Goal: Task Accomplishment & Management: Complete application form

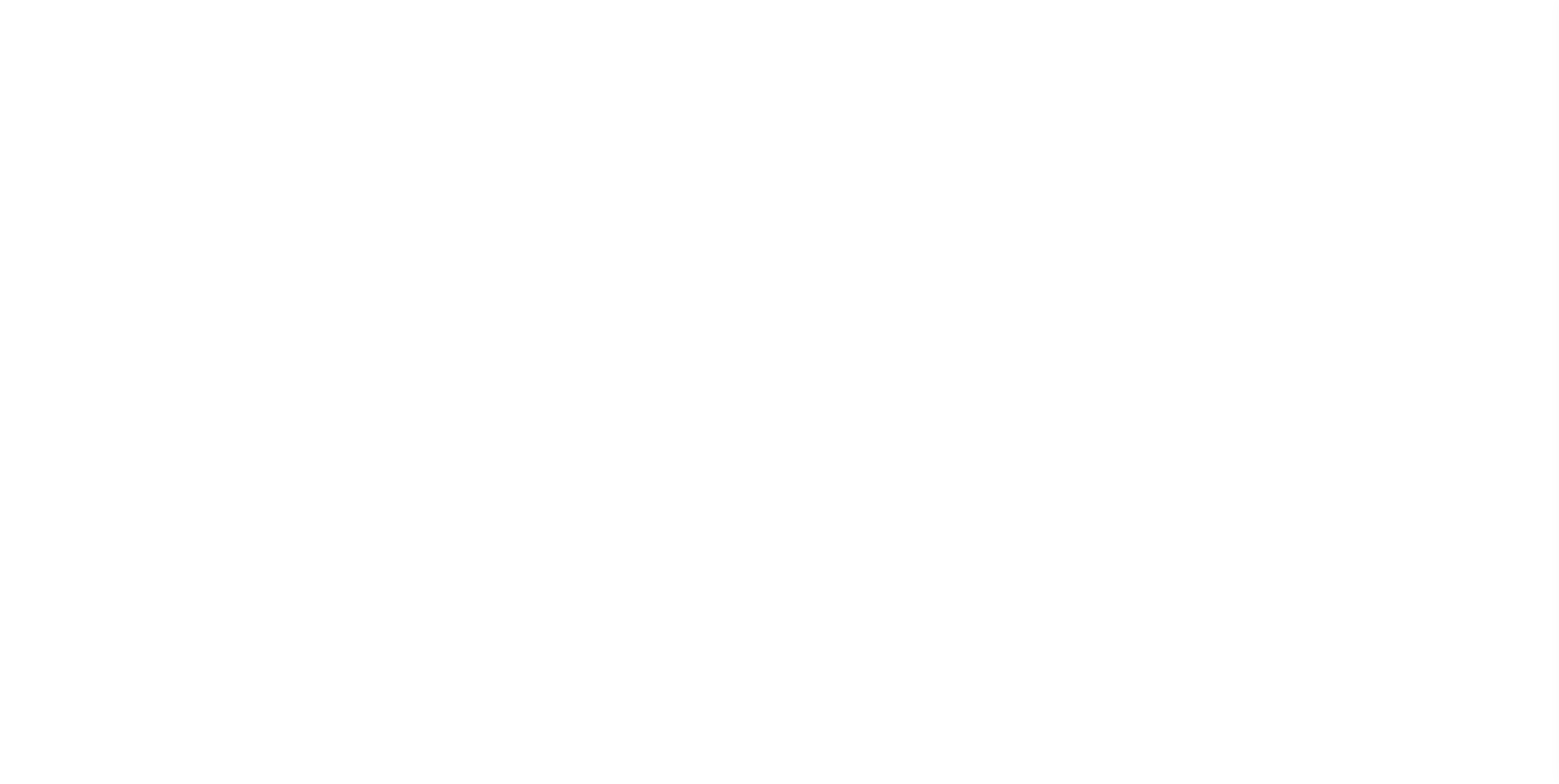
scroll to position [17, 0]
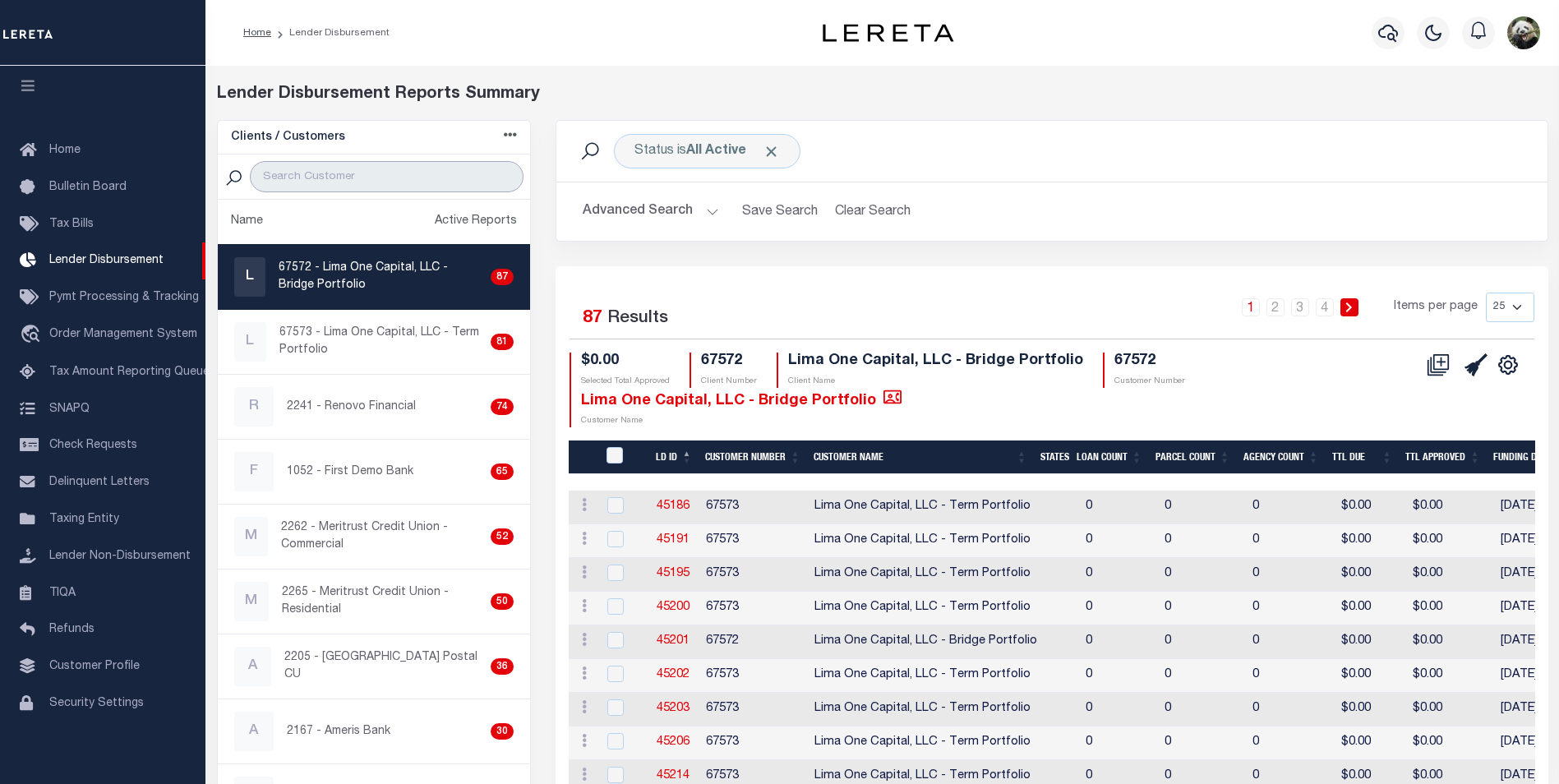
click at [380, 185] on input "search" at bounding box center [387, 176] width 274 height 31
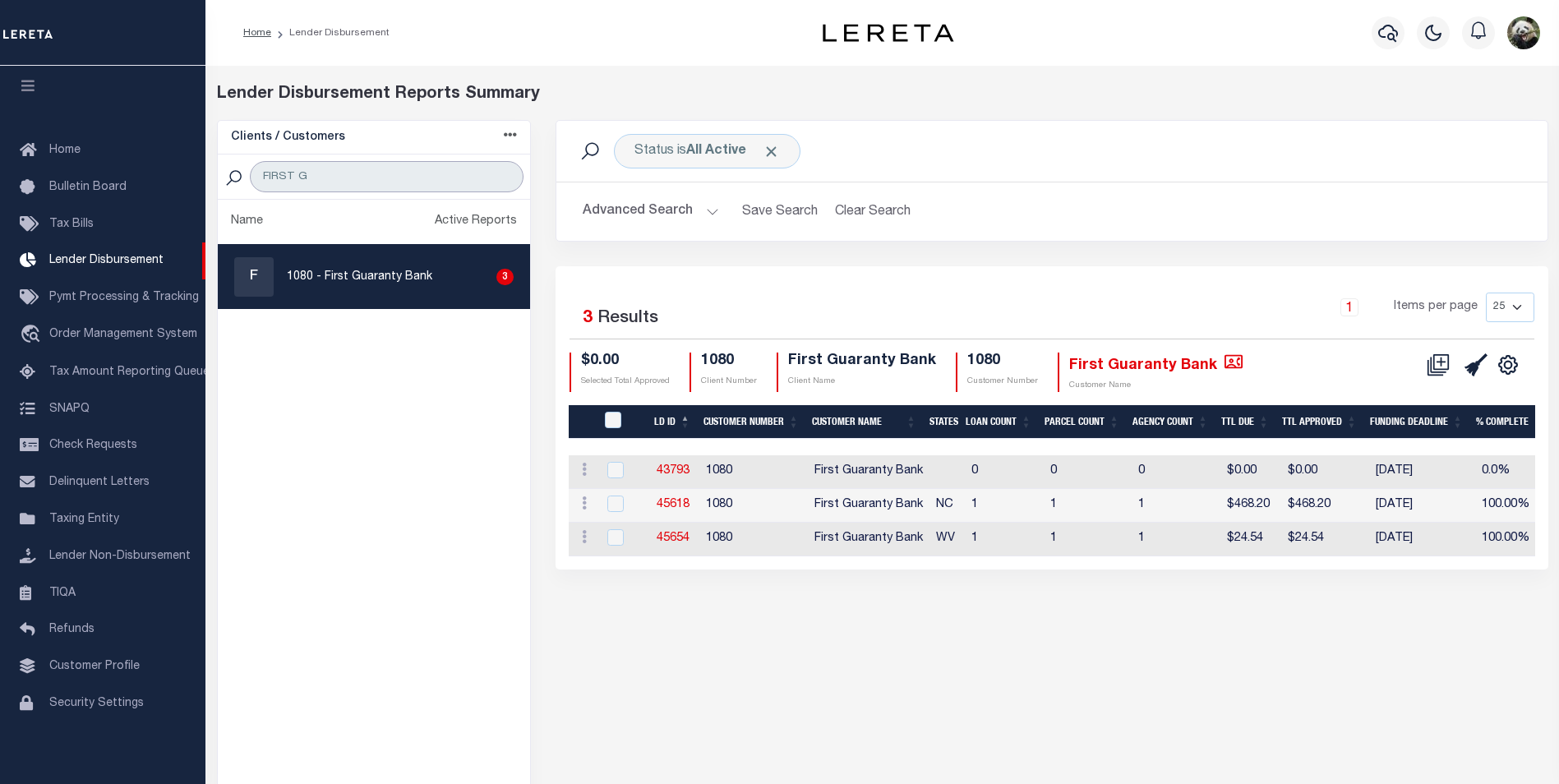
type input "FIRST G"
click at [370, 287] on div "F 1080 - First Guaranty Bank 3" at bounding box center [375, 276] width 280 height 39
checkbox input "true"
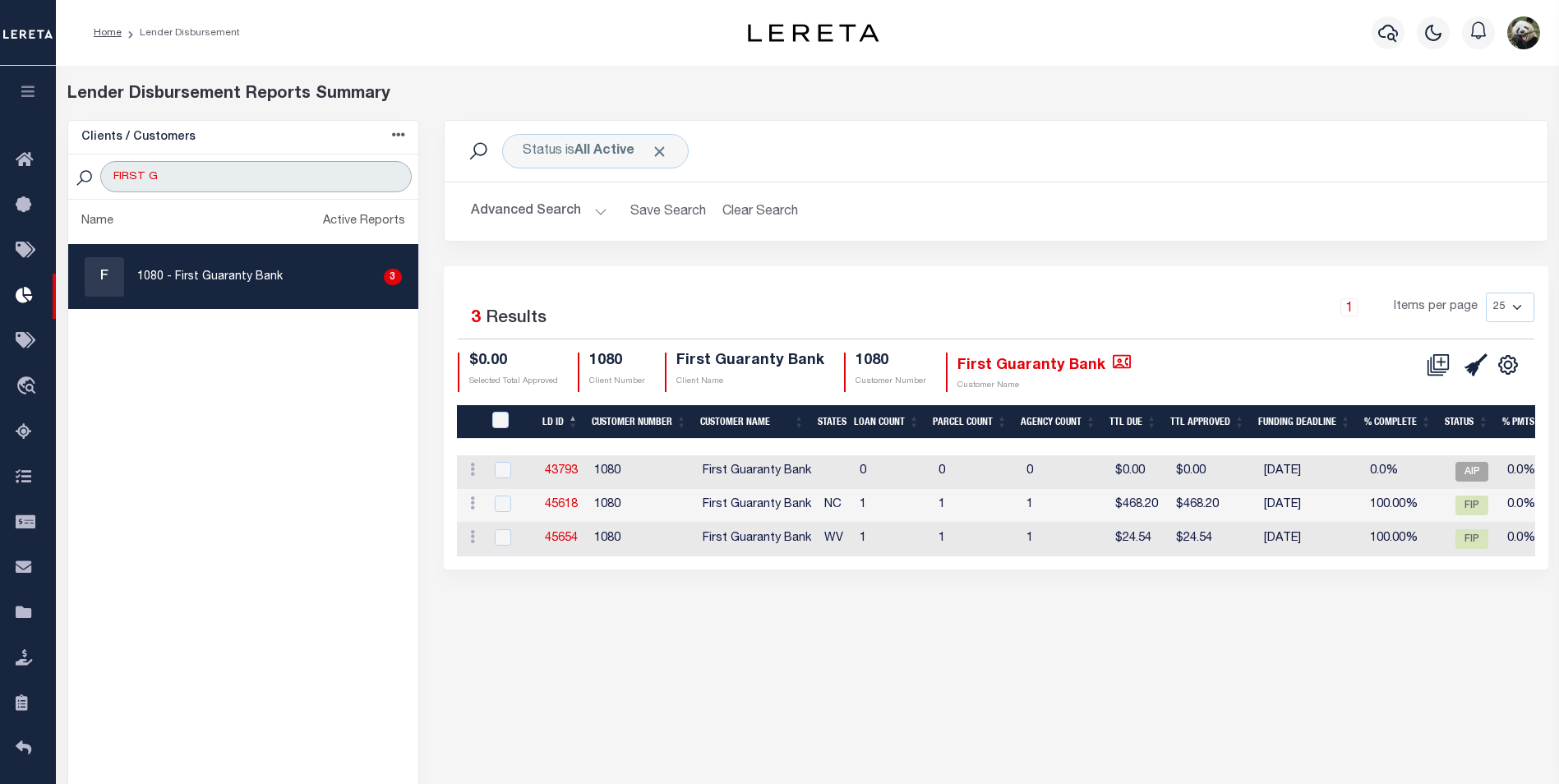
click at [324, 184] on input "FIRST G" at bounding box center [255, 176] width 310 height 31
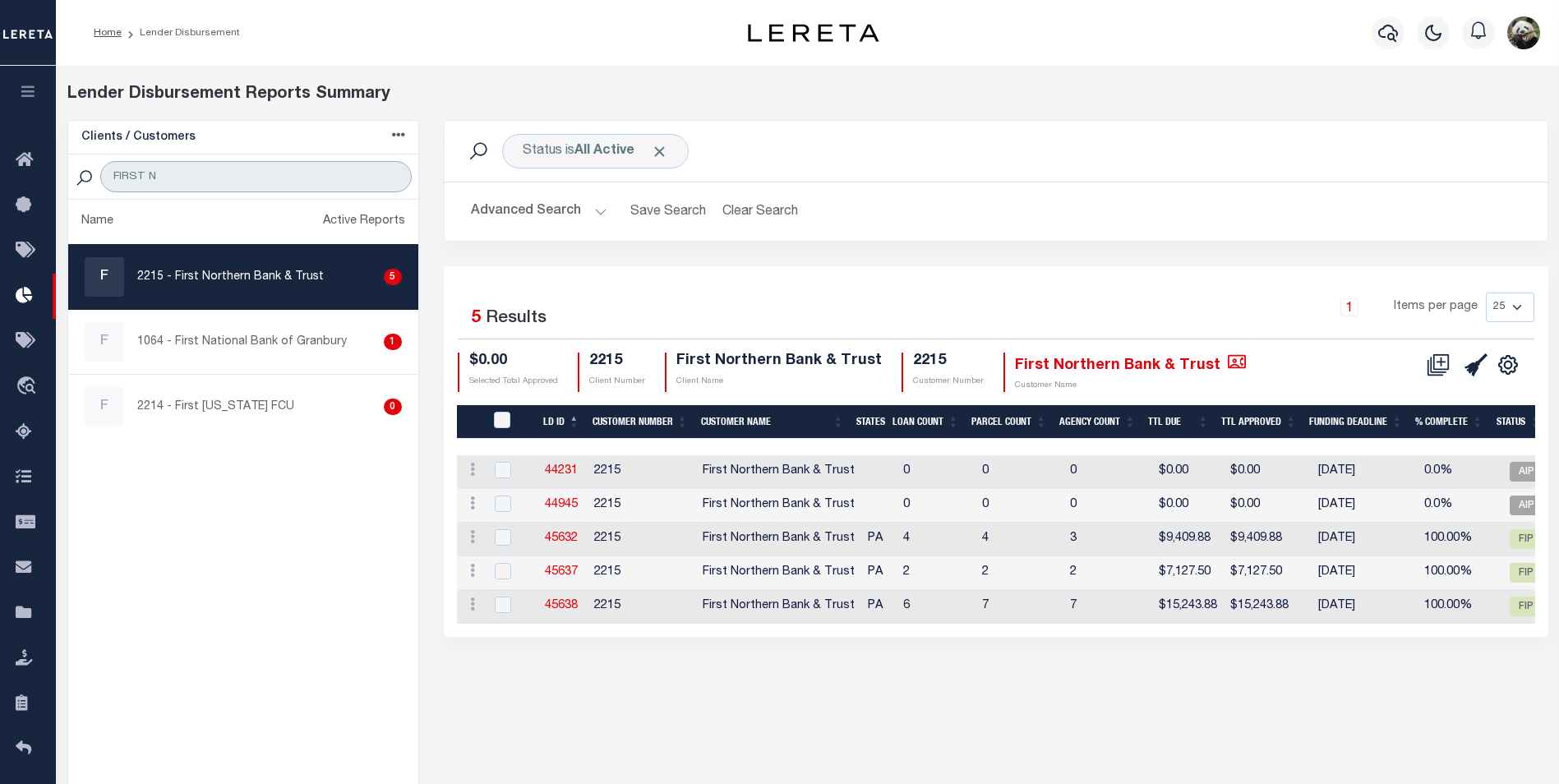
type input "FIRST N"
drag, startPoint x: 219, startPoint y: 270, endPoint x: 240, endPoint y: 264, distance: 21.8
click at [218, 270] on p "2215 - First Northern Bank & Trust" at bounding box center [231, 277] width 187 height 18
checkbox input "true"
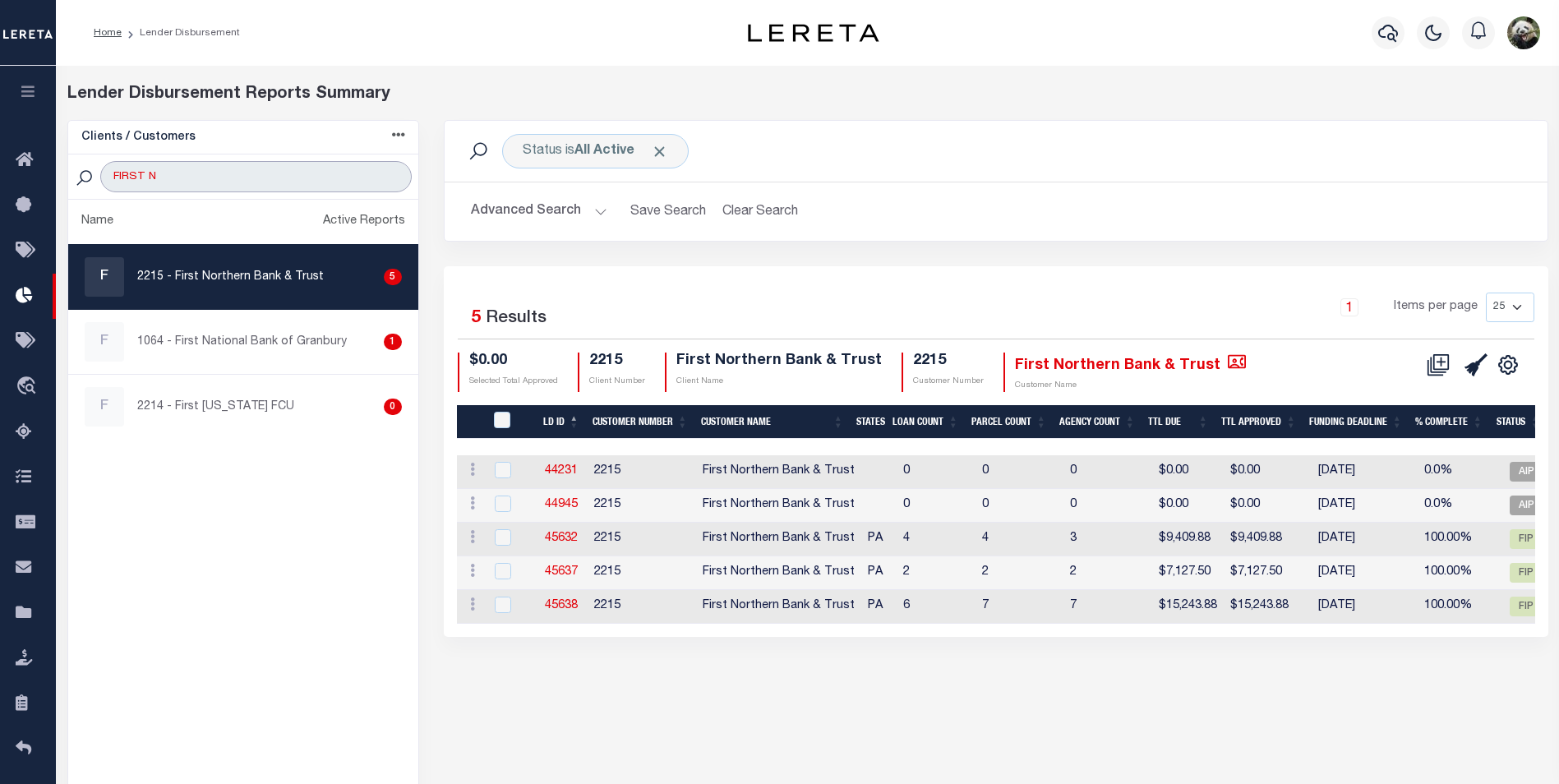
click at [204, 182] on input "FIRST N" at bounding box center [255, 176] width 310 height 31
click at [204, 181] on input "FIRST N" at bounding box center [255, 176] width 310 height 31
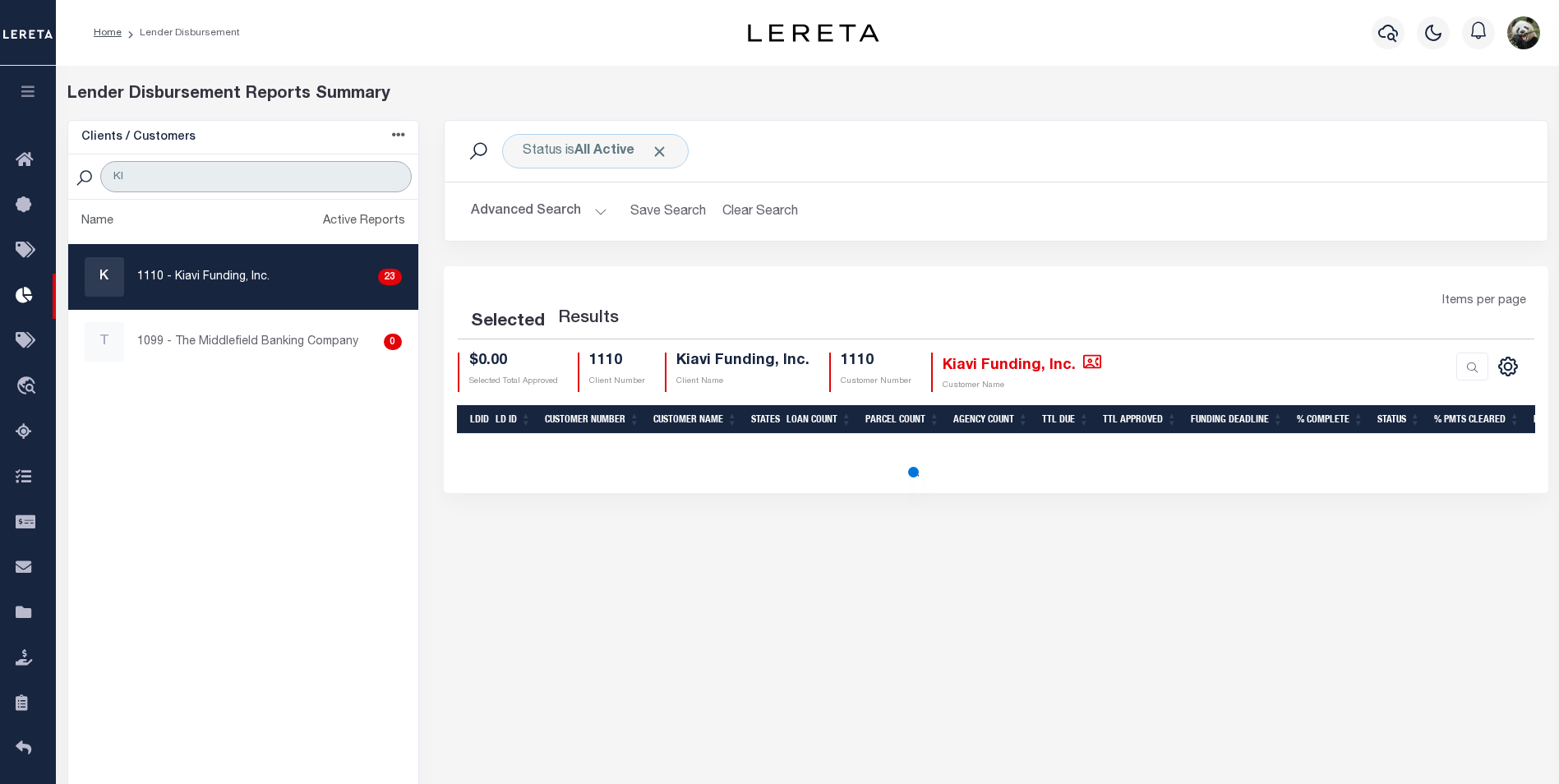
type input "KI"
click at [264, 264] on div "K 1110 - Kiavi Funding, Inc. 23" at bounding box center [243, 276] width 317 height 39
checkbox input "true"
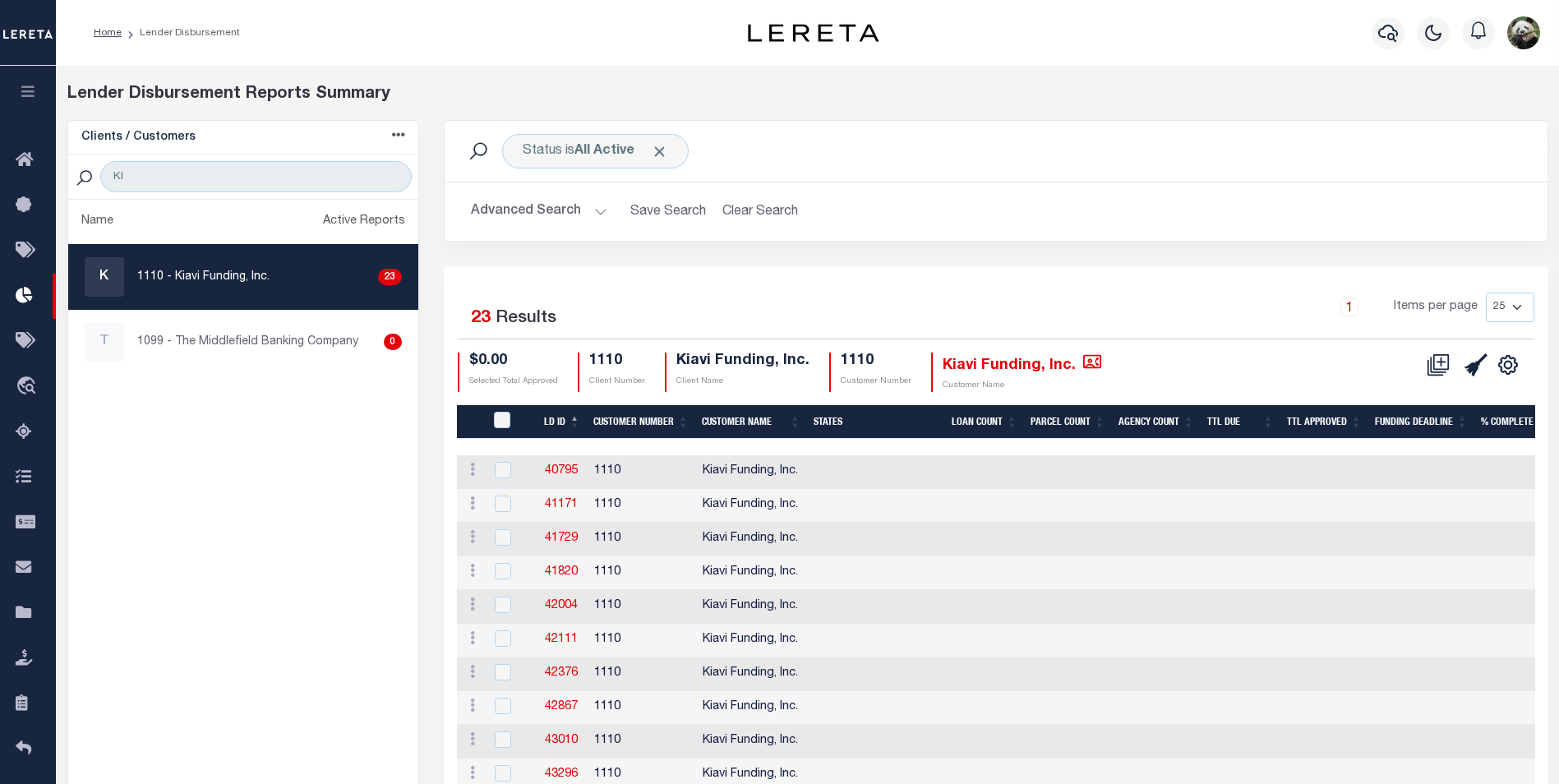
click at [1511, 315] on select "25 50 100 200" at bounding box center [1510, 307] width 48 height 29
select select "200"
click at [1486, 293] on select "25 50 100 200" at bounding box center [1510, 307] width 48 height 29
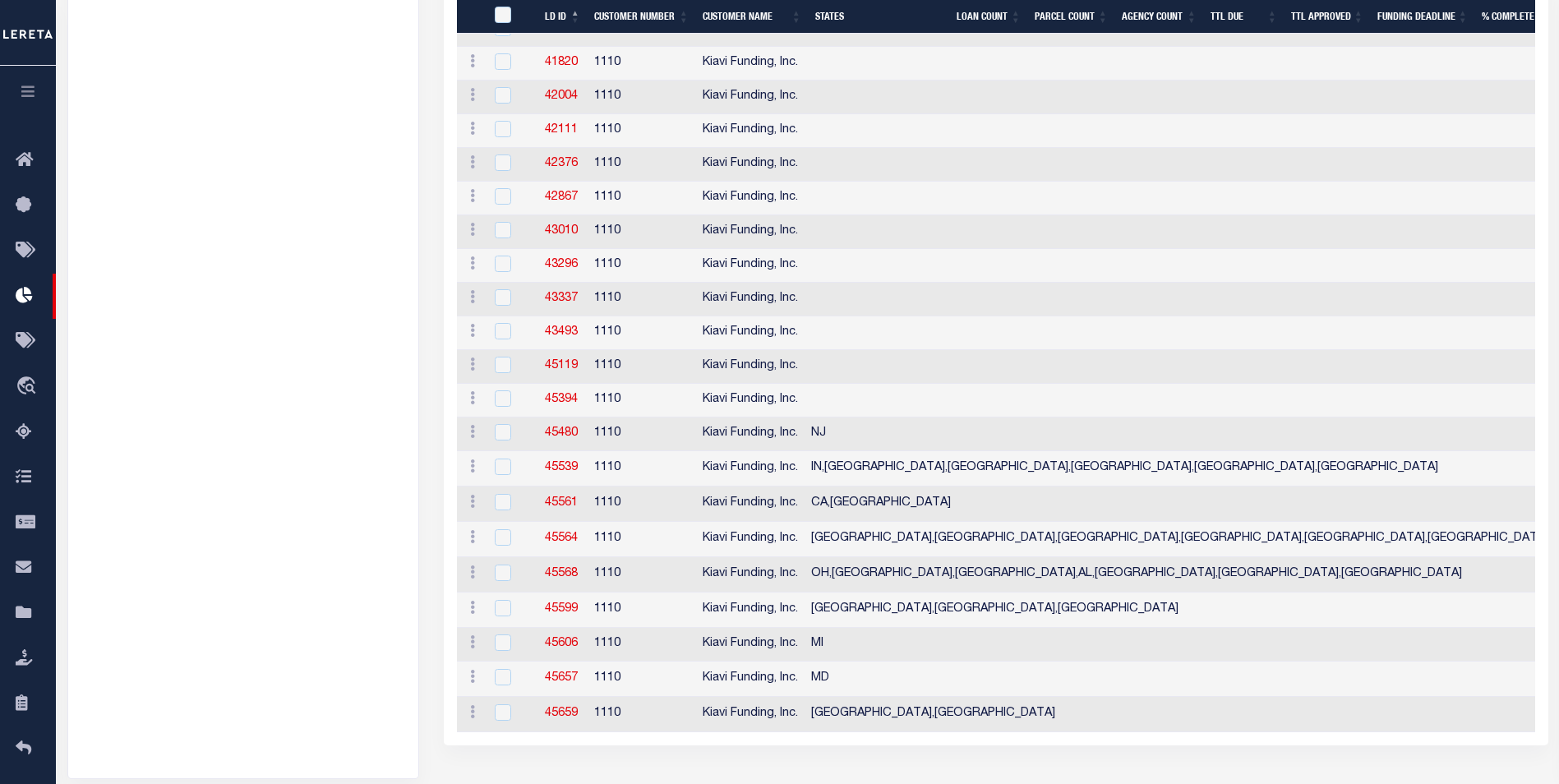
drag, startPoint x: 566, startPoint y: 721, endPoint x: 551, endPoint y: 689, distance: 35.3
drag, startPoint x: 551, startPoint y: 689, endPoint x: 324, endPoint y: 601, distance: 243.5
click at [313, 602] on ul "Name Active Reports K 1110 - Kiavi Funding, Inc. 23 T 1099 - The Middlefield Ba…" at bounding box center [244, 242] width 350 height 1072
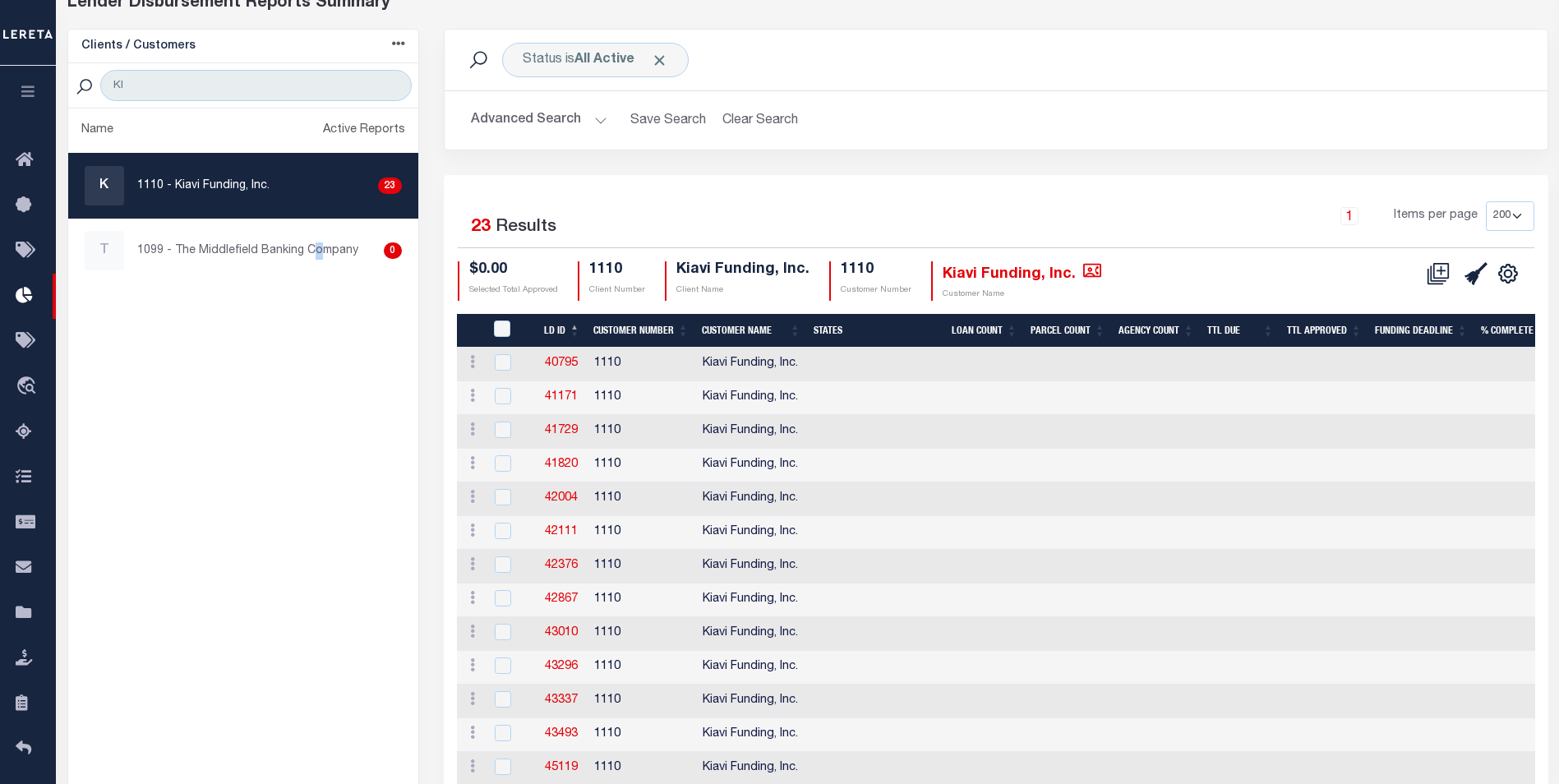
scroll to position [0, 0]
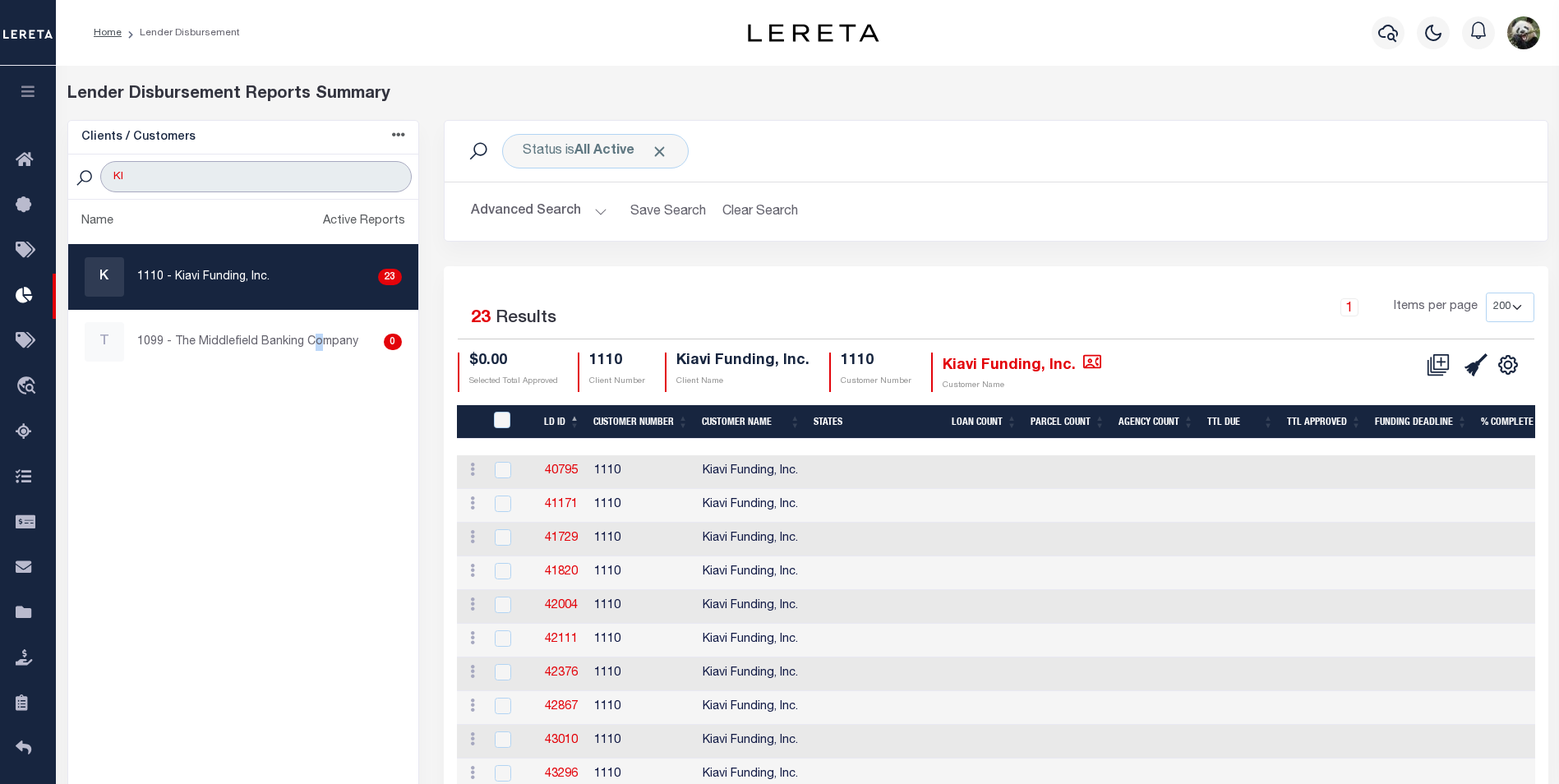
click at [212, 171] on input "KI" at bounding box center [255, 176] width 310 height 31
click at [212, 172] on input "KI" at bounding box center [255, 176] width 310 height 31
click at [211, 172] on input "KI" at bounding box center [255, 176] width 310 height 31
type input "WEST"
select select "200"
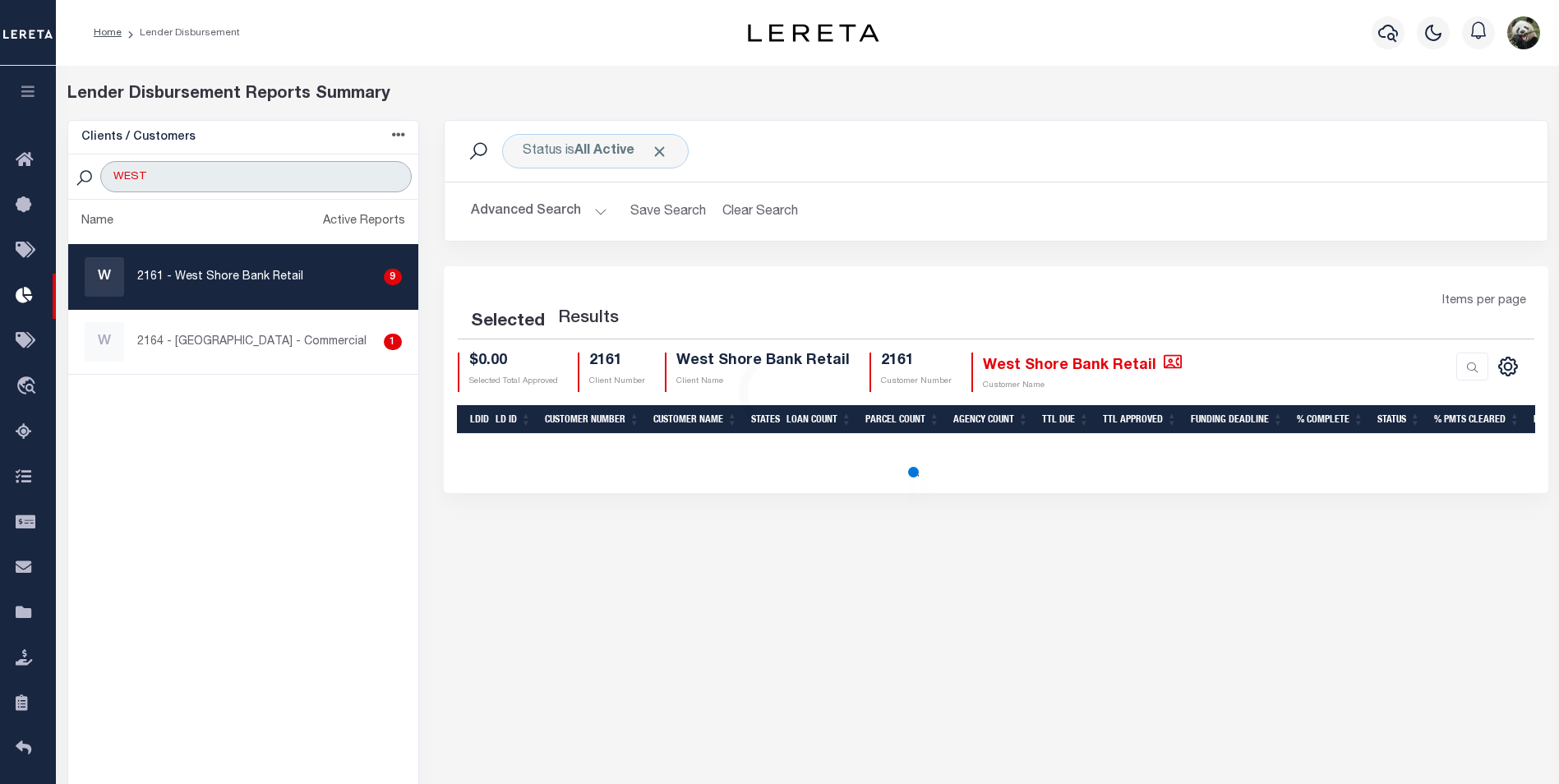
type input "WEST SH"
select select "200"
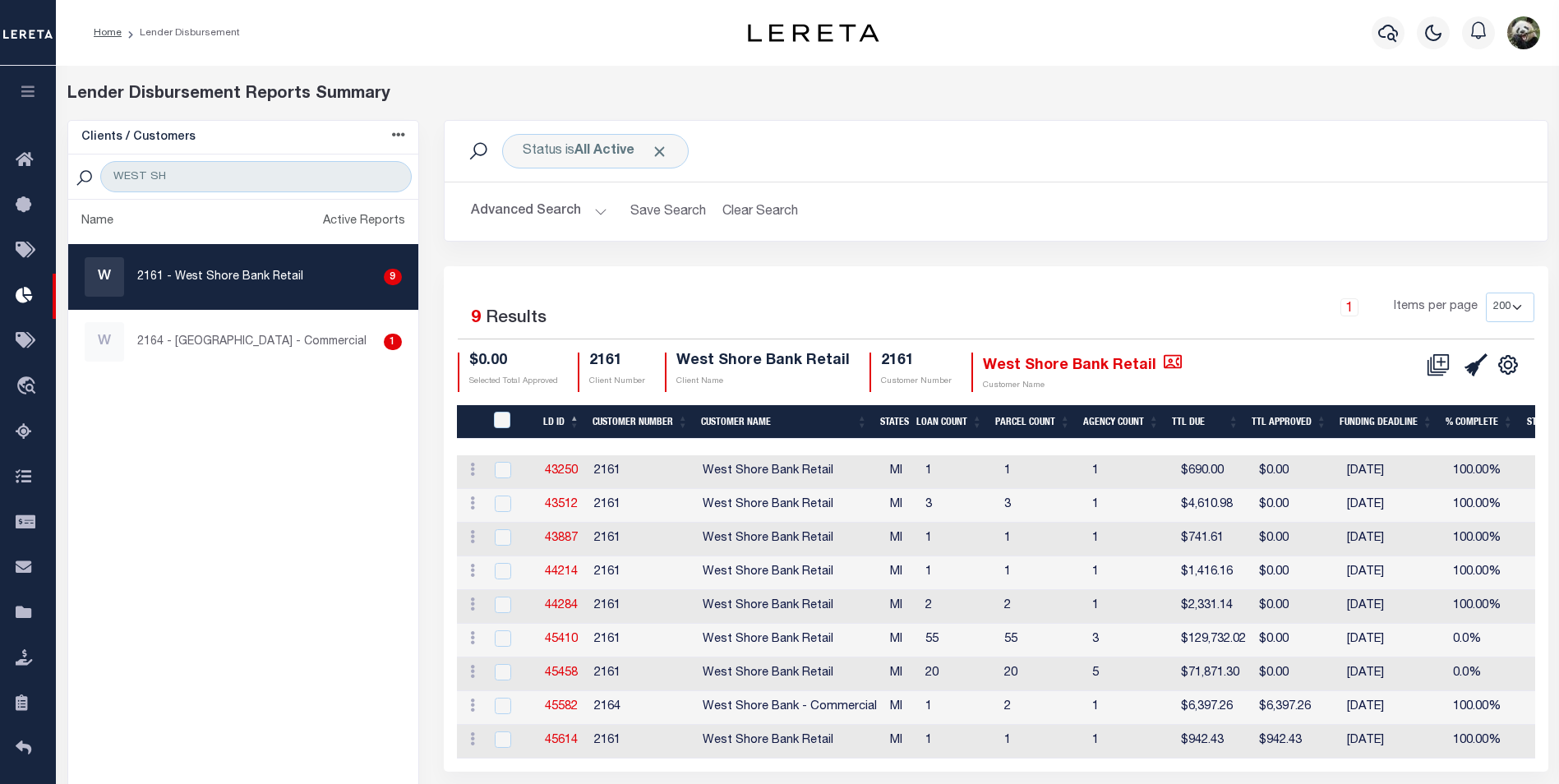
click at [266, 284] on div "Clients / Customers Customers asc Customers desc Client asc Client desc Active …" at bounding box center [243, 472] width 376 height 705
click at [561, 709] on link "45582" at bounding box center [561, 706] width 33 height 12
checkbox input "true"
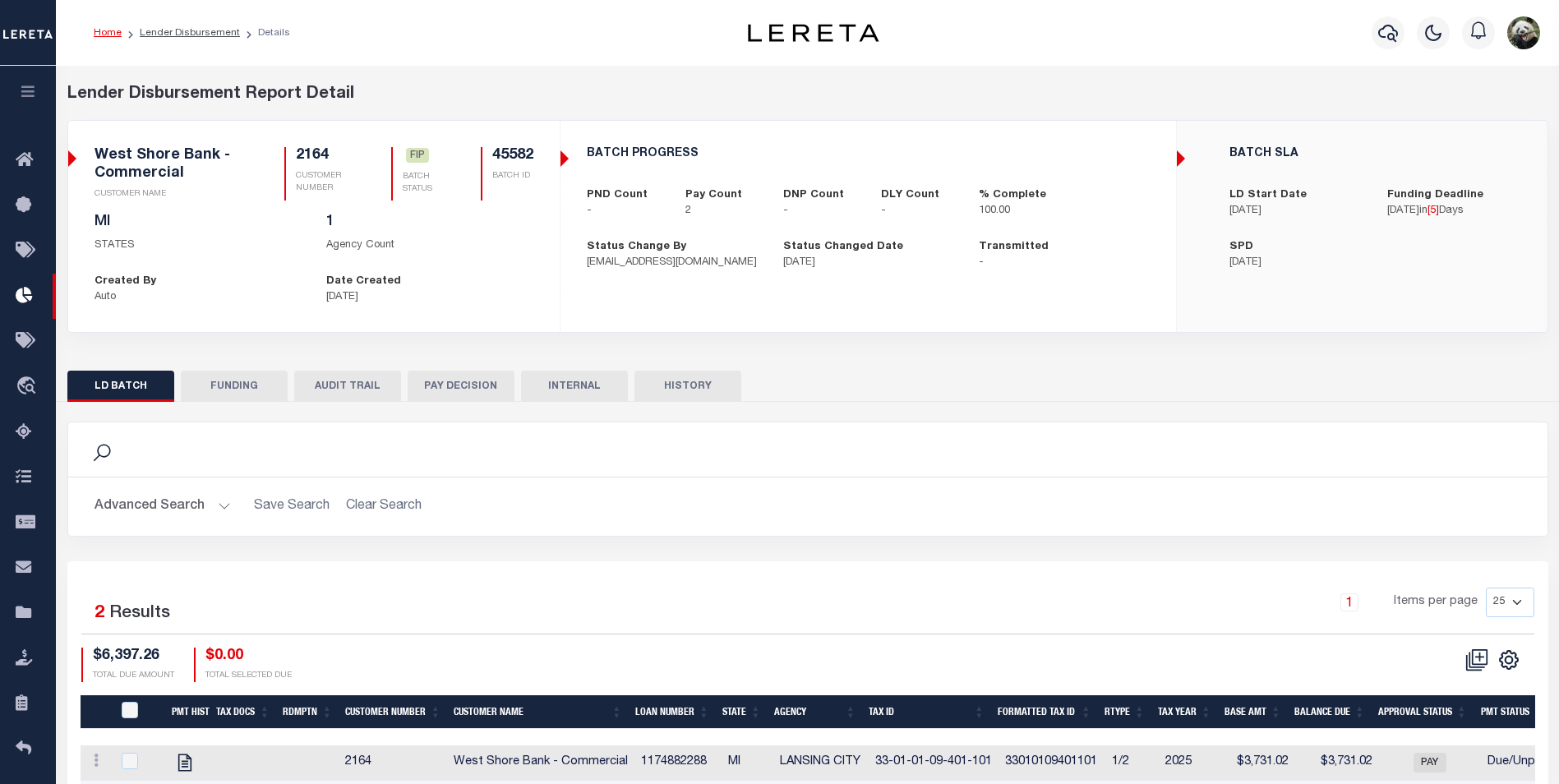
click at [268, 392] on button "FUNDING" at bounding box center [234, 385] width 107 height 31
select select "100"
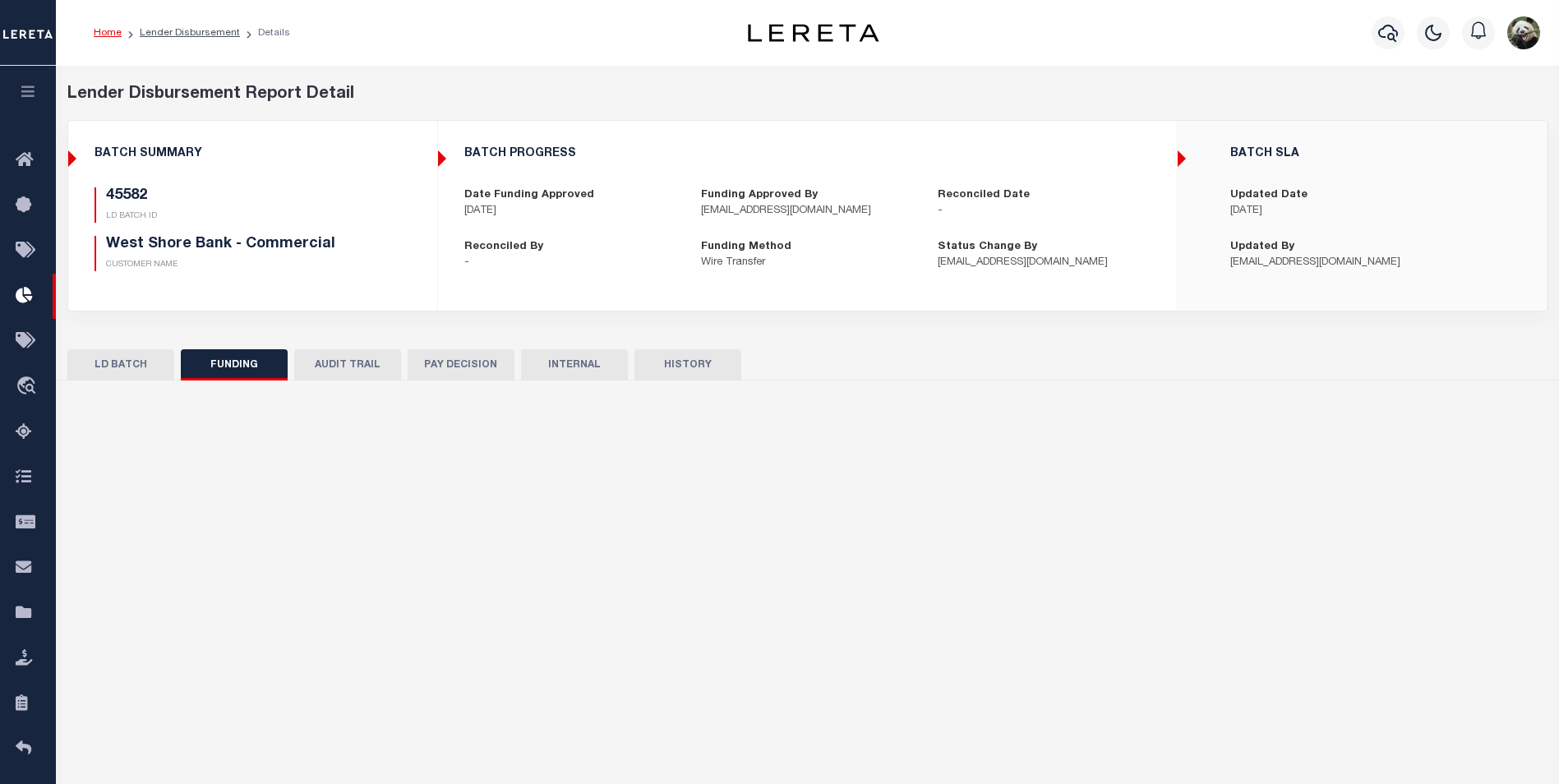
type input "$6,397.26"
type input "$0"
type input "[DATE]"
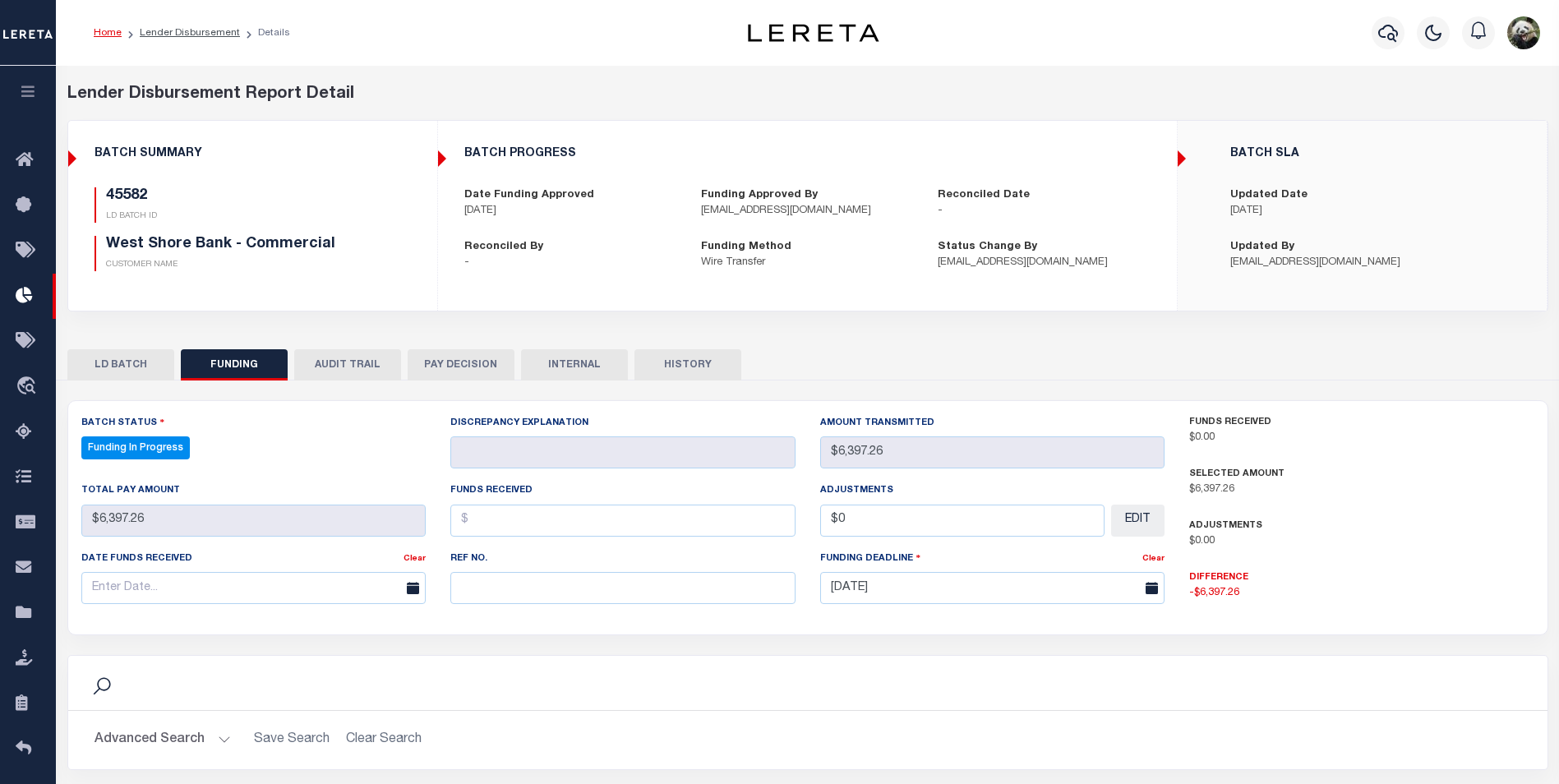
select select "100"
click at [723, 603] on input "text" at bounding box center [623, 588] width 345 height 32
paste input "20250813MMQFMP2700305108131555FT03"
type input "20250813MMQFMP2700305108131555FT03"
click at [259, 581] on input "text" at bounding box center [254, 588] width 345 height 32
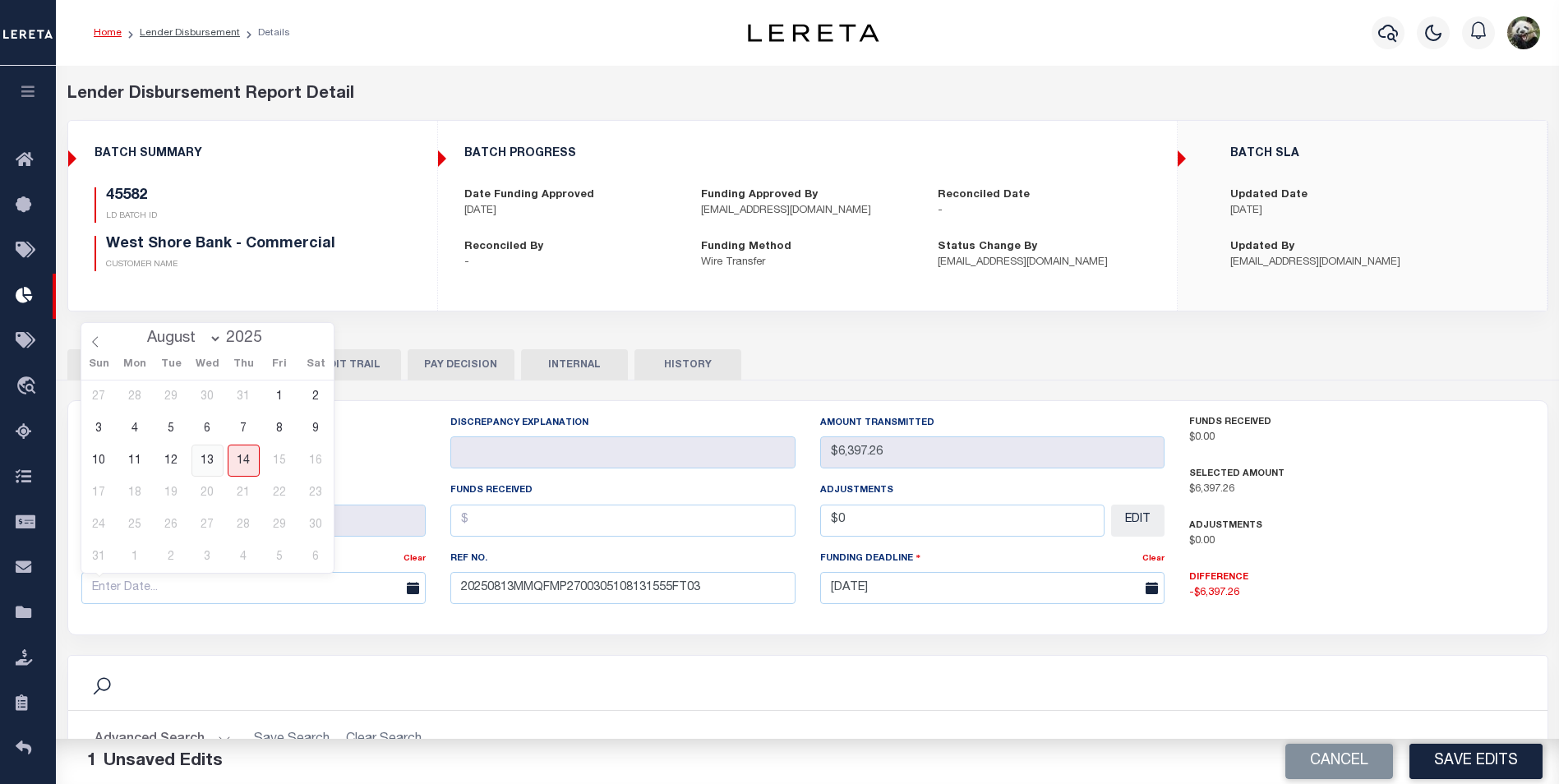
click at [212, 458] on span "13" at bounding box center [208, 460] width 32 height 32
type input "[DATE]"
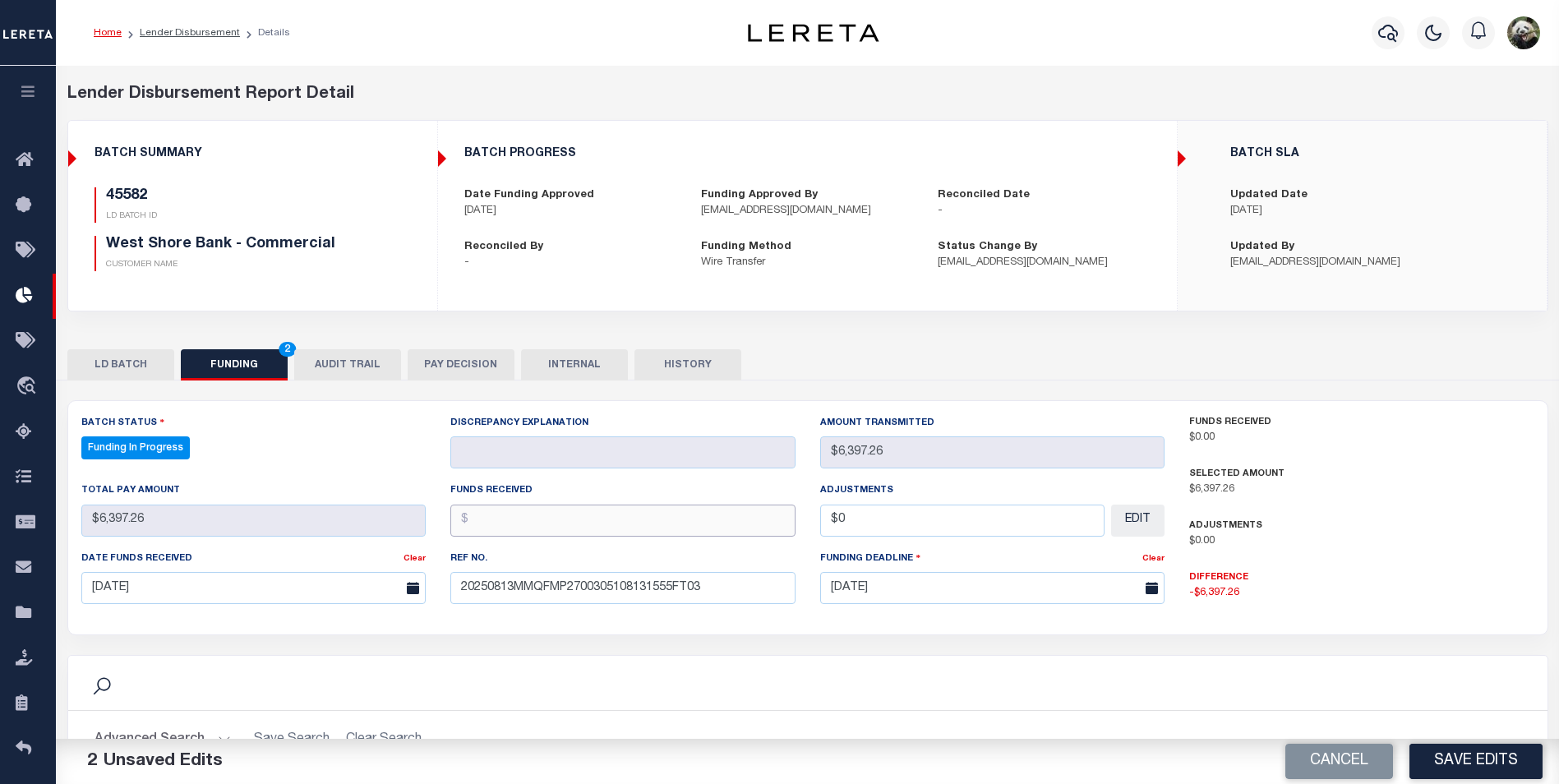
click at [653, 518] on input "text" at bounding box center [623, 520] width 345 height 32
type input "$6,397.26"
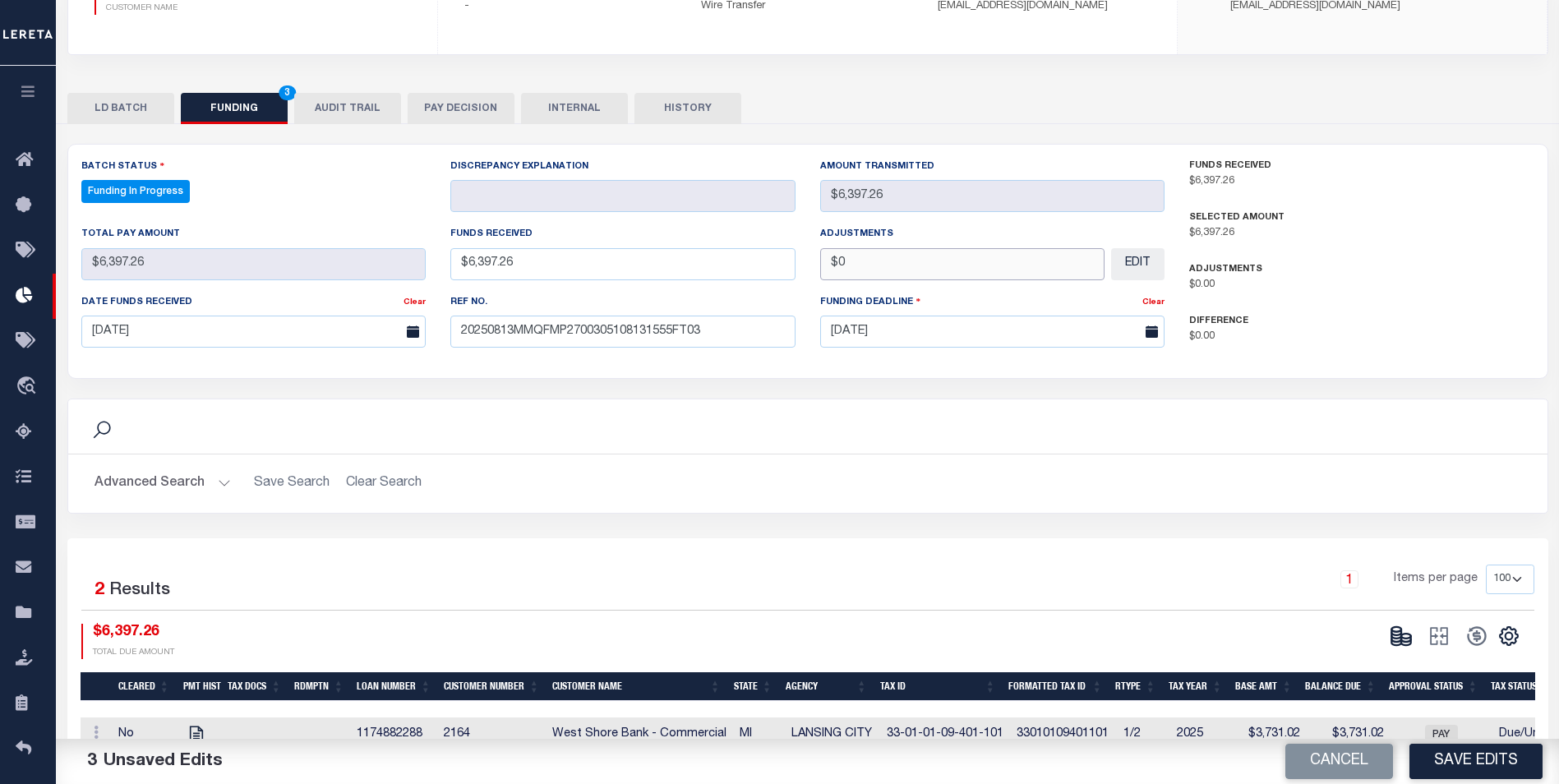
scroll to position [254, 0]
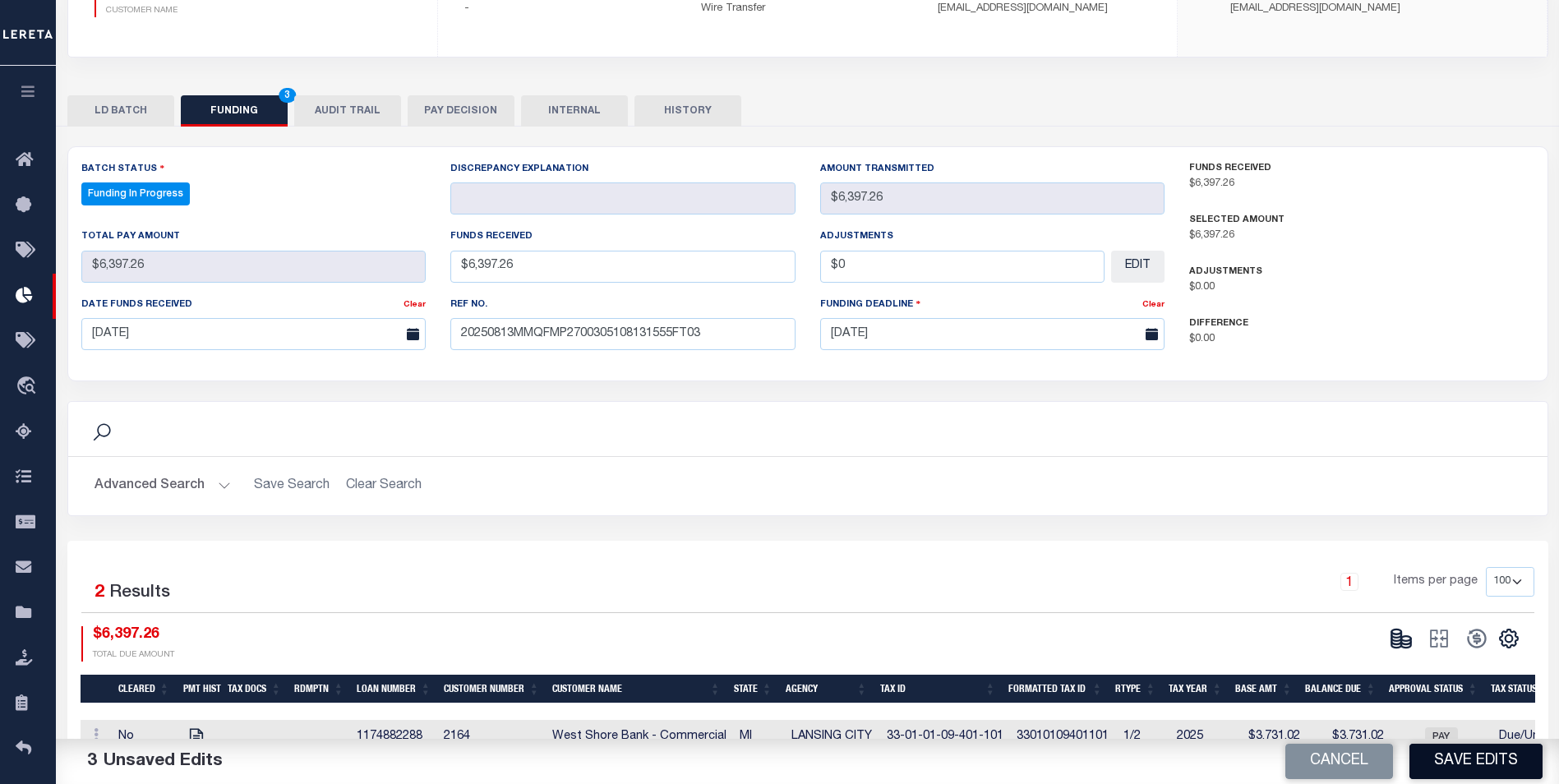
type input "$0.00"
click at [1508, 764] on button "Save Edits" at bounding box center [1476, 761] width 133 height 35
select select "100"
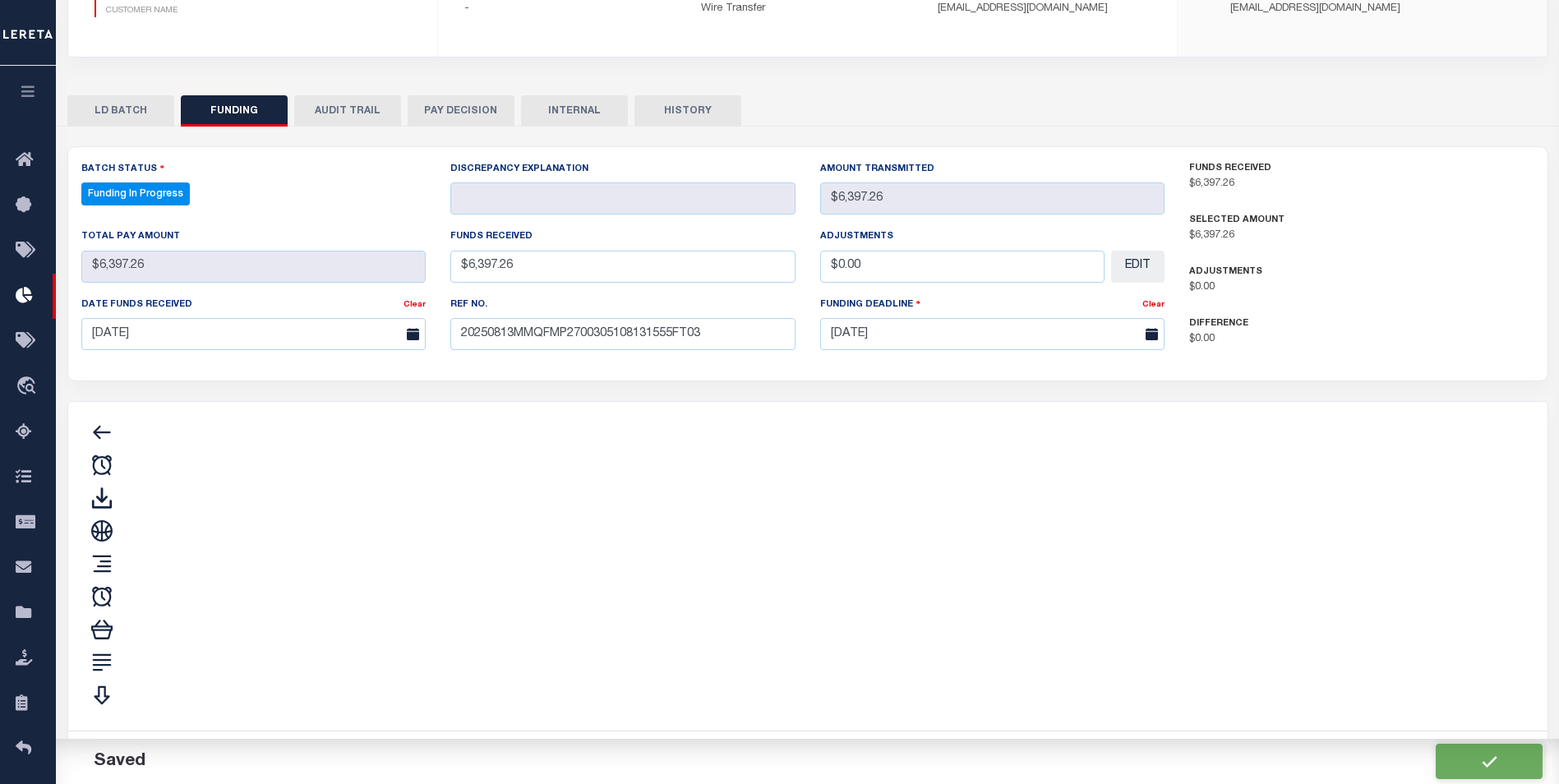
type input "$6,397.26"
type input "$0"
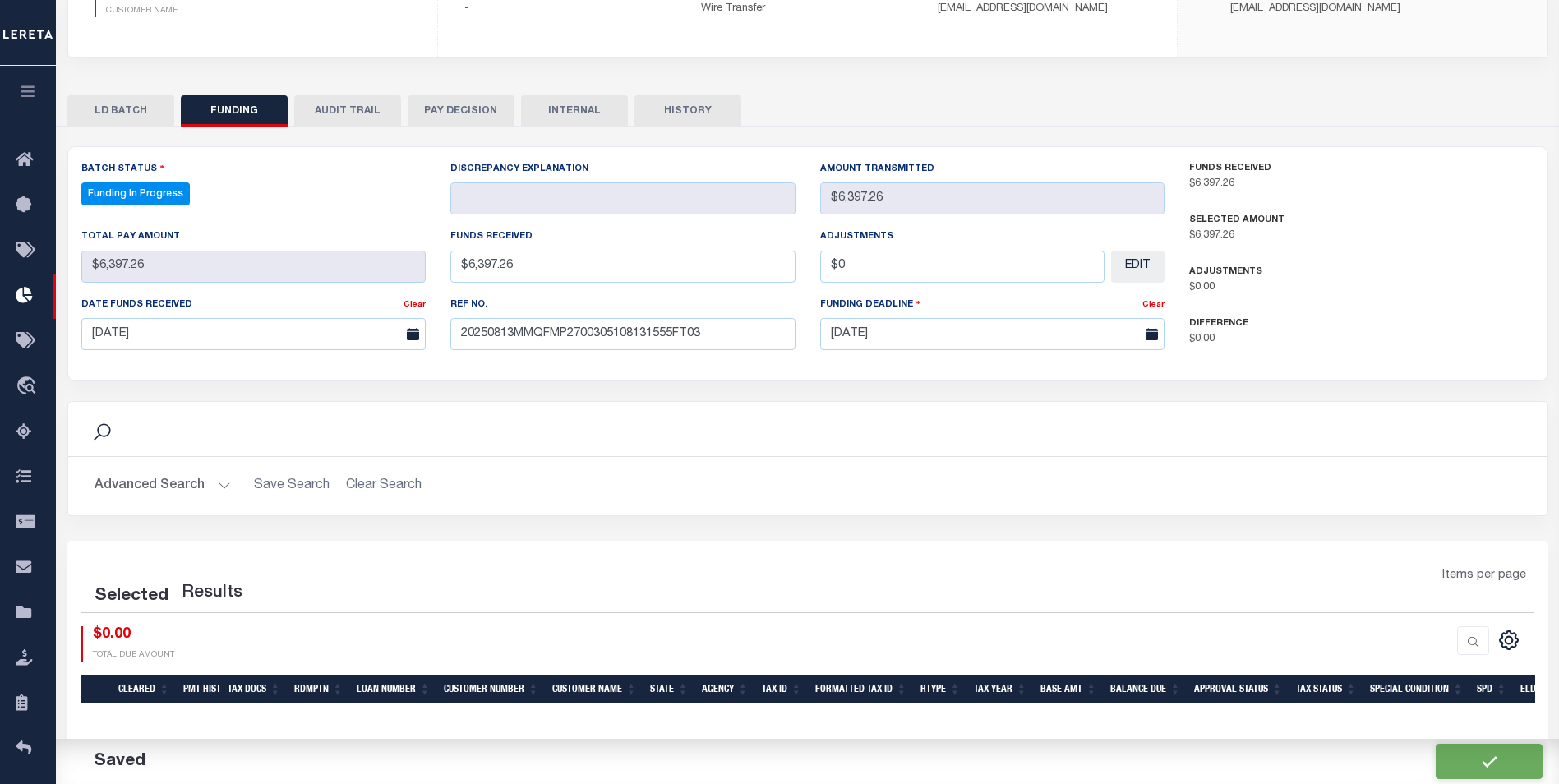
select select "100"
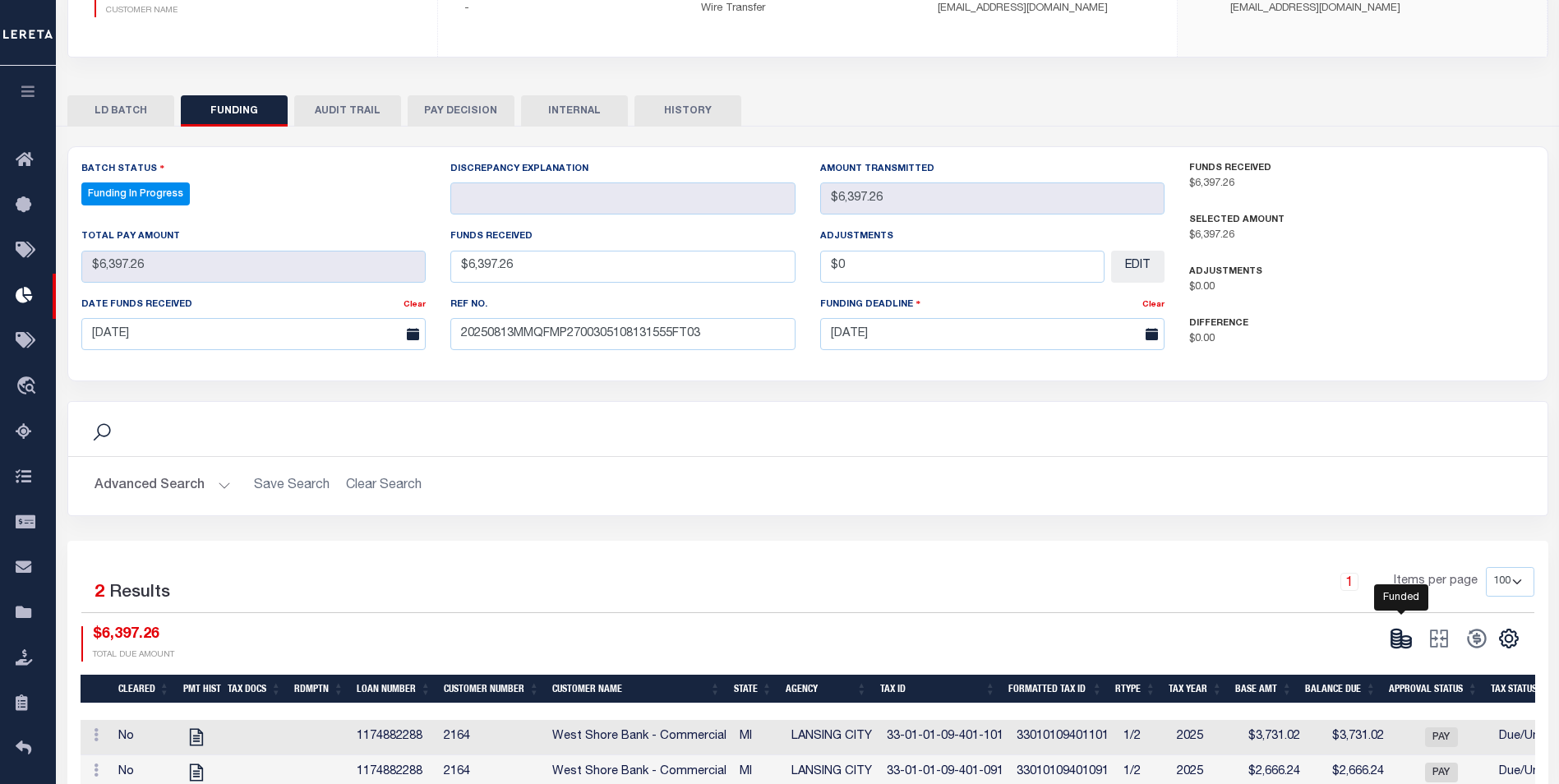
click at [1407, 641] on icon at bounding box center [1401, 639] width 23 height 23
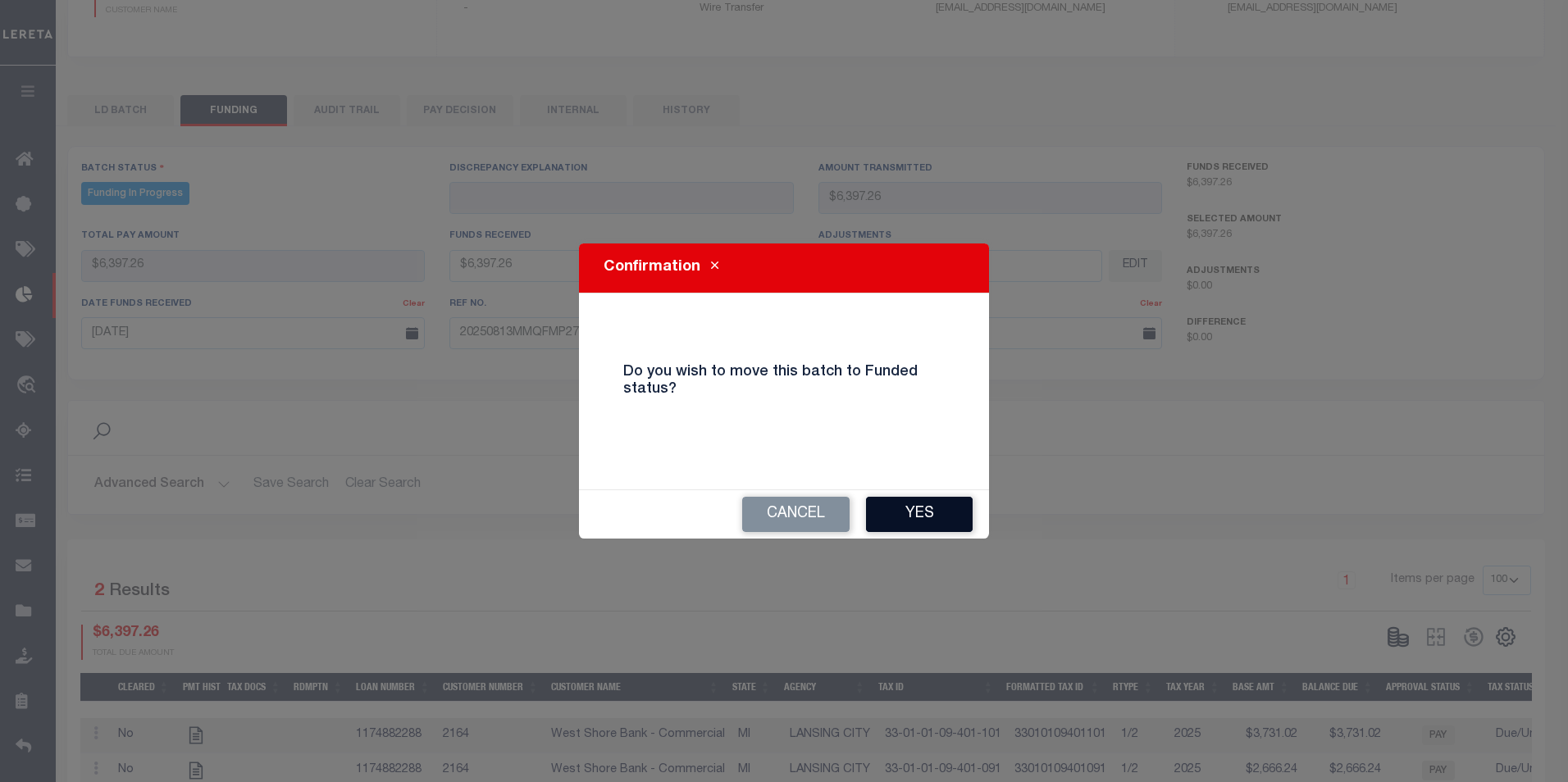
click at [935, 512] on button "Yes" at bounding box center [920, 514] width 107 height 35
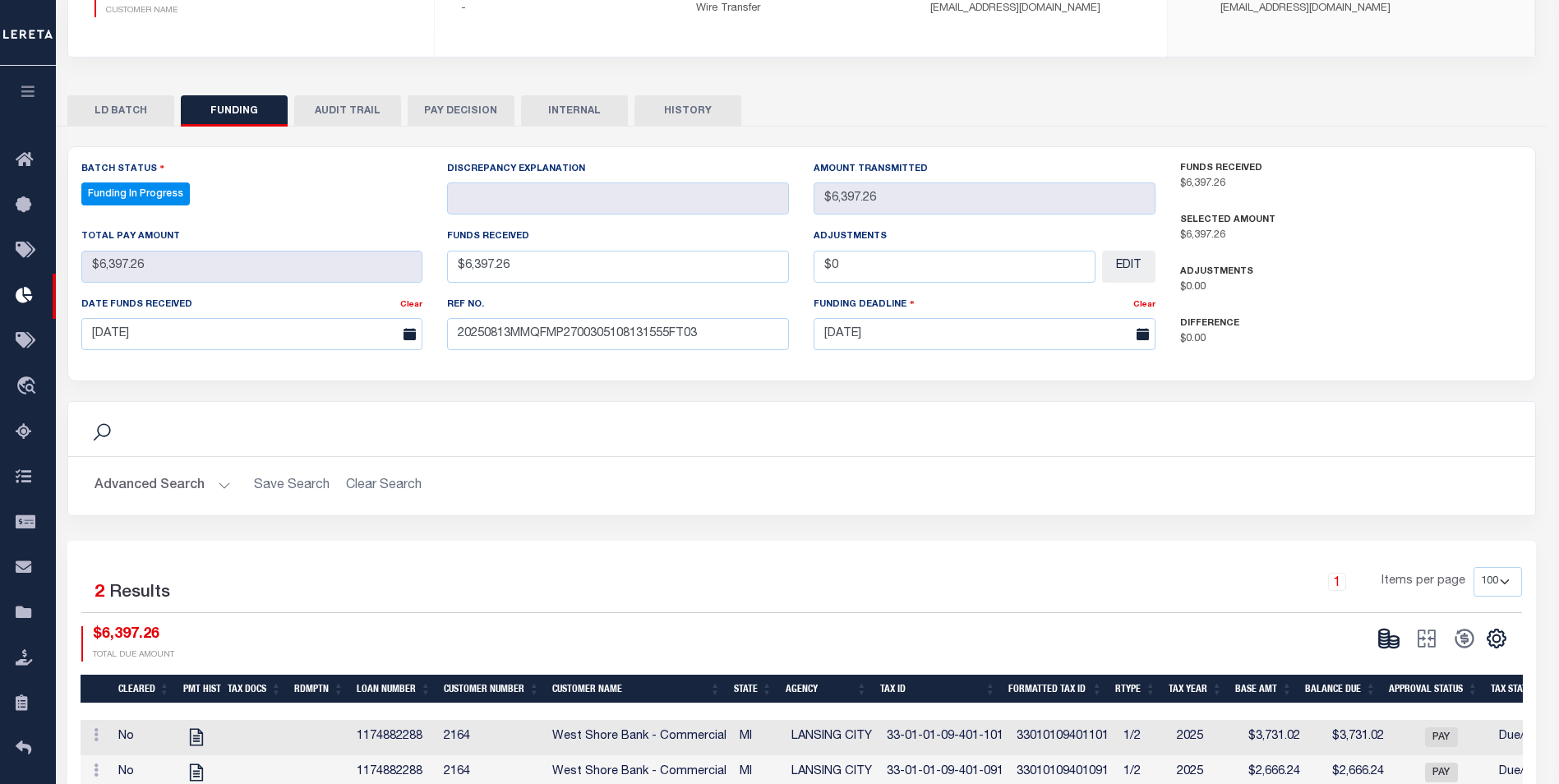
type input "$6,397.26"
type input "$0"
select select "100"
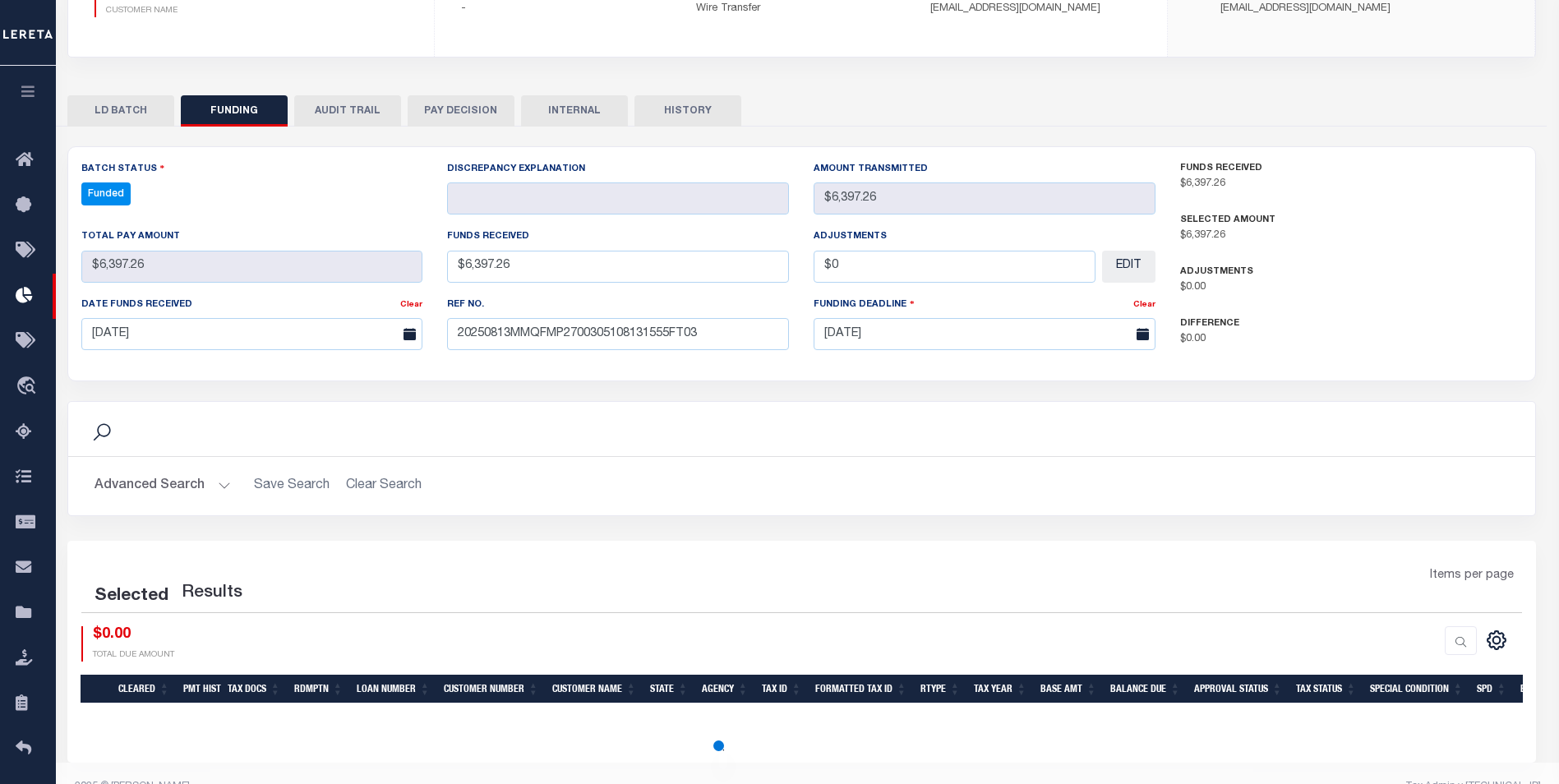
select select "100"
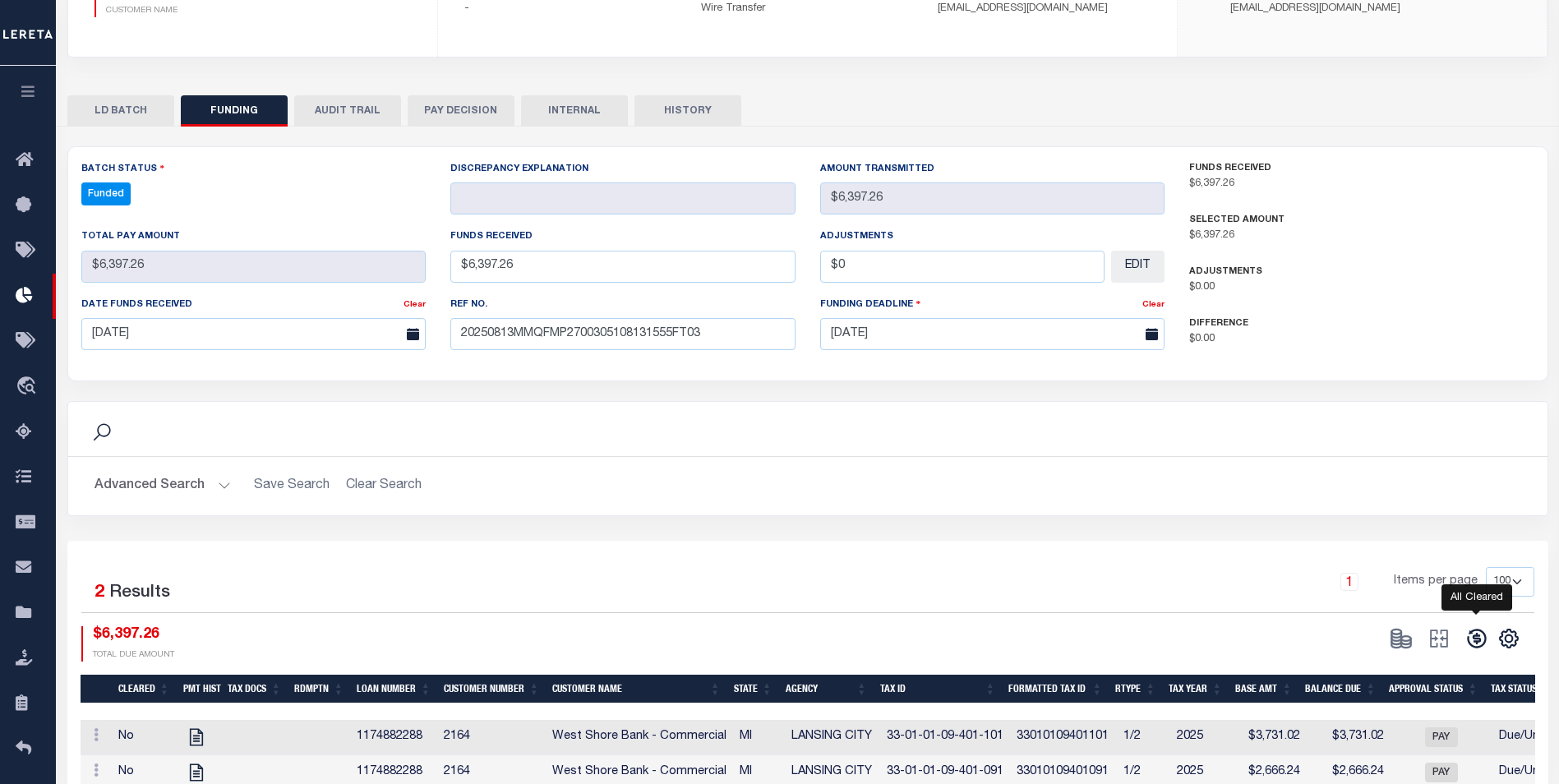
click at [1469, 644] on icon at bounding box center [1476, 639] width 19 height 19
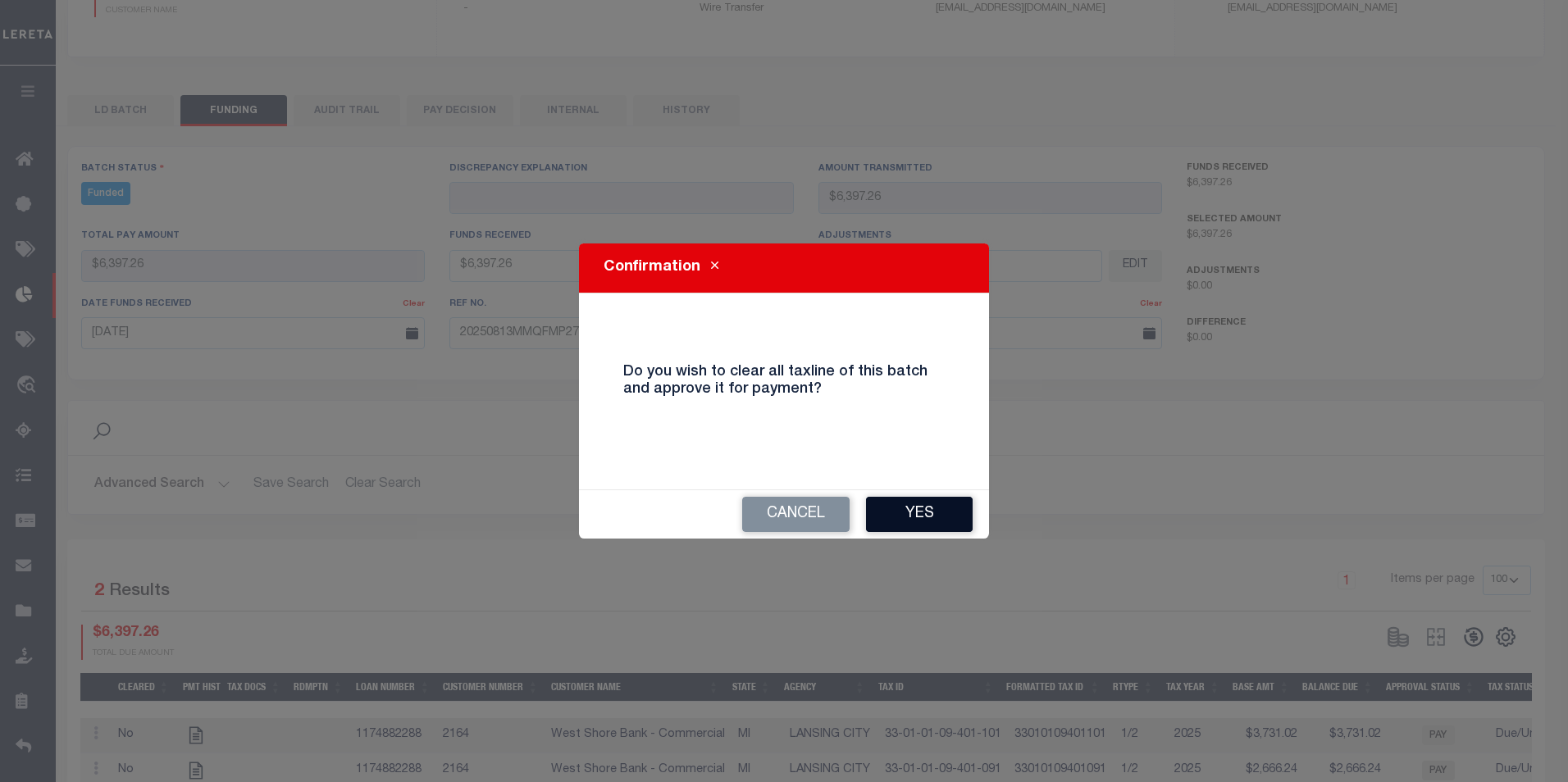
click at [926, 503] on button "Yes" at bounding box center [920, 514] width 107 height 35
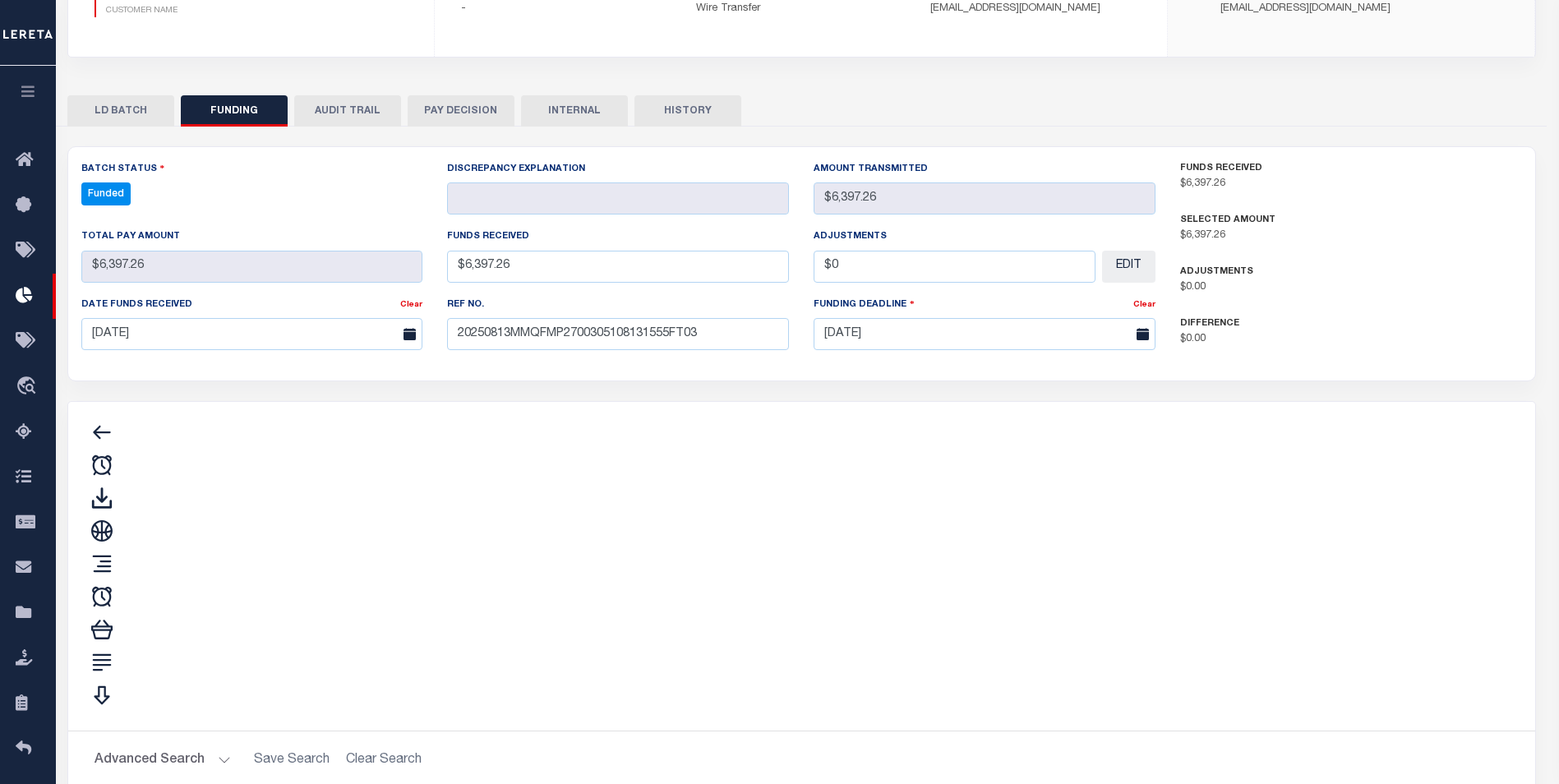
type input "$6,397.26"
type input "$0"
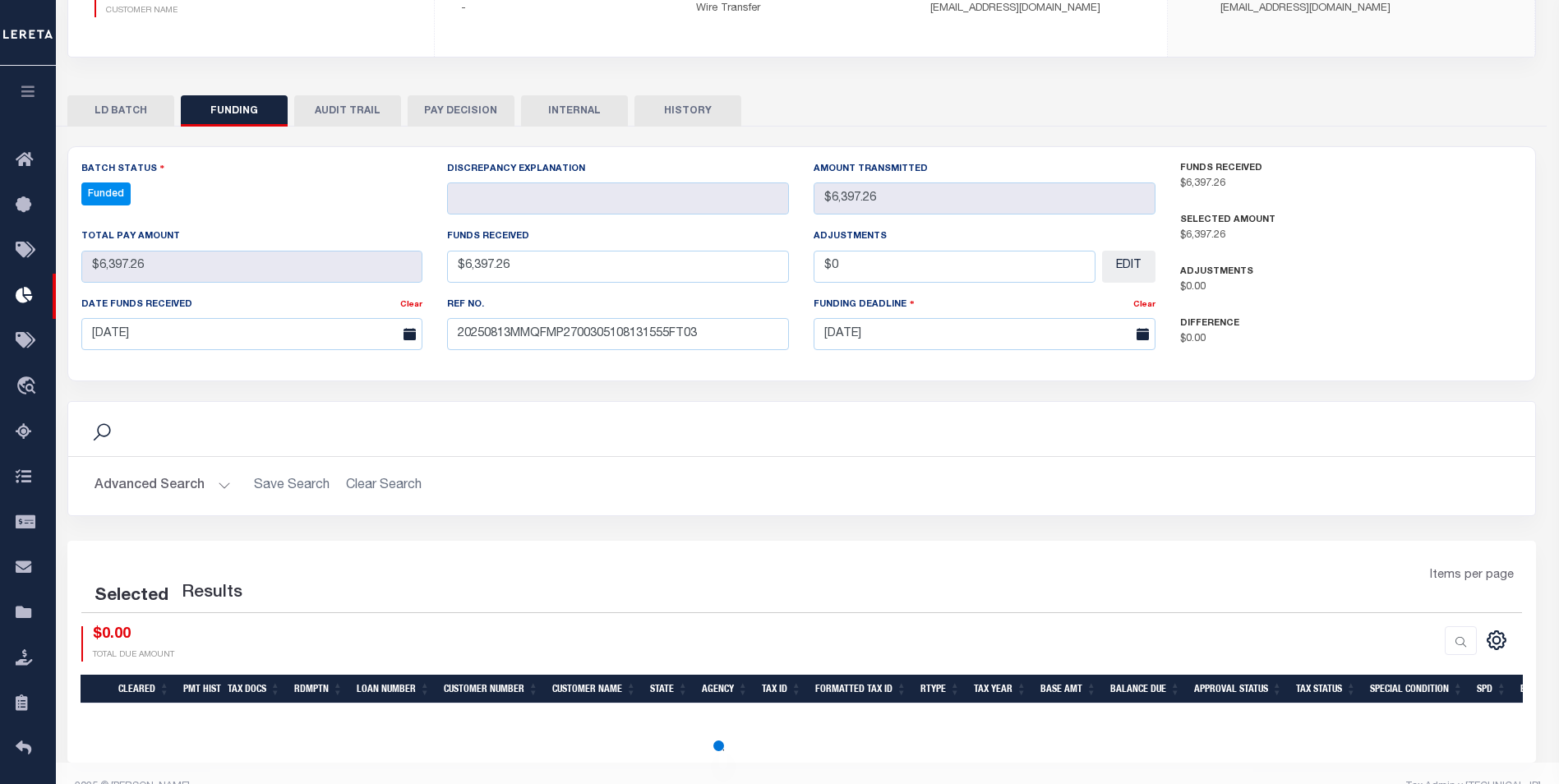
select select "100"
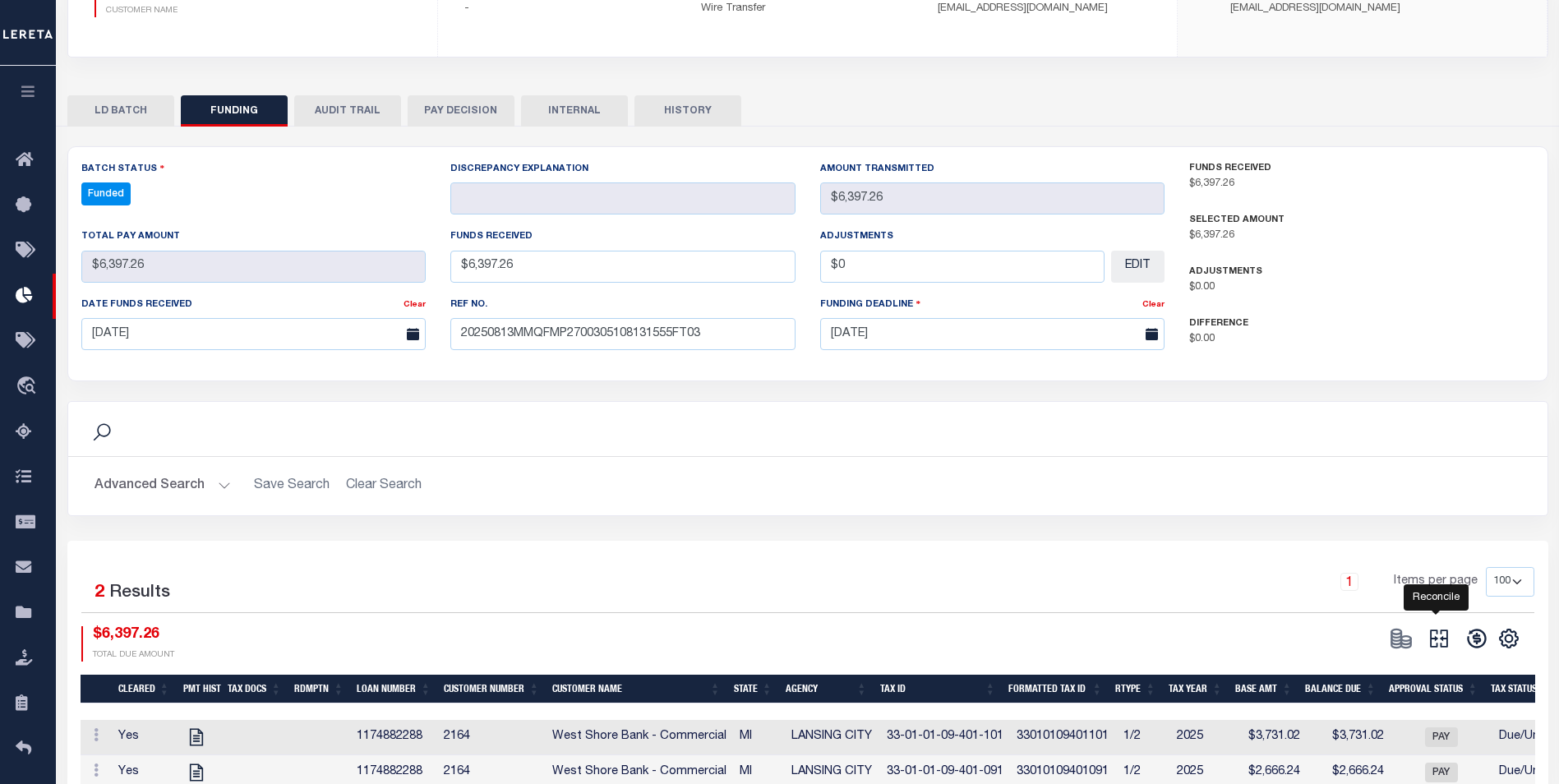
click at [1436, 644] on icon at bounding box center [1440, 639] width 23 height 23
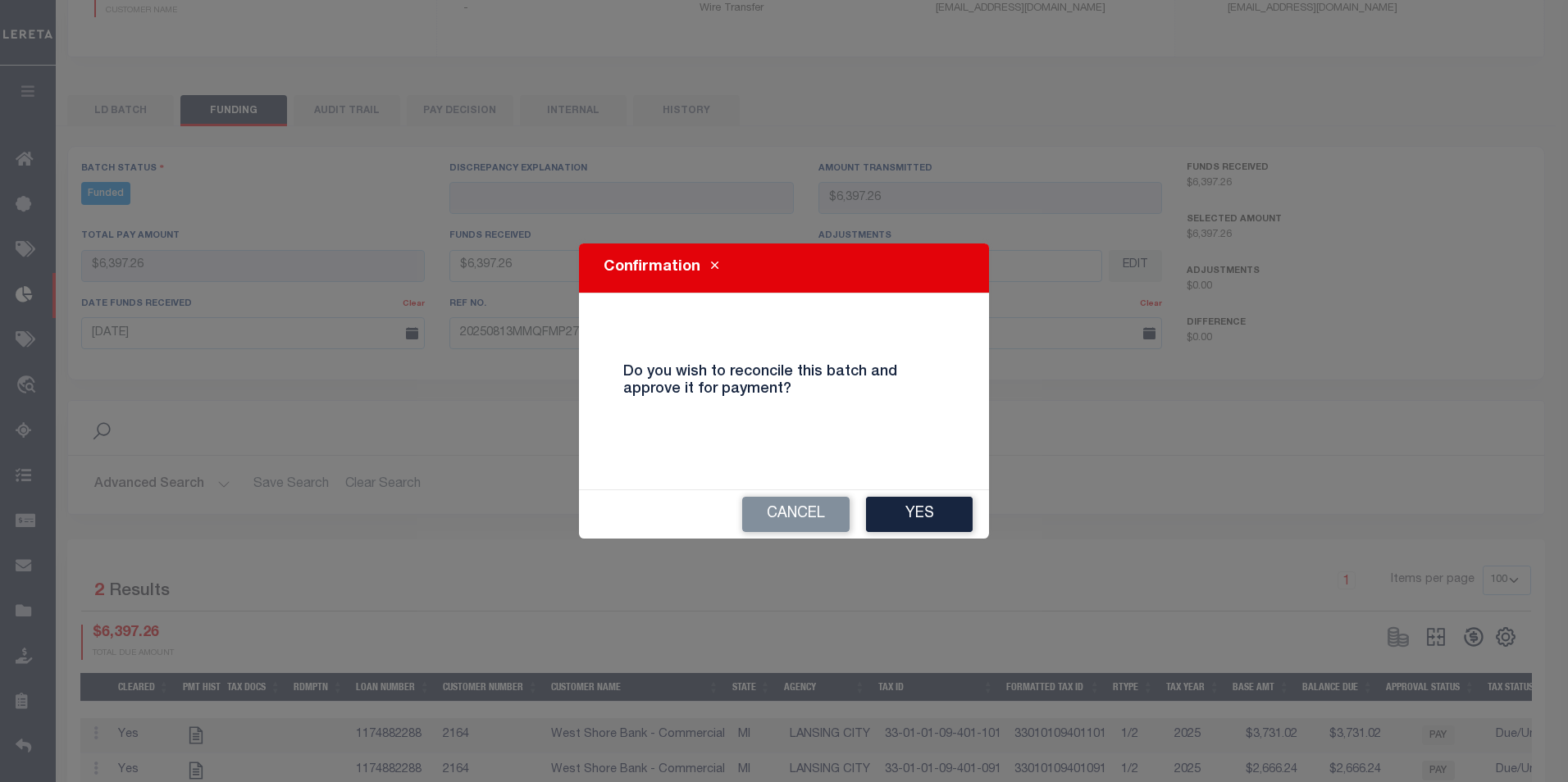
click at [896, 507] on button "Yes" at bounding box center [920, 514] width 107 height 35
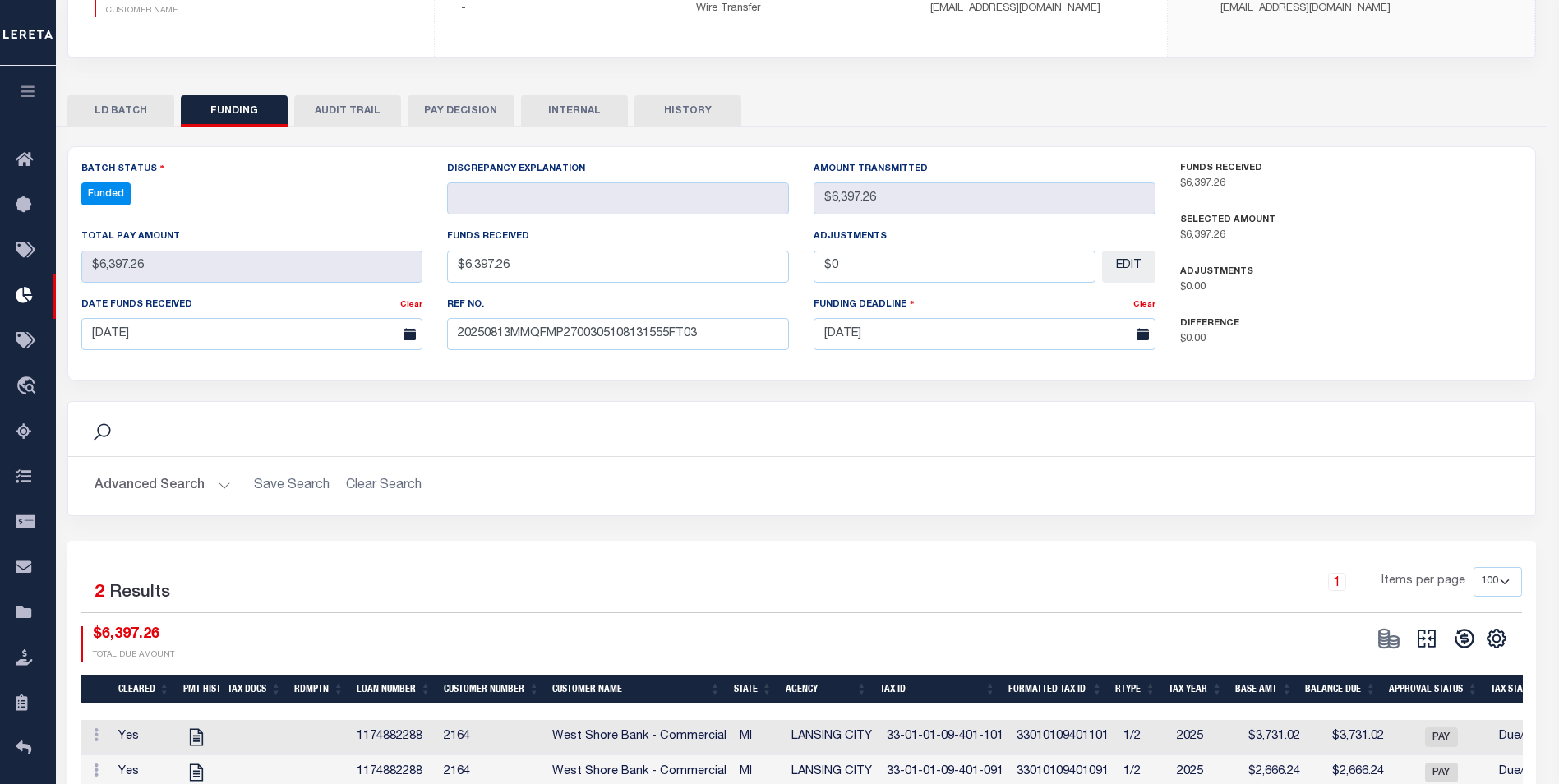
type input "$6,397.26"
type input "$0"
select select "100"
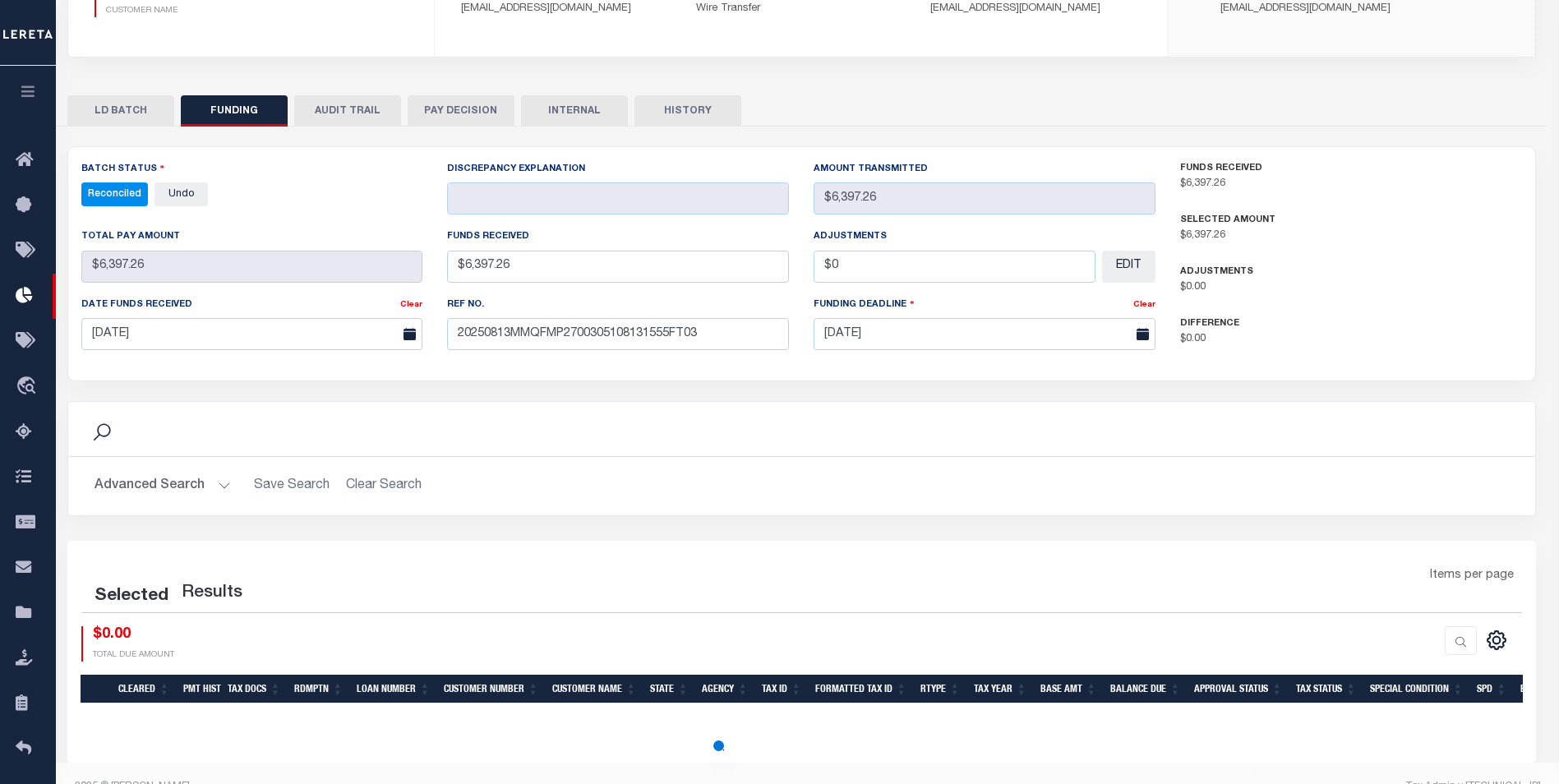
select select "100"
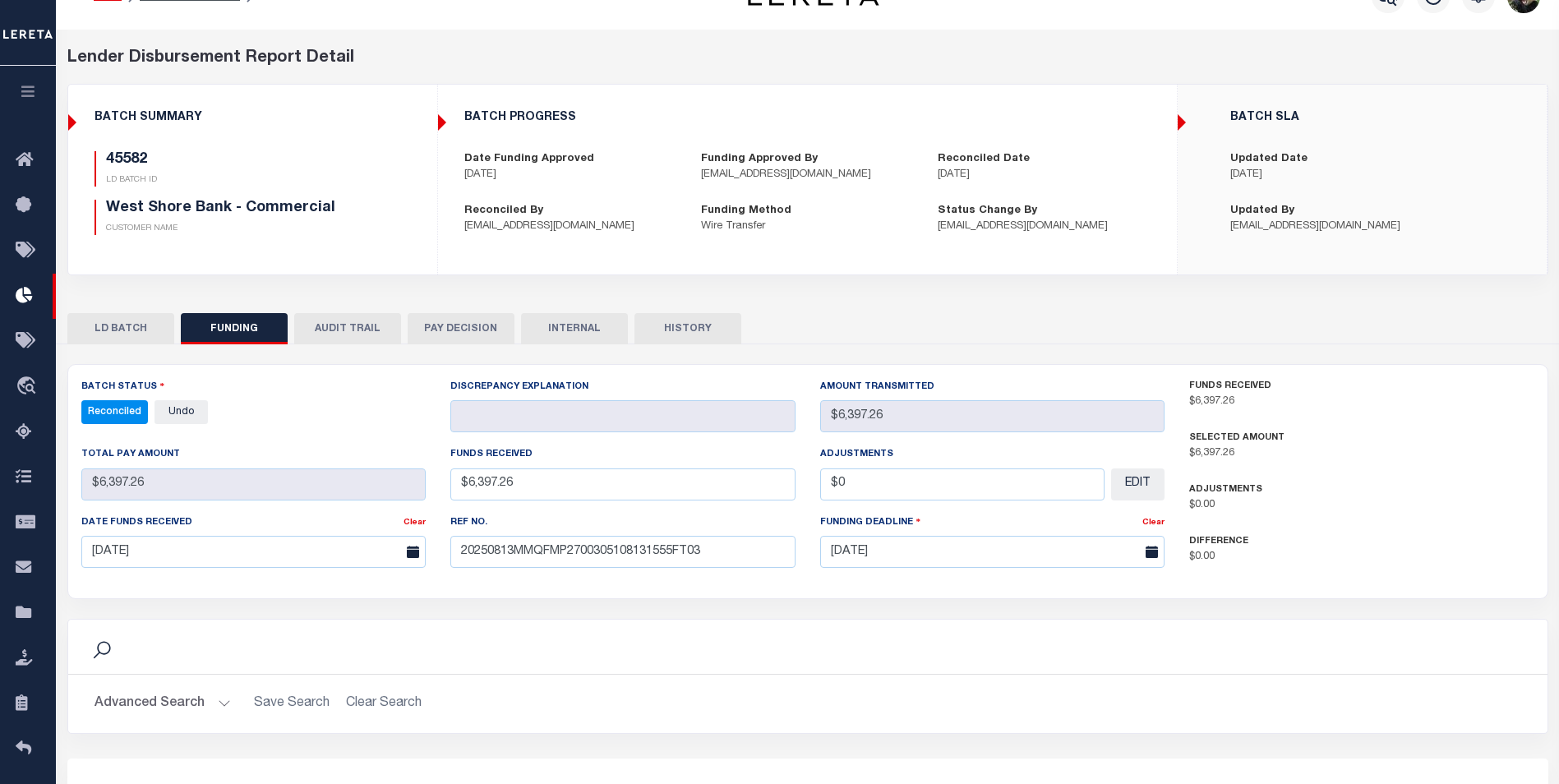
scroll to position [0, 0]
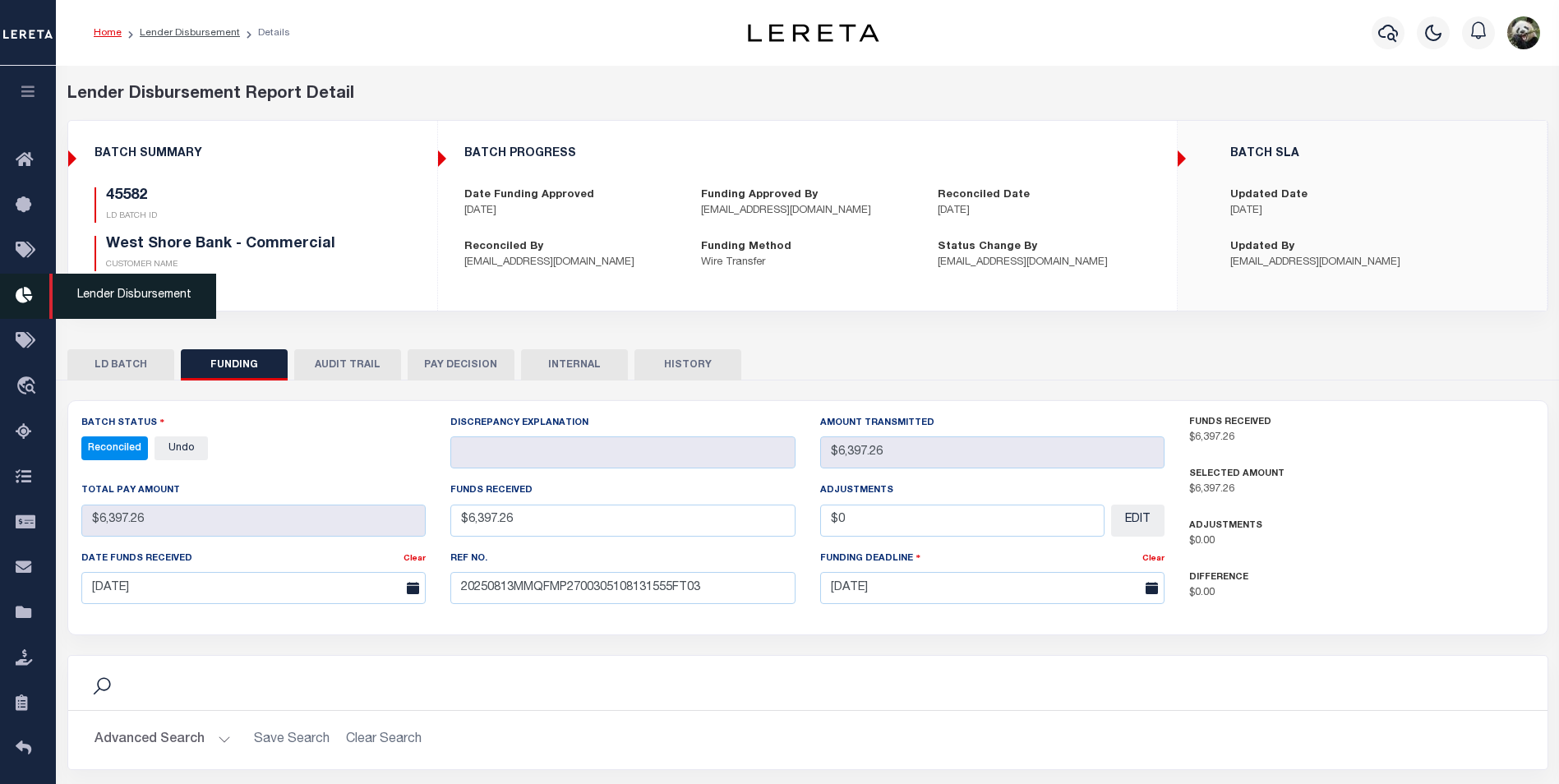
drag, startPoint x: 28, startPoint y: 304, endPoint x: 38, endPoint y: 294, distance: 14.1
click at [28, 304] on icon at bounding box center [29, 296] width 27 height 21
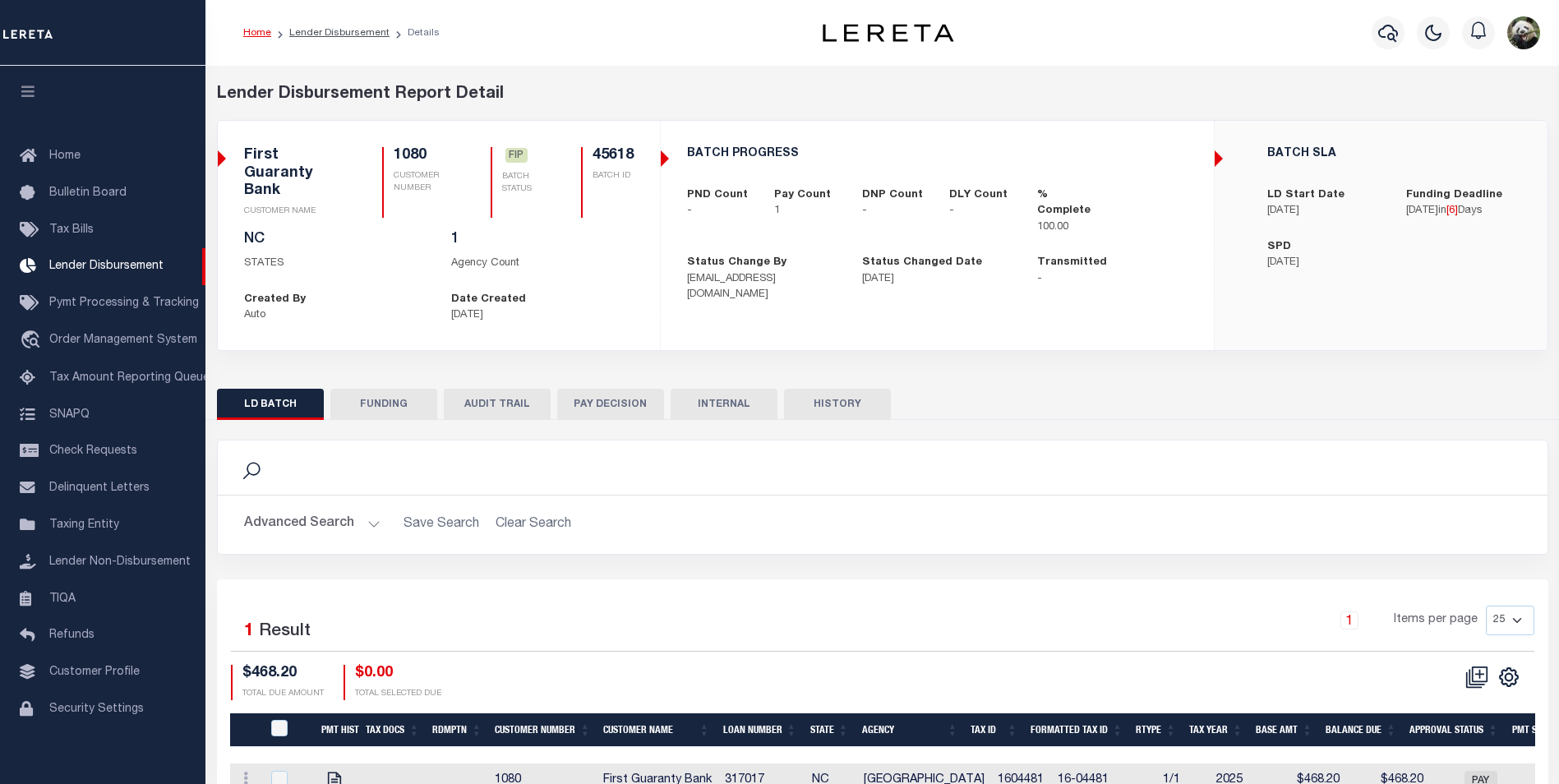
scroll to position [17, 0]
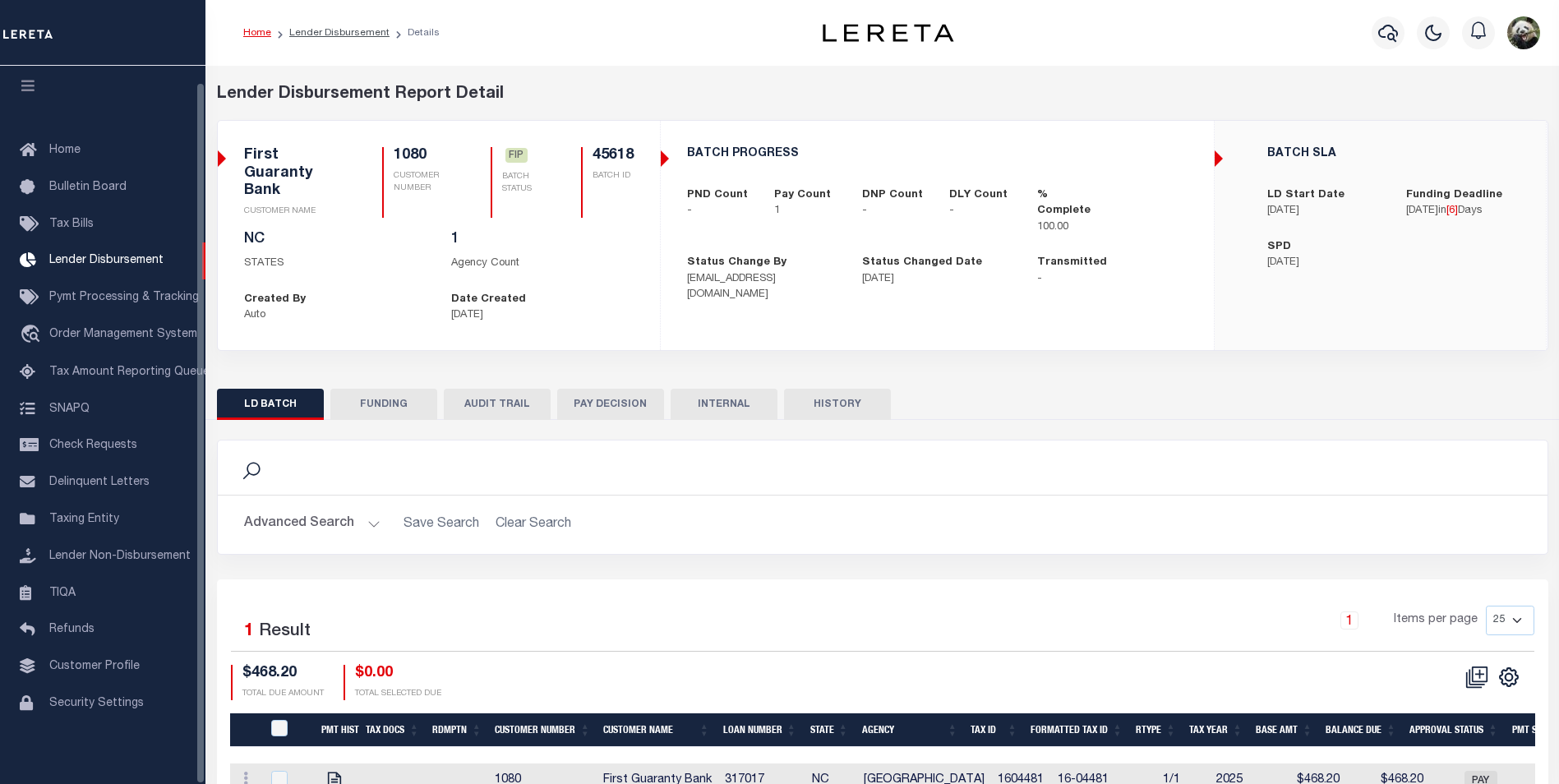
click at [385, 410] on button "FUNDING" at bounding box center [384, 404] width 107 height 31
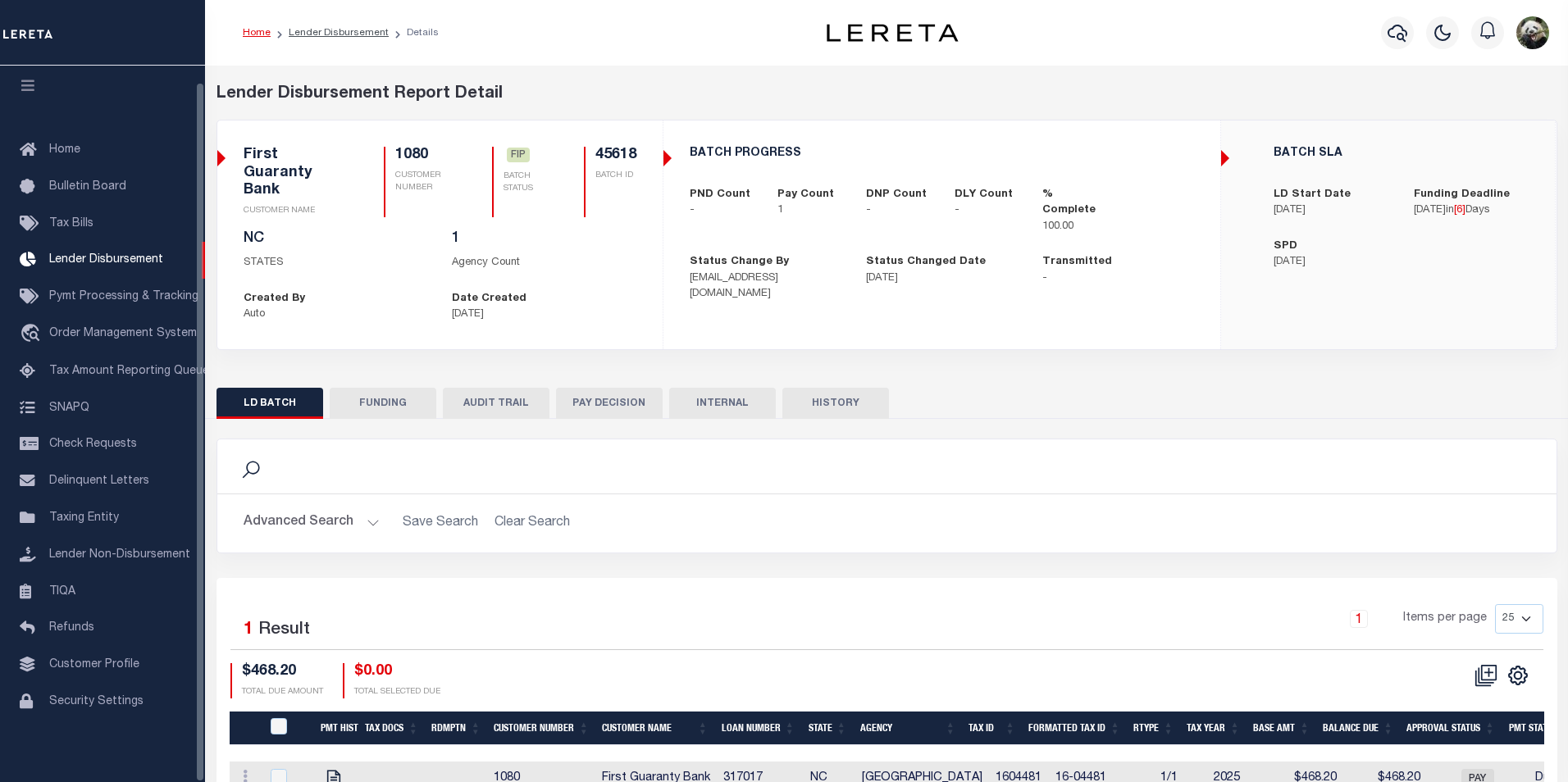
type input "$468.2"
type input "$0"
type input "[DATE]"
select select "100"
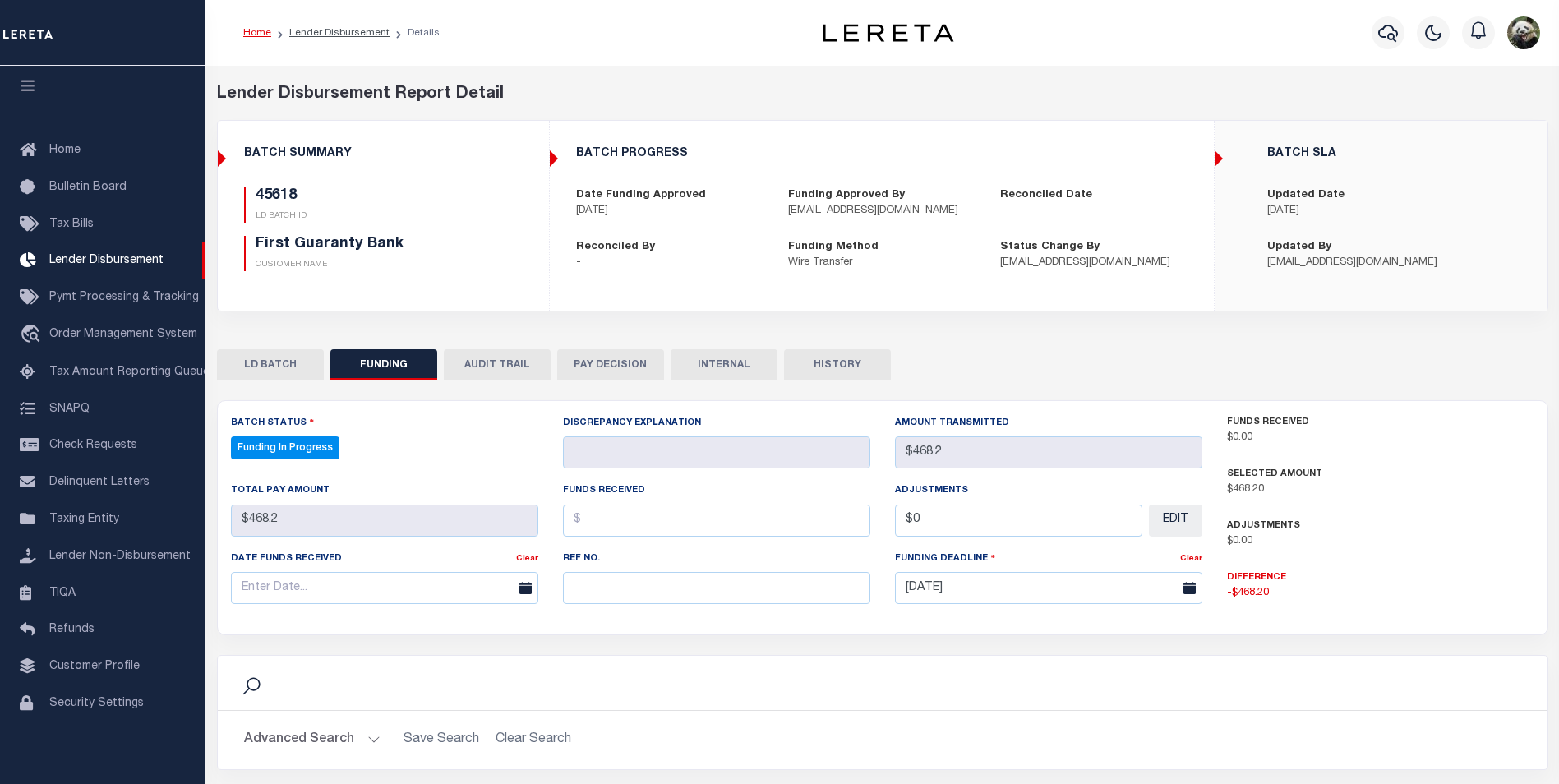
select select "100"
click at [623, 592] on input "text" at bounding box center [717, 588] width 308 height 32
paste input "20250813MMQFMP2700167508131000FT03"
type input "20250813MMQFMP2700167508131000FT03"
drag, startPoint x: 344, startPoint y: 576, endPoint x: 391, endPoint y: 580, distance: 47.2
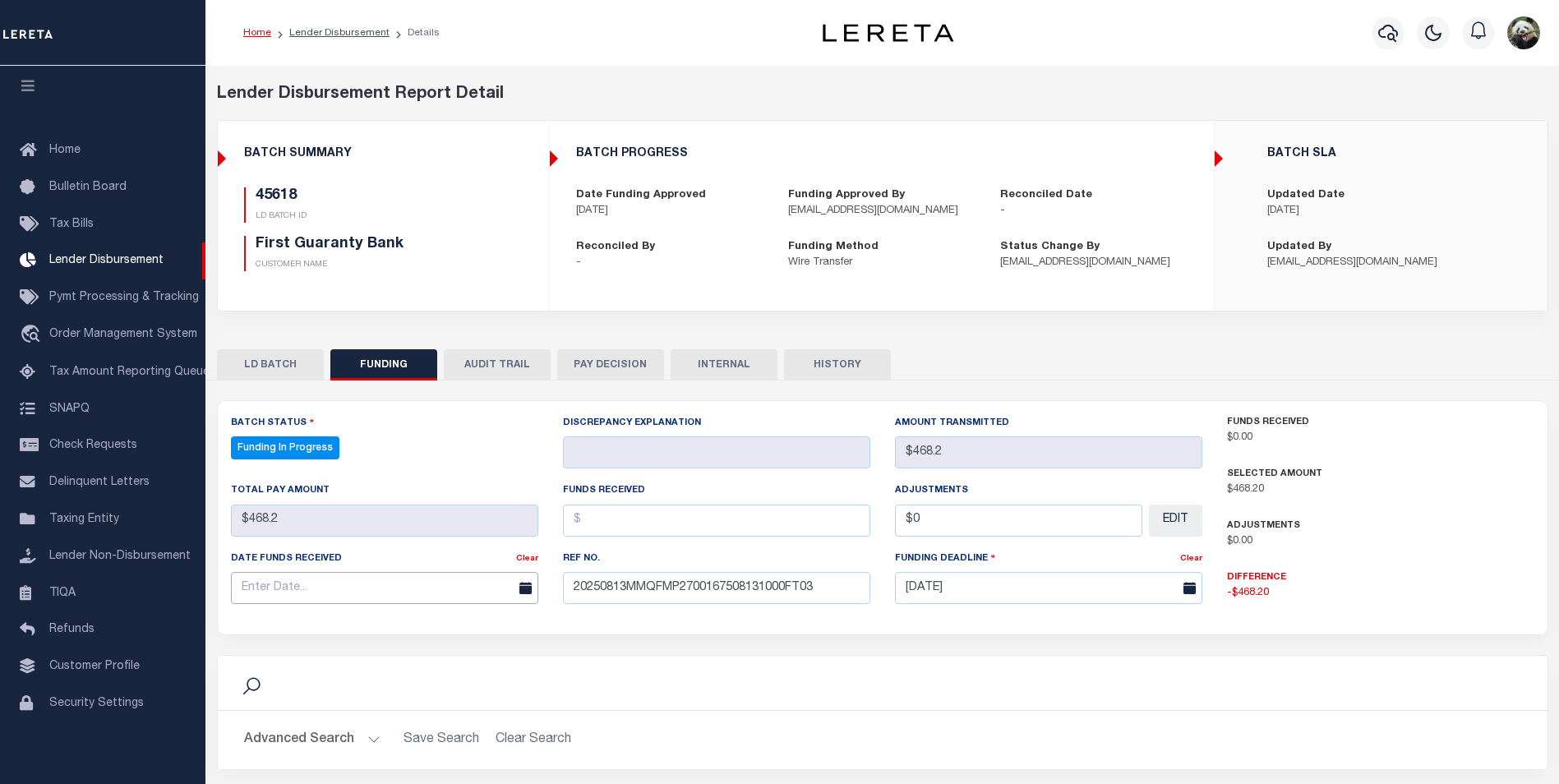
click at [342, 577] on input "text" at bounding box center [385, 588] width 308 height 32
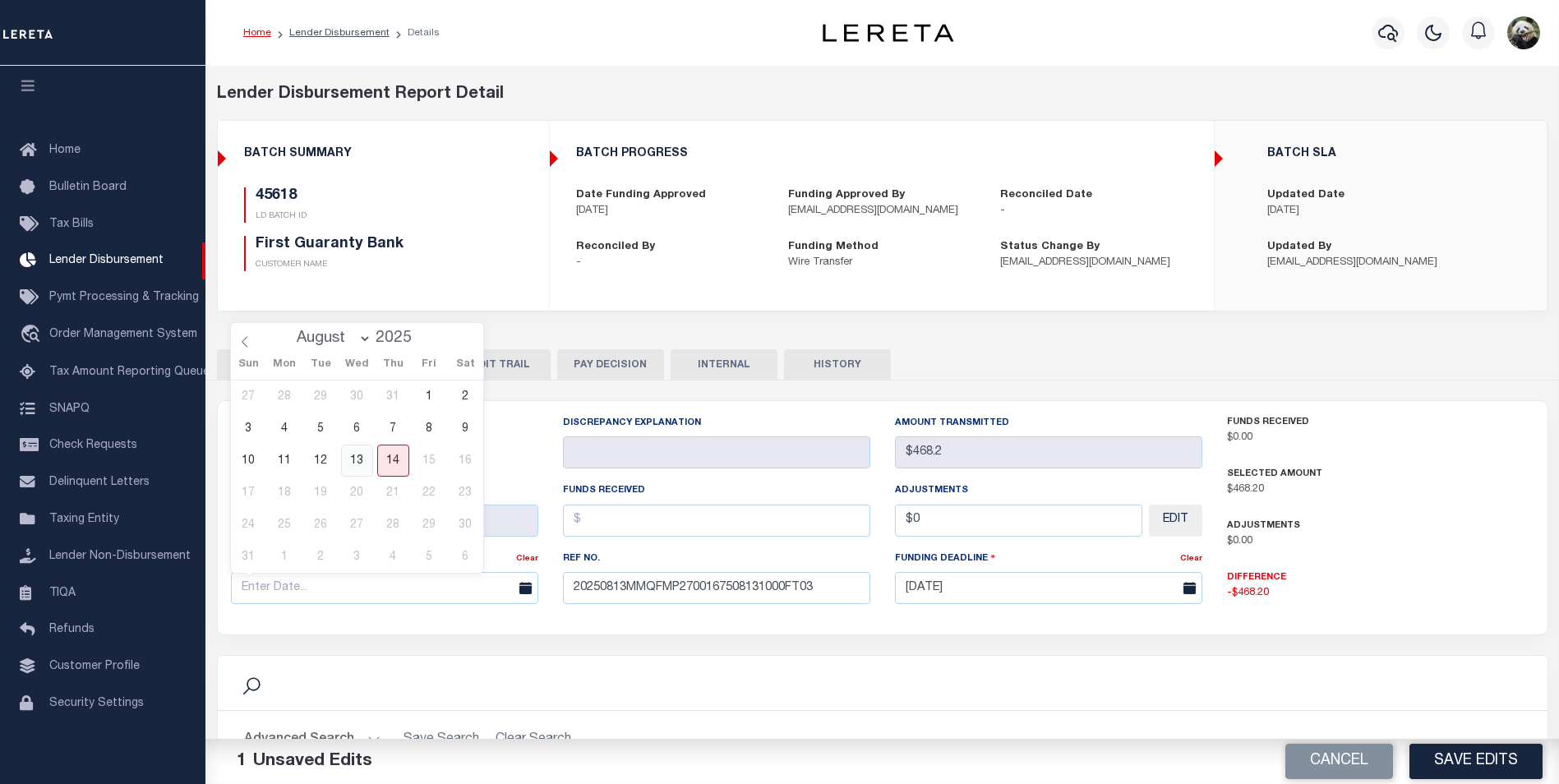
click at [366, 460] on span "13" at bounding box center [357, 460] width 32 height 32
type input "[DATE]"
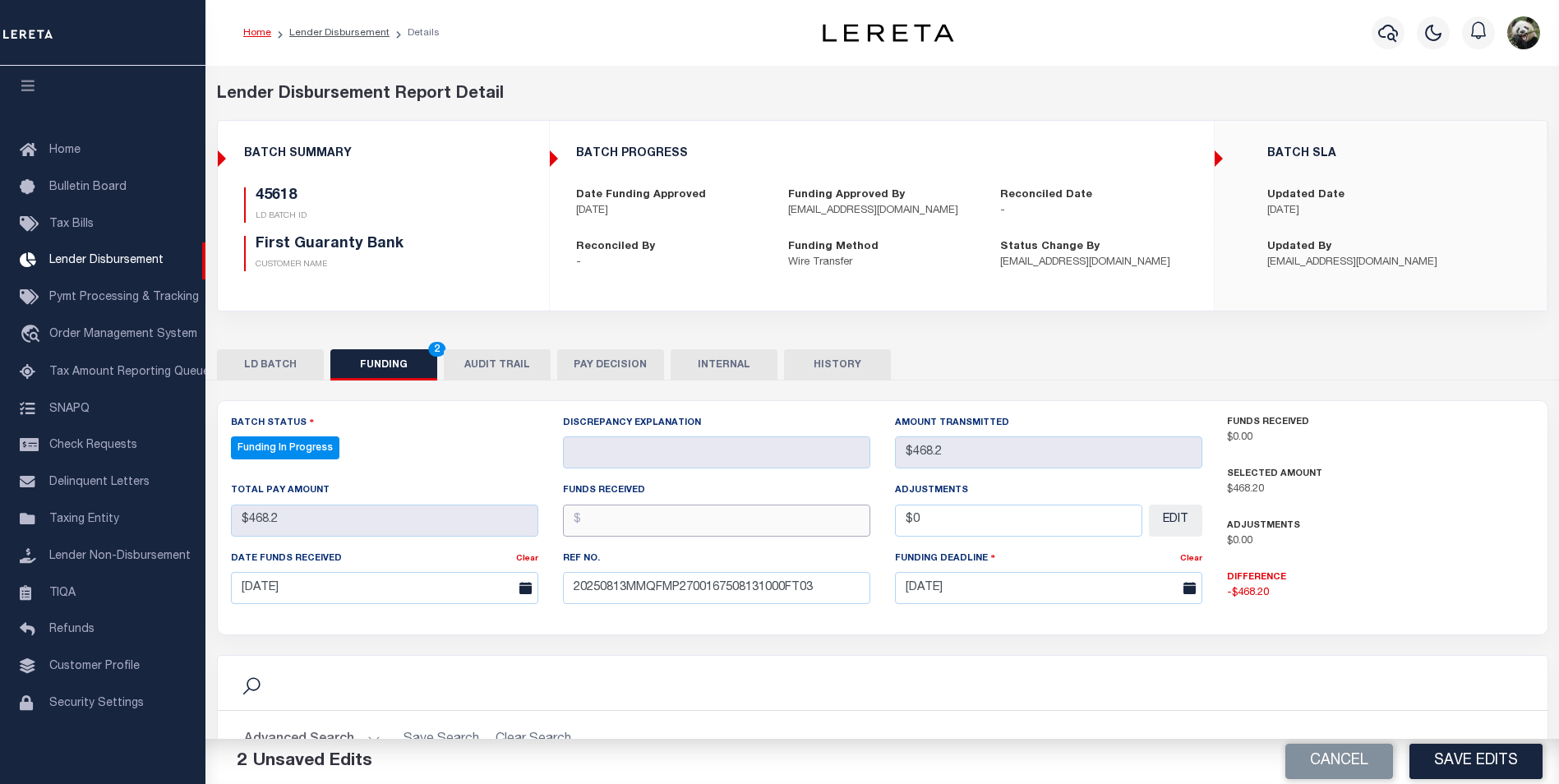
click at [666, 518] on input "text" at bounding box center [717, 520] width 308 height 32
type input "$"
type input "$468.20"
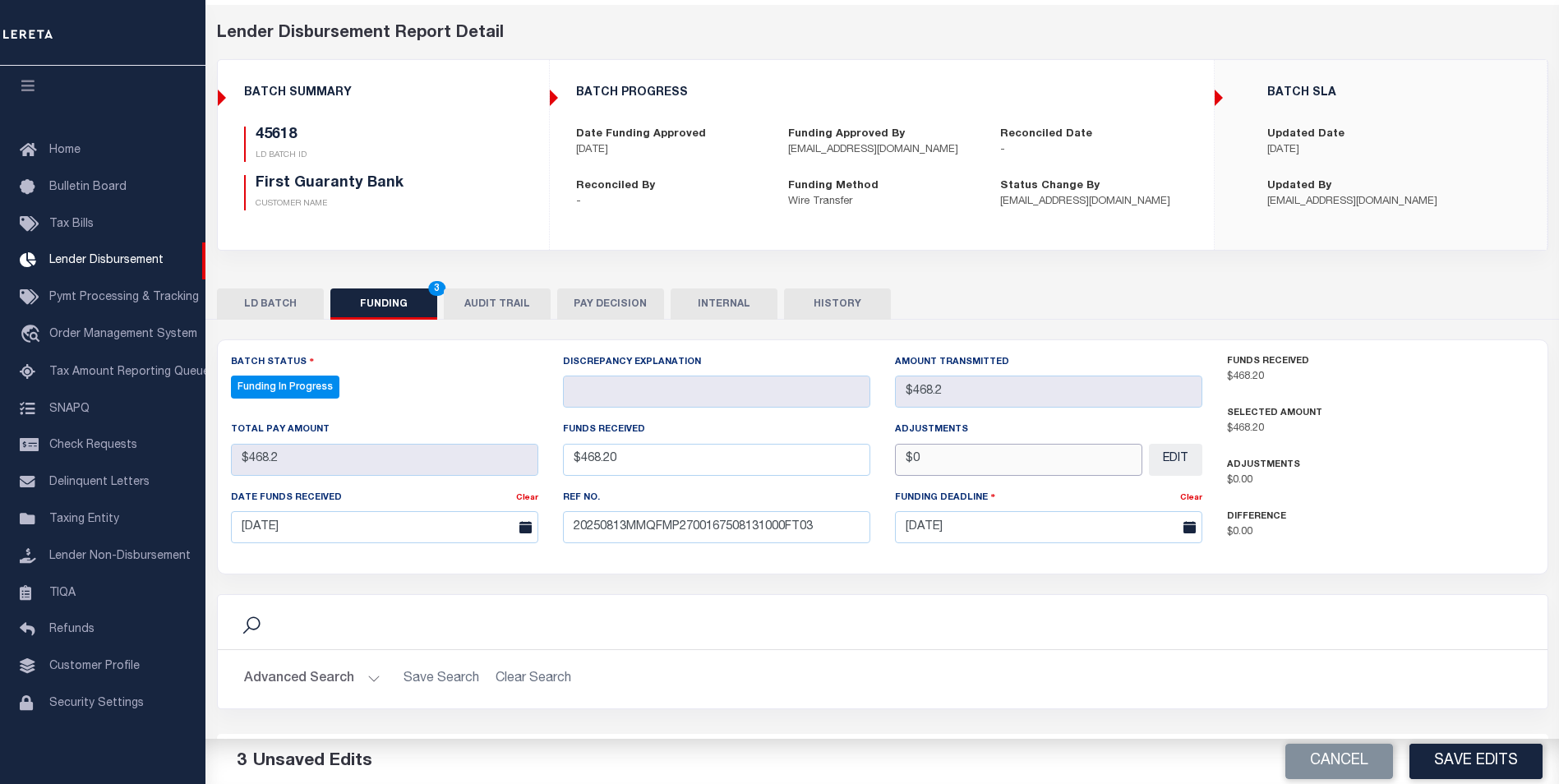
scroll to position [299, 0]
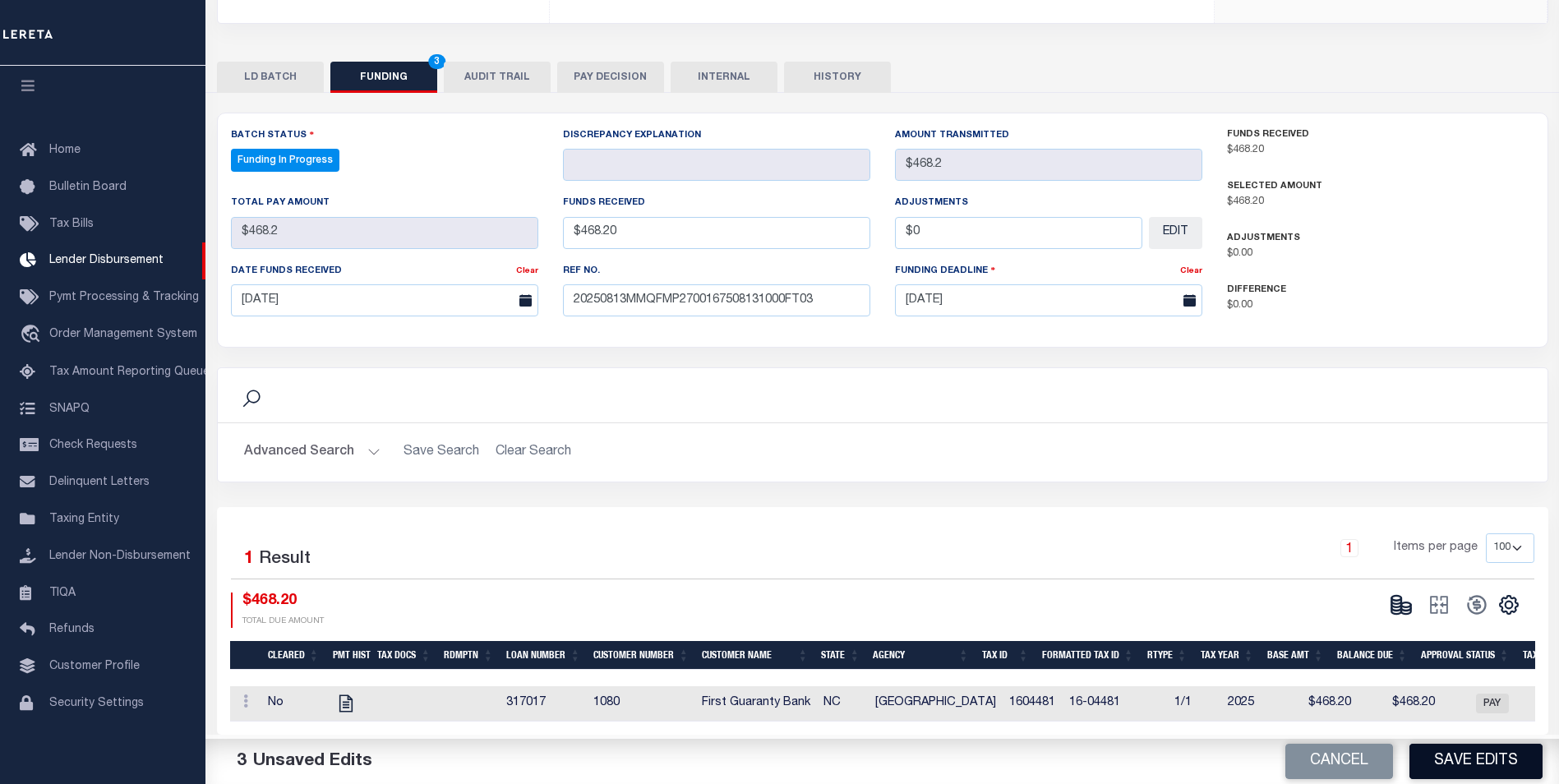
type input "$0.00"
click at [1441, 762] on button "Save Edits" at bounding box center [1476, 761] width 133 height 35
type input "$468.2"
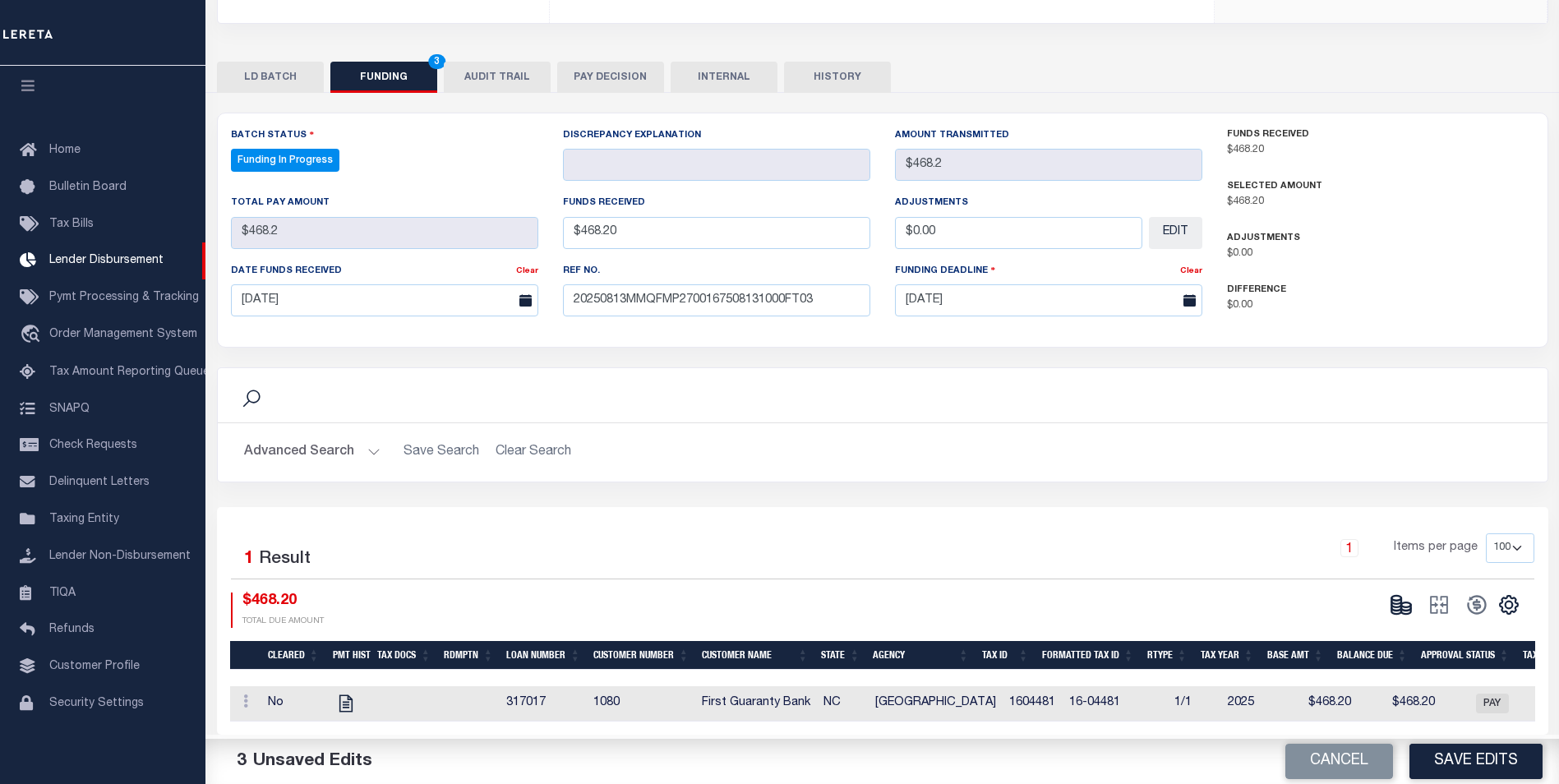
type input "$0"
select select "100"
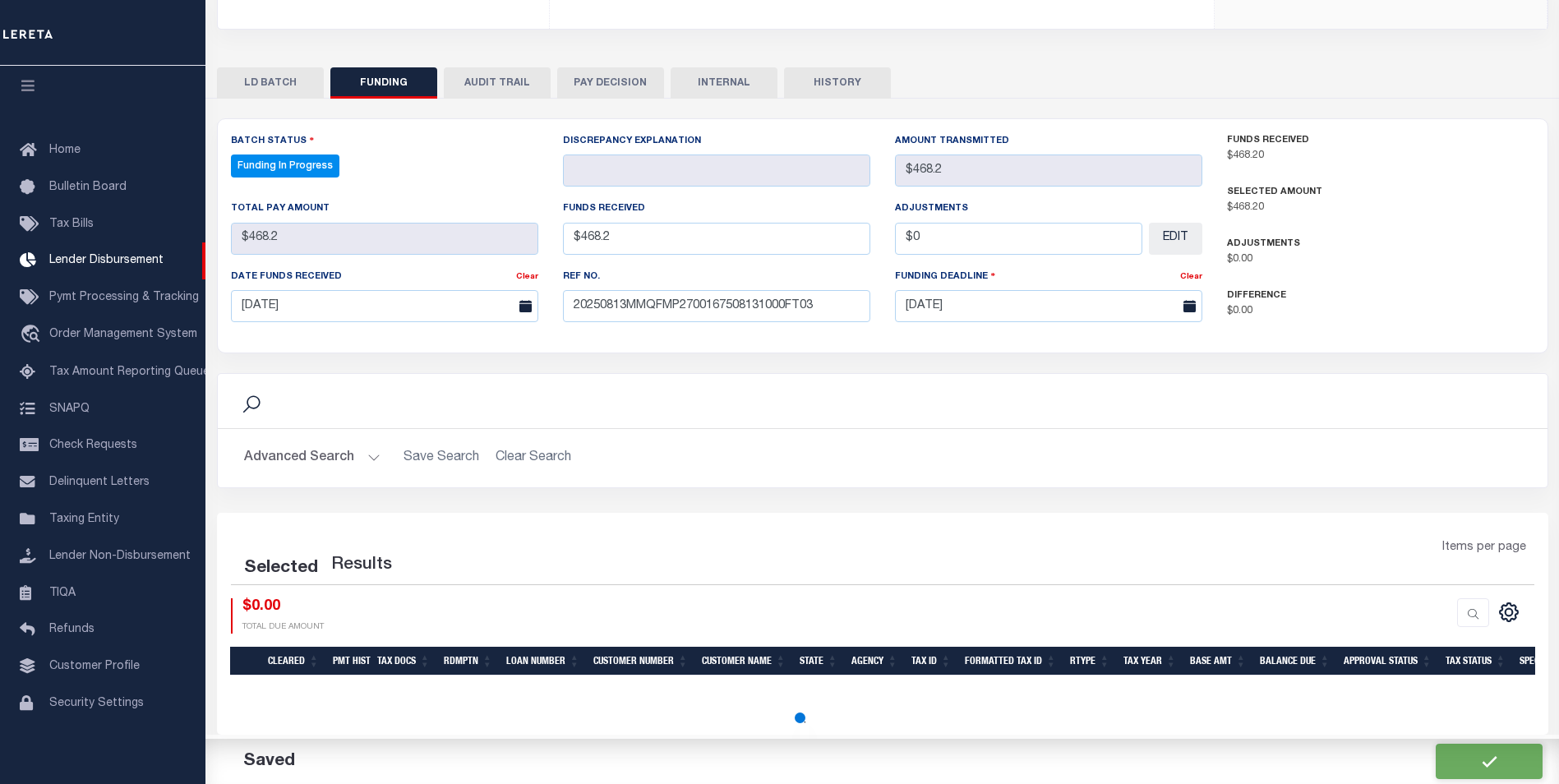
select select "100"
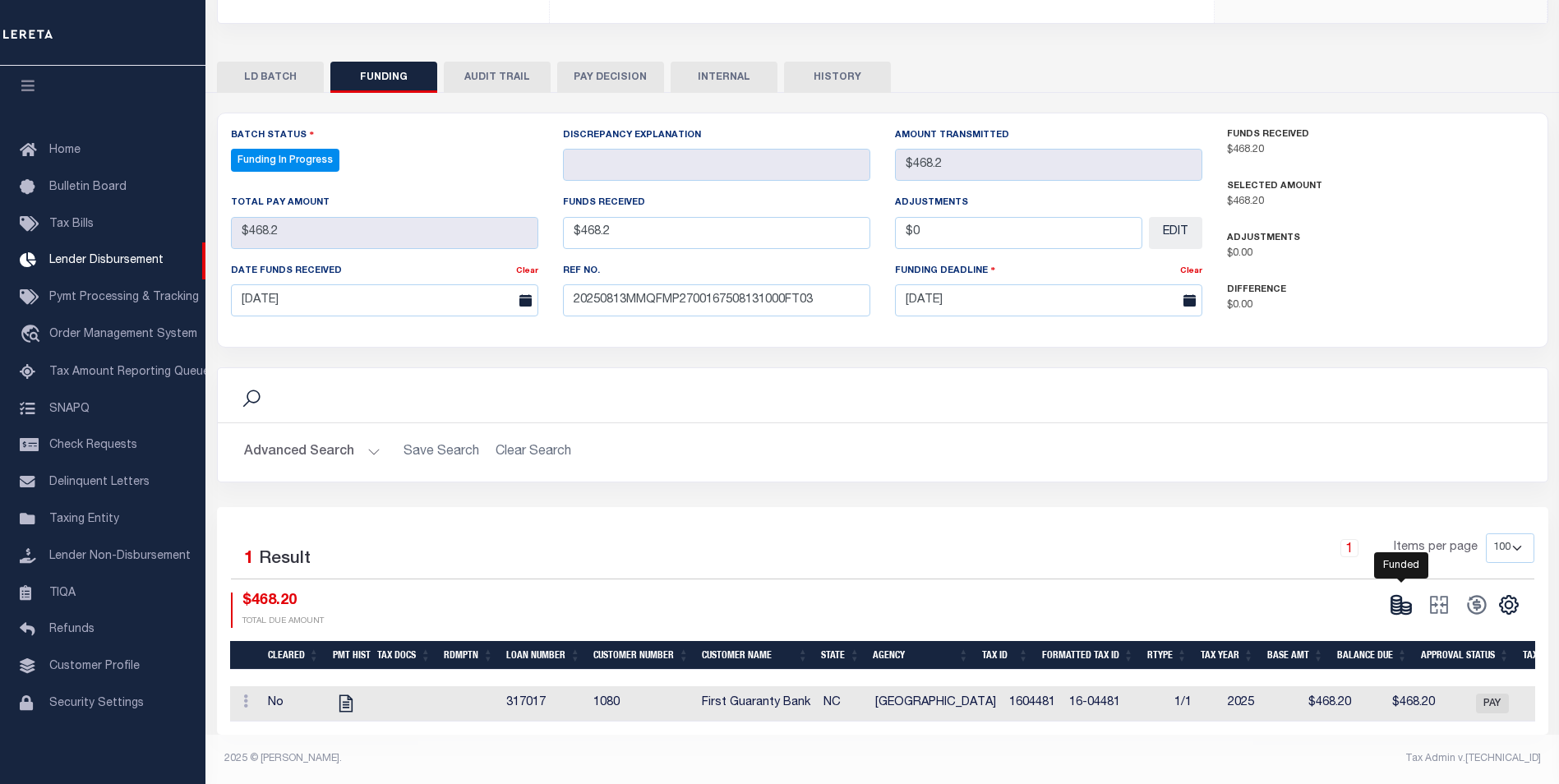
click at [1395, 597] on icon at bounding box center [1401, 605] width 23 height 23
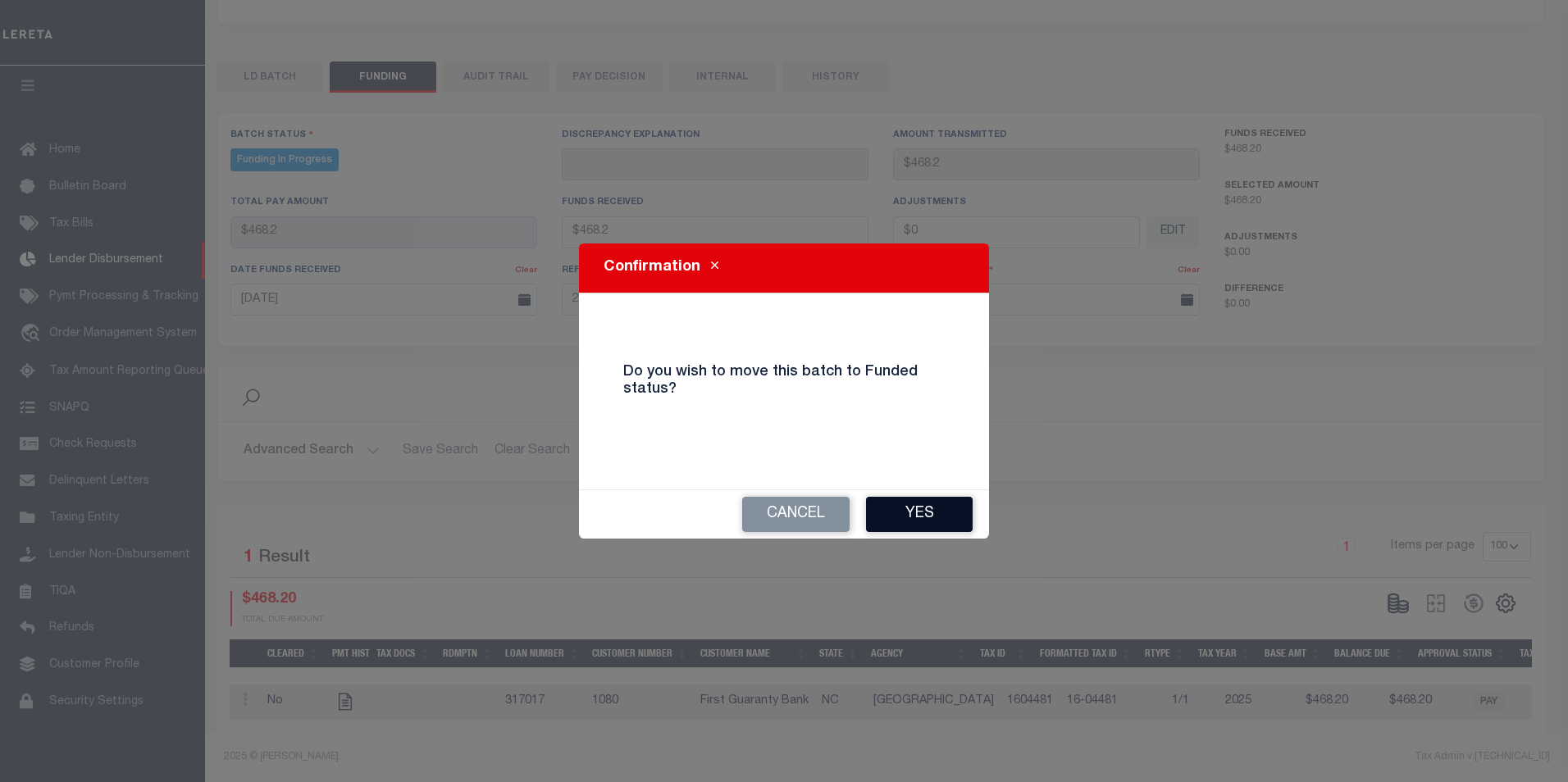
click at [909, 524] on button "Yes" at bounding box center [920, 514] width 107 height 35
select select "100"
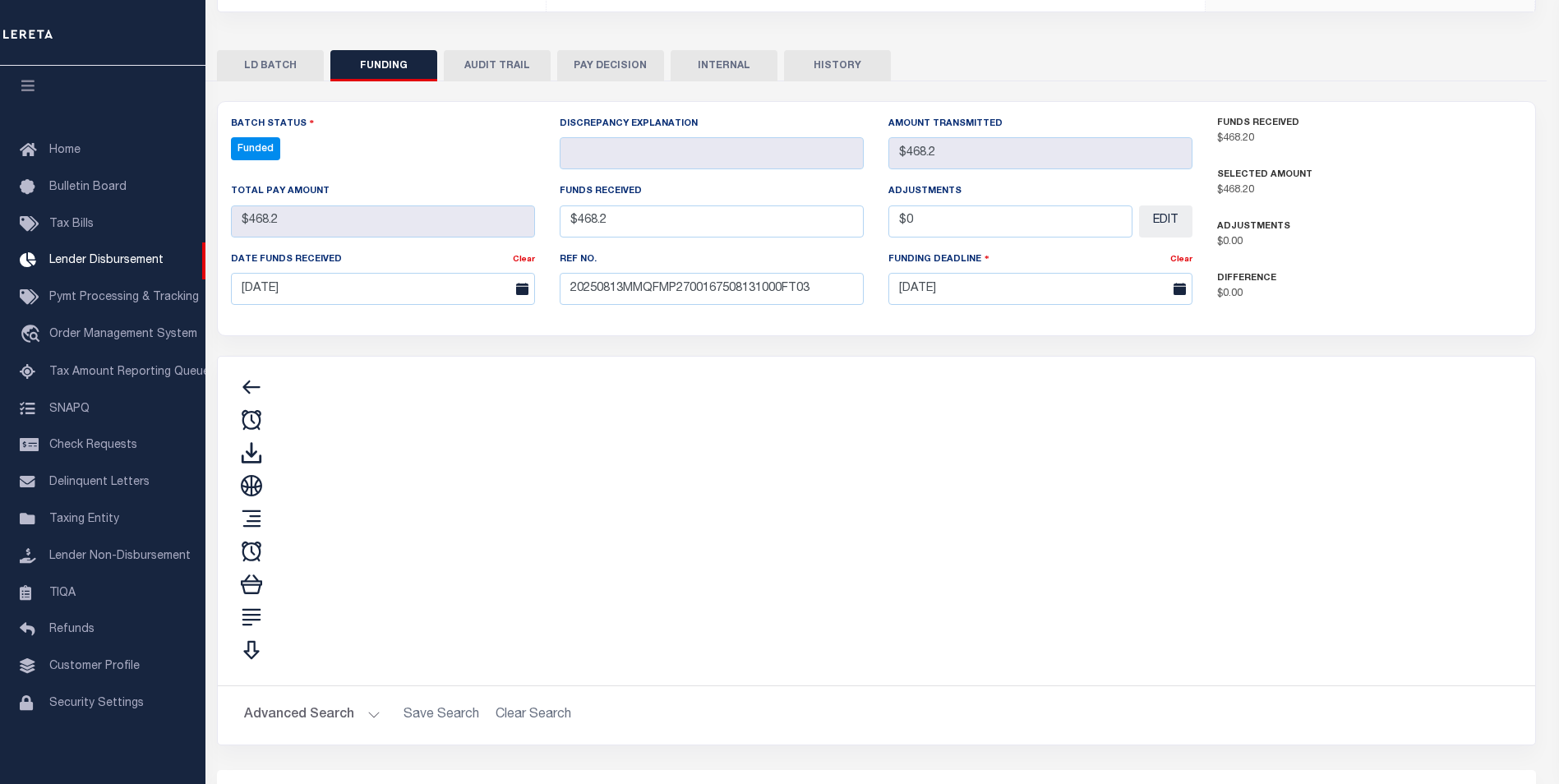
type input "$468.2"
type input "$0"
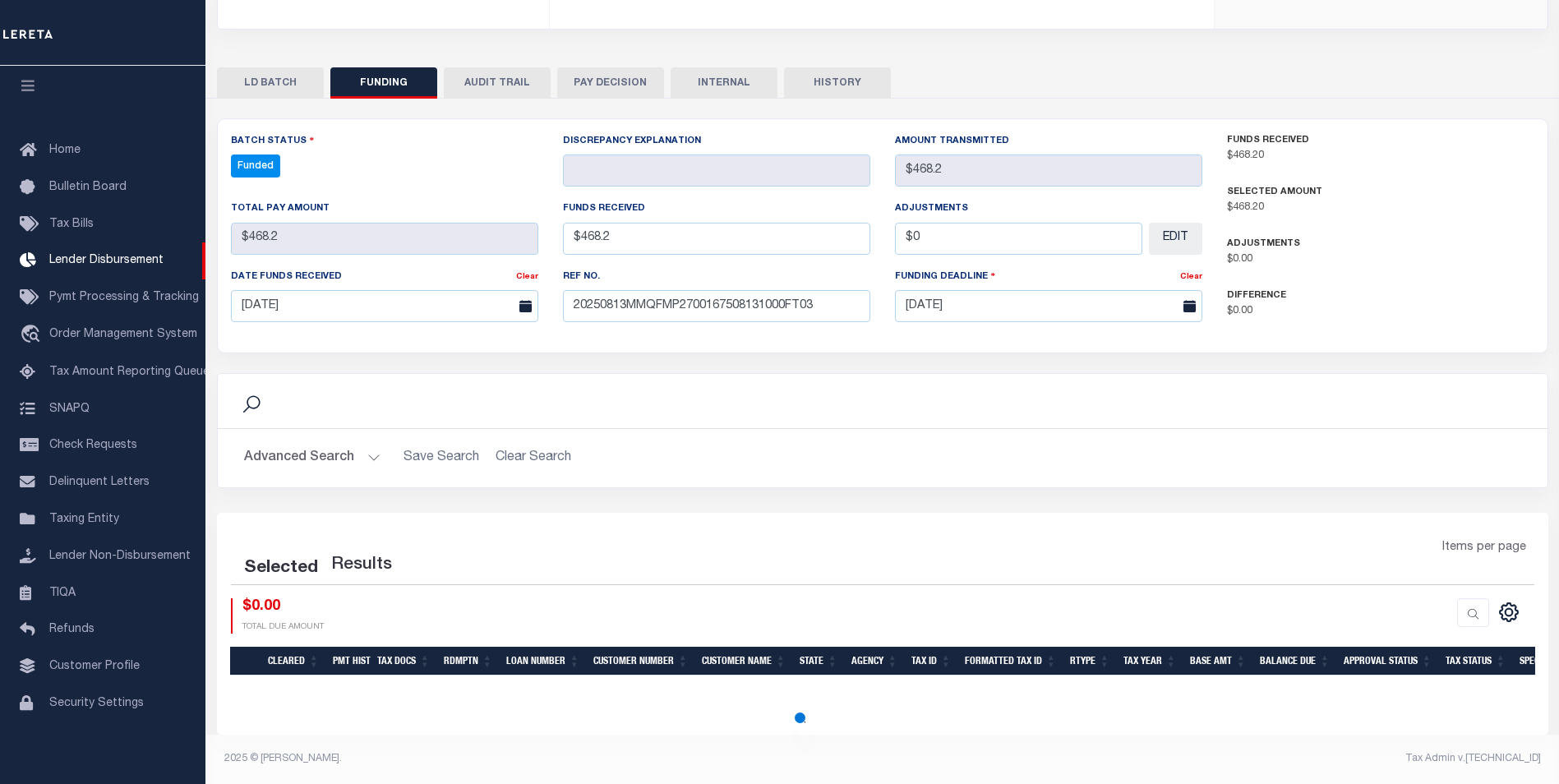
select select "100"
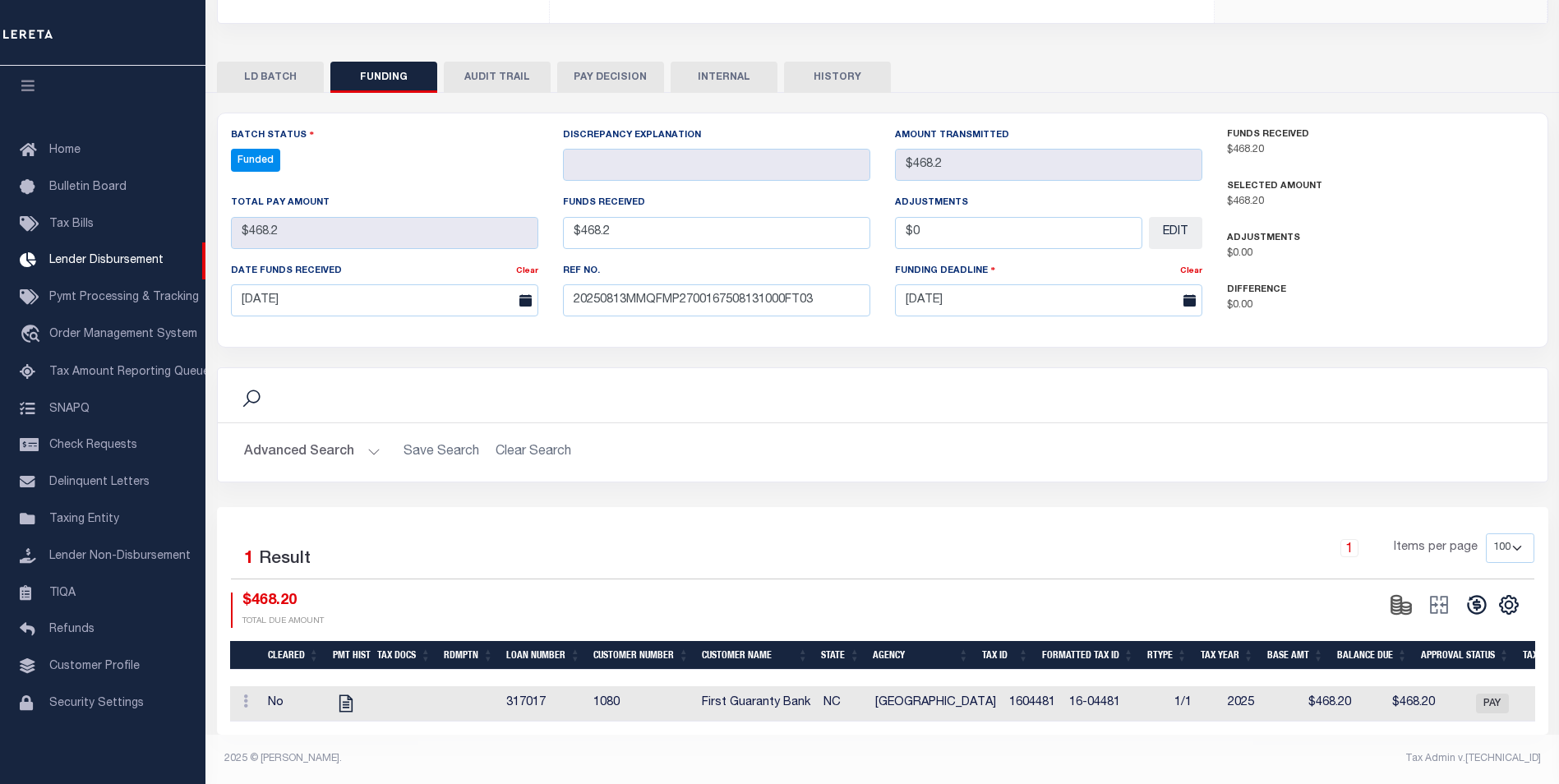
scroll to position [282, 0]
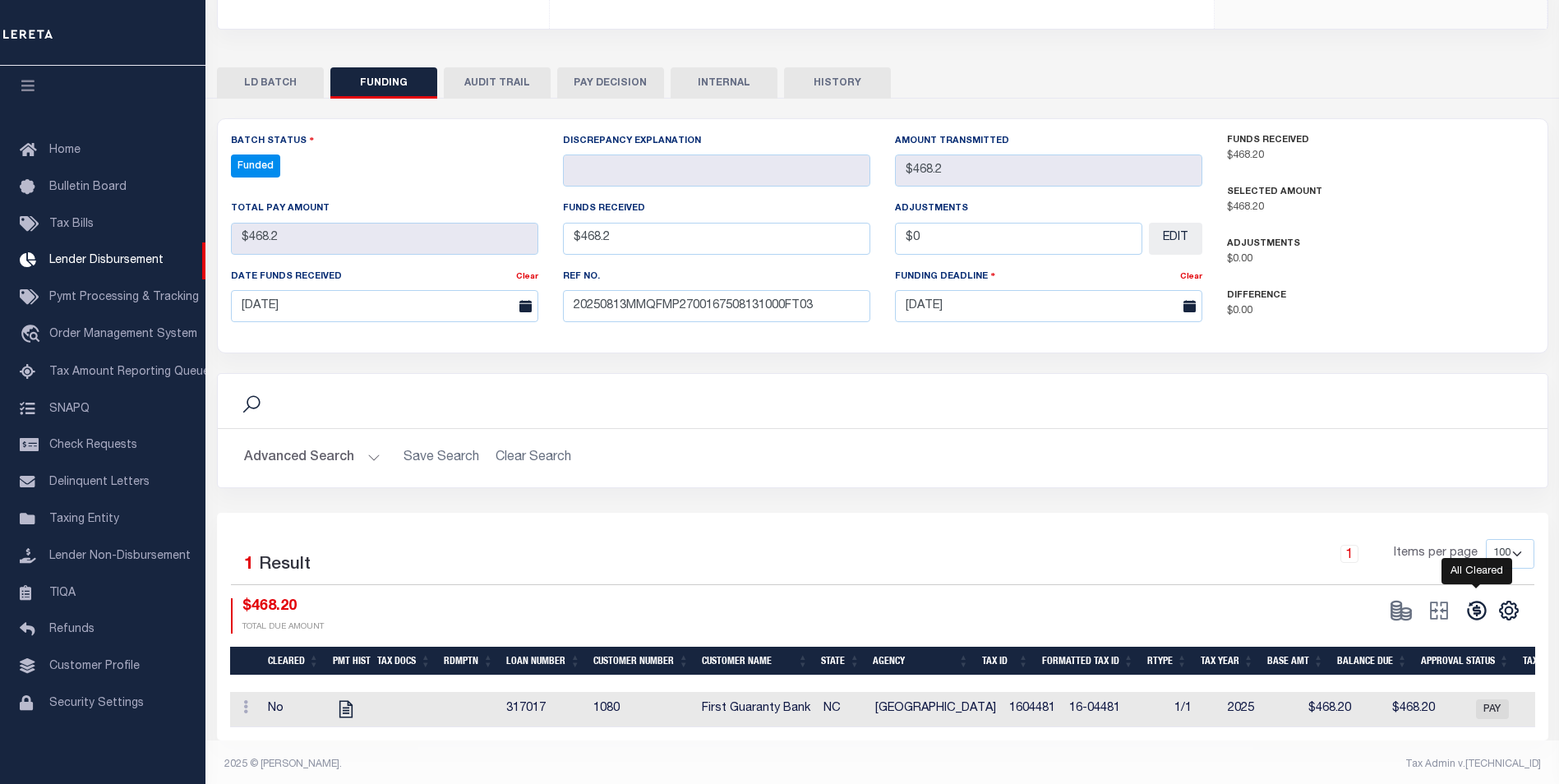
click at [1469, 607] on icon at bounding box center [1476, 611] width 19 height 19
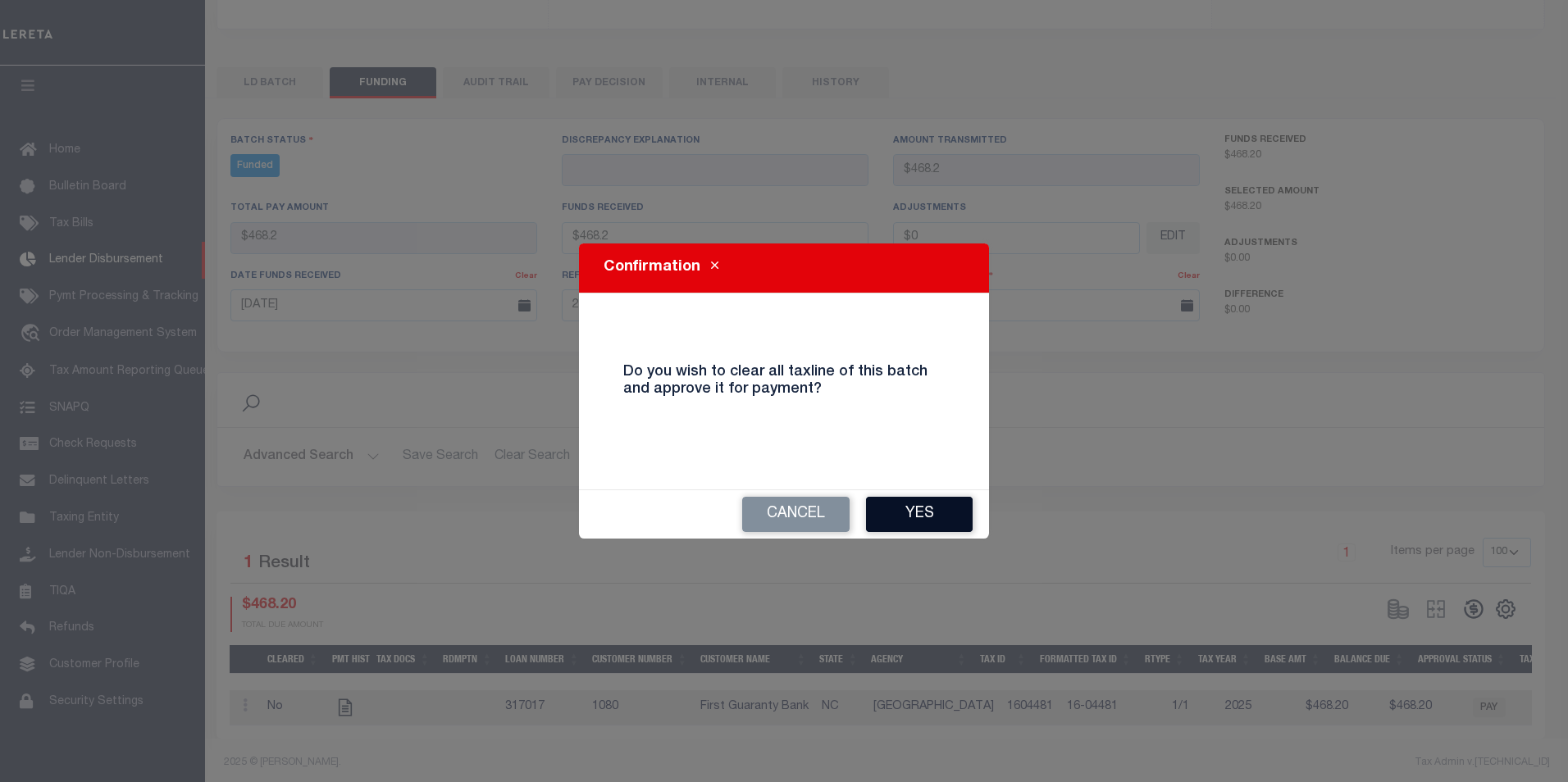
click at [943, 522] on button "Yes" at bounding box center [920, 514] width 107 height 35
select select "100"
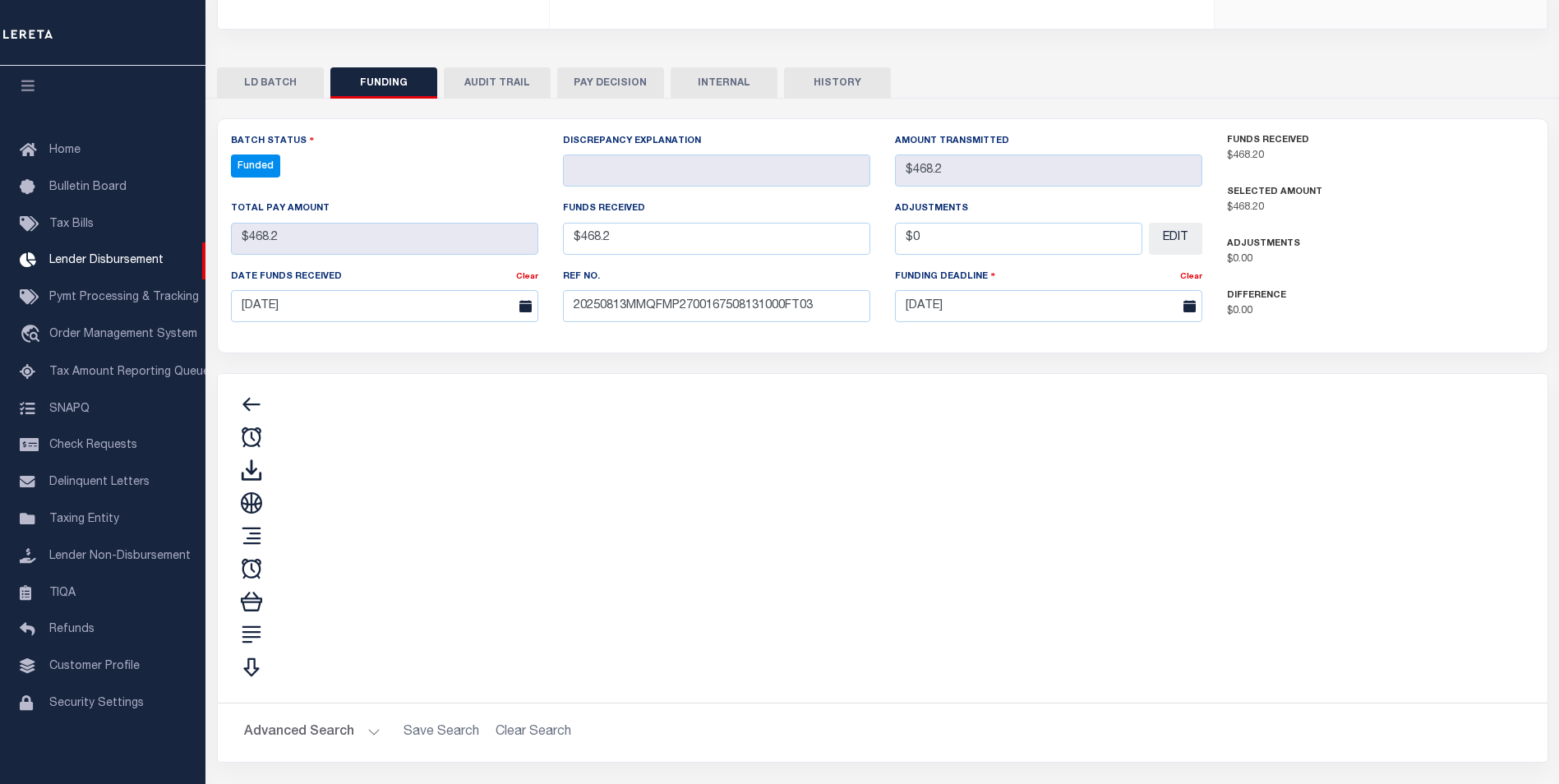
type input "$468.2"
type input "$0"
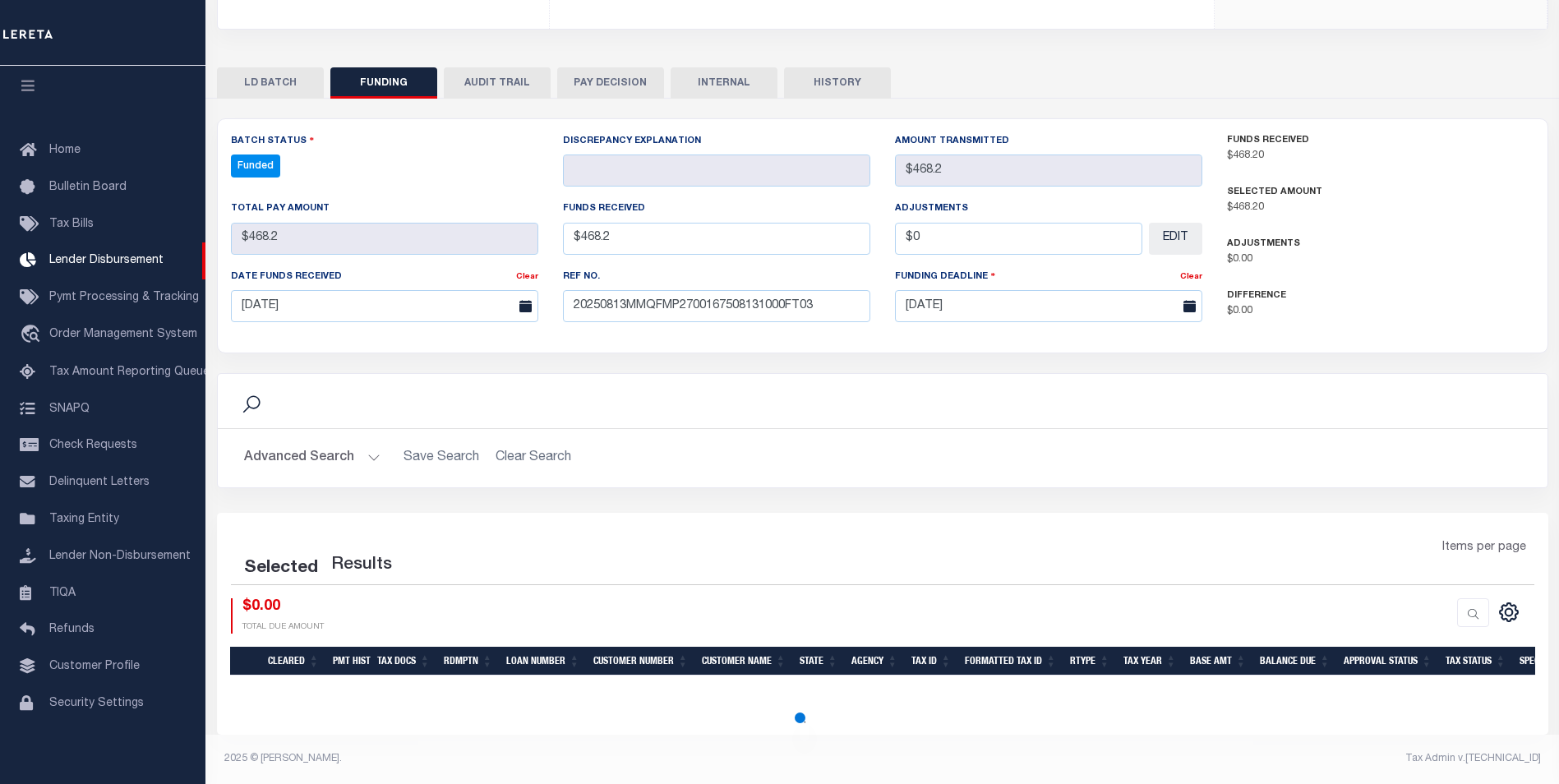
select select "100"
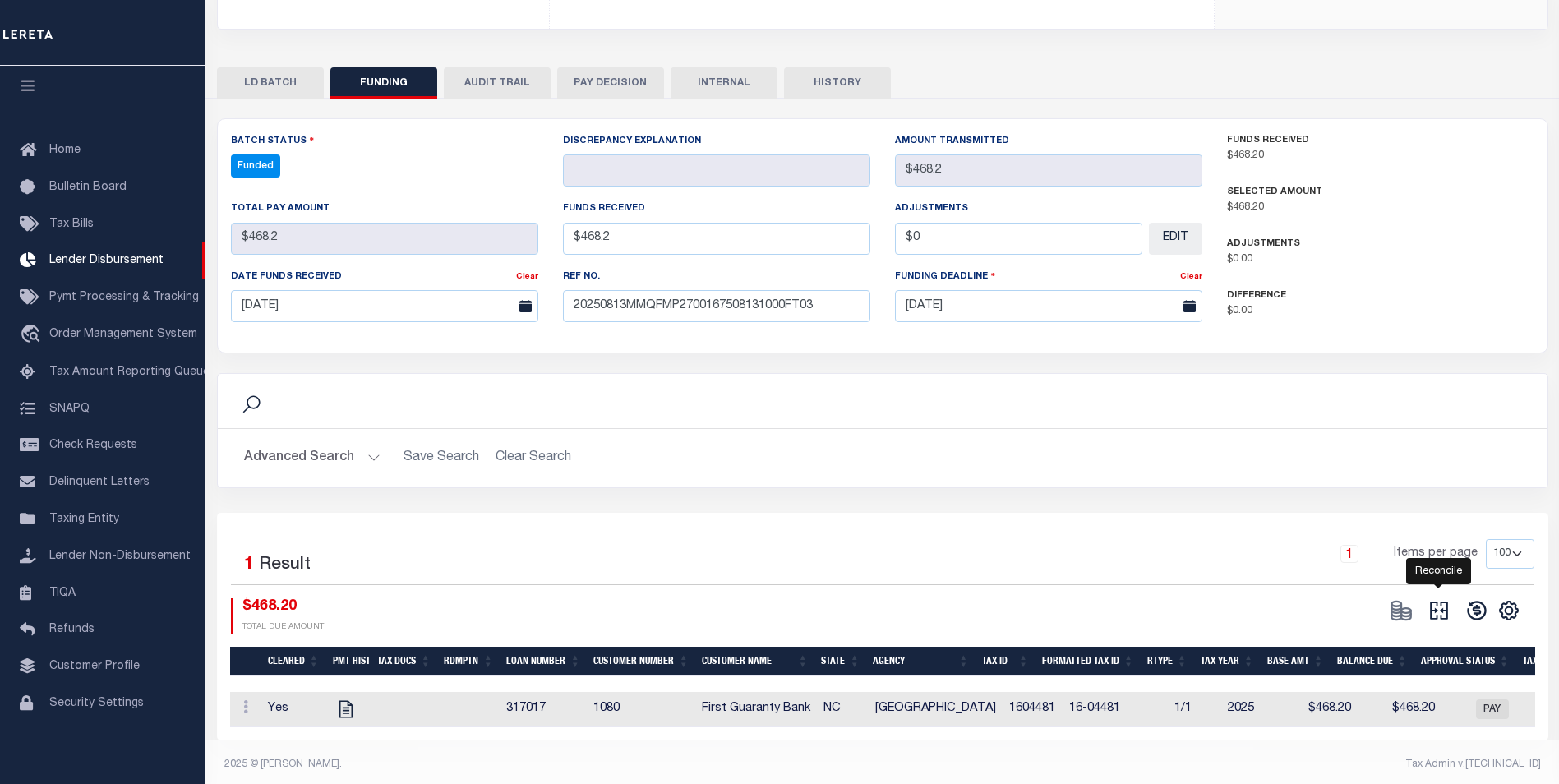
click at [1431, 614] on icon "" at bounding box center [1440, 611] width 23 height 23
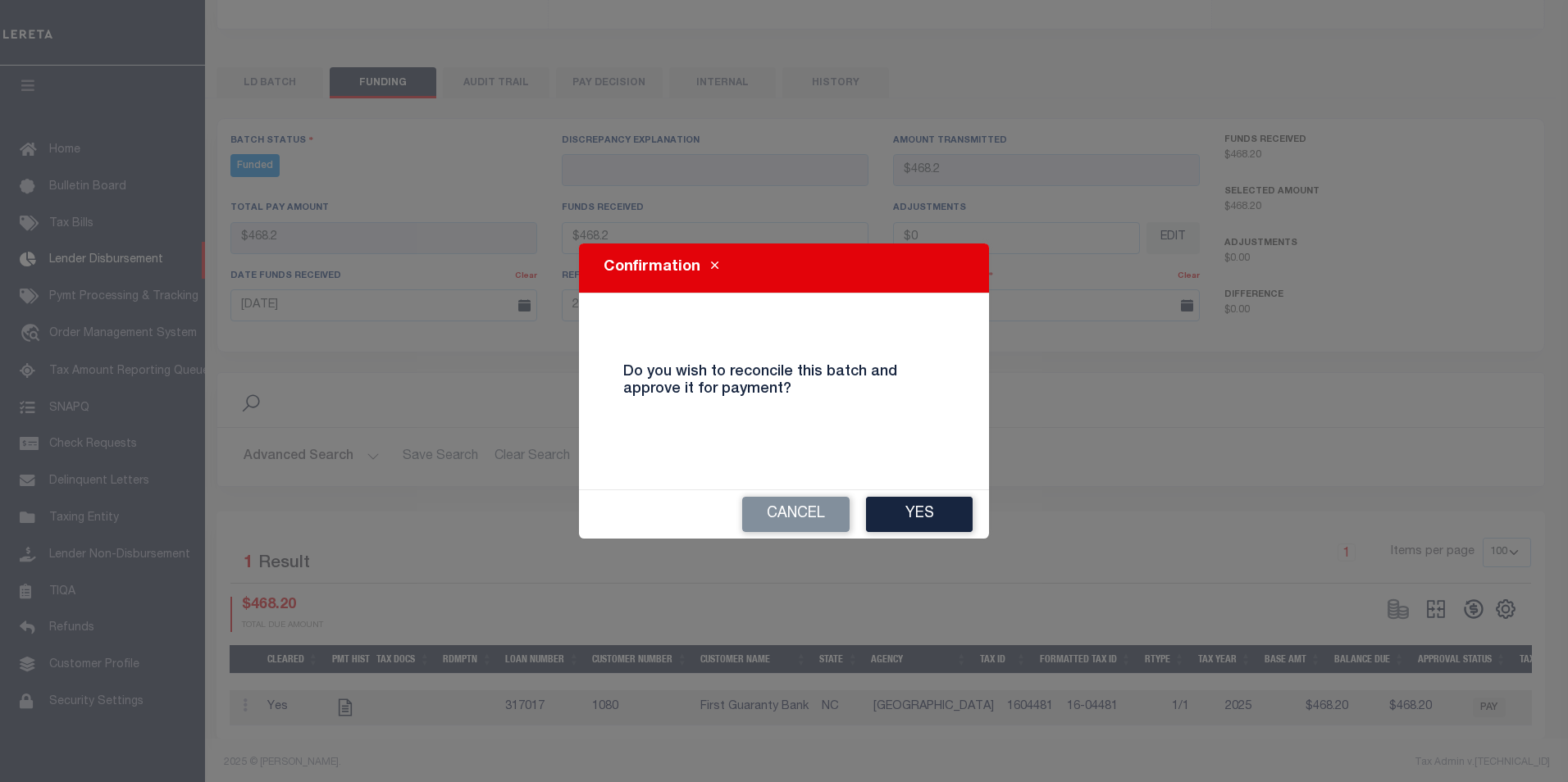
click at [951, 508] on button "Yes" at bounding box center [920, 514] width 107 height 35
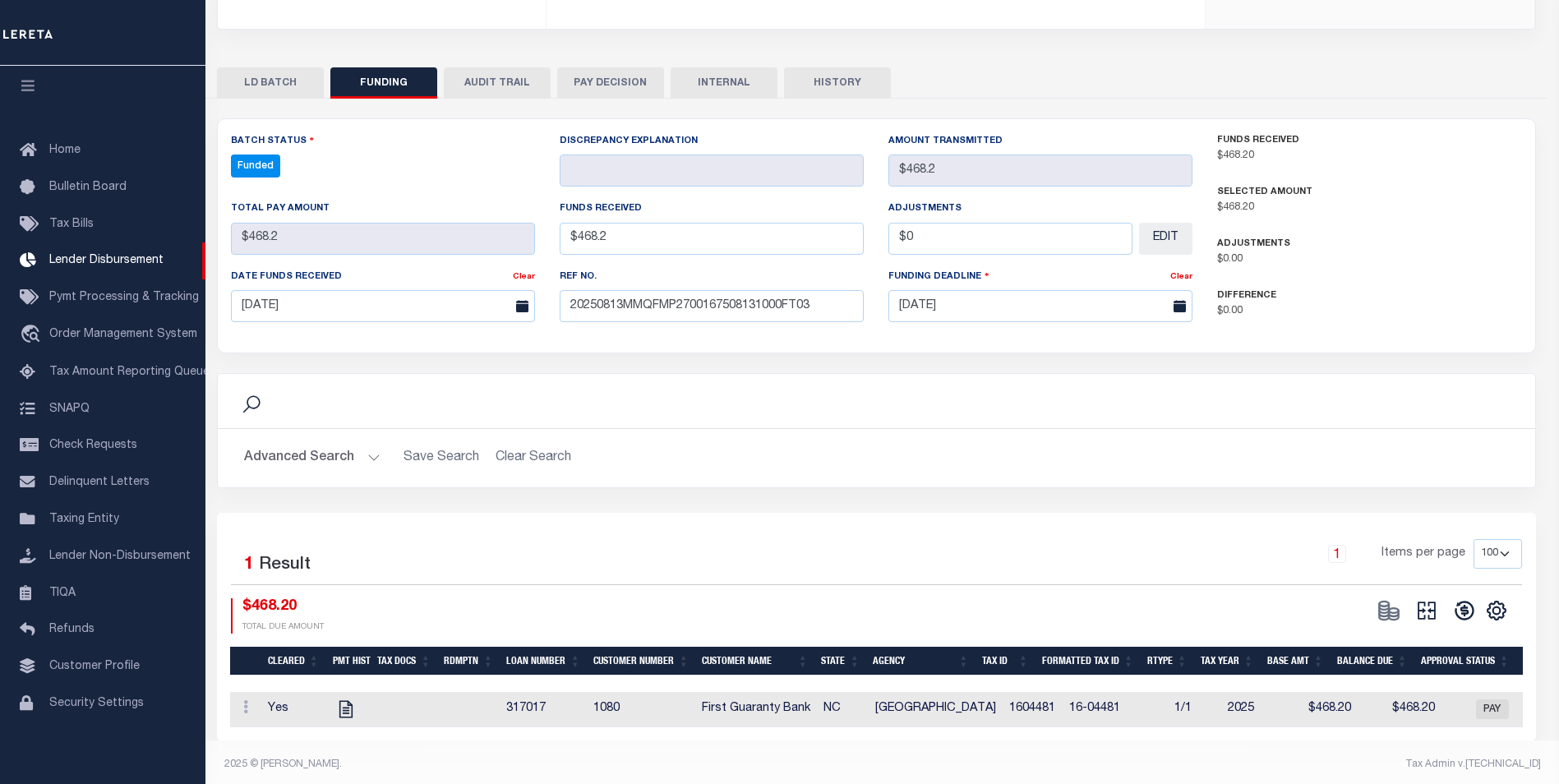
type input "$468.2"
type input "$0"
select select "100"
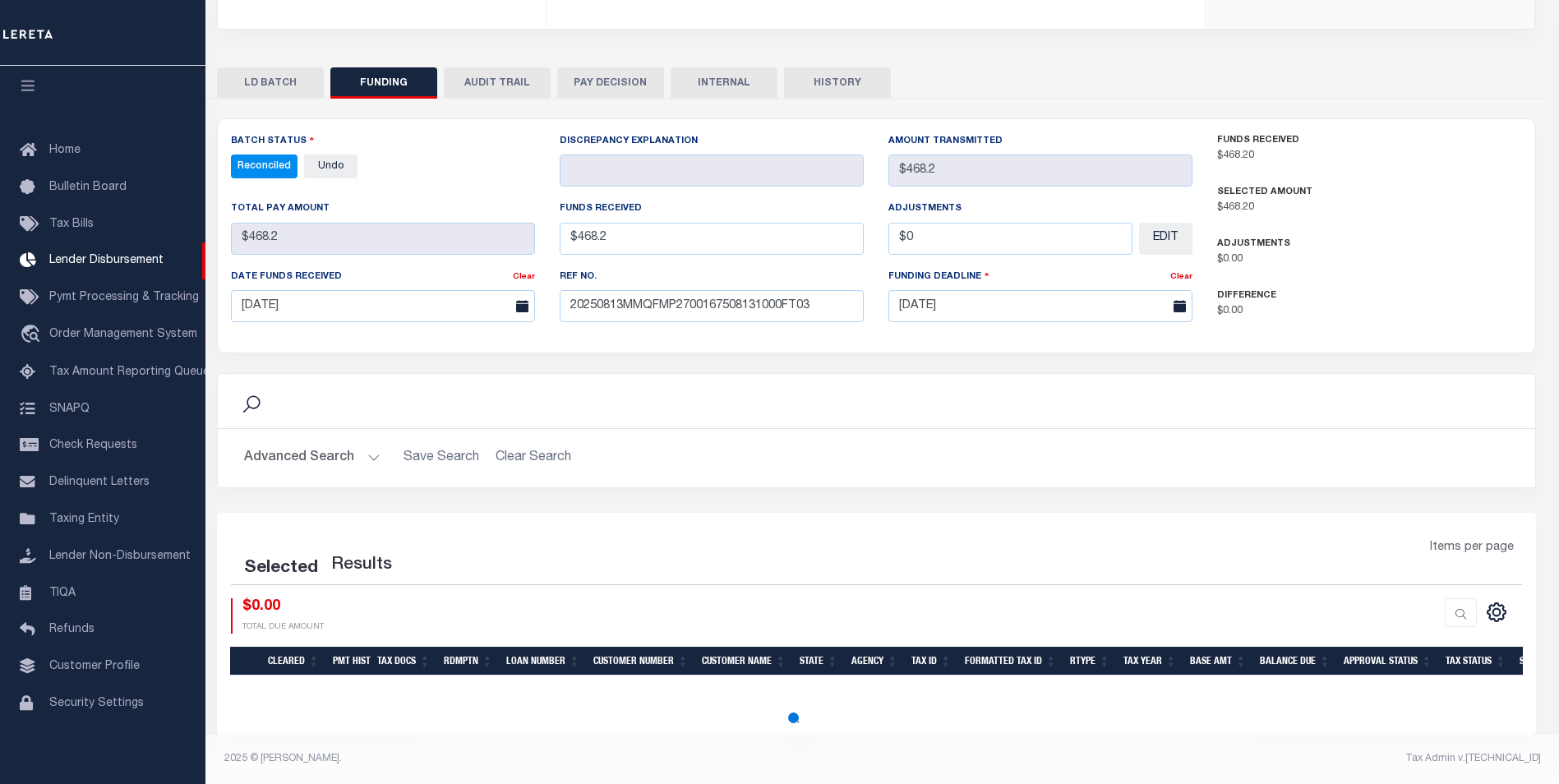
select select "100"
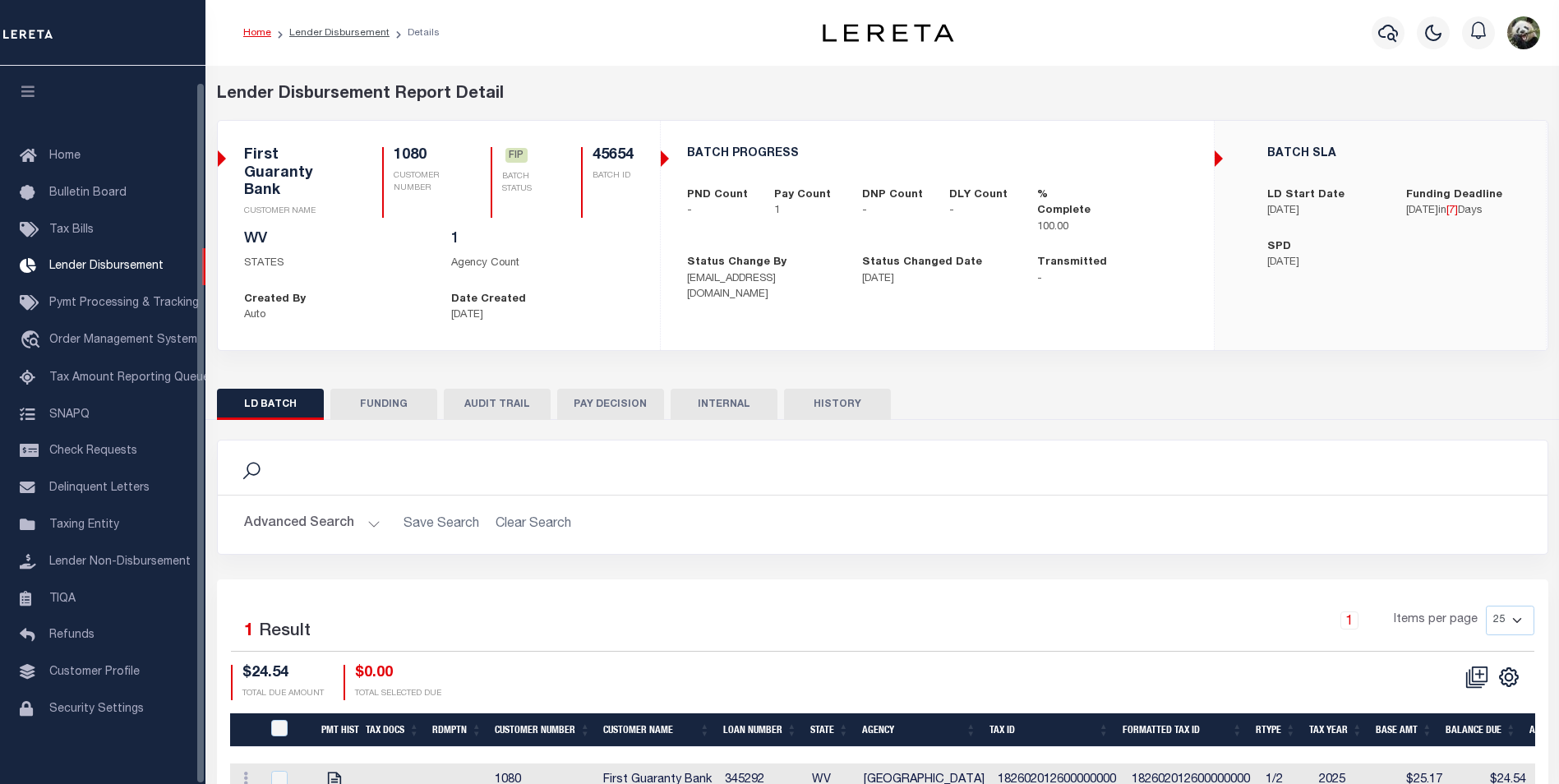
scroll to position [17, 0]
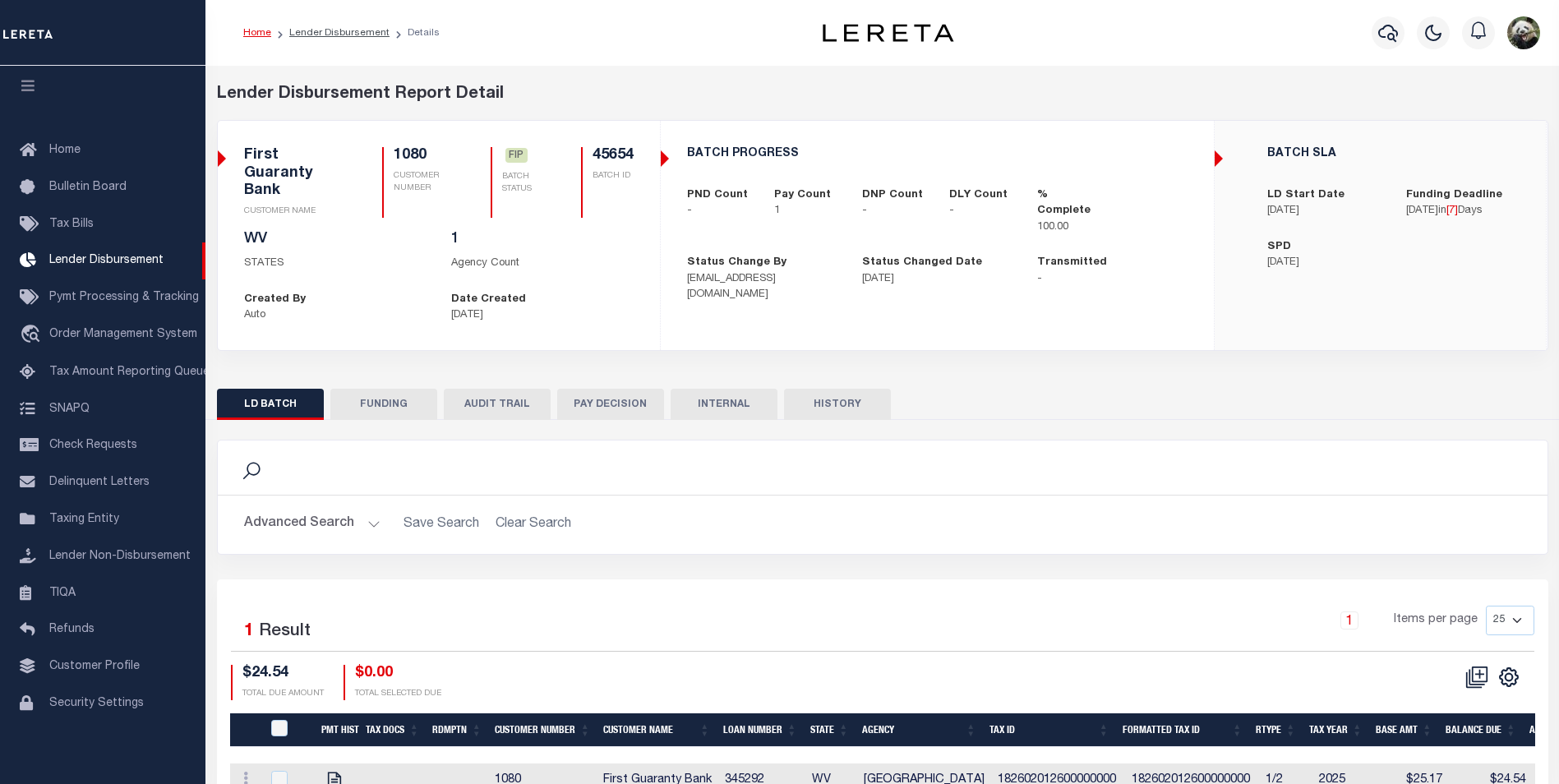
click at [400, 400] on button "FUNDING" at bounding box center [384, 404] width 107 height 31
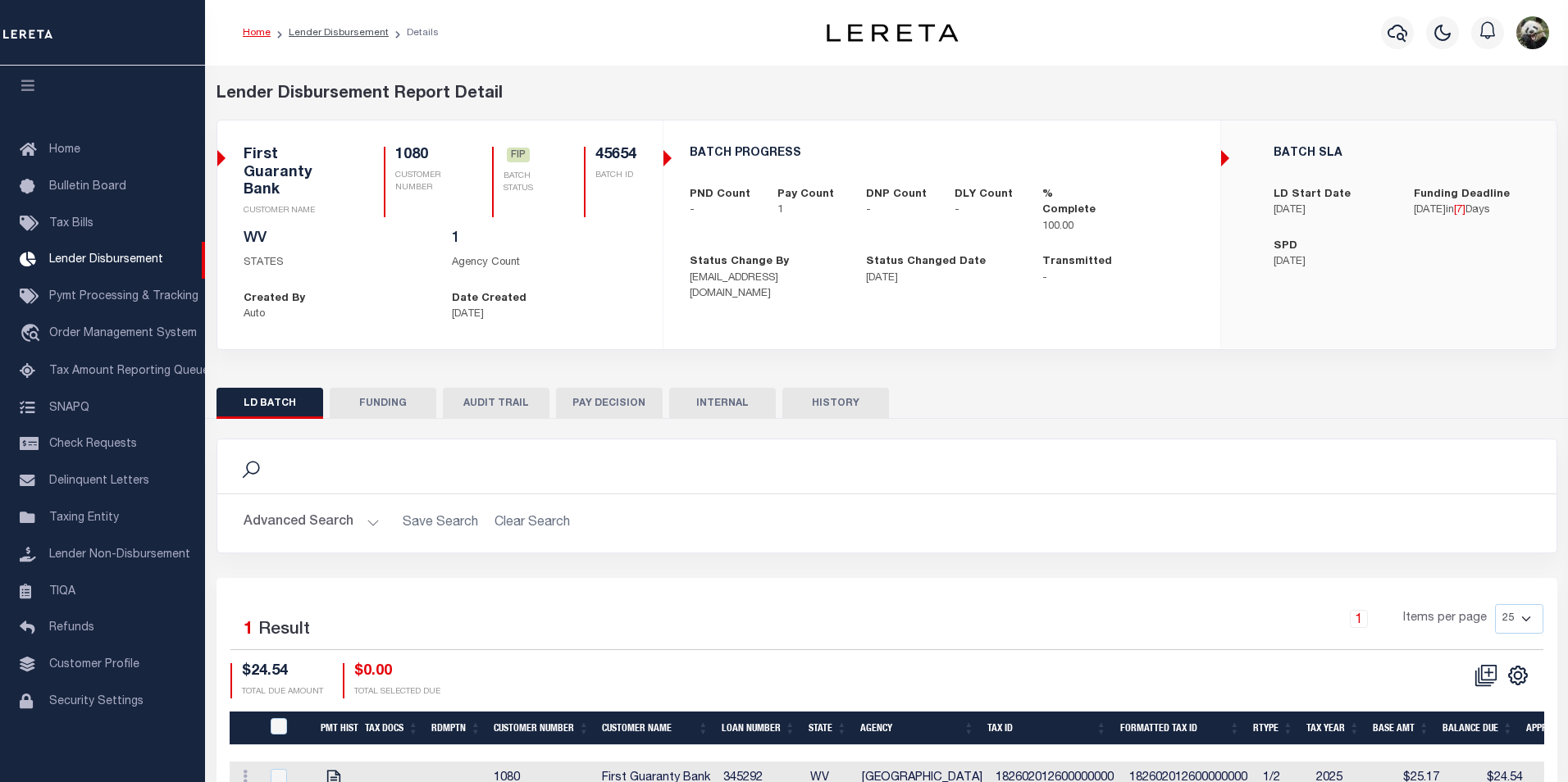
type input "$24.54"
type input "$0"
type input "[DATE]"
select select "7"
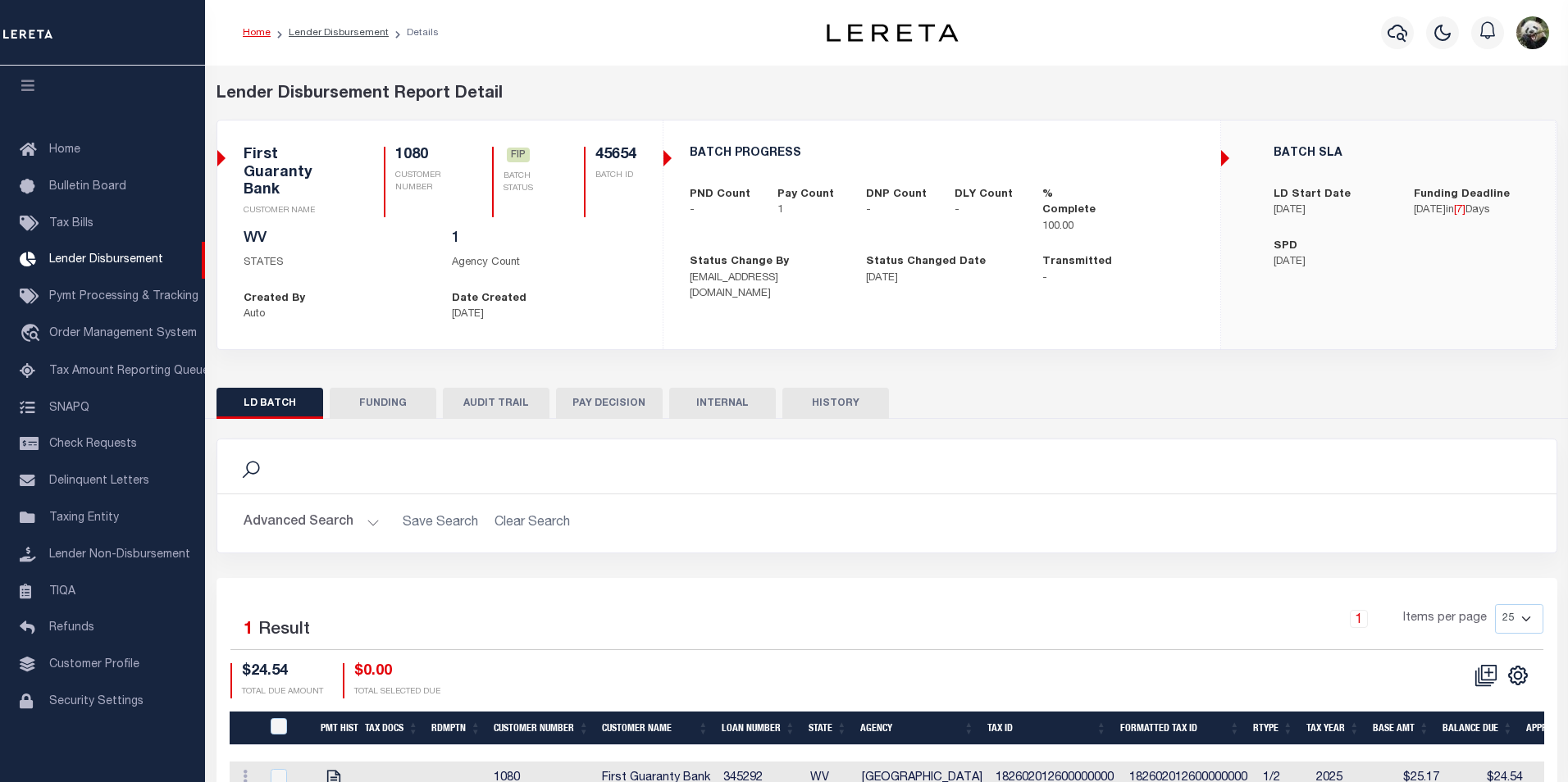
select select "100"
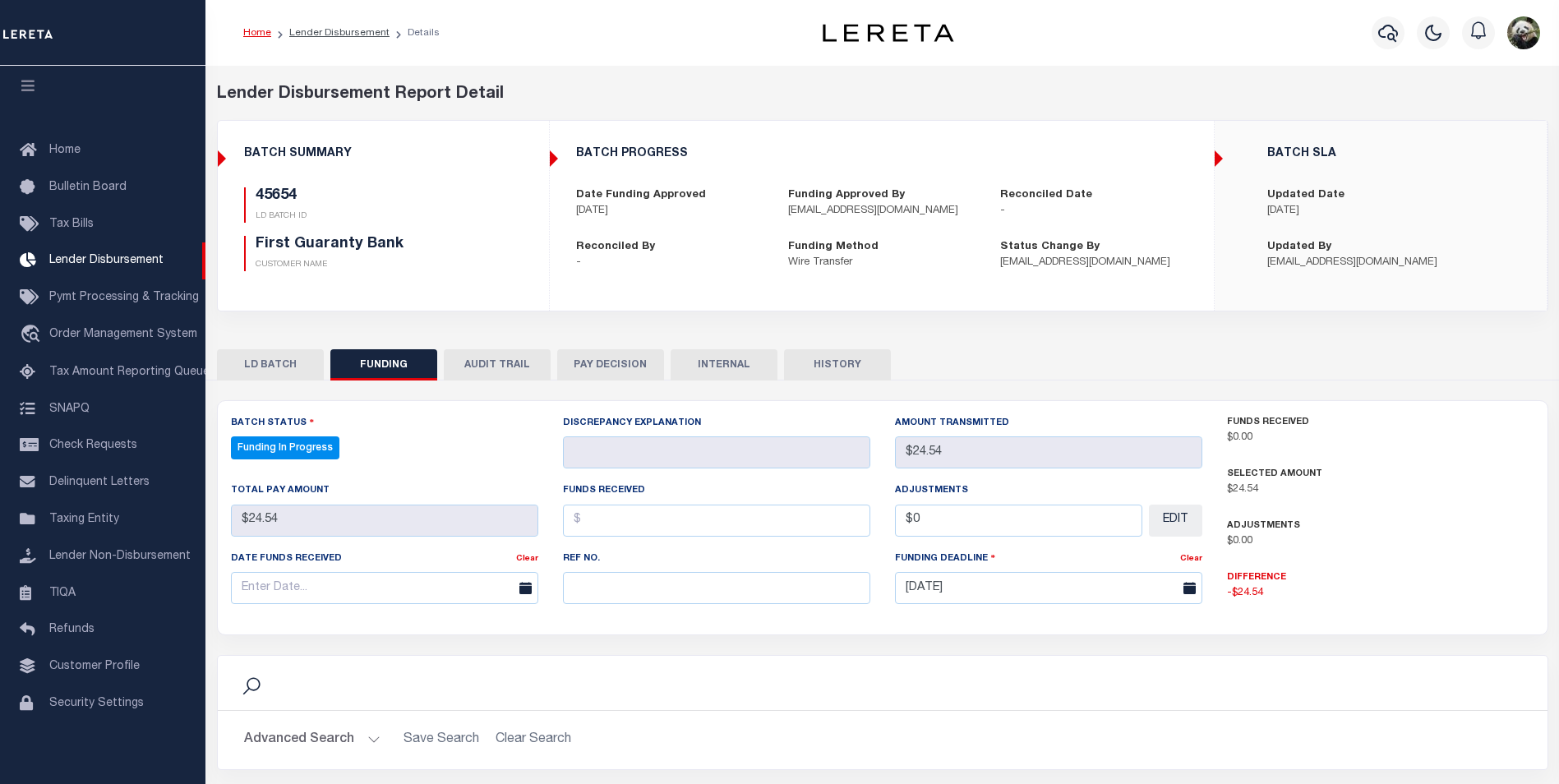
select select "100"
click at [676, 585] on input "text" at bounding box center [717, 588] width 308 height 32
paste input "20250813MMQFMP2700167408130959FT03"
type input "20250813MMQFMP2700167408130959FT03"
click at [402, 600] on input "text" at bounding box center [385, 588] width 308 height 32
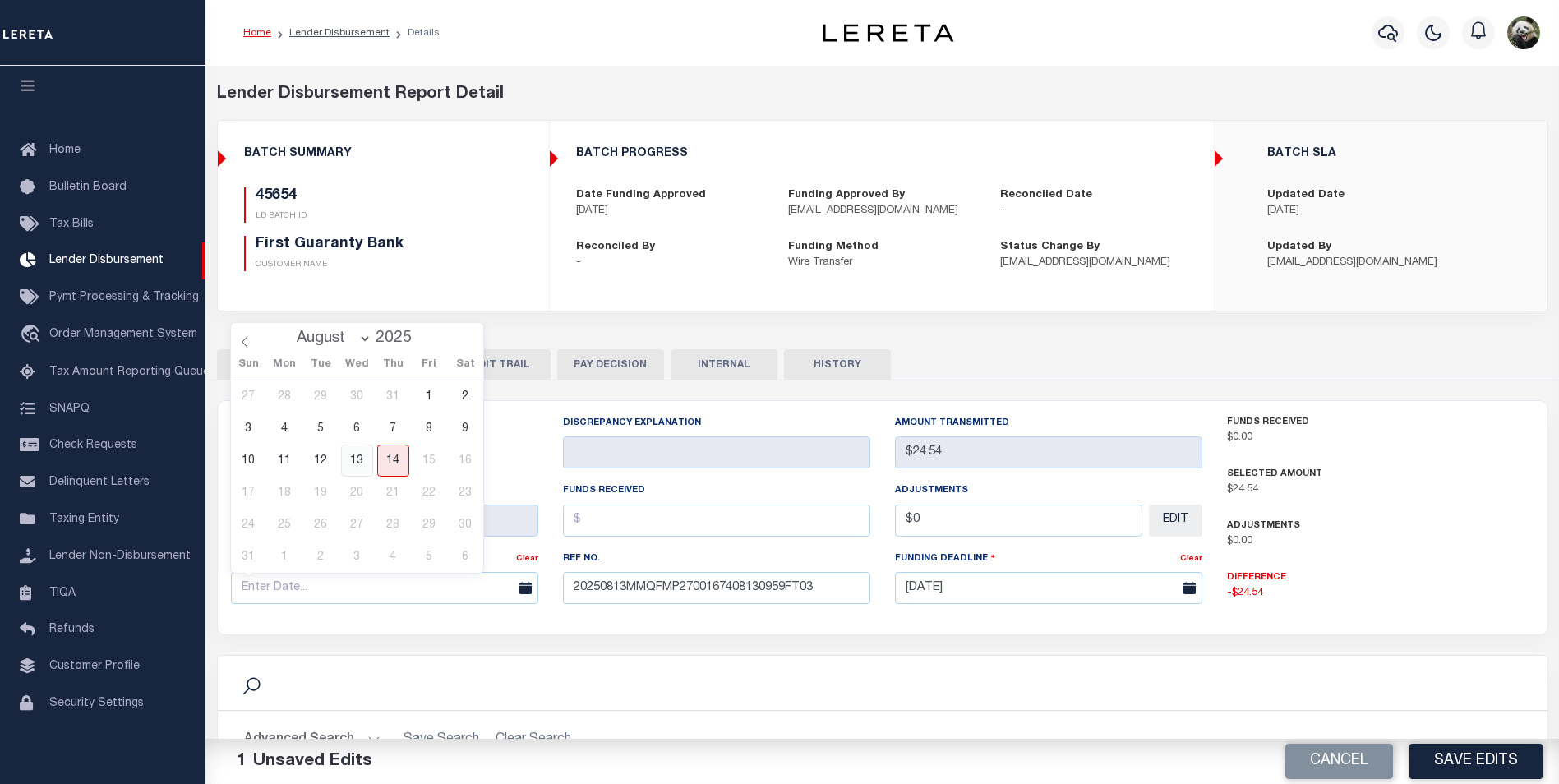
drag, startPoint x: 361, startPoint y: 464, endPoint x: 663, endPoint y: 530, distance: 309.1
click at [364, 464] on span "13" at bounding box center [357, 460] width 32 height 32
type input "[DATE]"
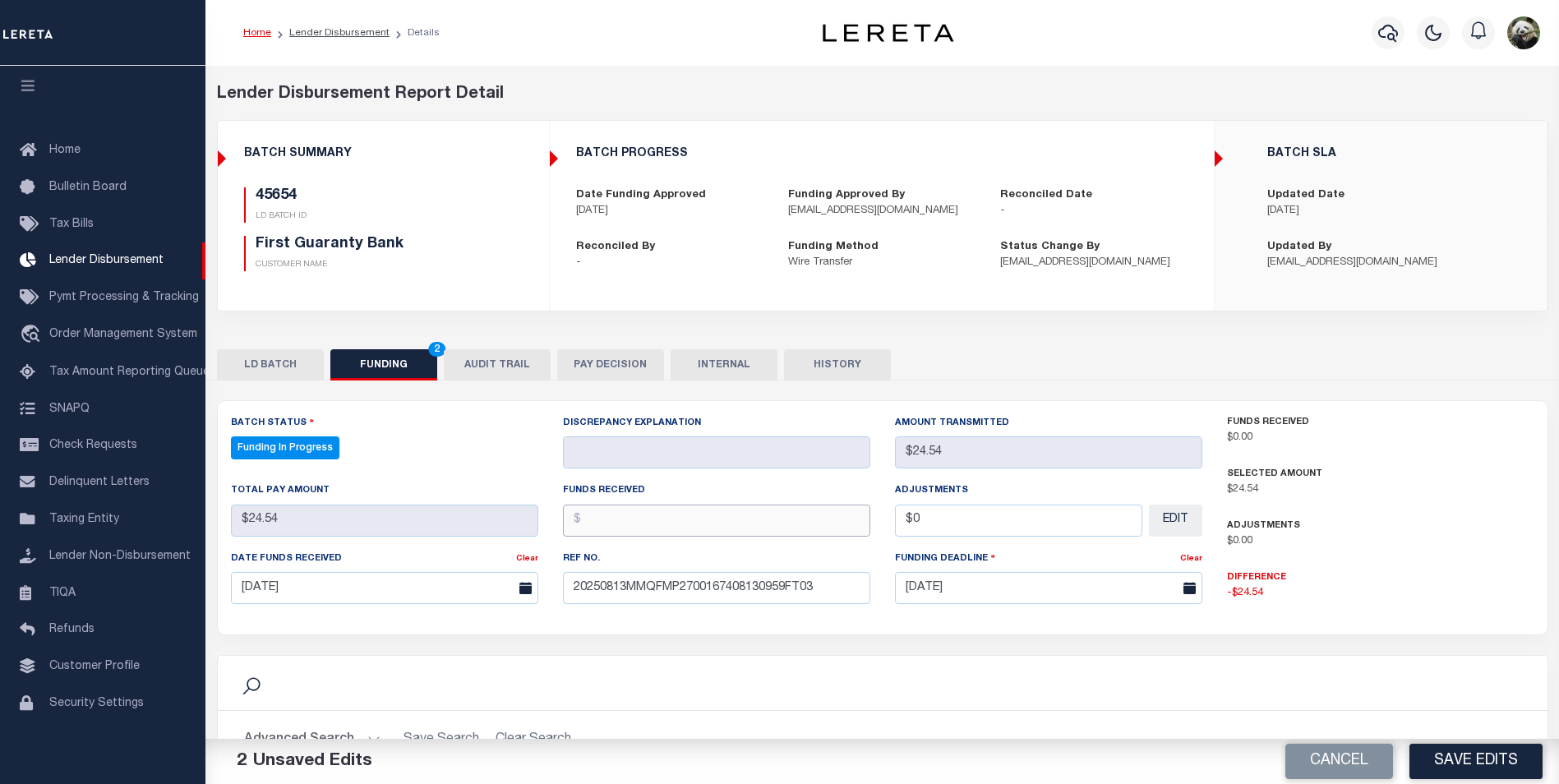
click at [677, 531] on input "text" at bounding box center [717, 520] width 308 height 32
type input "$24.54"
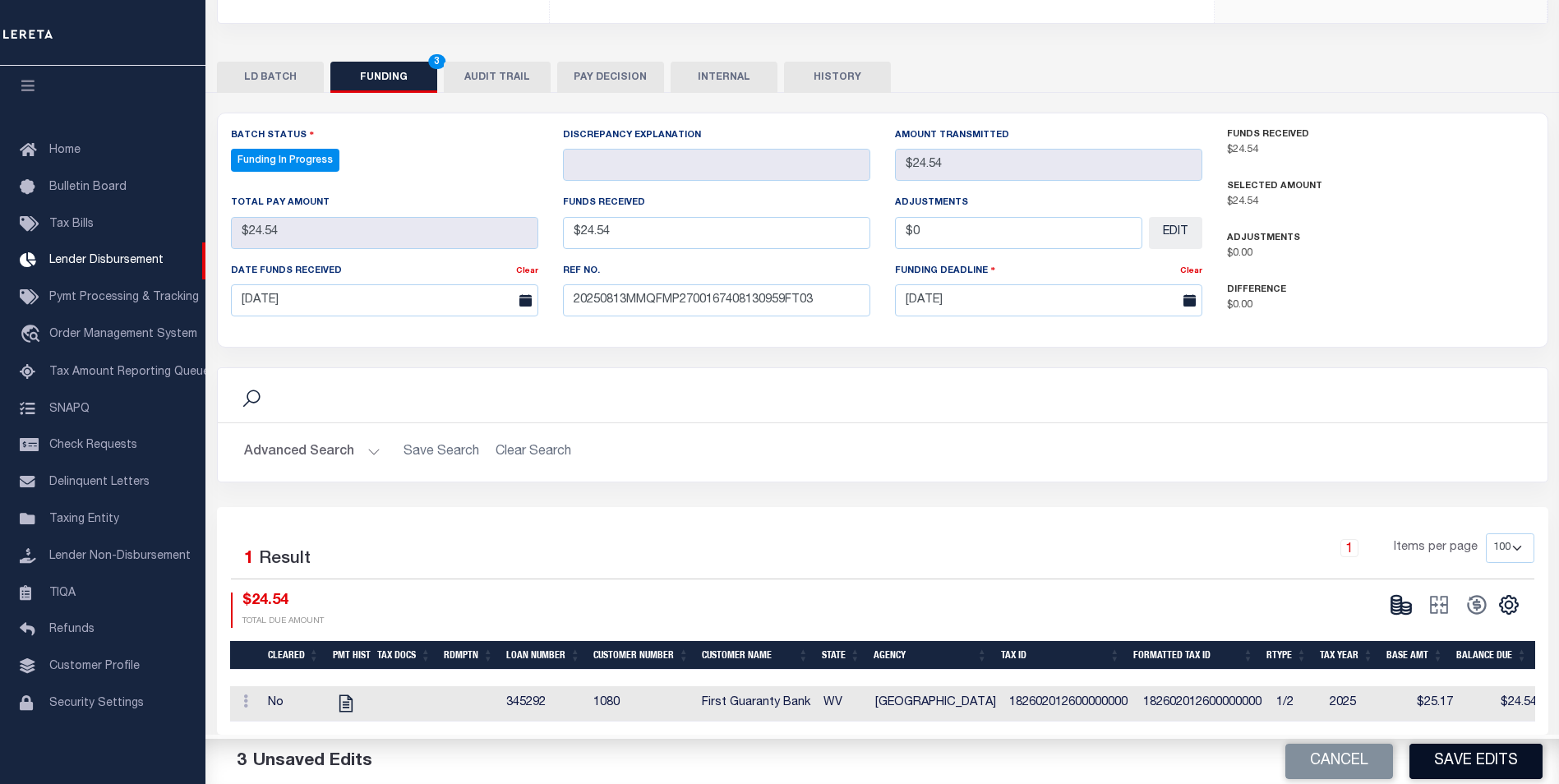
type input "$0.00"
click at [1490, 762] on button "Save Edits" at bounding box center [1476, 761] width 133 height 35
type input "$24.54"
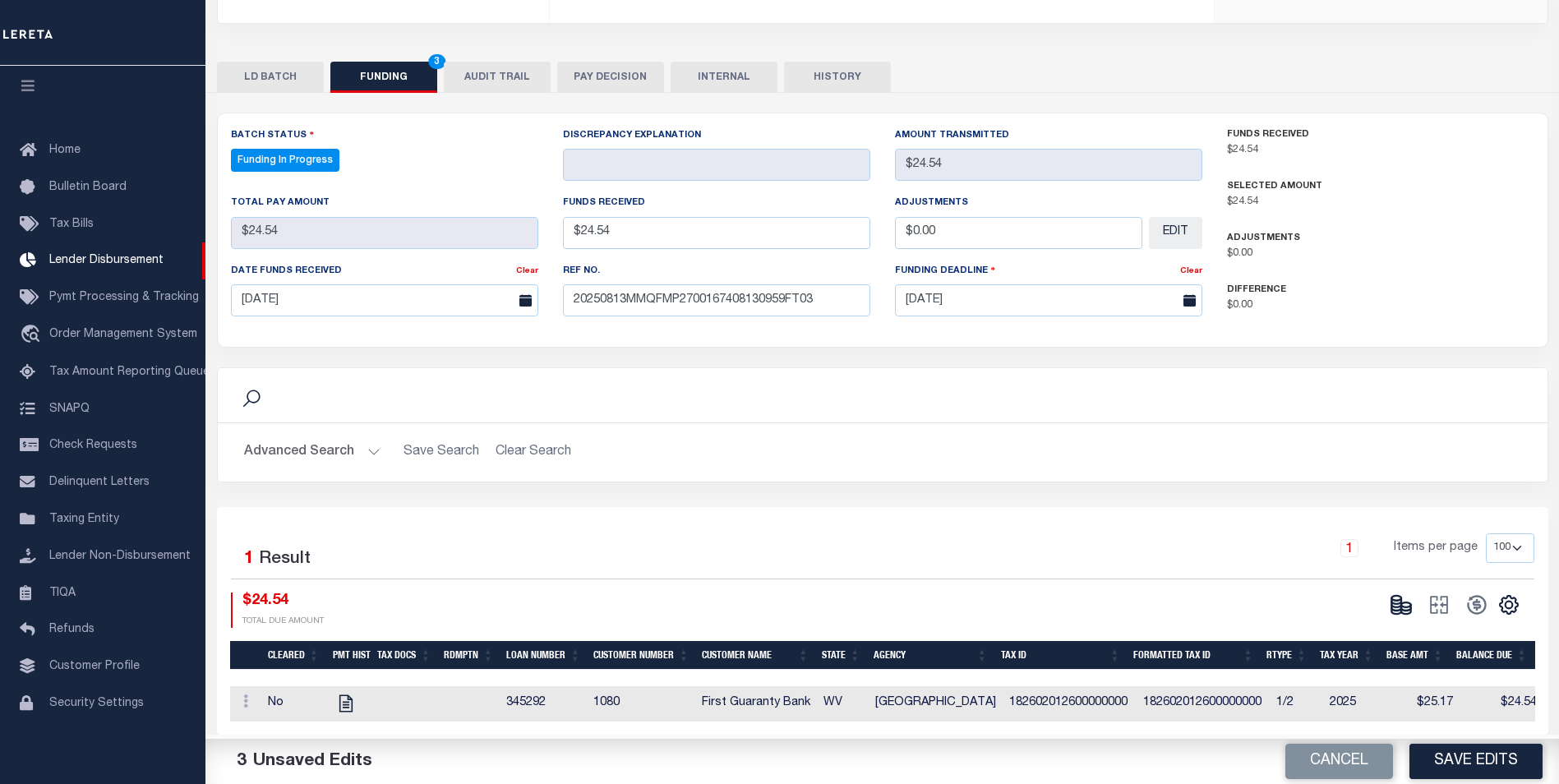
type input "$0"
select select "100"
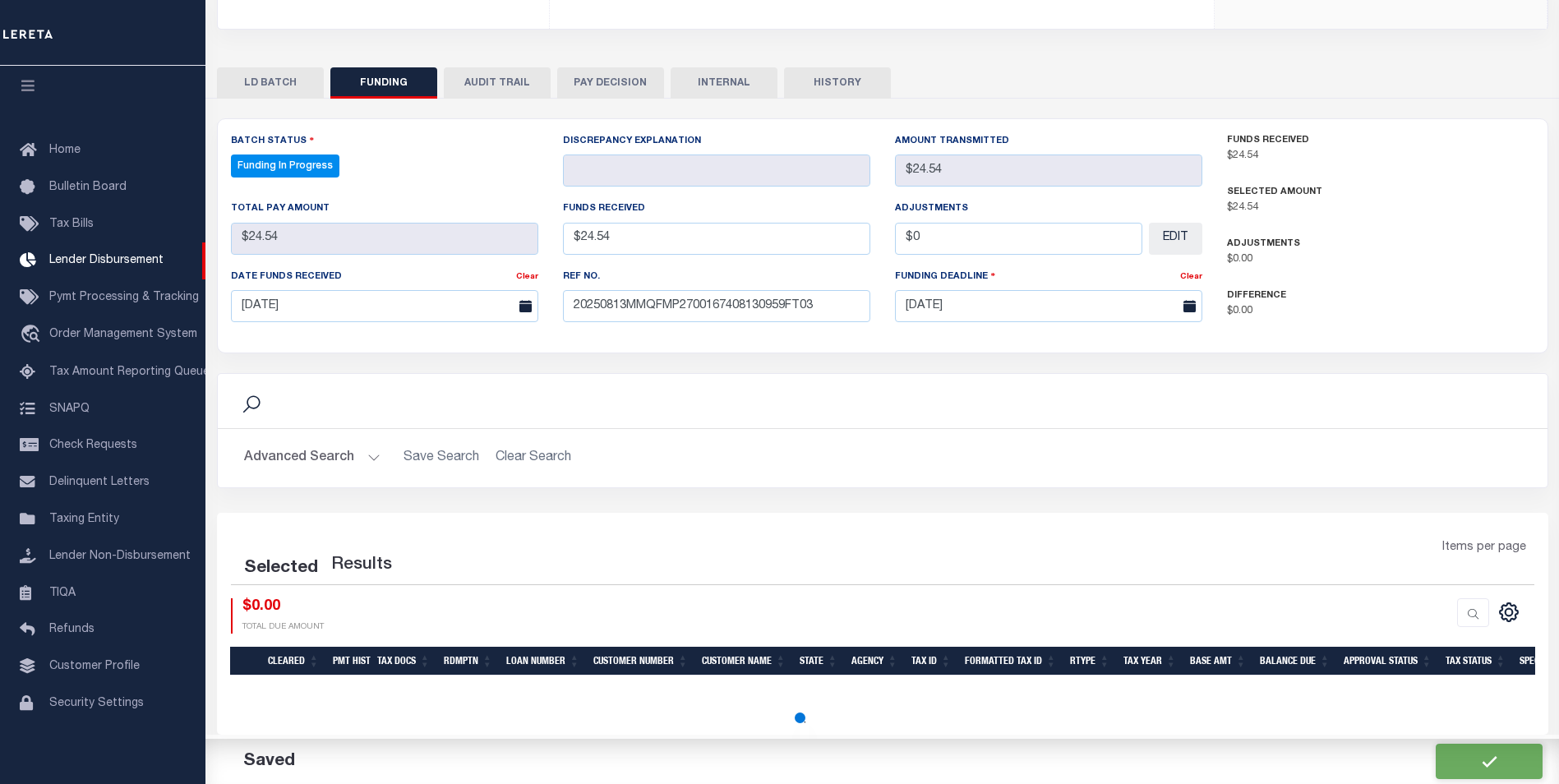
select select "100"
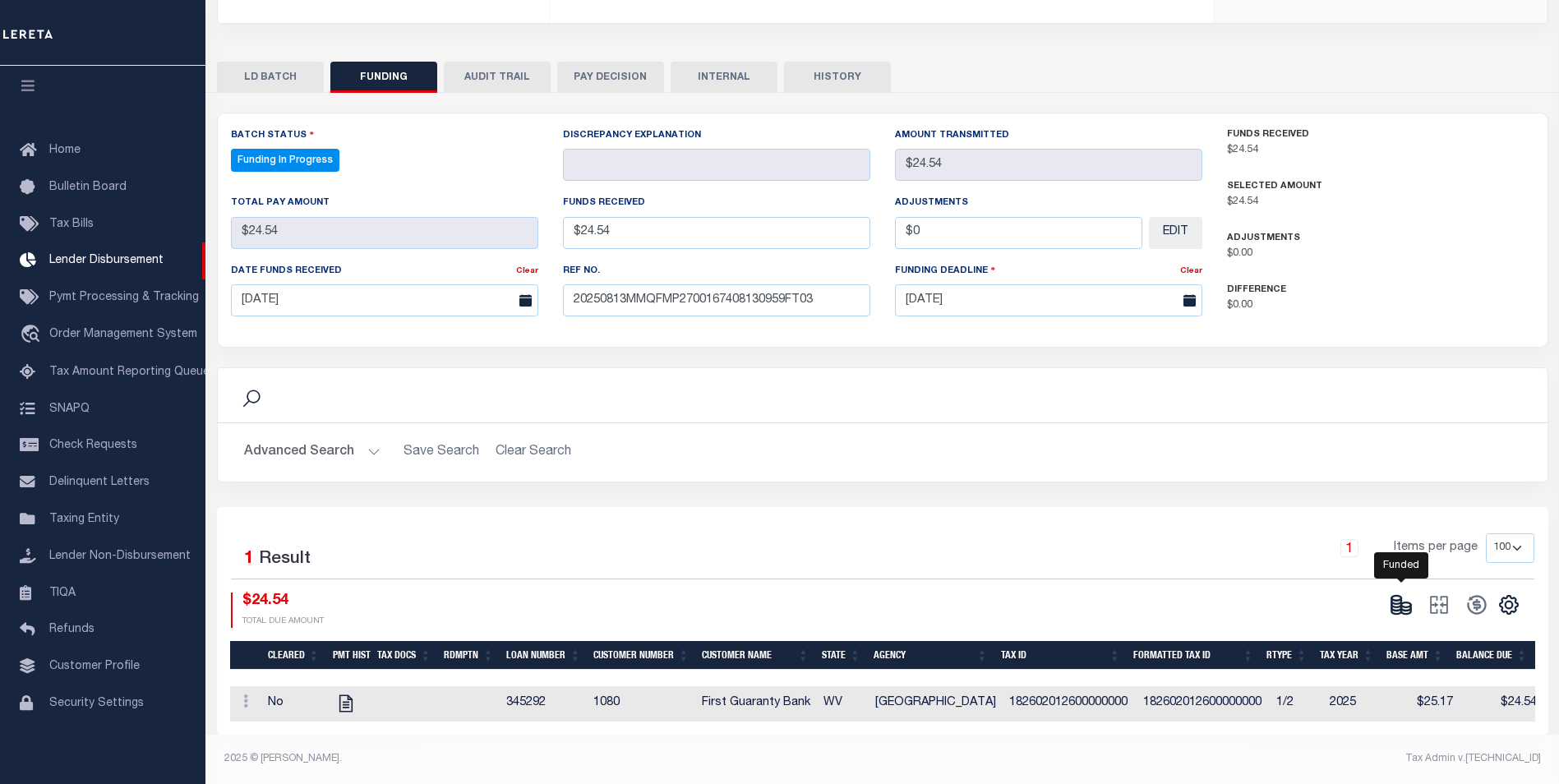
click at [1396, 593] on icon at bounding box center [1401, 605] width 23 height 23
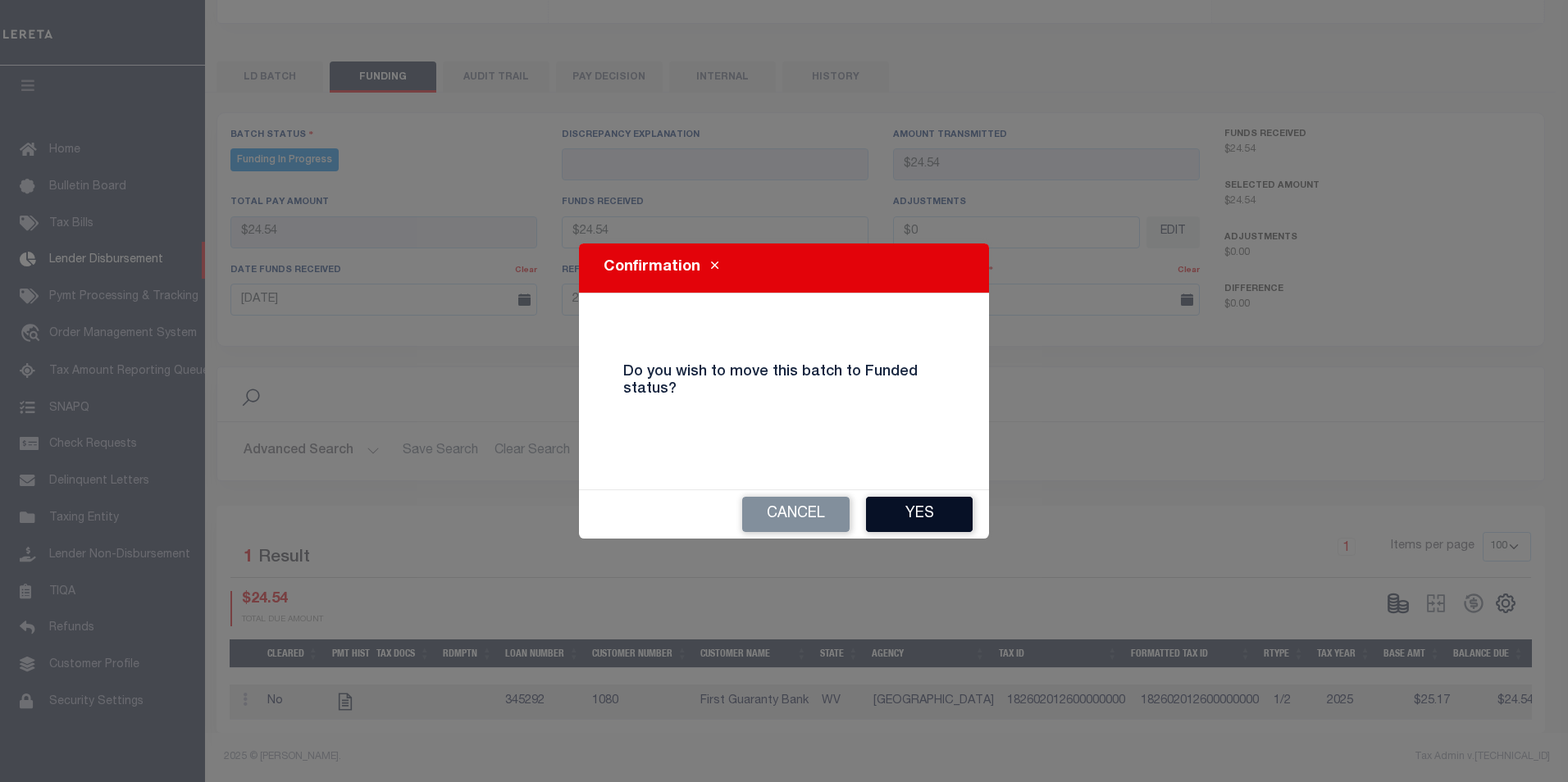
click at [953, 519] on button "Yes" at bounding box center [920, 514] width 107 height 35
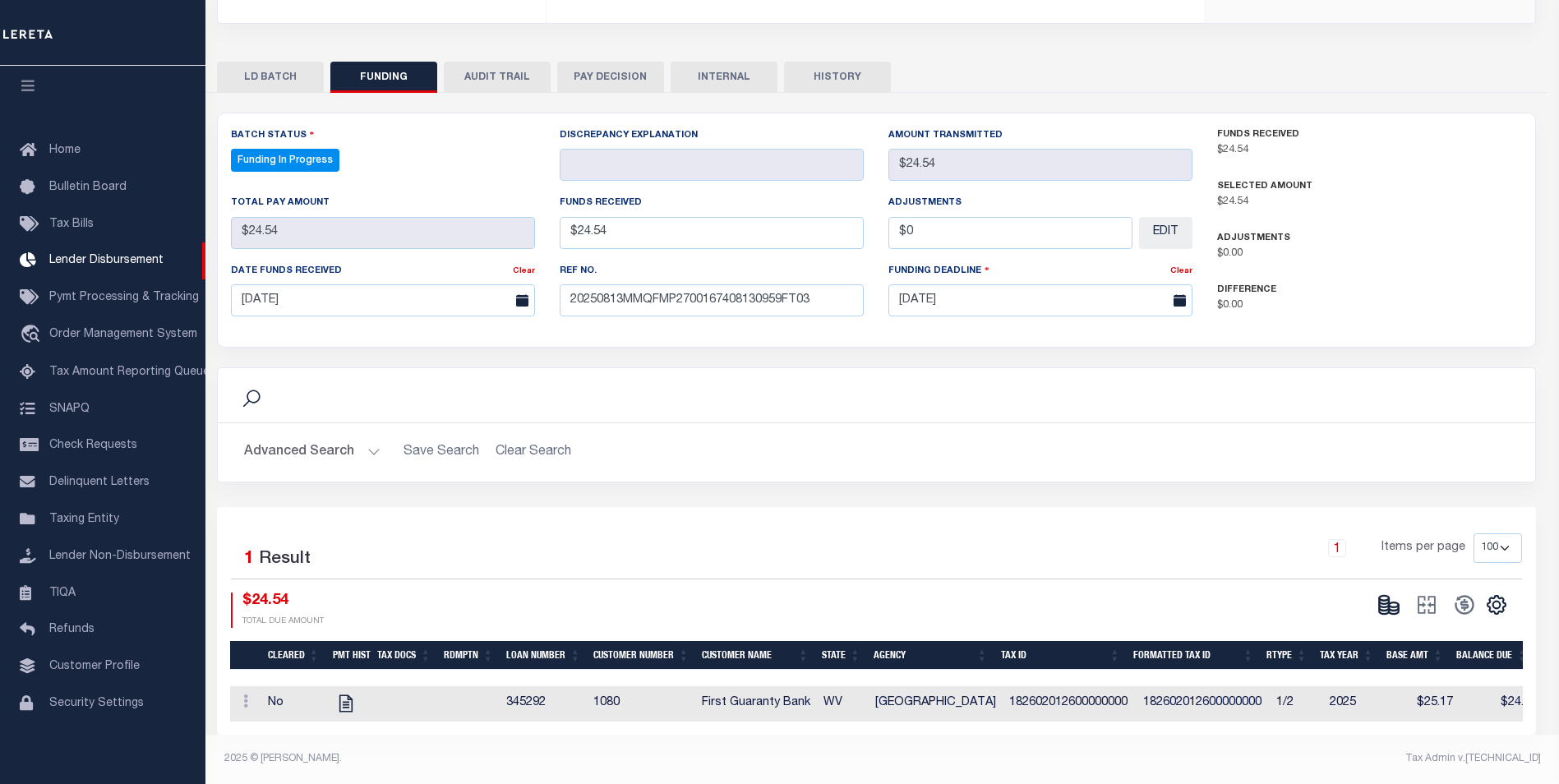
type input "$24.54"
type input "$0"
select select "100"
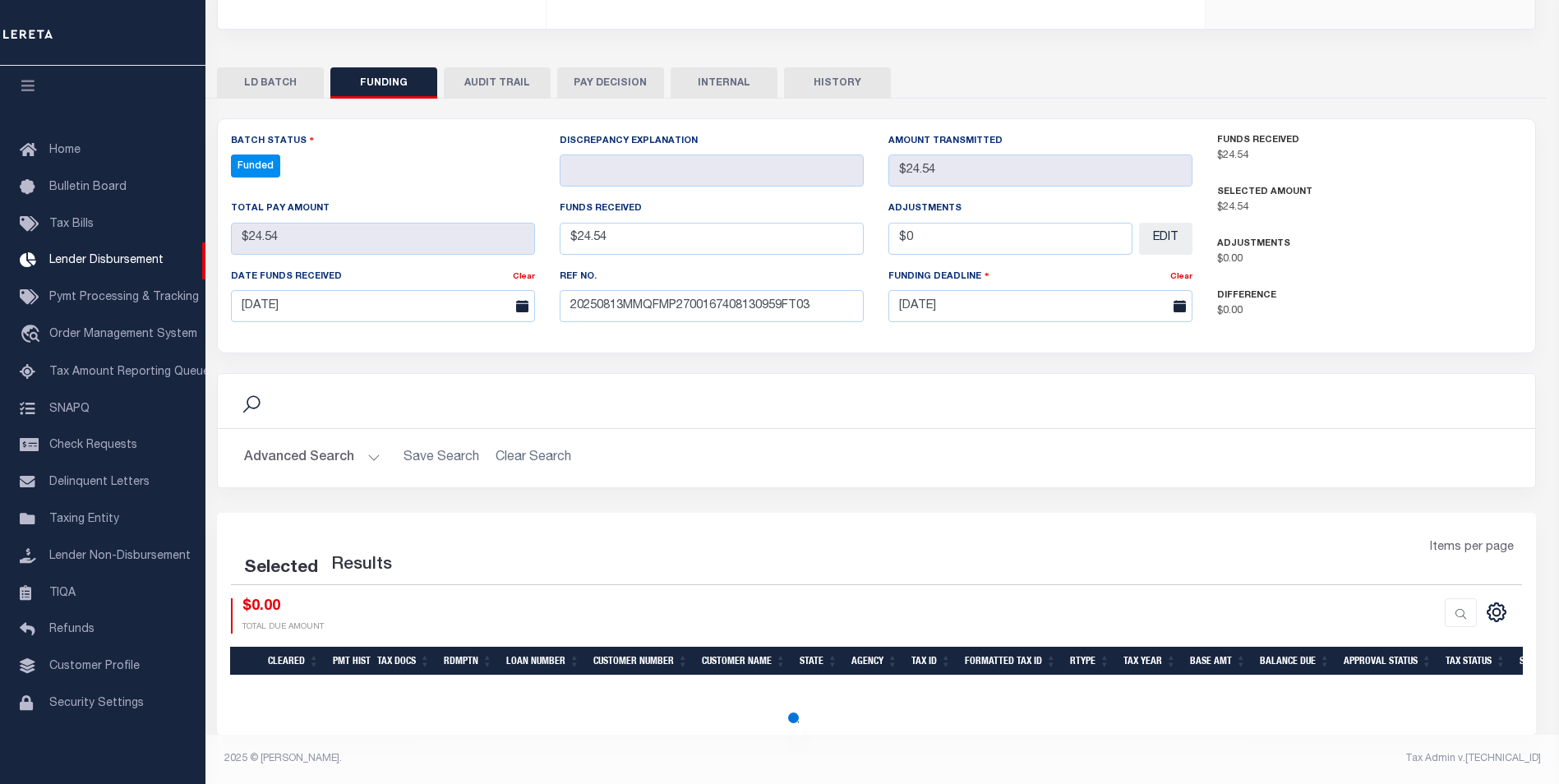
select select "100"
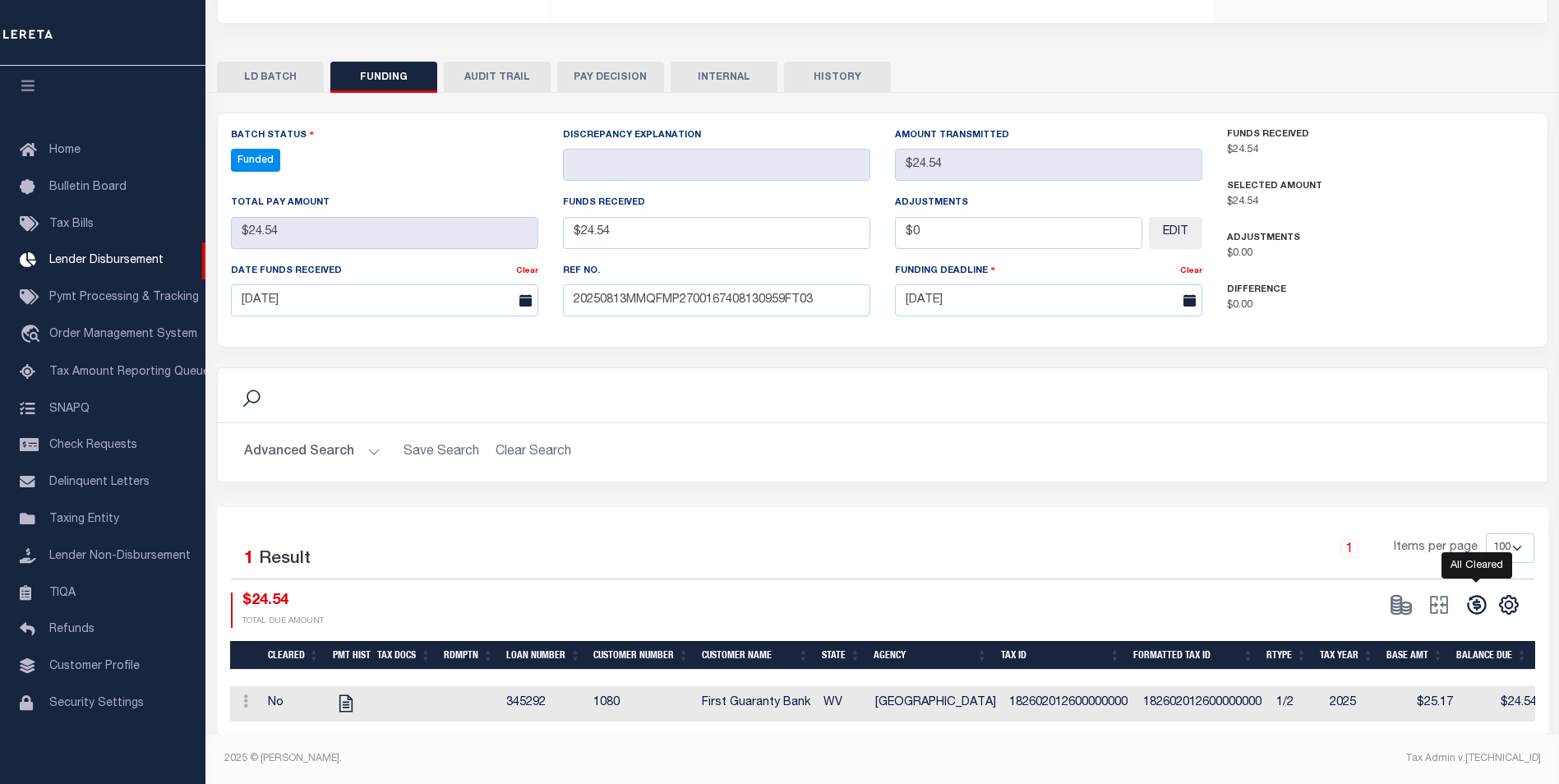
click at [1470, 593] on icon at bounding box center [1477, 605] width 23 height 23
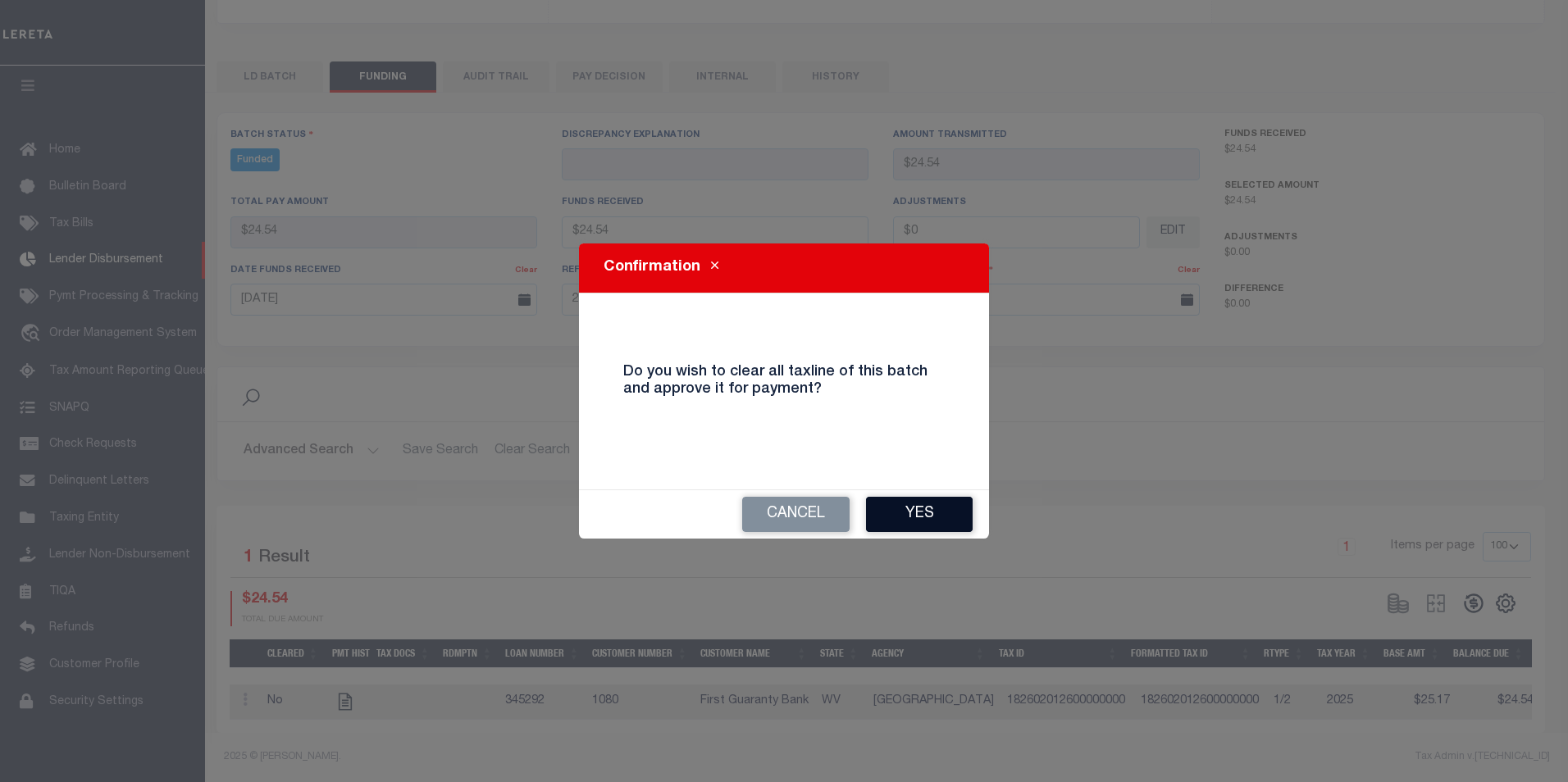
drag, startPoint x: 958, startPoint y: 502, endPoint x: 1118, endPoint y: 507, distance: 160.1
click at [957, 502] on button "Yes" at bounding box center [920, 514] width 107 height 35
type input "$24.54"
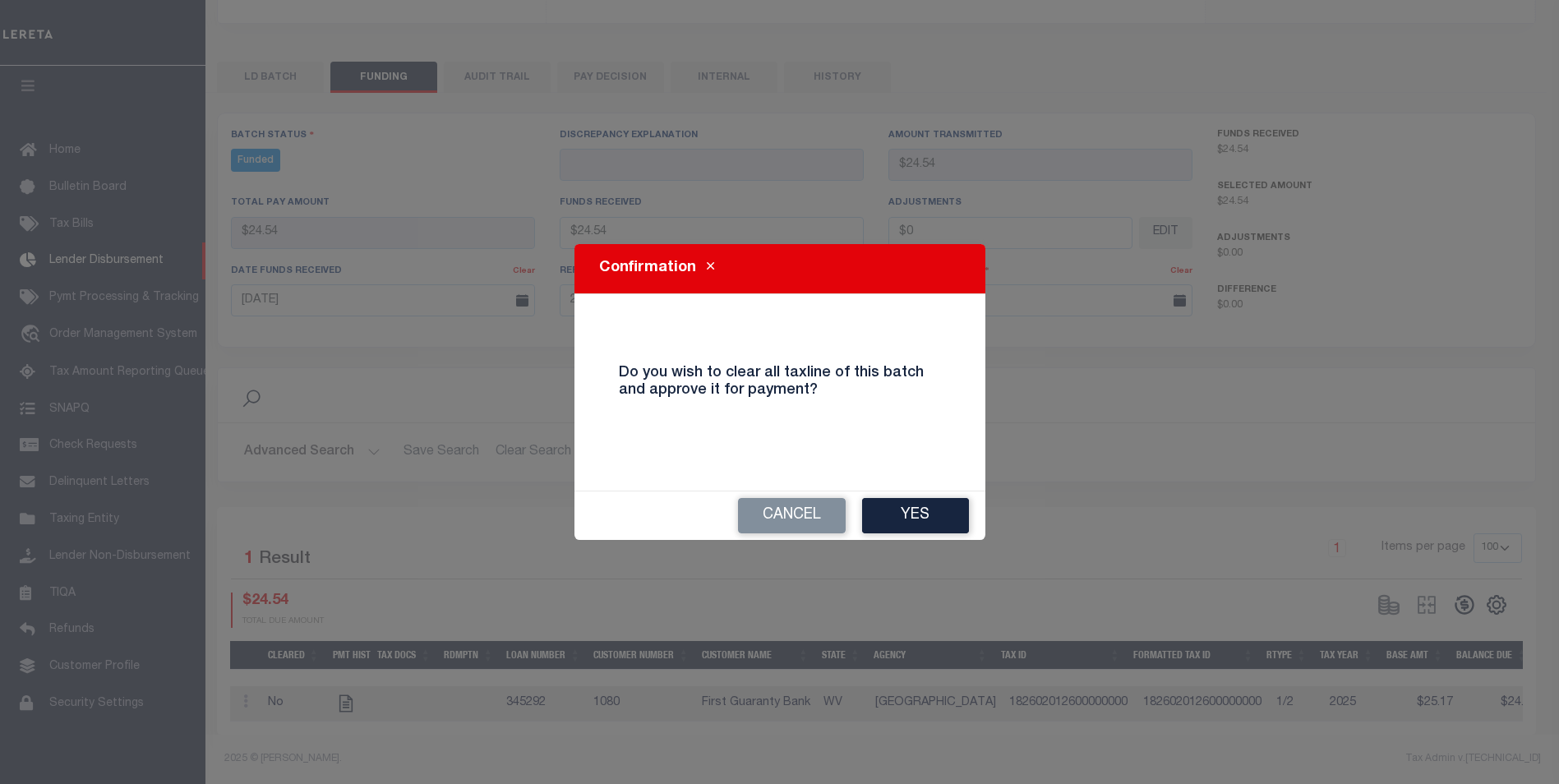
type input "$0"
select select "100"
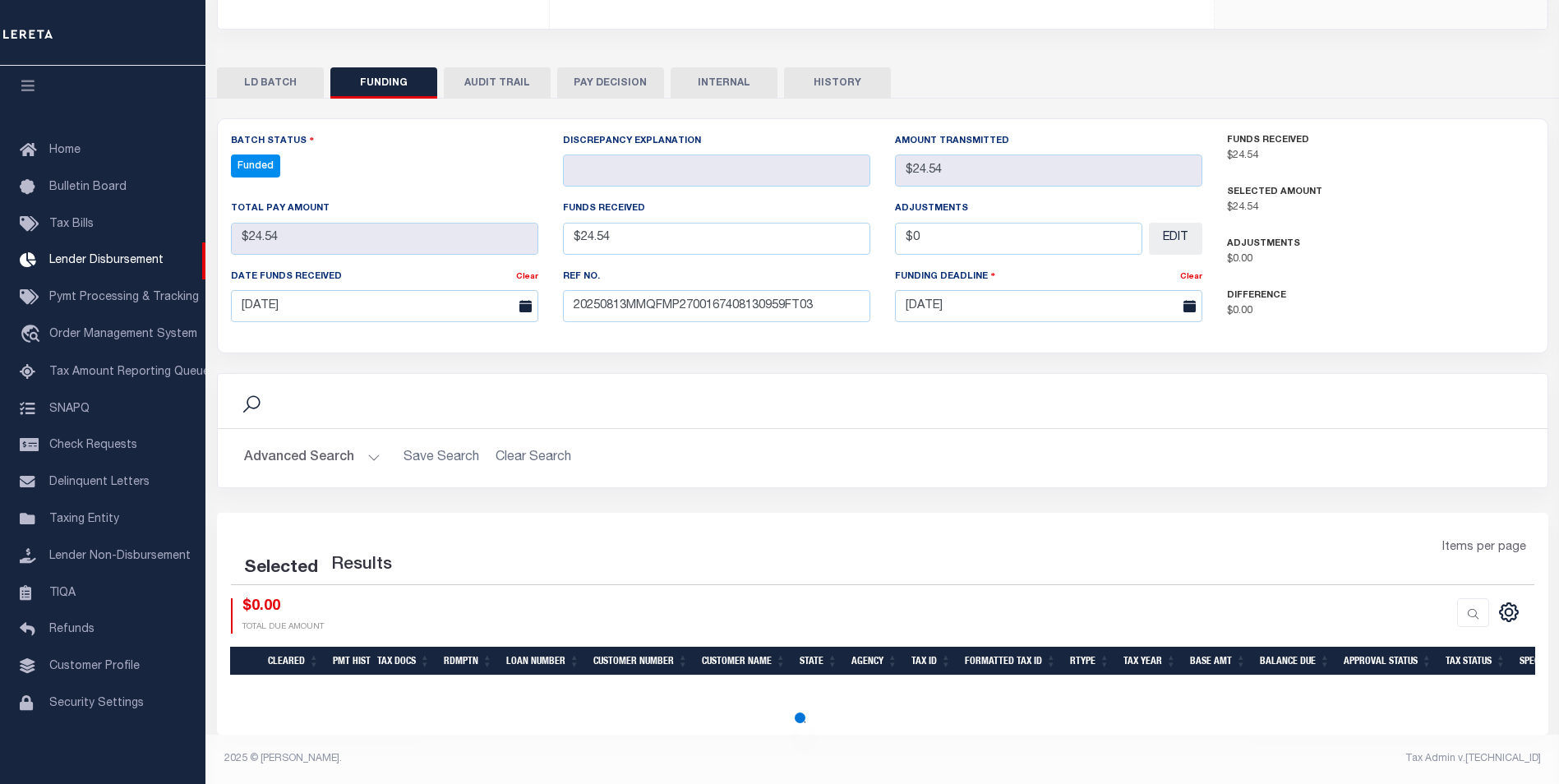
select select "100"
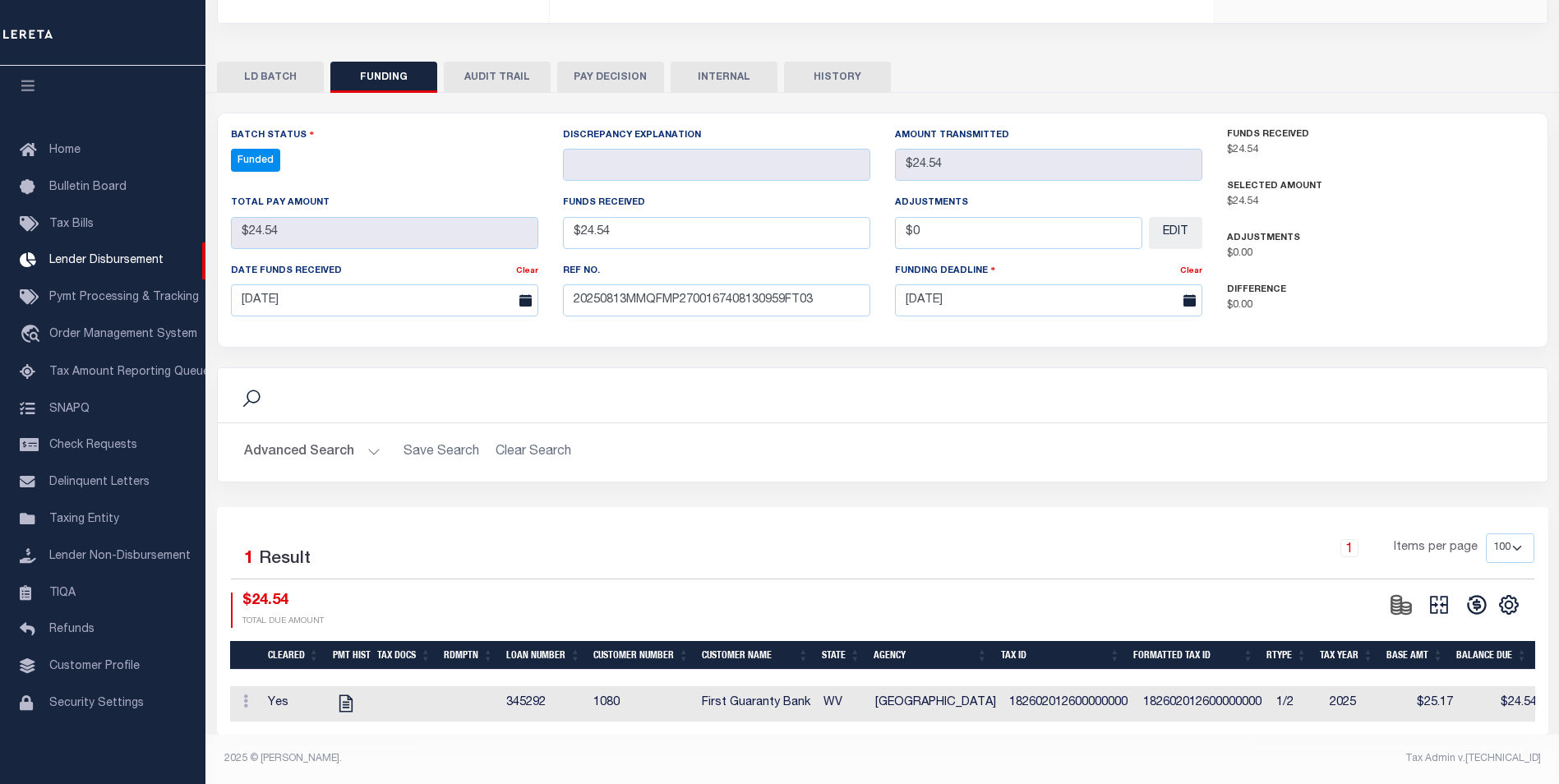
scroll to position [282, 0]
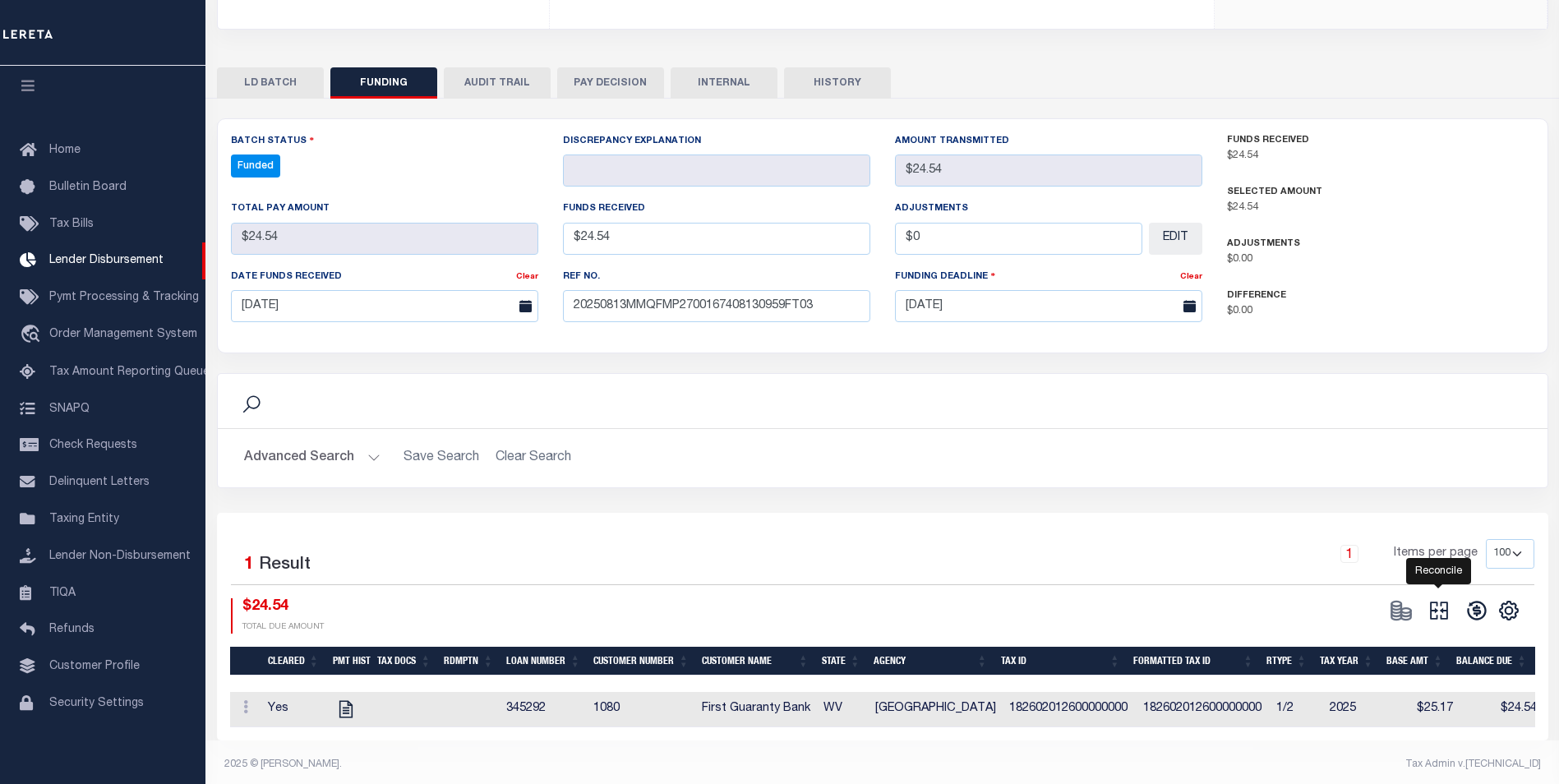
click at [1447, 606] on icon at bounding box center [1439, 611] width 18 height 18
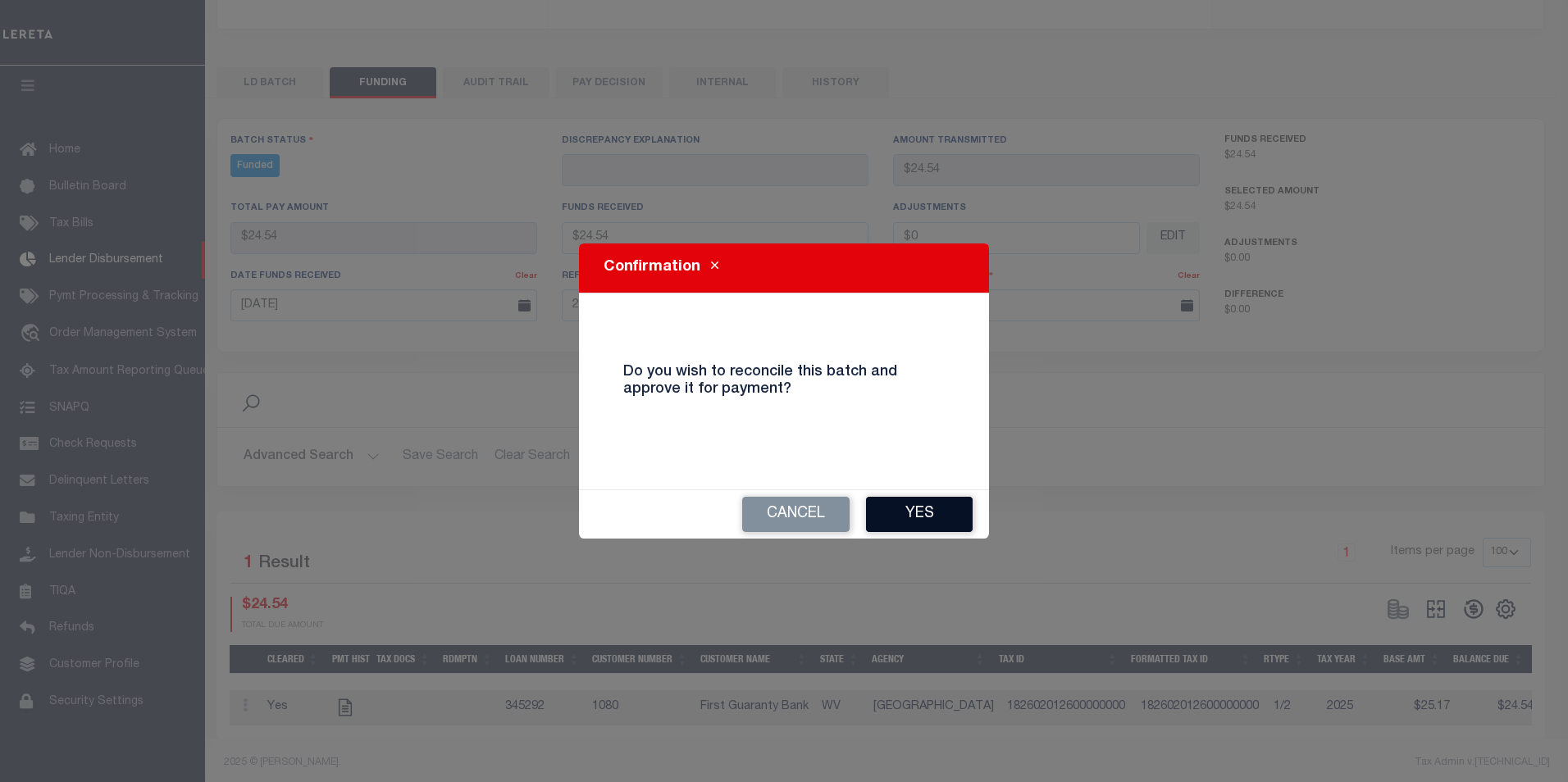
click at [915, 507] on button "Yes" at bounding box center [920, 514] width 107 height 35
select select "100"
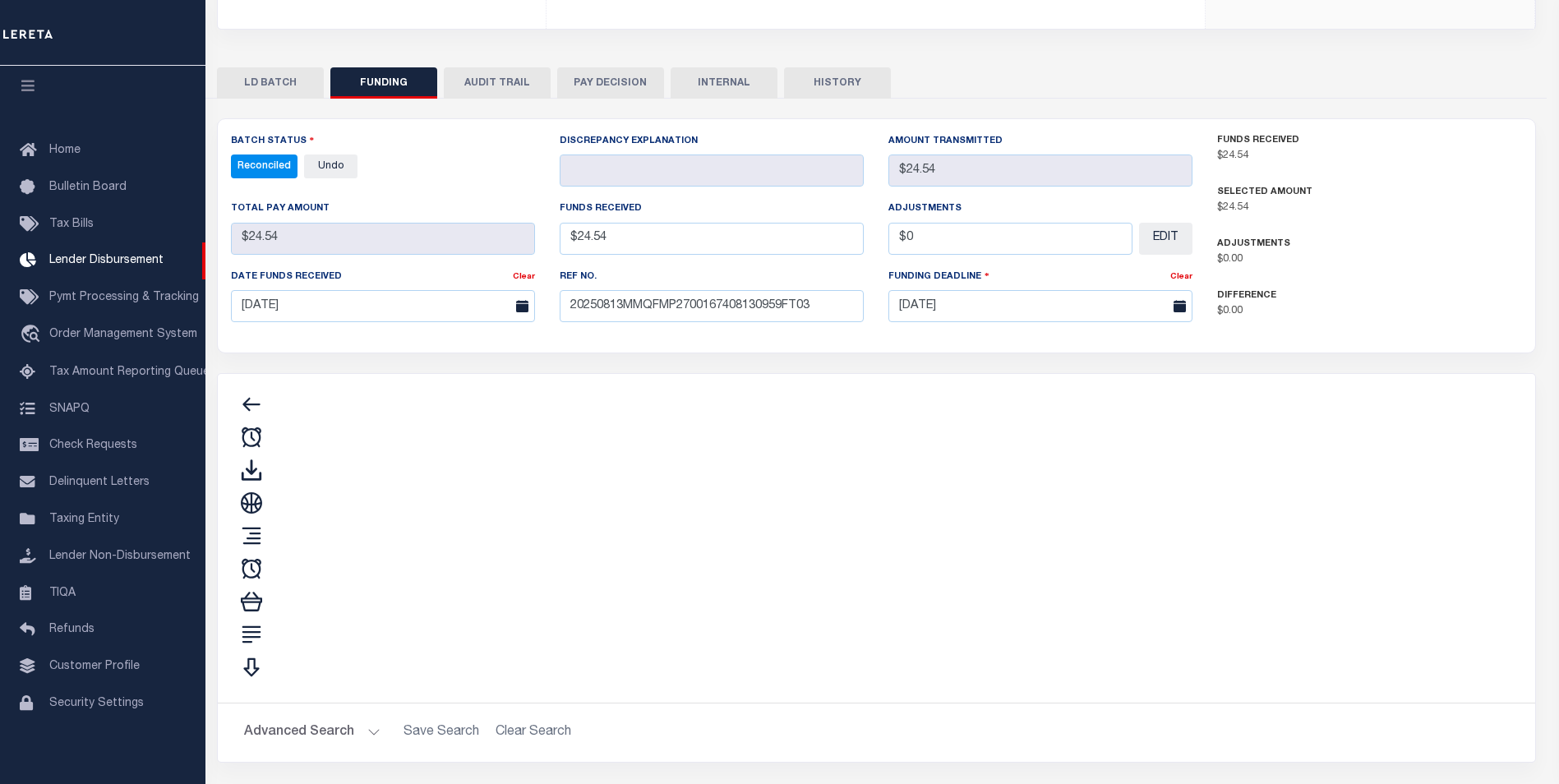
type input "$24.54"
type input "$0"
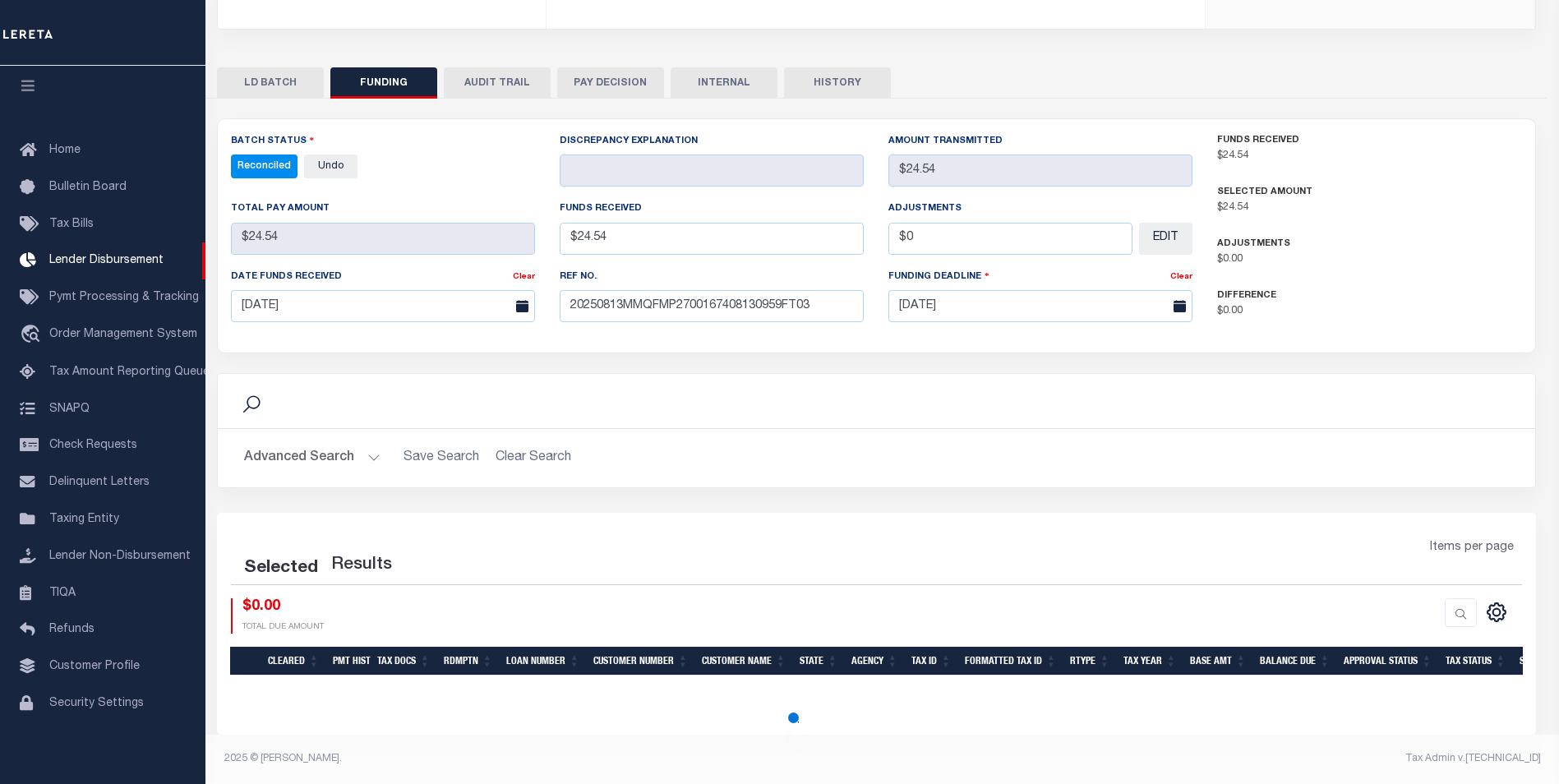
select select "100"
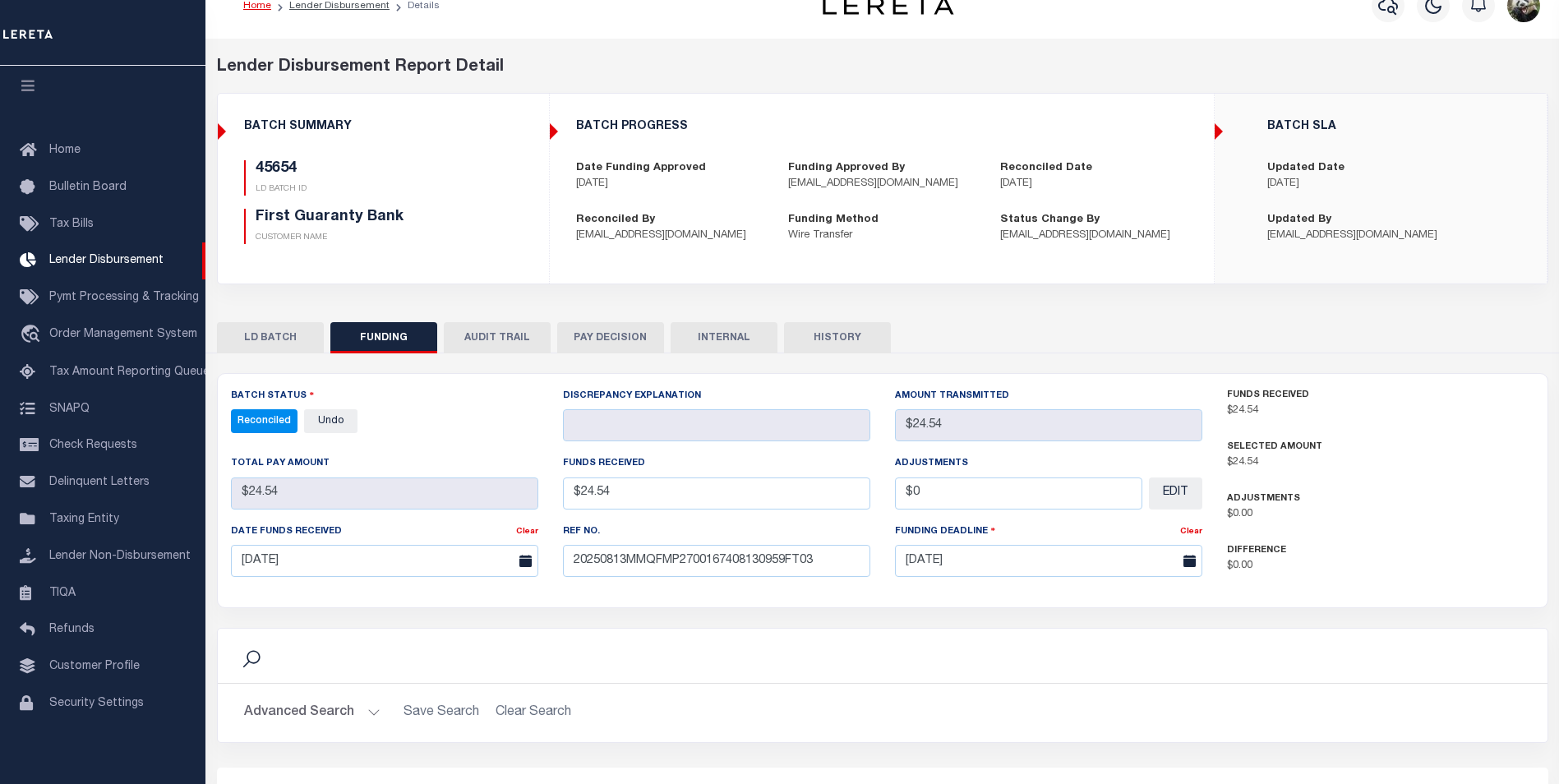
scroll to position [0, 0]
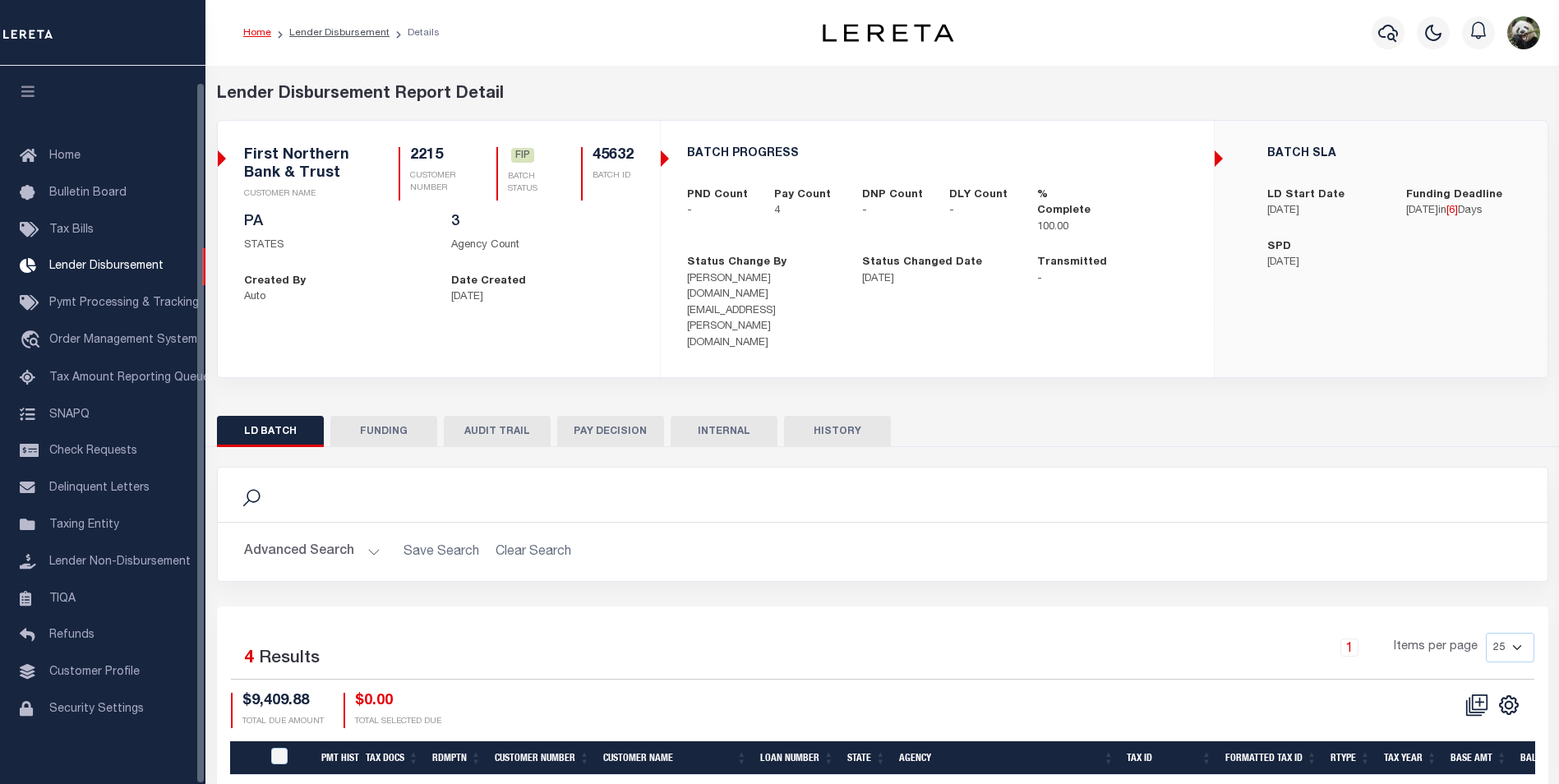
scroll to position [17, 0]
drag, startPoint x: 353, startPoint y: 396, endPoint x: 369, endPoint y: 403, distance: 17.5
click at [353, 416] on button "FUNDING" at bounding box center [384, 431] width 107 height 31
type input "$9,409.88"
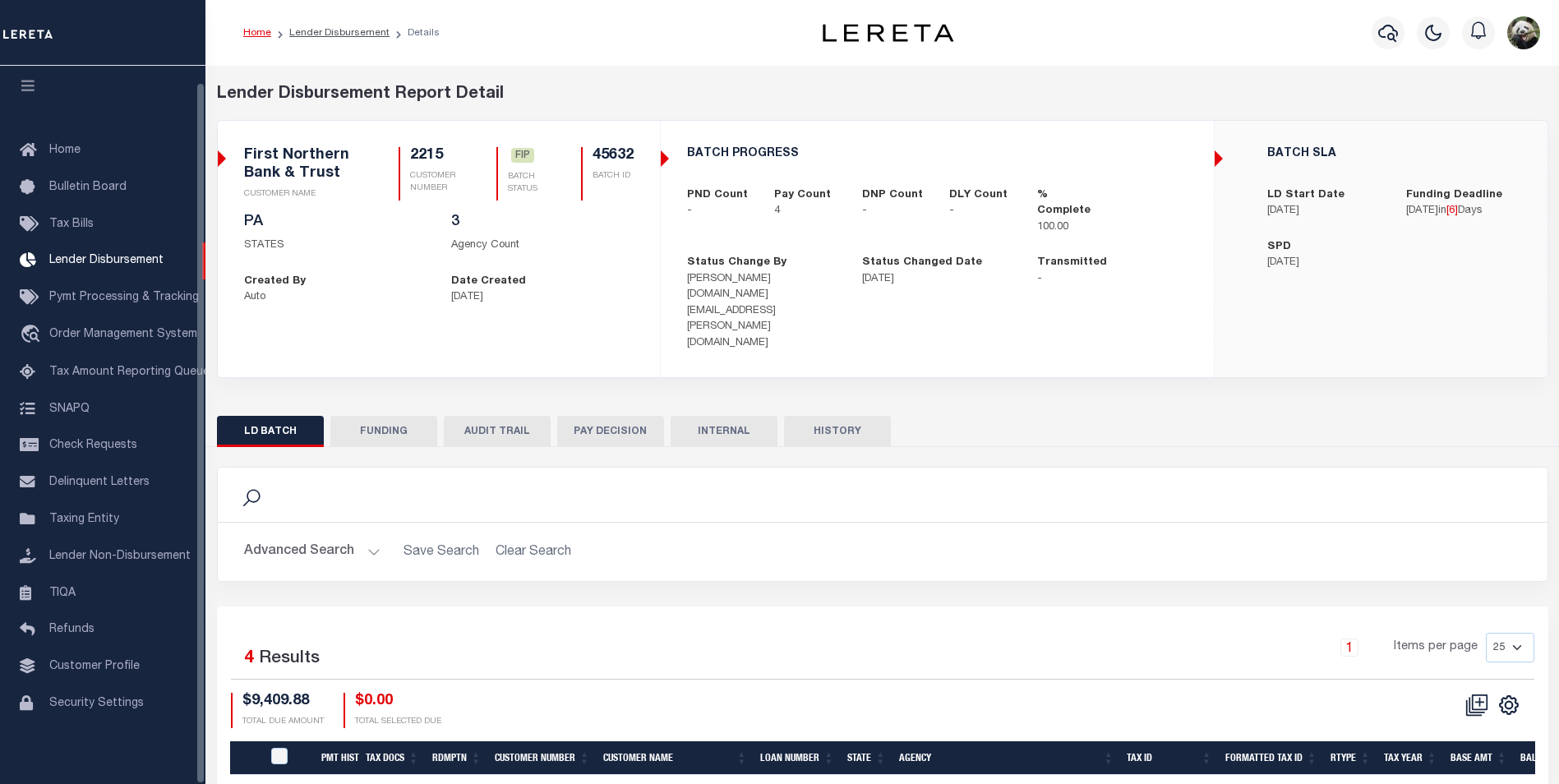
type input "$0"
type input "[DATE]"
select select "100"
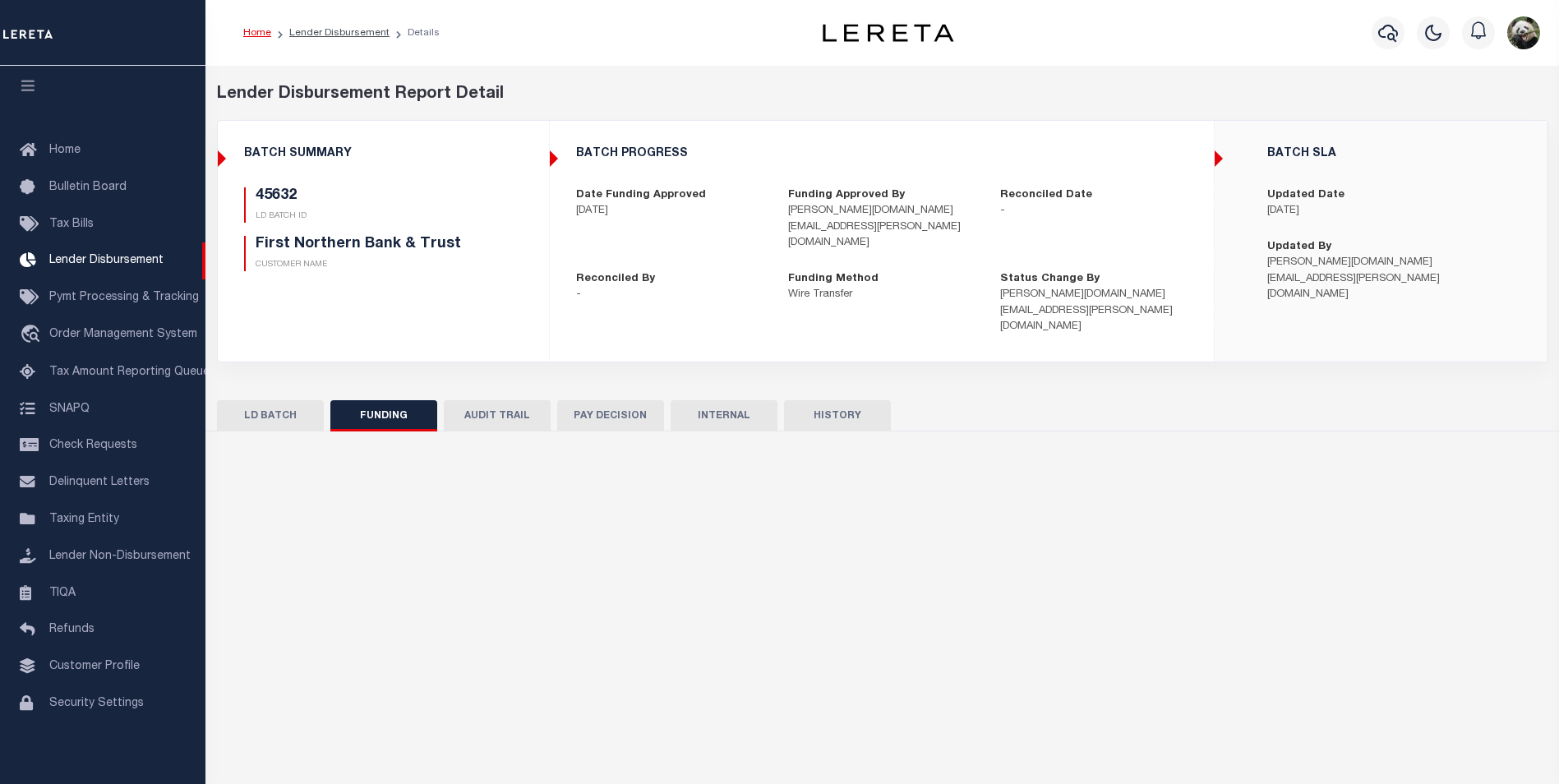
select select "100"
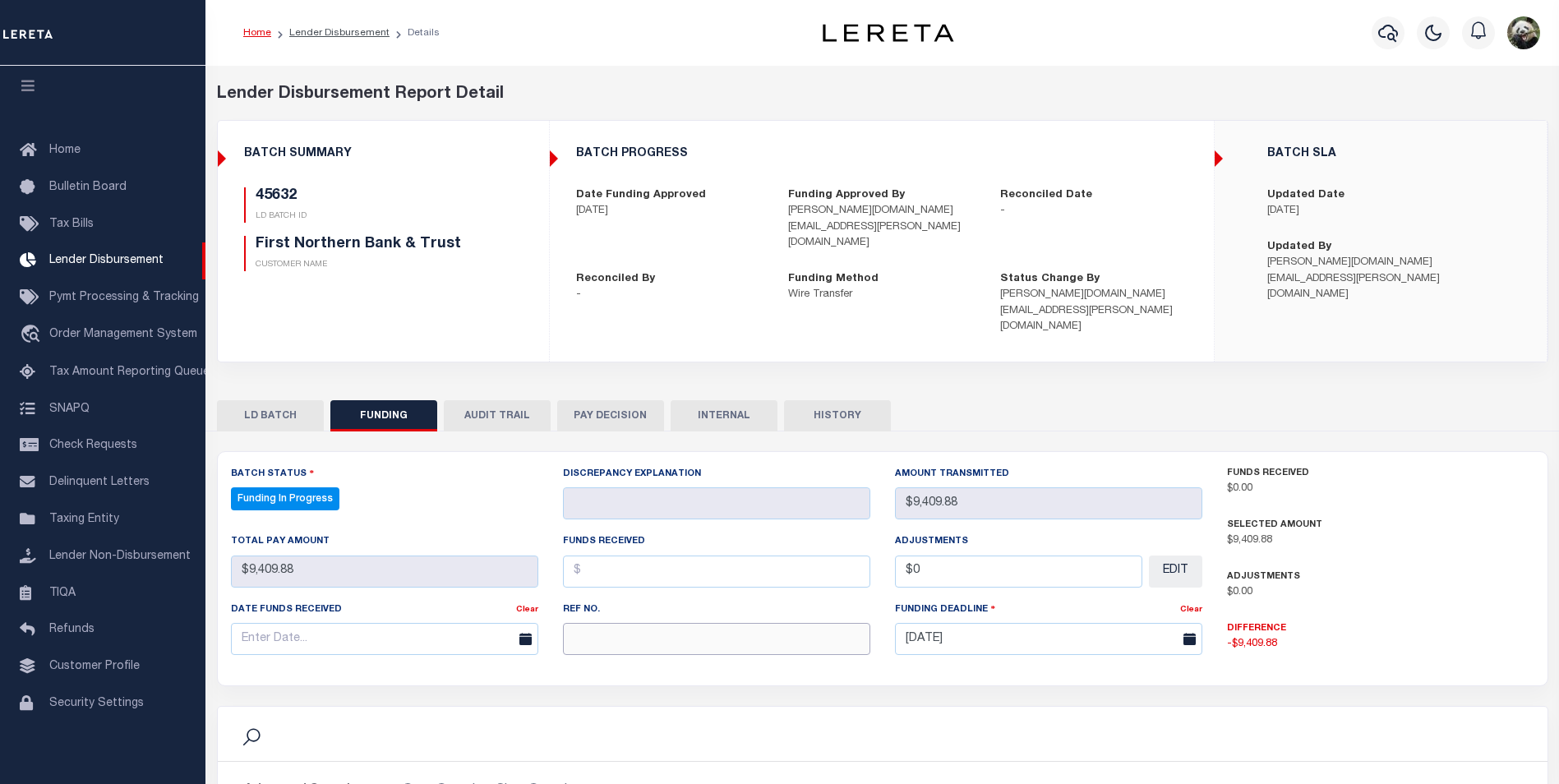
click at [645, 623] on input "text" at bounding box center [717, 639] width 308 height 32
paste input "20250813MMQFMP2700275608131446FT03"
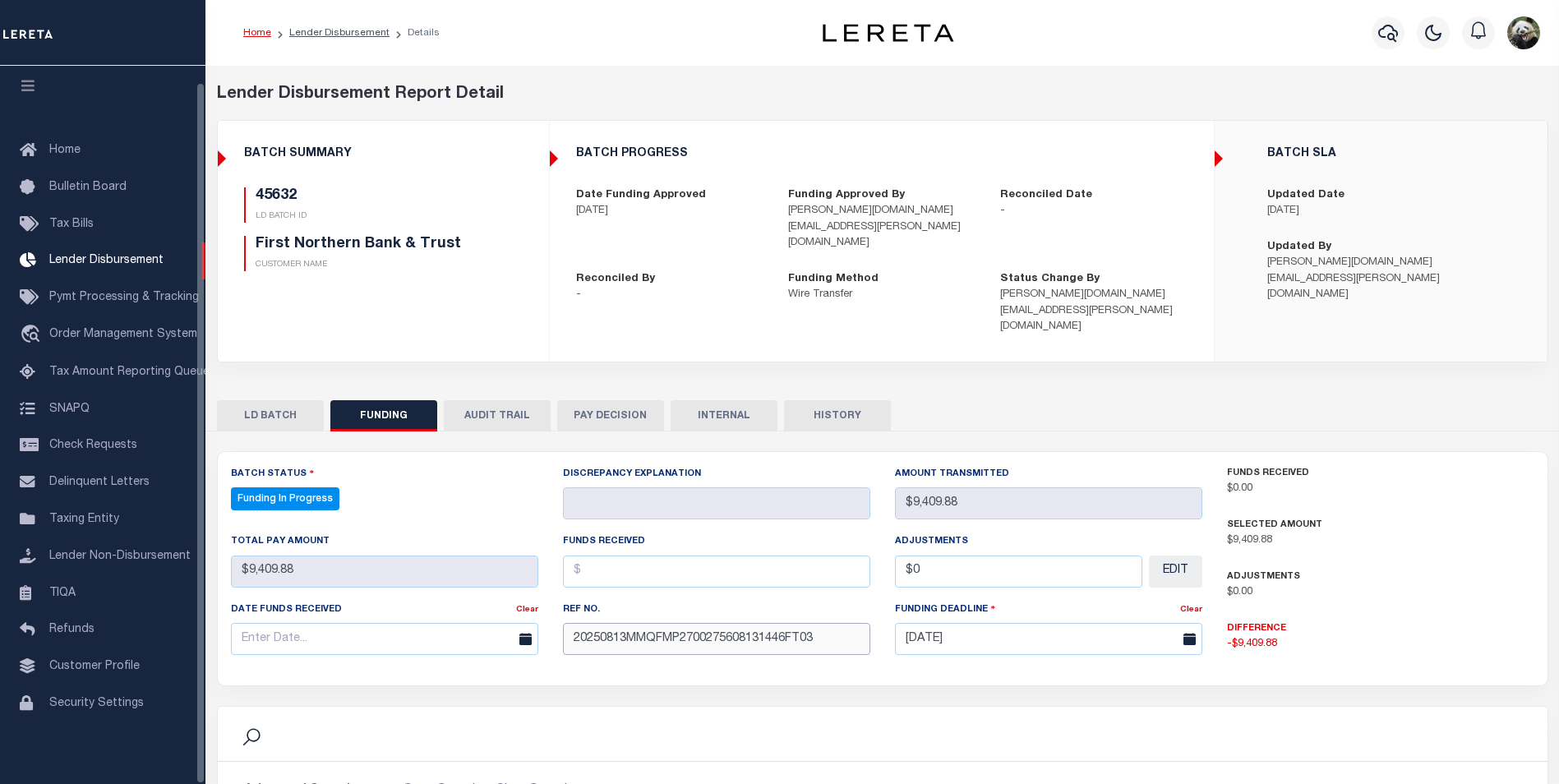
type input "20250813MMQFMP2700275608131446FT03"
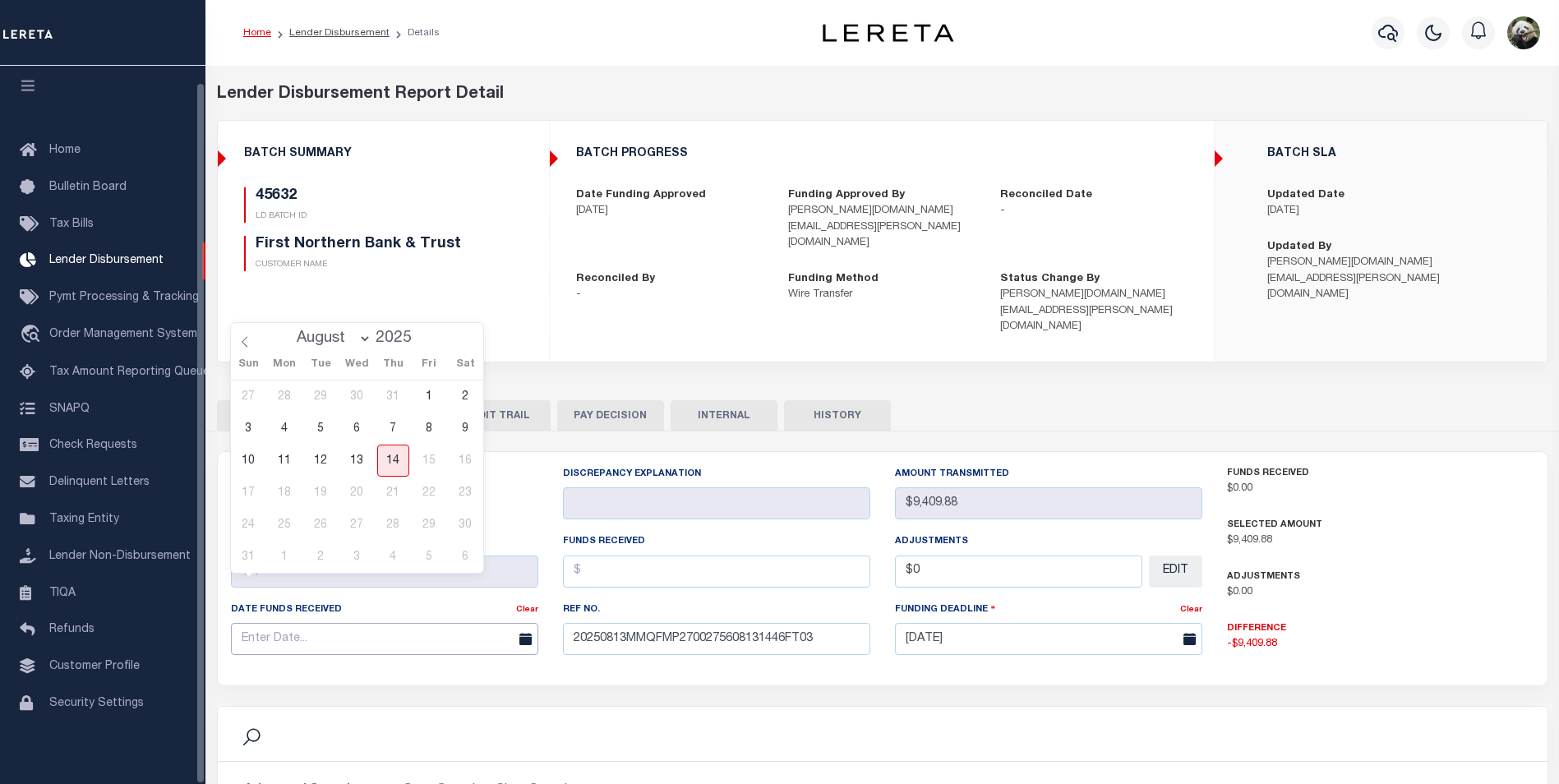
drag, startPoint x: 272, startPoint y: 597, endPoint x: 291, endPoint y: 548, distance: 52.6
click at [272, 623] on input "text" at bounding box center [385, 639] width 308 height 32
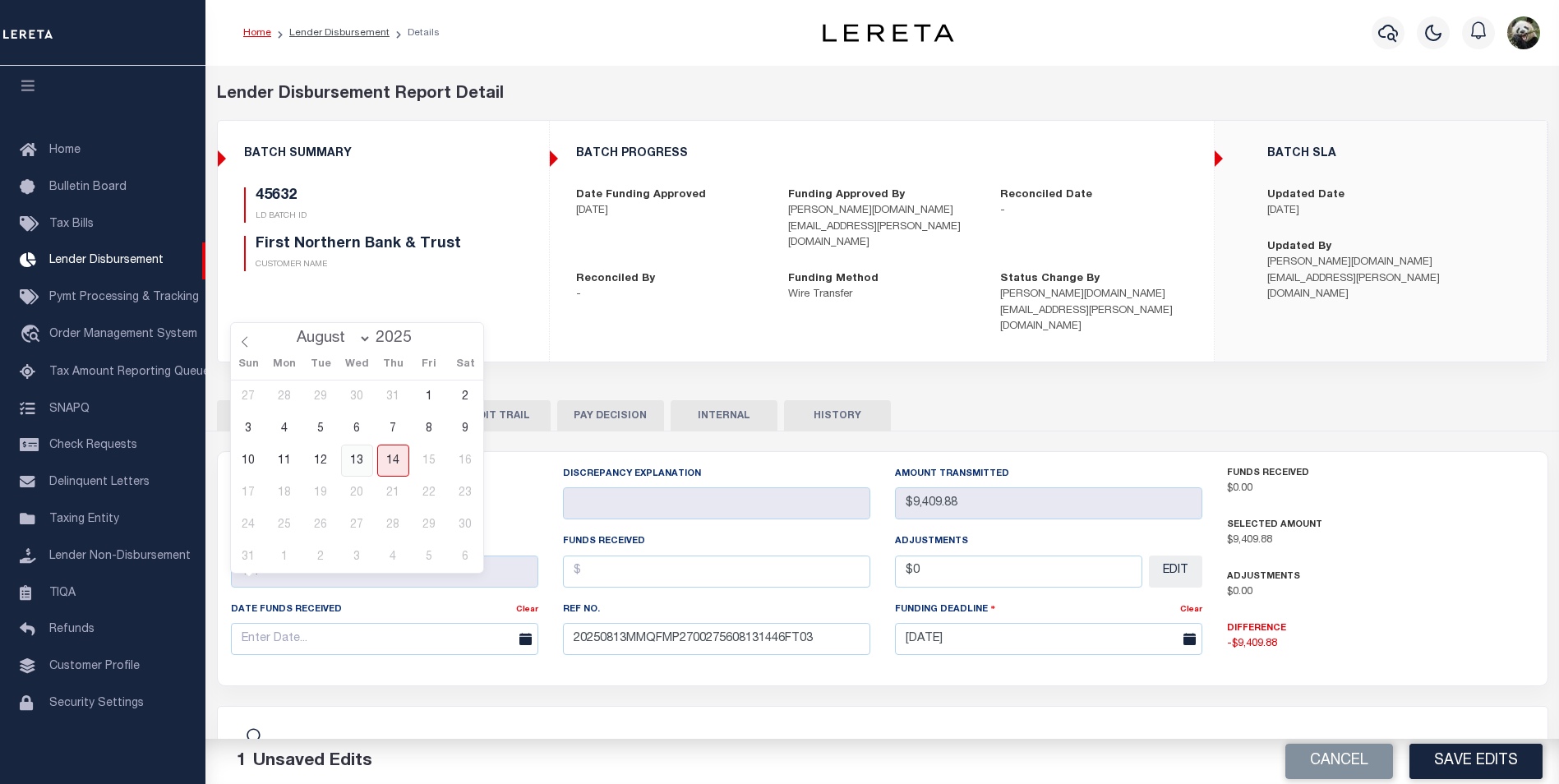
click at [360, 461] on span "13" at bounding box center [357, 460] width 32 height 32
type input "[DATE]"
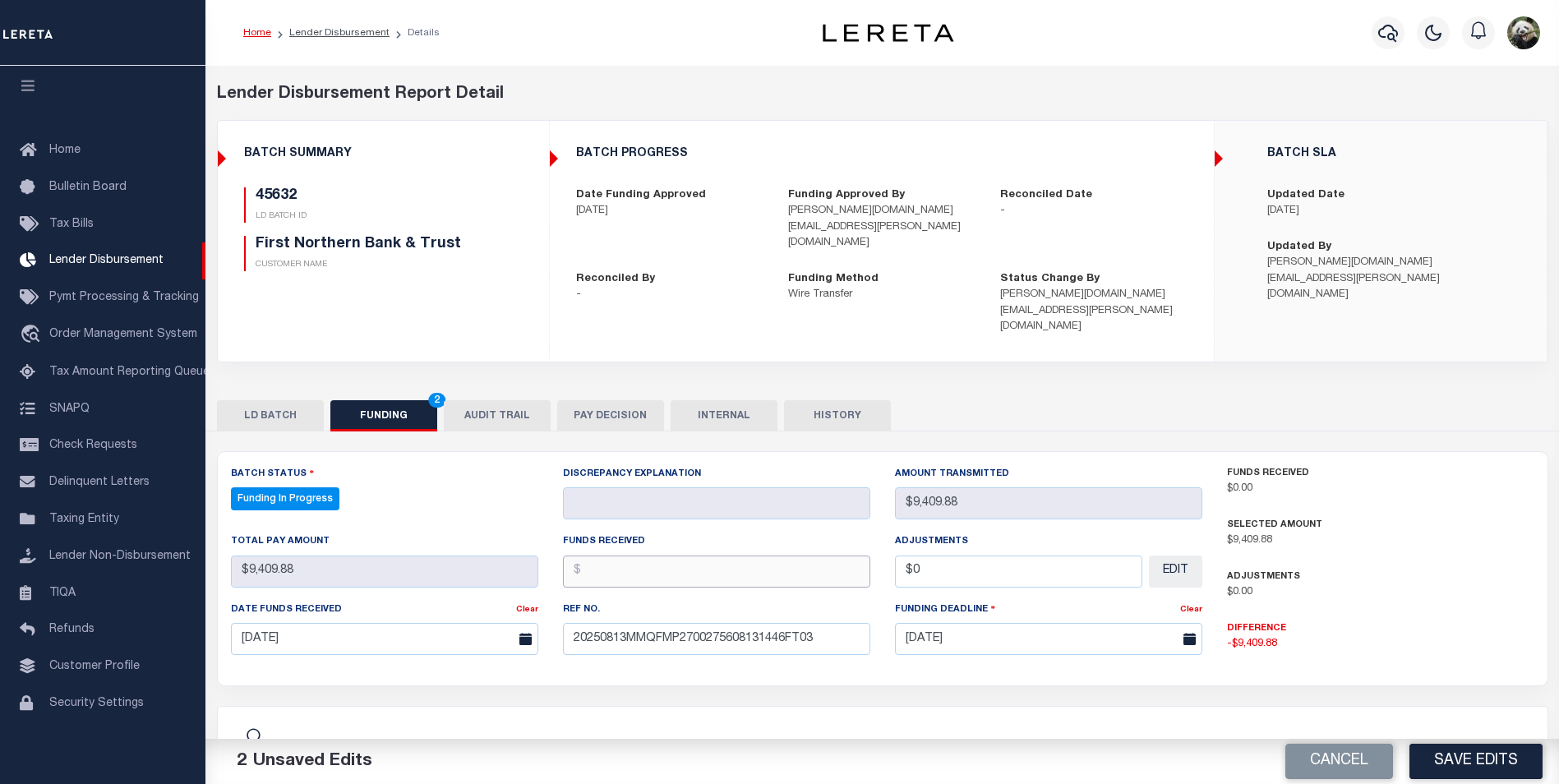
click at [743, 555] on input "text" at bounding box center [717, 571] width 308 height 32
paste input "9409.88"
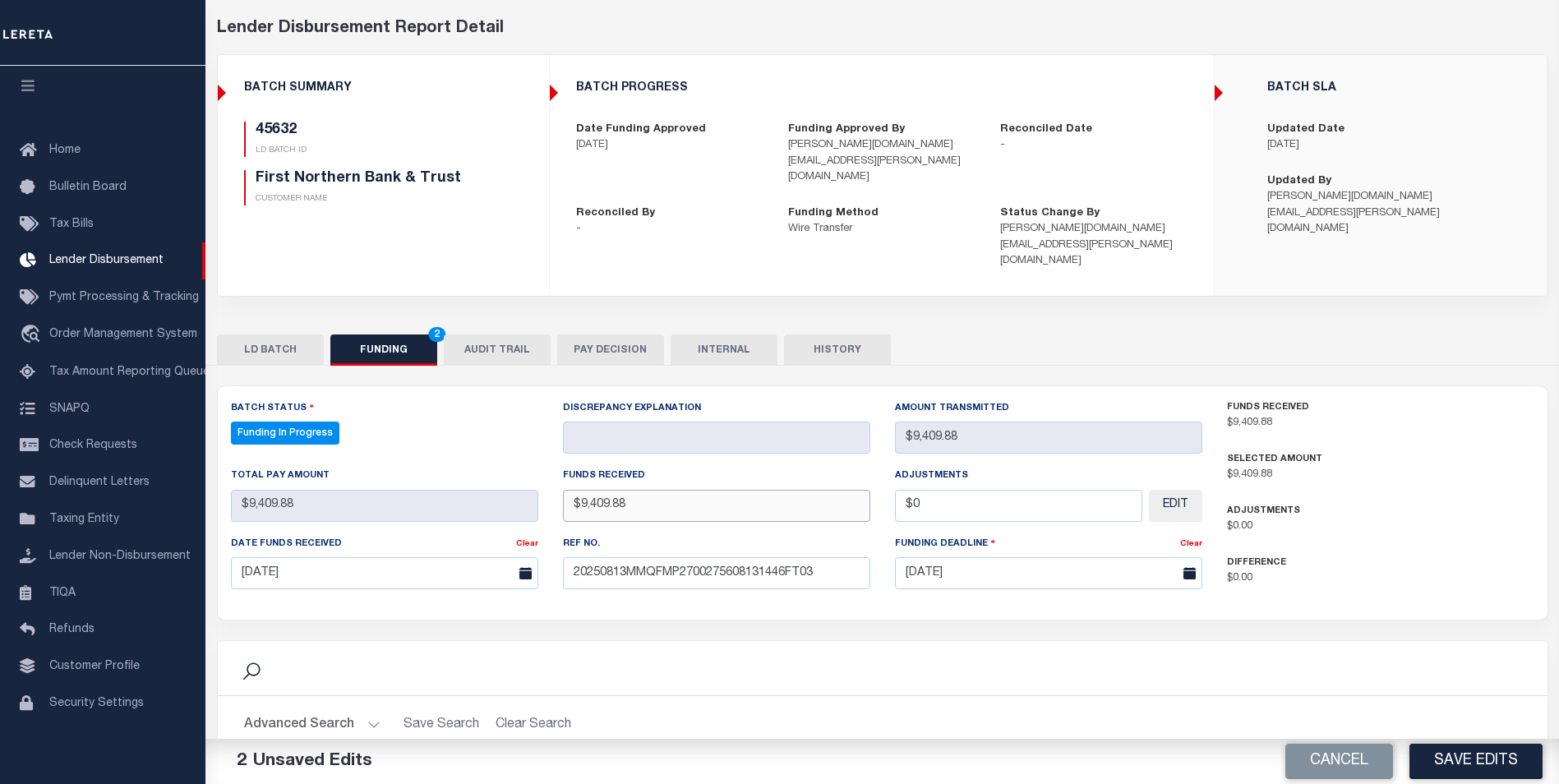
scroll to position [409, 0]
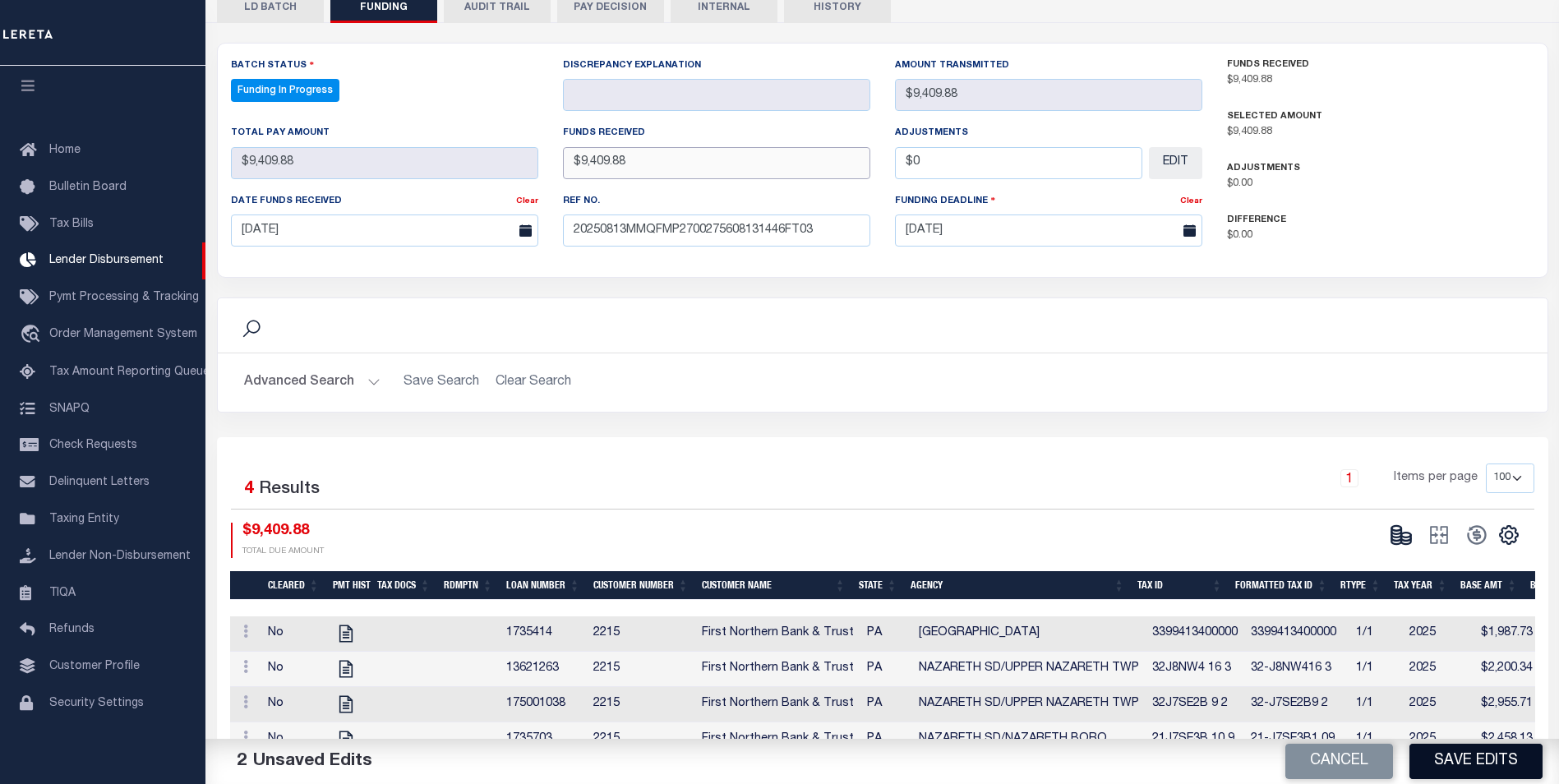
type input "$9,409.88"
click at [1456, 770] on button "Save Edits" at bounding box center [1476, 761] width 133 height 35
type input "$9,409.88"
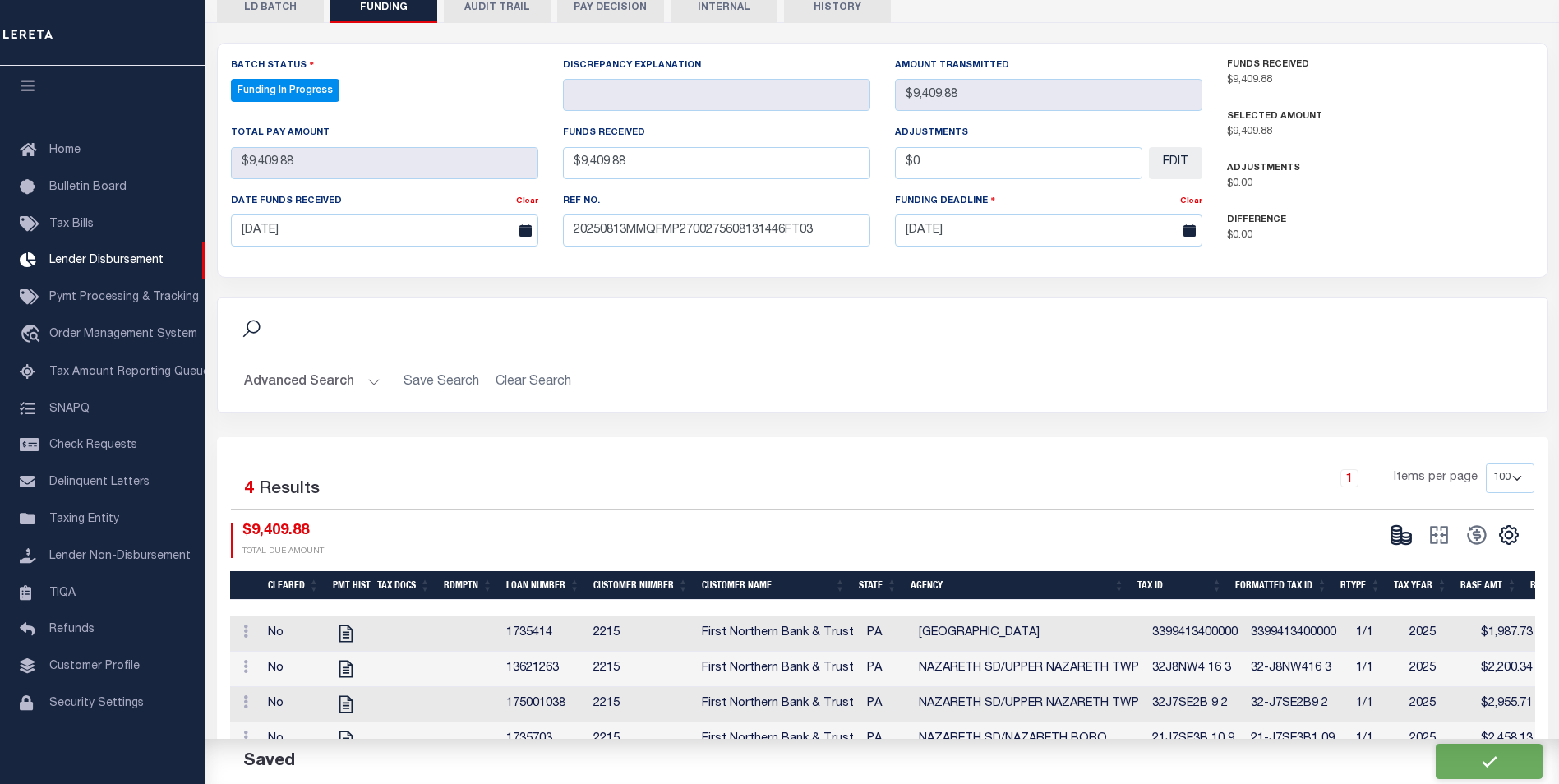
type input "$0"
select select "100"
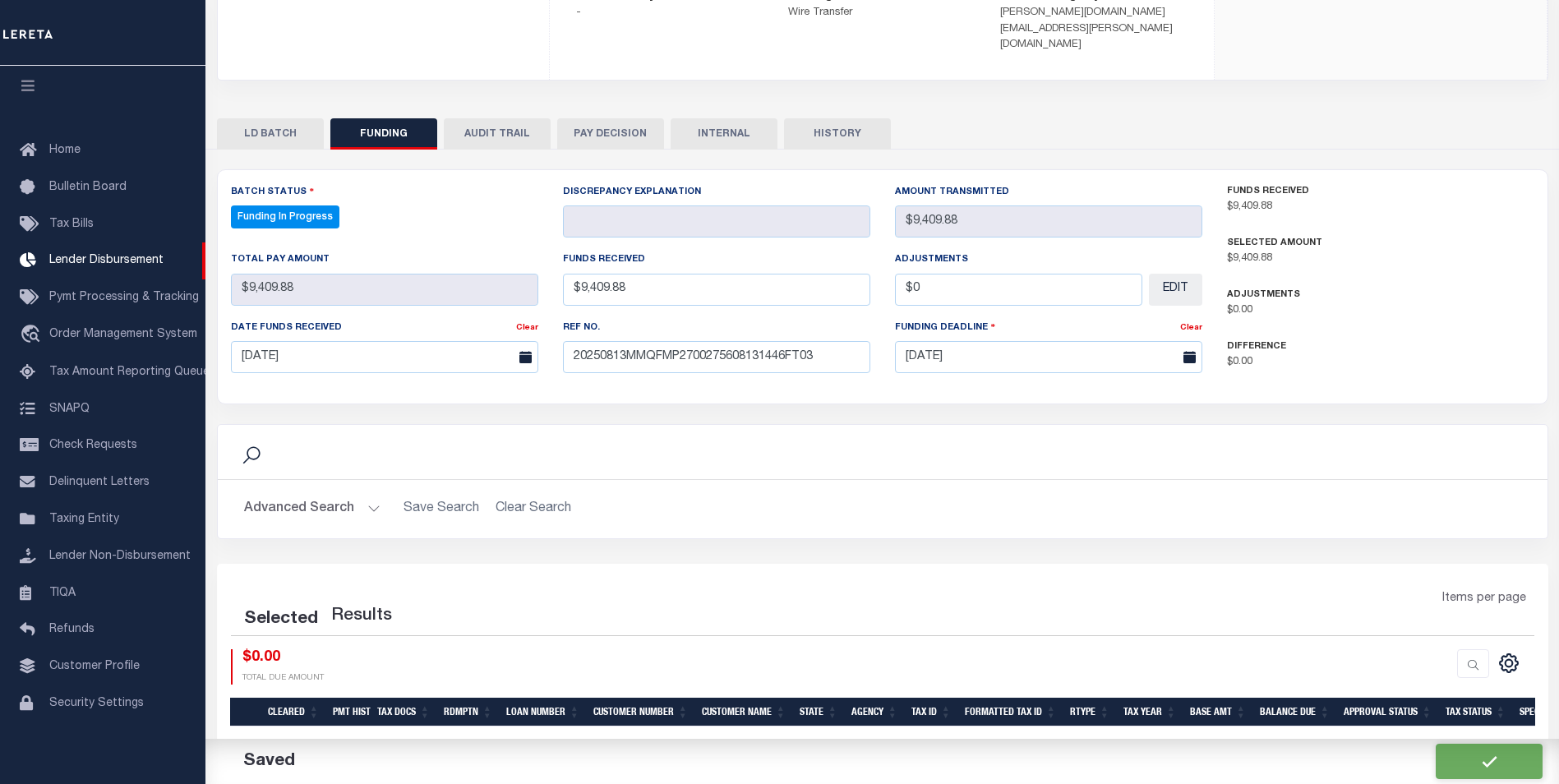
select select "100"
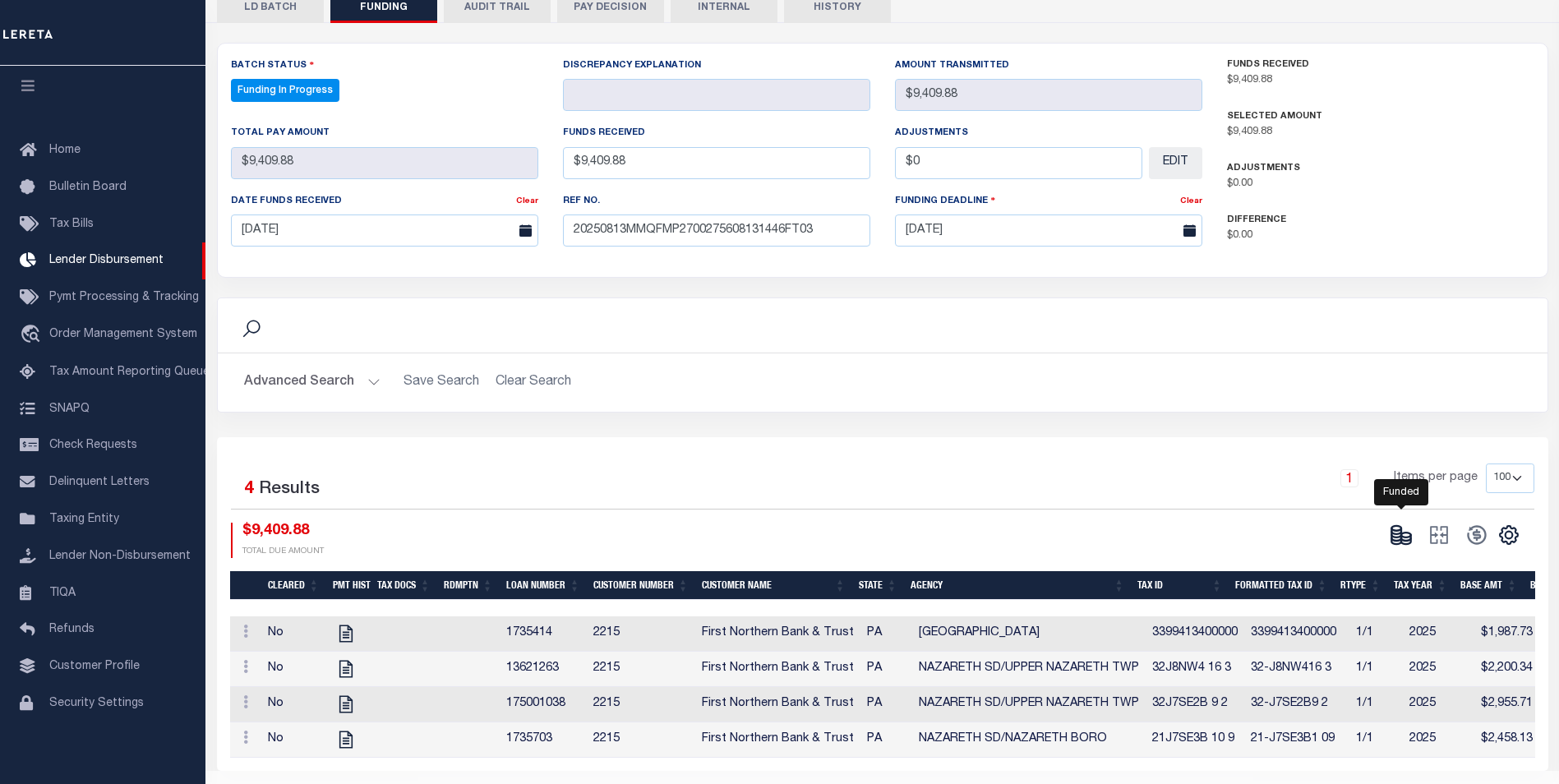
click at [1412, 524] on icon at bounding box center [1401, 535] width 23 height 23
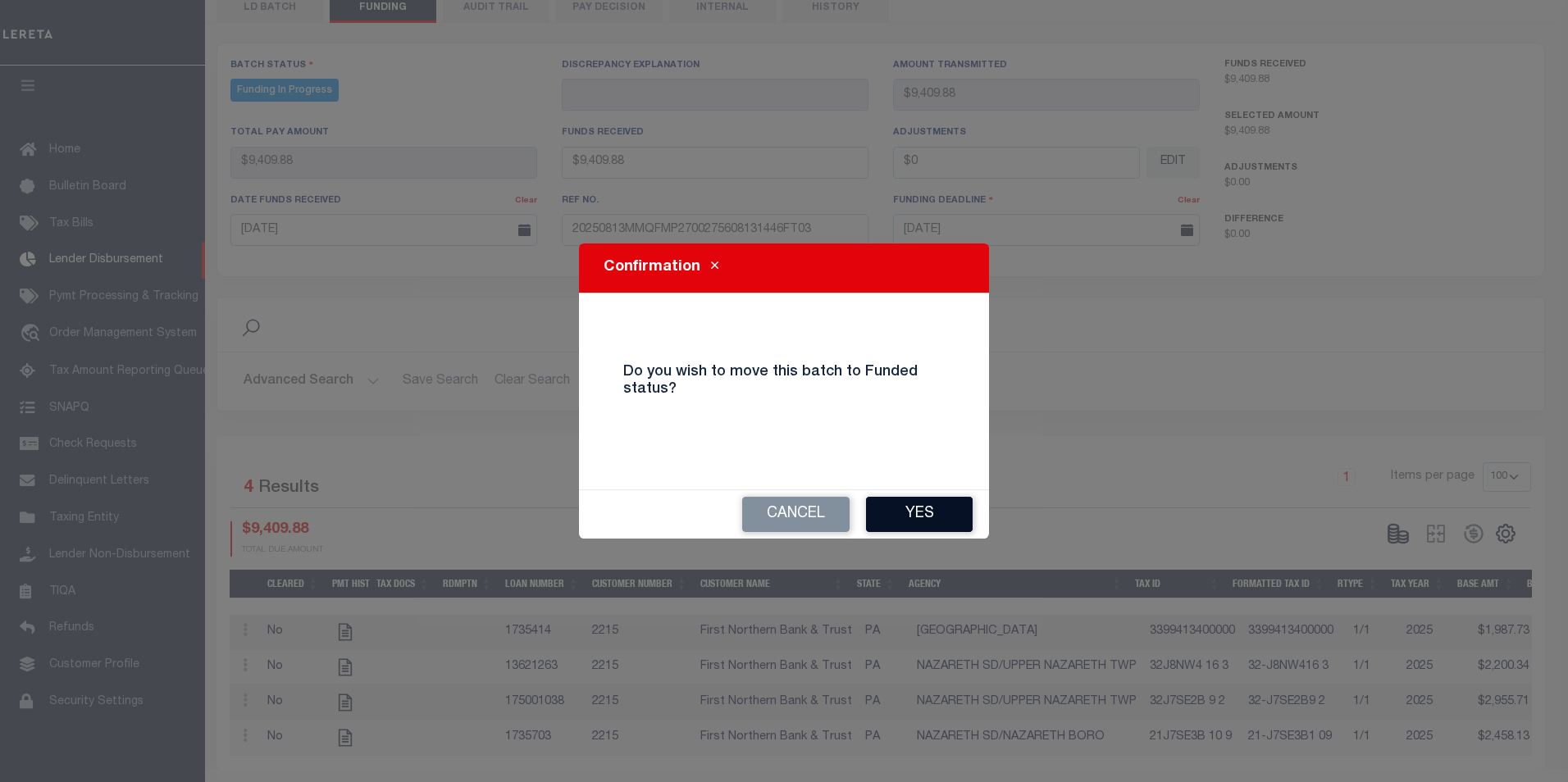
click at [940, 507] on button "Yes" at bounding box center [920, 514] width 107 height 35
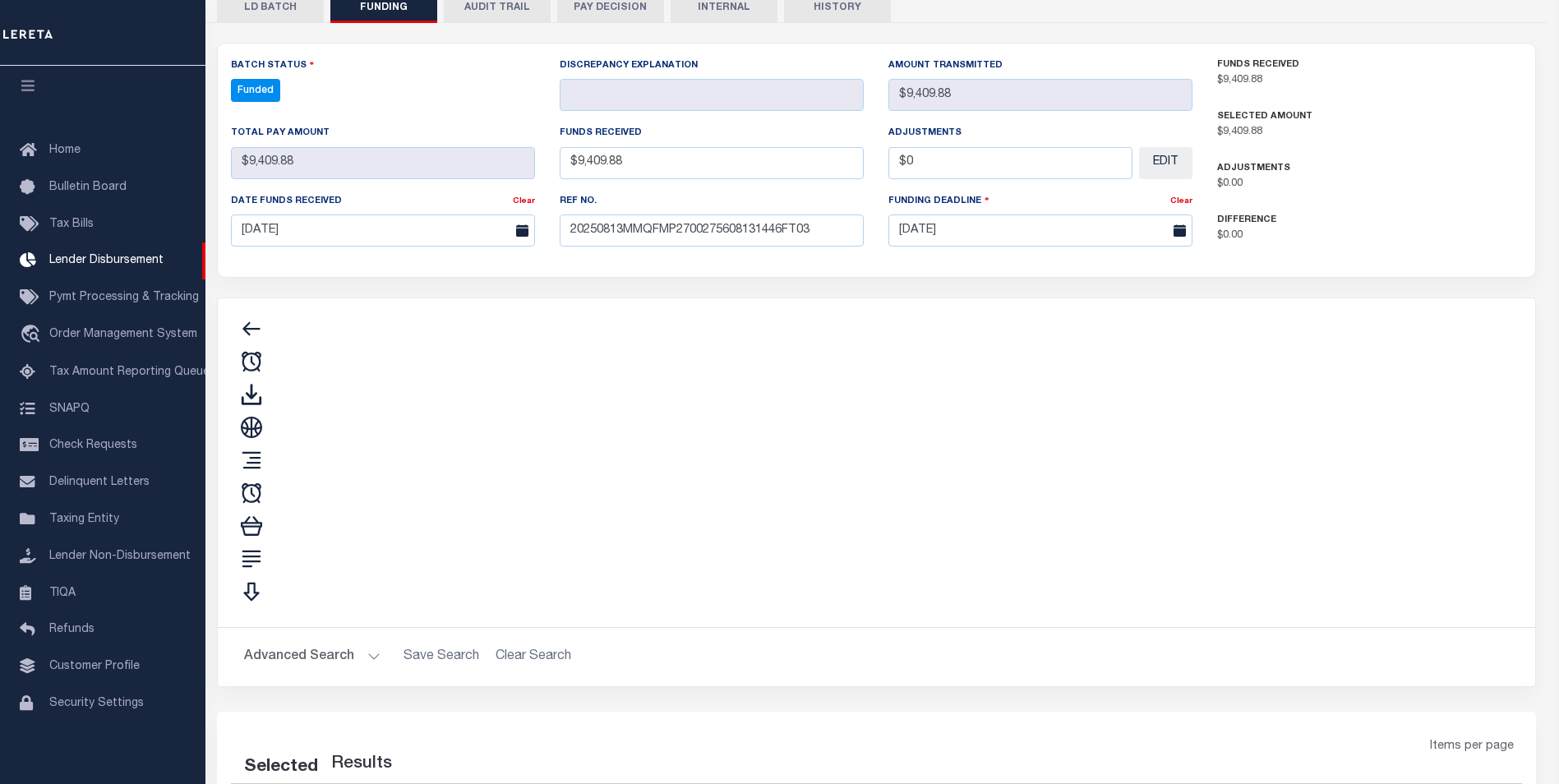
type input "$9,409.88"
type input "$0"
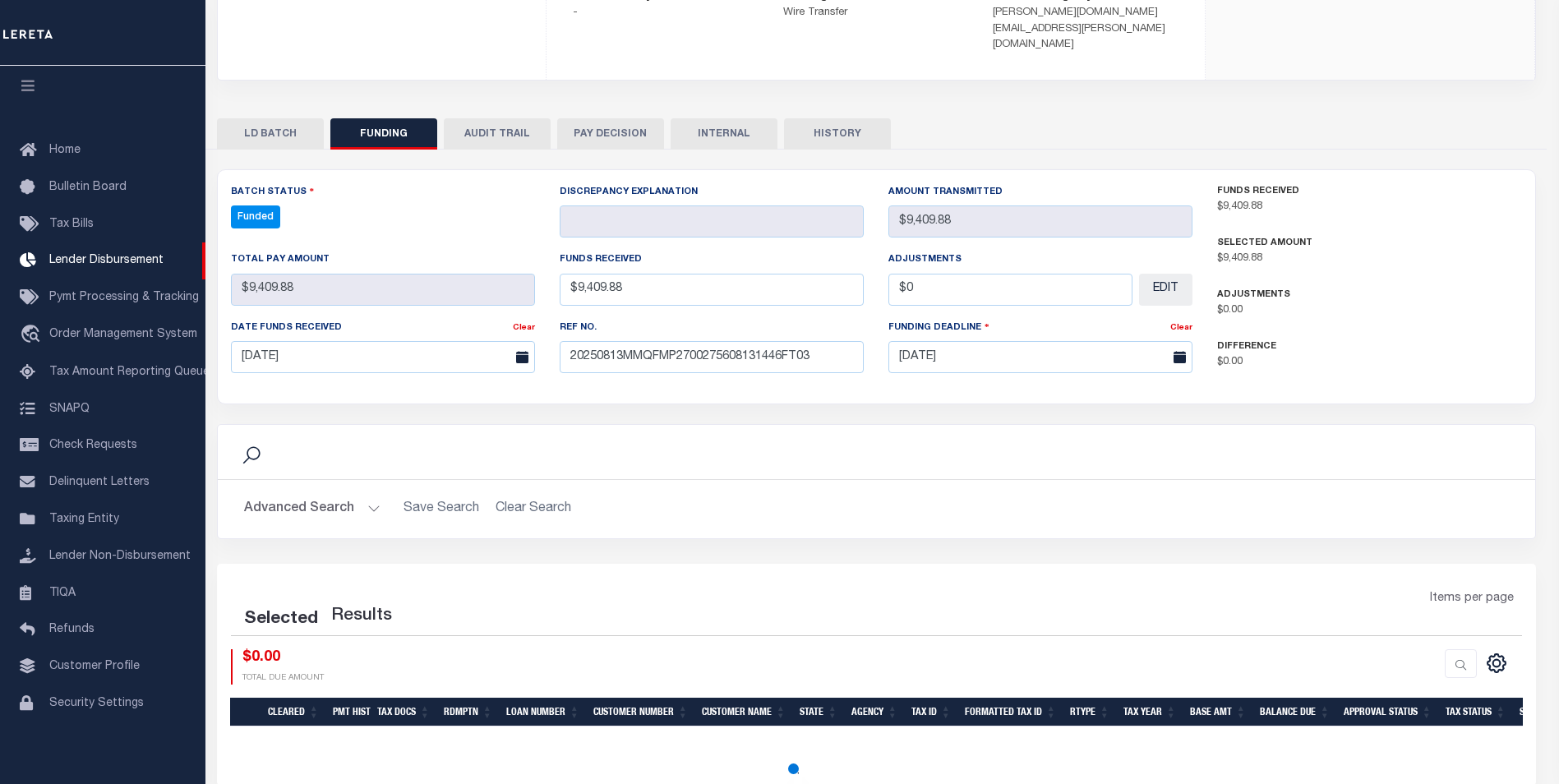
select select "100"
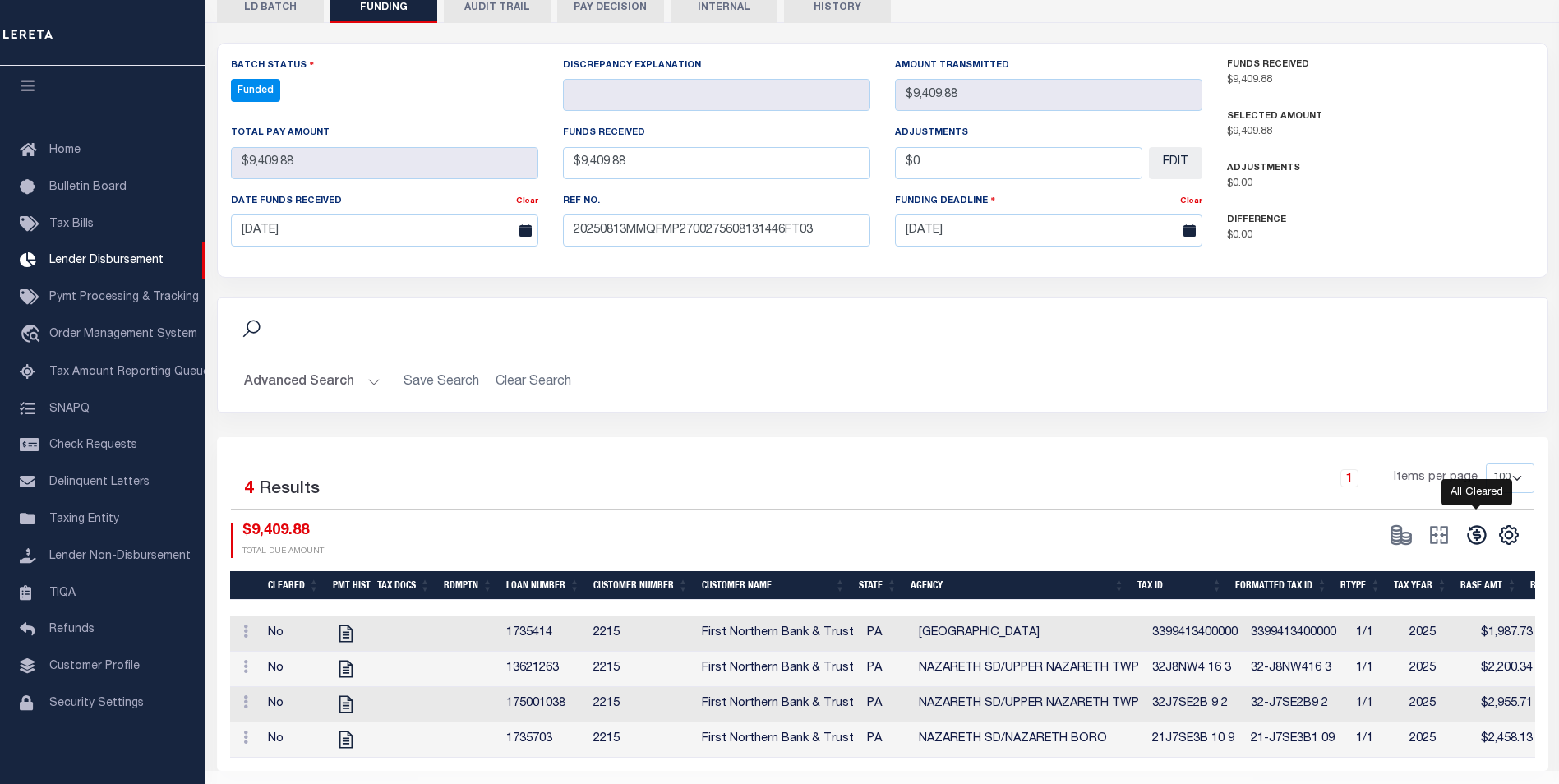
click at [1474, 526] on icon at bounding box center [1476, 535] width 19 height 19
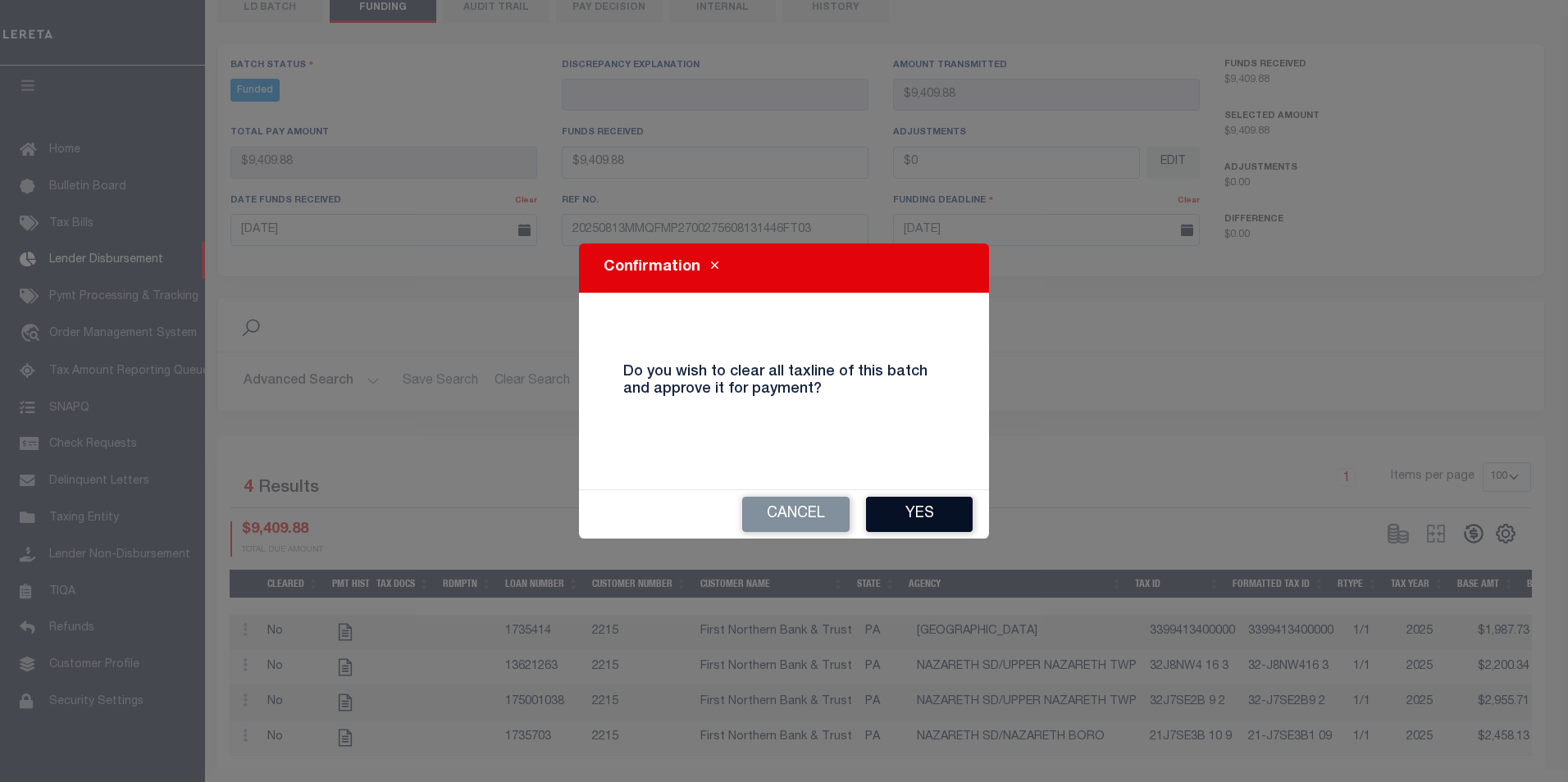
click at [928, 515] on button "Yes" at bounding box center [920, 514] width 107 height 35
select select "100"
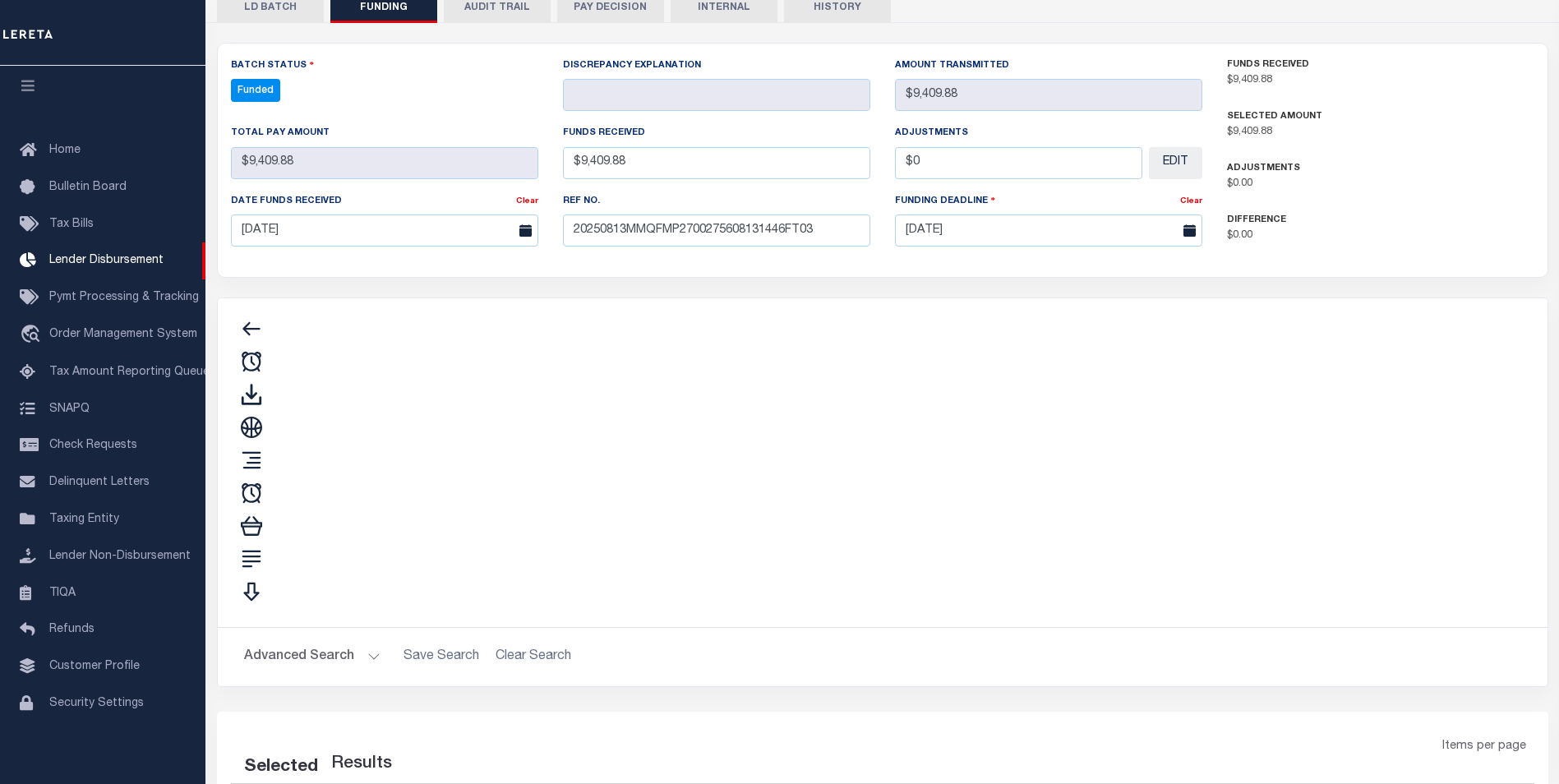
type input "$9,409.88"
type input "$0"
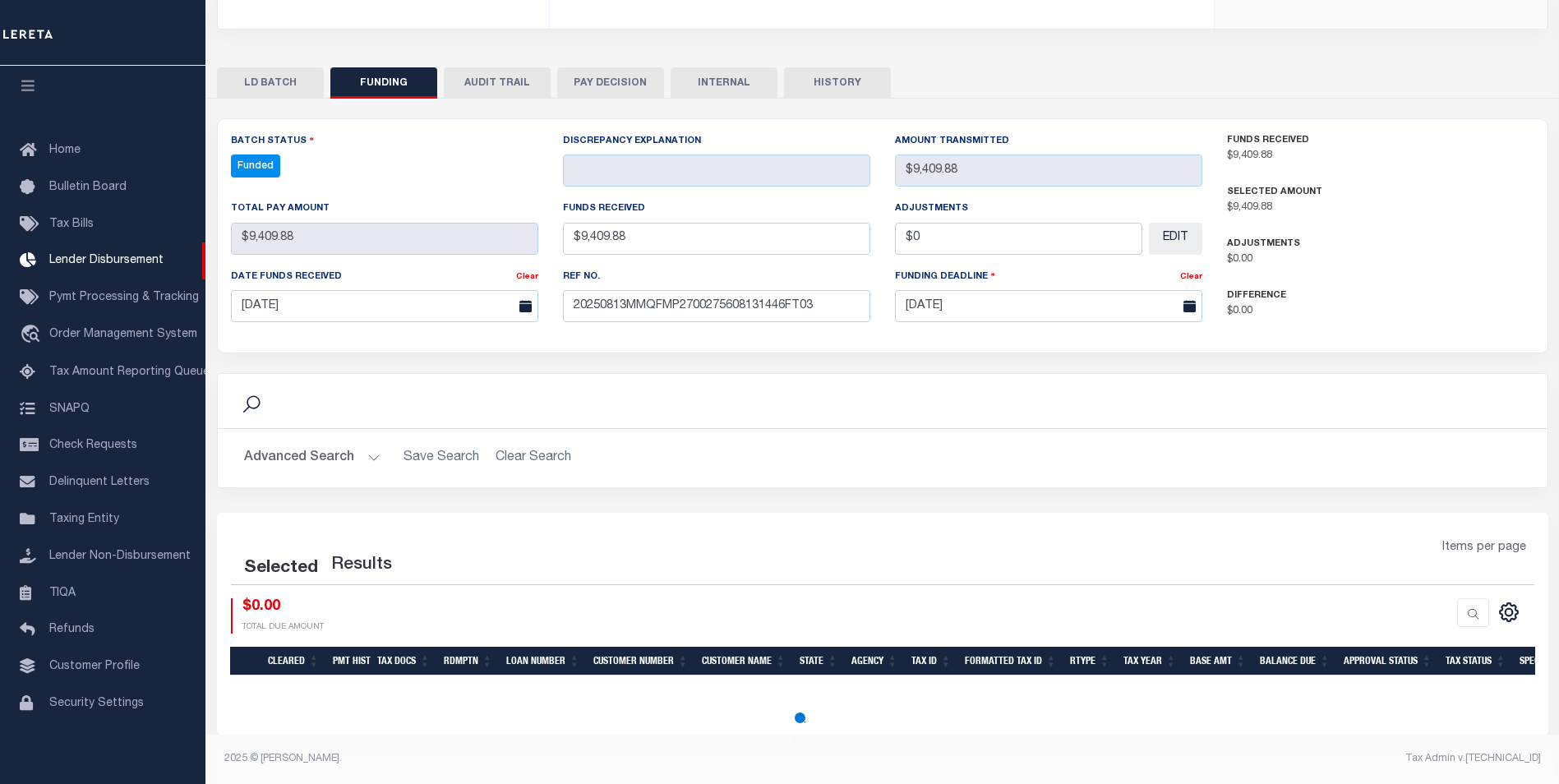
select select "100"
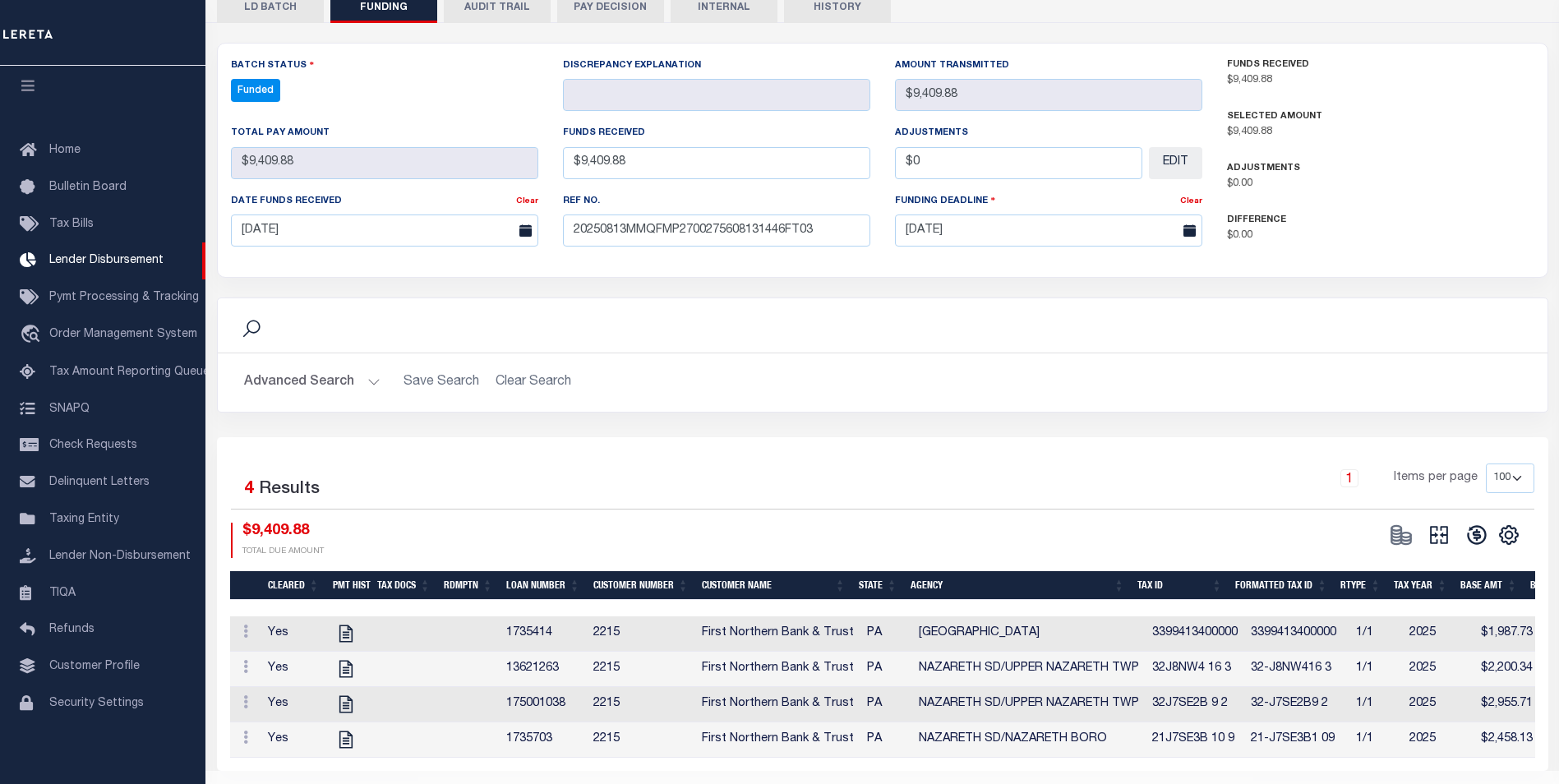
click at [1451, 523] on button at bounding box center [1439, 535] width 38 height 25
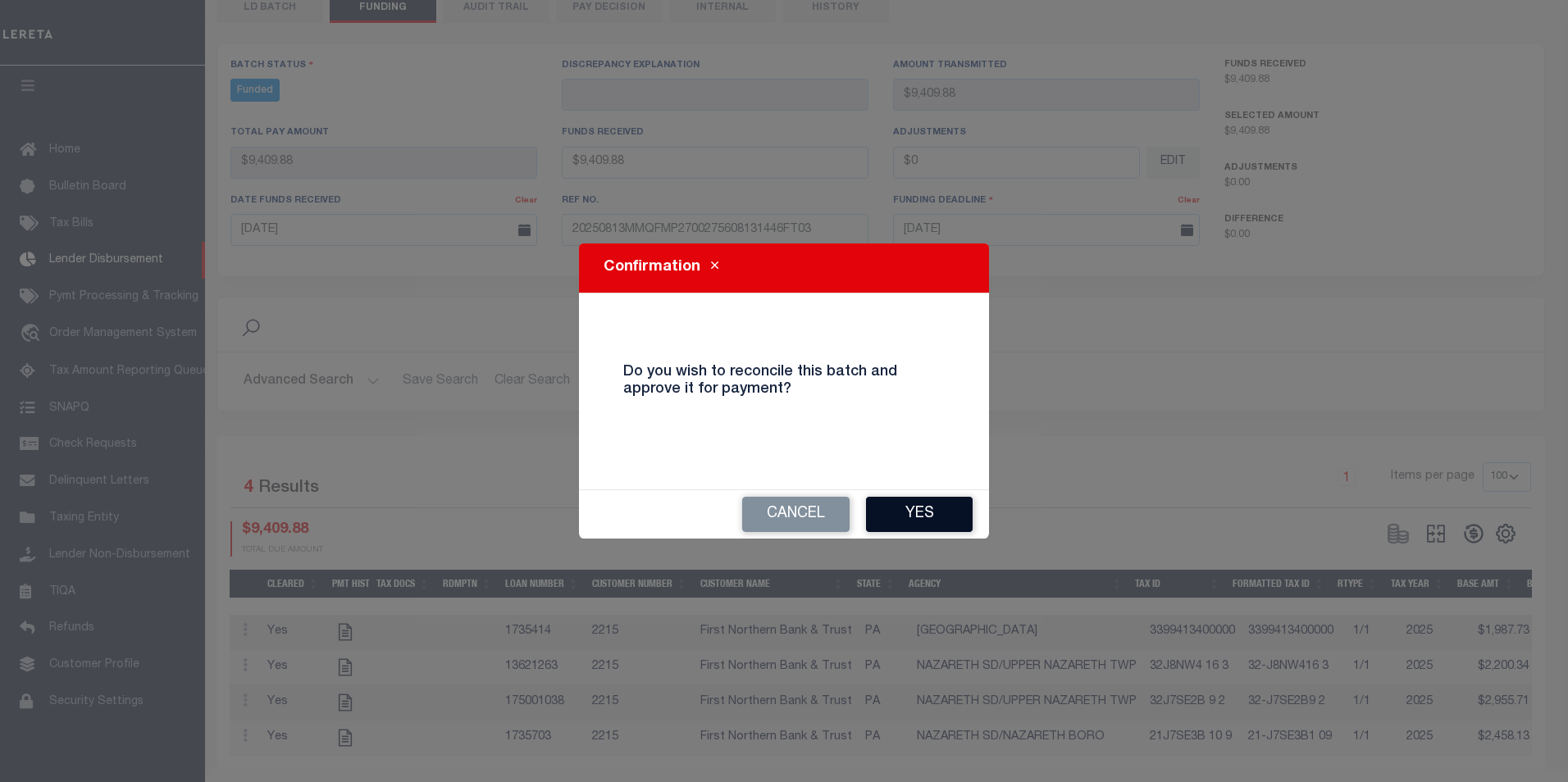
click at [922, 519] on button "Yes" at bounding box center [920, 514] width 107 height 35
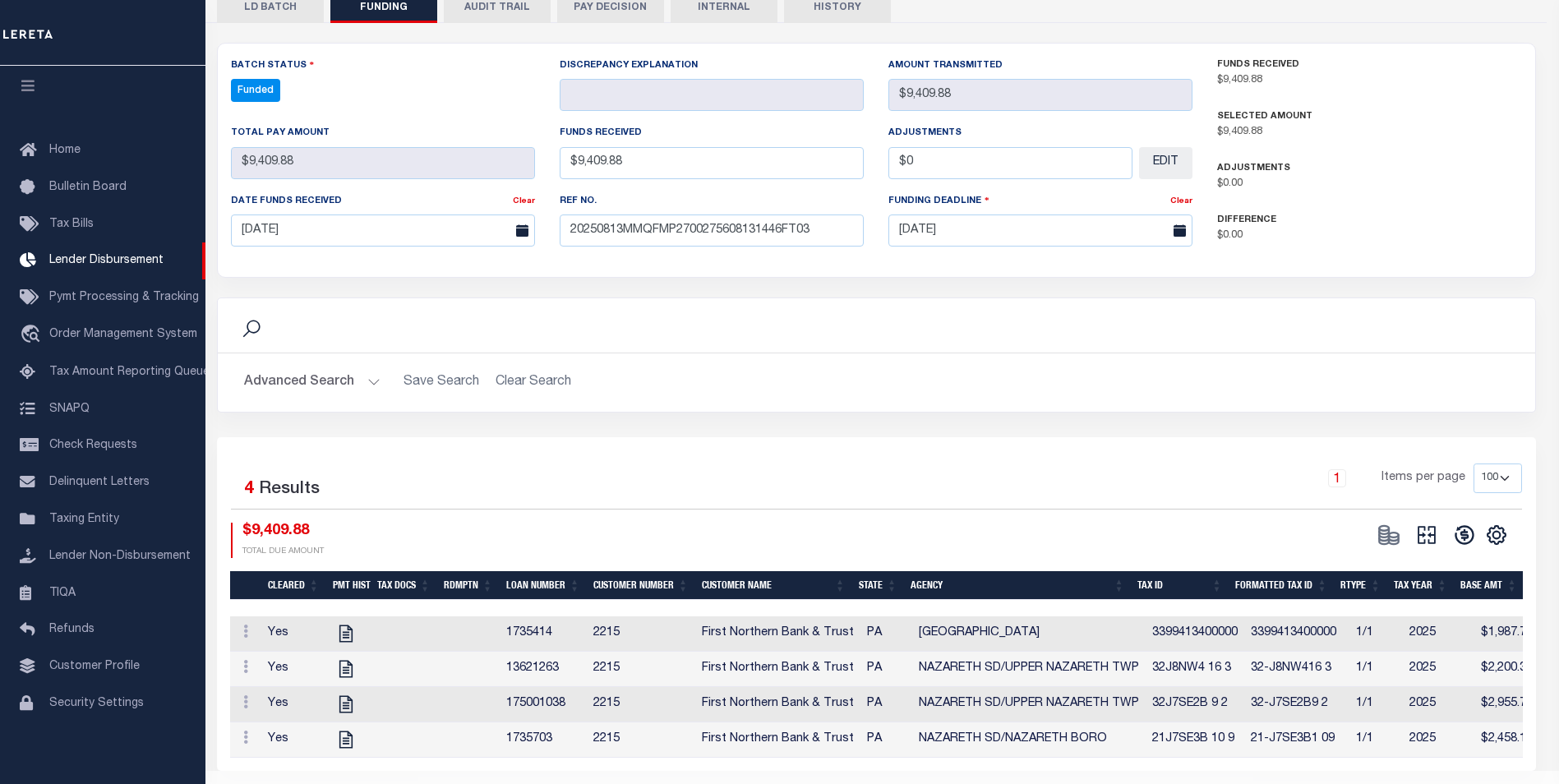
type input "$9,409.88"
type input "$0"
select select "100"
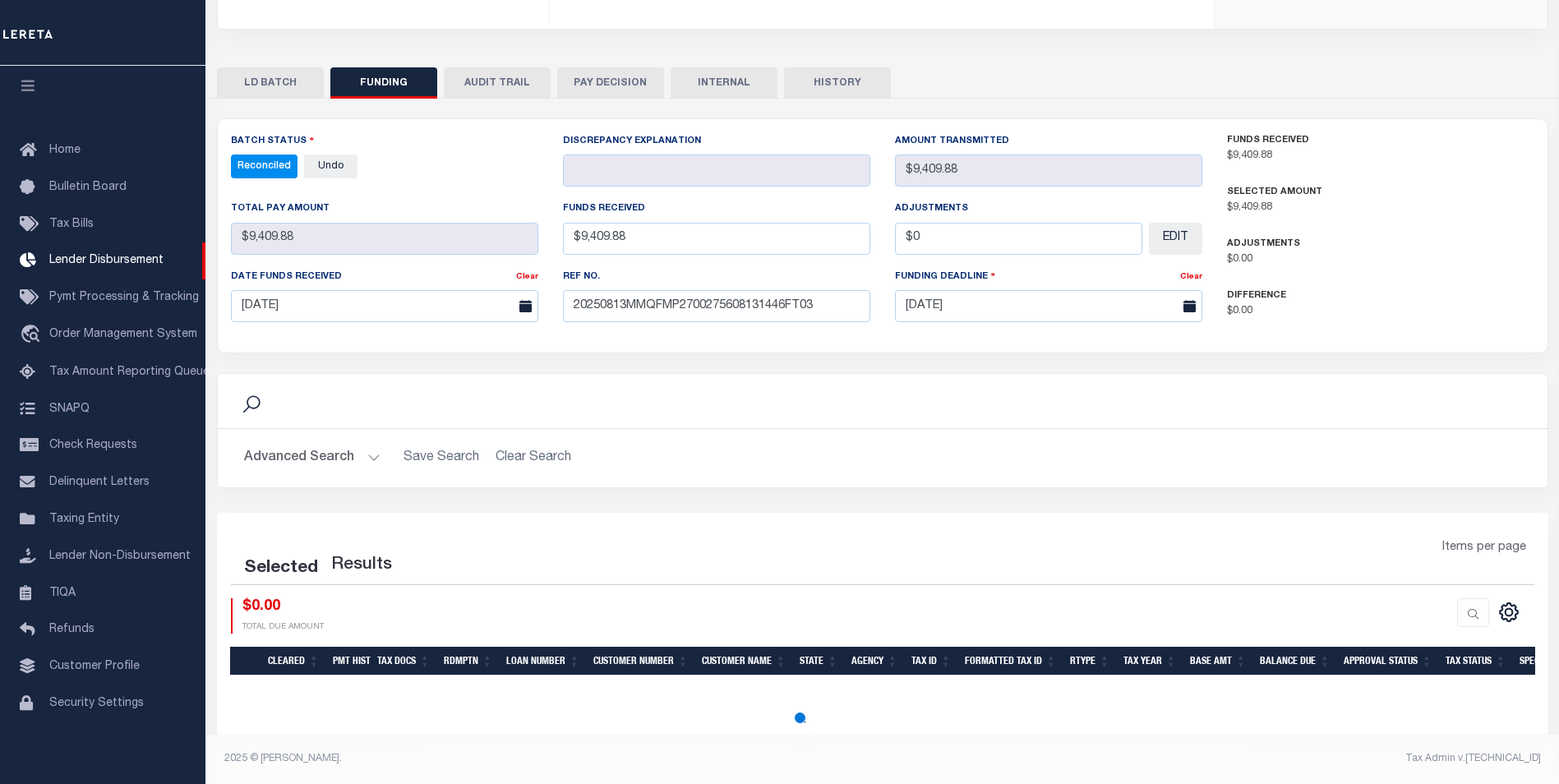
select select "100"
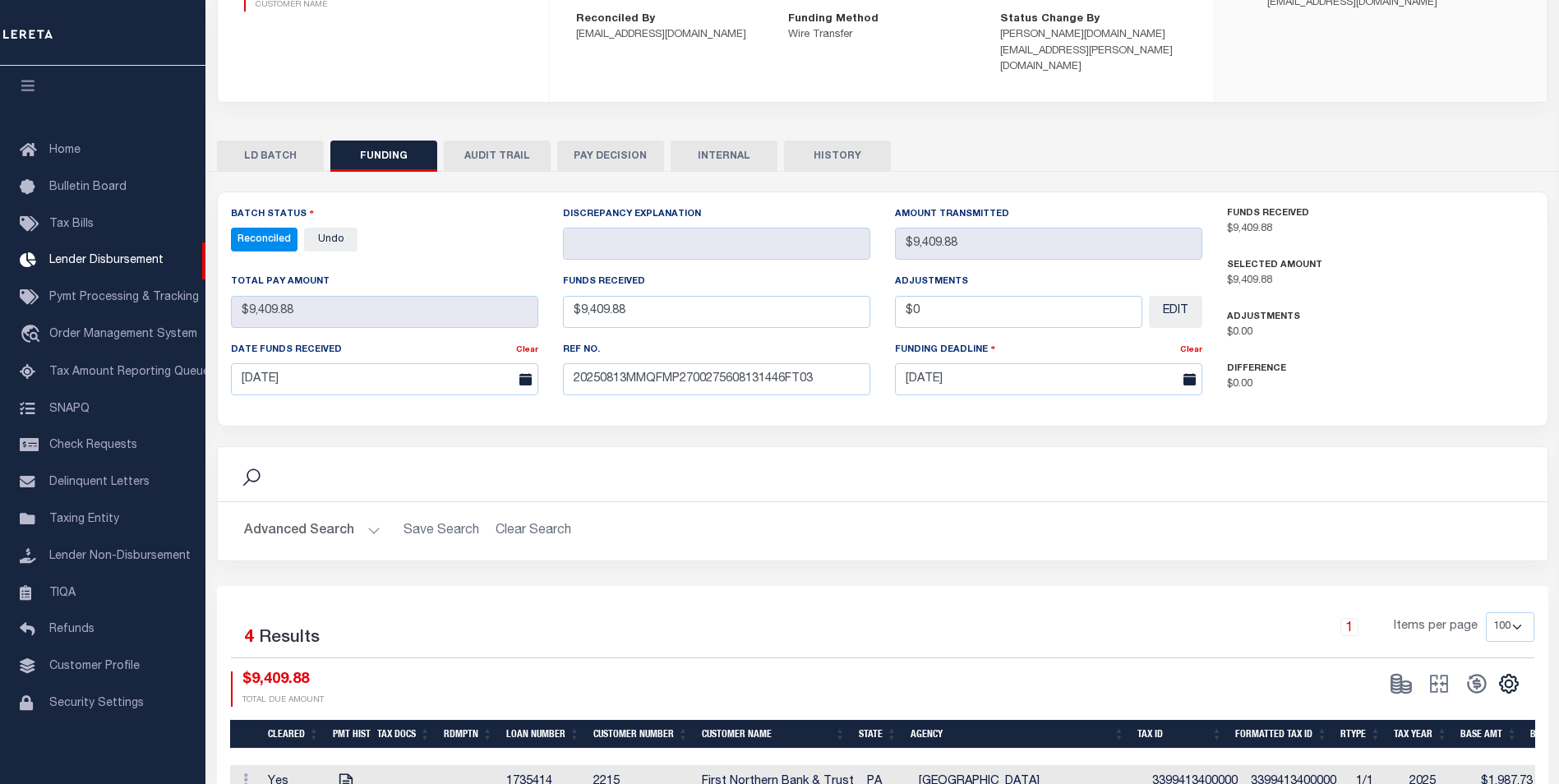
scroll to position [329, 0]
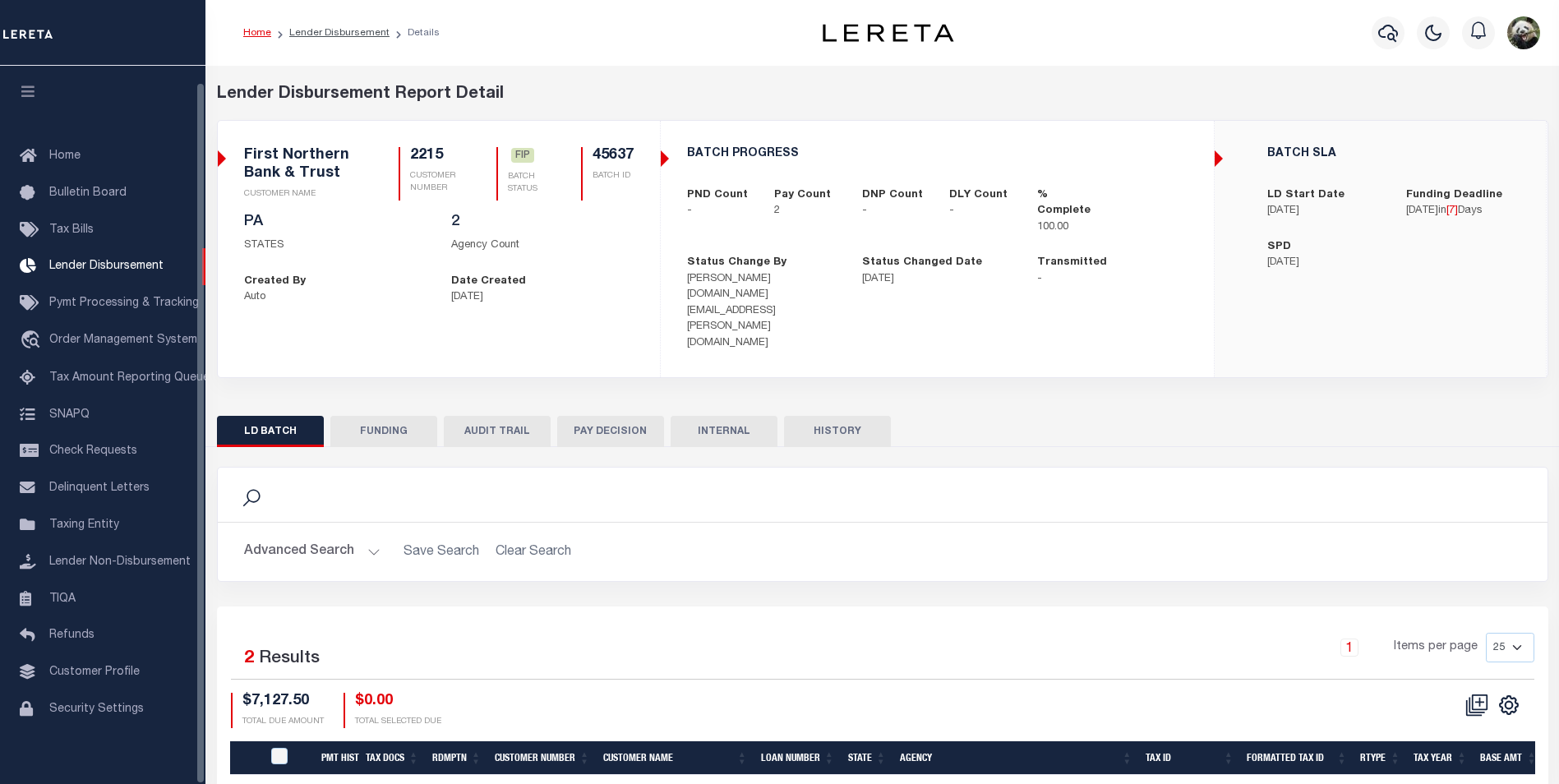
scroll to position [17, 0]
click at [391, 416] on button "FUNDING" at bounding box center [384, 431] width 107 height 31
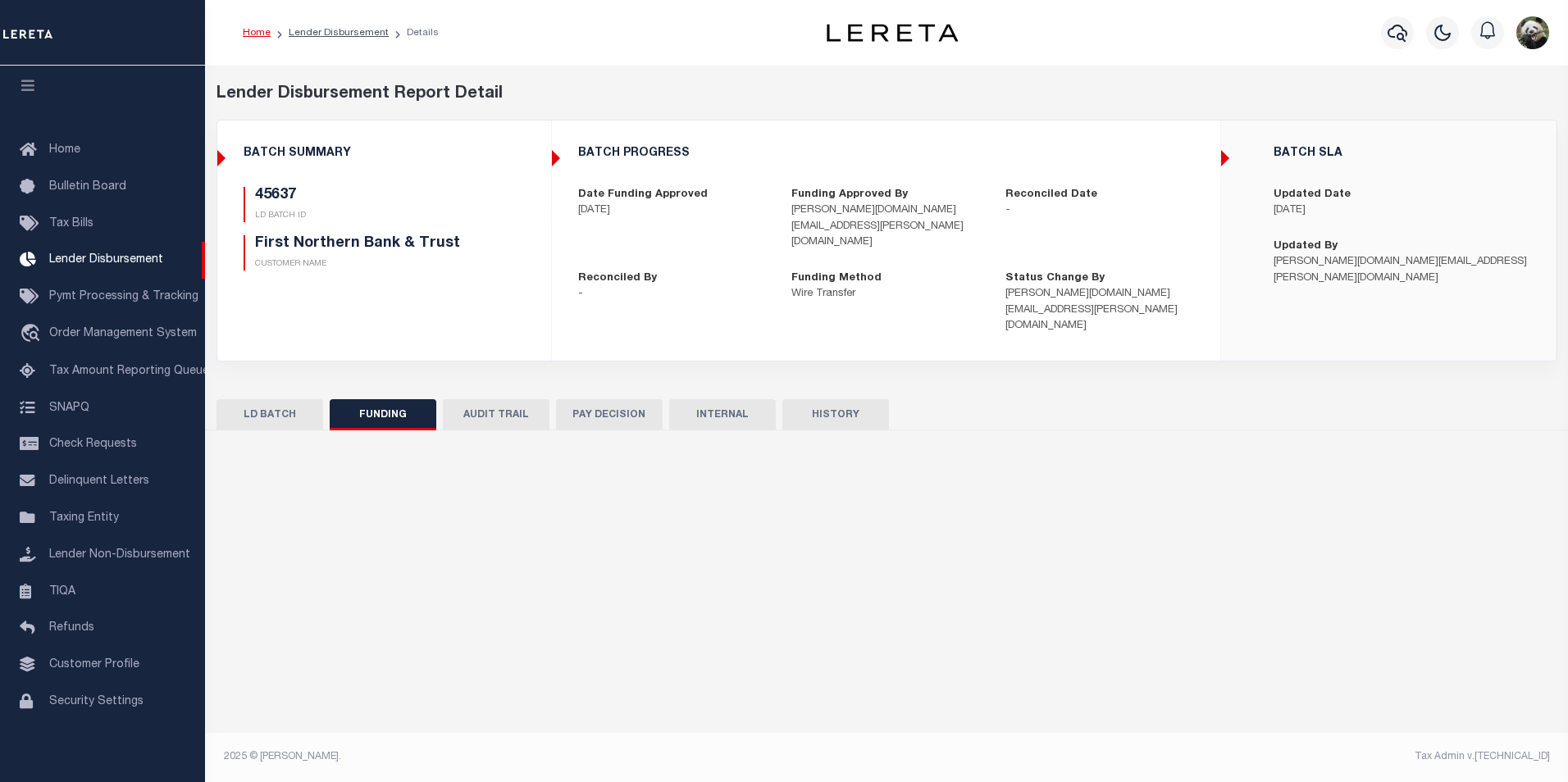
type input "$7,127.5"
type input "$0"
type input "[DATE]"
select select "100"
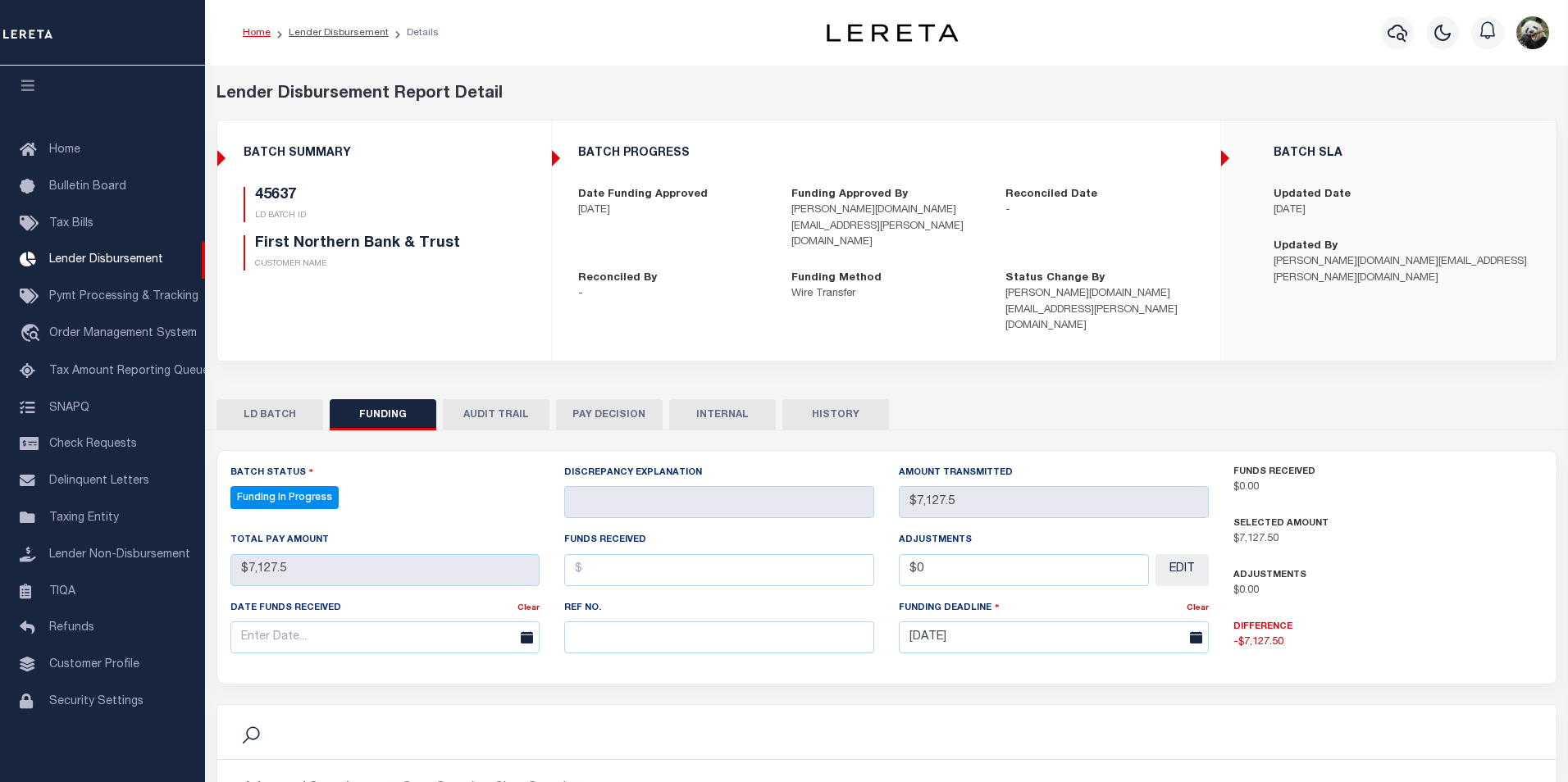
select select "100"
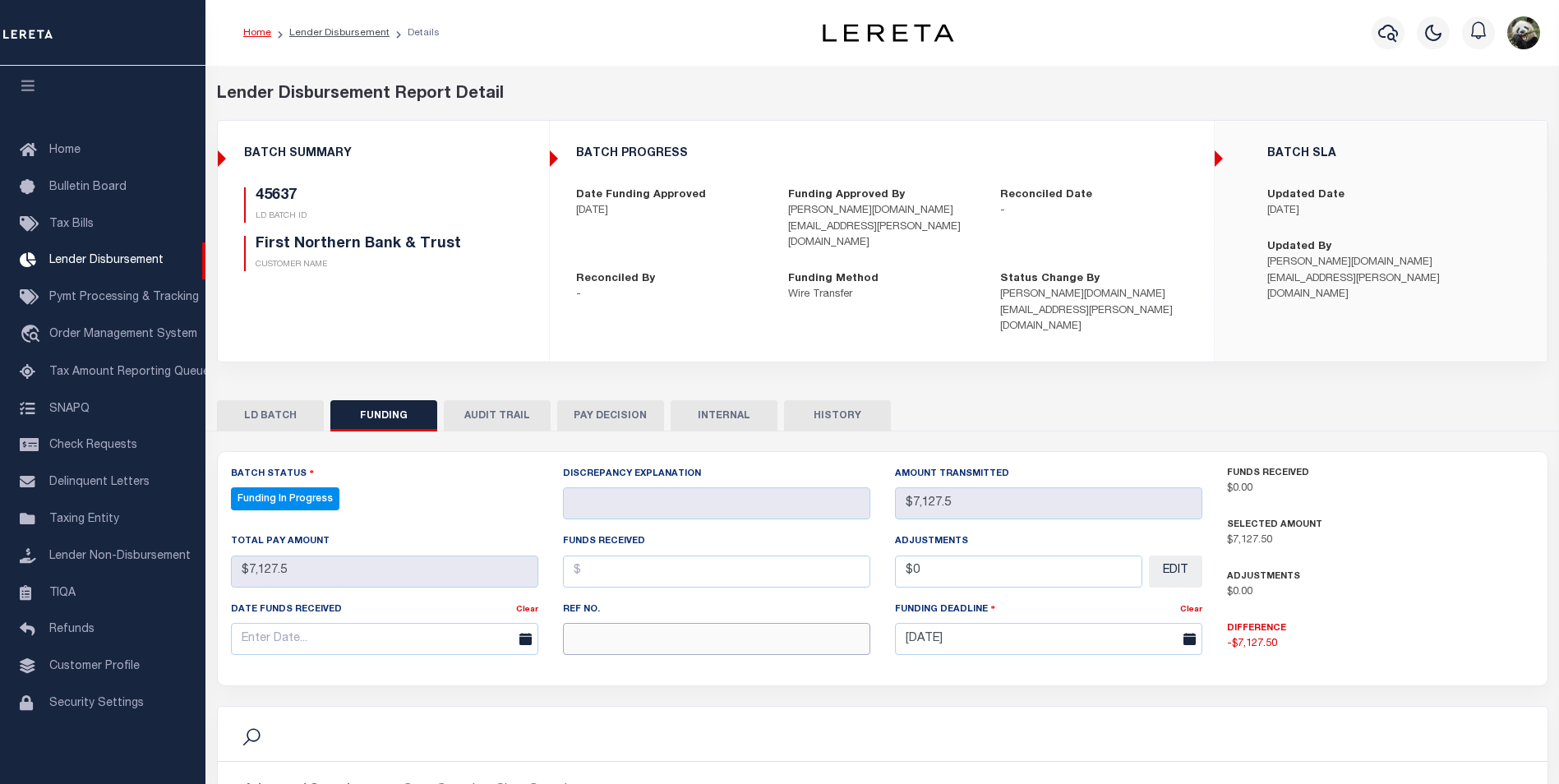
click at [626, 623] on input "text" at bounding box center [717, 639] width 308 height 32
paste input "20250813MMQFMP2700274808131444FT03"
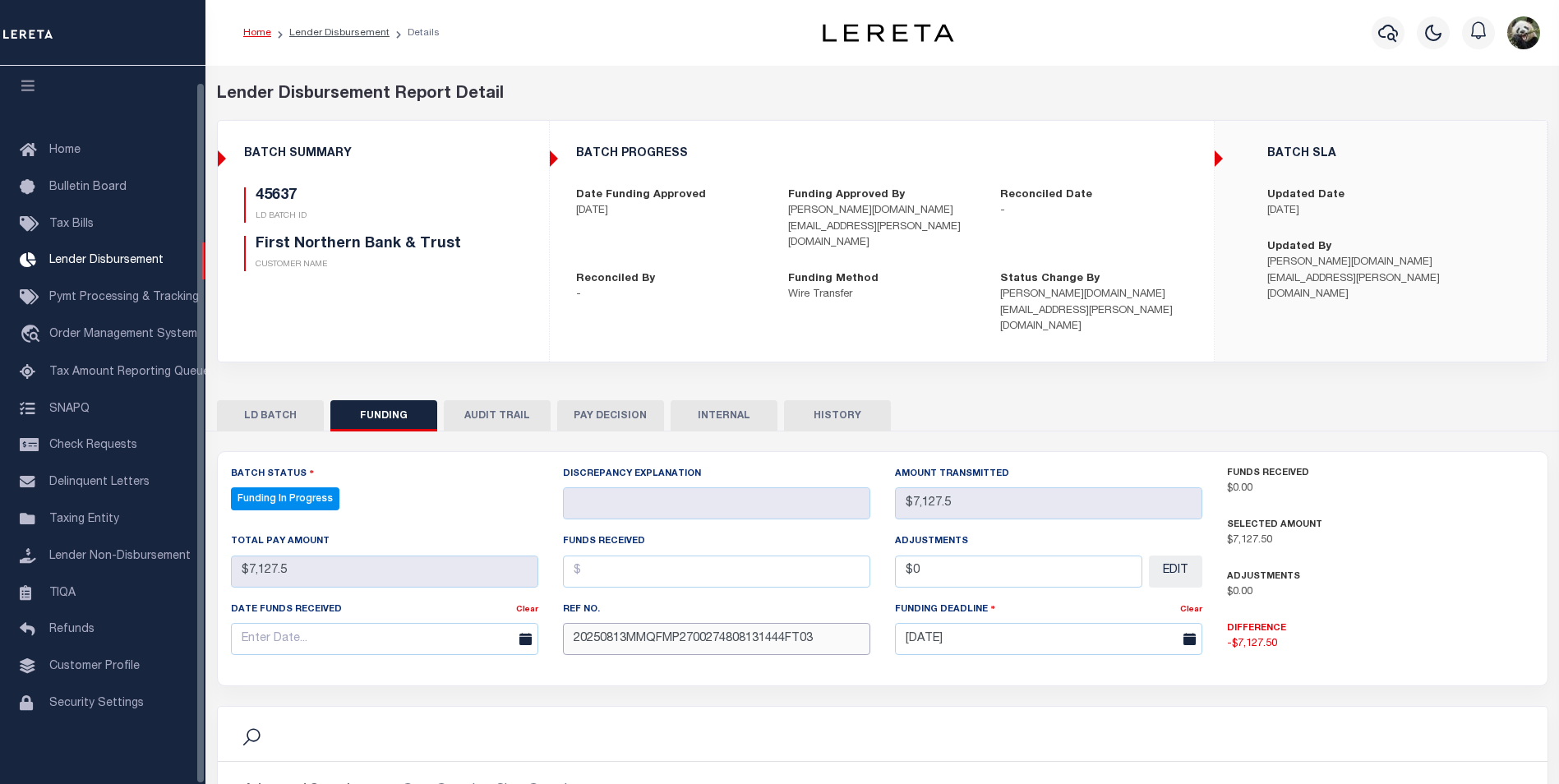
type input "20250813MMQFMP2700274808131444FT03"
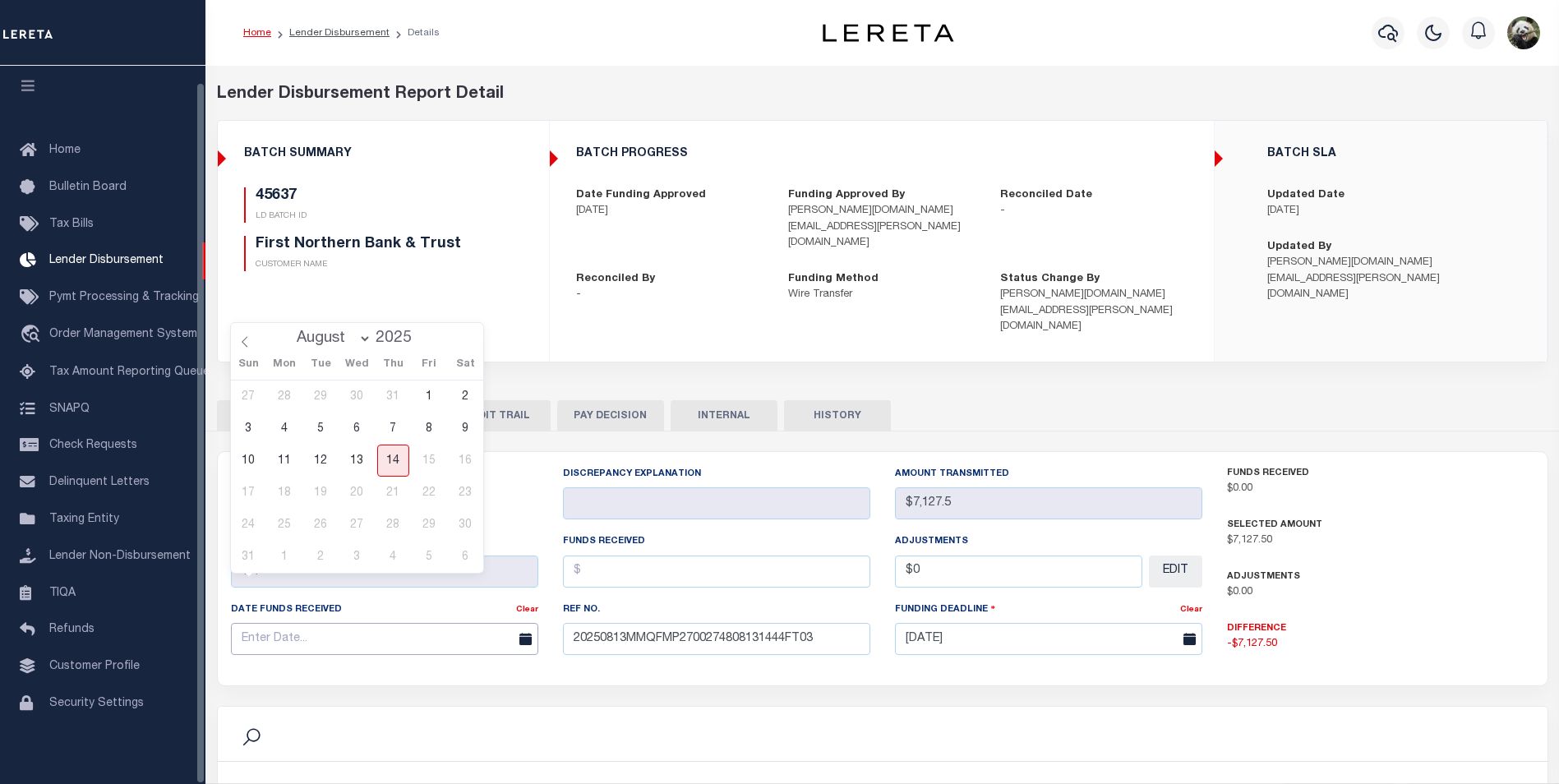
click at [324, 623] on input "text" at bounding box center [385, 639] width 308 height 32
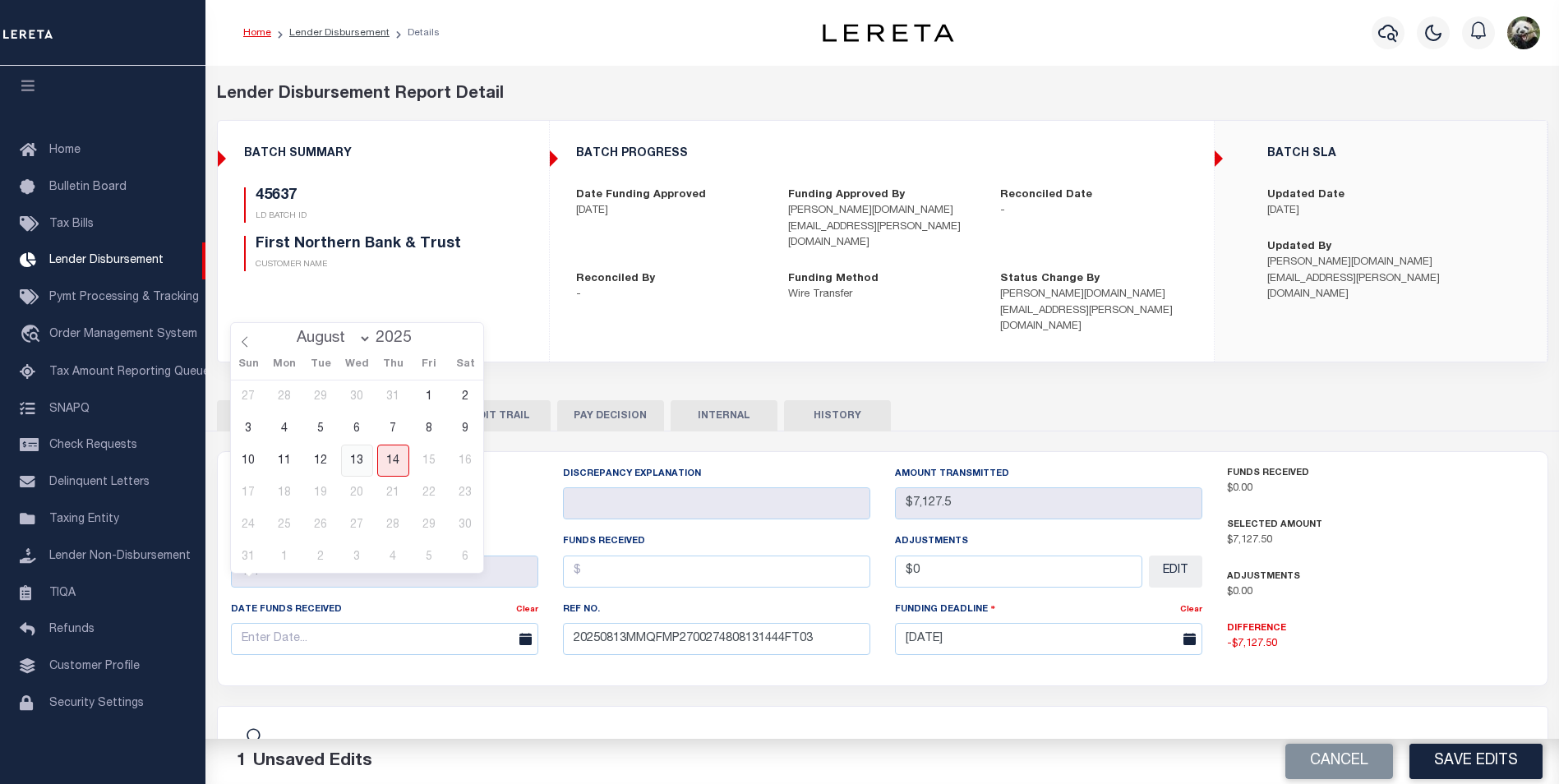
click at [360, 455] on span "13" at bounding box center [357, 460] width 32 height 32
type input "[DATE]"
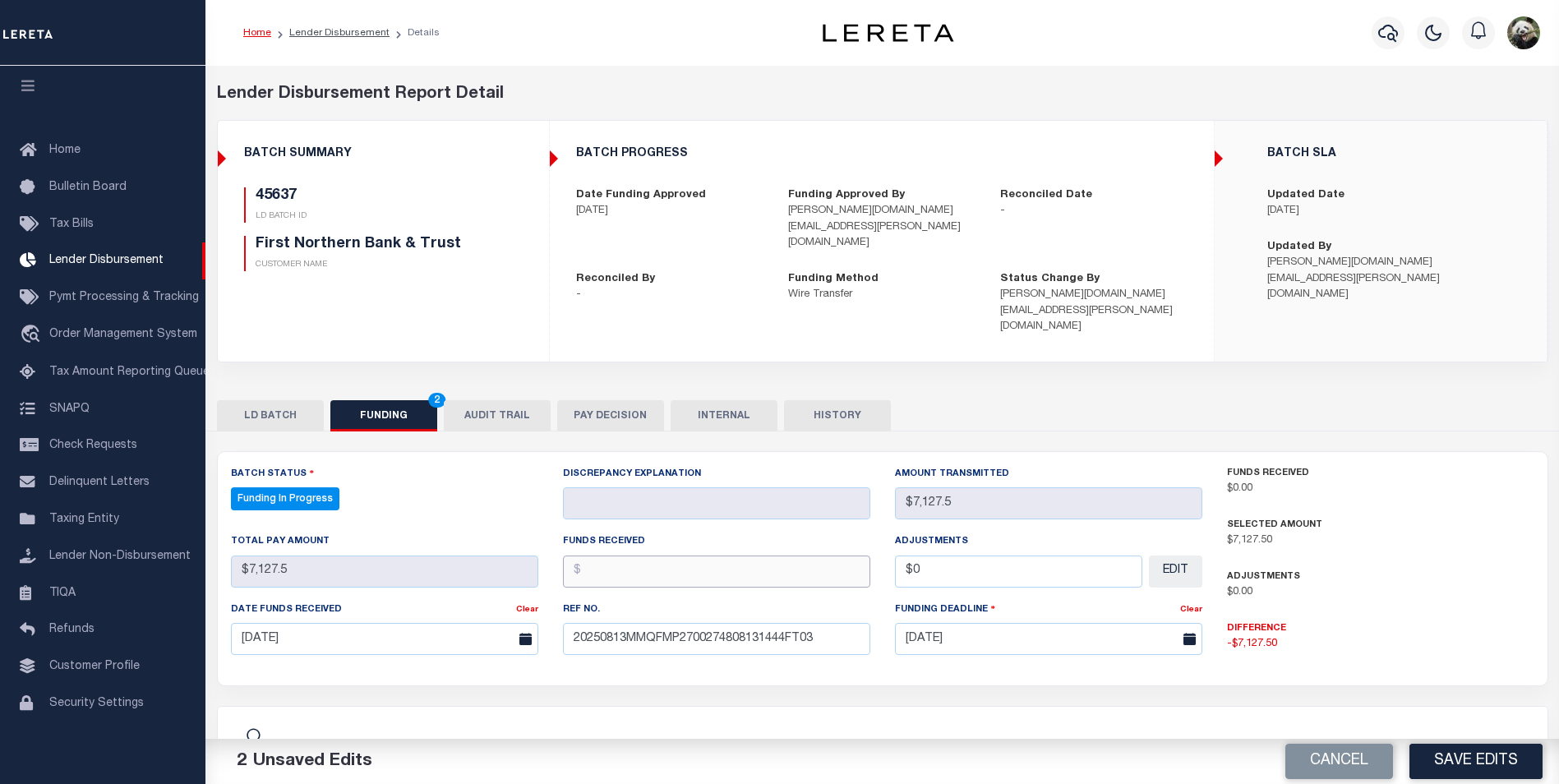
click at [724, 555] on input "text" at bounding box center [717, 571] width 308 height 32
type input "$7,127.50"
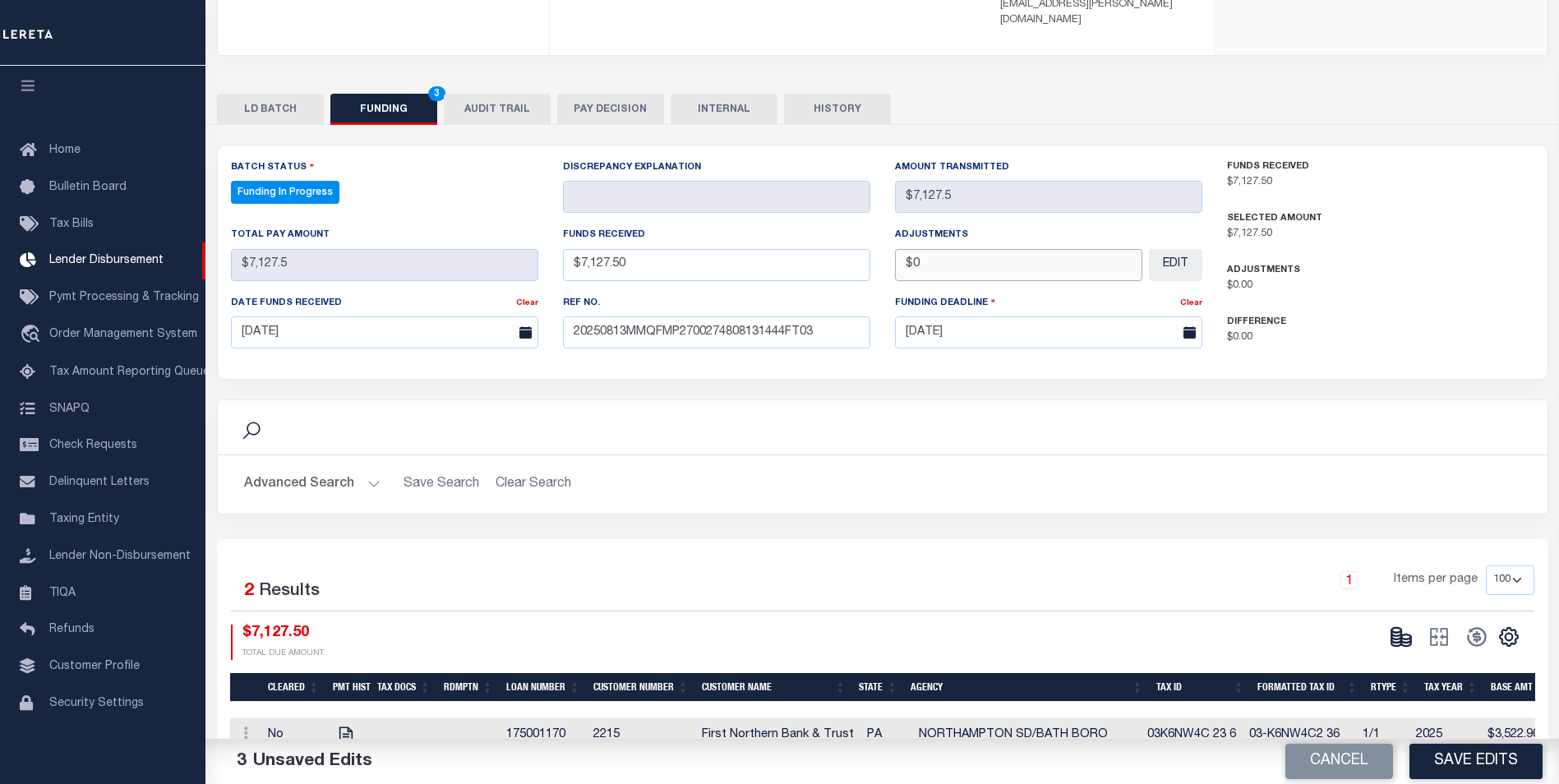
scroll to position [336, 0]
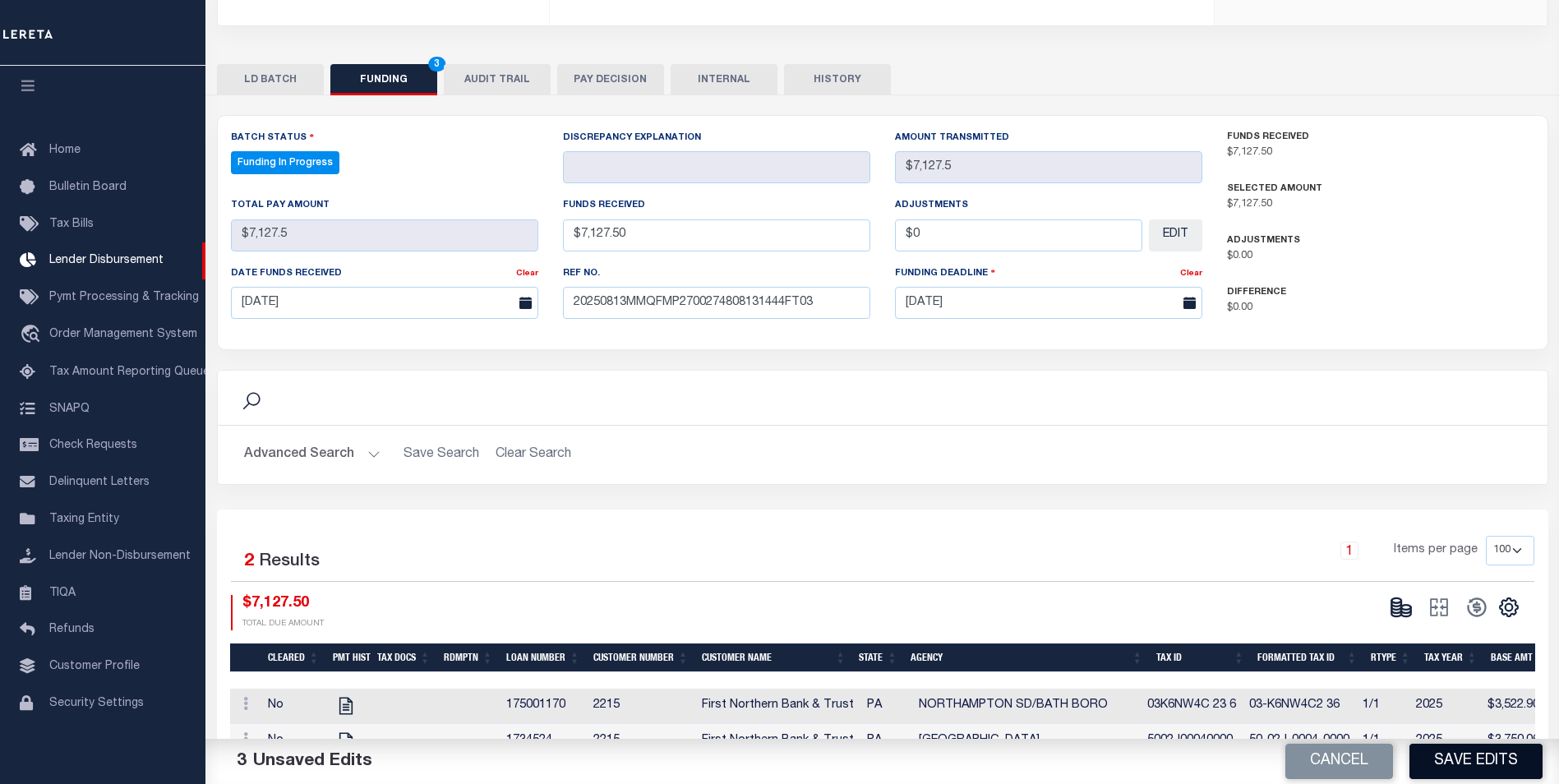
type input "$0.00"
click at [1460, 765] on button "Save Edits" at bounding box center [1476, 761] width 133 height 35
type input "$7,127.5"
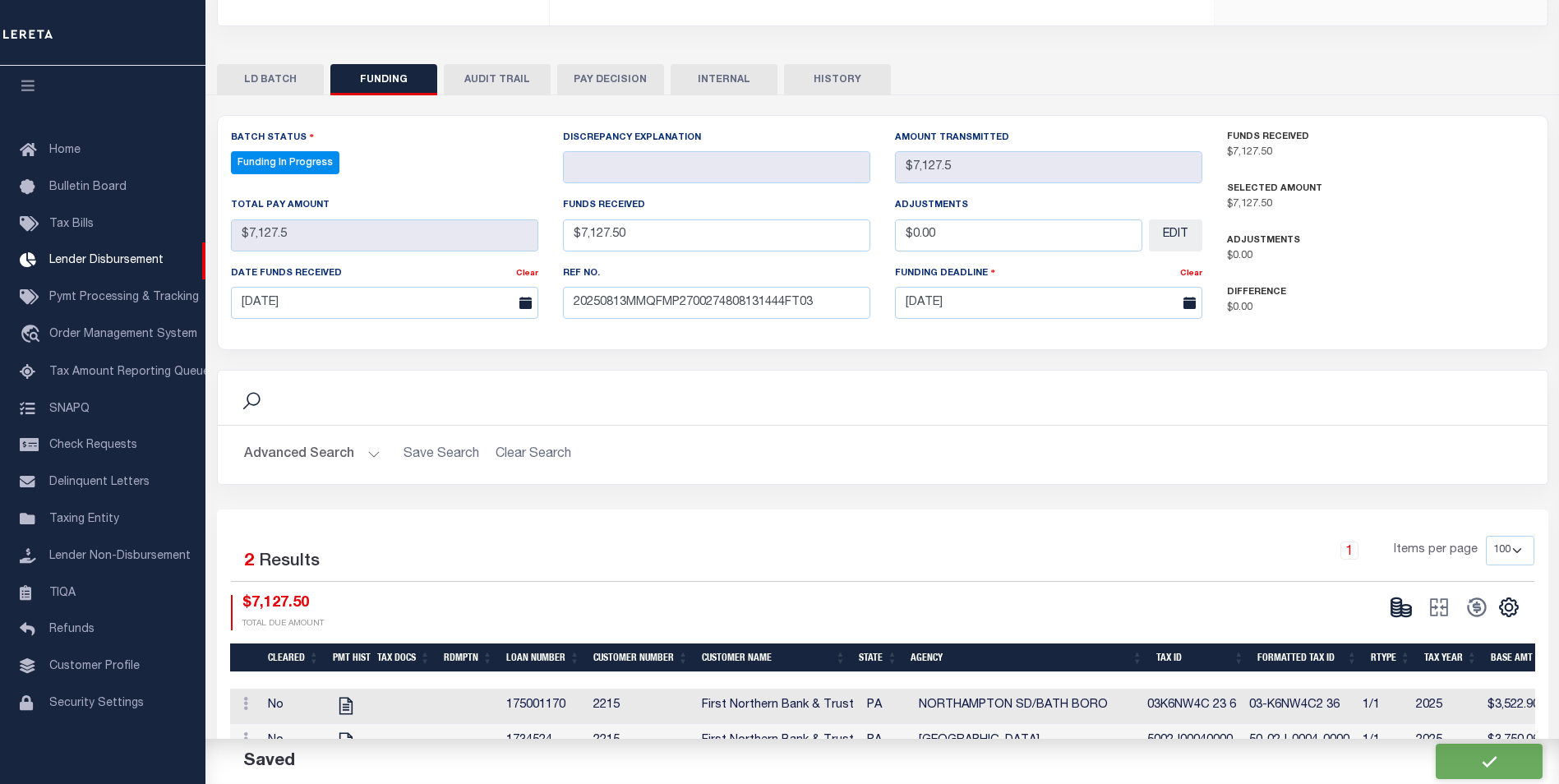
type input "$0"
select select "100"
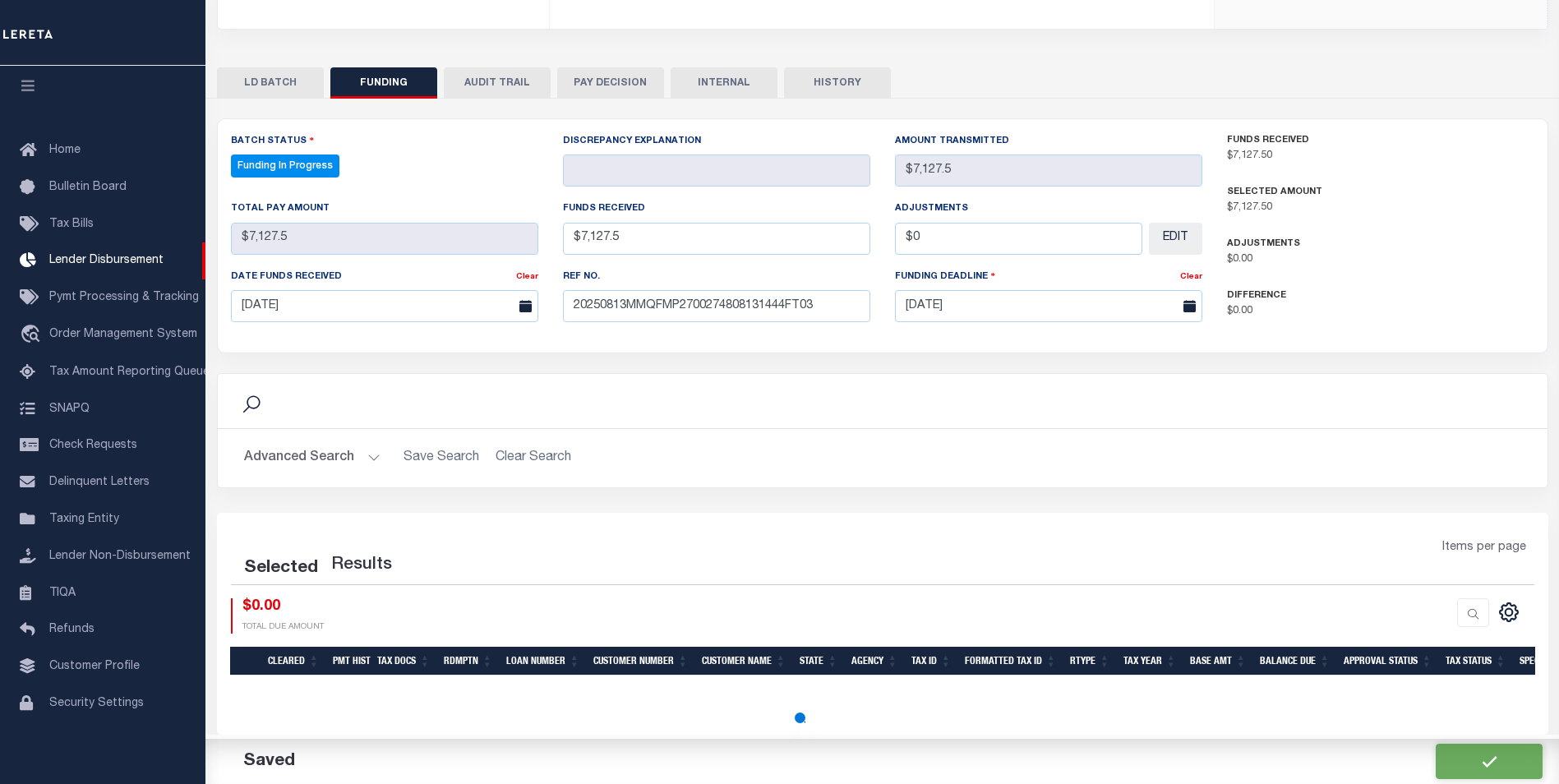
select select "100"
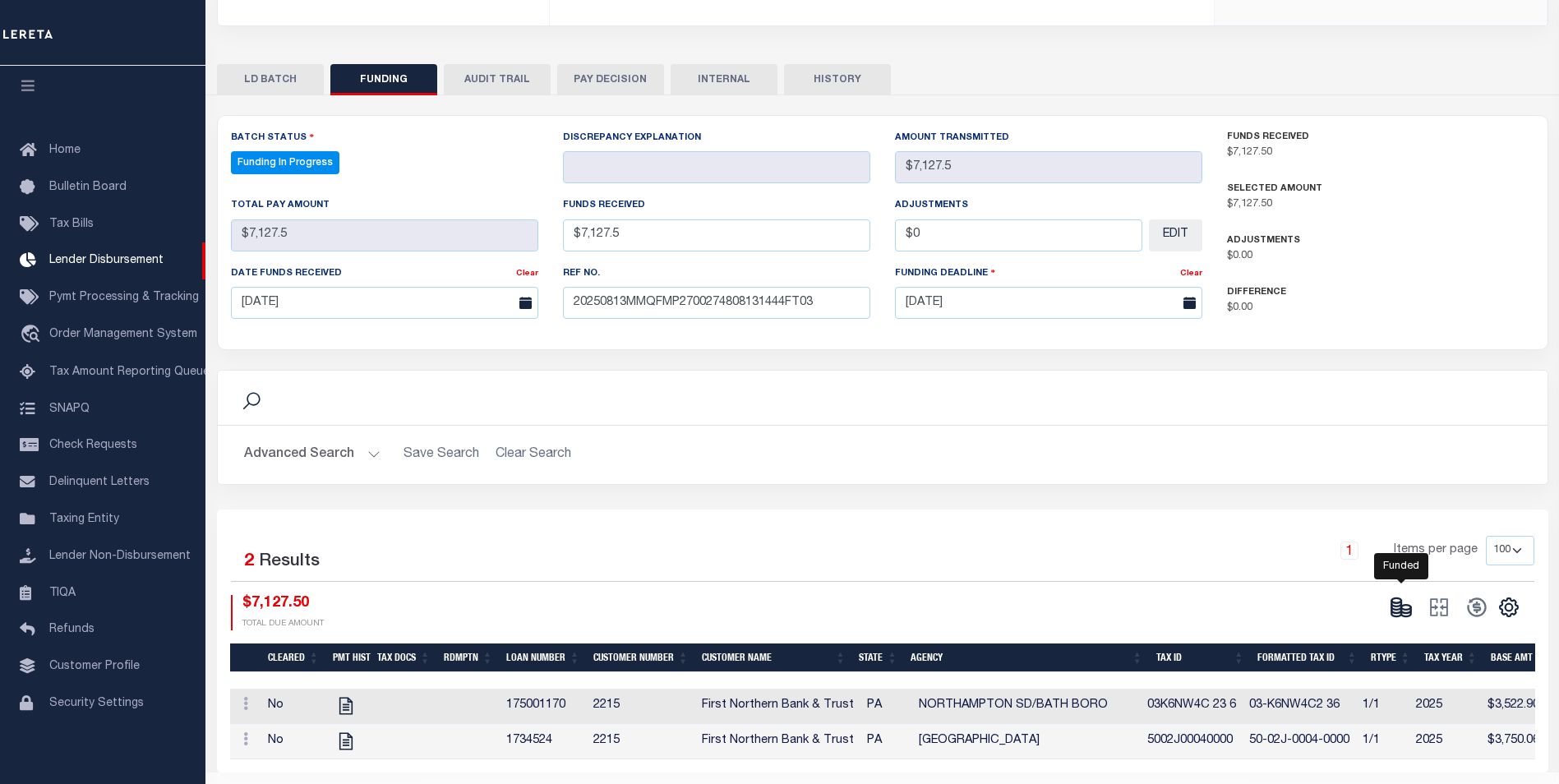
click at [1392, 607] on icon at bounding box center [1396, 610] width 10 height 6
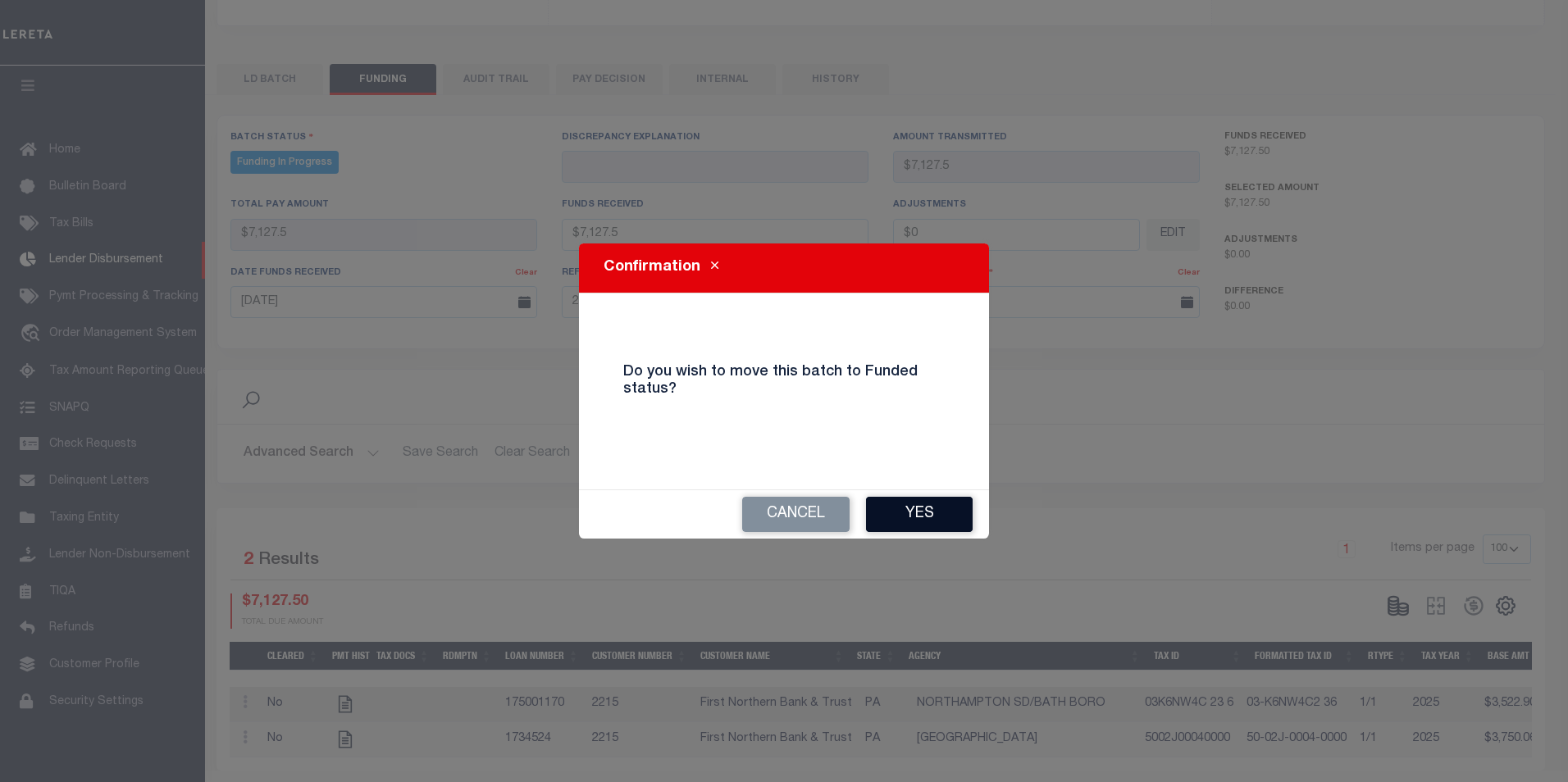
drag, startPoint x: 906, startPoint y: 512, endPoint x: 936, endPoint y: 512, distance: 30.0
click at [907, 512] on button "Yes" at bounding box center [920, 514] width 107 height 35
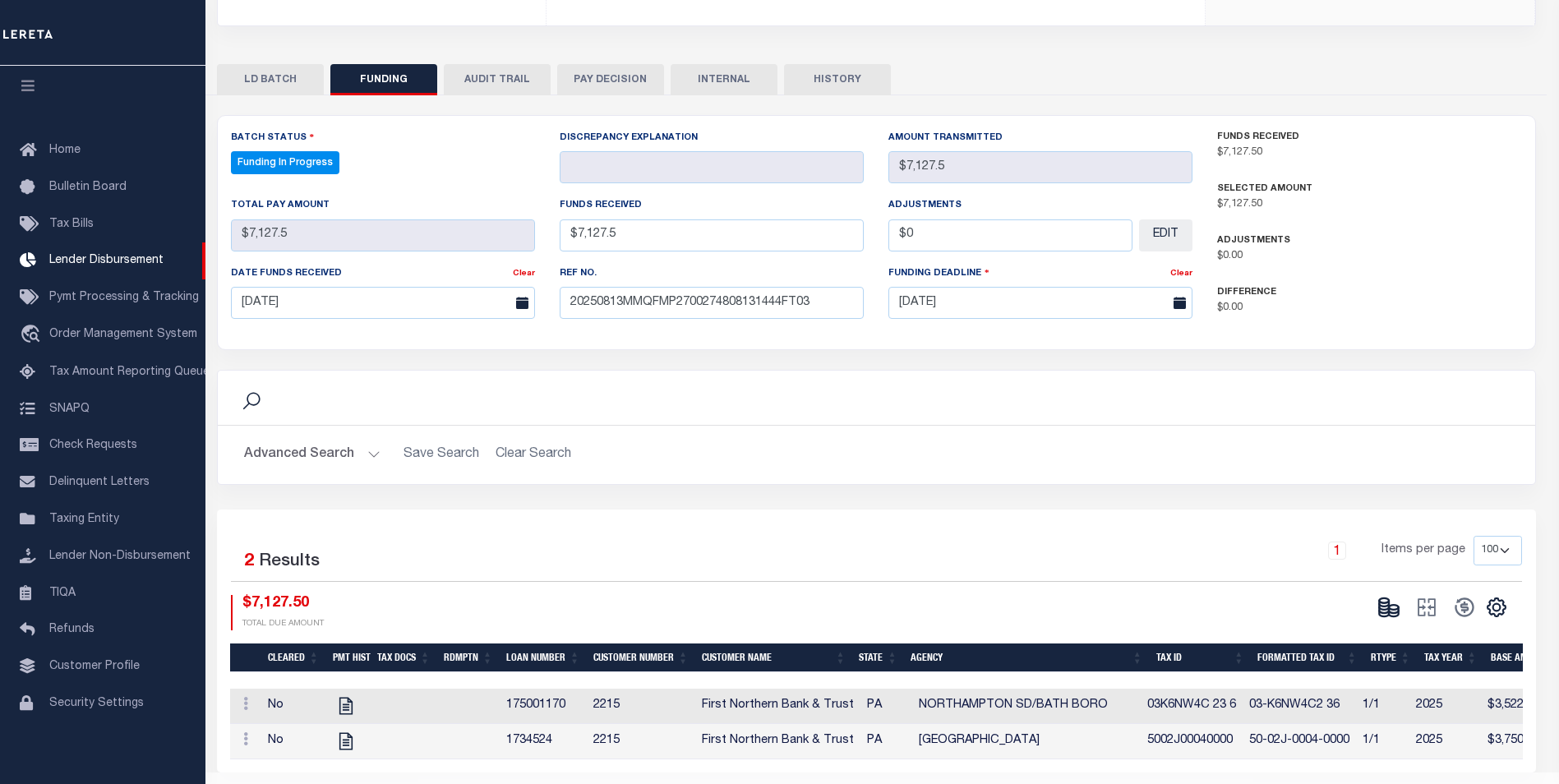
type input "$7,127.5"
type input "$0"
select select "100"
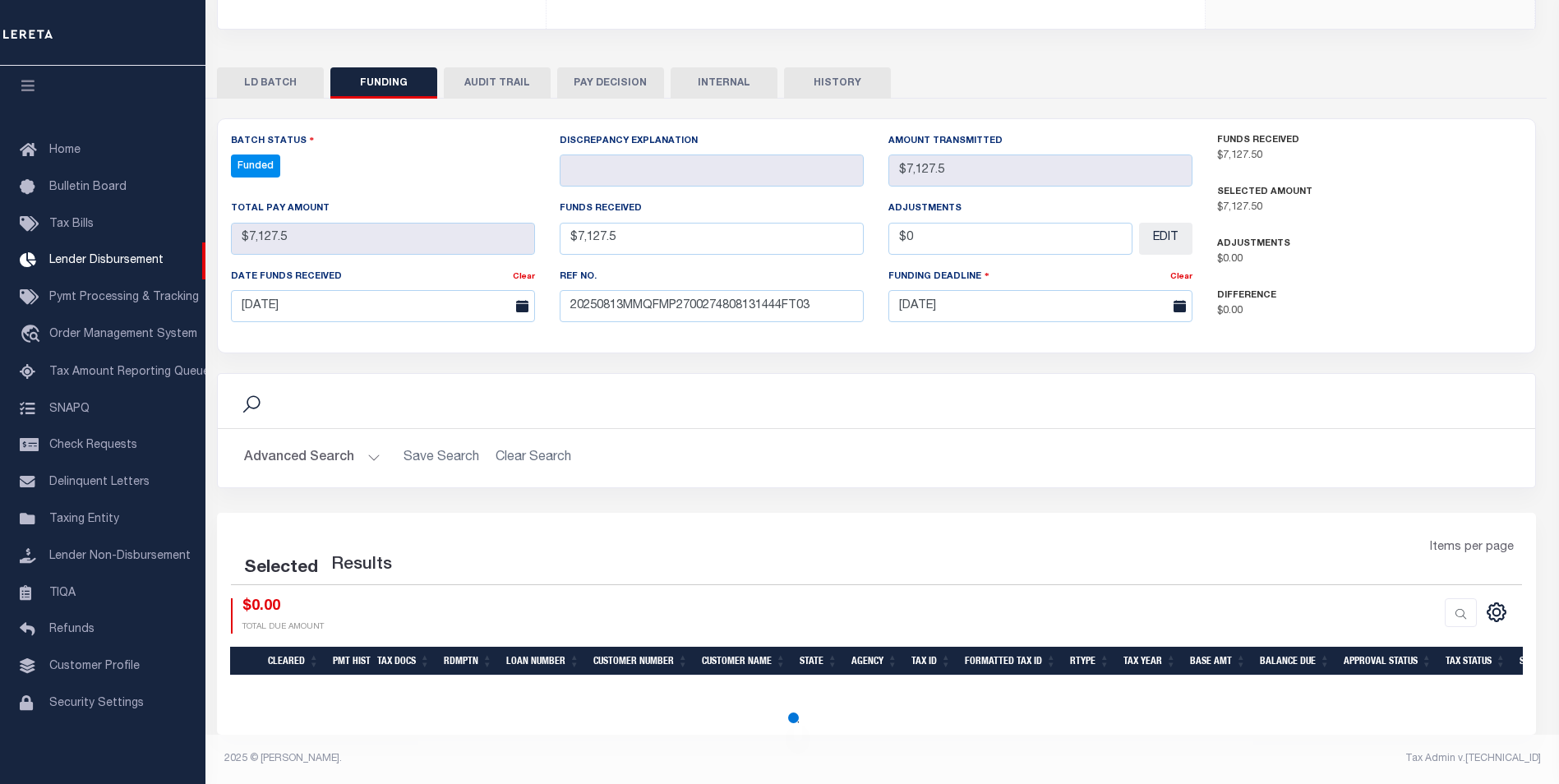
select select "100"
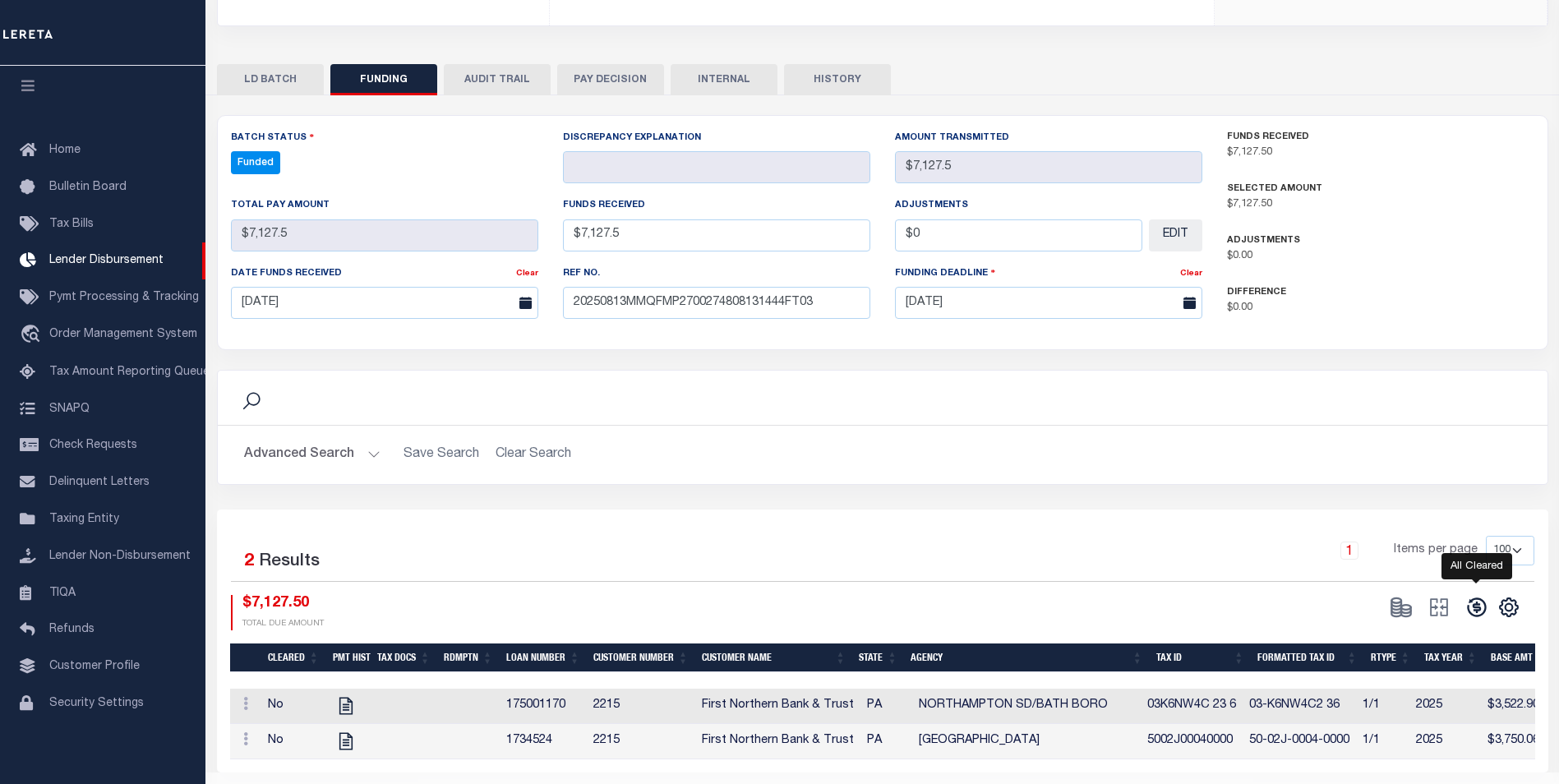
click at [1481, 596] on icon at bounding box center [1477, 607] width 23 height 23
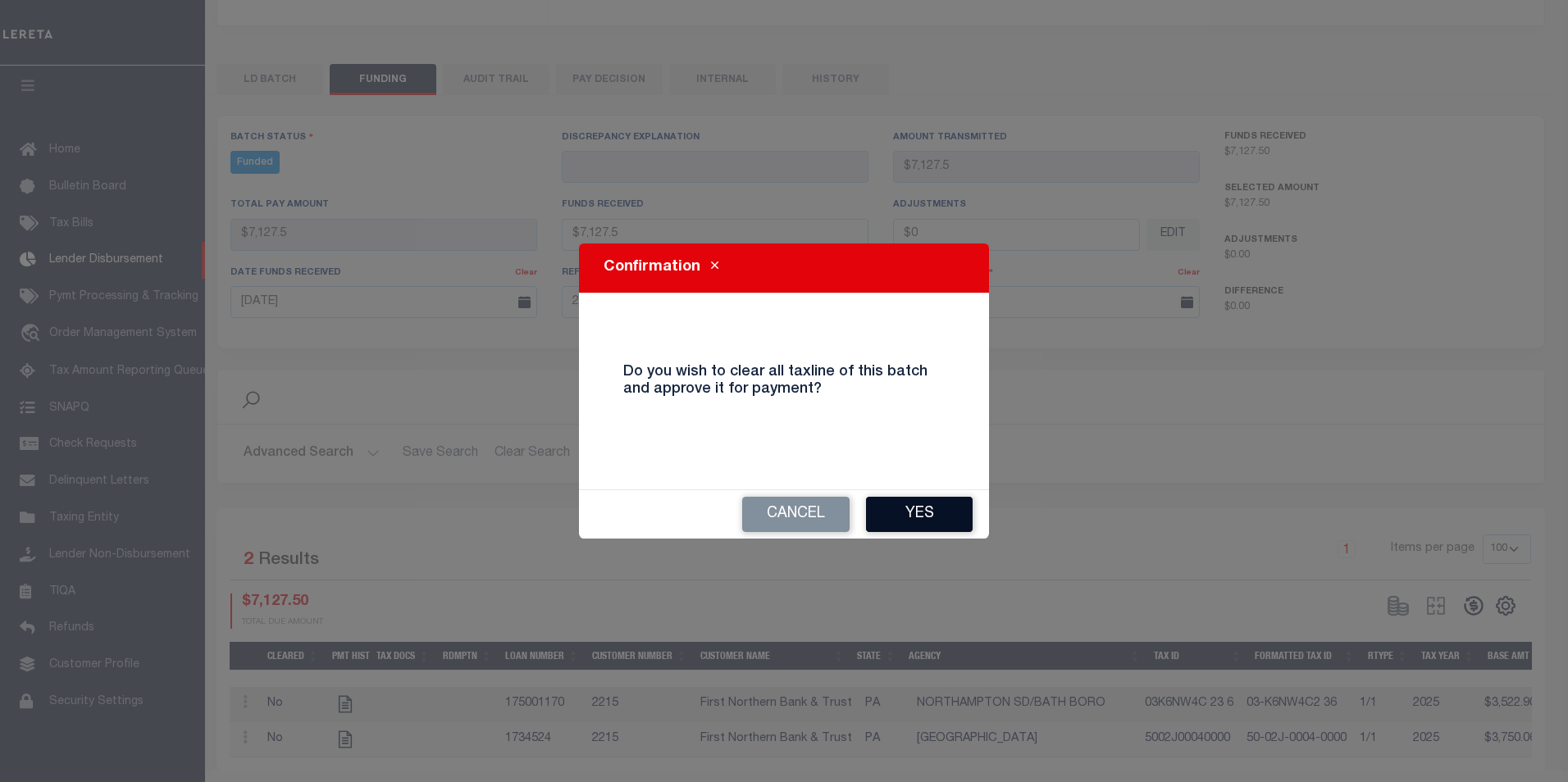
click at [900, 497] on button "Yes" at bounding box center [920, 514] width 107 height 35
click at [900, 534] on div "1 Items per page 10 25 50 100" at bounding box center [1039, 555] width 960 height 42
select select "100"
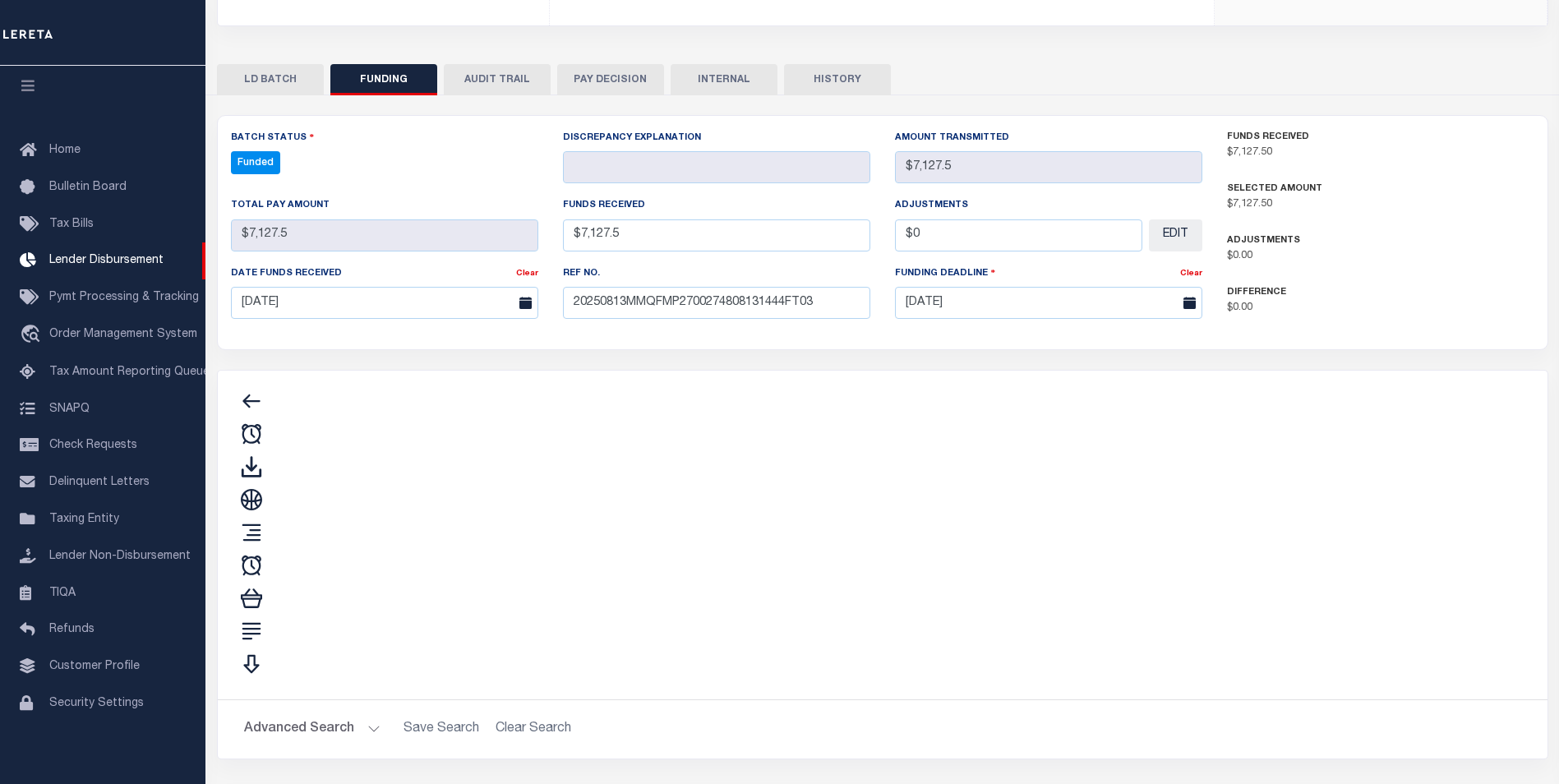
type input "$7,127.5"
type input "$0"
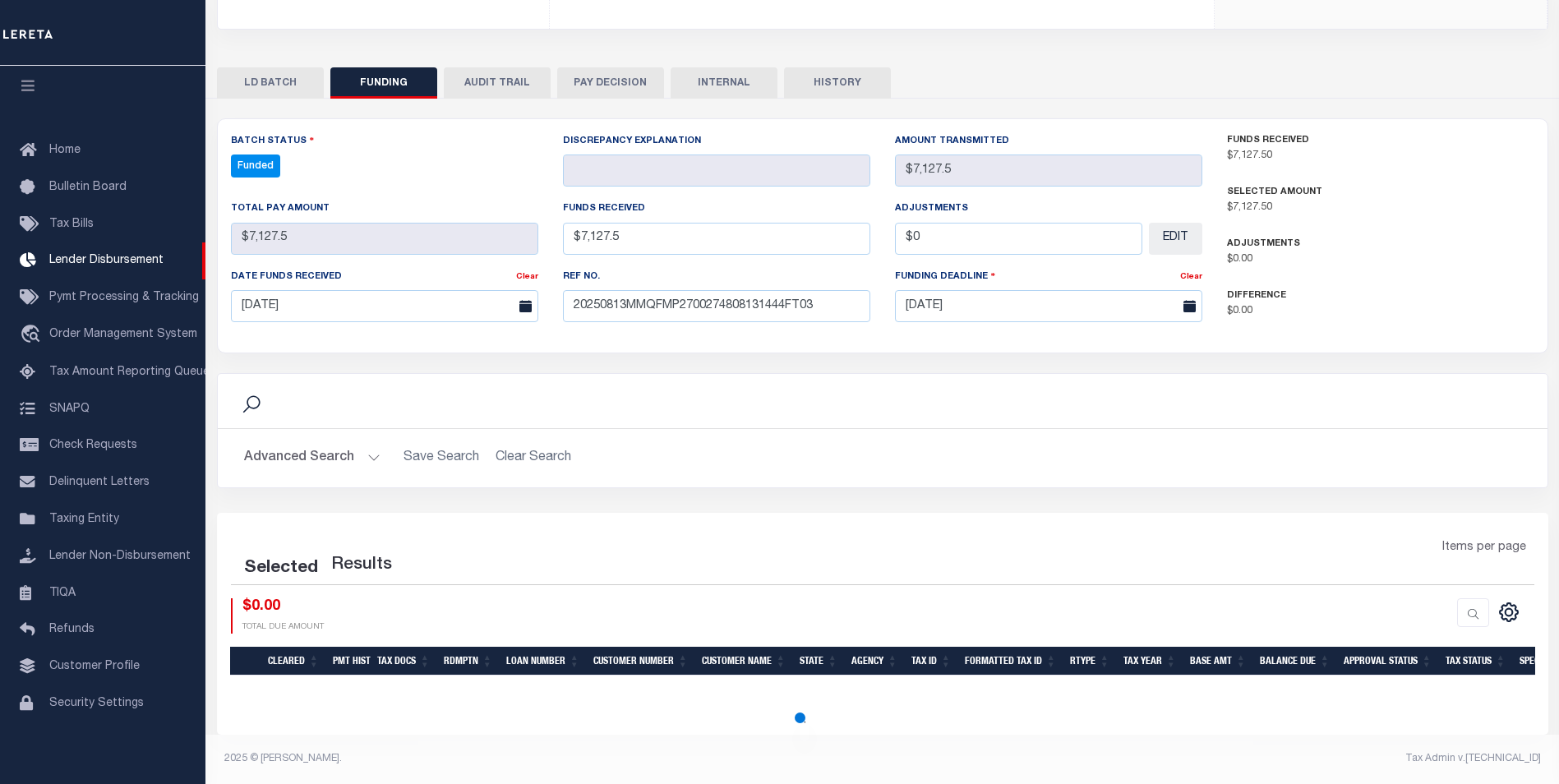
select select "100"
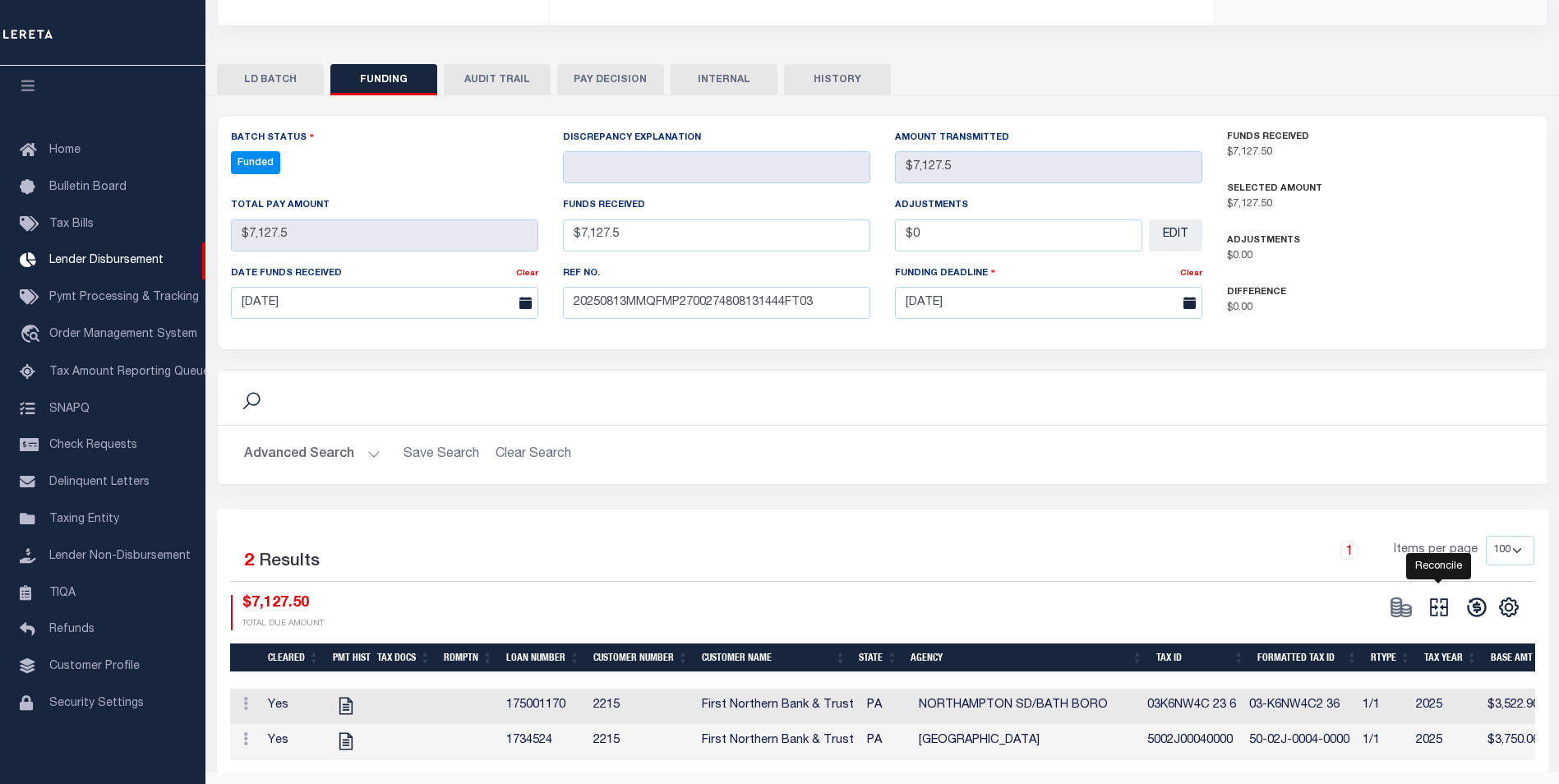
click at [1435, 599] on icon at bounding box center [1439, 608] width 18 height 18
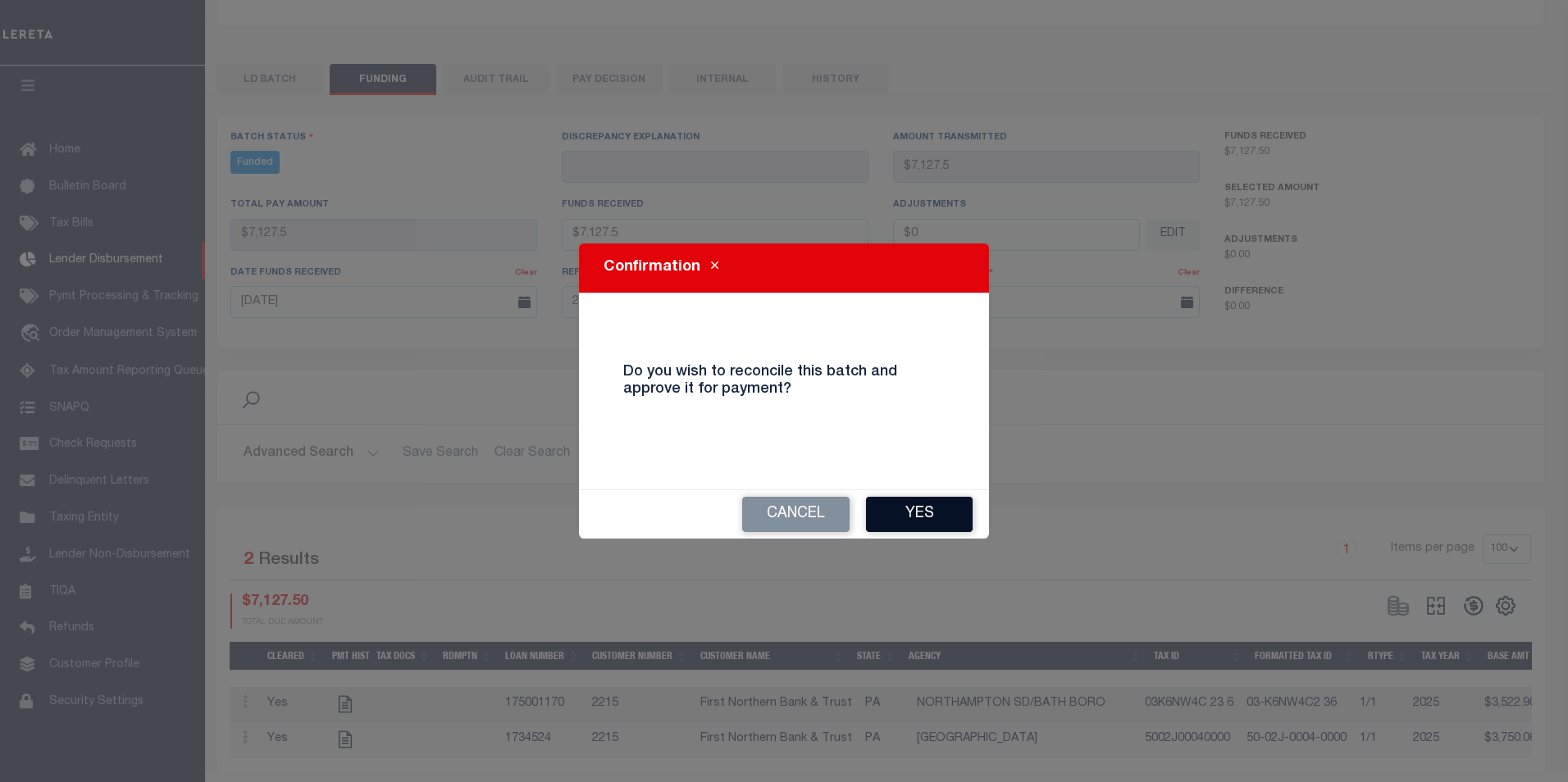
click at [927, 507] on button "Yes" at bounding box center [920, 514] width 107 height 35
type input "$7,127.5"
type input "$0"
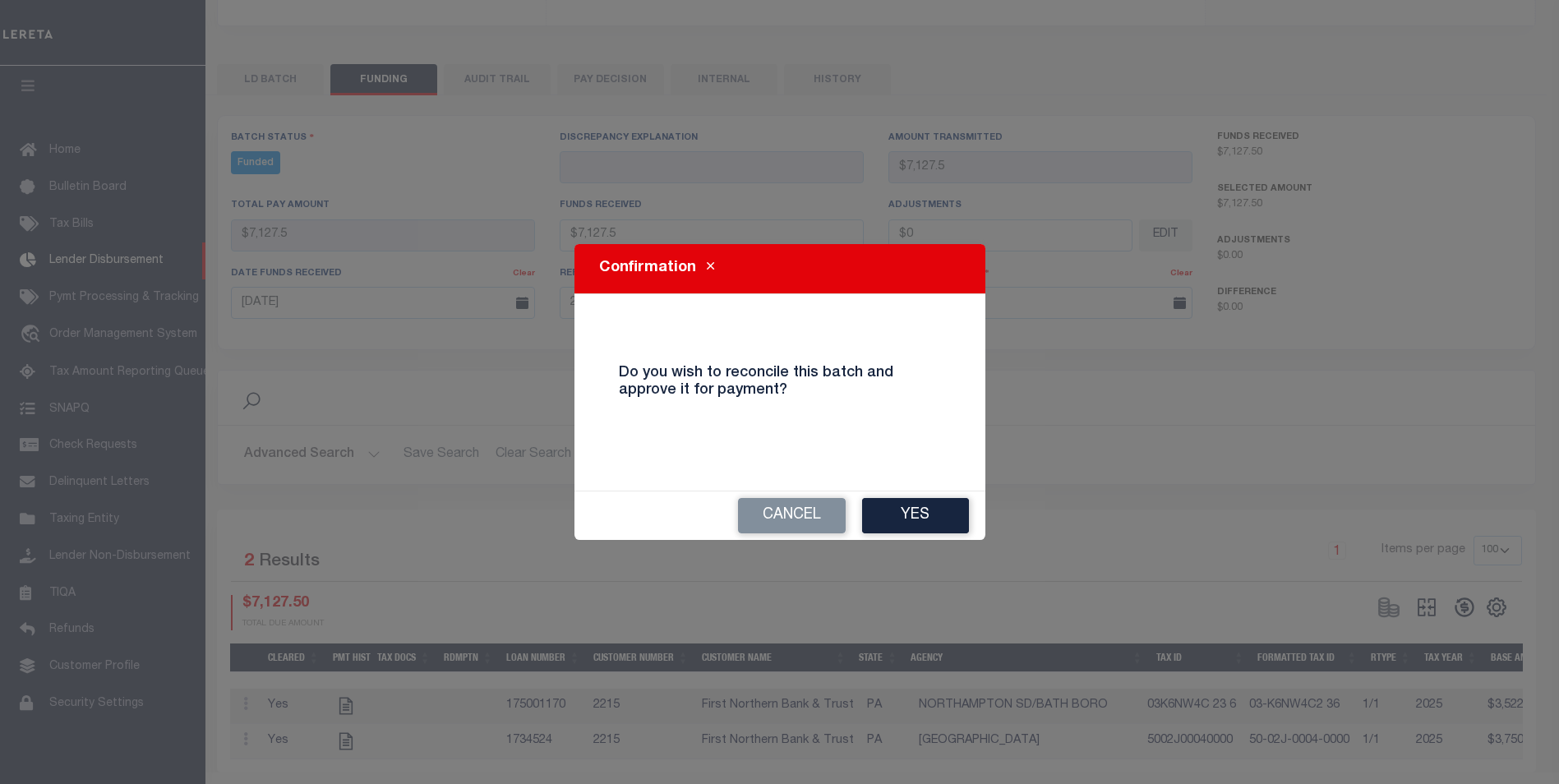
select select "100"
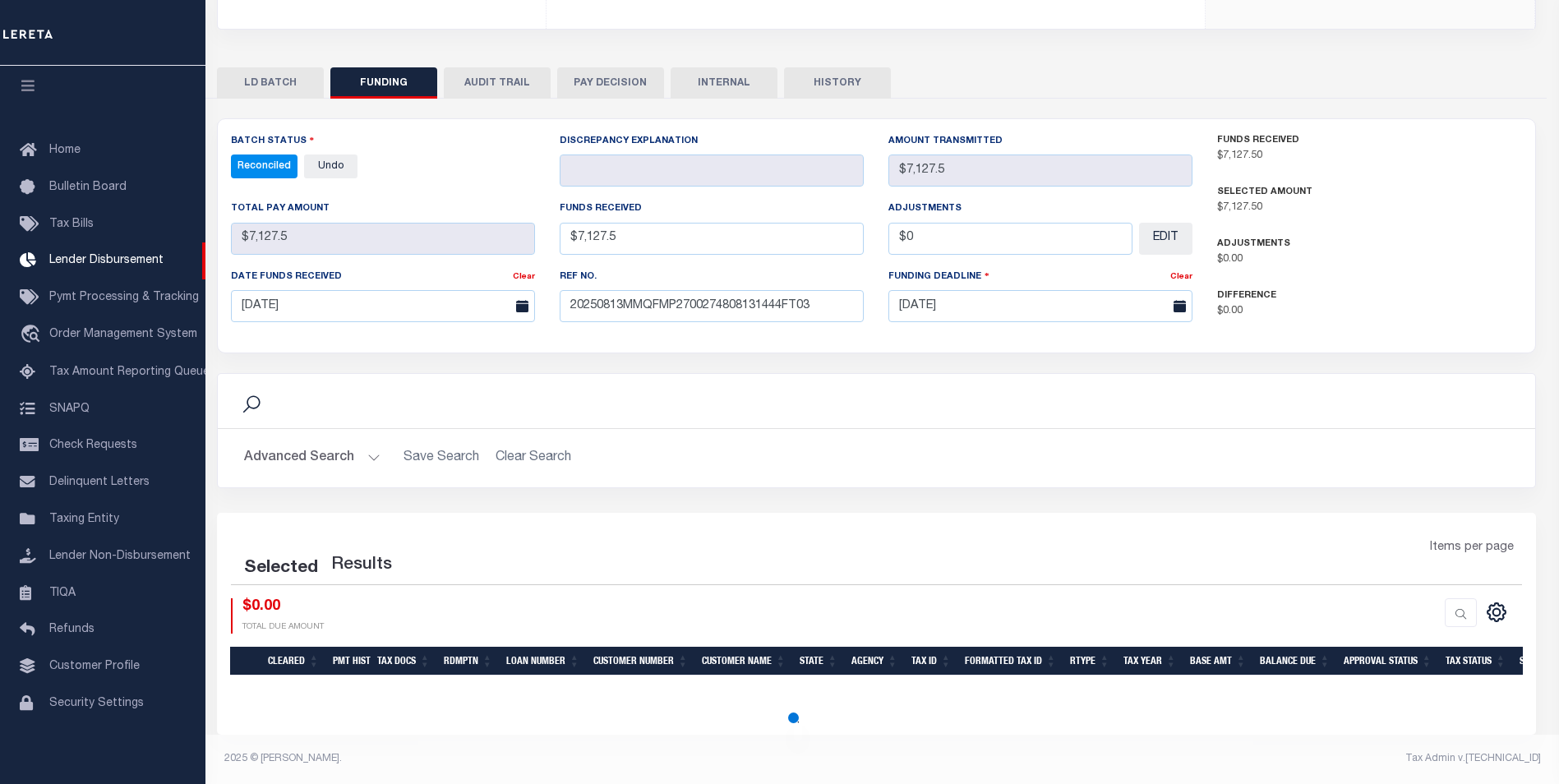
select select "100"
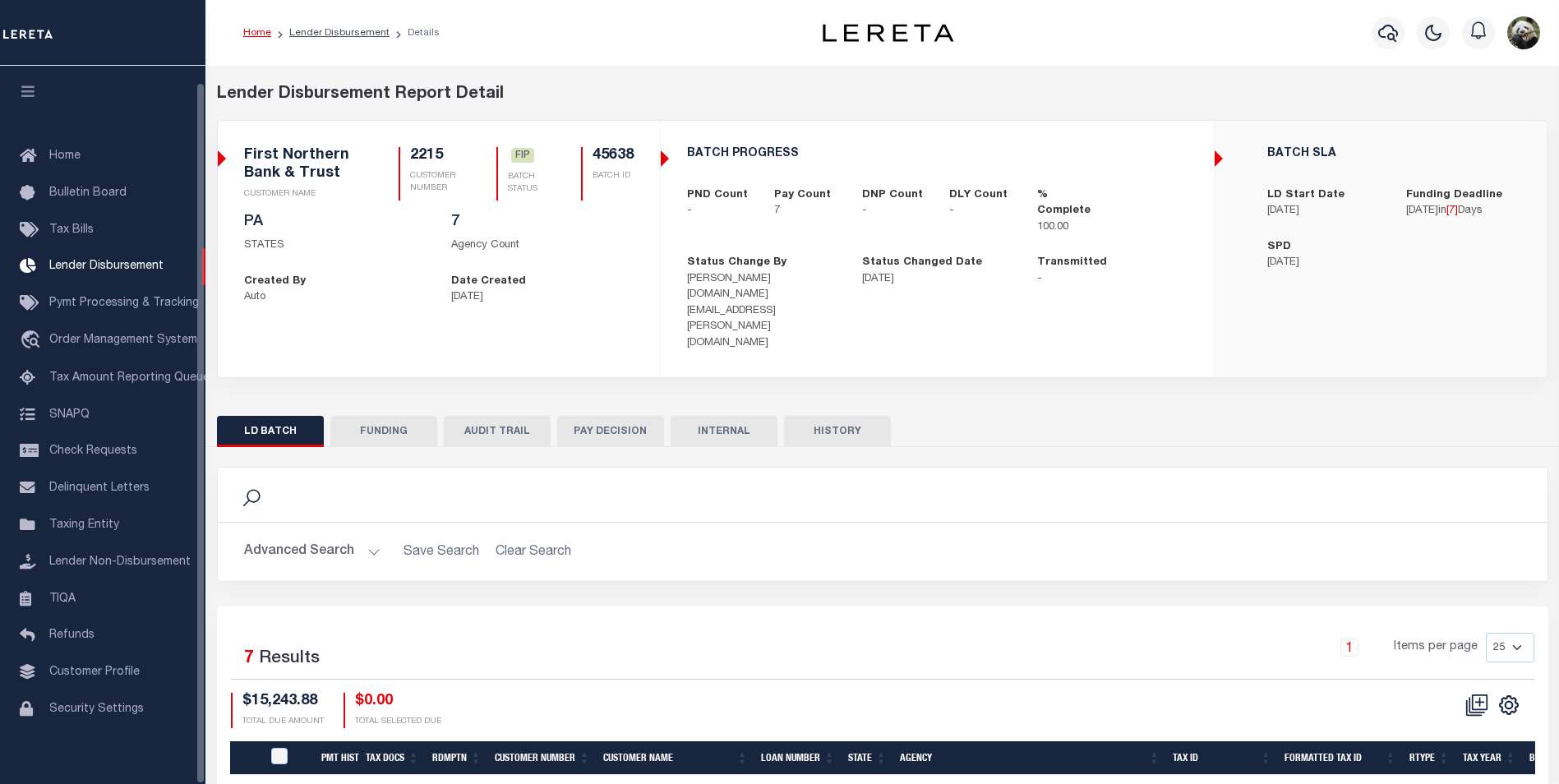
scroll to position [17, 0]
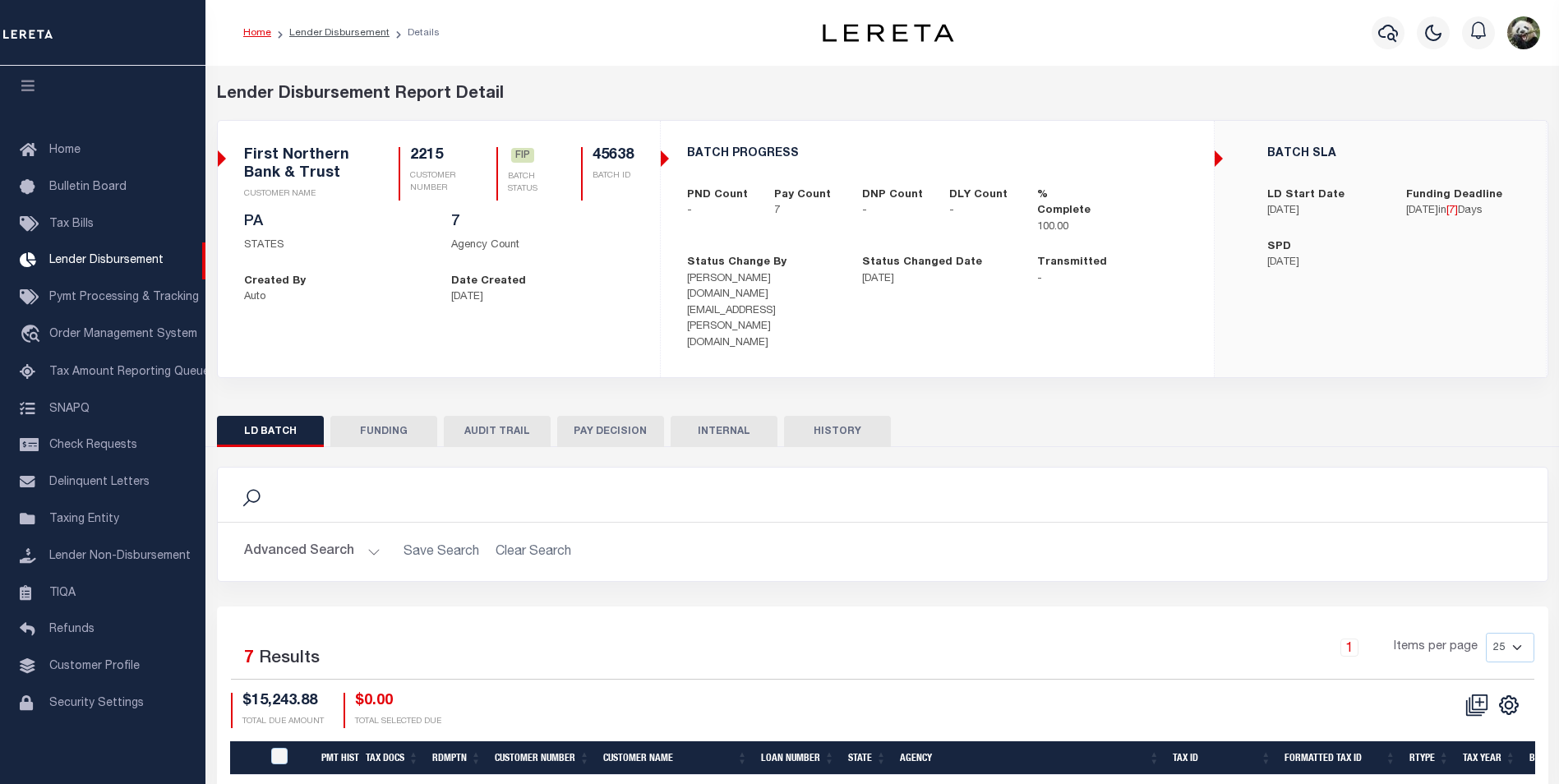
click at [360, 416] on button "FUNDING" at bounding box center [384, 431] width 107 height 31
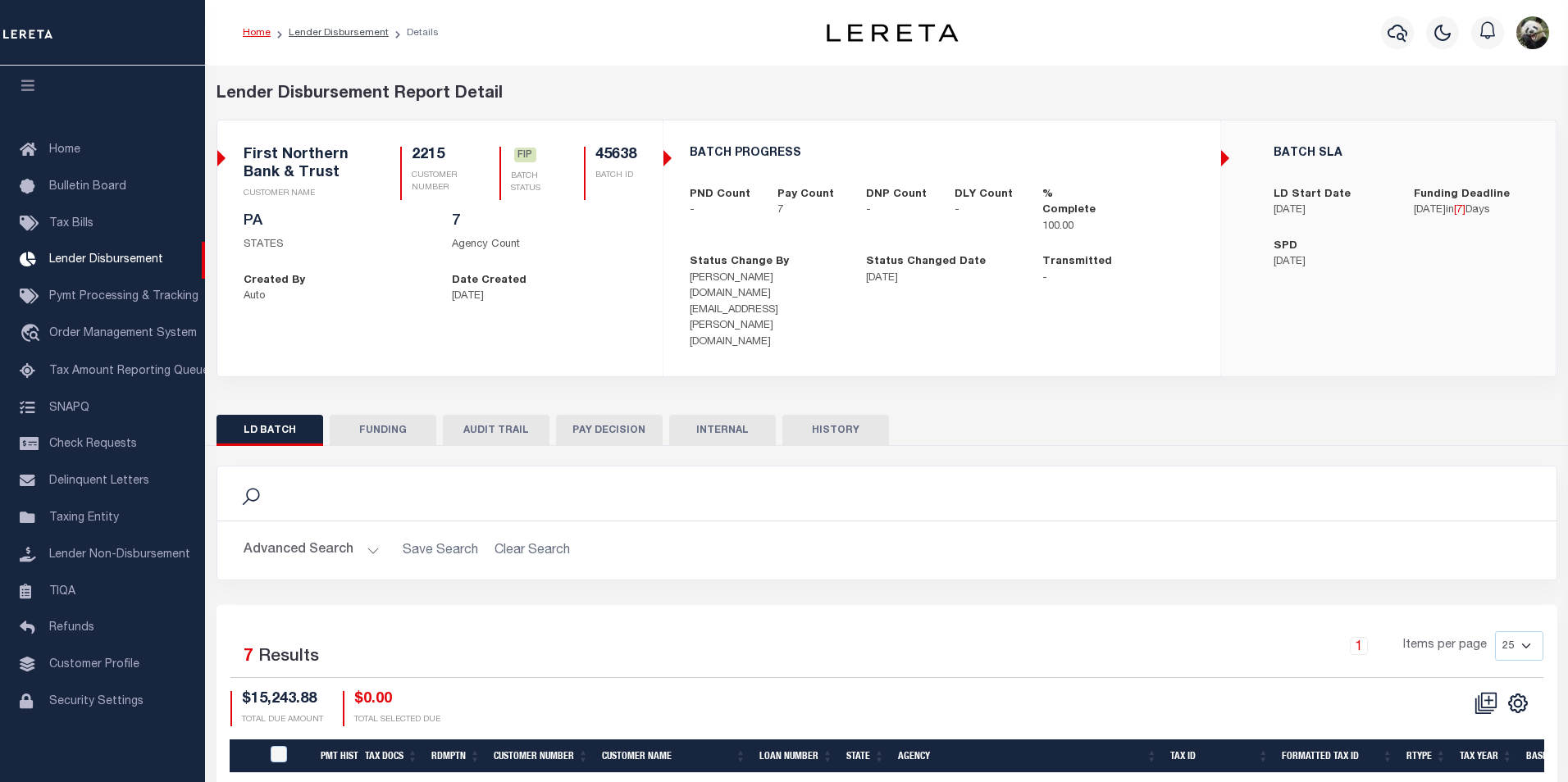
type input "$15,243.88"
type input "$0"
type input "[DATE]"
select select "100"
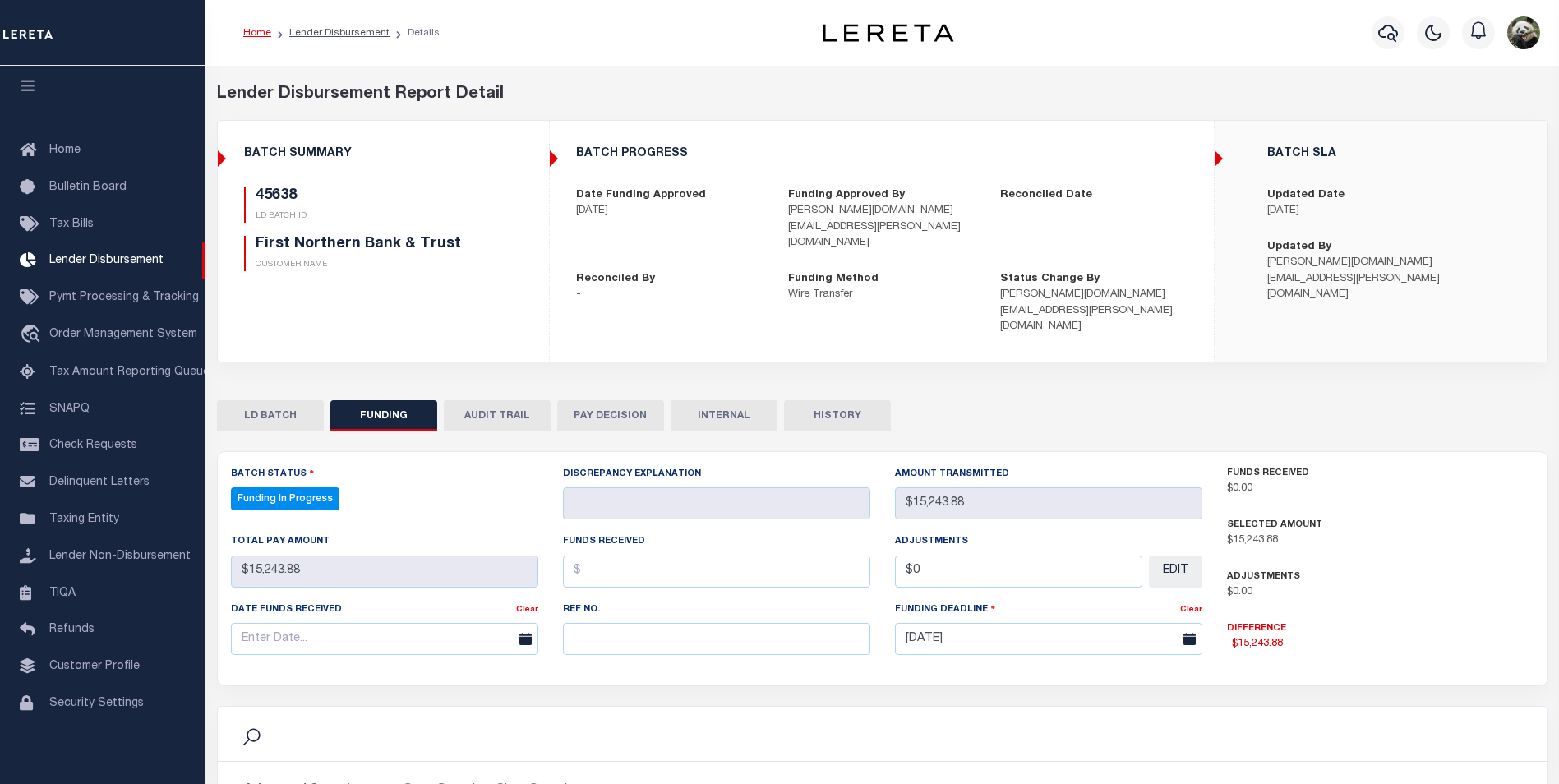
select select "100"
click at [639, 623] on input "text" at bounding box center [717, 639] width 308 height 32
paste input "20250813MMQFMP2700276308131447FT03"
type input "20250813MMQFMP2700276308131447FT03"
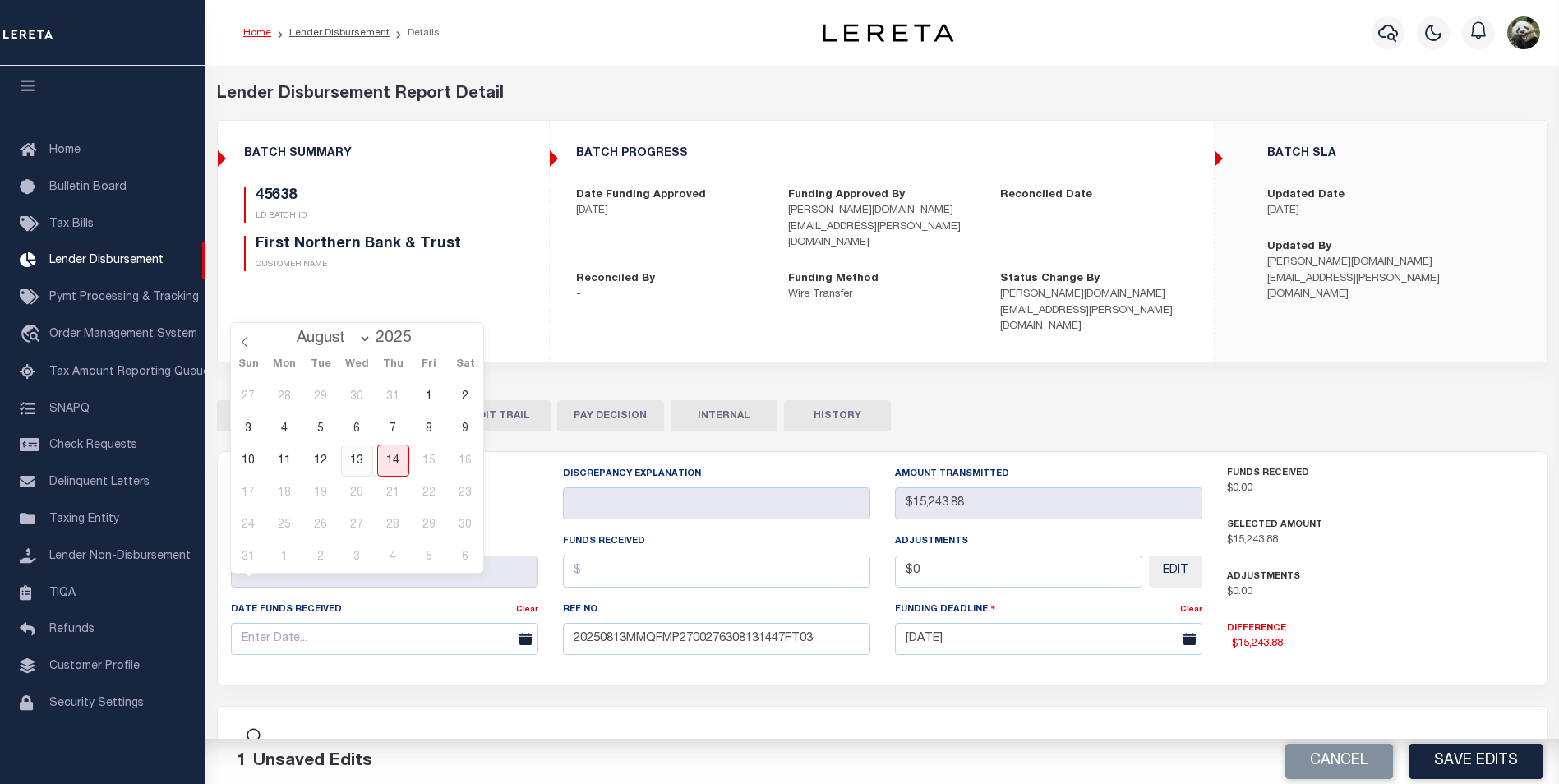
click at [359, 465] on span "13" at bounding box center [357, 460] width 32 height 32
type input "[DATE]"
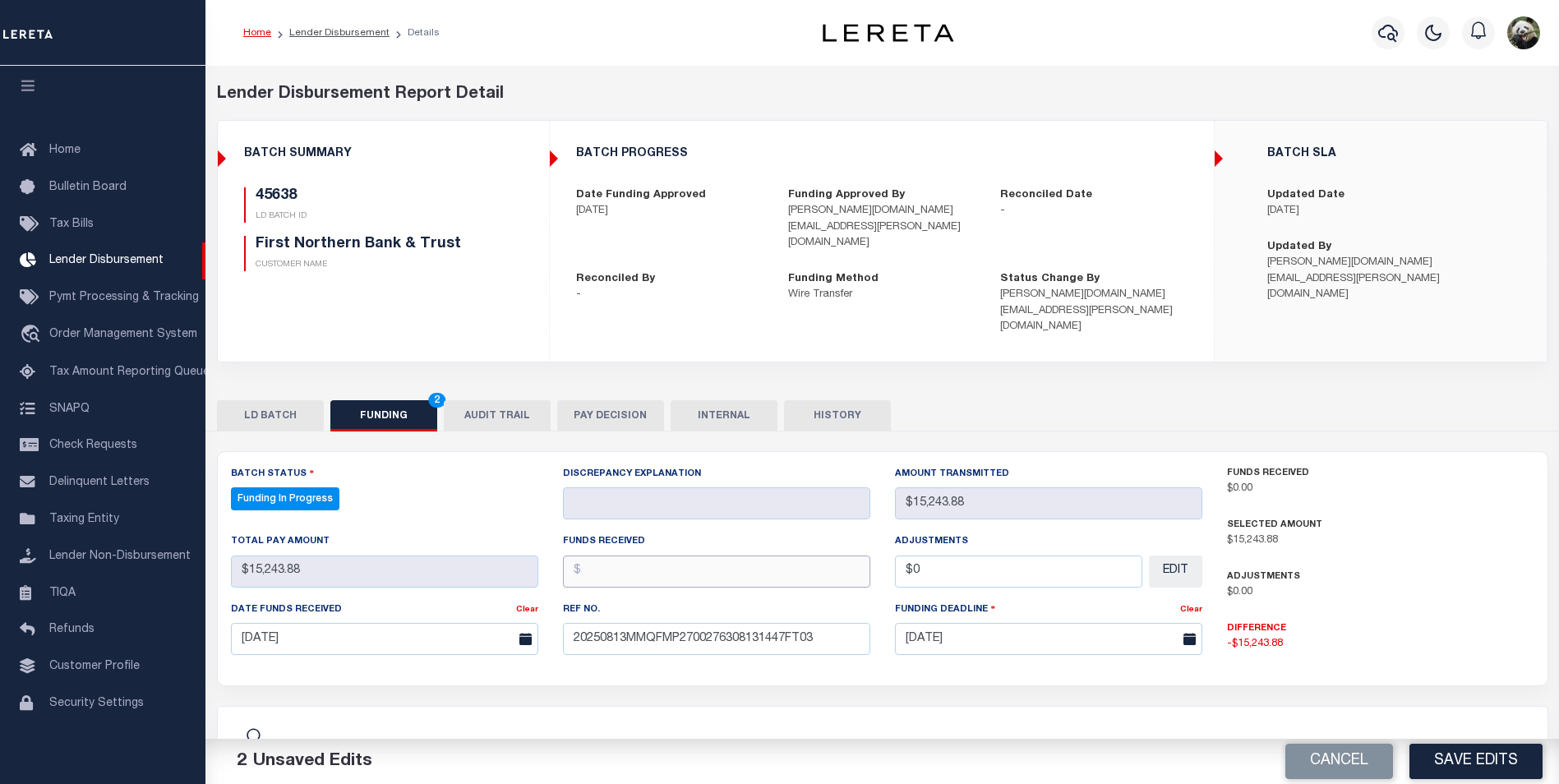
click at [638, 555] on input "text" at bounding box center [717, 571] width 308 height 32
type input "$15,243.88"
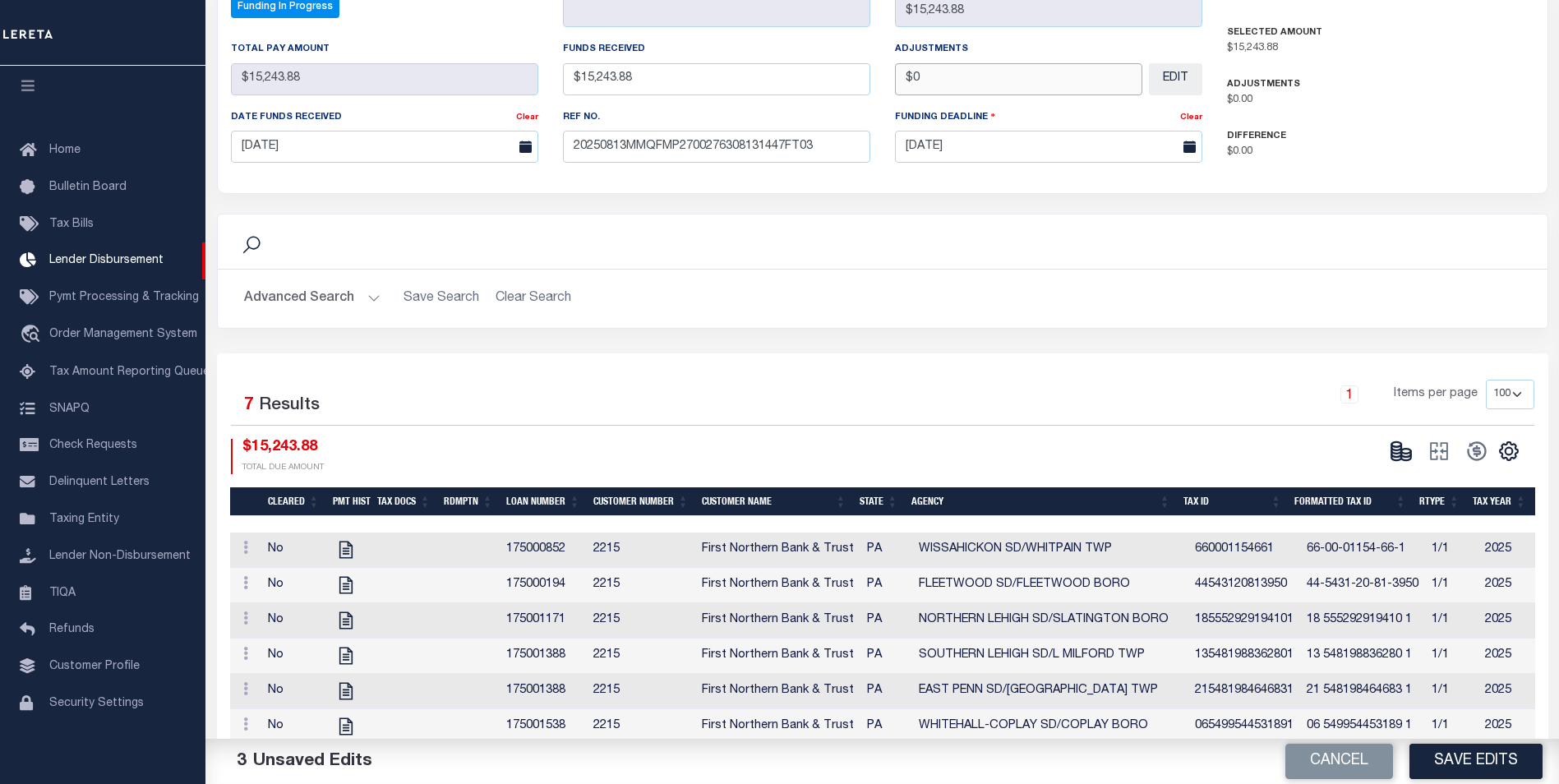
scroll to position [493, 0]
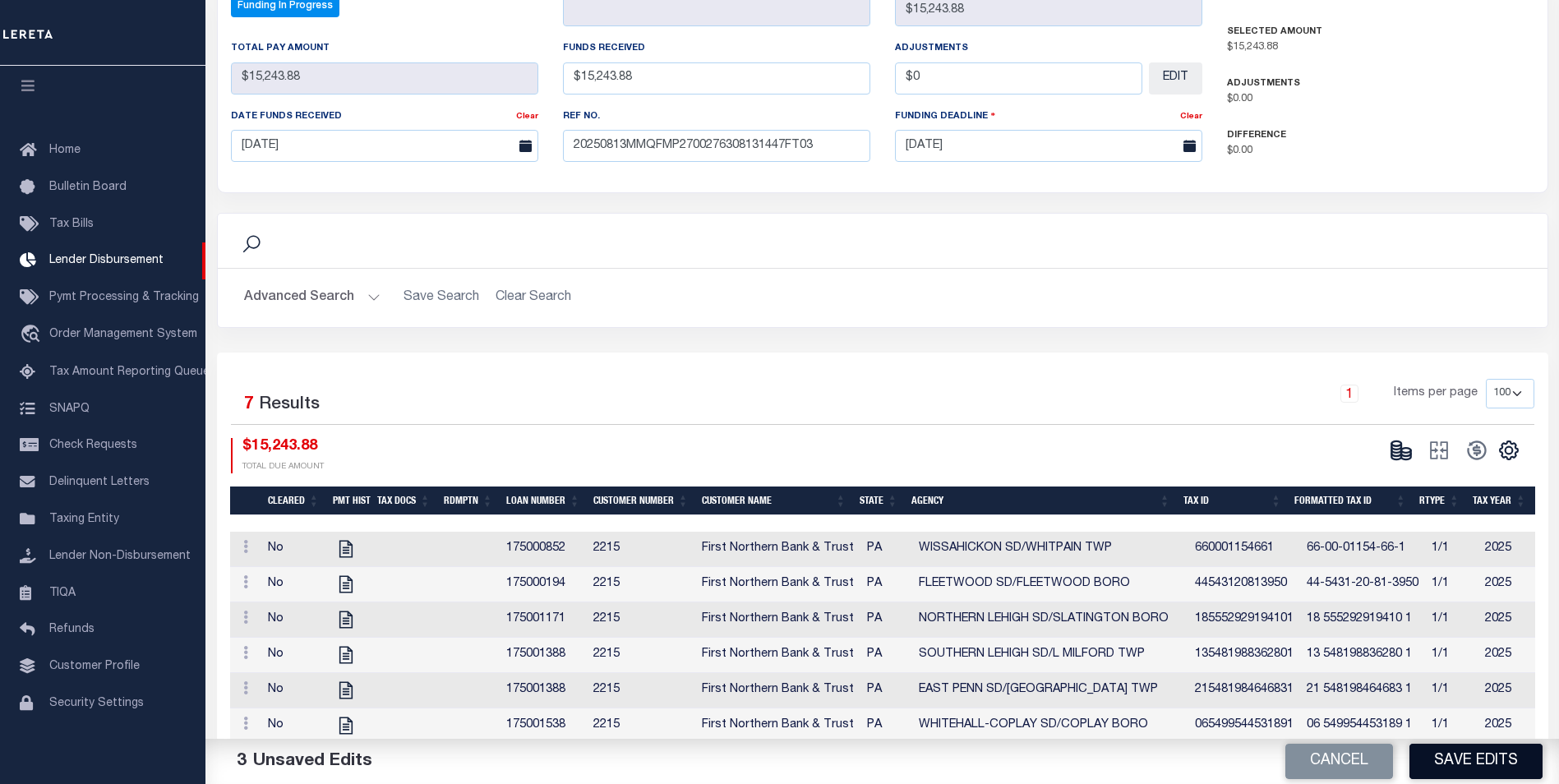
type input "$0.00"
click at [1483, 766] on button "Save Edits" at bounding box center [1476, 761] width 133 height 35
type input "$15,243.88"
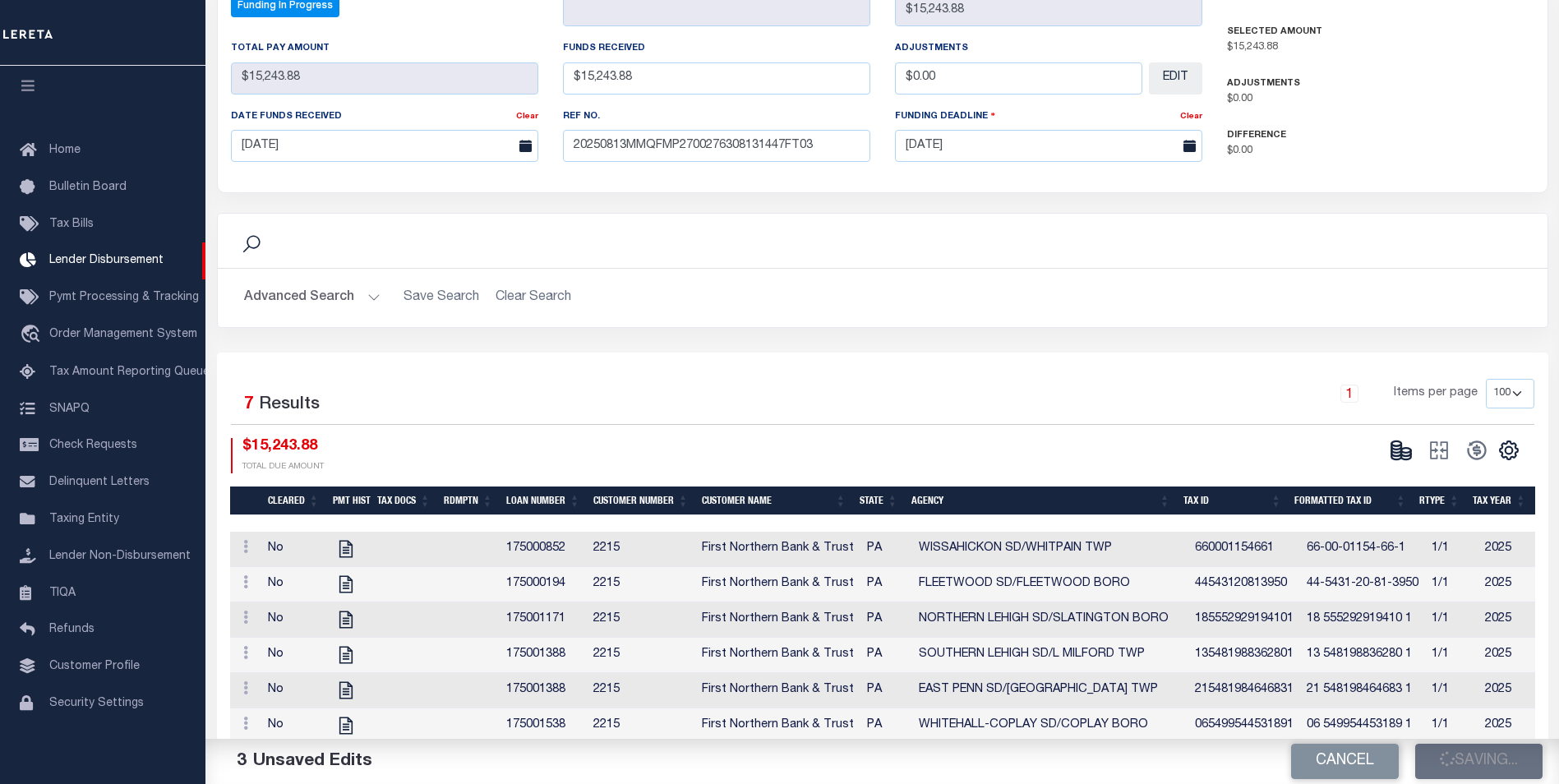
type input "$0"
select select "100"
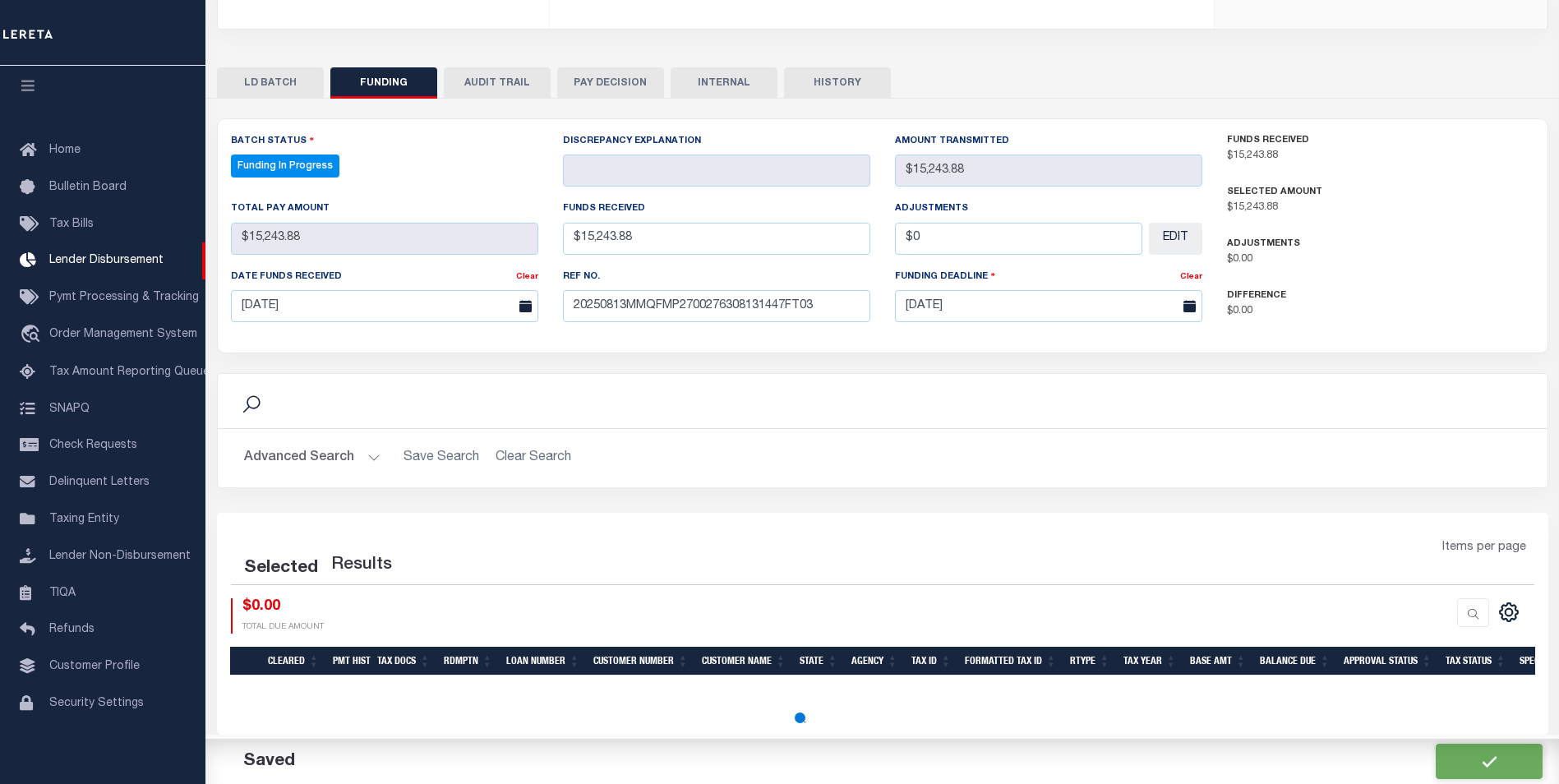
select select "100"
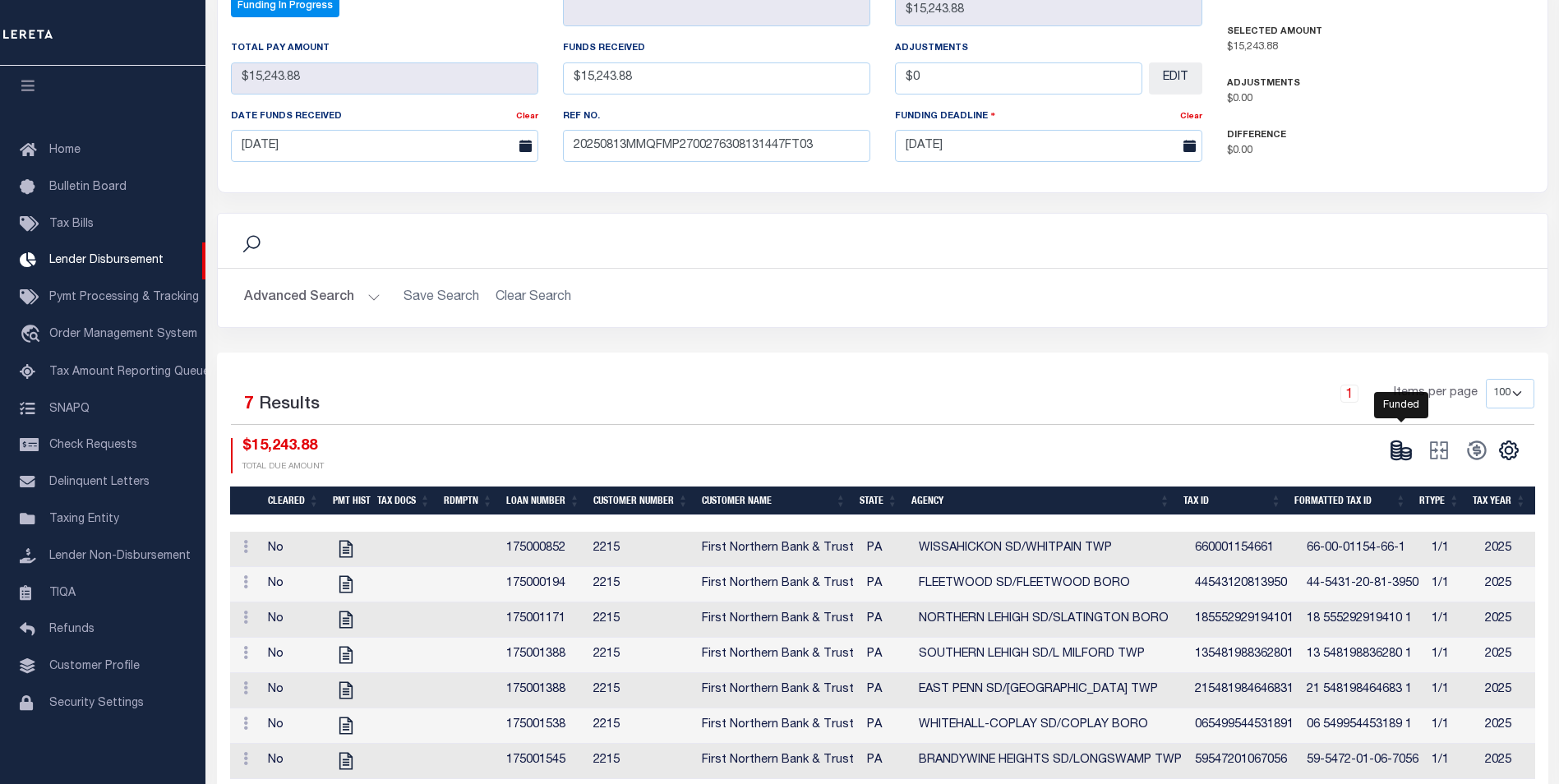
click at [1402, 439] on icon at bounding box center [1401, 450] width 23 height 23
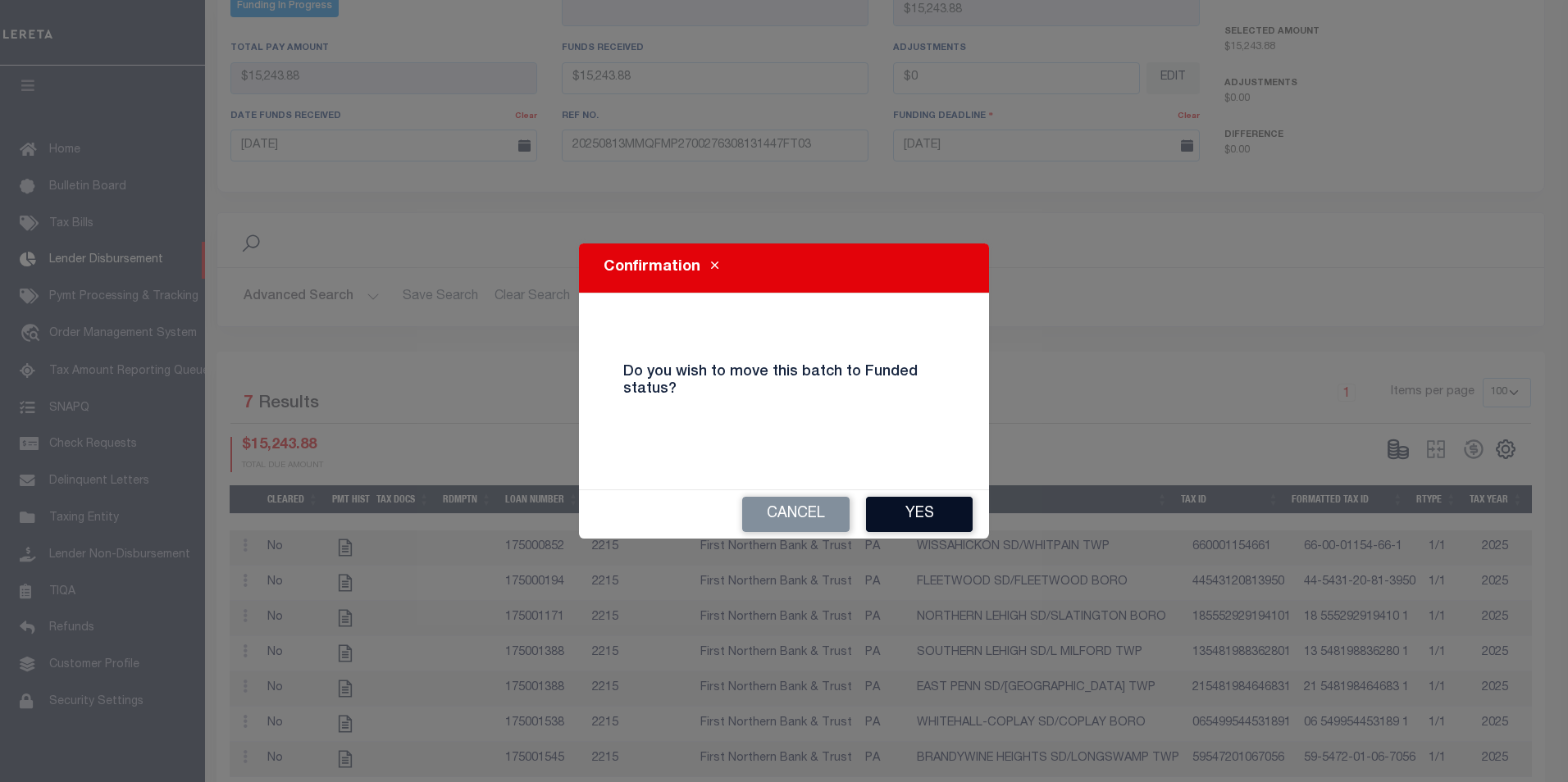
drag, startPoint x: 934, startPoint y: 511, endPoint x: 946, endPoint y: 502, distance: 15.0
click at [935, 510] on button "Yes" at bounding box center [920, 514] width 107 height 35
type input "$15,243.88"
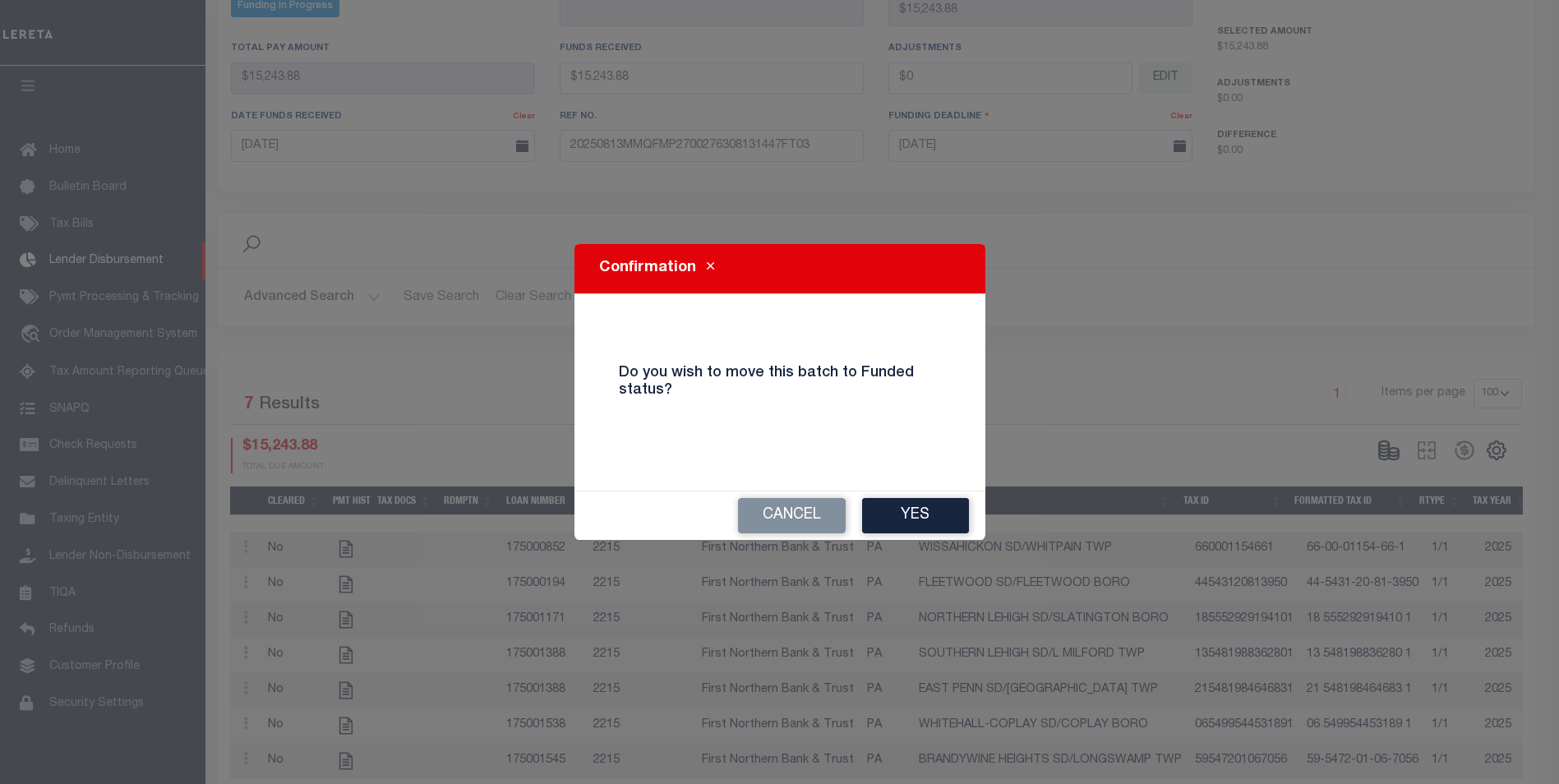
type input "$0"
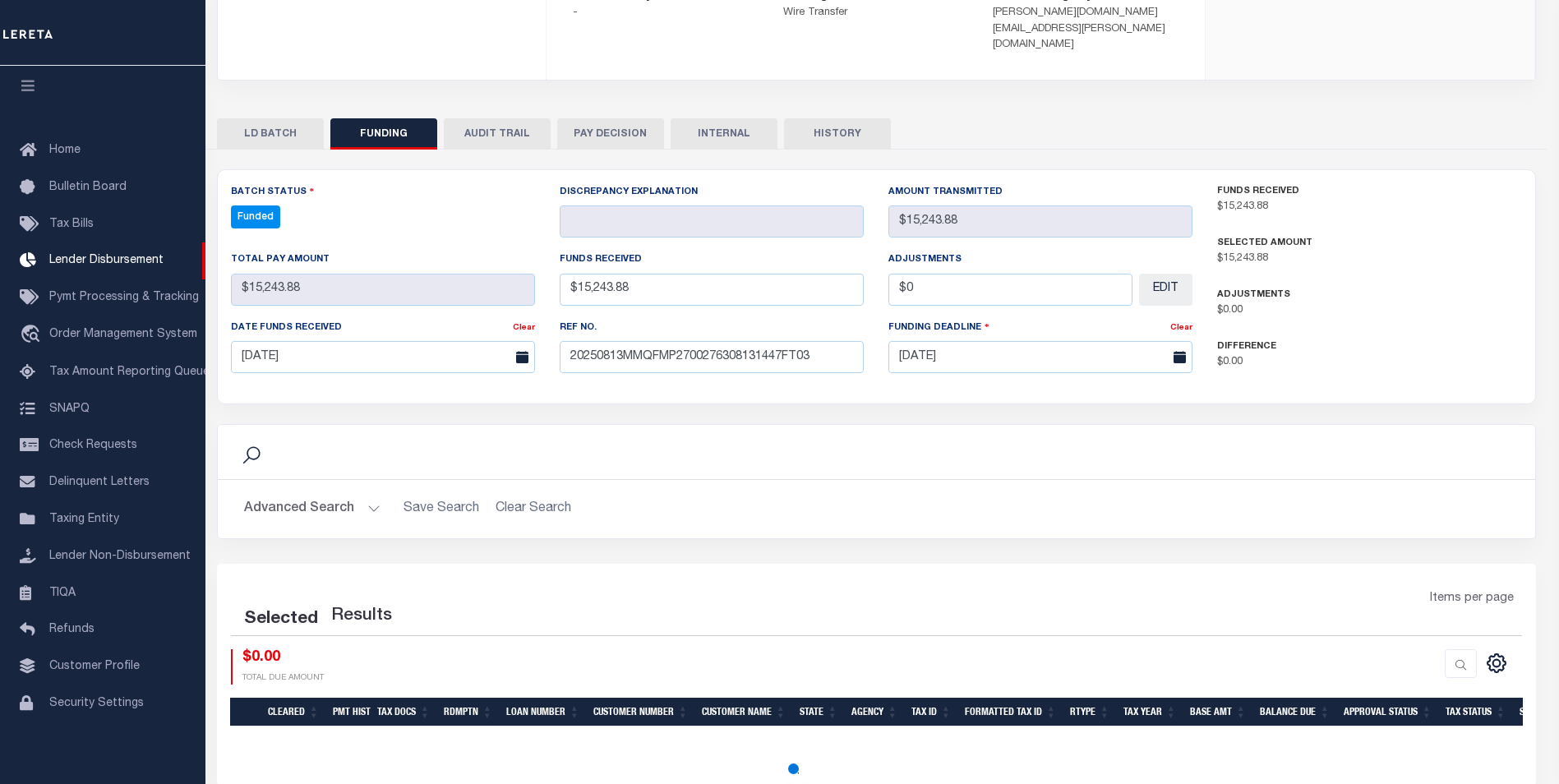
select select "100"
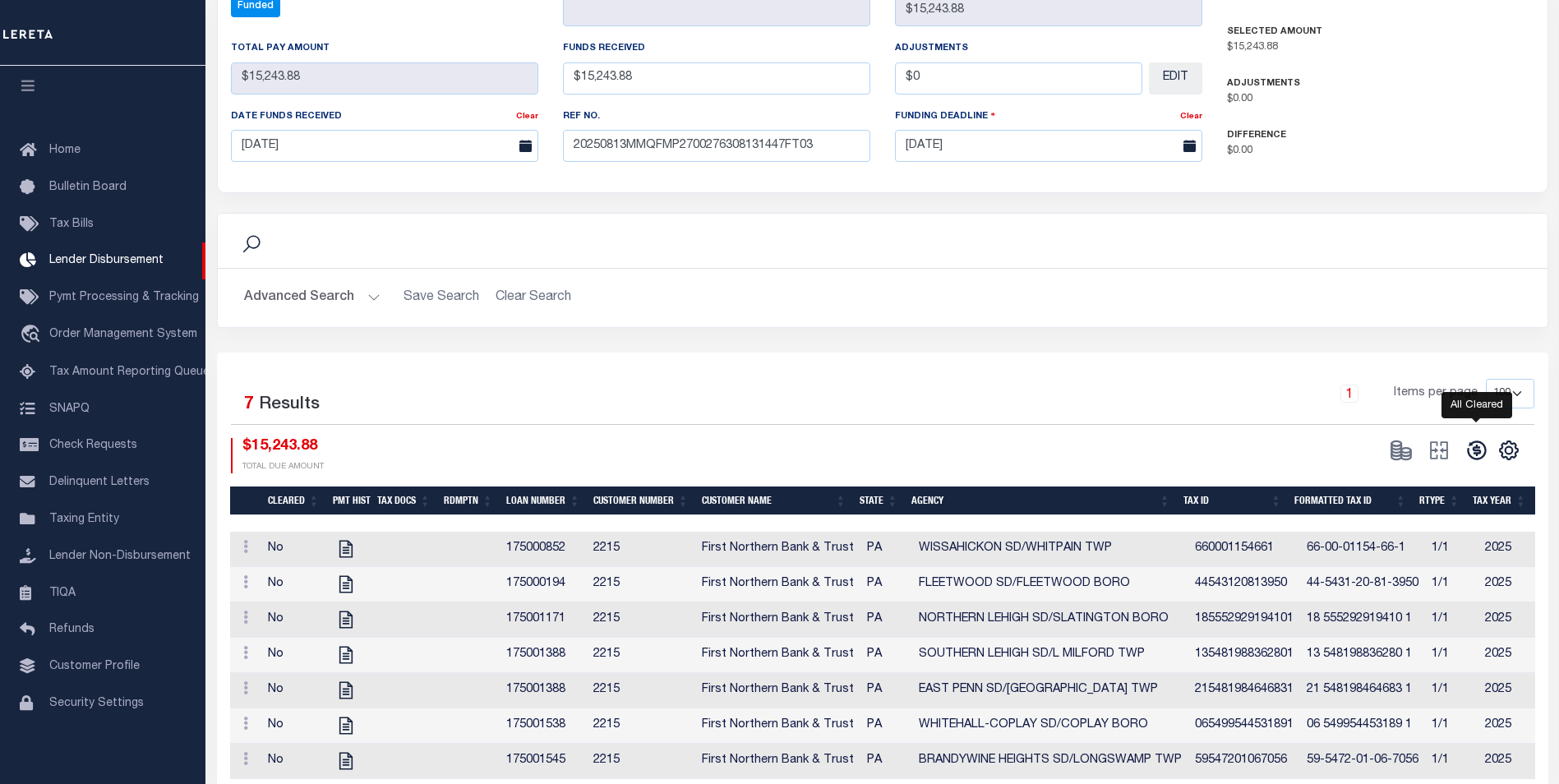
click at [1481, 439] on icon at bounding box center [1477, 450] width 23 height 23
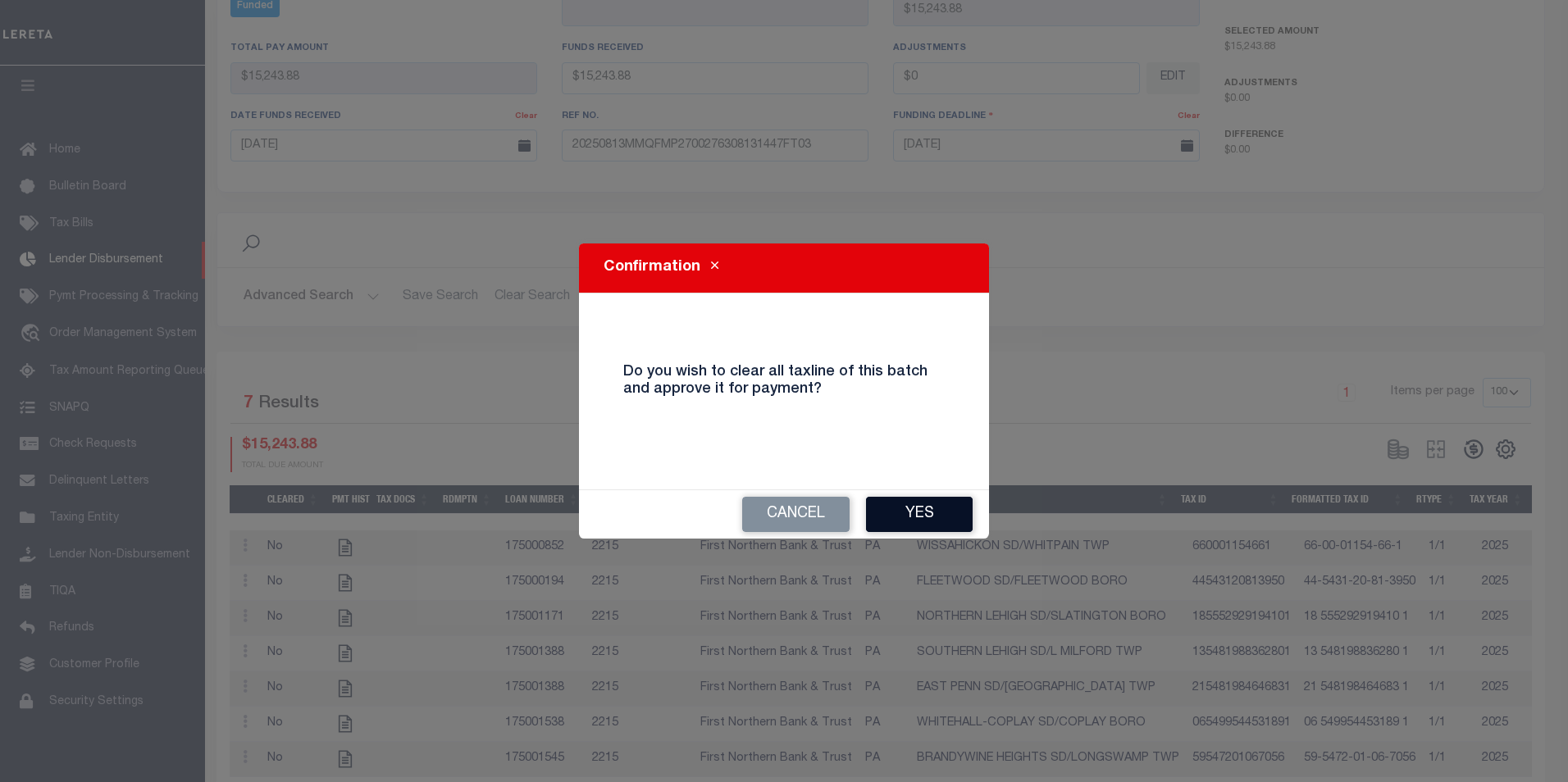
click at [950, 514] on button "Yes" at bounding box center [920, 514] width 107 height 35
select select "100"
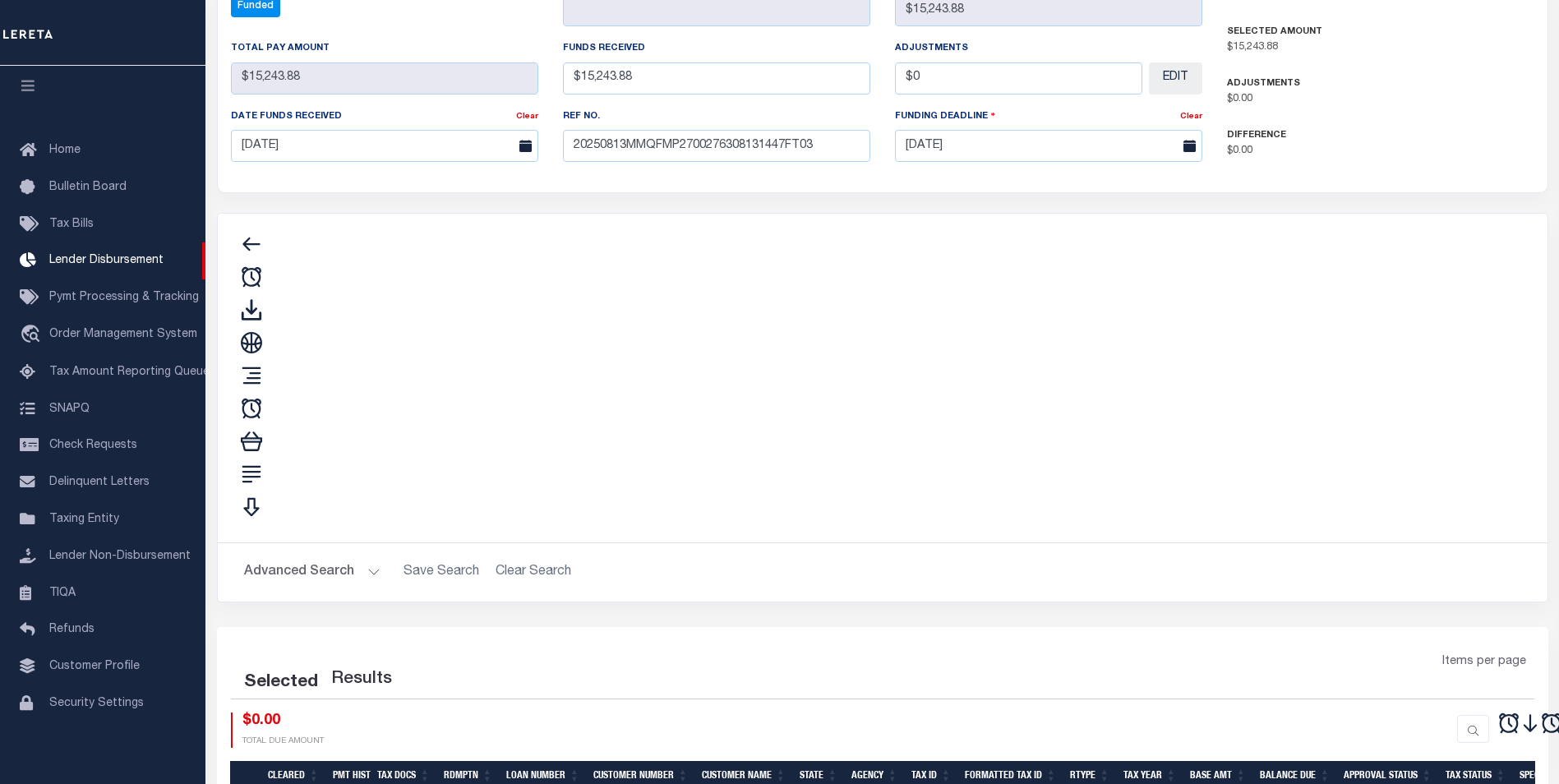
type input "$15,243.88"
type input "$0"
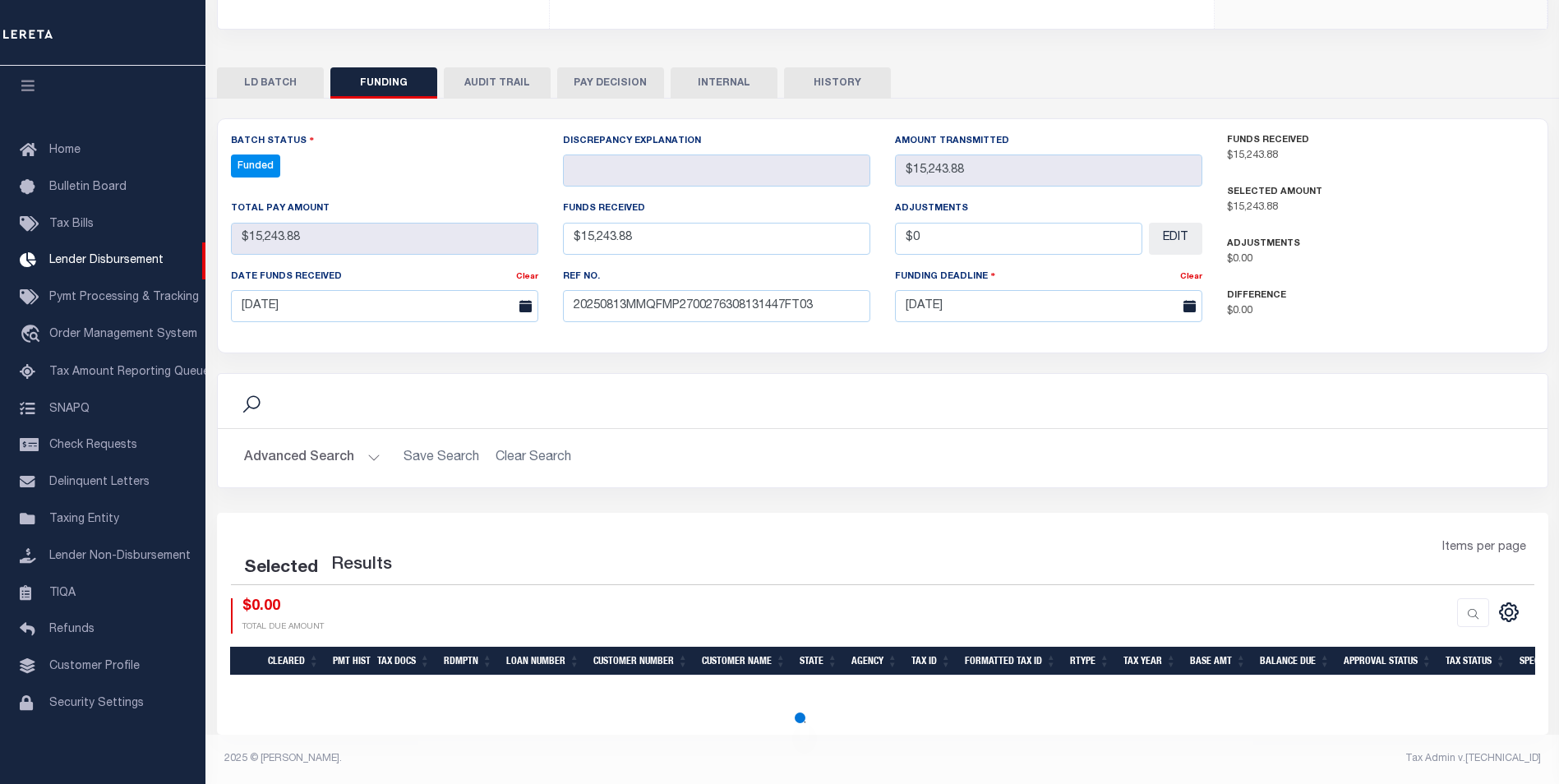
select select "100"
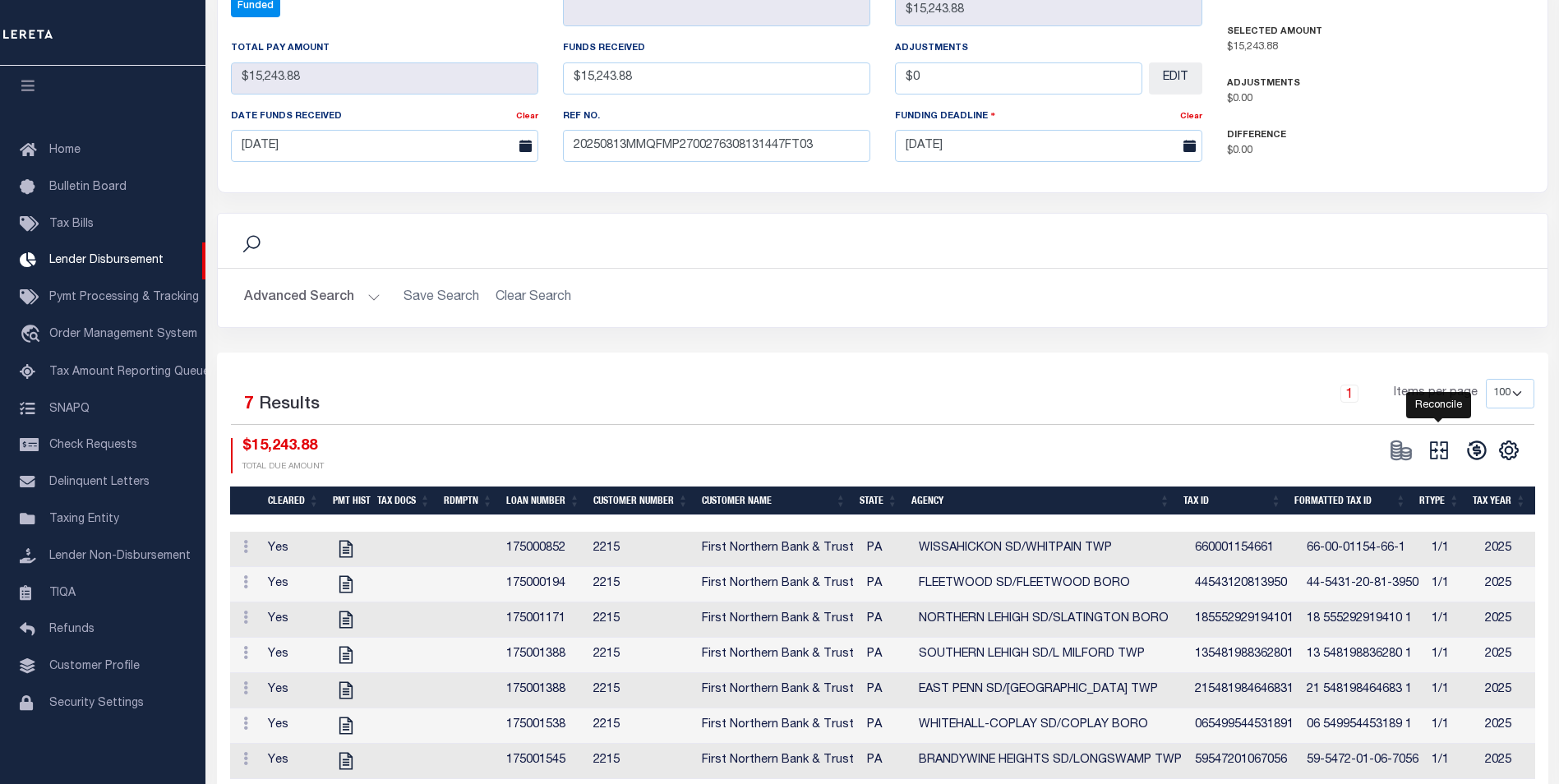
click at [1436, 442] on icon "" at bounding box center [1439, 451] width 18 height 18
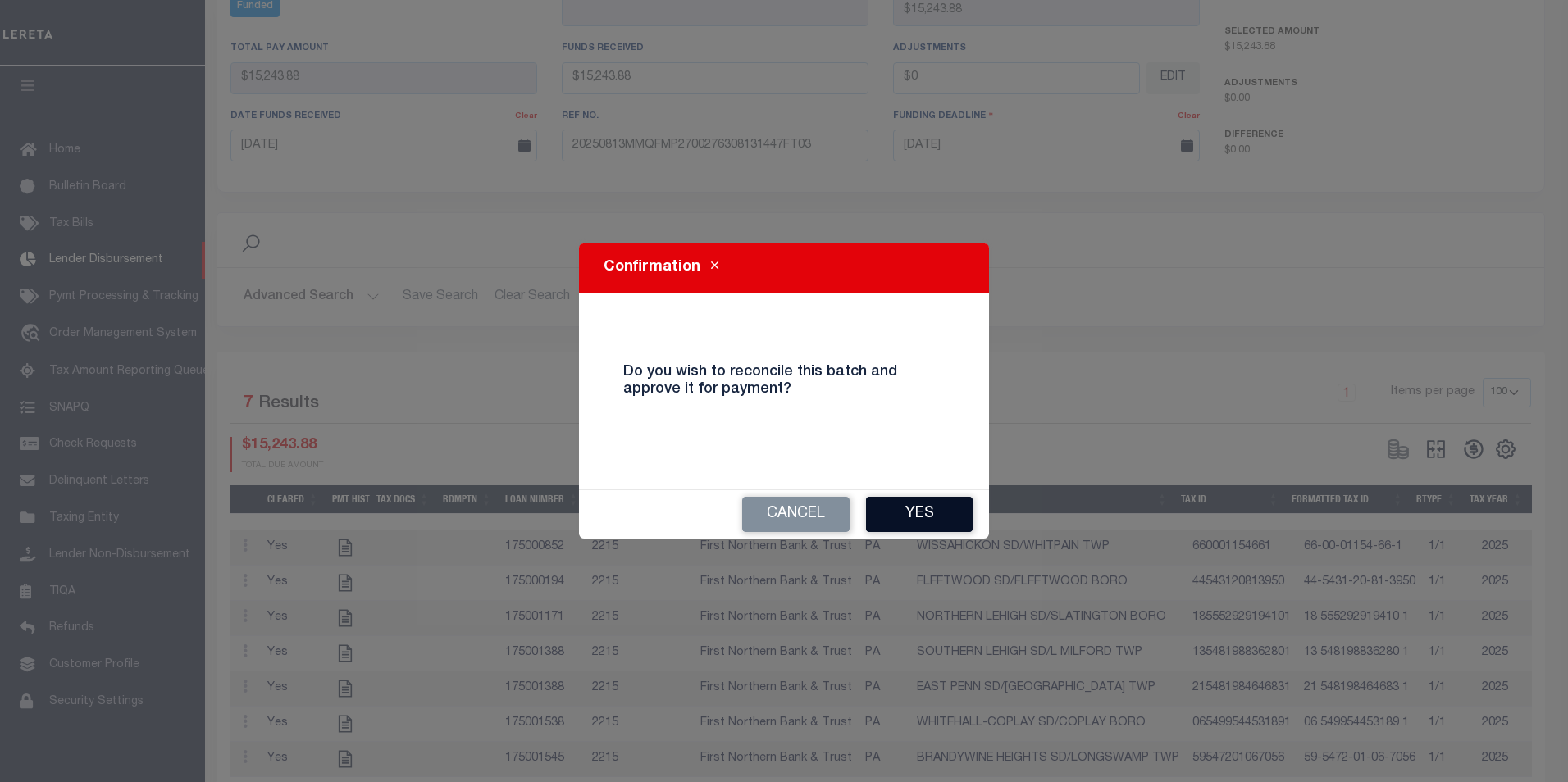
click at [939, 505] on button "Yes" at bounding box center [920, 514] width 107 height 35
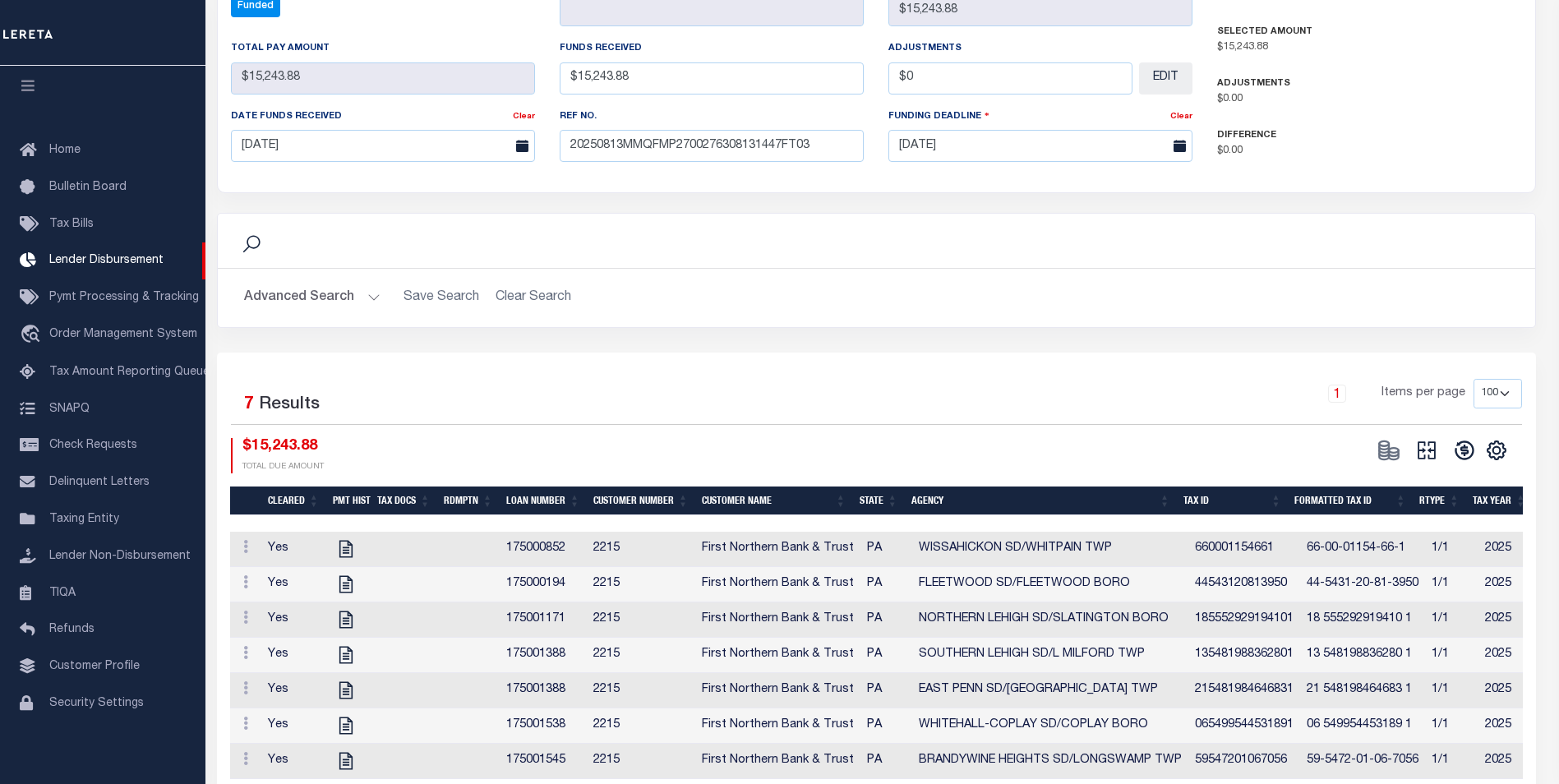
select select "100"
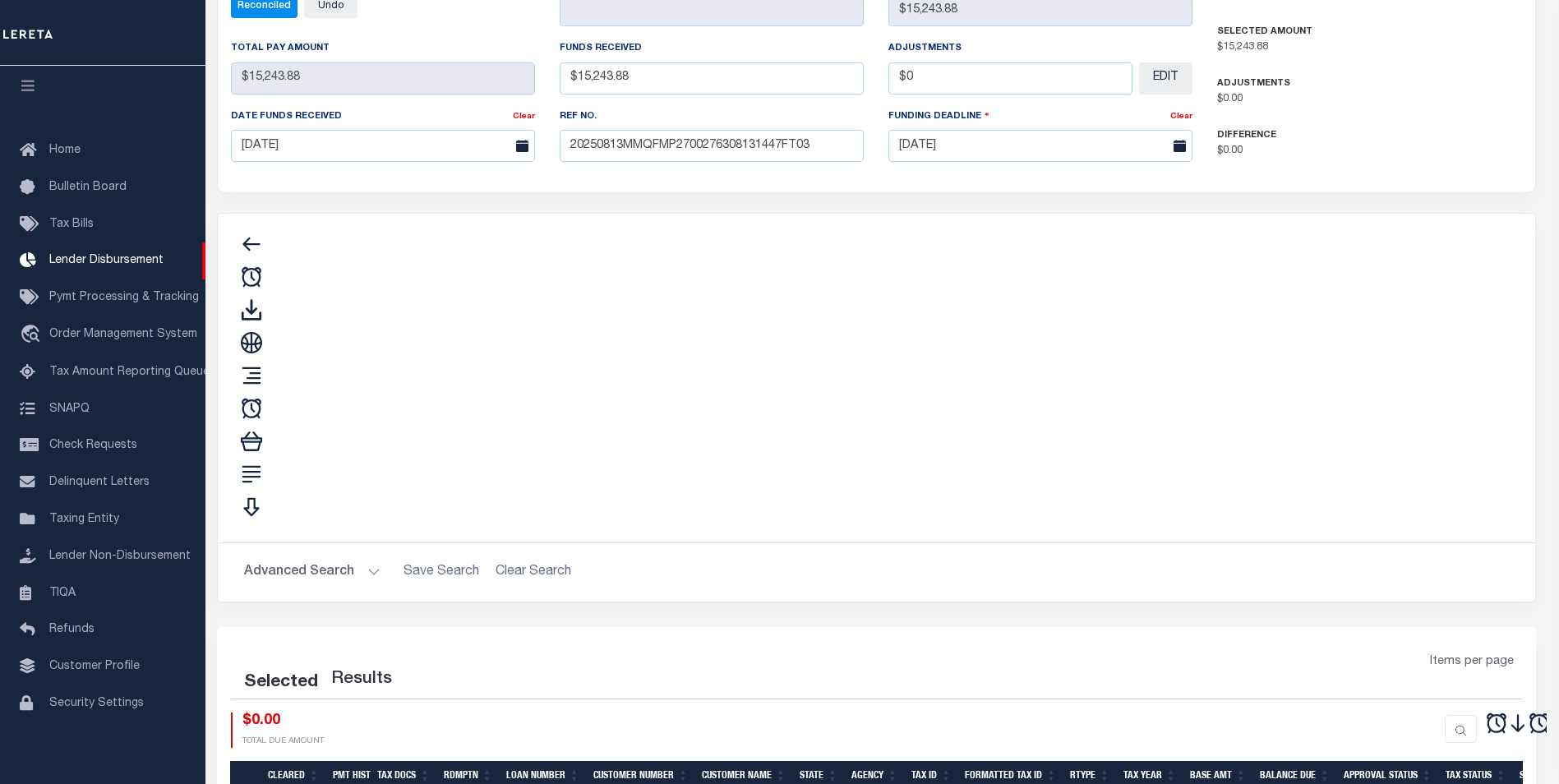
type input "$15,243.88"
type input "$0"
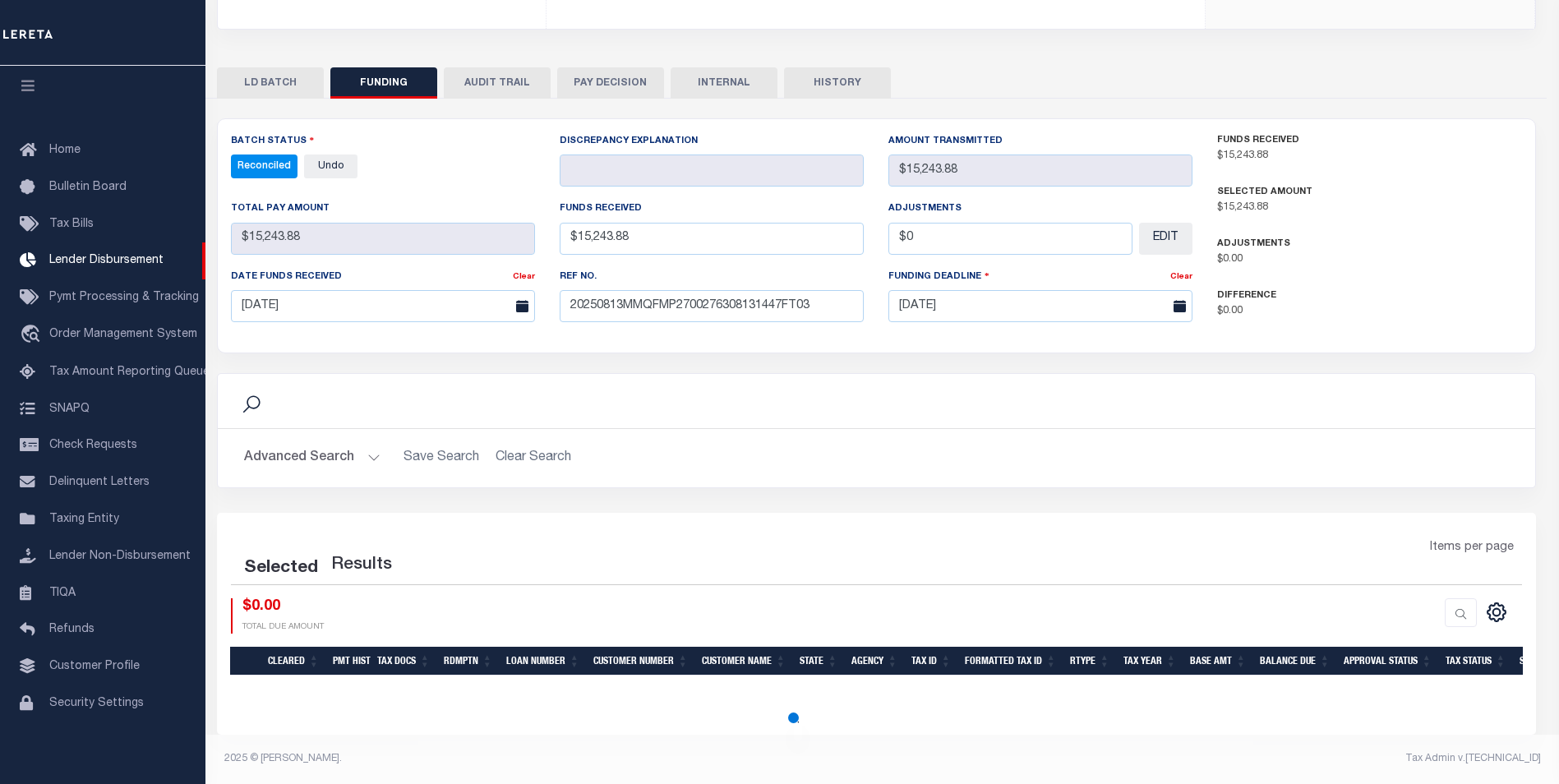
select select "100"
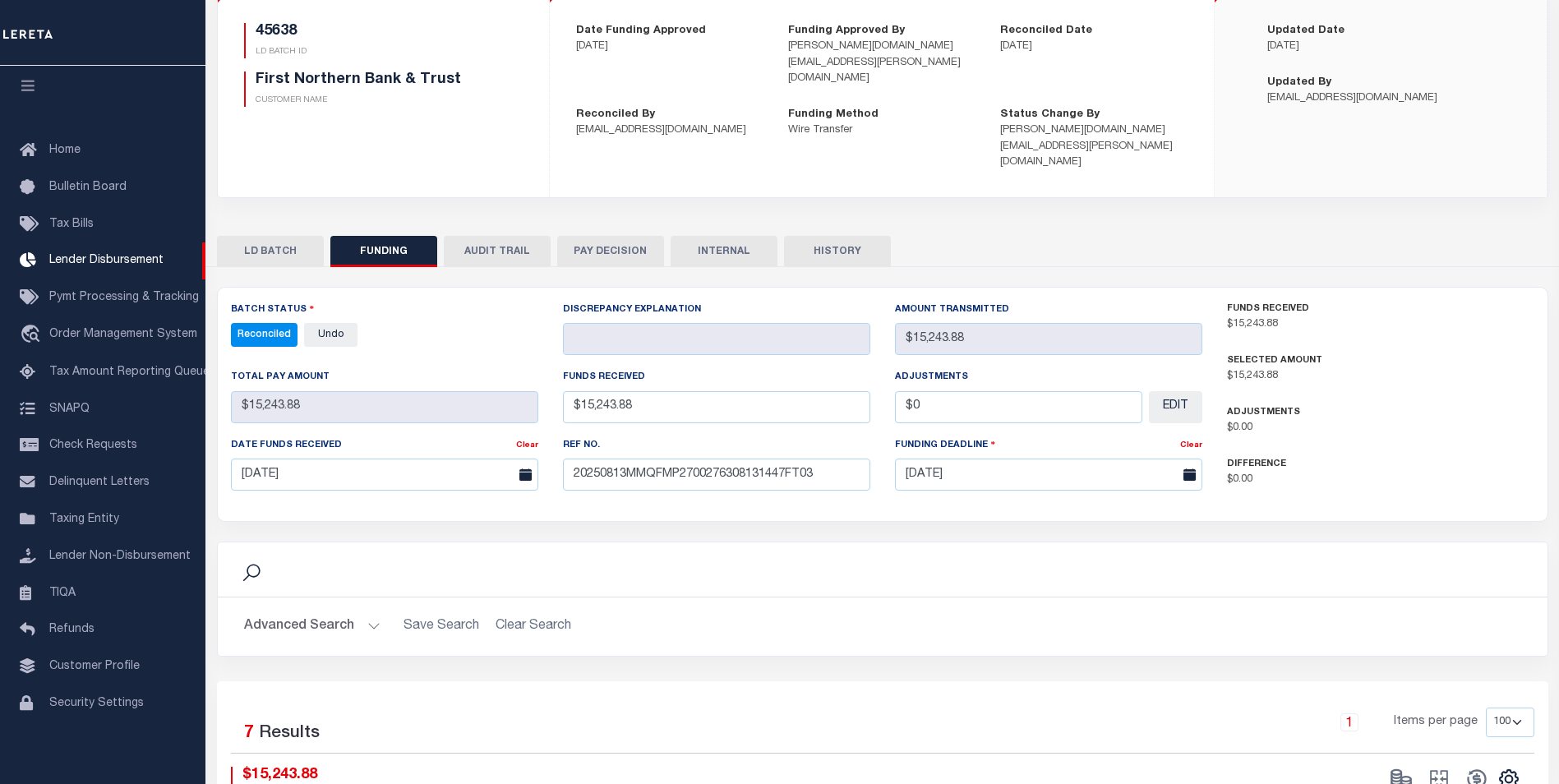
scroll to position [0, 0]
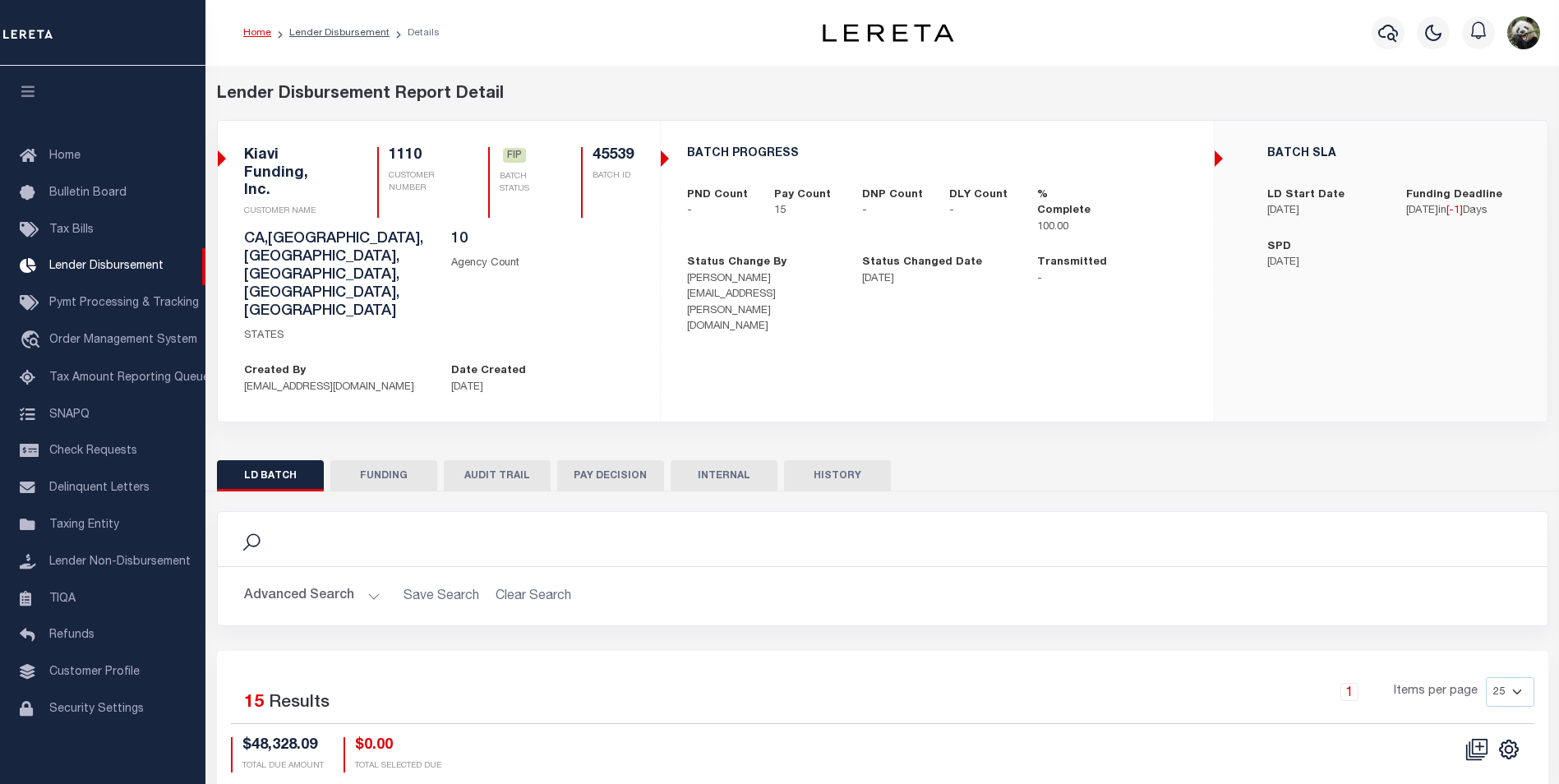
scroll to position [17, 0]
click at [407, 460] on button "FUNDING" at bounding box center [384, 475] width 107 height 31
type input "$48,328.09"
type input "$0"
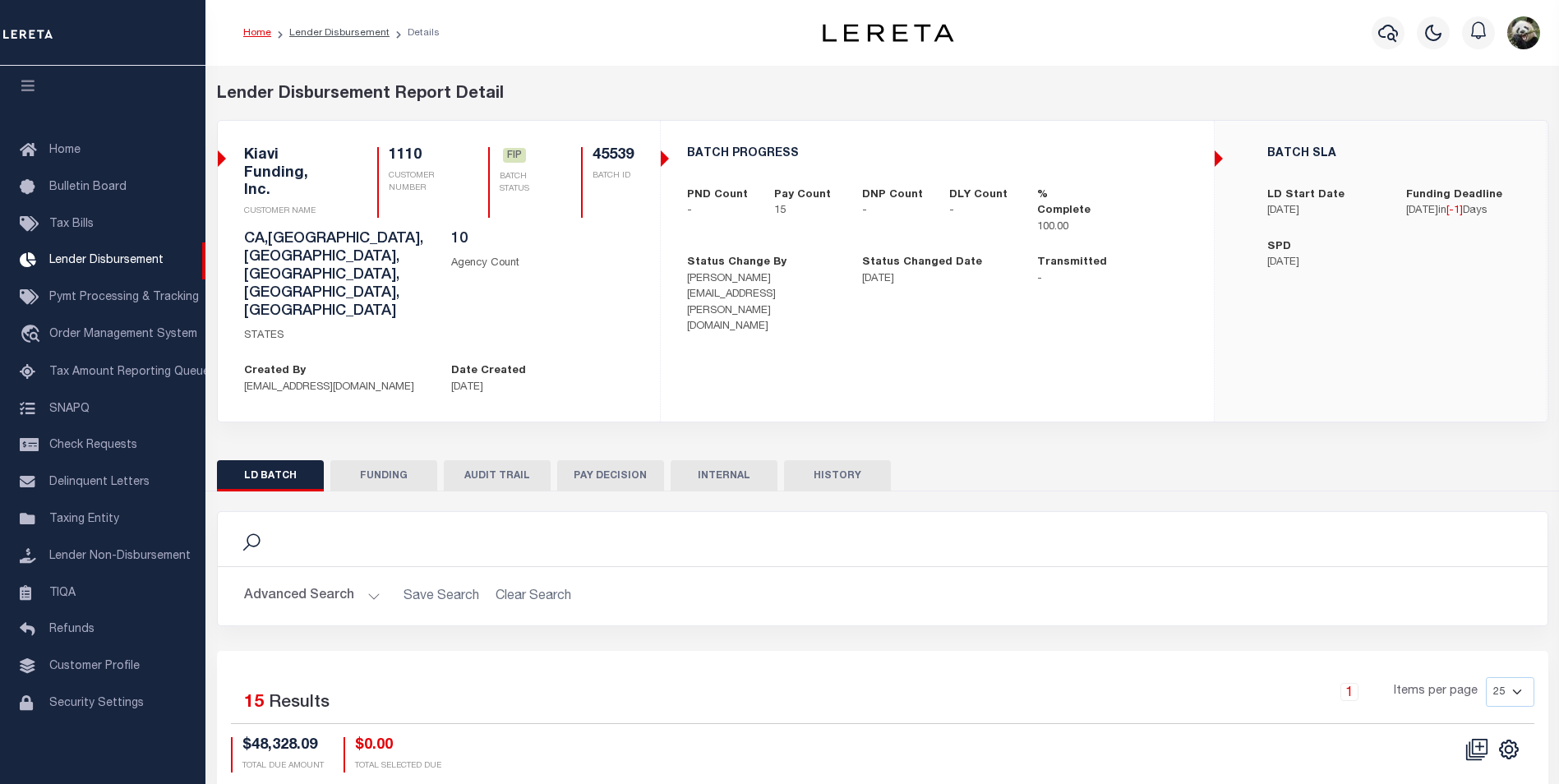
type input "[DATE]"
select select "100"
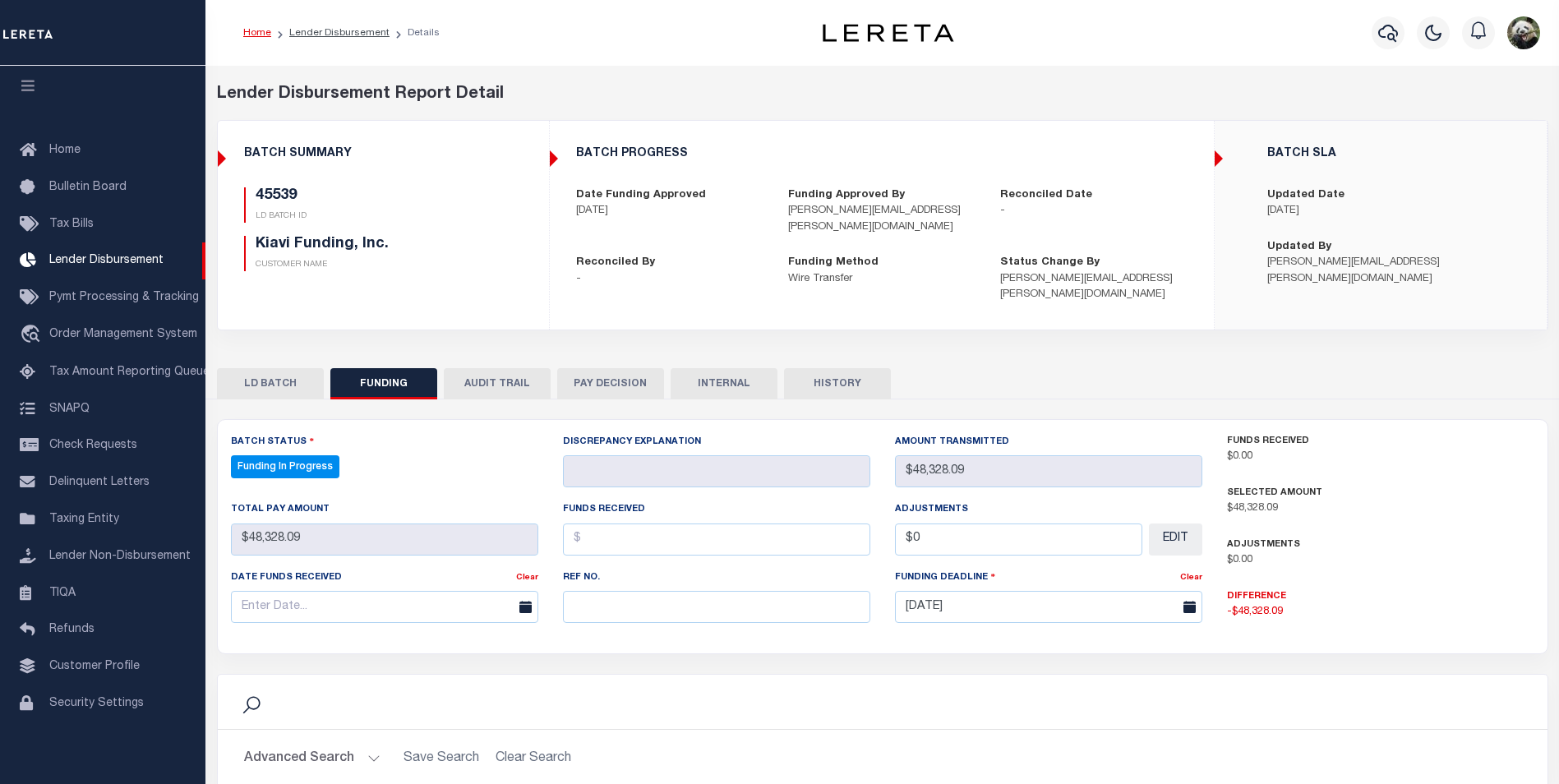
select select "100"
click at [626, 592] on input "text" at bounding box center [717, 606] width 308 height 32
paste input "20250813MMQFMP2700341708131754FT03"
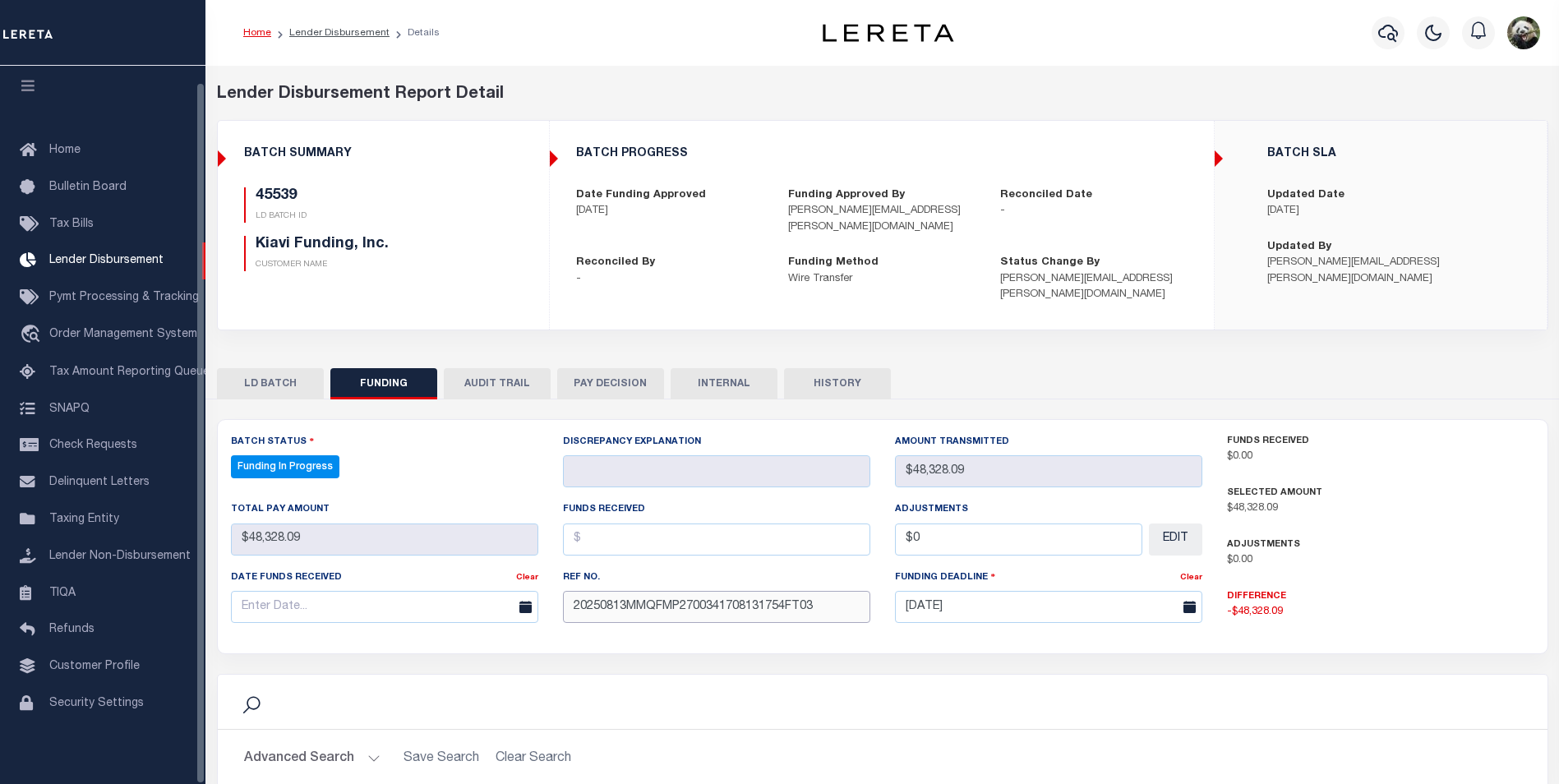
type input "20250813MMQFMP2700341708131754FT03"
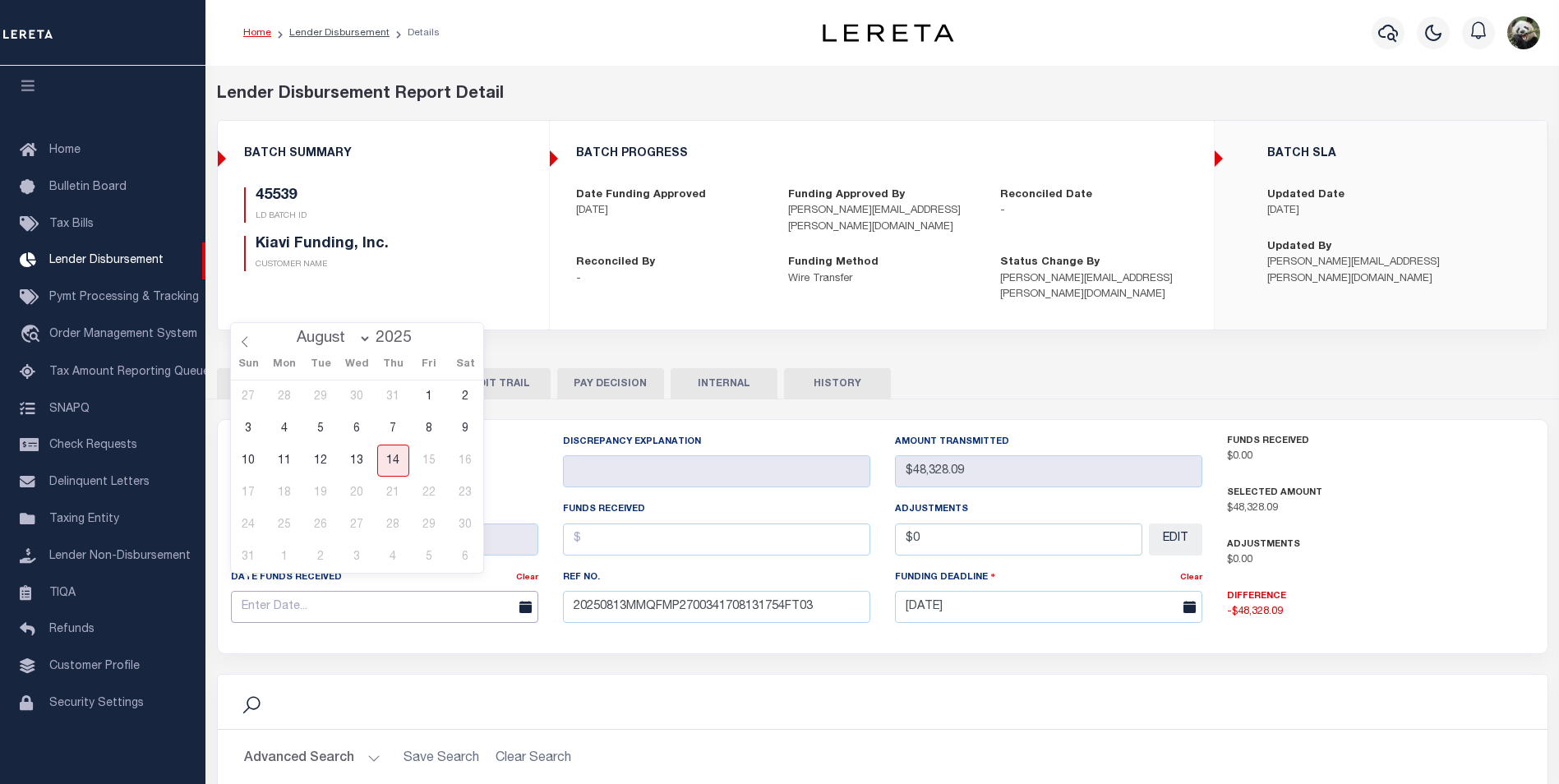
click at [314, 591] on input "text" at bounding box center [385, 606] width 308 height 32
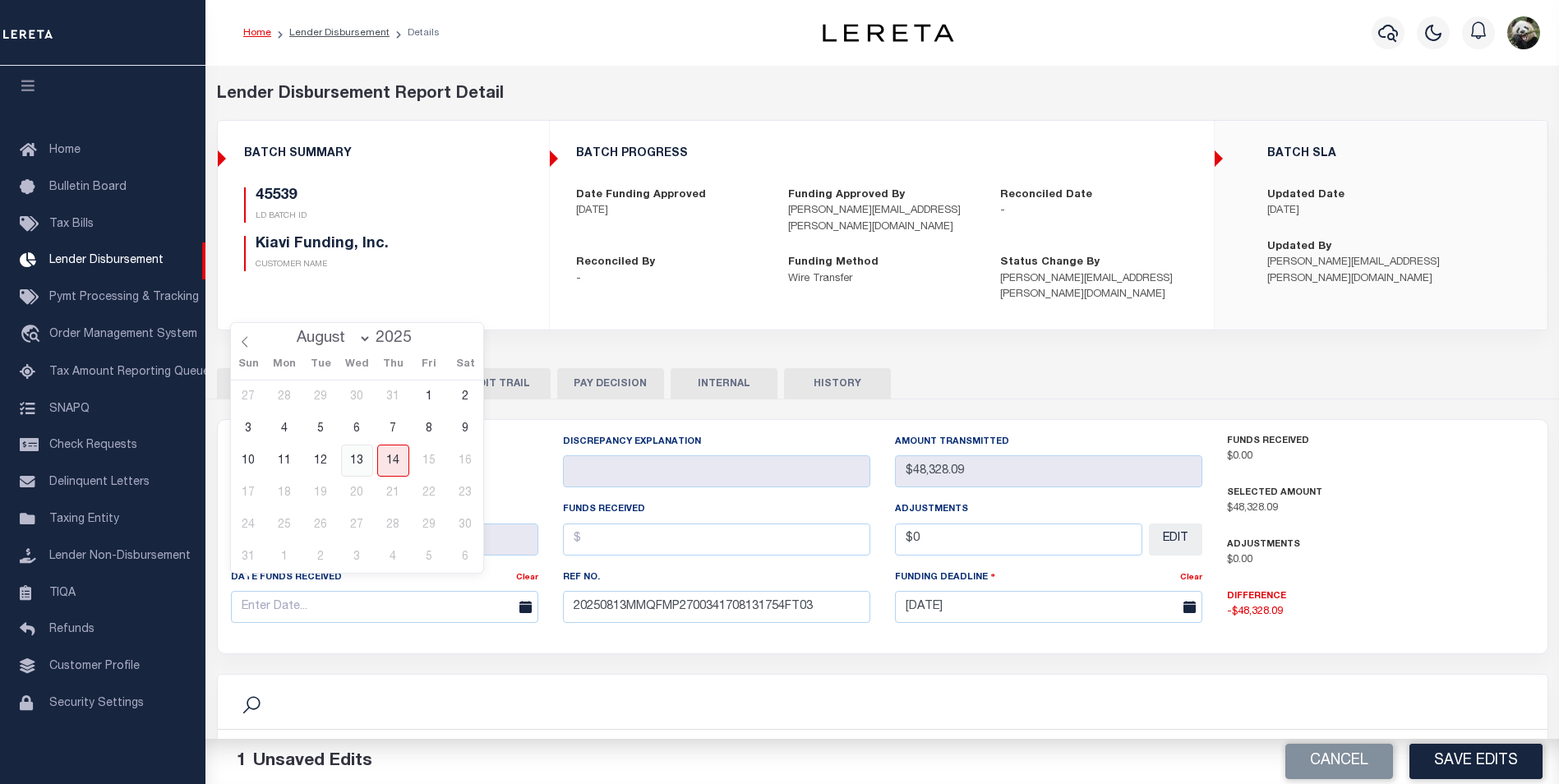
click at [354, 470] on span "13" at bounding box center [357, 460] width 32 height 32
type input "[DATE]"
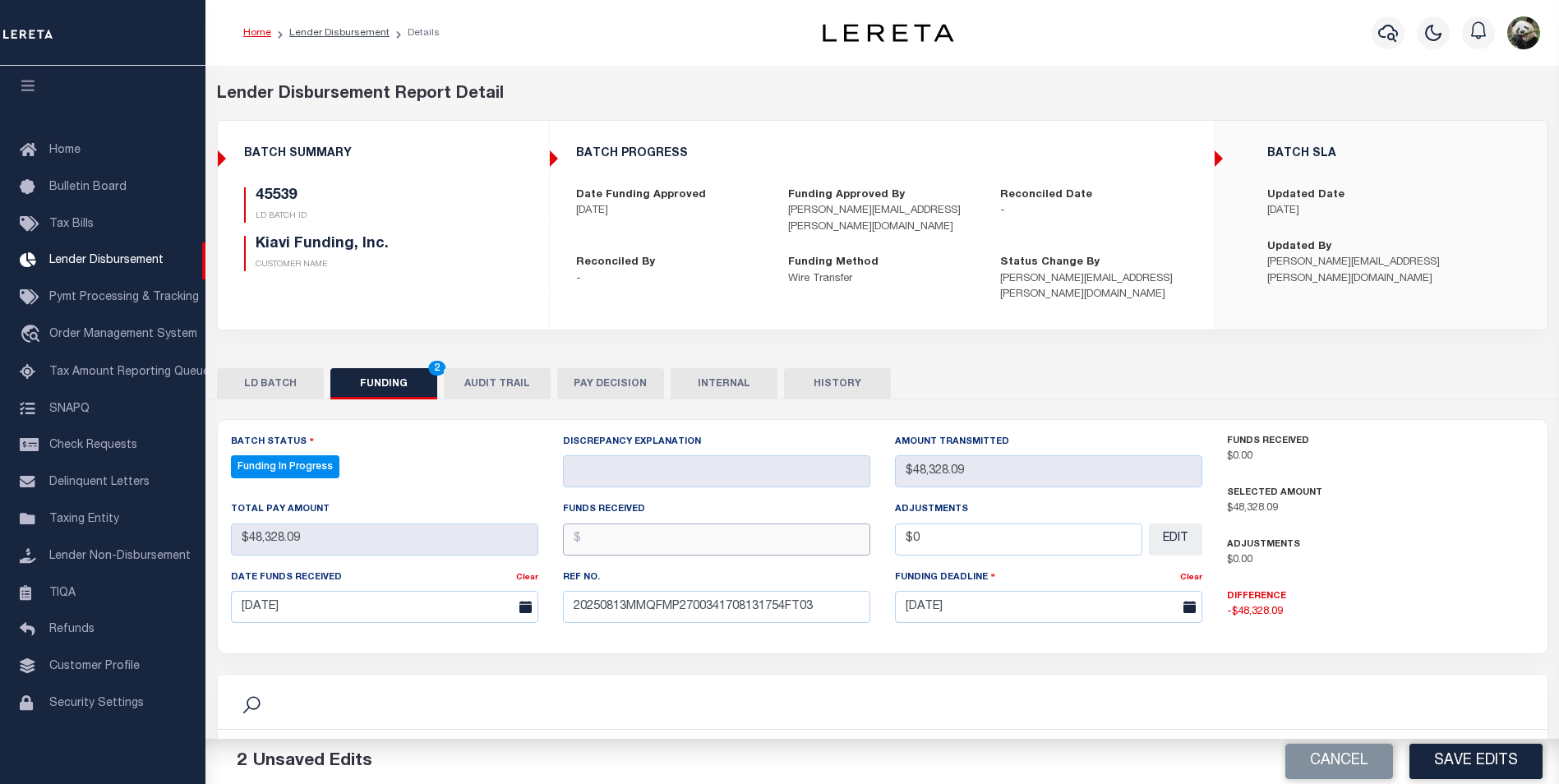
click at [595, 524] on input "text" at bounding box center [717, 540] width 308 height 32
type input "$48,328.09"
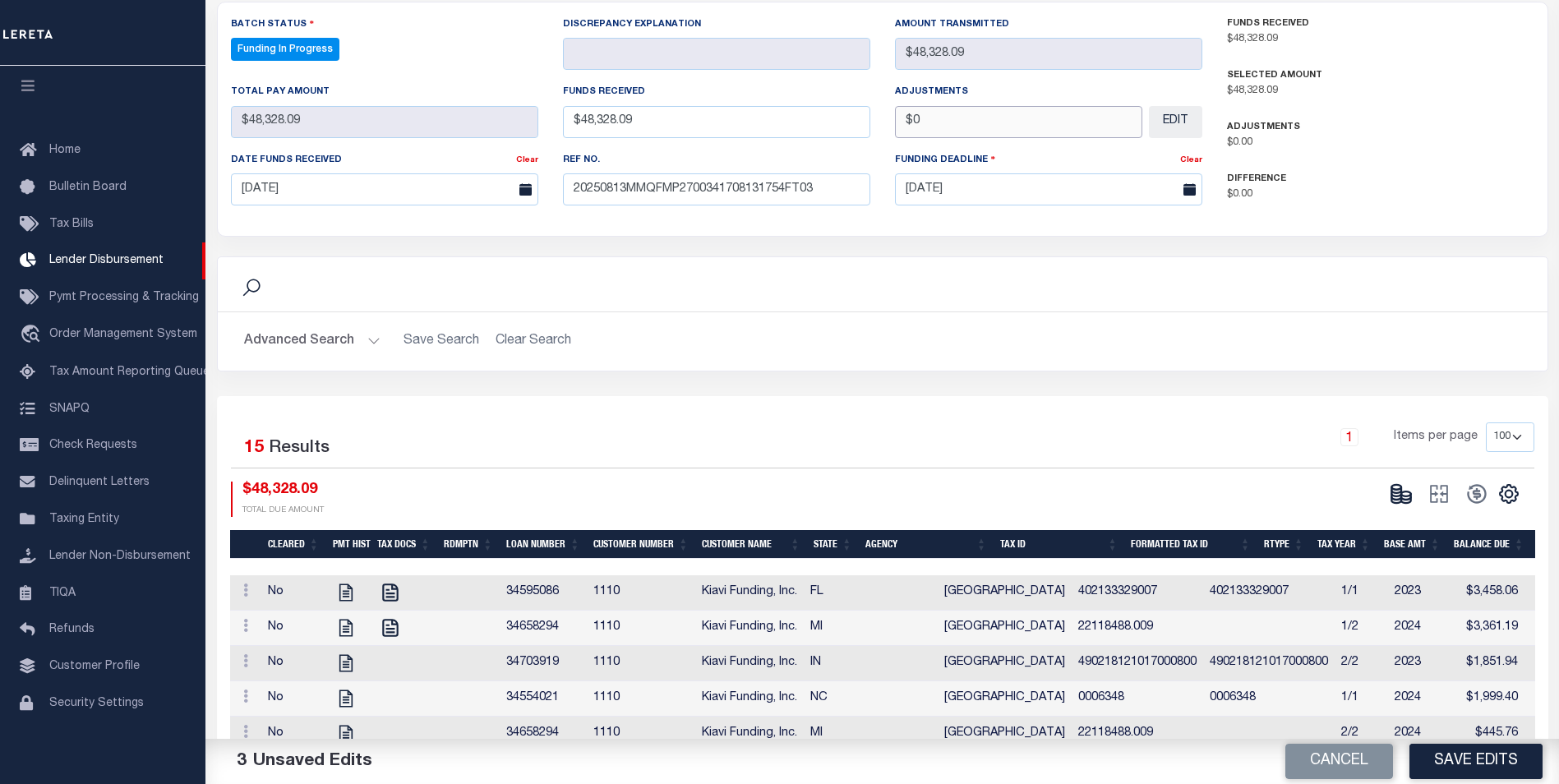
scroll to position [493, 0]
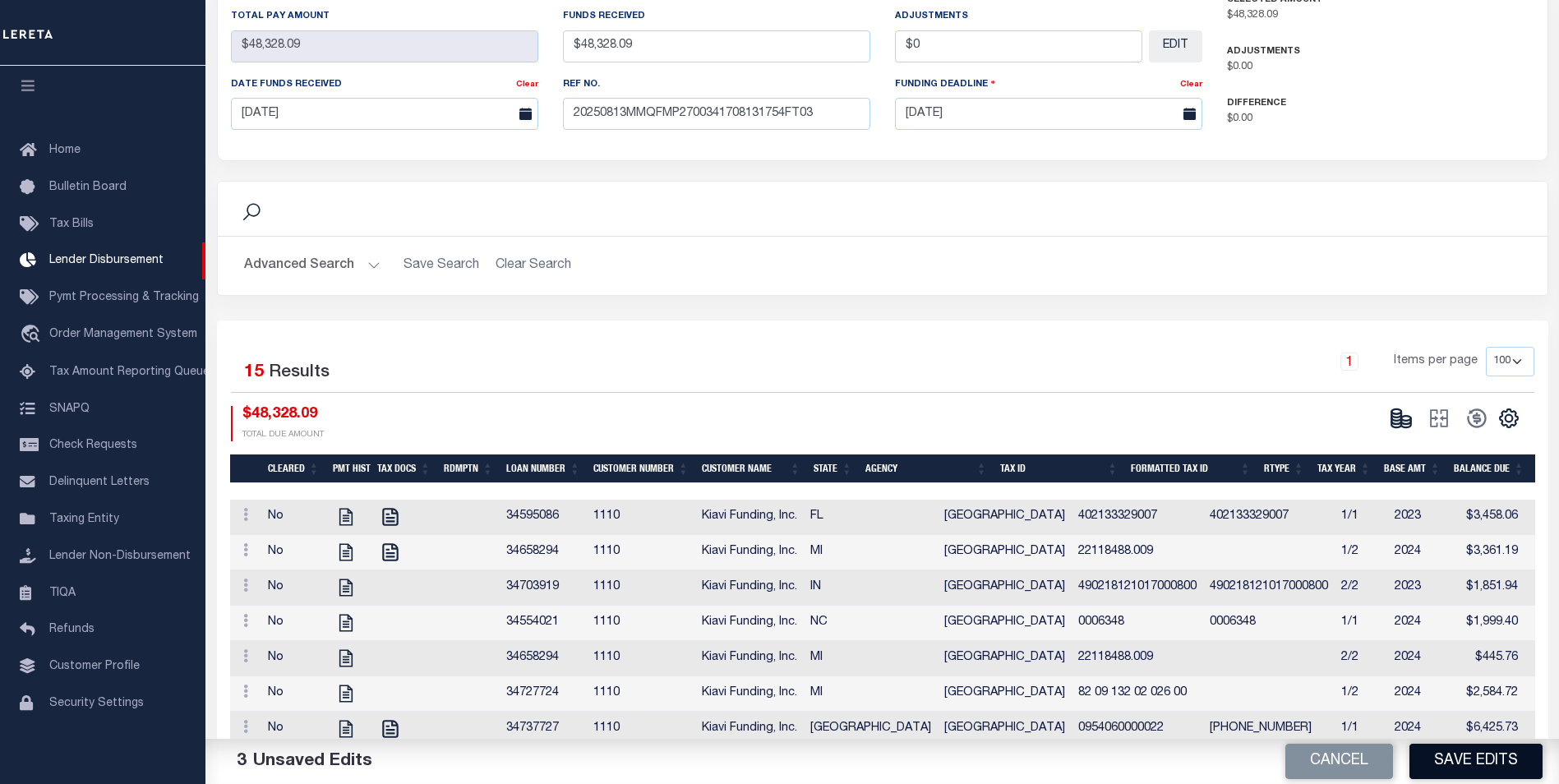
type input "$0.00"
click at [1486, 765] on button "Save Edits" at bounding box center [1476, 761] width 133 height 35
select select "100"
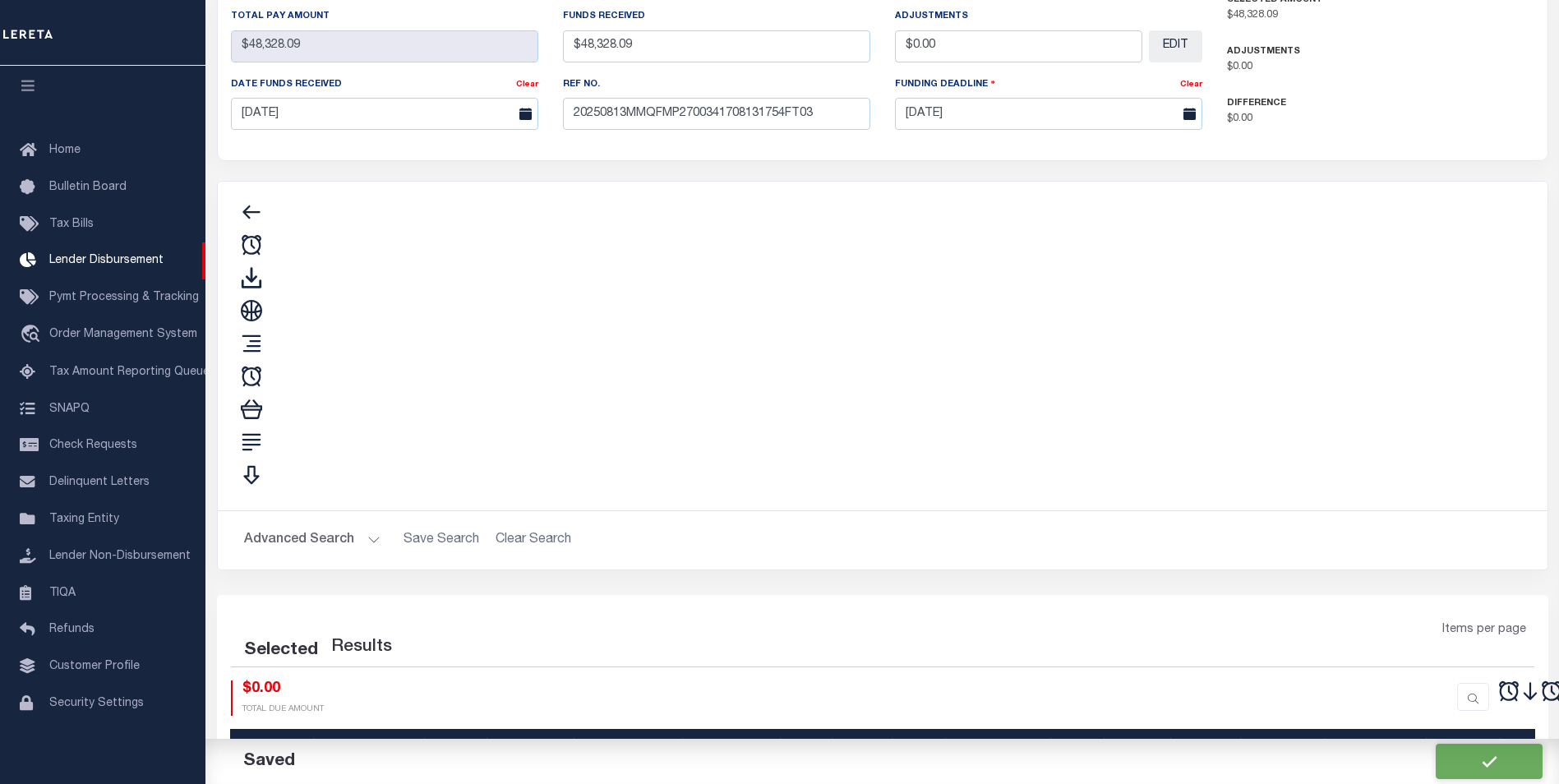
type input "$48,328.09"
type input "$0"
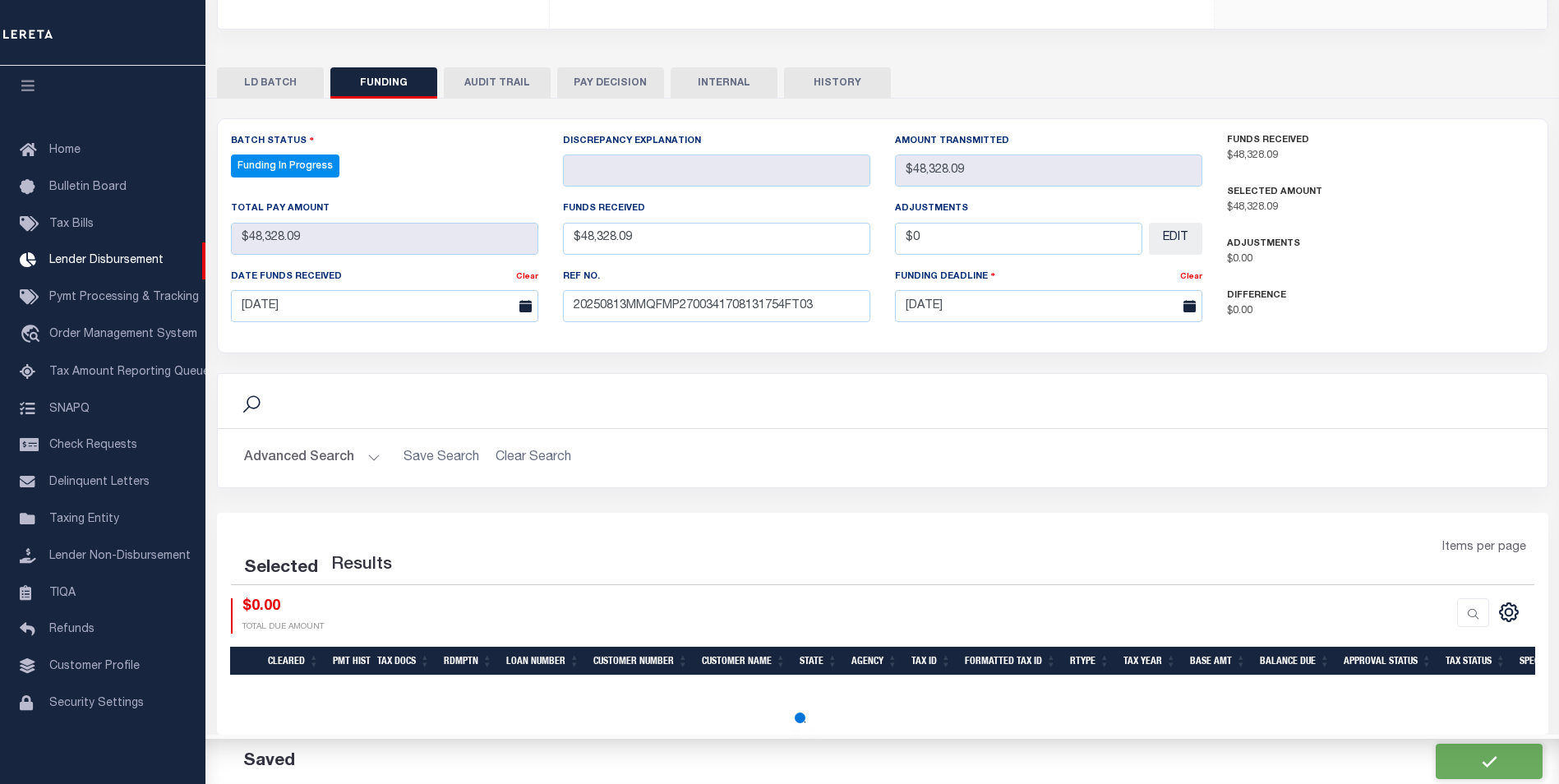
select select "100"
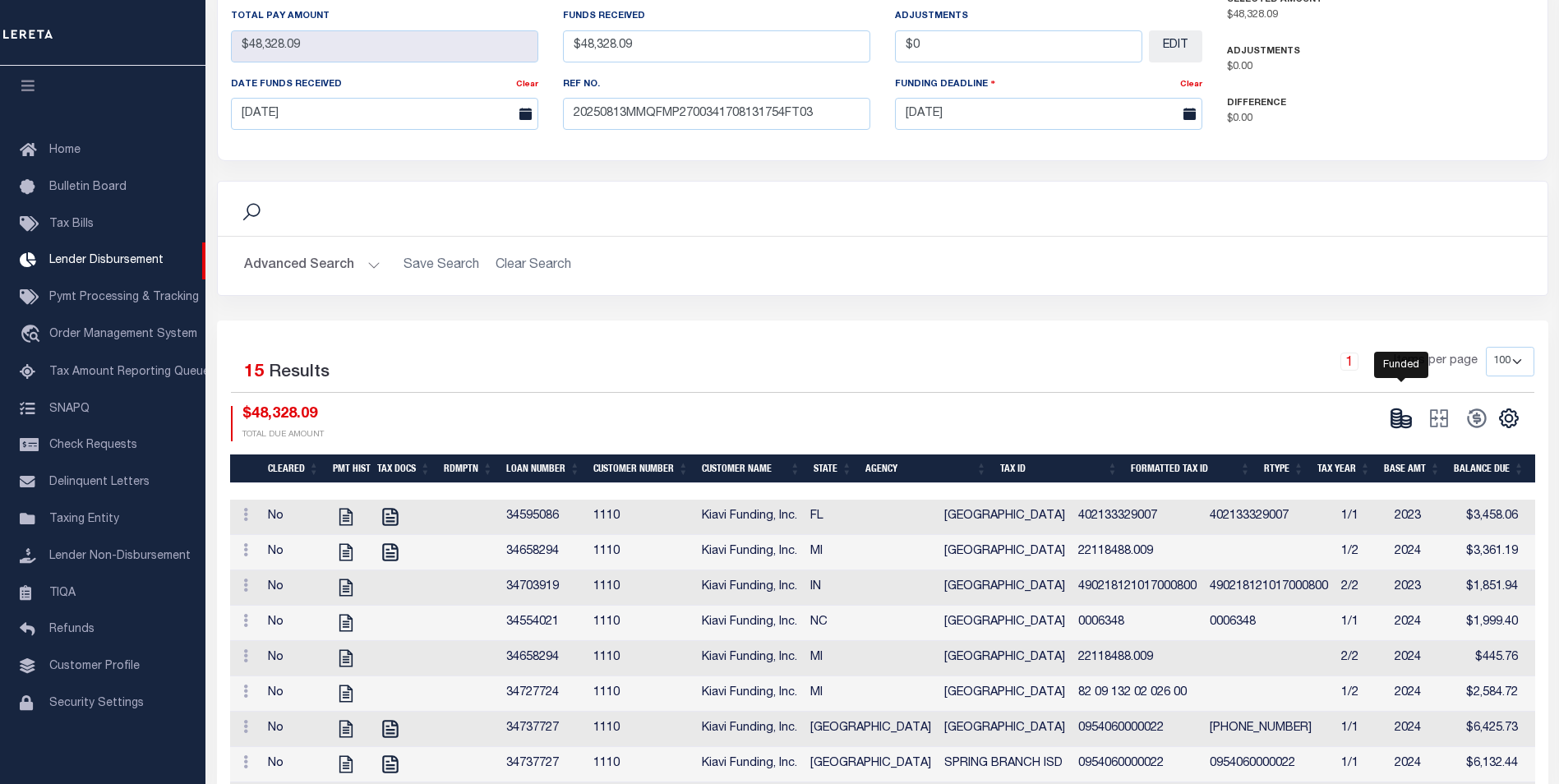
click at [1395, 410] on ellipse at bounding box center [1396, 412] width 10 height 5
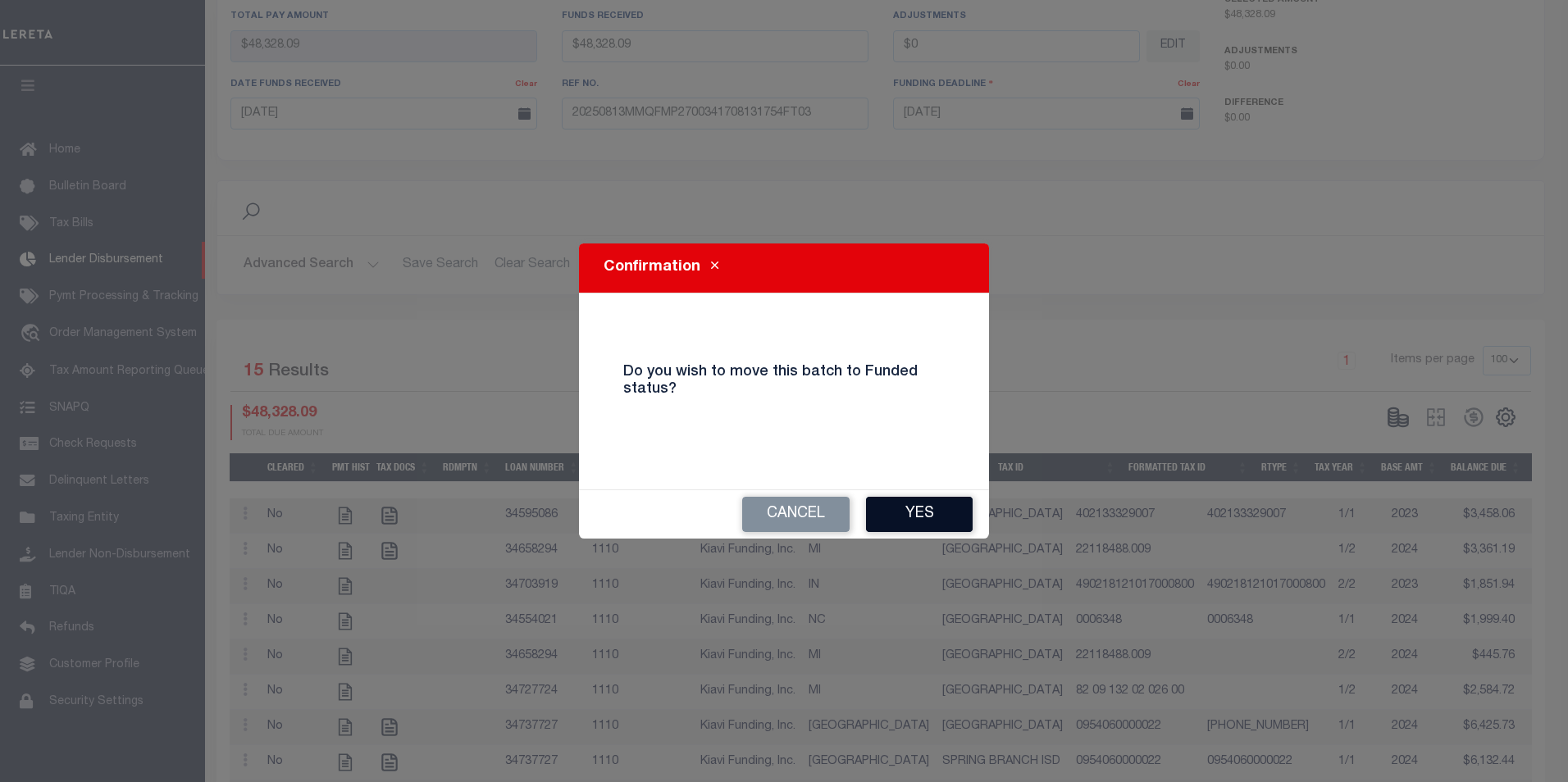
drag, startPoint x: 923, startPoint y: 505, endPoint x: 1000, endPoint y: 498, distance: 77.3
click at [922, 505] on button "Yes" at bounding box center [920, 514] width 107 height 35
type input "$48,328.09"
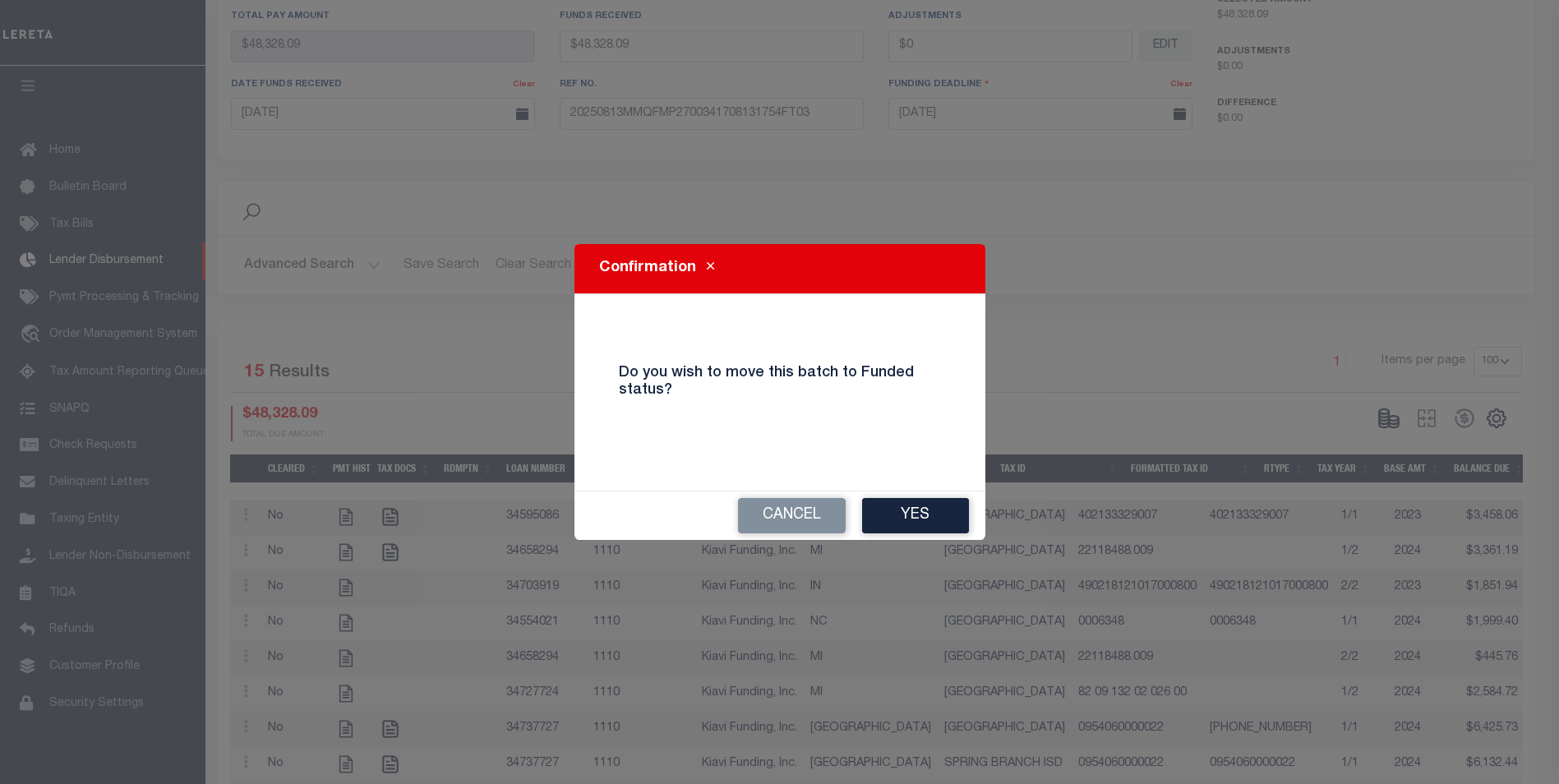
type input "$0"
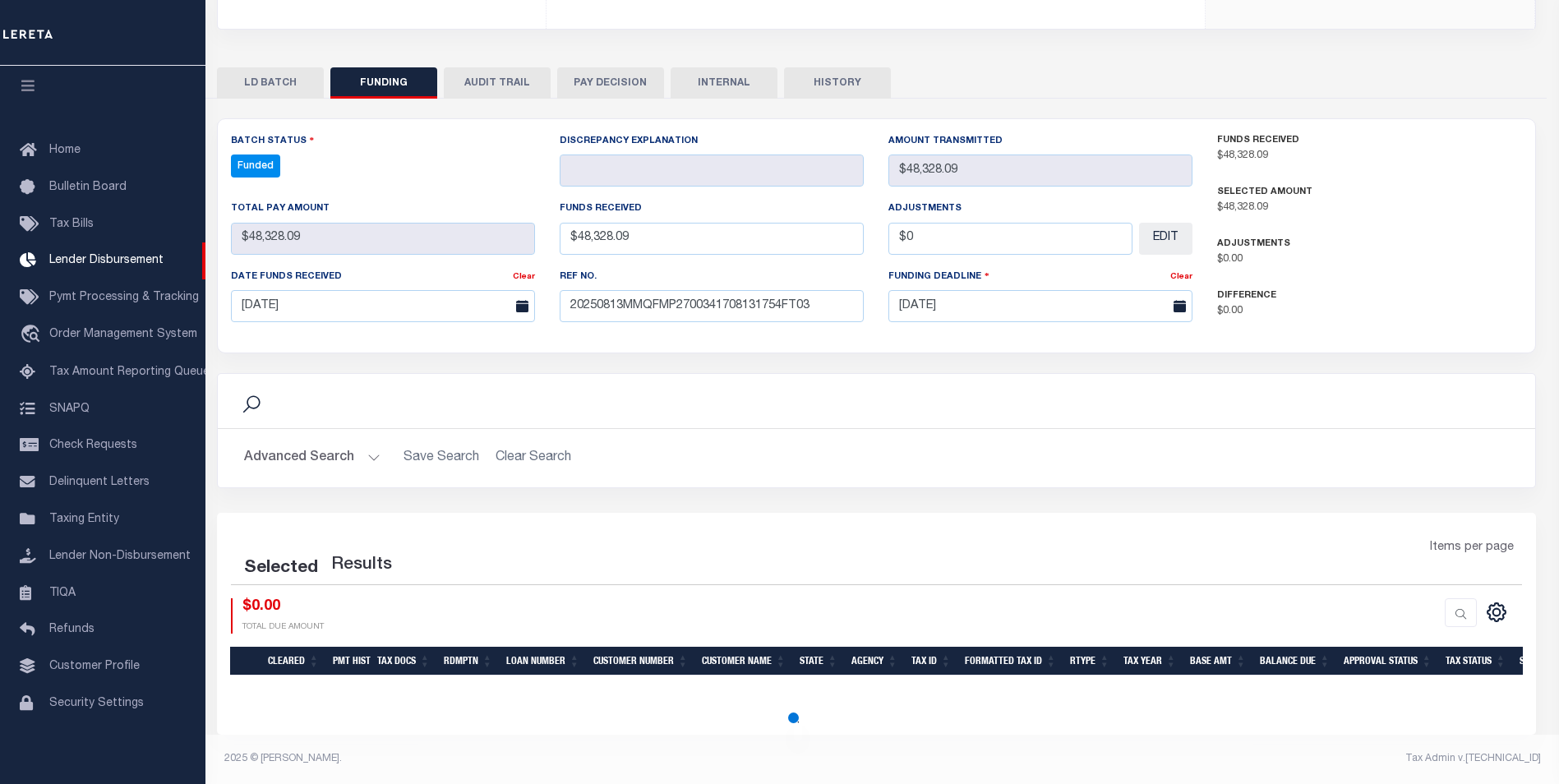
scroll to position [282, 0]
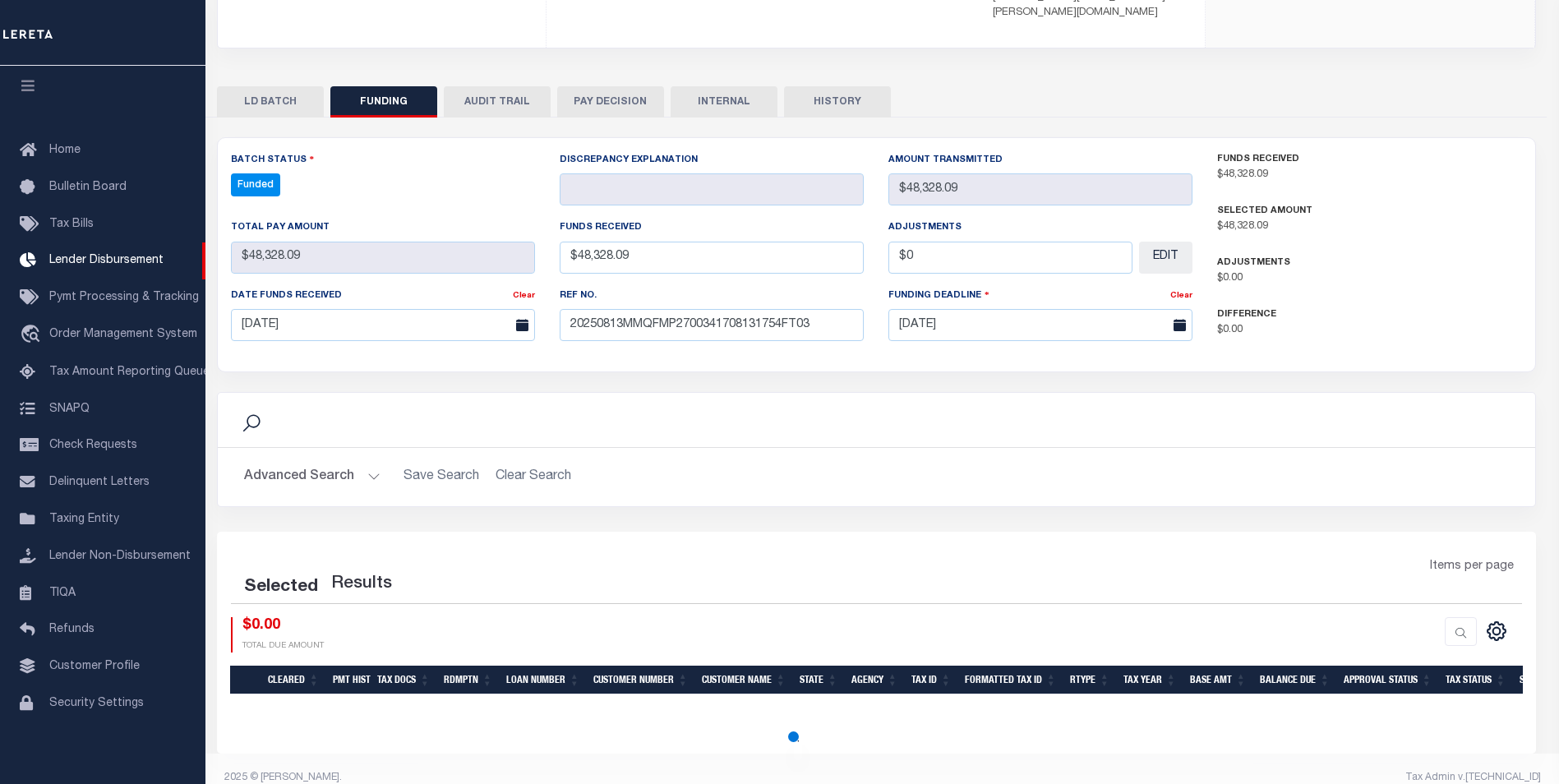
select select "100"
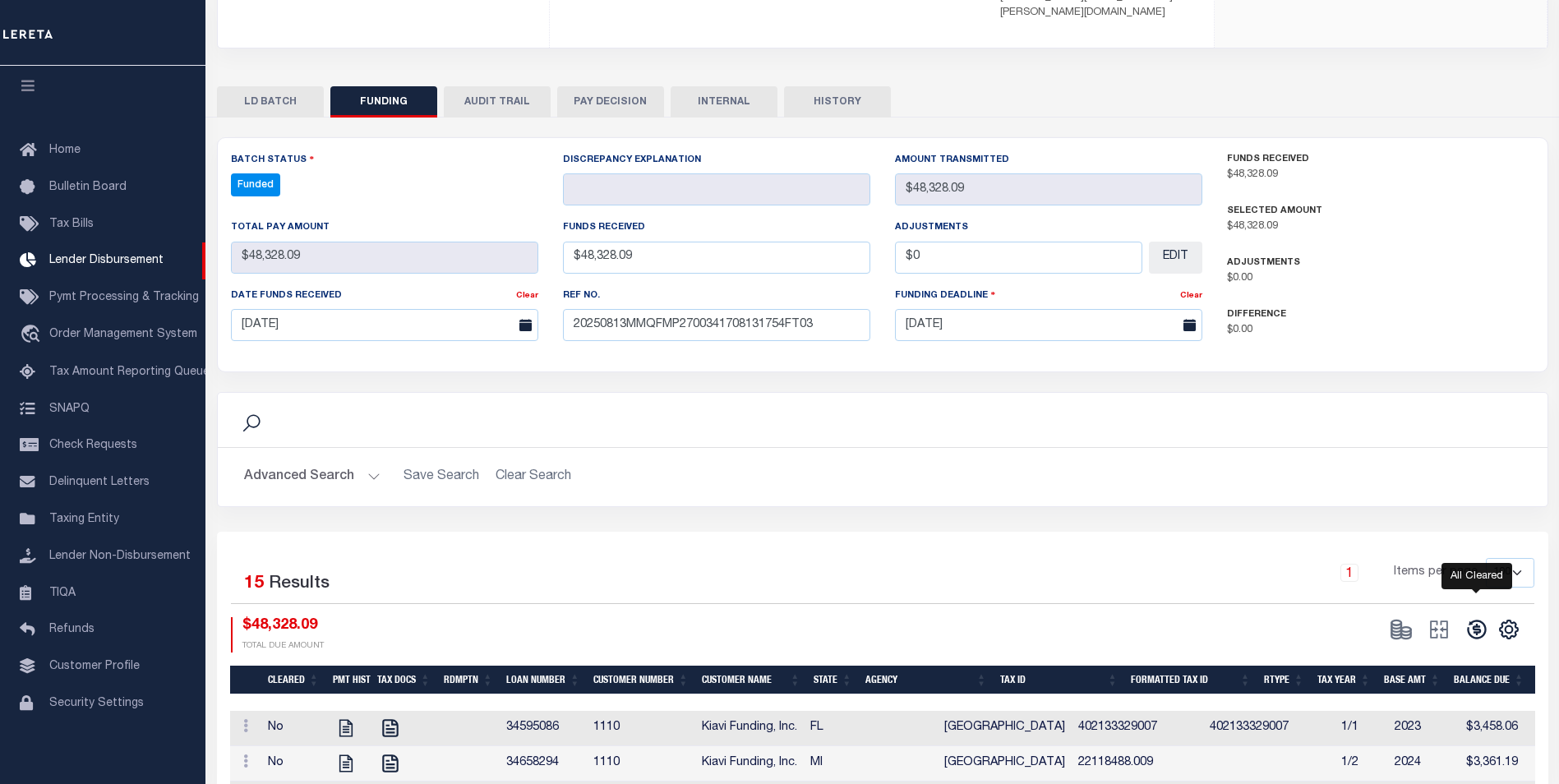
click at [1481, 618] on icon at bounding box center [1477, 630] width 23 height 23
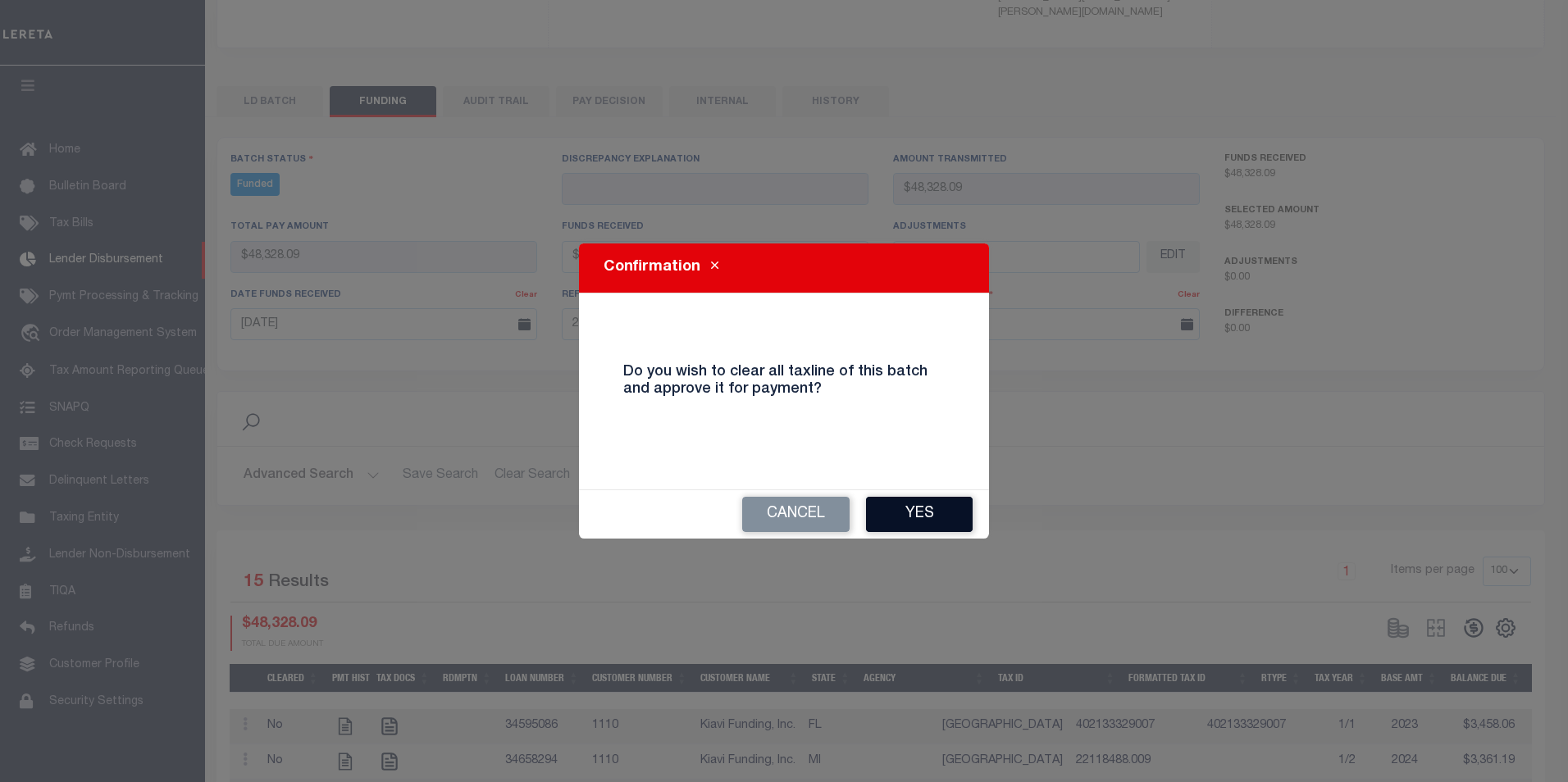
click at [934, 513] on button "Yes" at bounding box center [920, 514] width 107 height 35
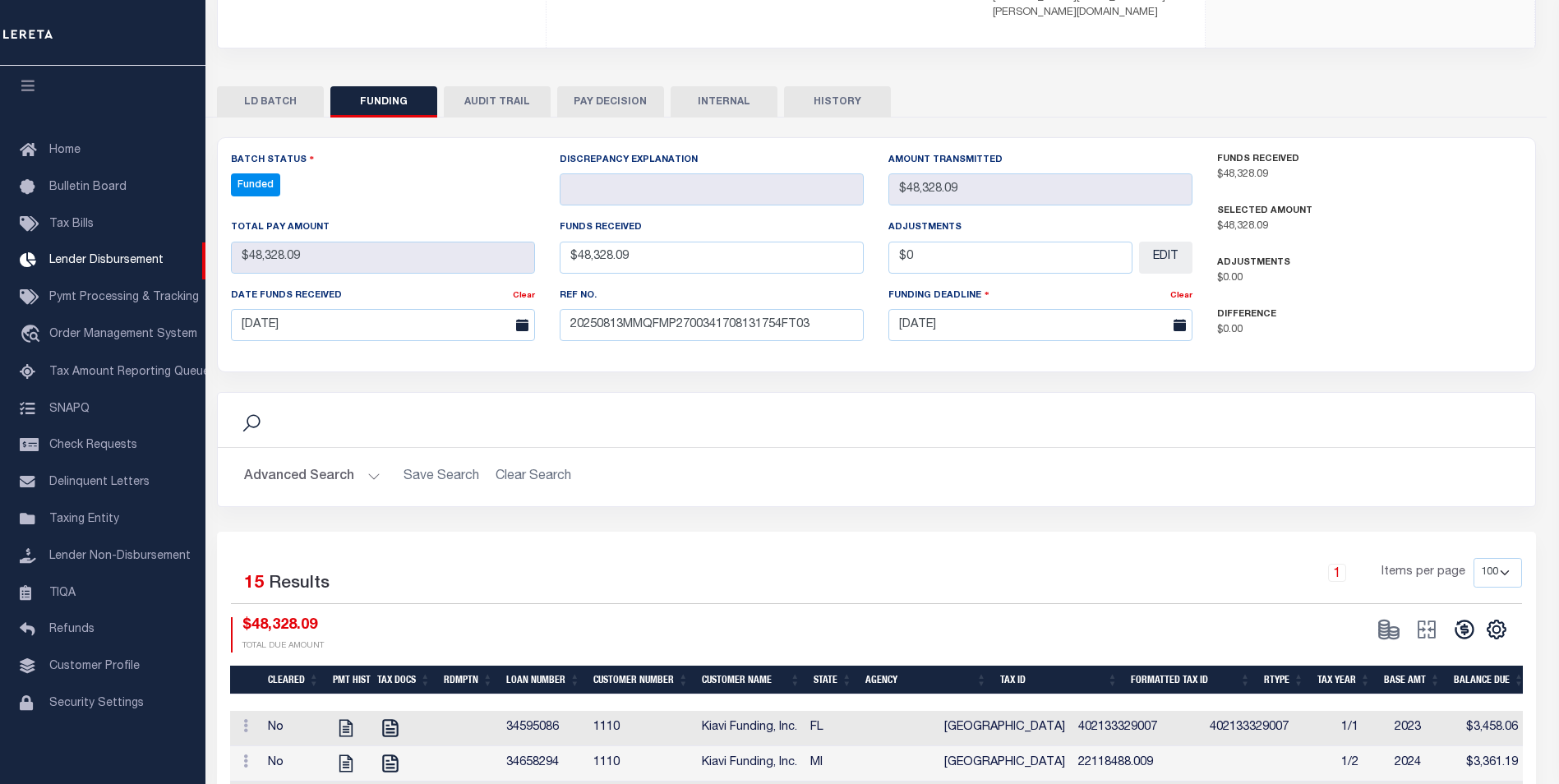
type input "$48,328.09"
type input "$0"
select select "100"
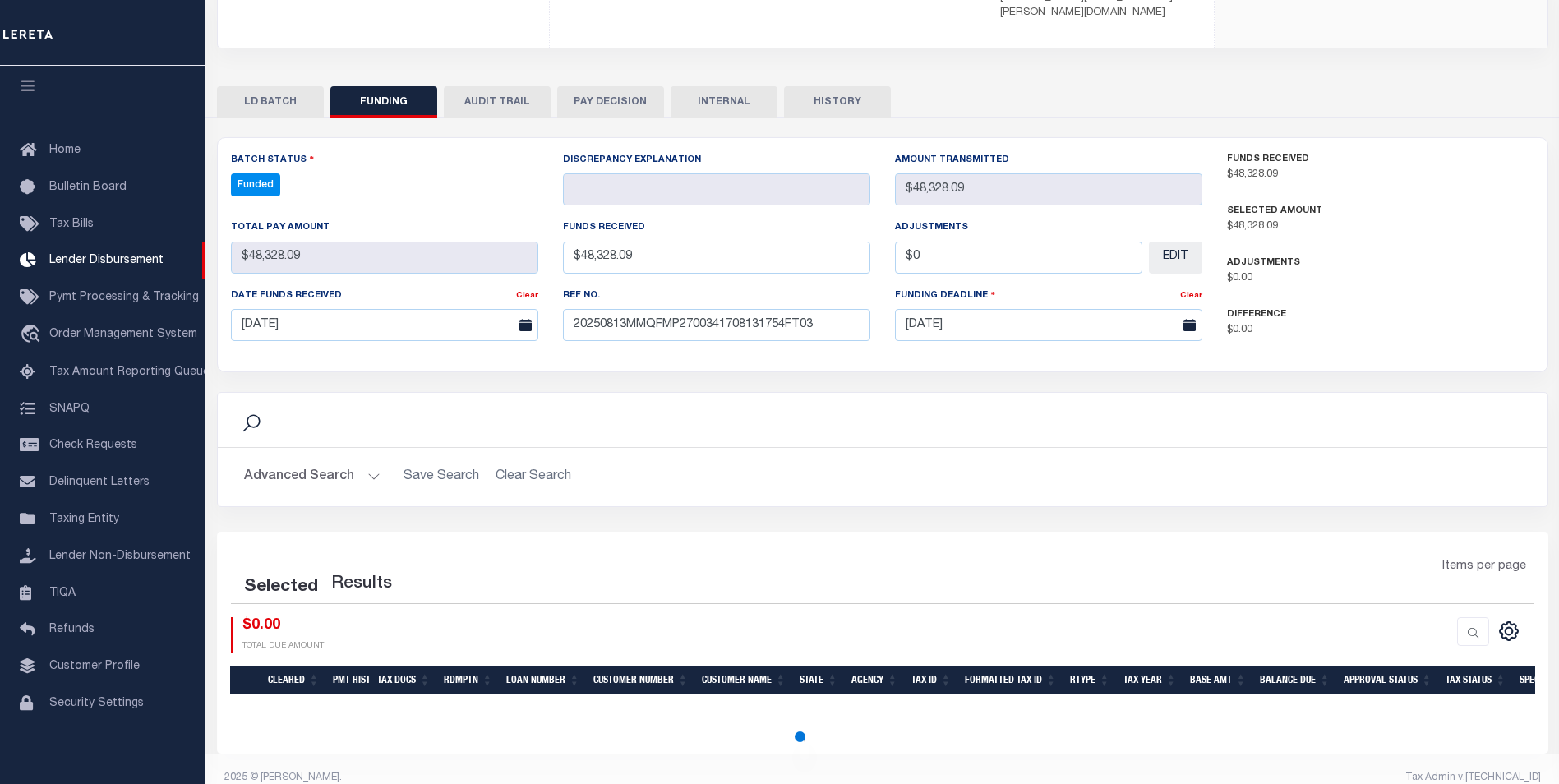
select select "100"
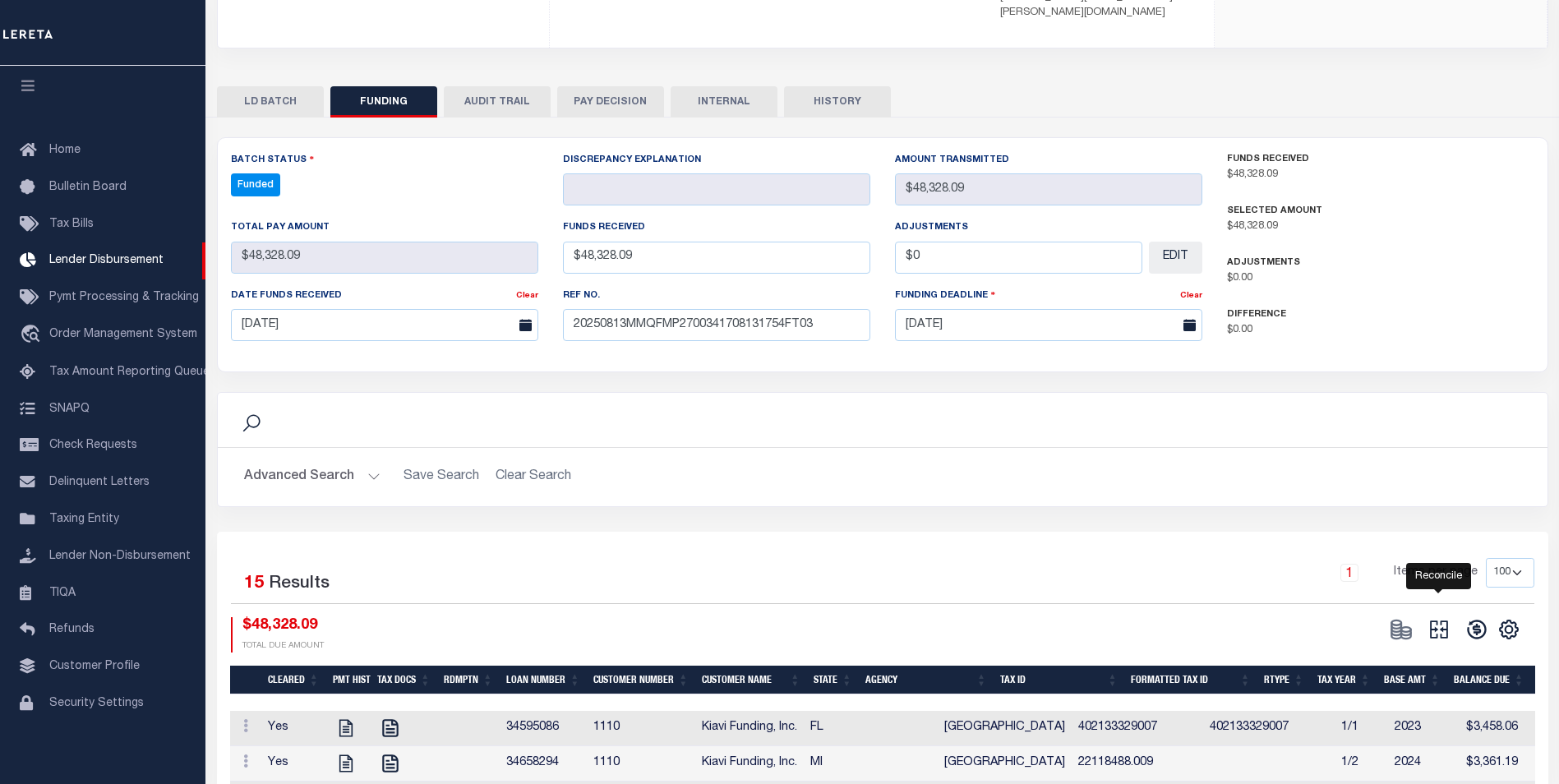
click at [1431, 618] on icon "" at bounding box center [1440, 630] width 23 height 23
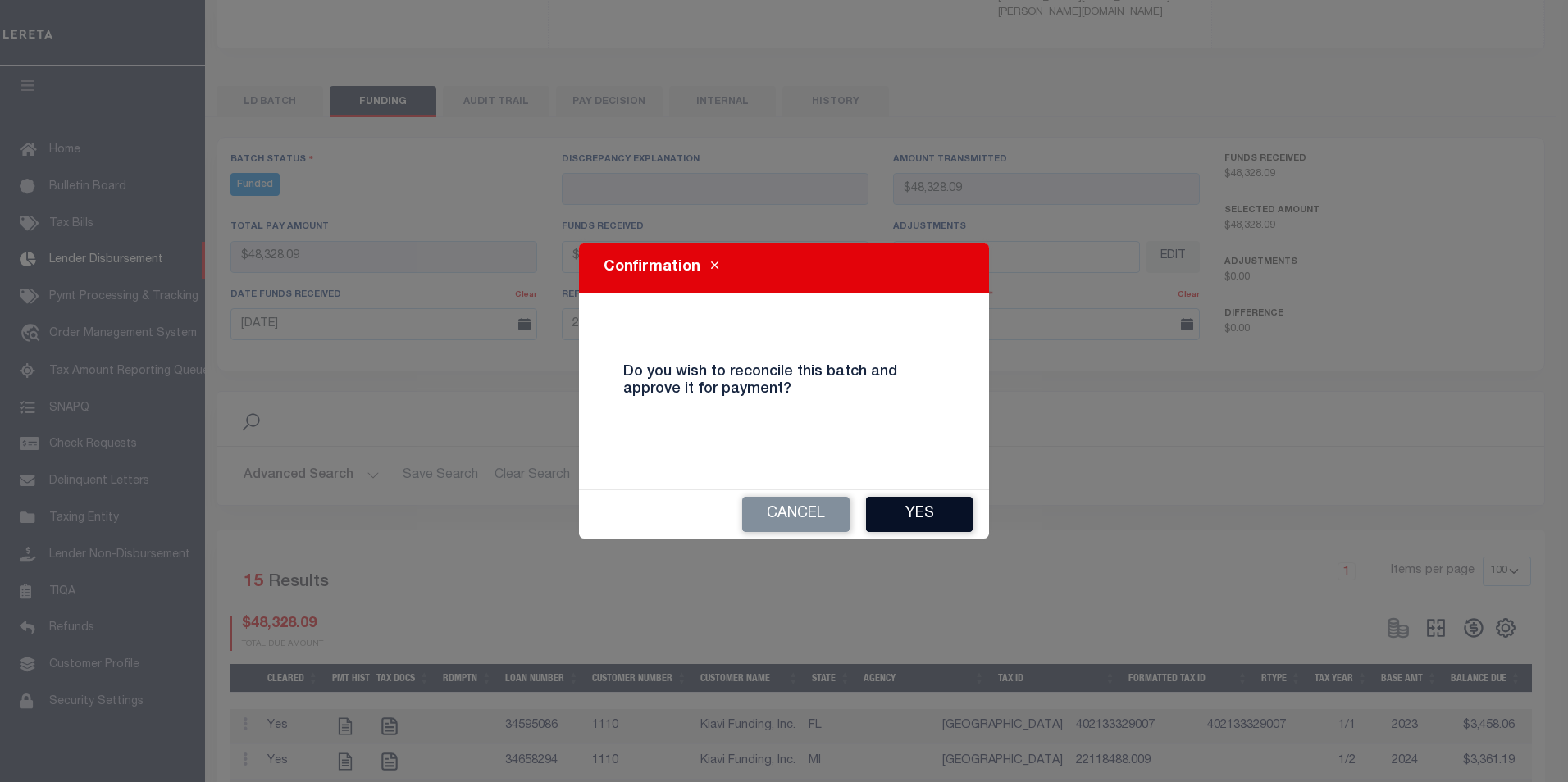
click at [930, 518] on button "Yes" at bounding box center [920, 514] width 107 height 35
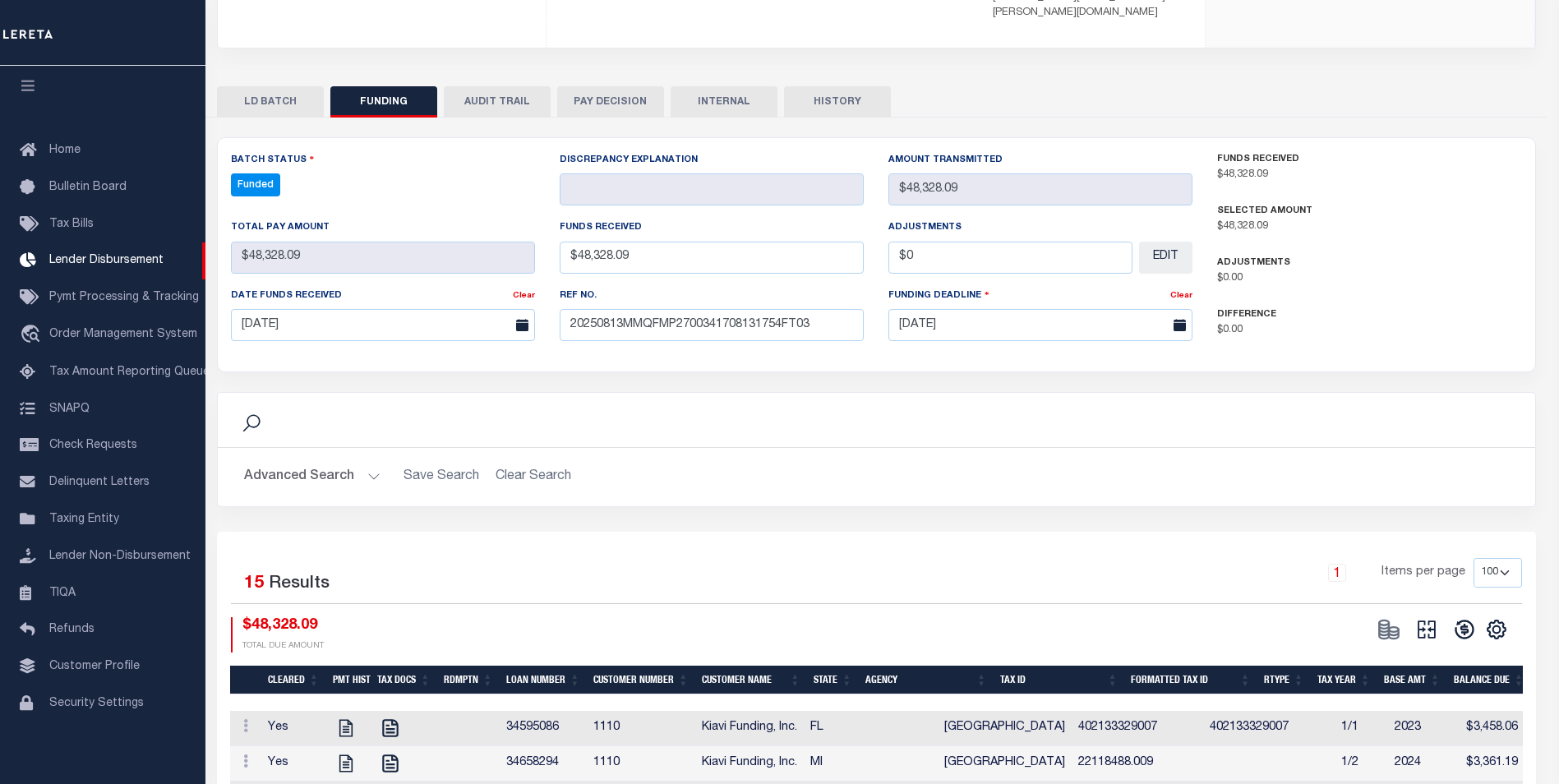
type input "$48,328.09"
type input "$0"
select select "100"
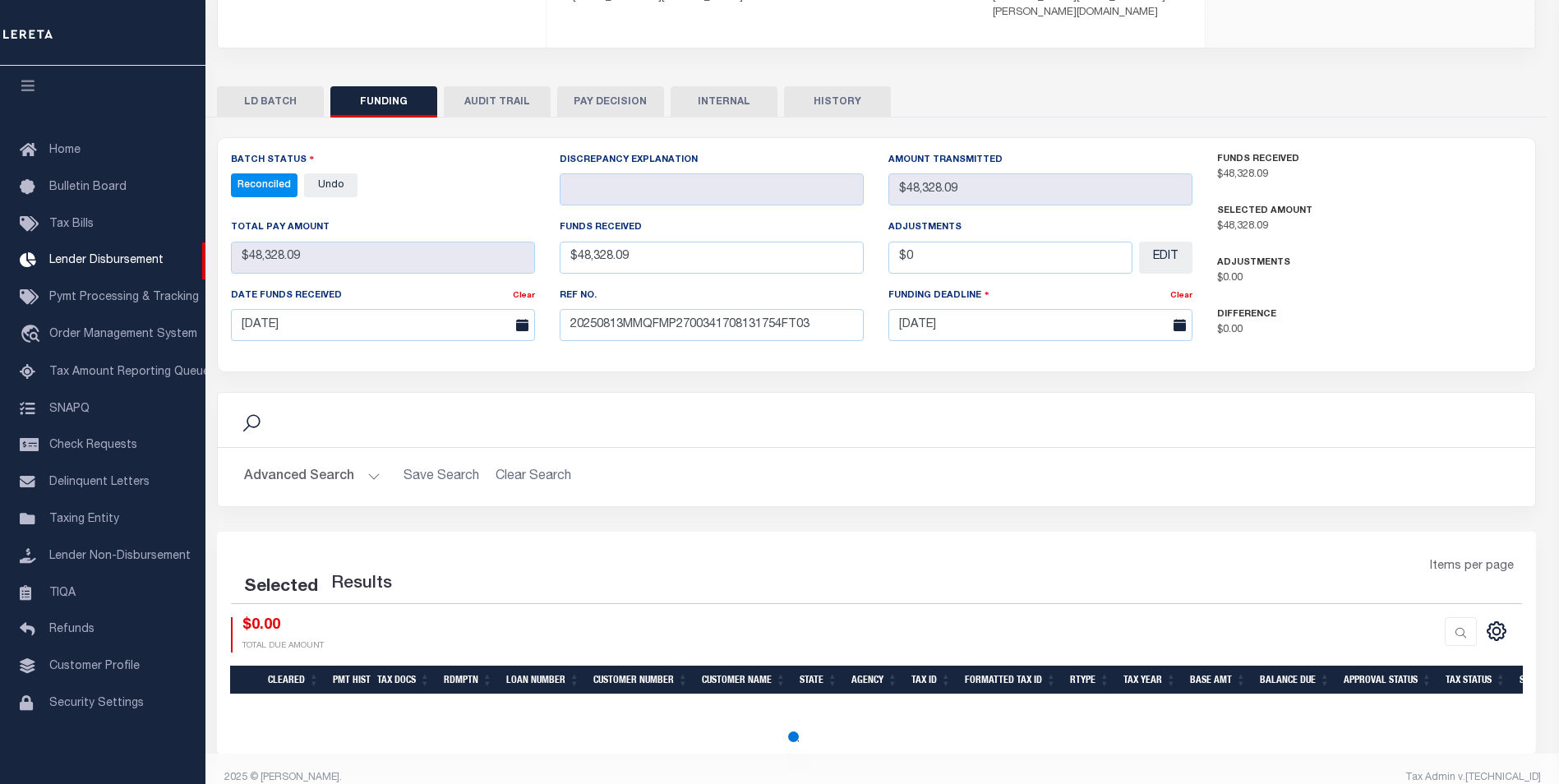
select select "100"
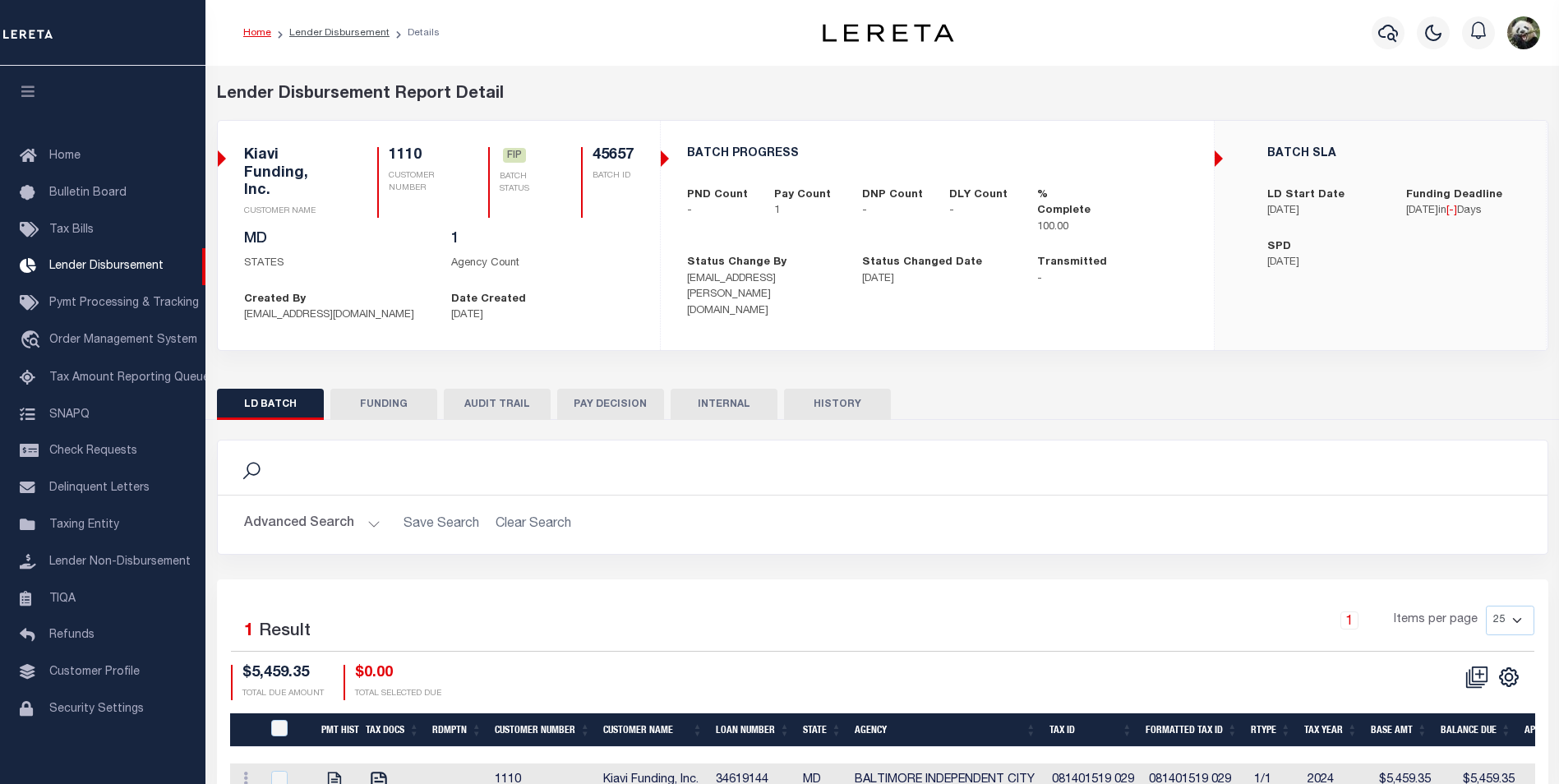
scroll to position [17, 0]
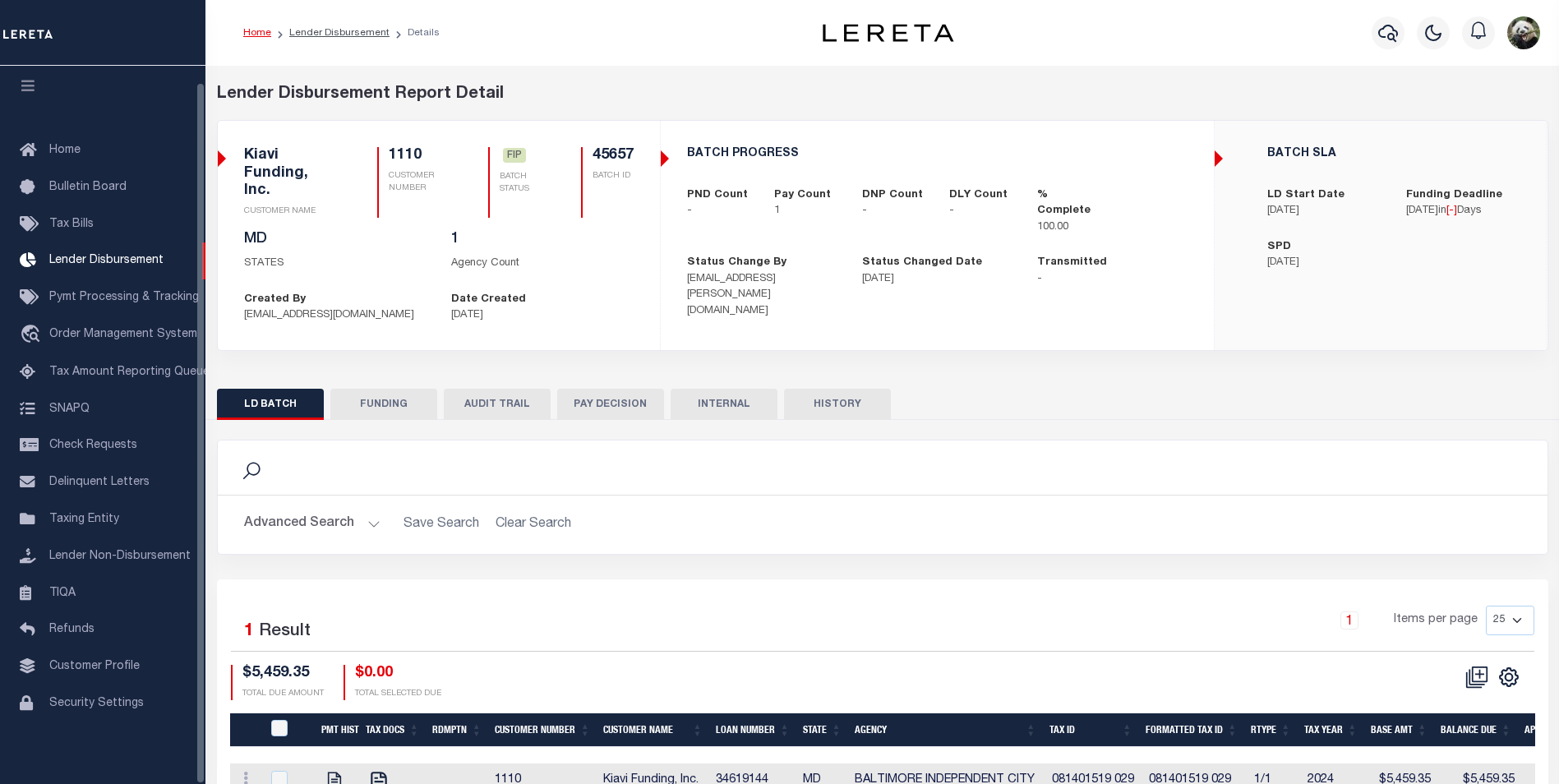
click at [350, 389] on button "FUNDING" at bounding box center [384, 404] width 107 height 31
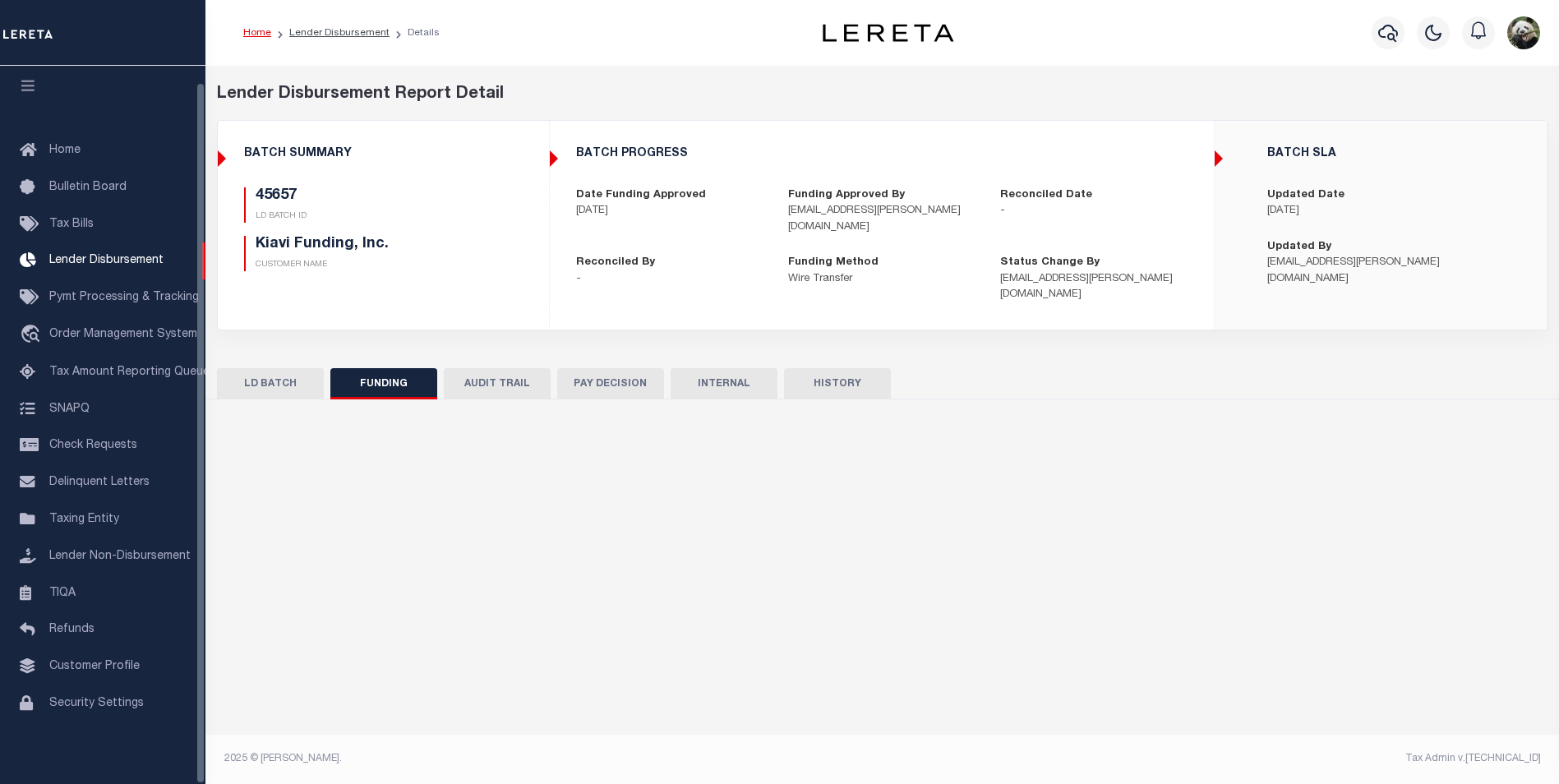
type input "$5,459.35"
type input "$0"
type input "[DATE]"
select select "100"
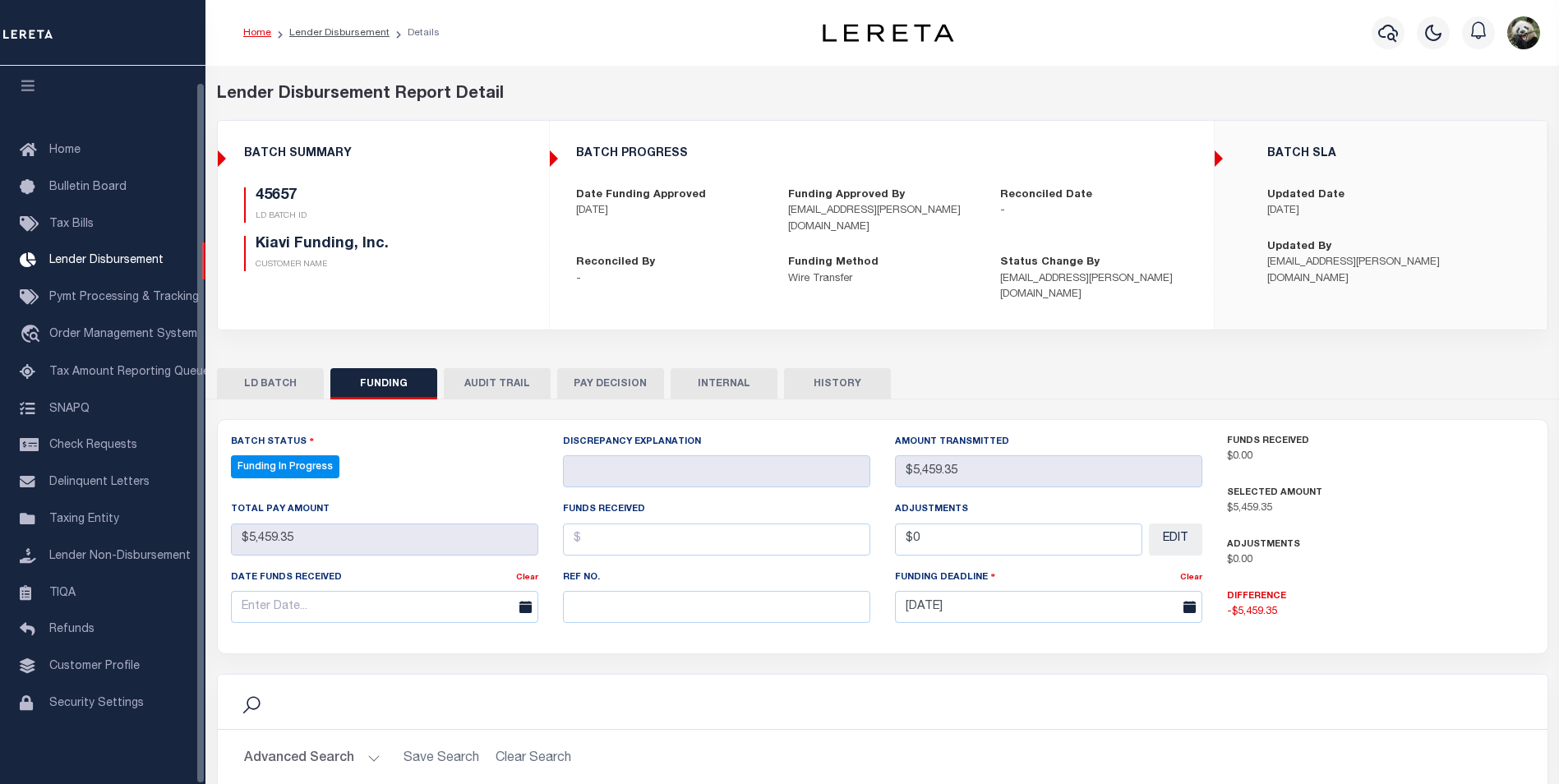
select select "100"
paste input "20250813MMQFMP2700225608131310FT03"
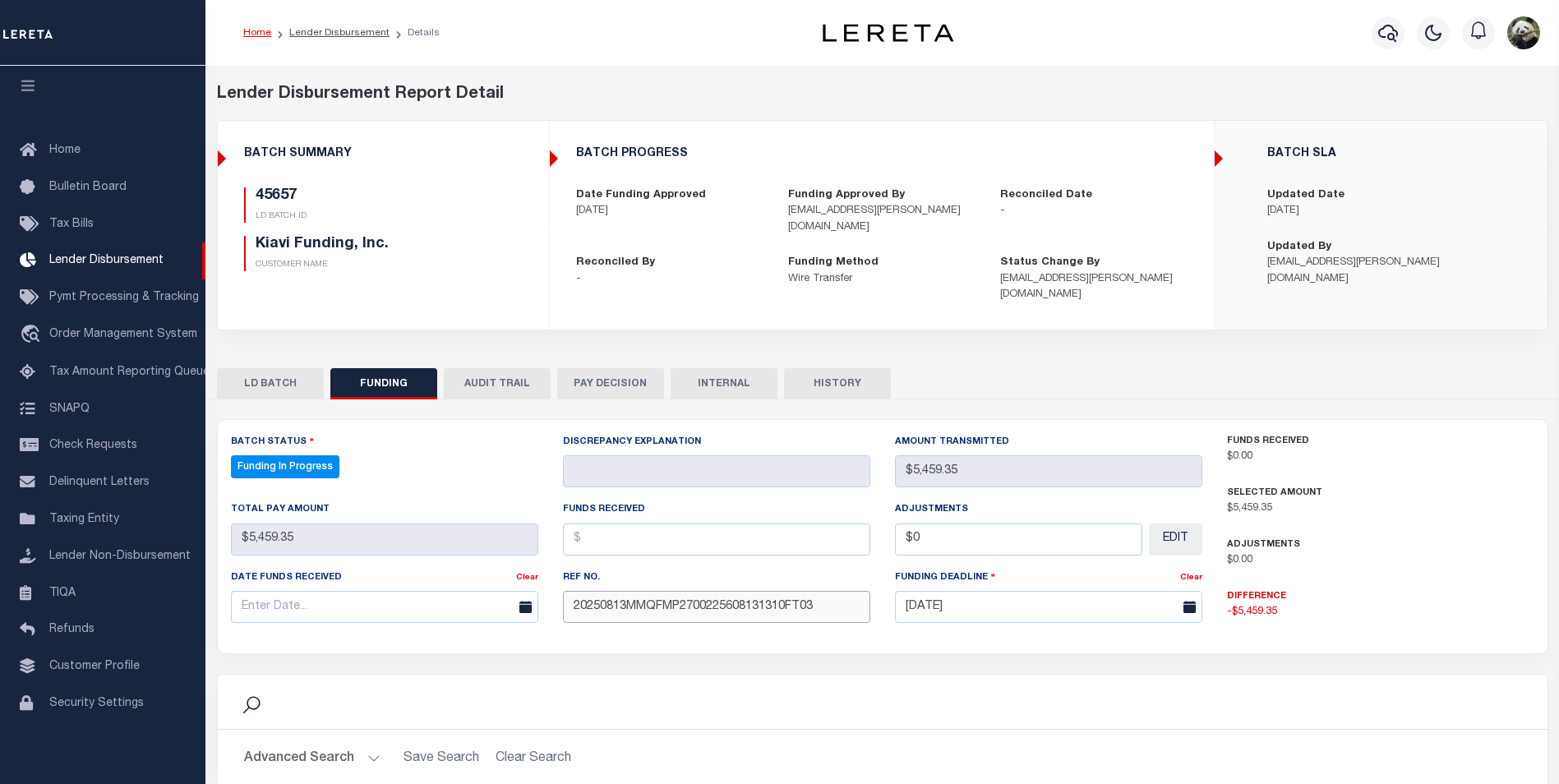
type input "20250813MMQFMP2700225608131310FT03"
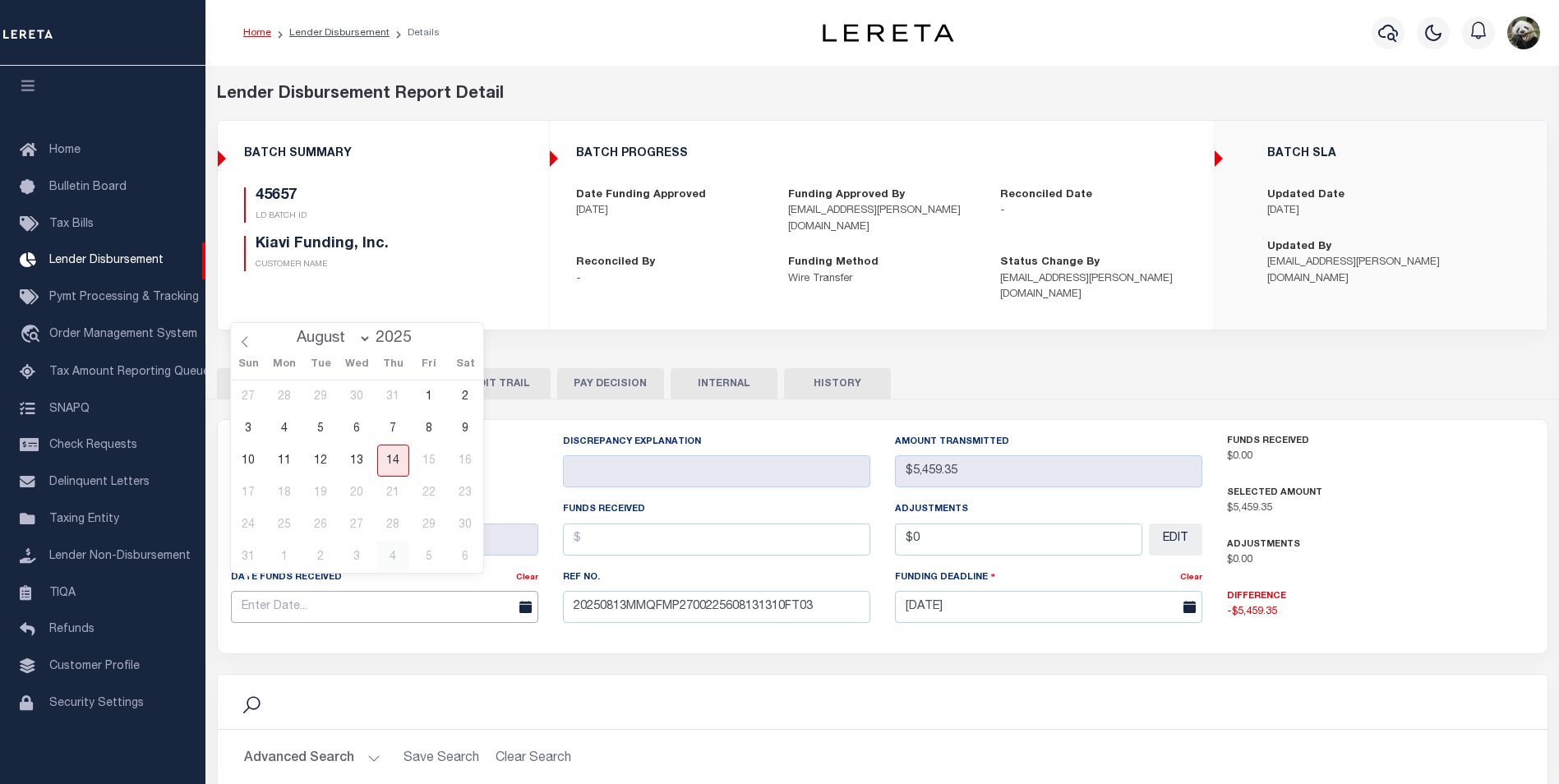
drag, startPoint x: 412, startPoint y: 595, endPoint x: 408, endPoint y: 549, distance: 46.2
click at [411, 595] on input "text" at bounding box center [385, 606] width 308 height 32
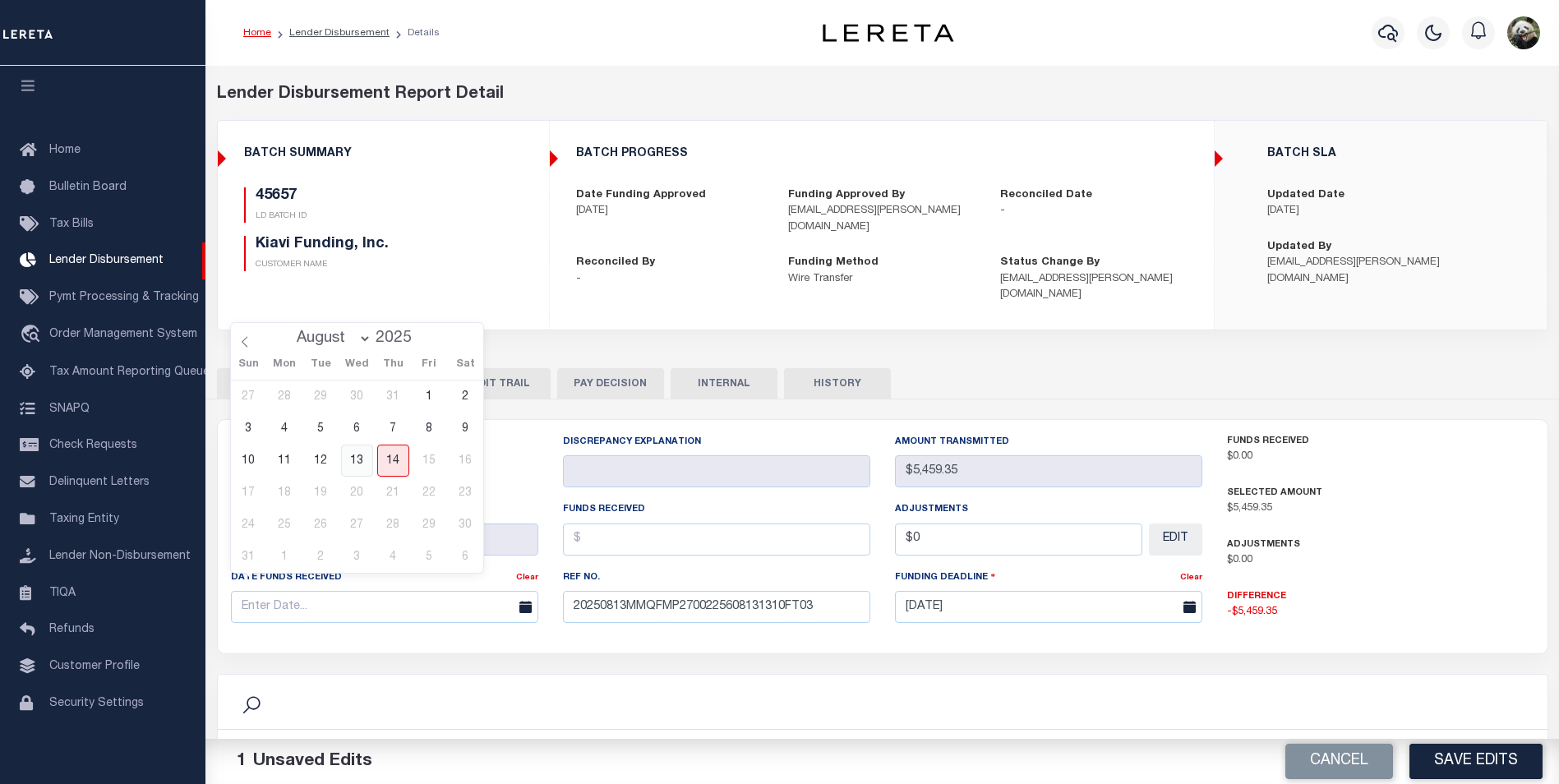
click at [361, 459] on span "13" at bounding box center [357, 460] width 32 height 32
type input "[DATE]"
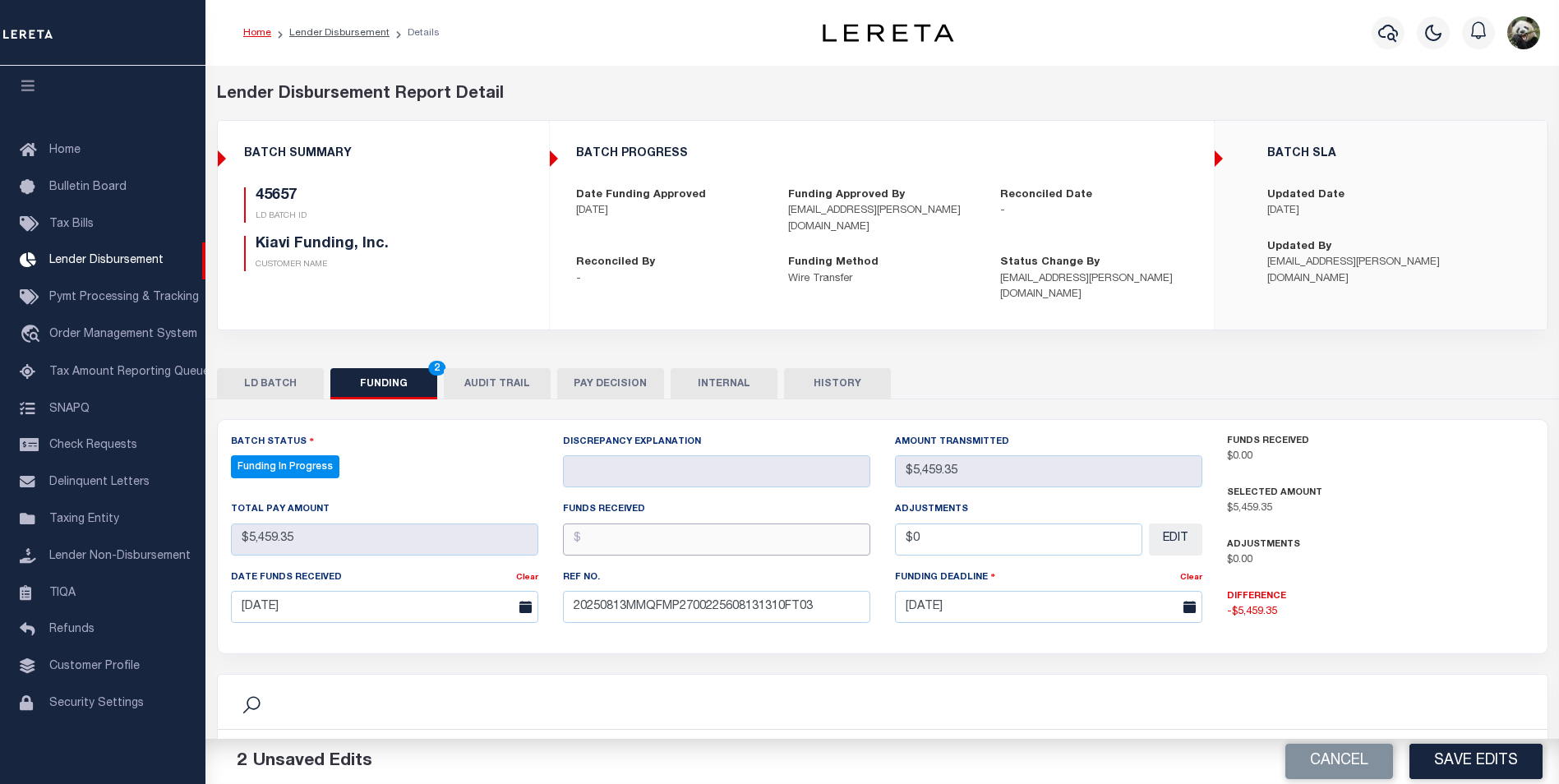
click at [618, 524] on input "text" at bounding box center [717, 540] width 308 height 32
type input "$5,459.35"
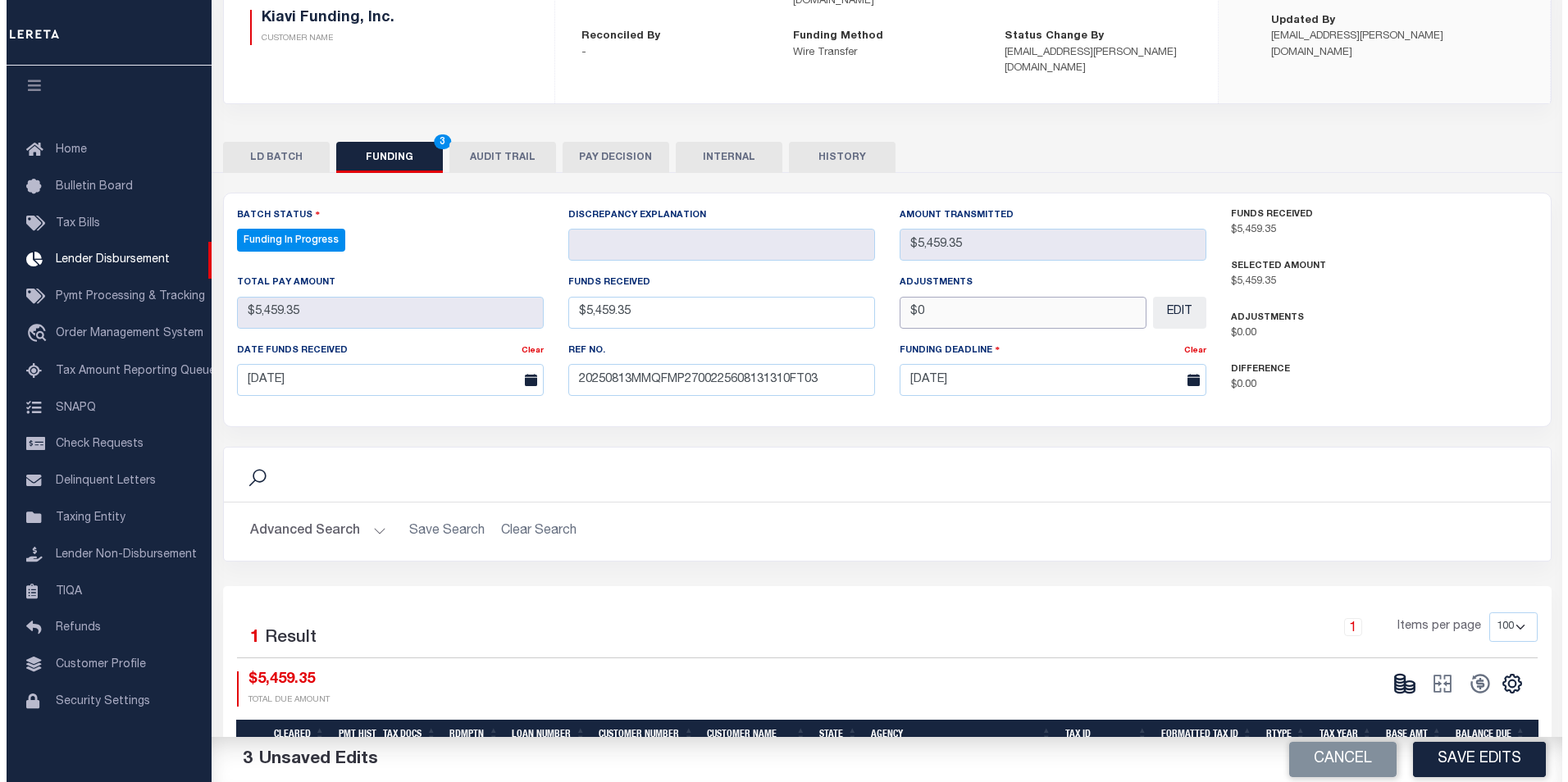
scroll to position [299, 0]
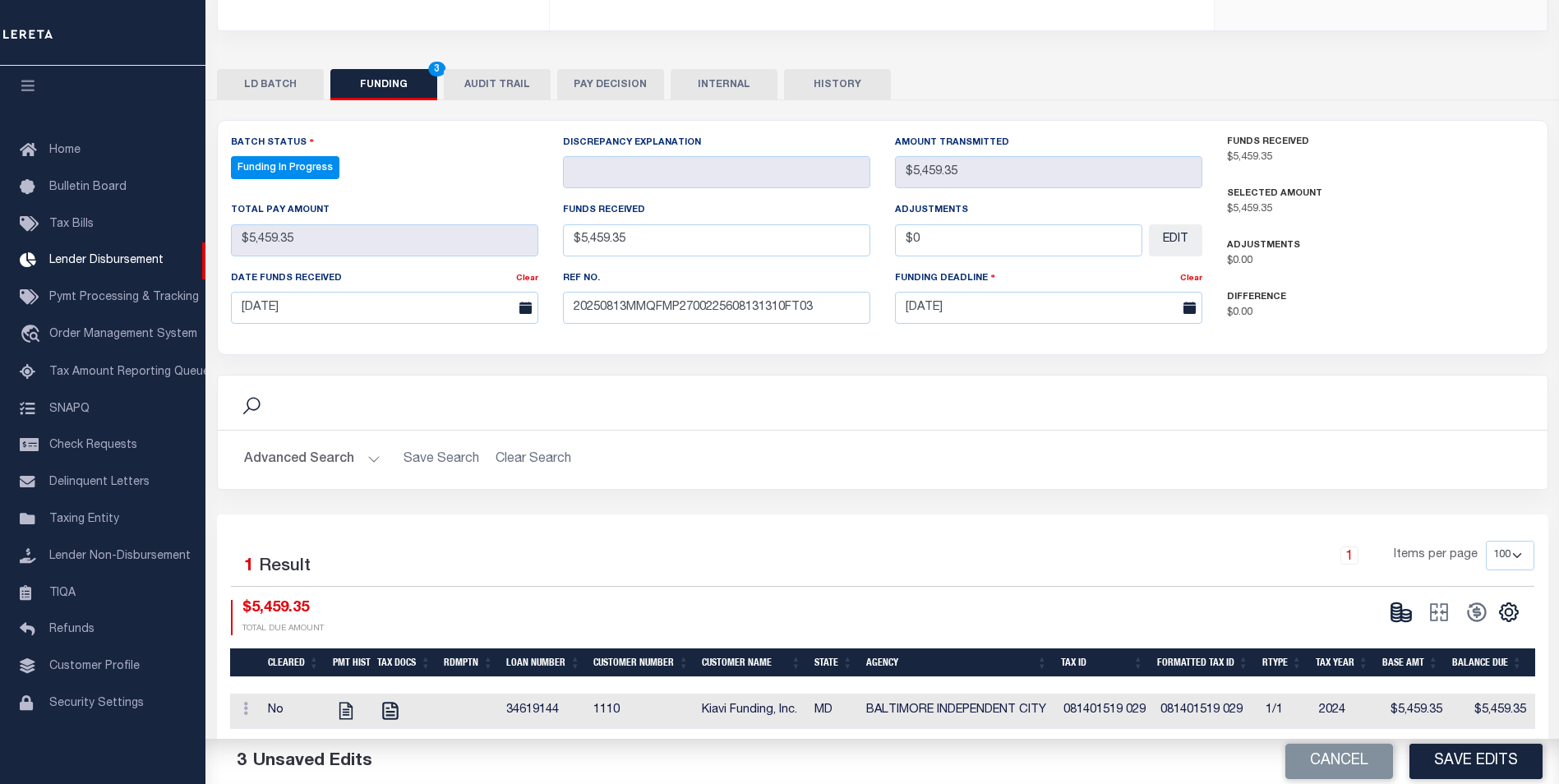
type input "$0.00"
click at [1479, 761] on button "Save Edits" at bounding box center [1476, 761] width 133 height 35
select select "100"
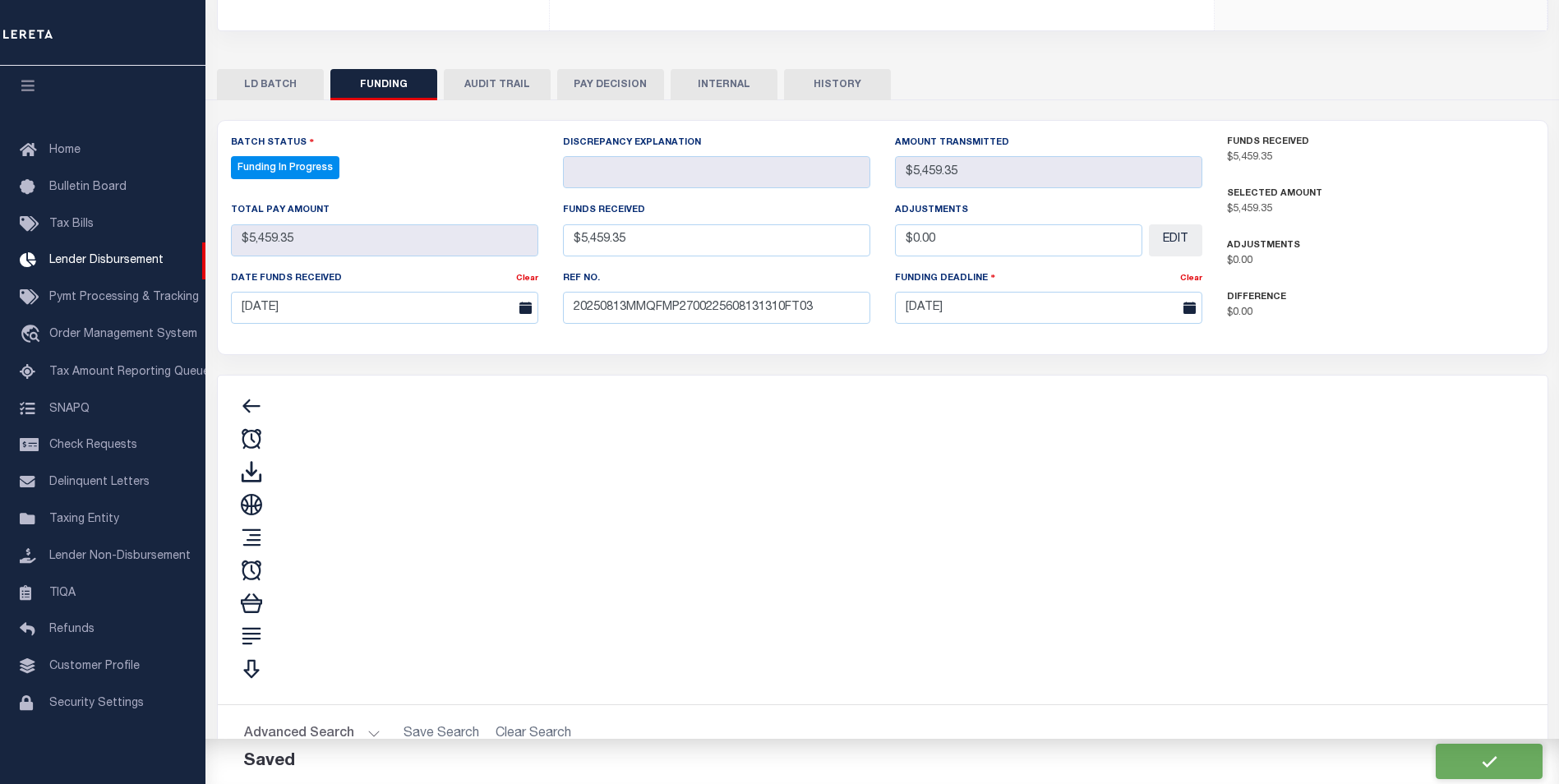
type input "$5,459.35"
type input "$0"
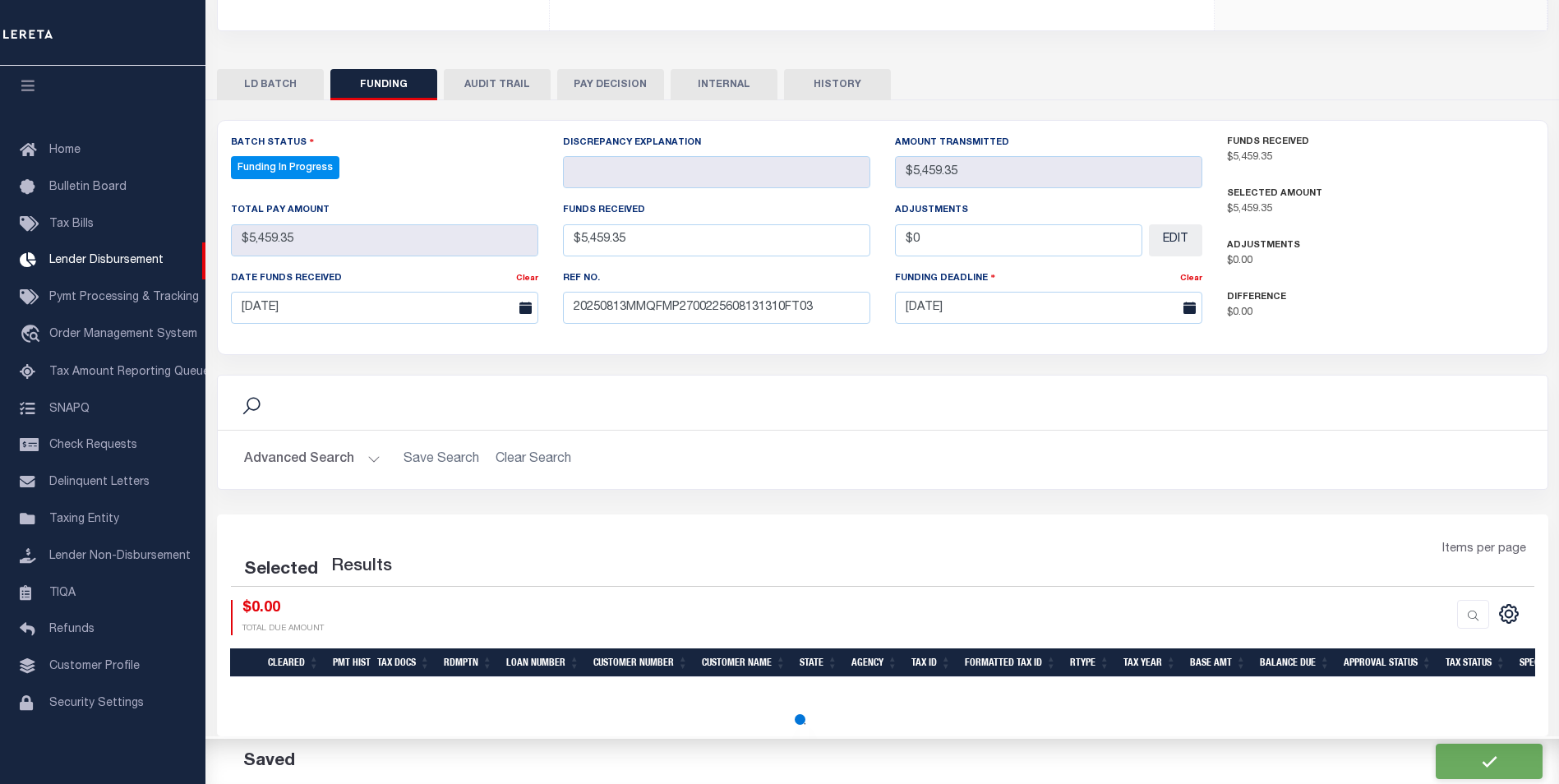
select select "100"
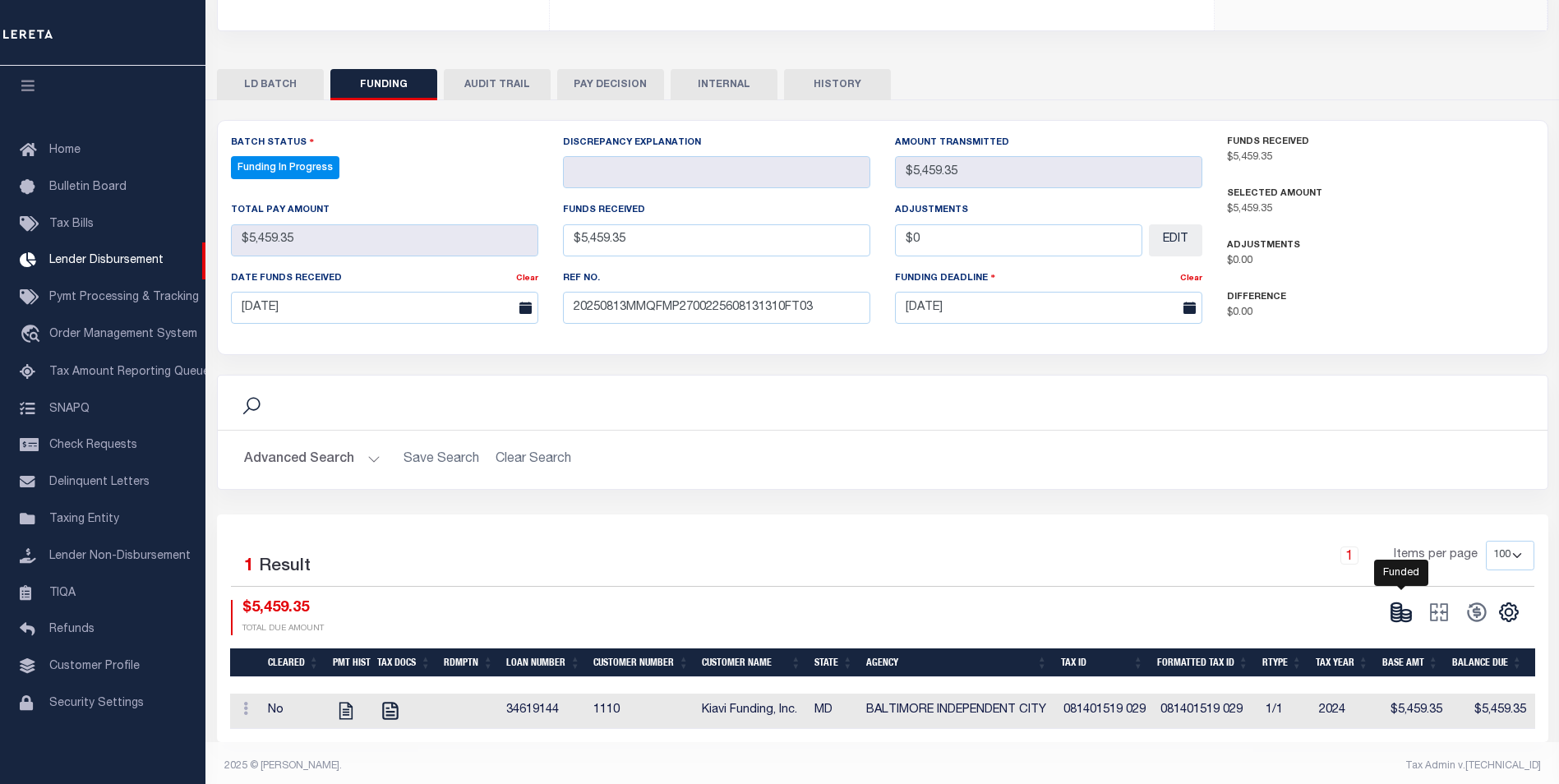
click at [1403, 616] on icon at bounding box center [1406, 618] width 10 height 6
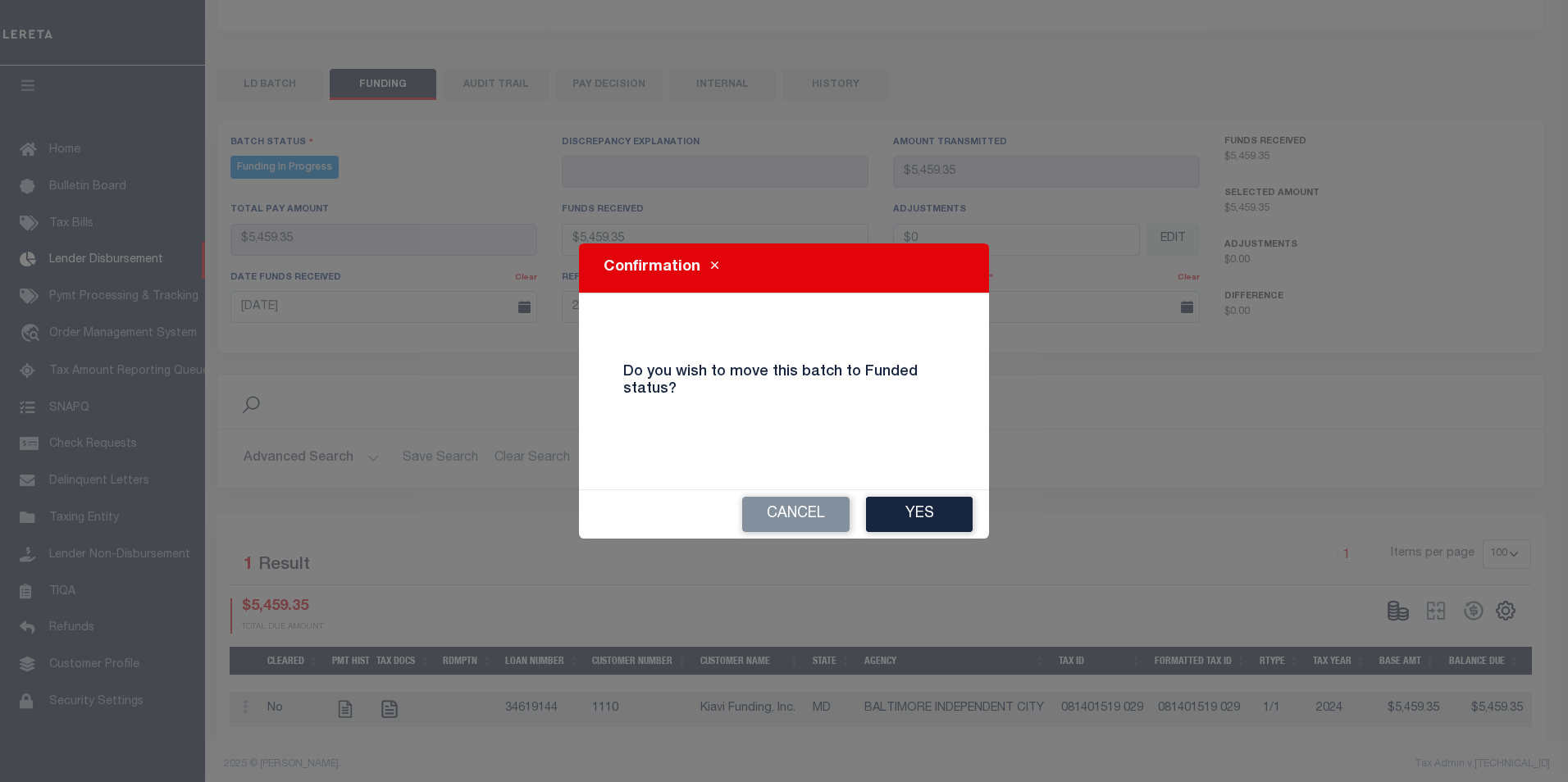
click at [924, 503] on button "Yes" at bounding box center [920, 514] width 107 height 35
select select "100"
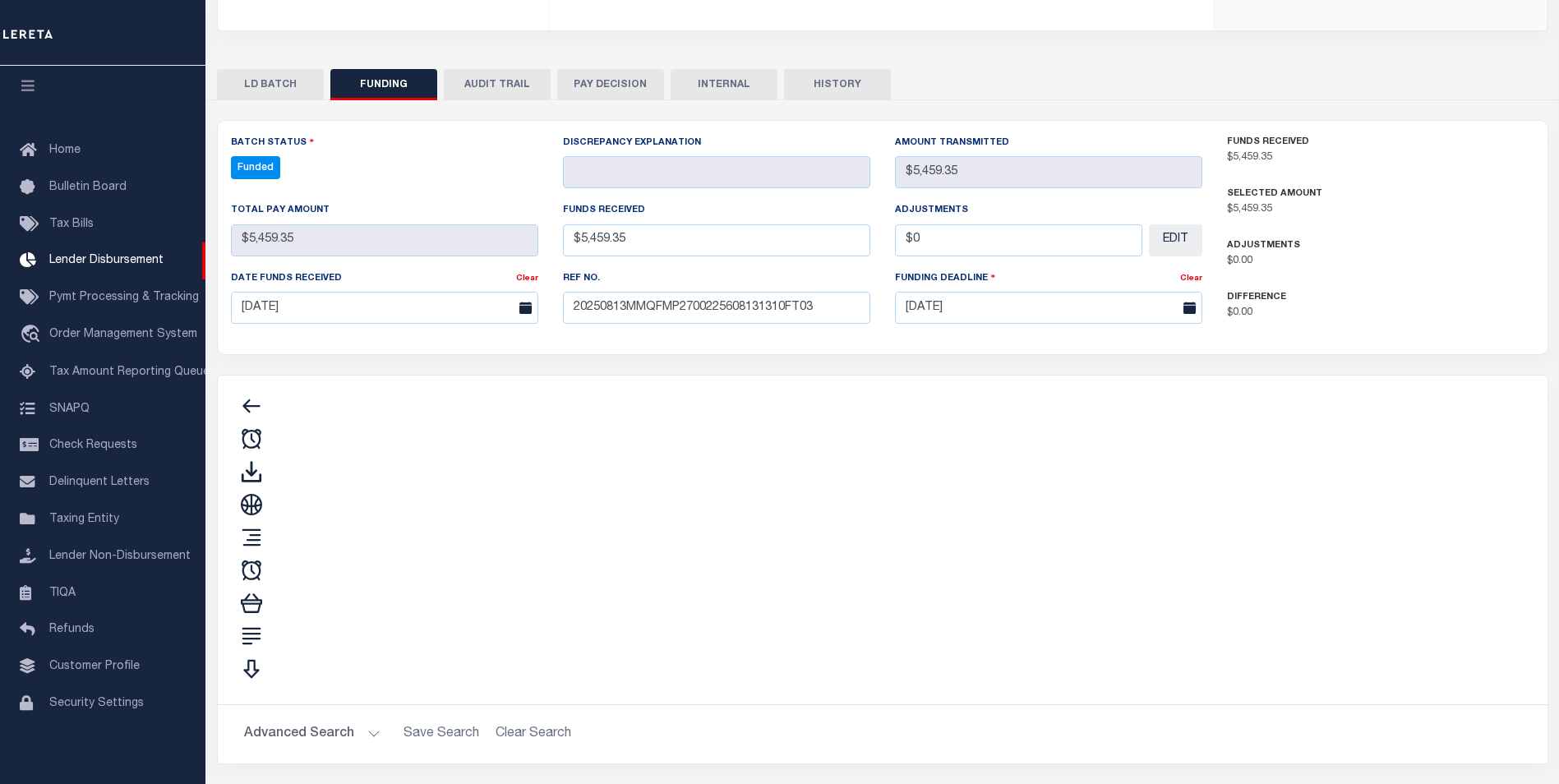
type input "$5,459.35"
type input "$0"
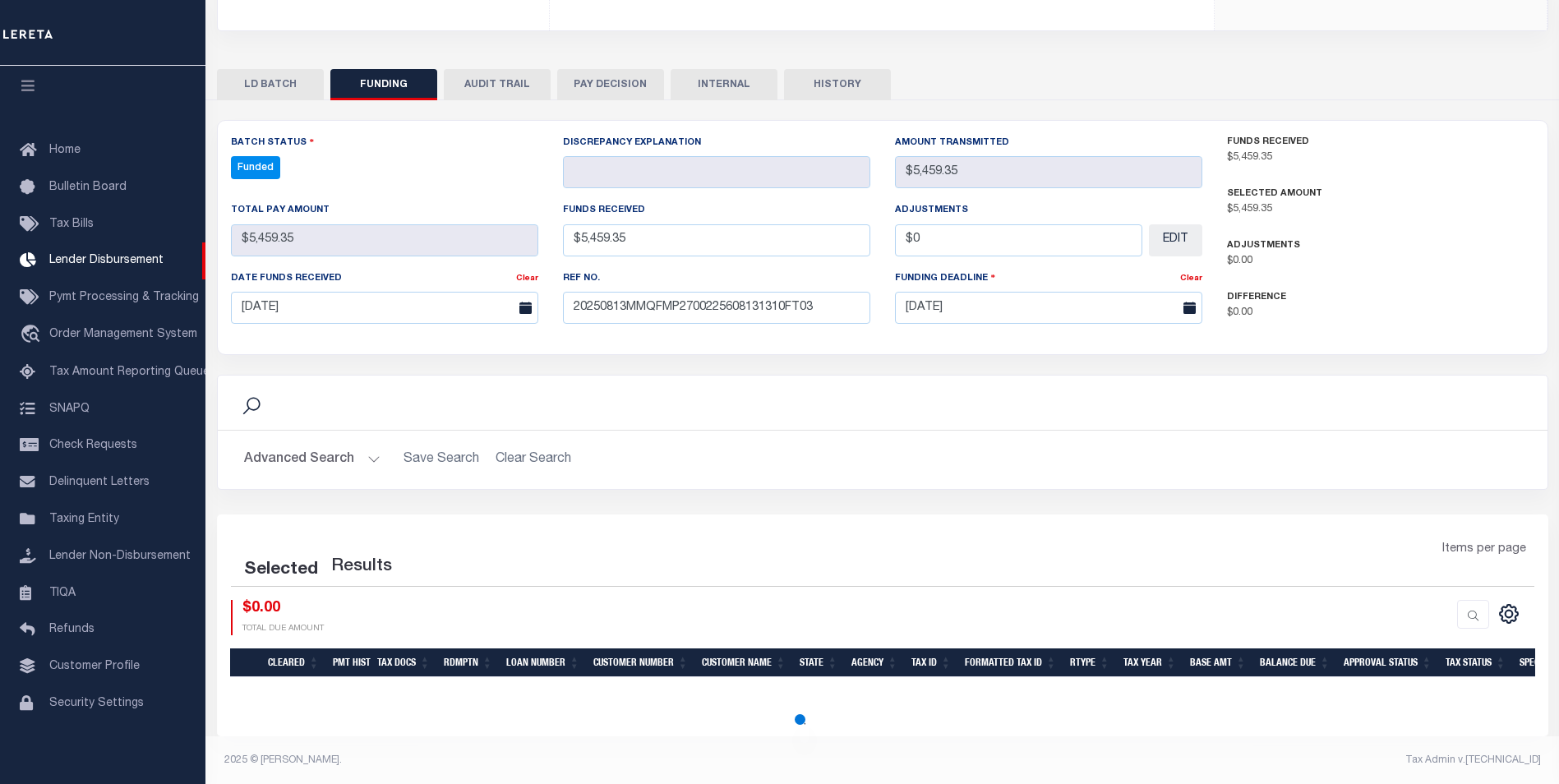
select select "100"
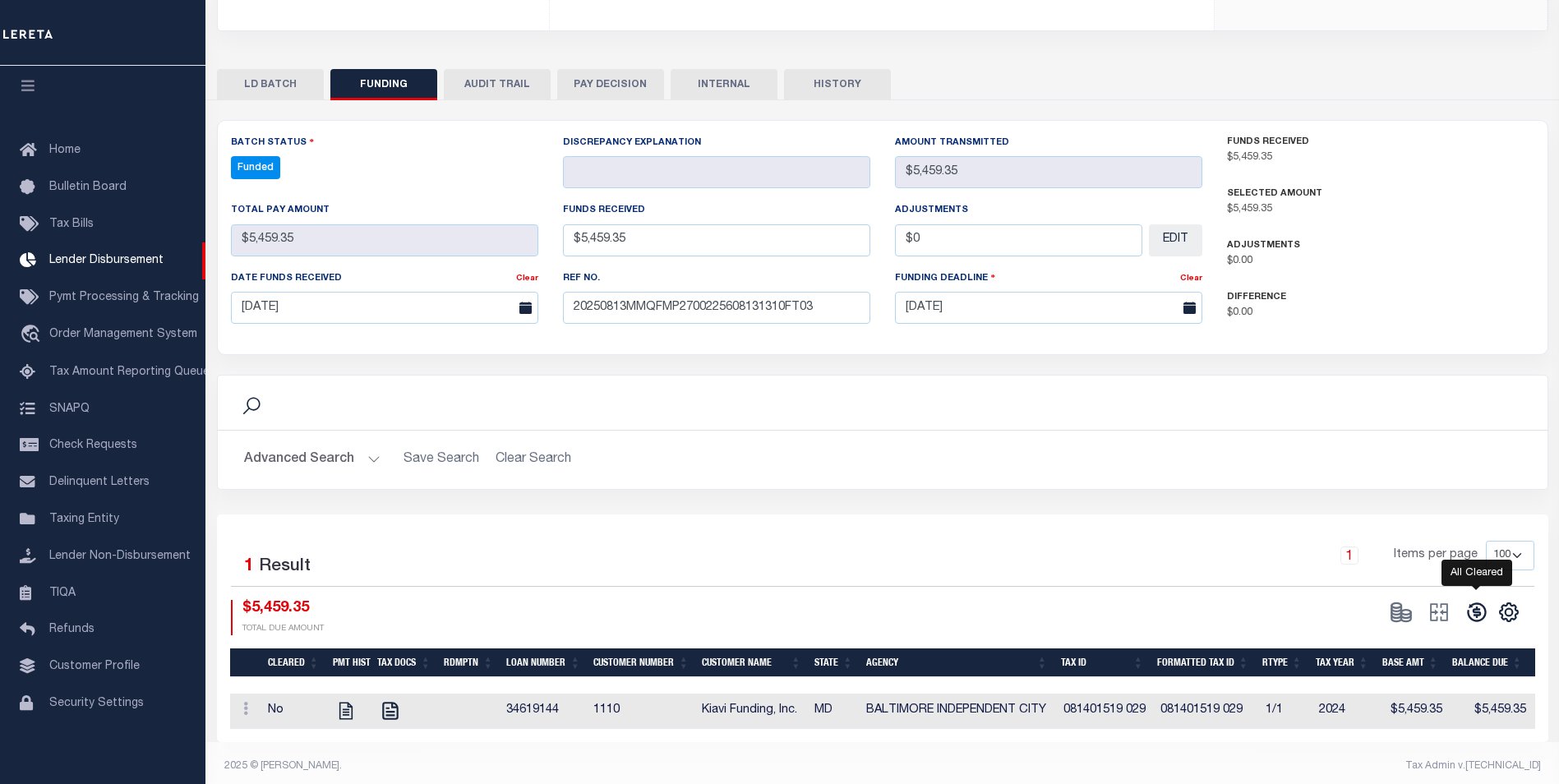
click at [1481, 603] on icon at bounding box center [1476, 612] width 19 height 19
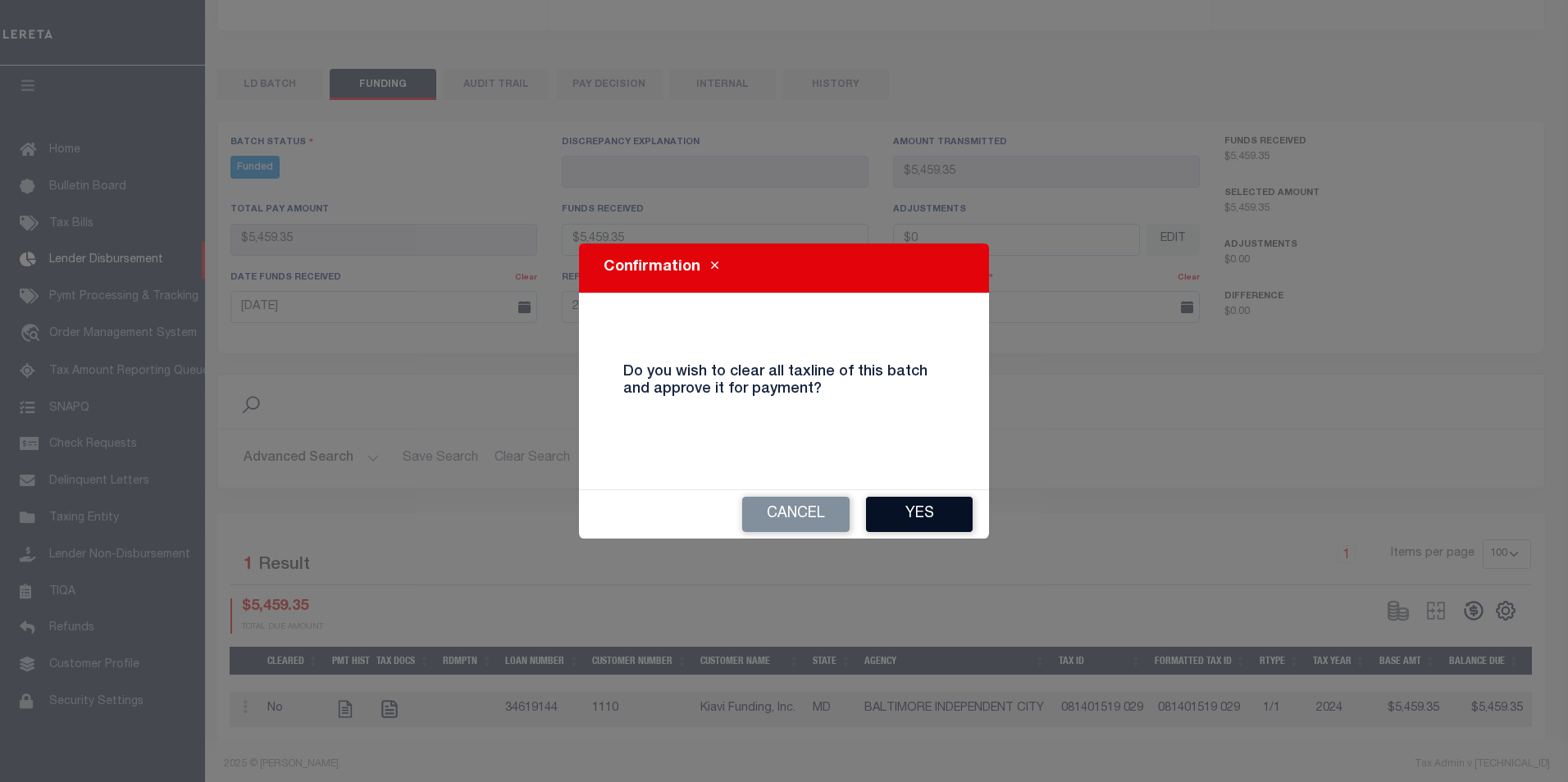
click at [911, 508] on button "Yes" at bounding box center [920, 514] width 107 height 35
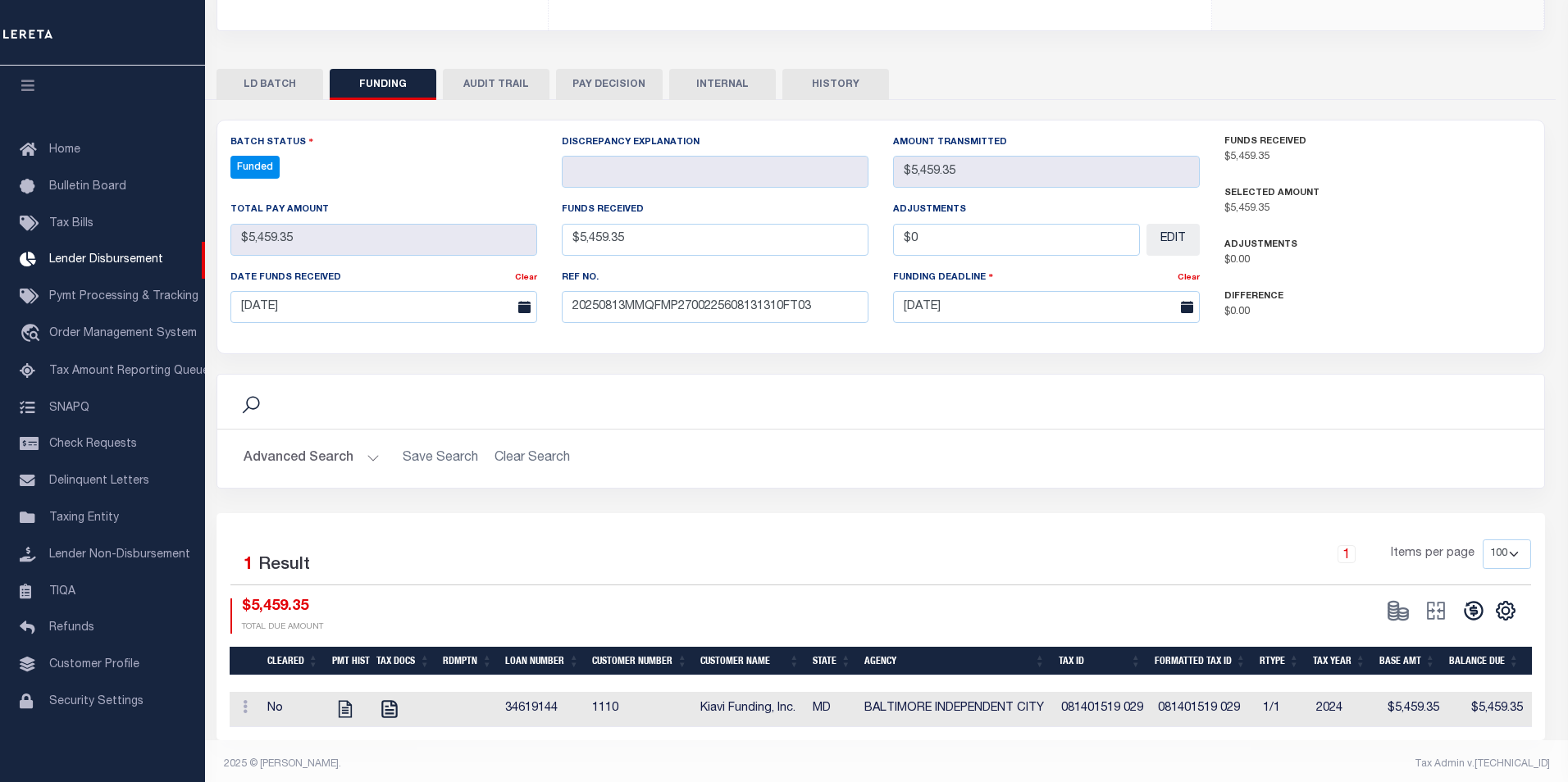
type input "$5,459.35"
type input "$0"
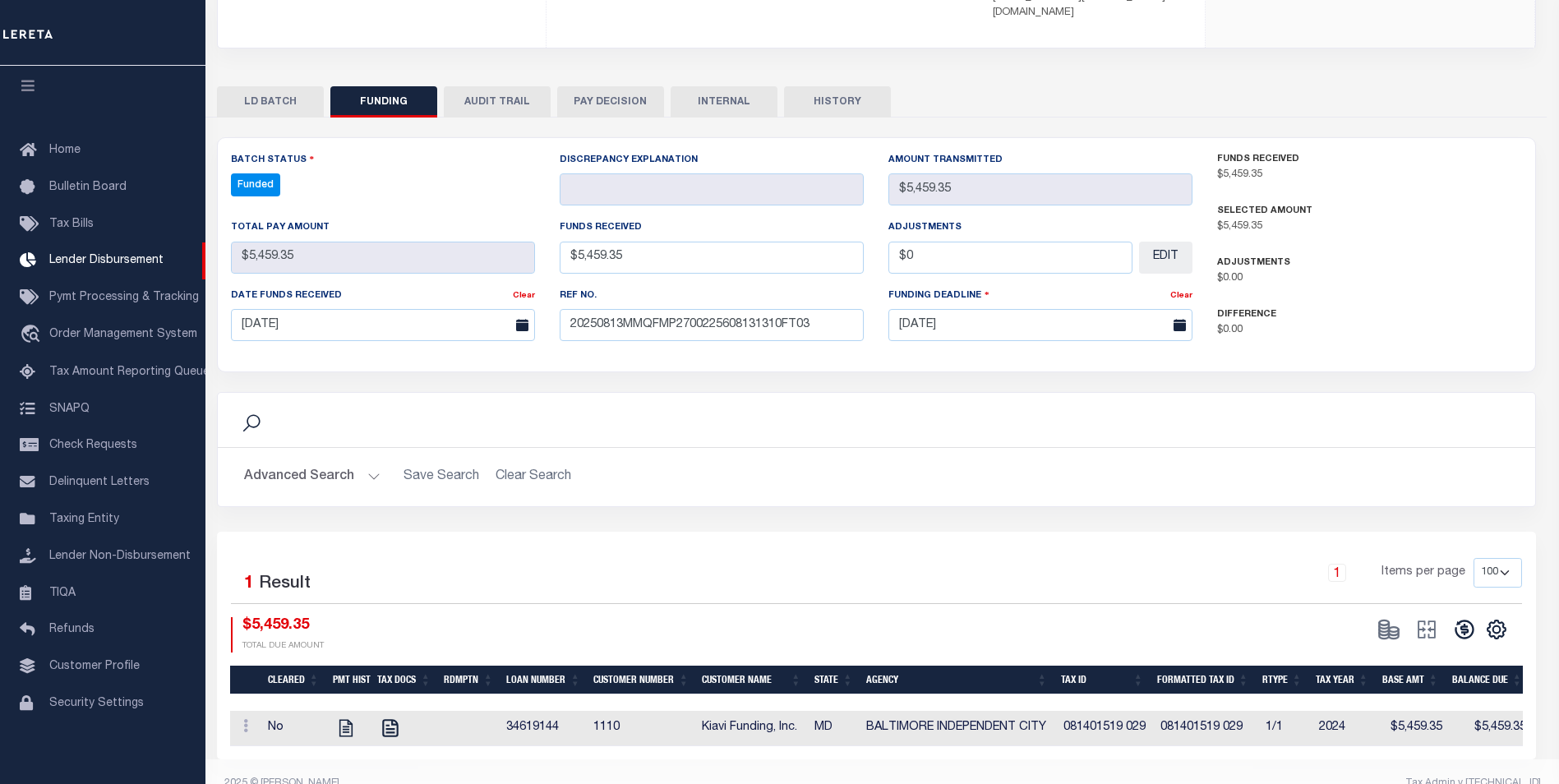
select select "100"
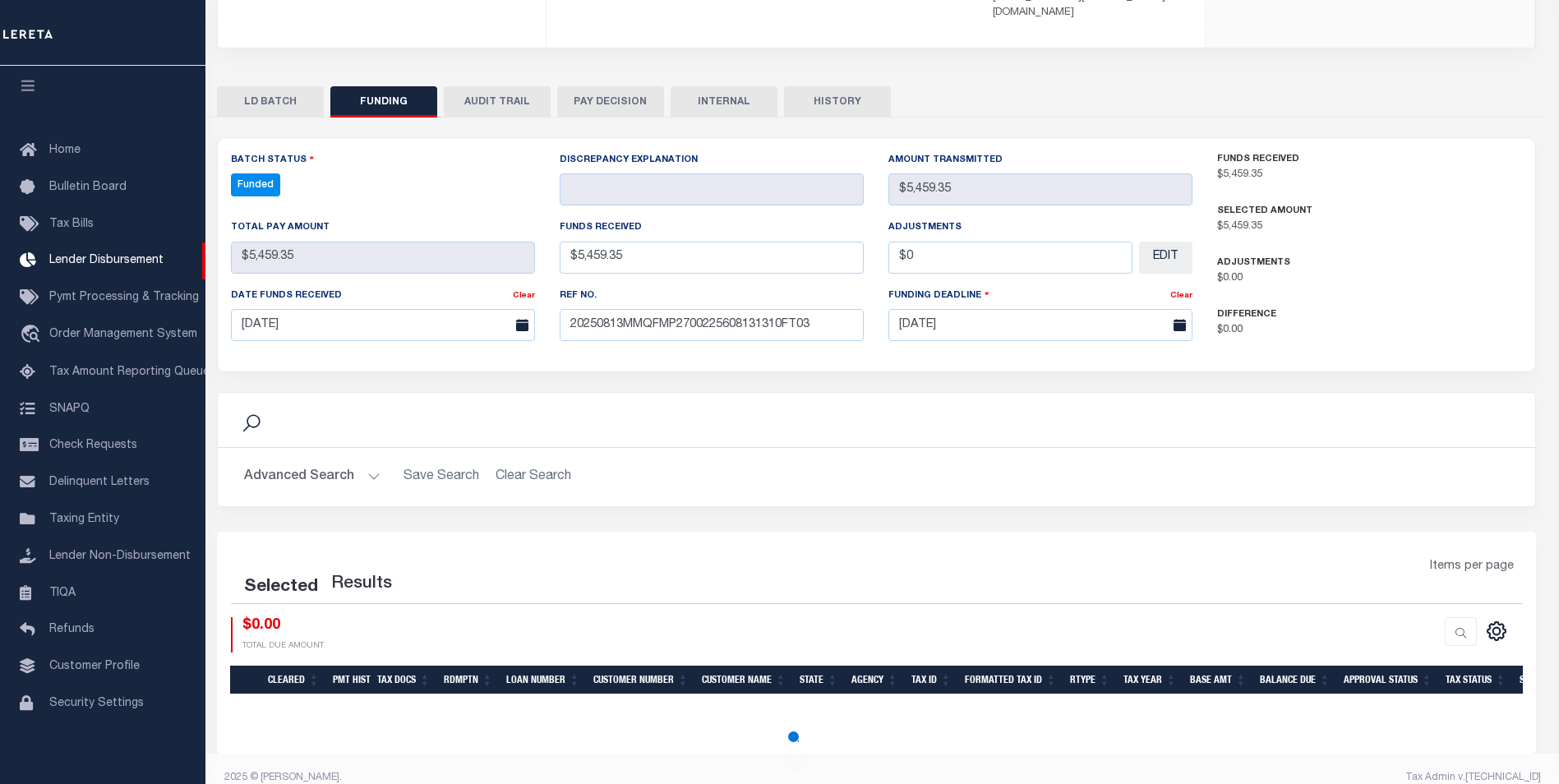
select select "100"
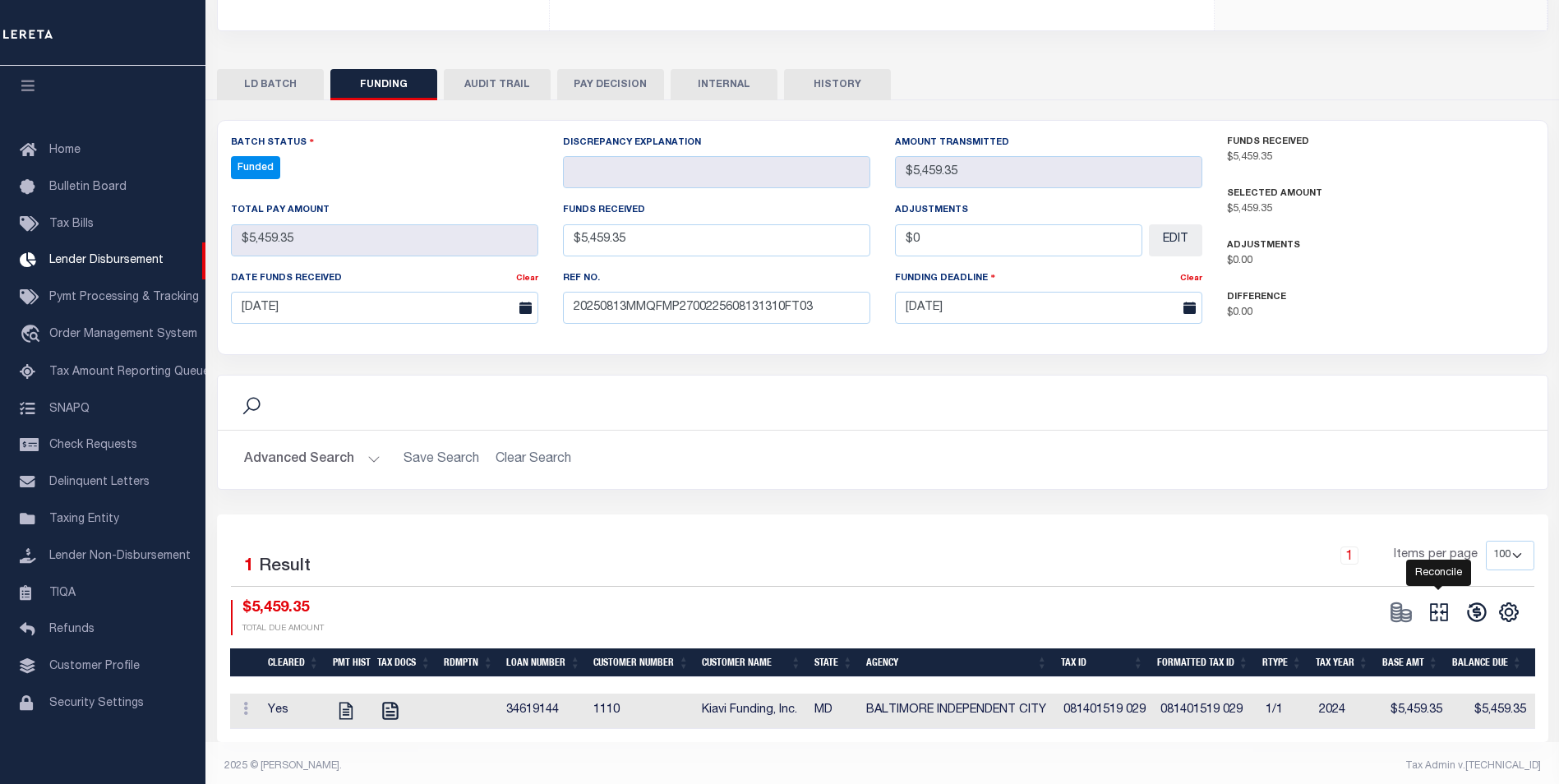
click at [1449, 602] on icon at bounding box center [1440, 612] width 23 height 23
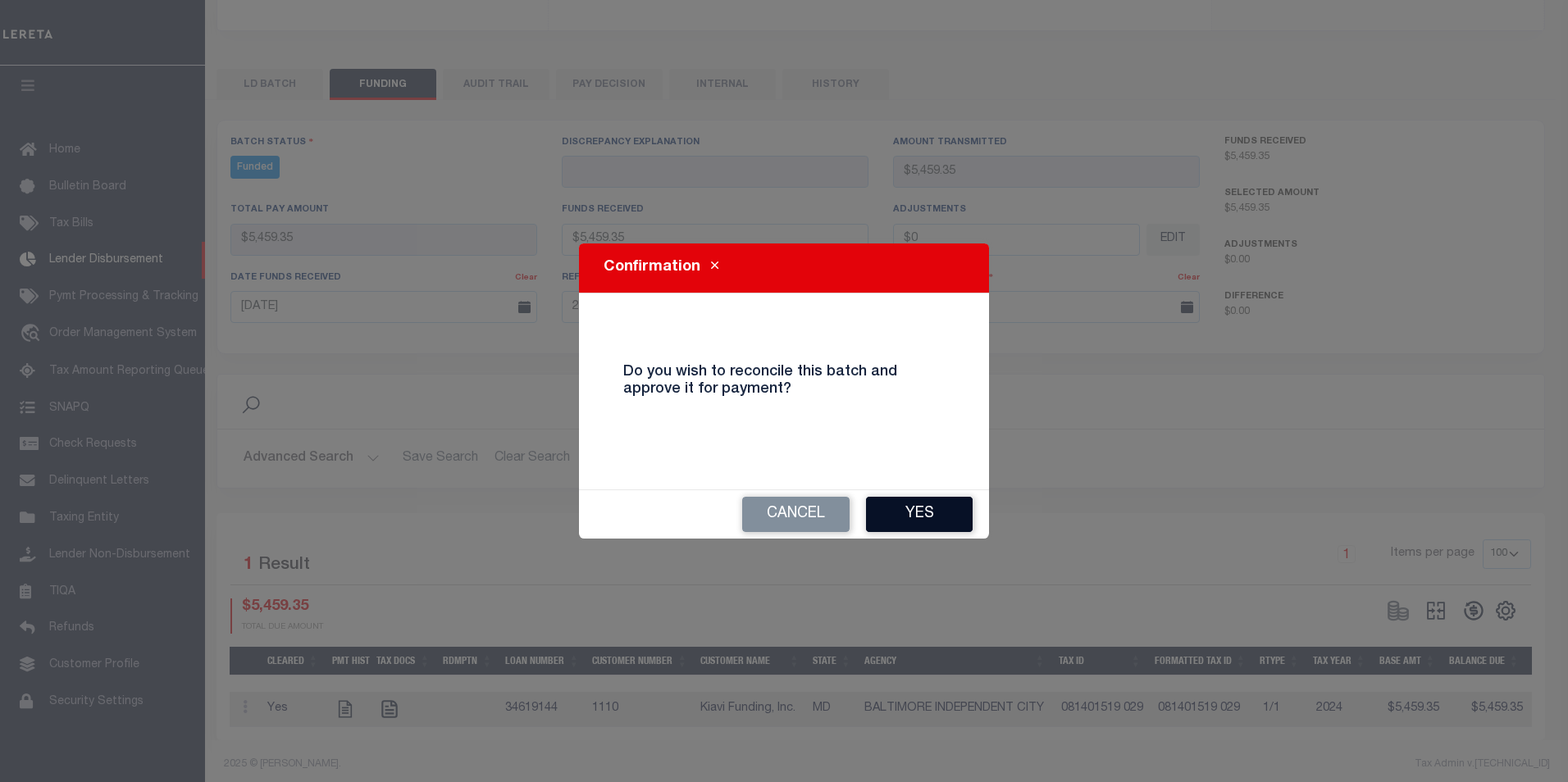
click at [963, 522] on button "Yes" at bounding box center [920, 514] width 107 height 35
select select "100"
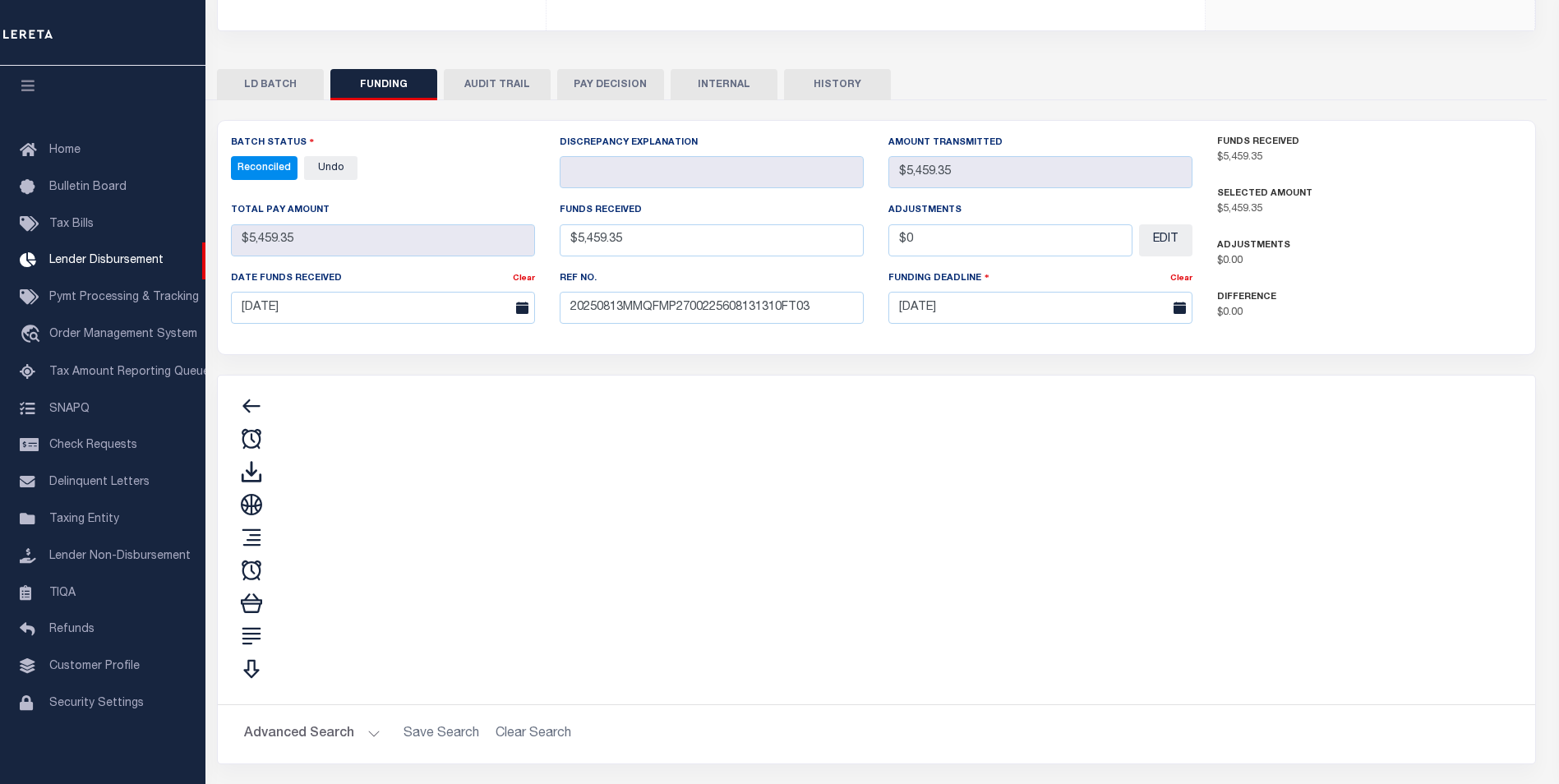
type input "$5,459.35"
type input "$0"
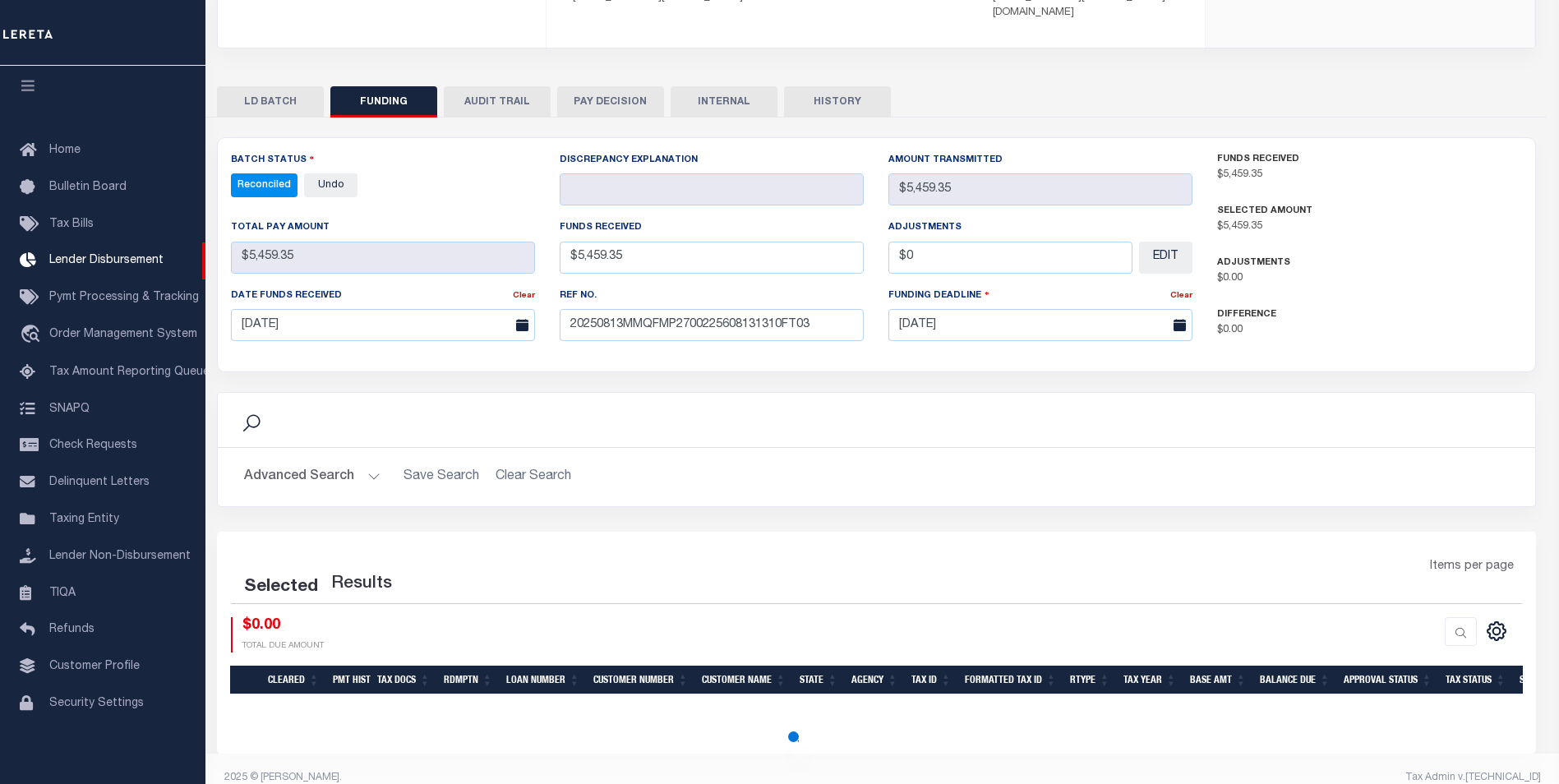
select select "100"
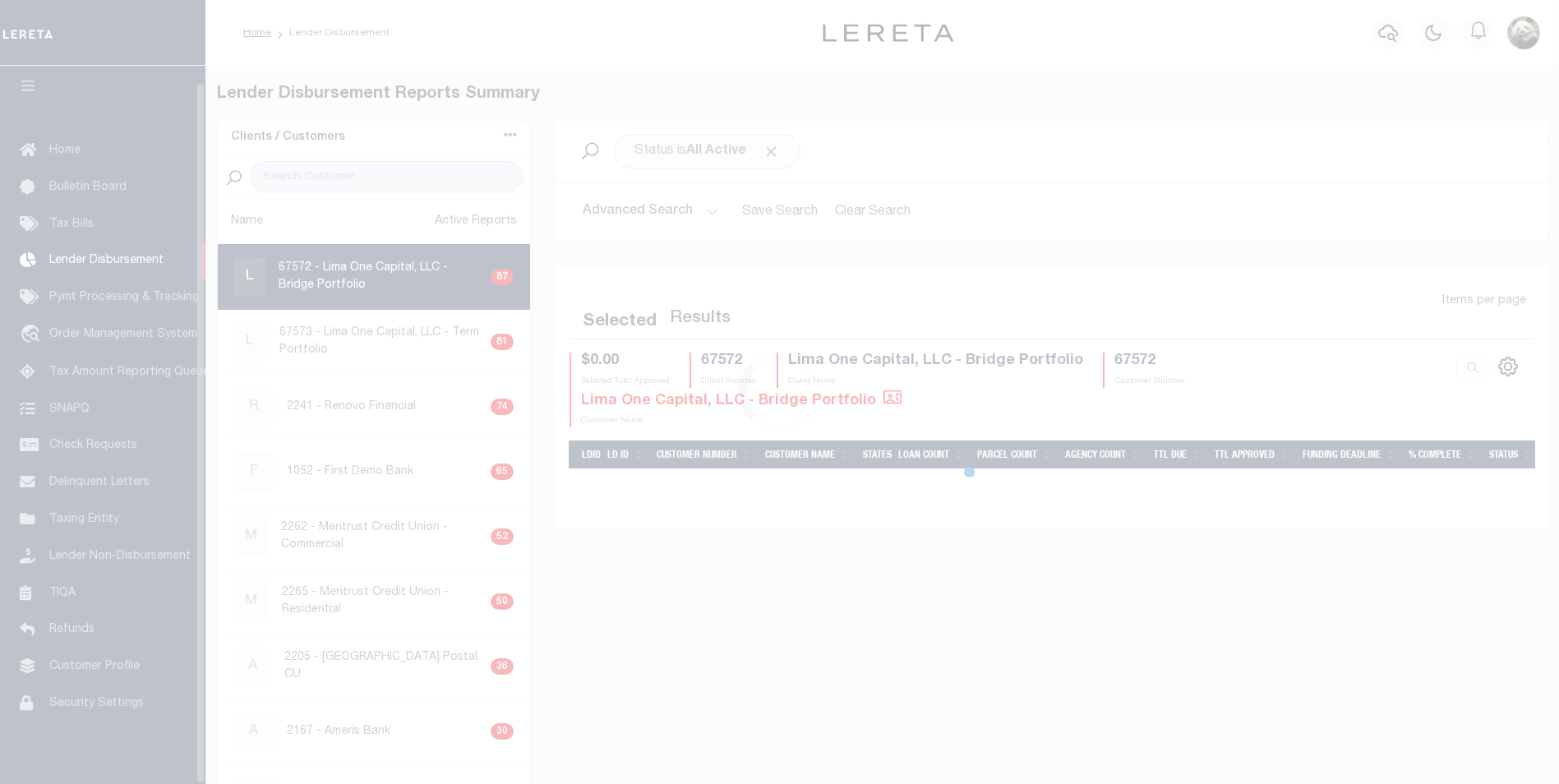
scroll to position [17, 0]
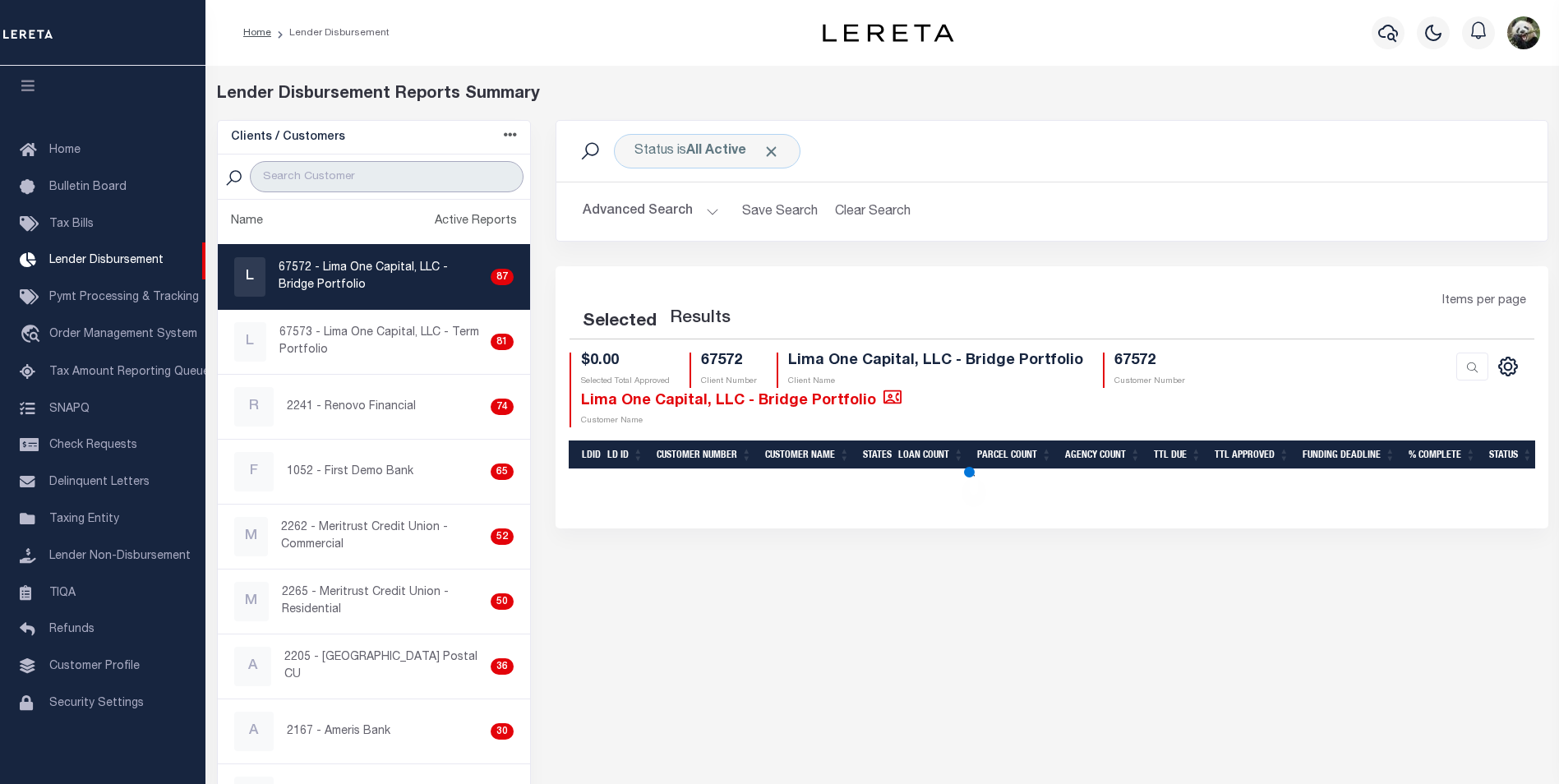
click at [305, 179] on input "search" at bounding box center [387, 176] width 274 height 31
select select "200"
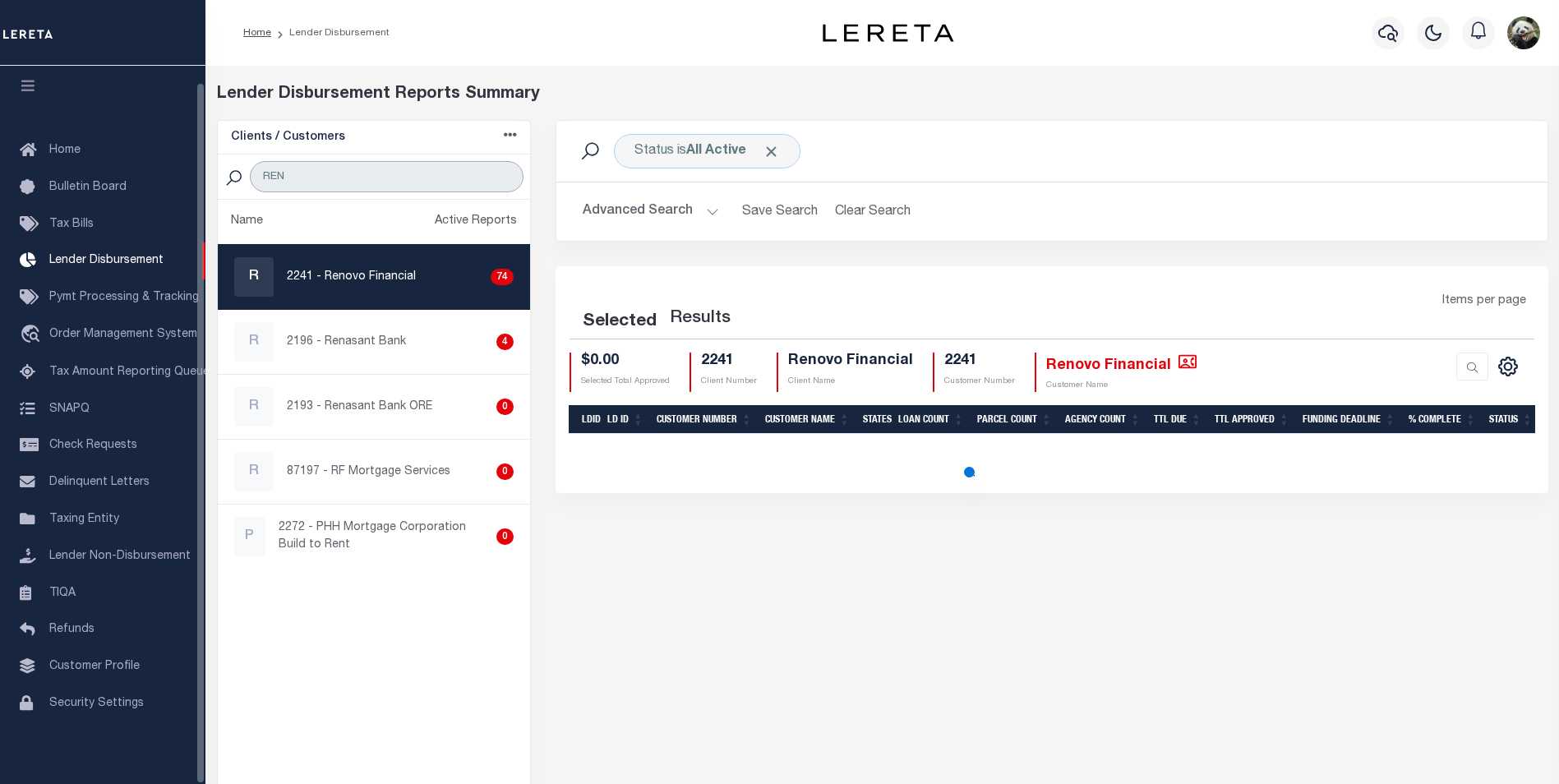
type input "REN"
click at [306, 287] on div "R 2241 - Renovo Financial 74" at bounding box center [375, 276] width 280 height 39
checkbox input "true"
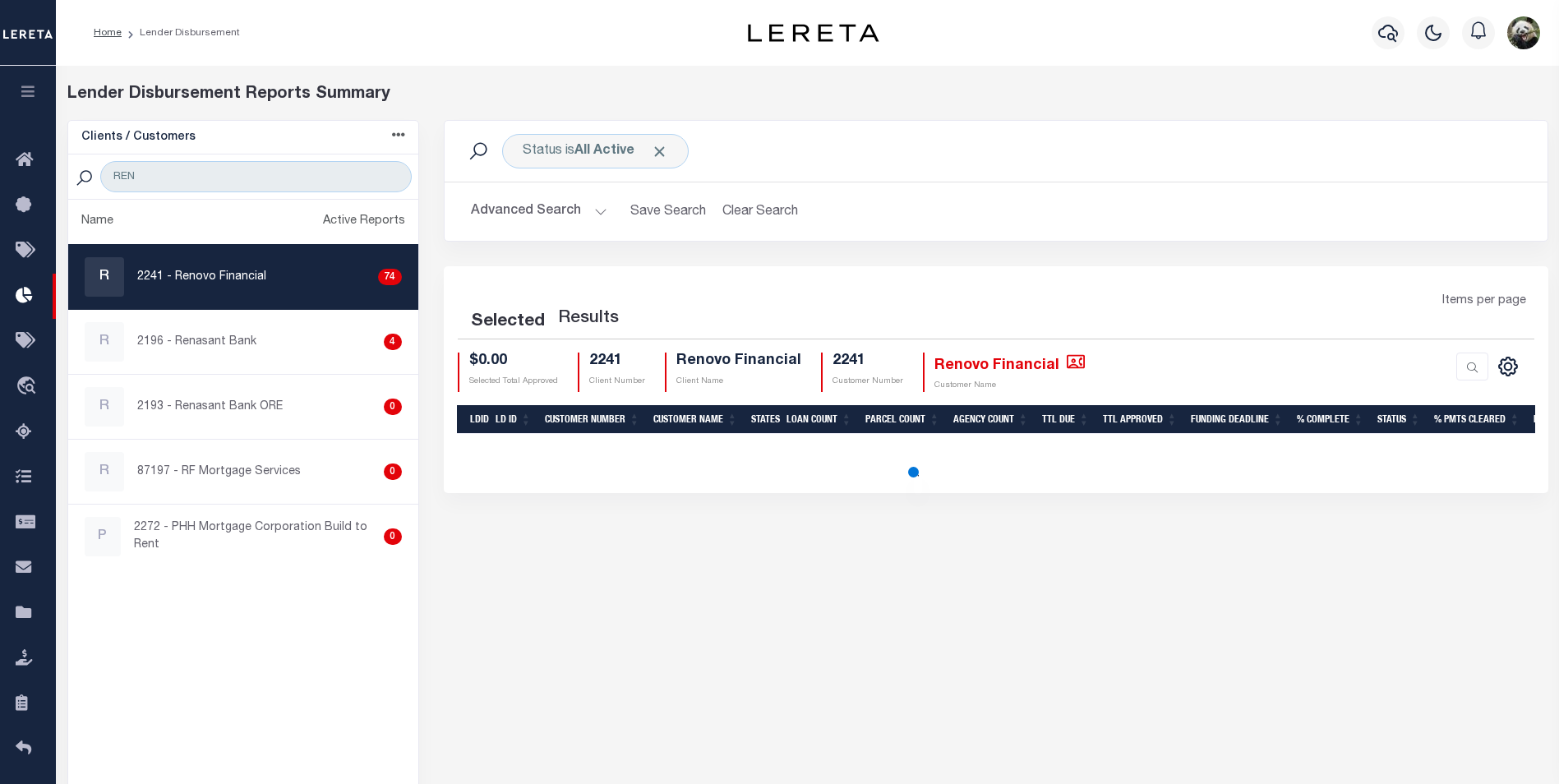
select select "200"
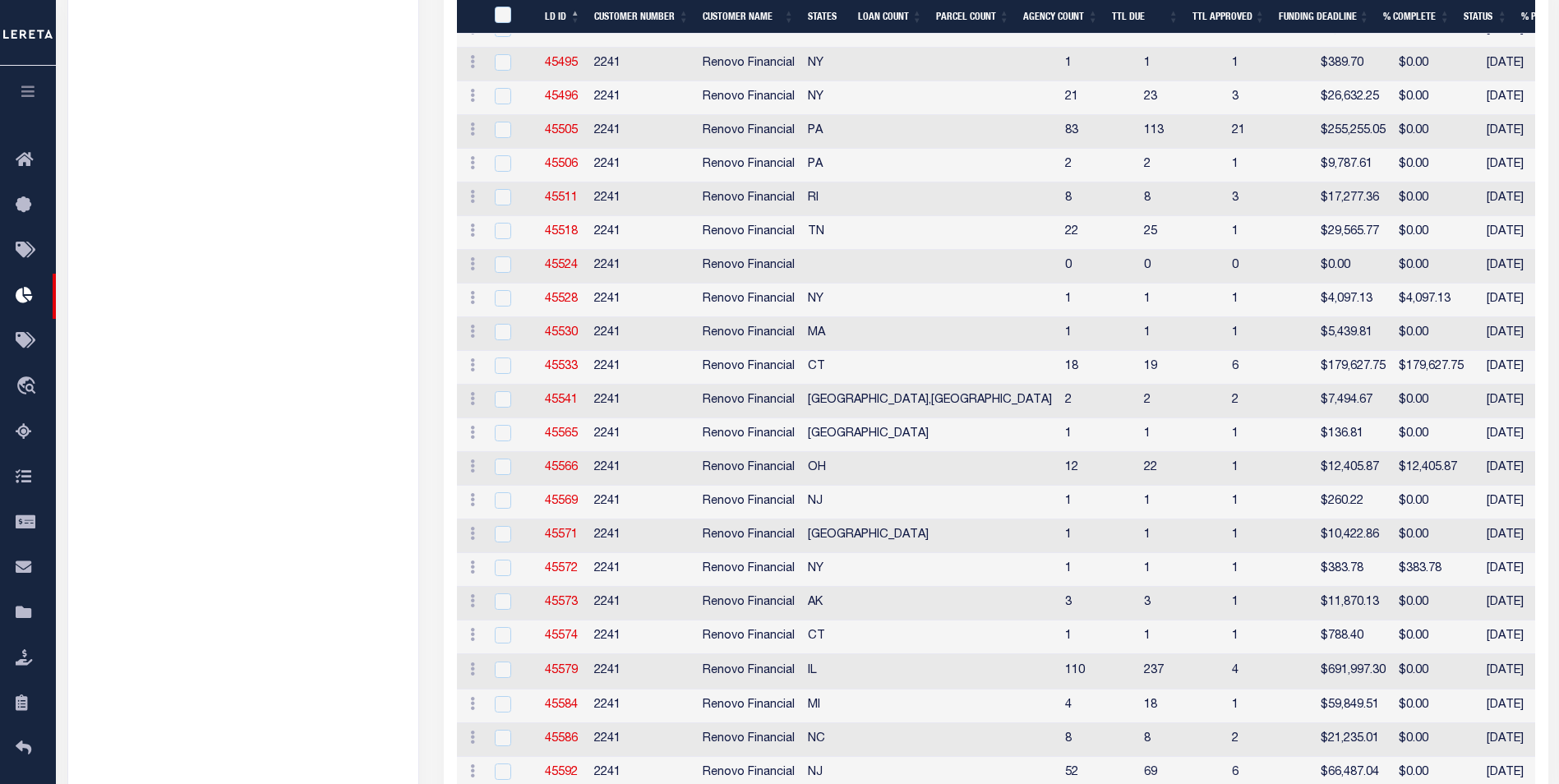
scroll to position [1561, 0]
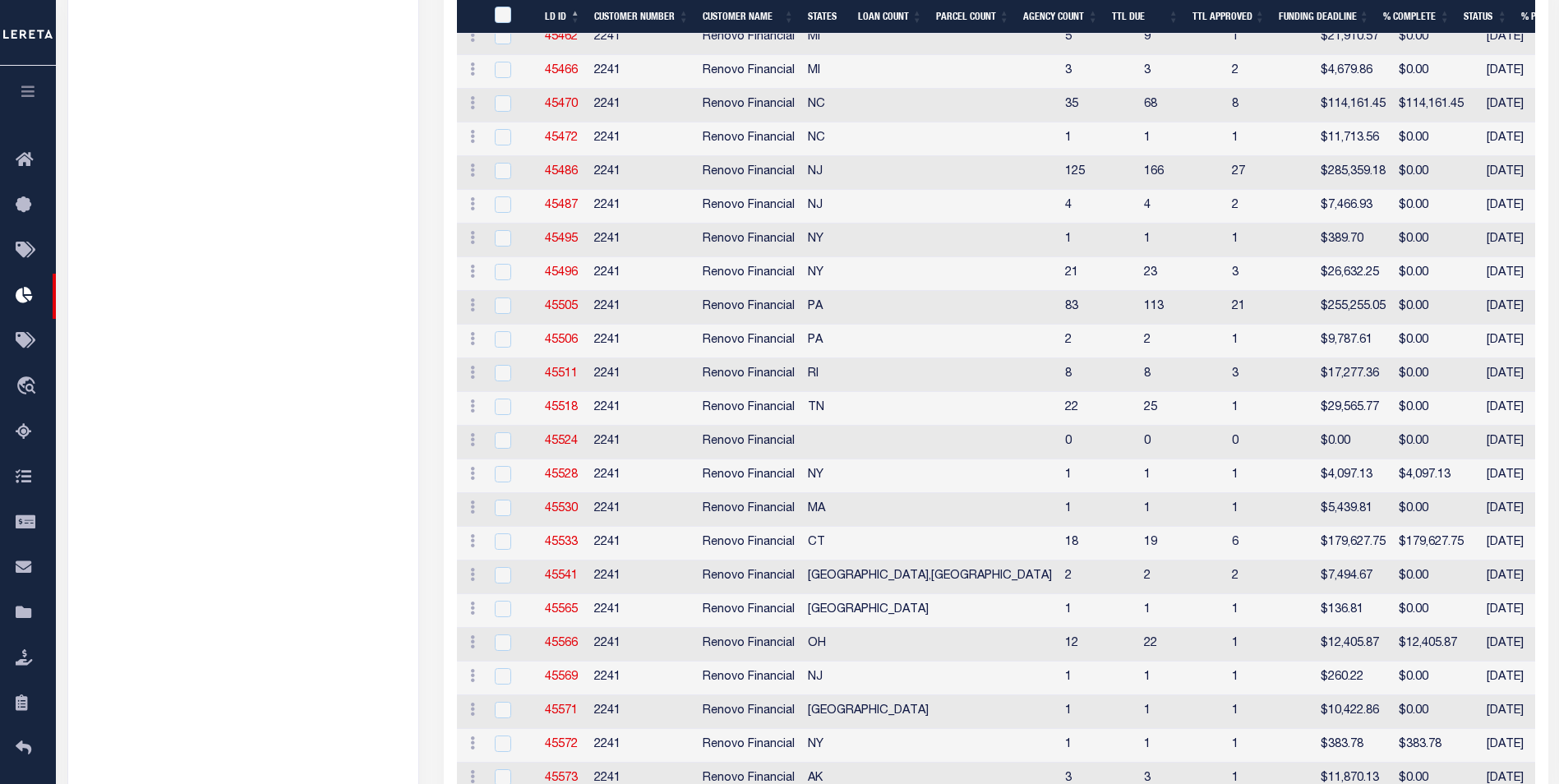
scroll to position [1315, 0]
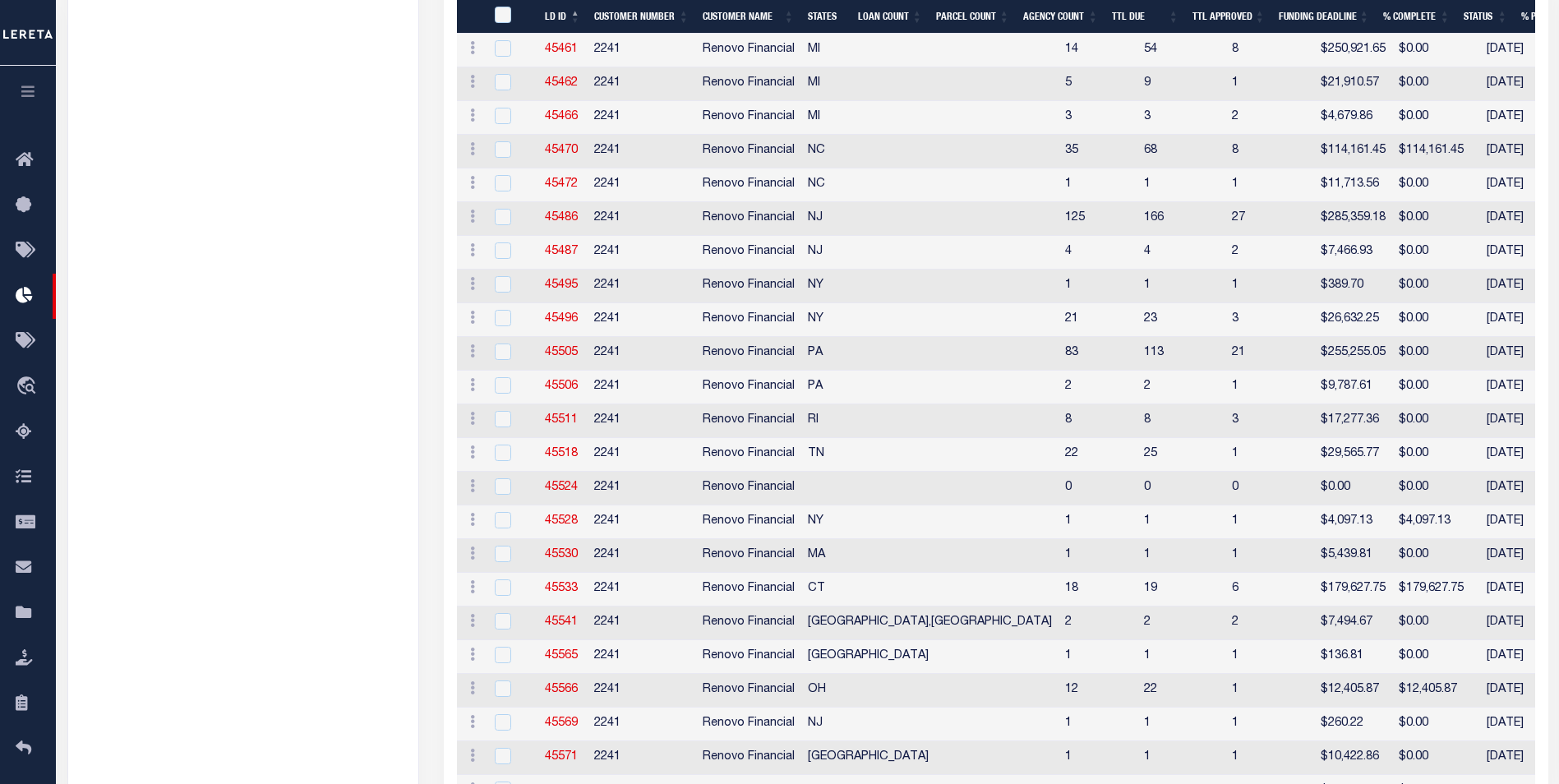
click at [162, 262] on ul "Name Active Reports R 2241 - Renovo Financial 74 R 2196 - Renasant Bank 4 R 219…" at bounding box center [244, 243] width 350 height 2716
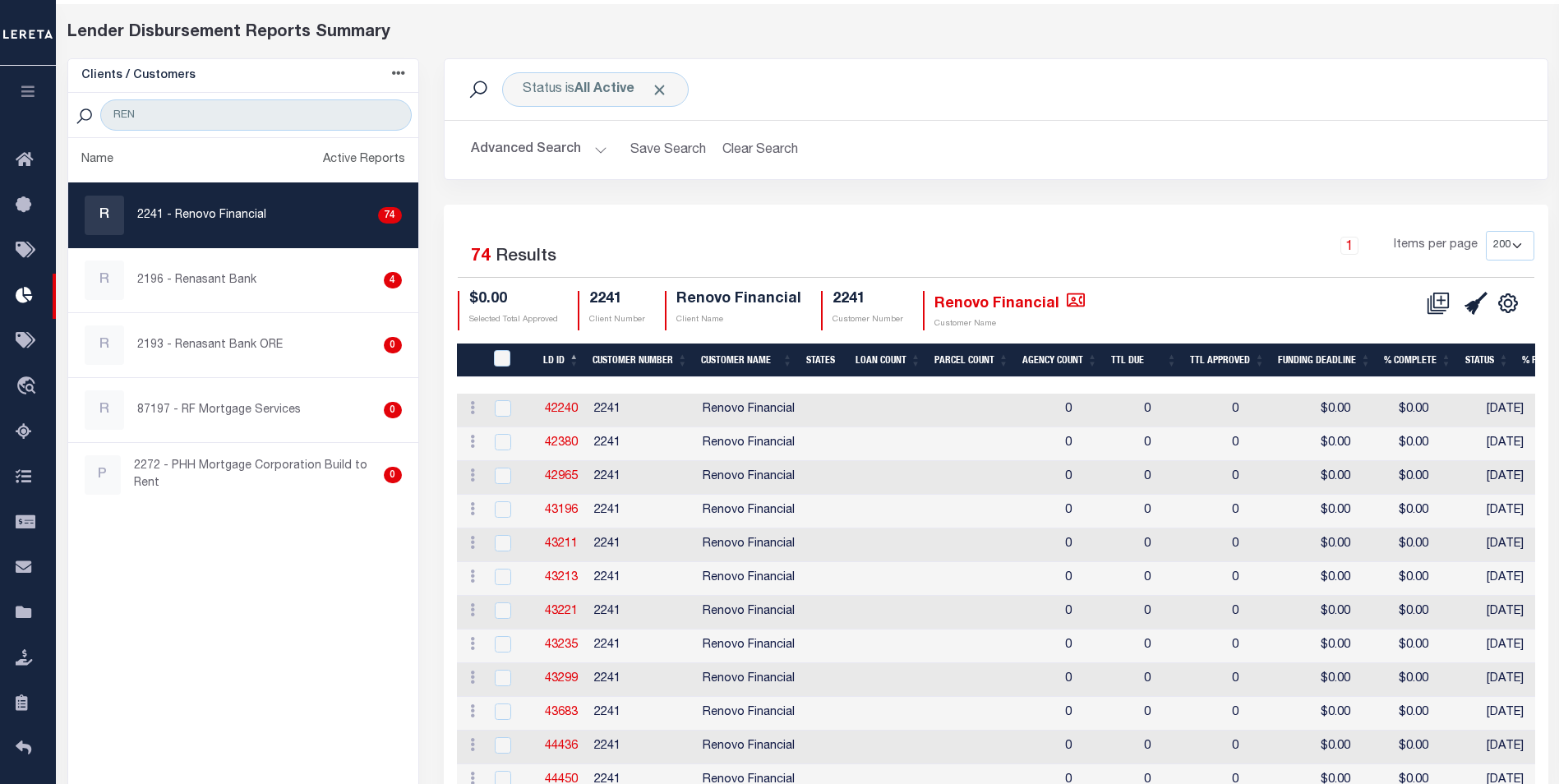
scroll to position [0, 0]
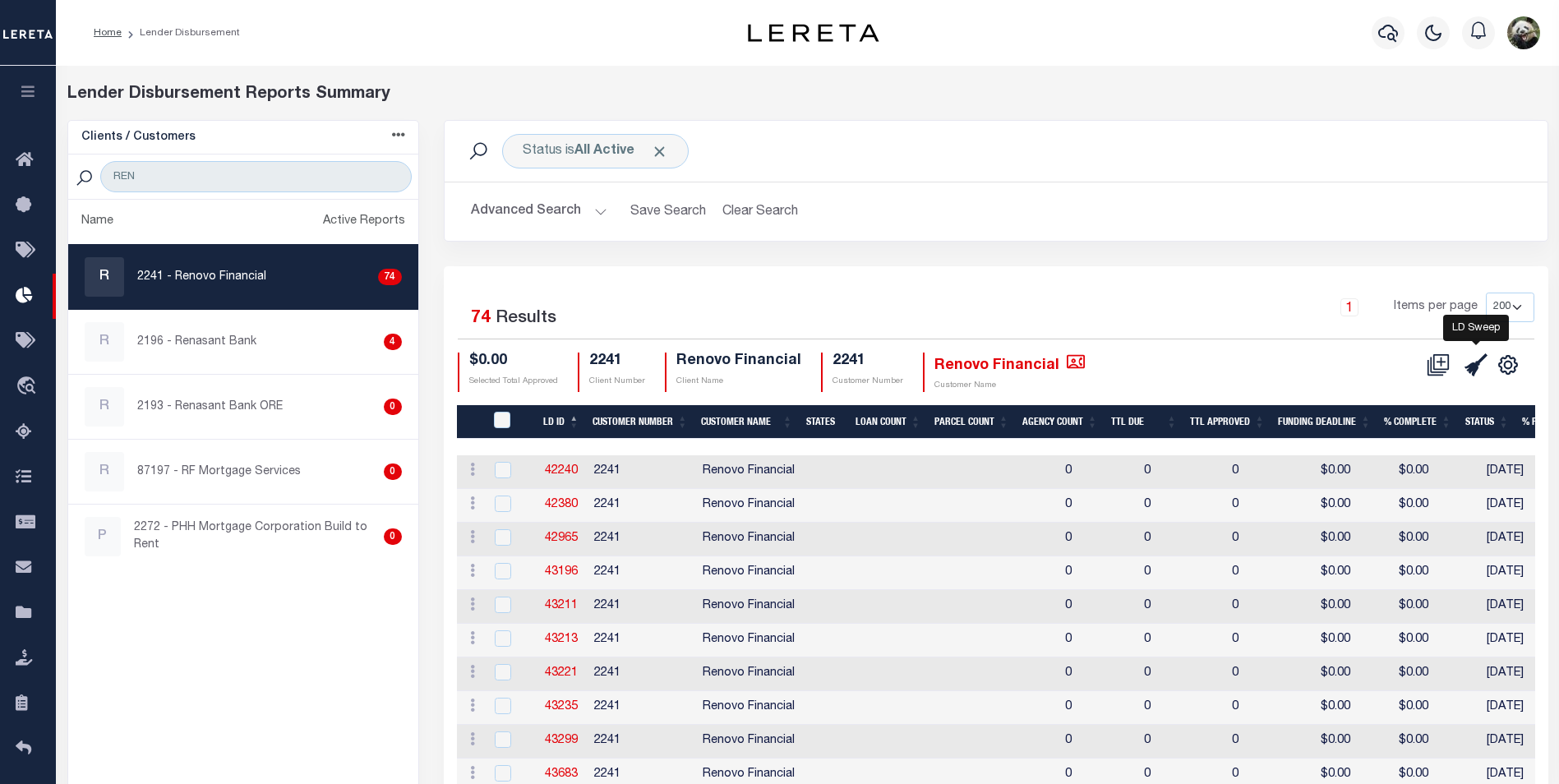
click at [1469, 371] on icon at bounding box center [1476, 365] width 23 height 23
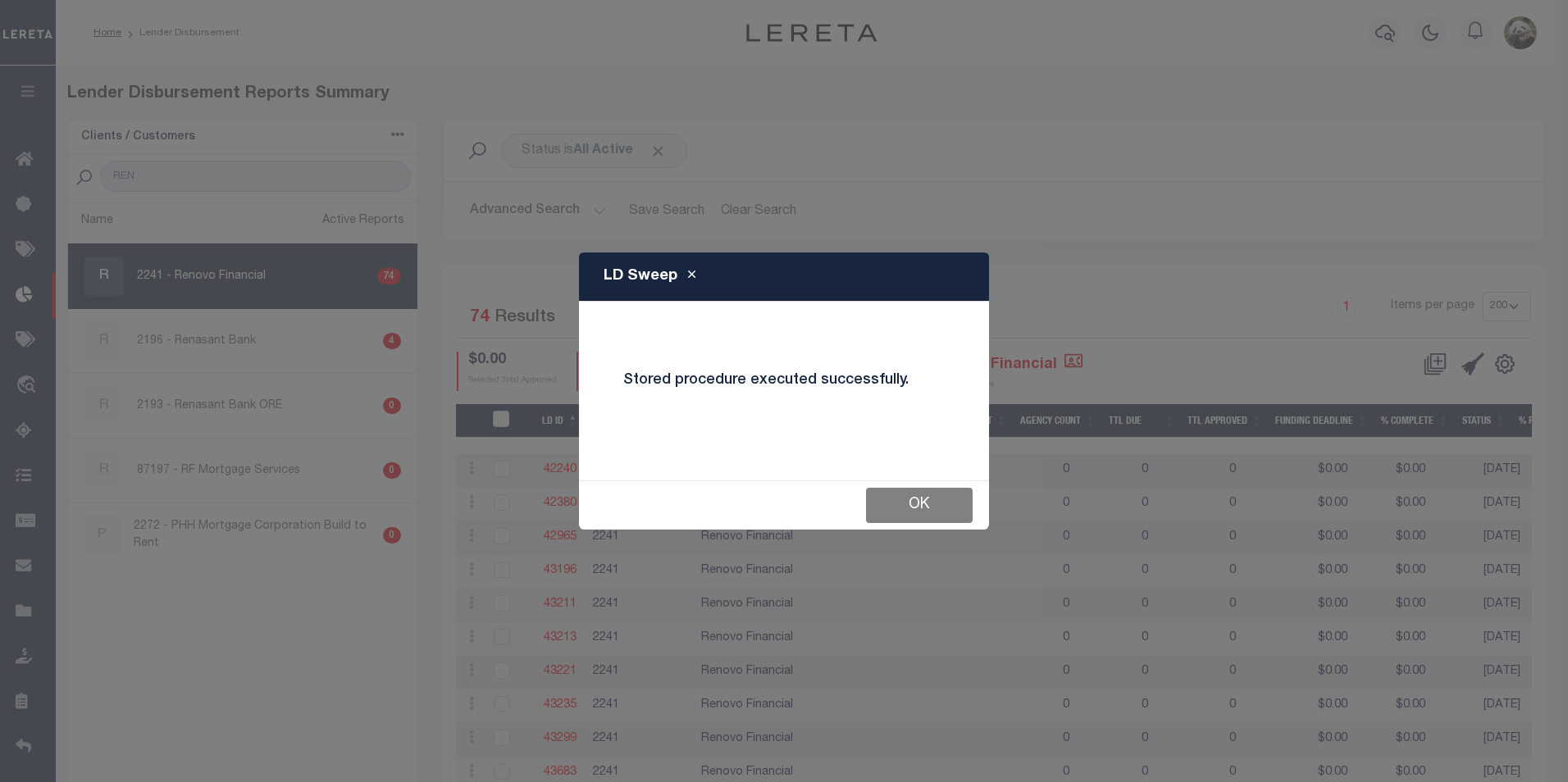
click at [924, 497] on button "OK" at bounding box center [920, 505] width 107 height 35
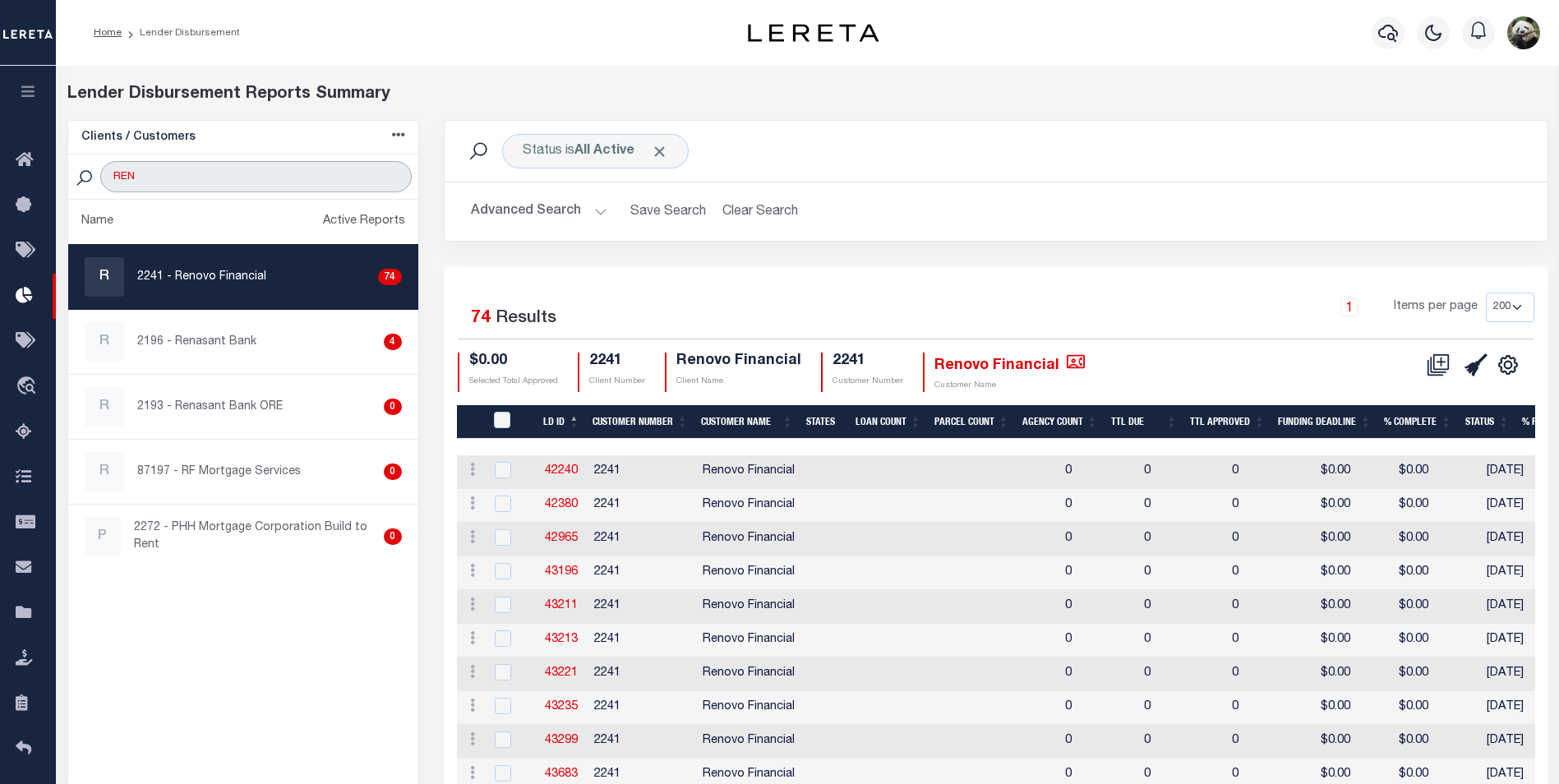
click at [392, 181] on input "REN" at bounding box center [255, 176] width 310 height 31
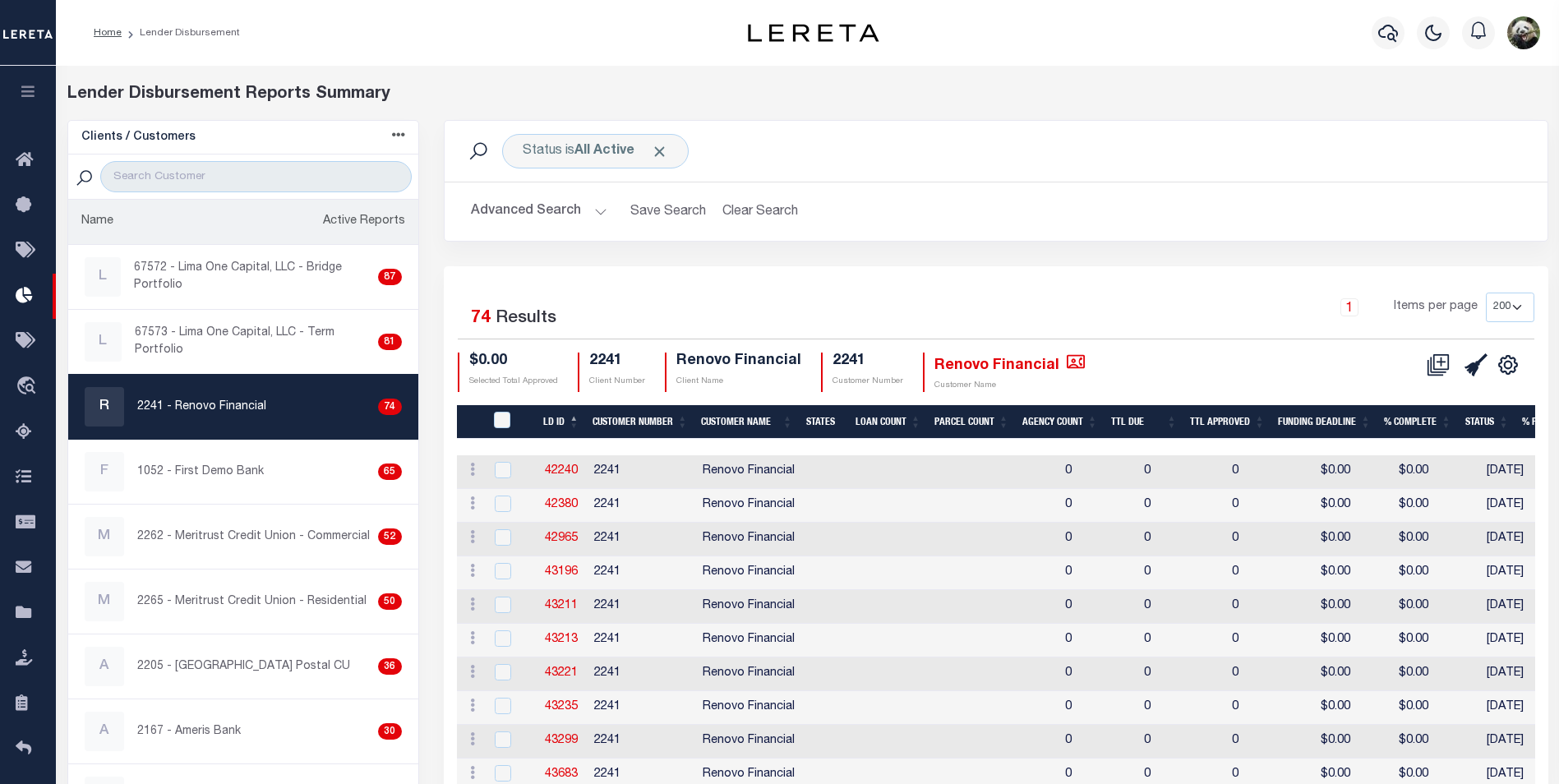
click at [175, 223] on li "Name Active Reports" at bounding box center [244, 222] width 350 height 45
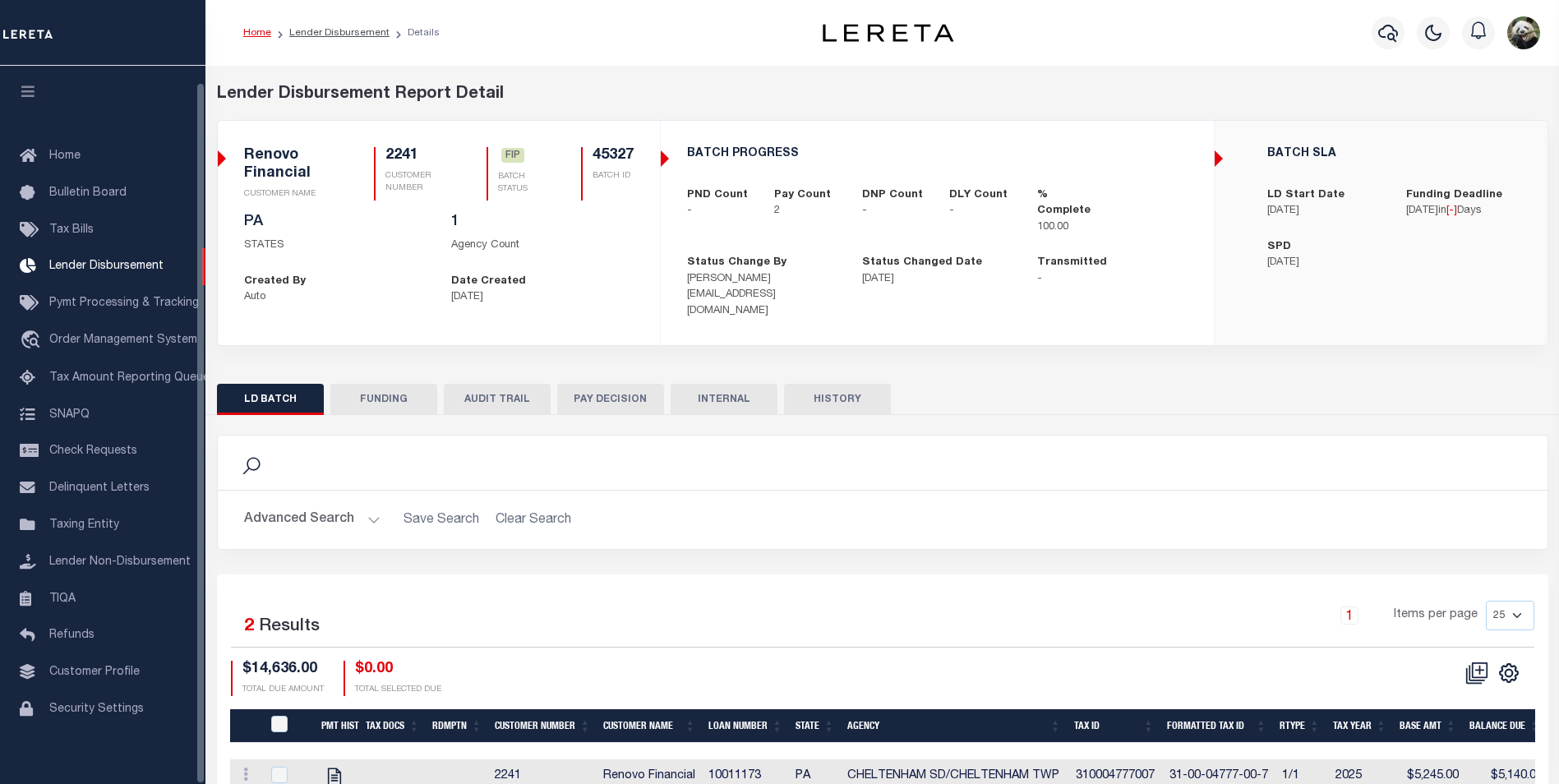
scroll to position [17, 0]
click at [431, 387] on button "FUNDING" at bounding box center [384, 399] width 107 height 31
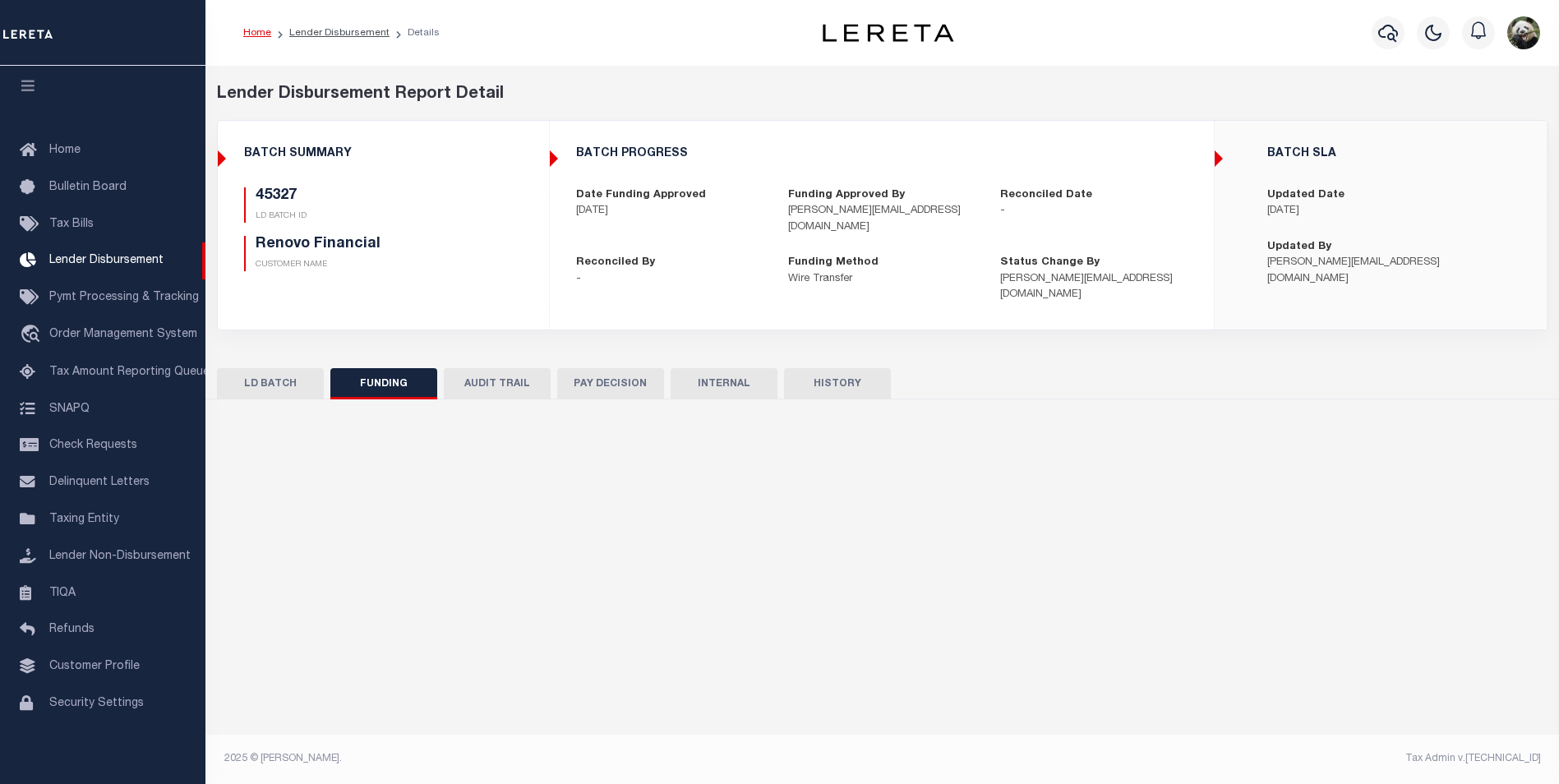
type input "$14,636"
type input "$0"
type input "[DATE]"
select select "100"
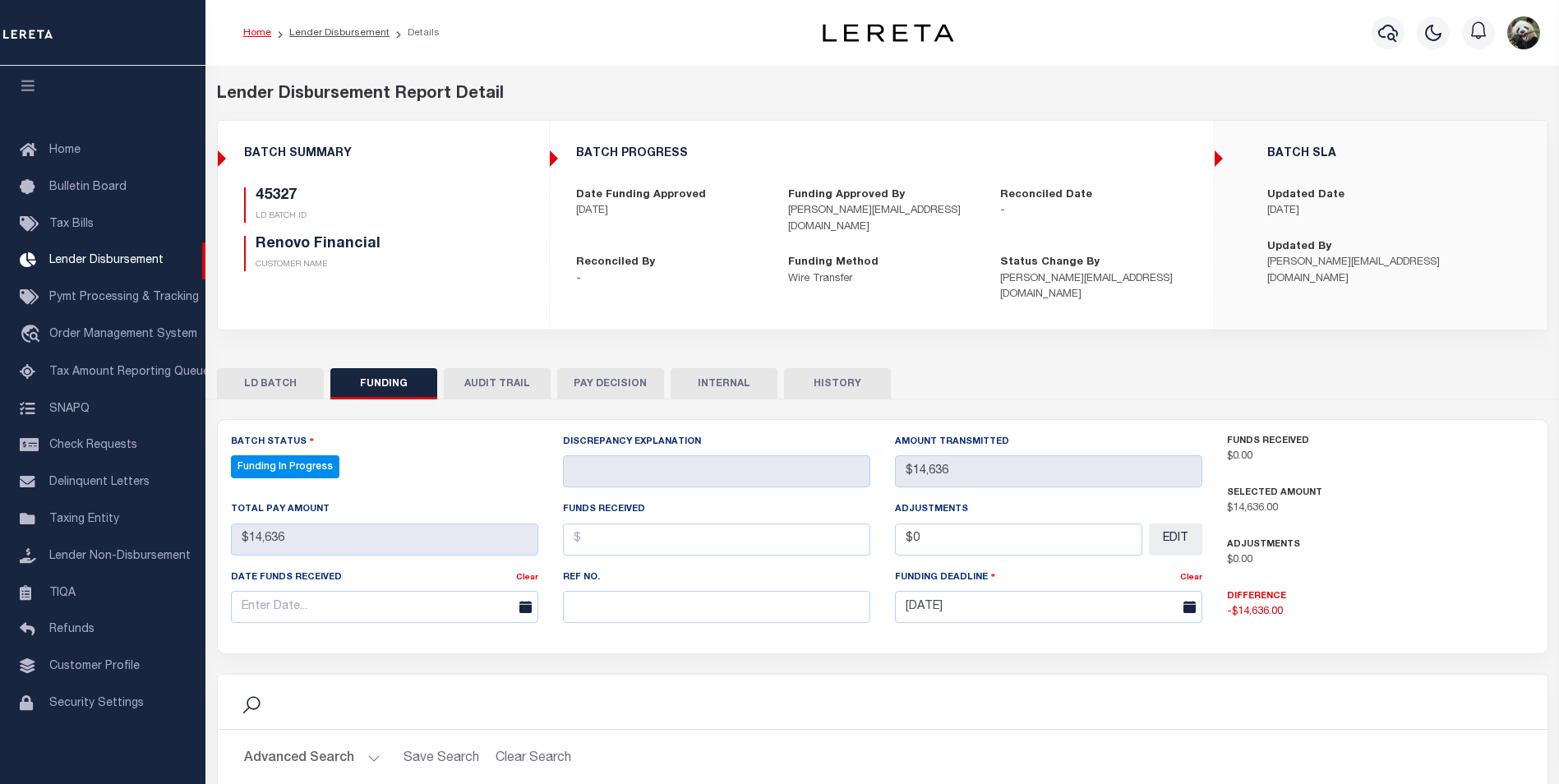
select select "100"
click at [1124, 63] on div "Home Lender Disbursement Details" at bounding box center [882, 33] width 1354 height 66
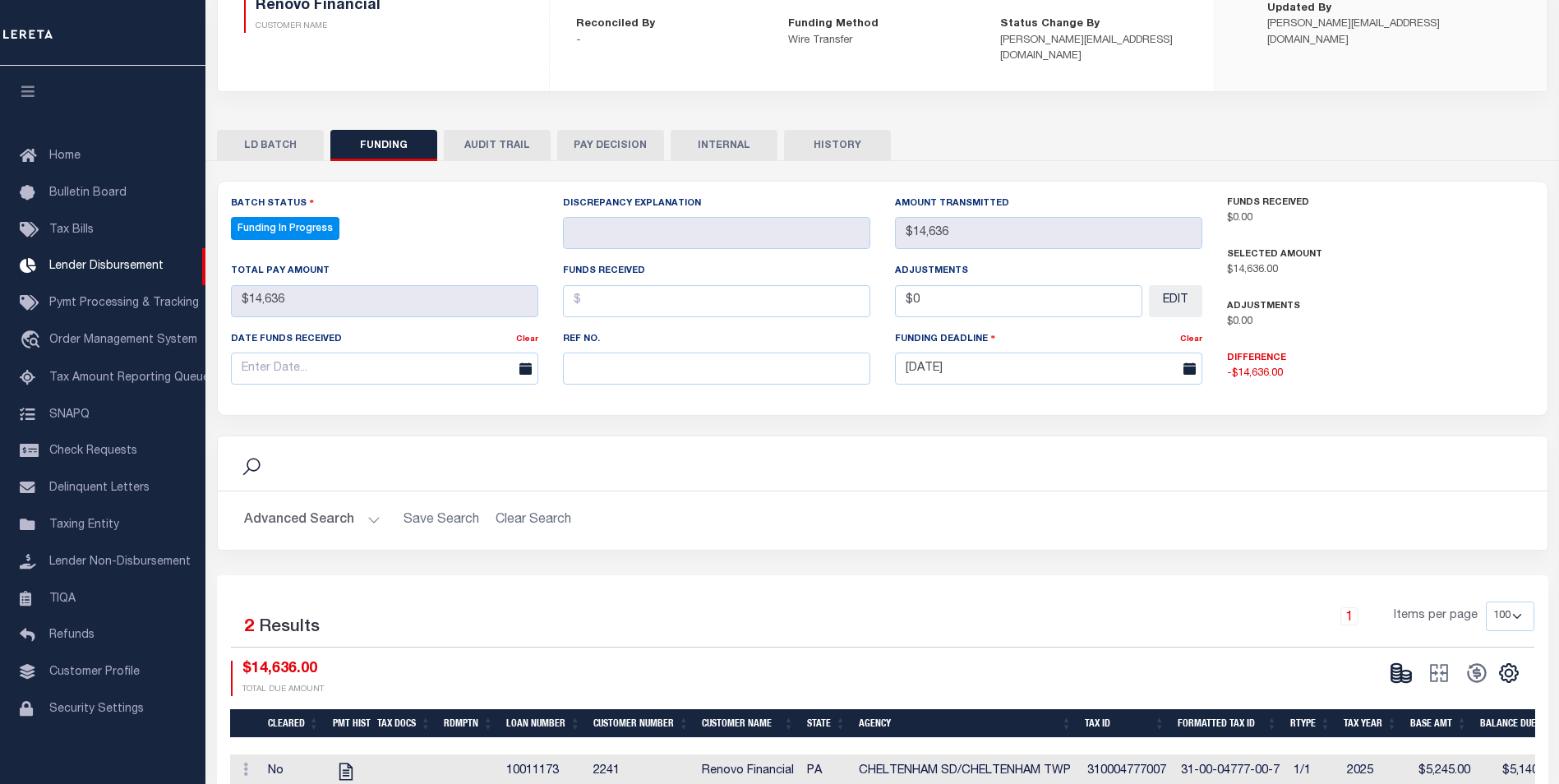
scroll to position [8, 0]
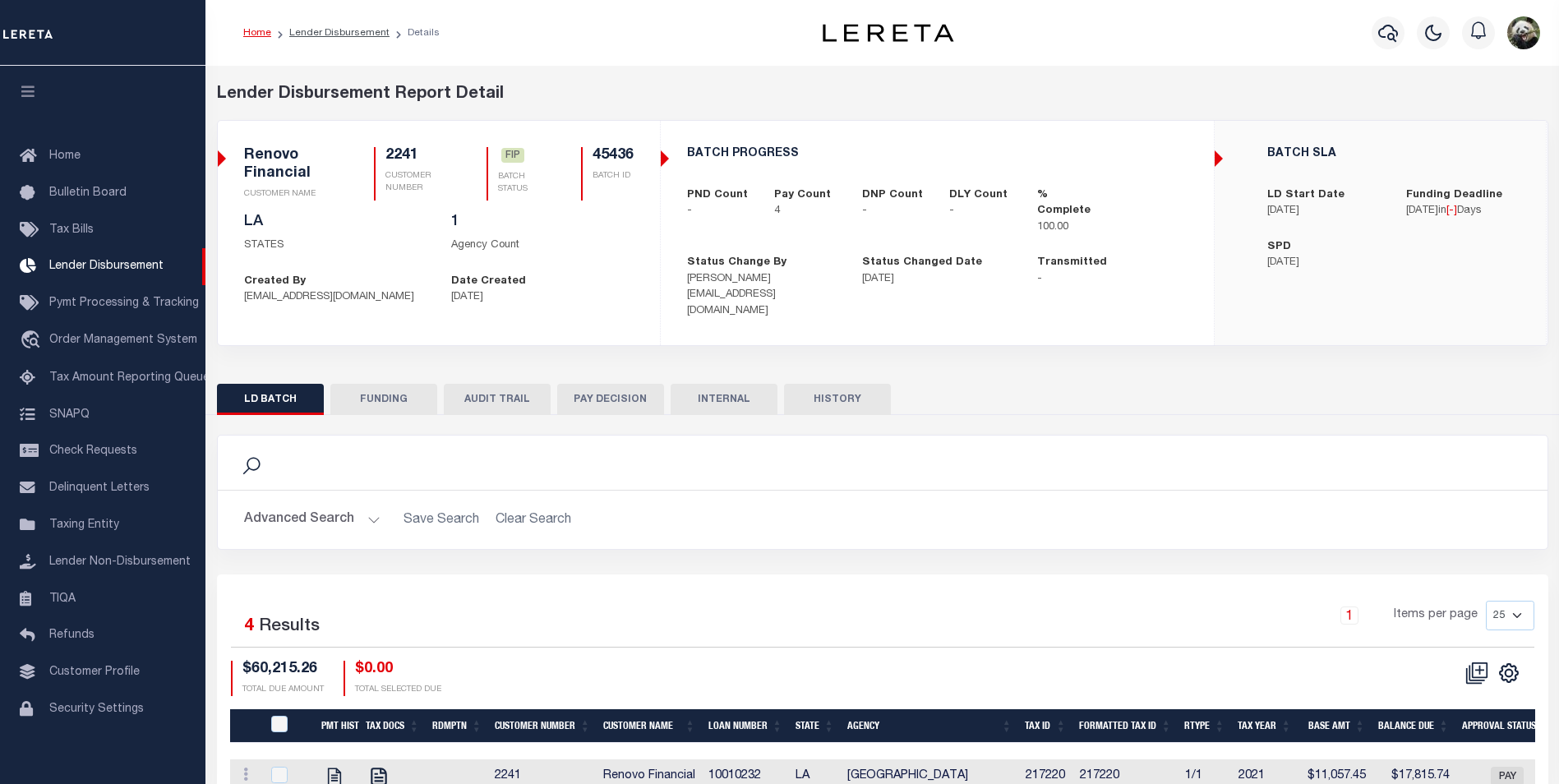
scroll to position [17, 0]
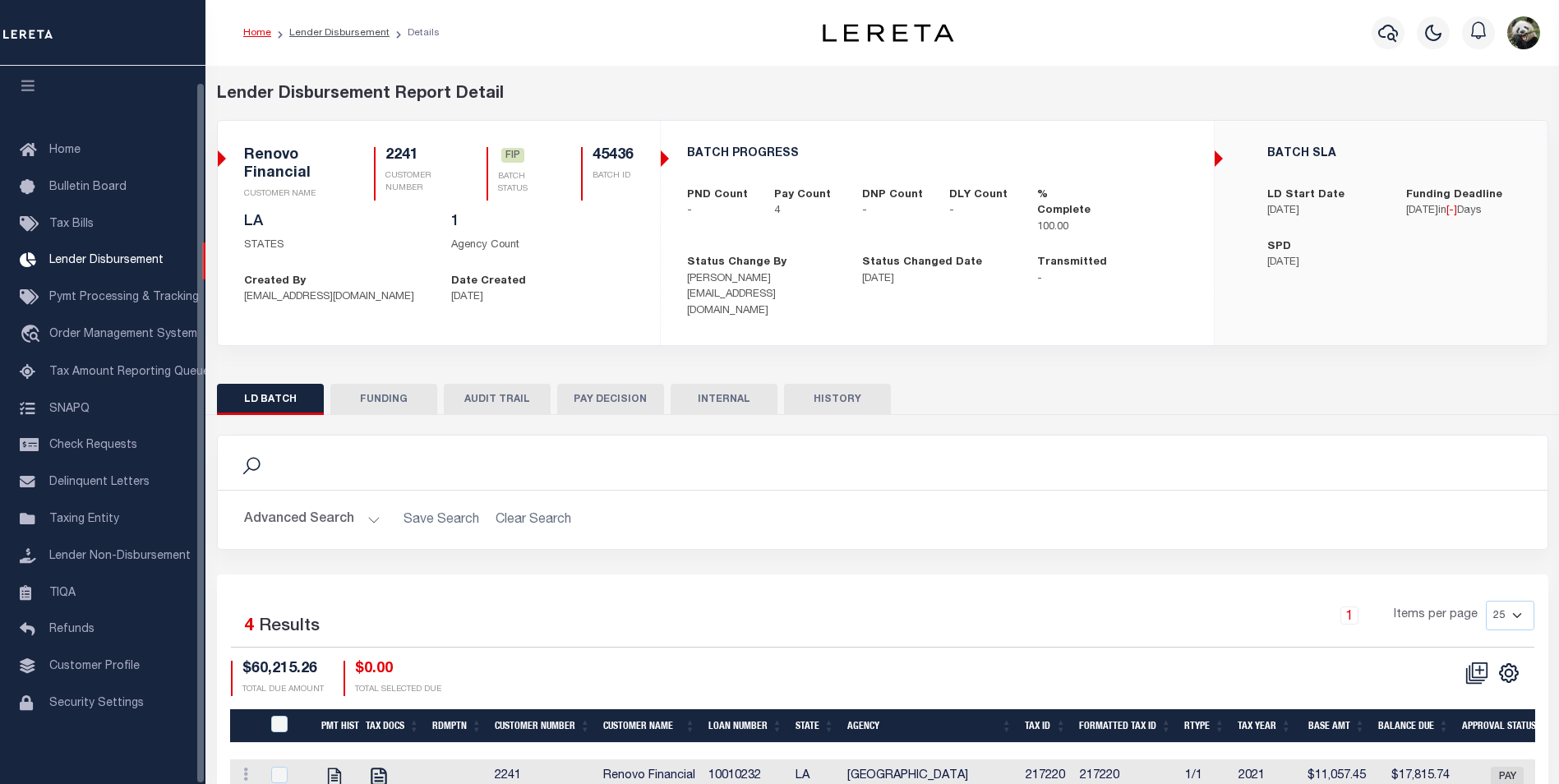
click at [385, 384] on button "FUNDING" at bounding box center [384, 399] width 107 height 31
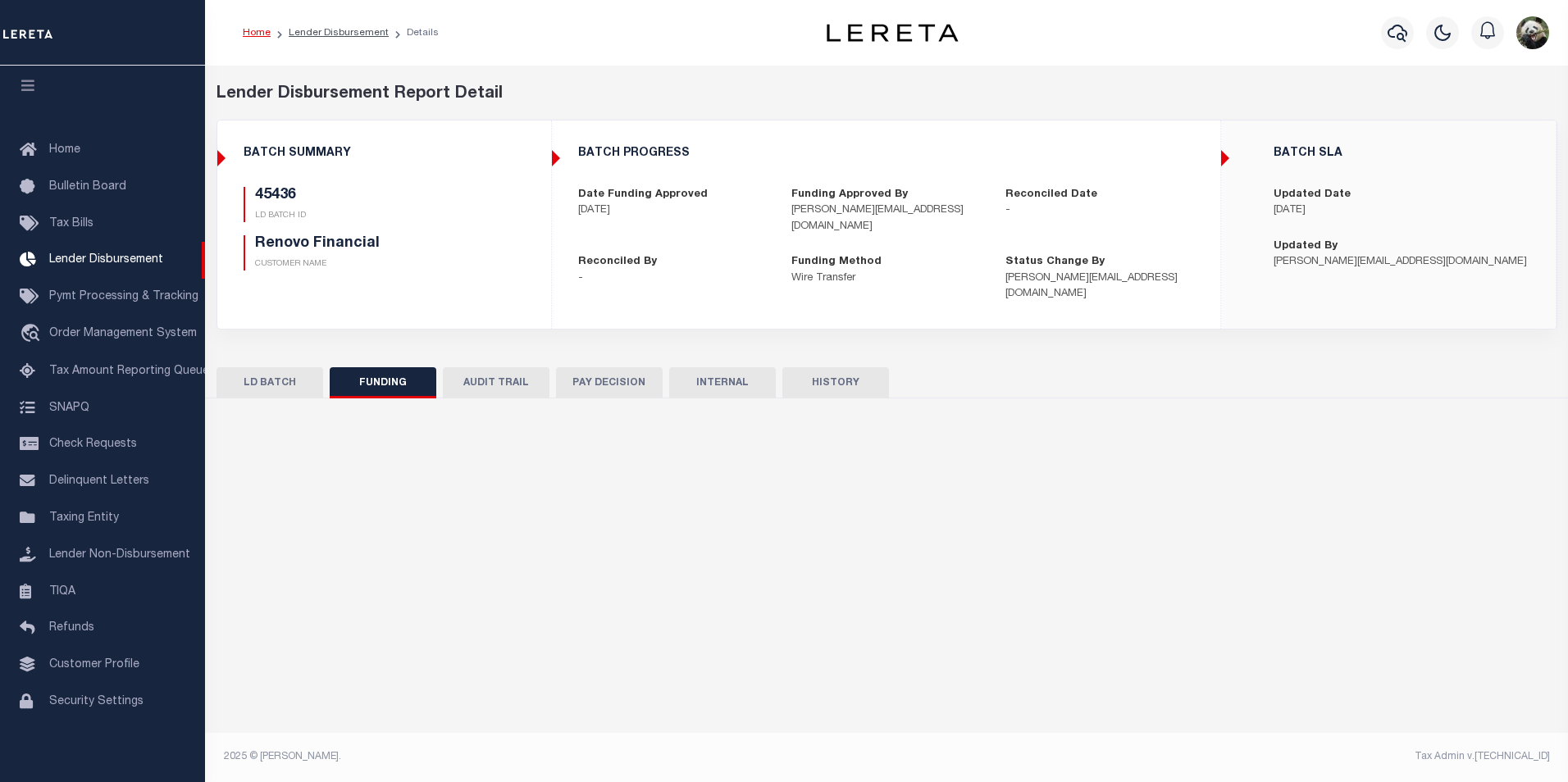
type input "$60,215.26"
type input "$0"
type input "[DATE]"
select select "100"
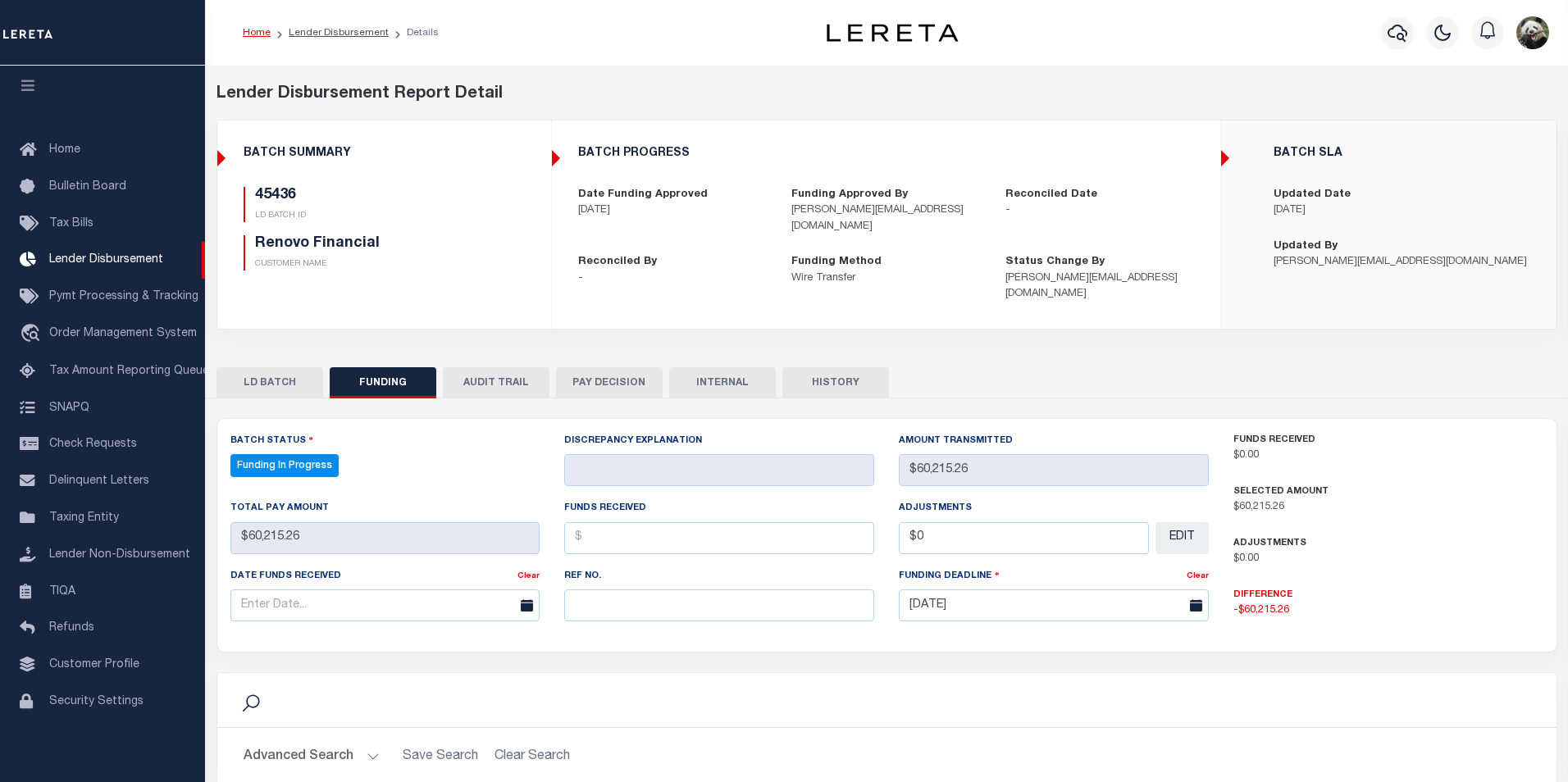
select select "100"
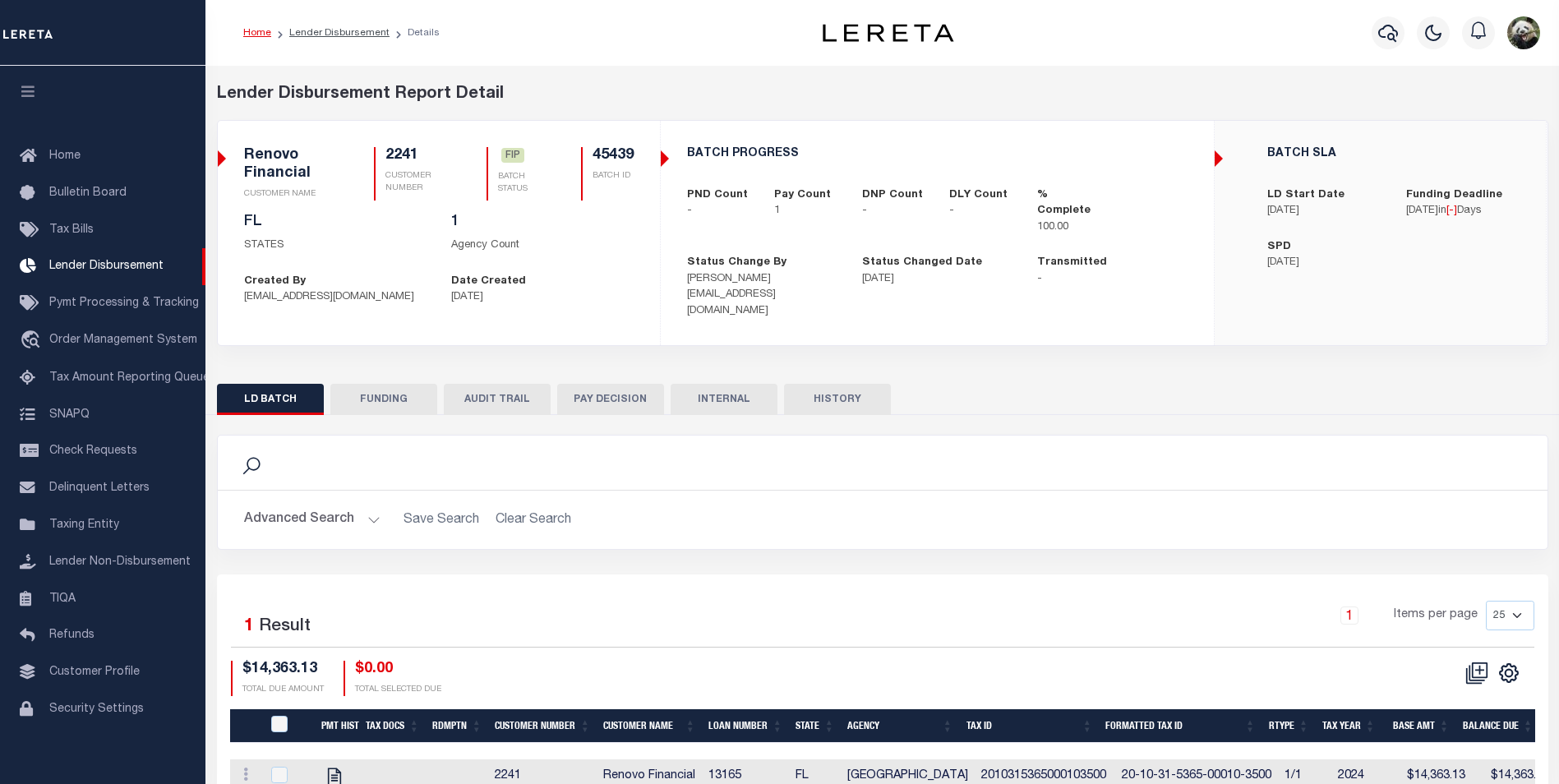
scroll to position [17, 0]
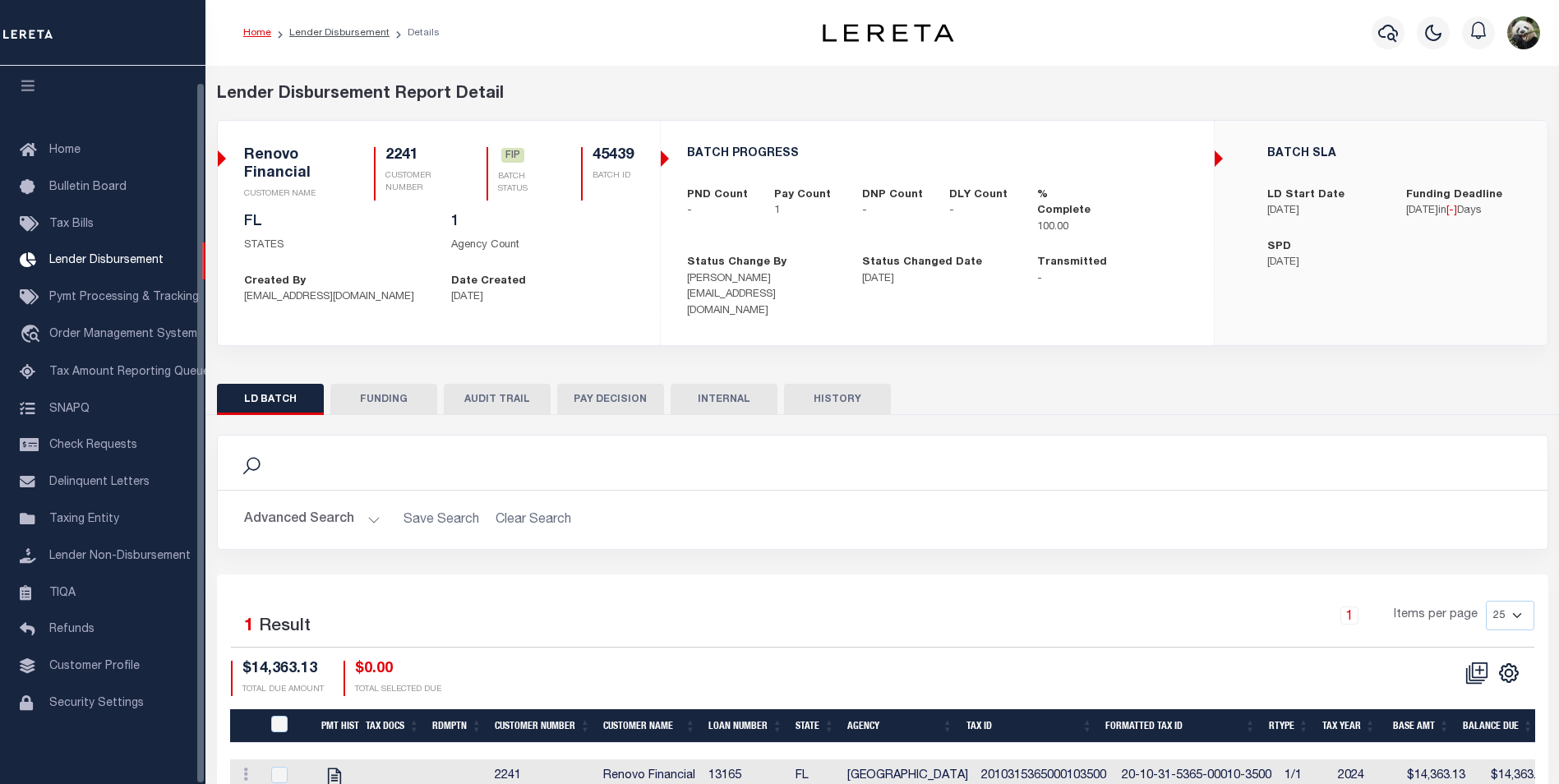
click at [400, 385] on button "FUNDING" at bounding box center [384, 399] width 107 height 31
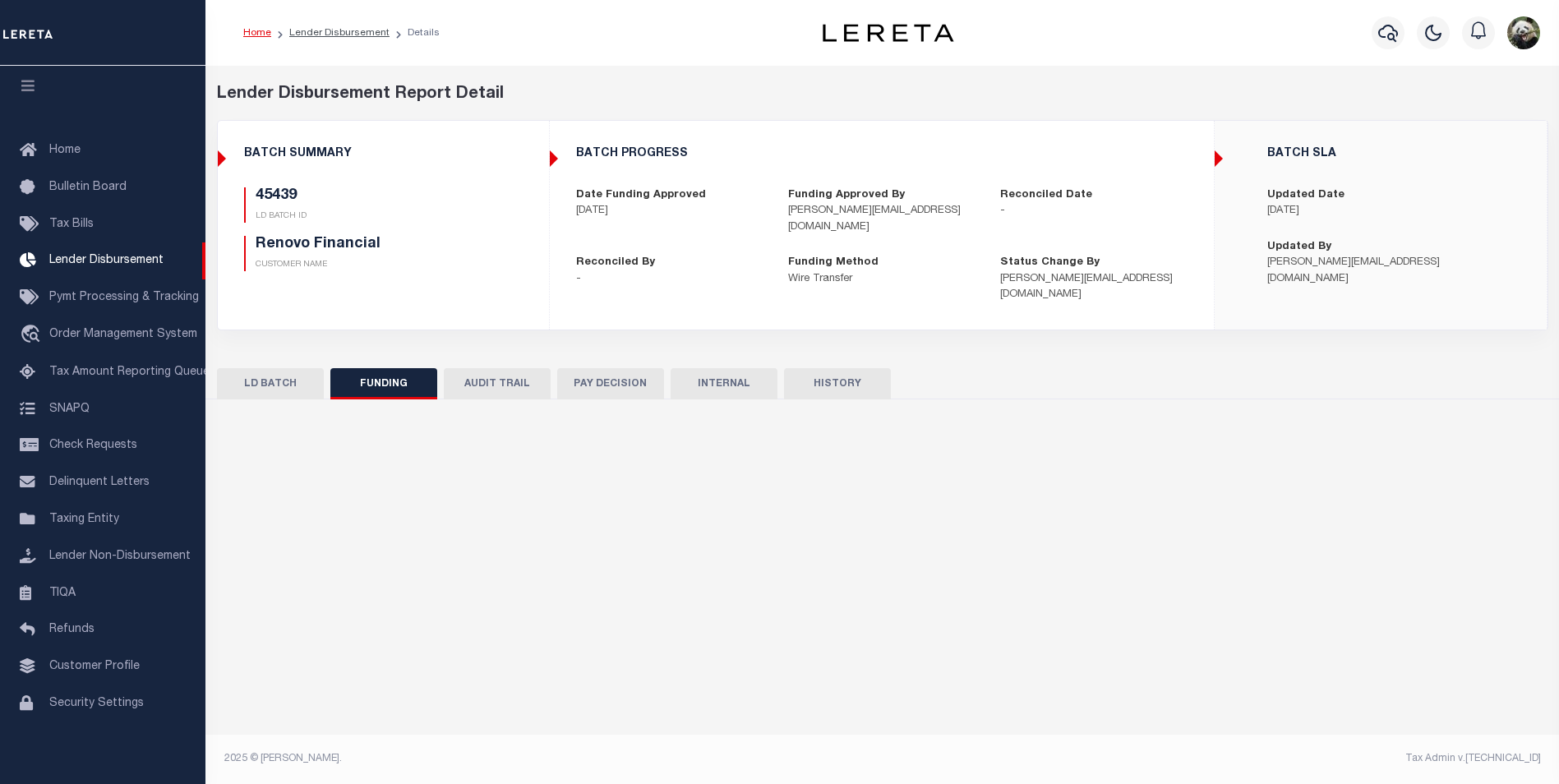
type input "$14,363.13"
type input "$0"
type input "[DATE]"
select select "100"
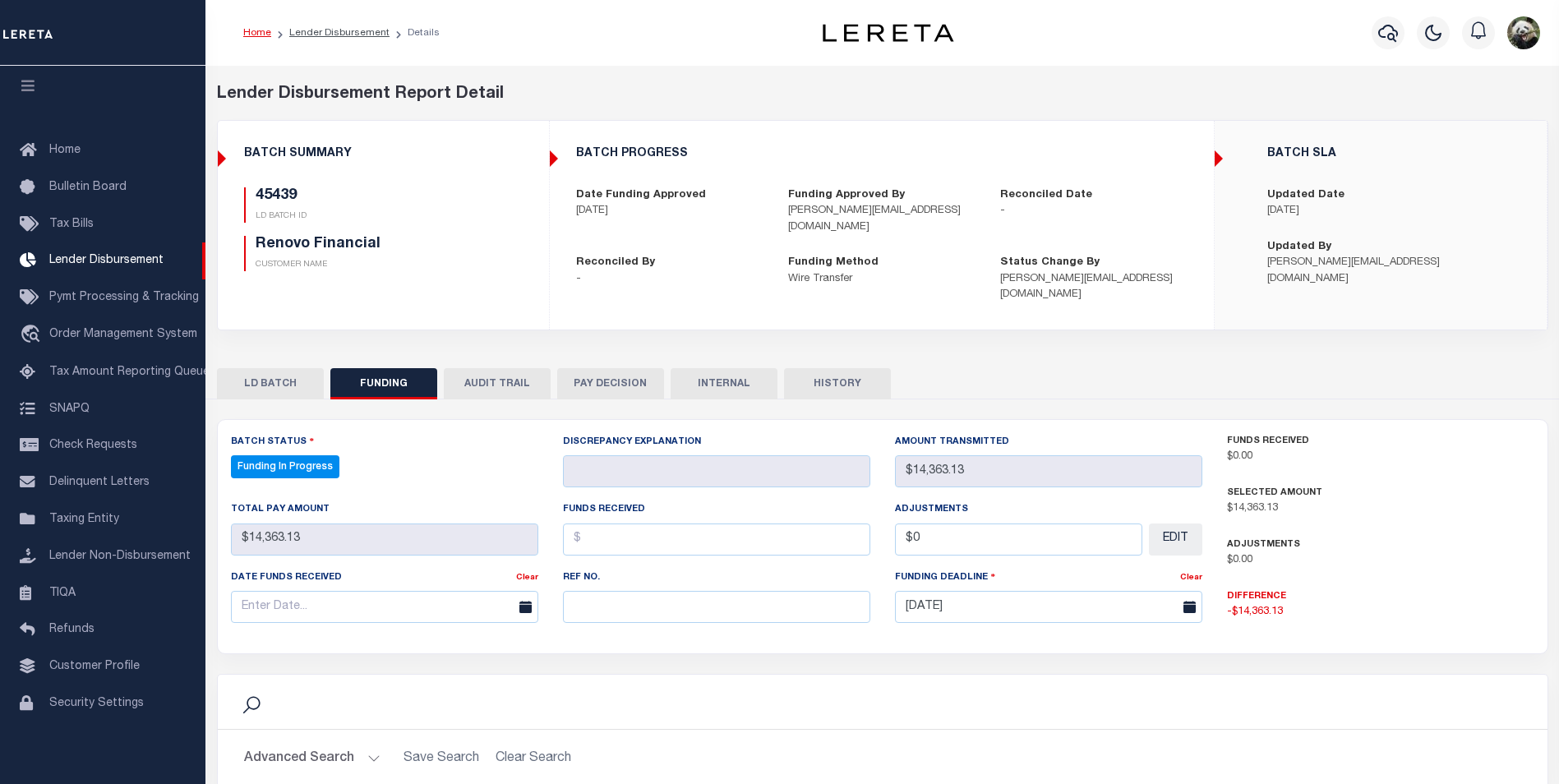
select select "100"
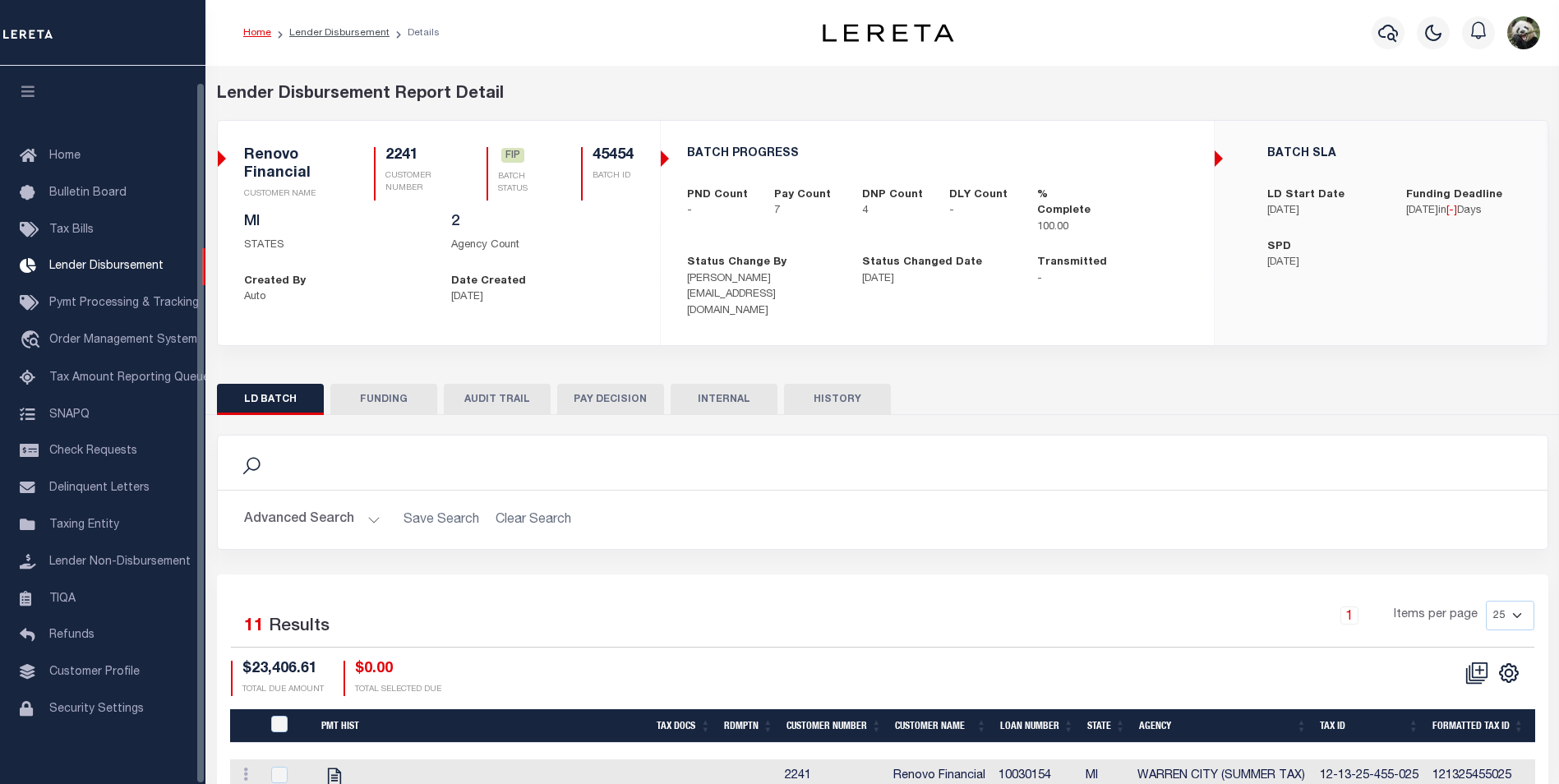
scroll to position [17, 0]
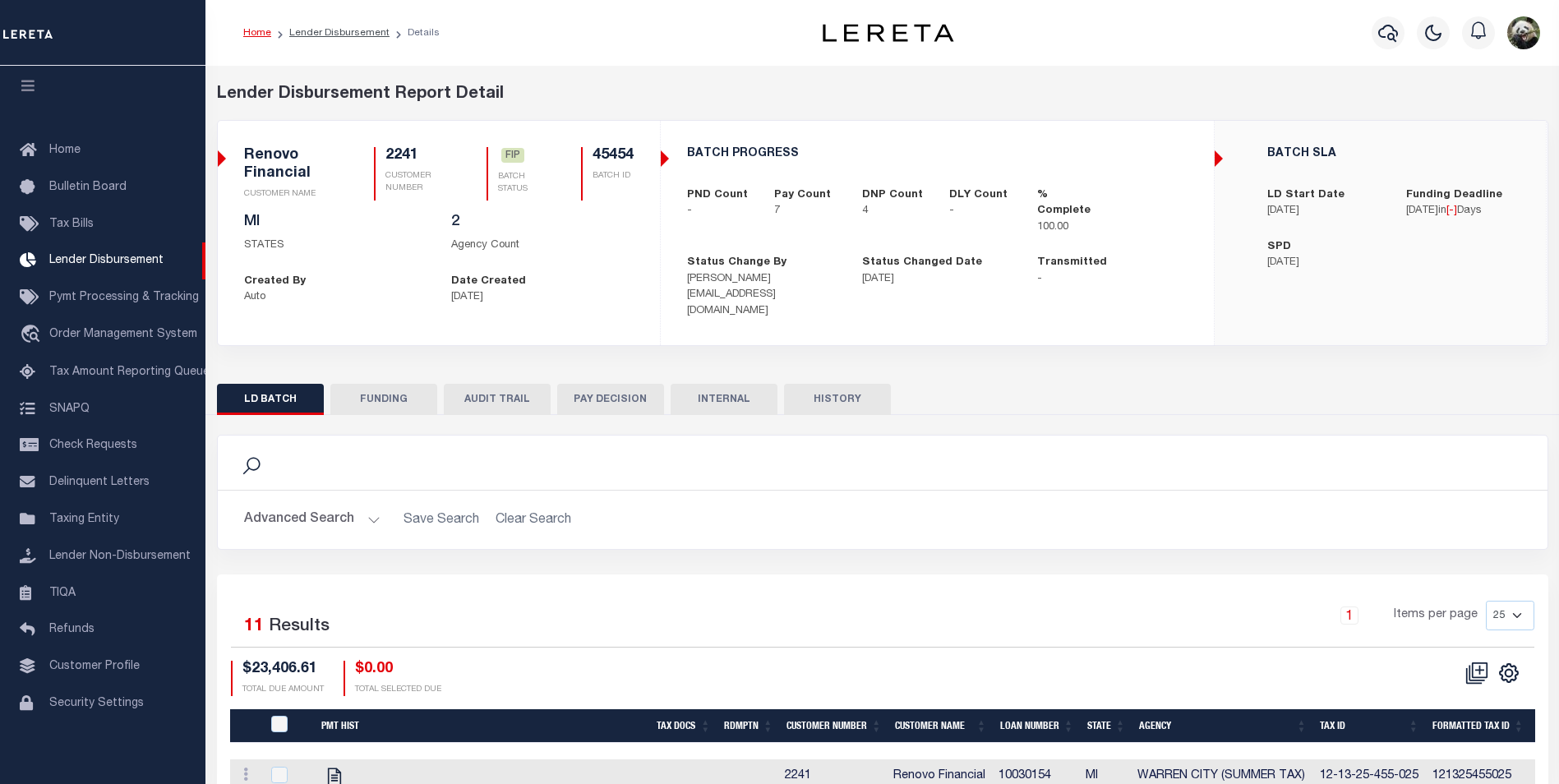
click at [392, 384] on button "FUNDING" at bounding box center [384, 399] width 107 height 31
select select "100"
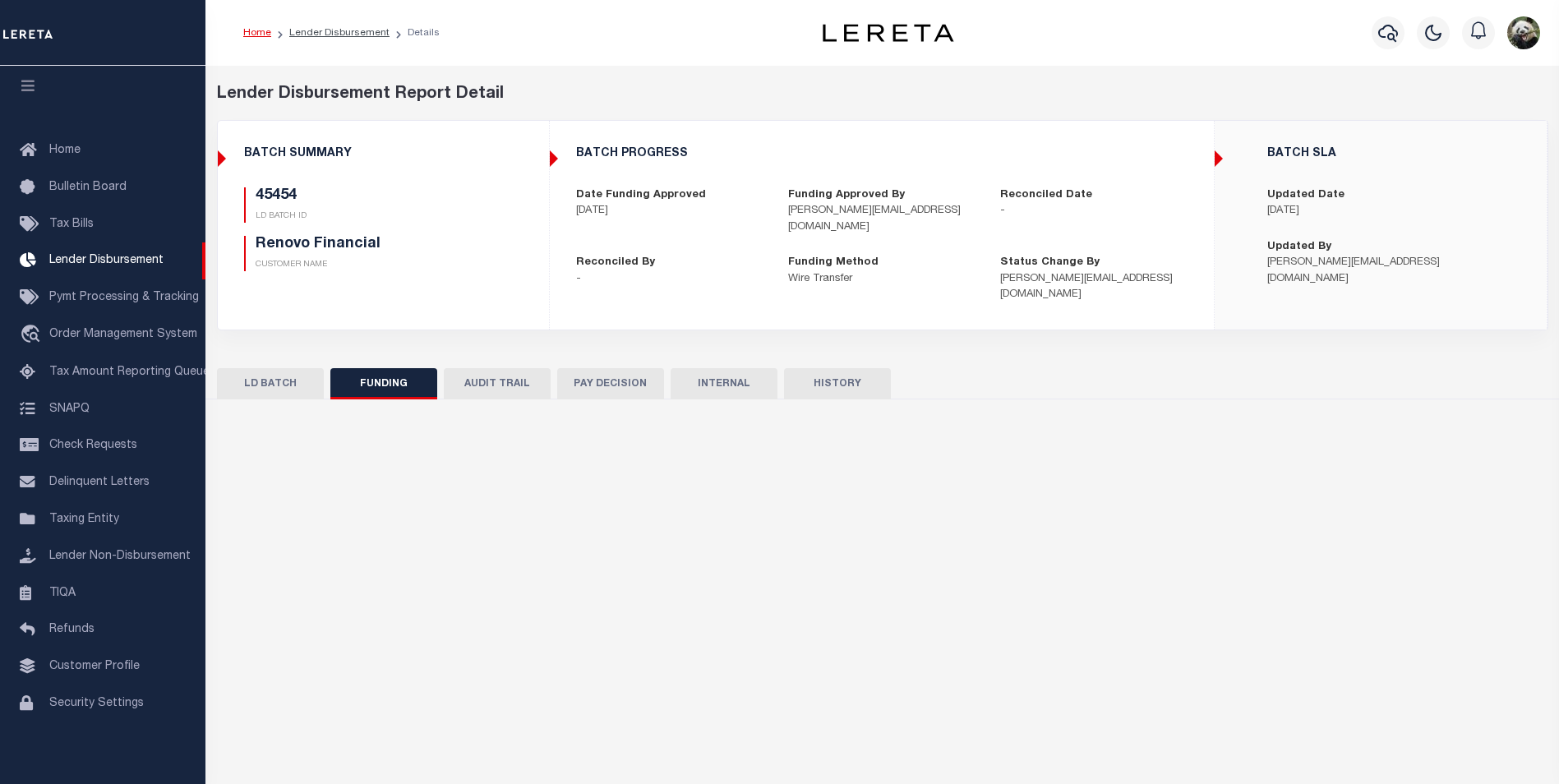
type input "$15,816.97"
type input "$0"
type input "[DATE]"
select select "100"
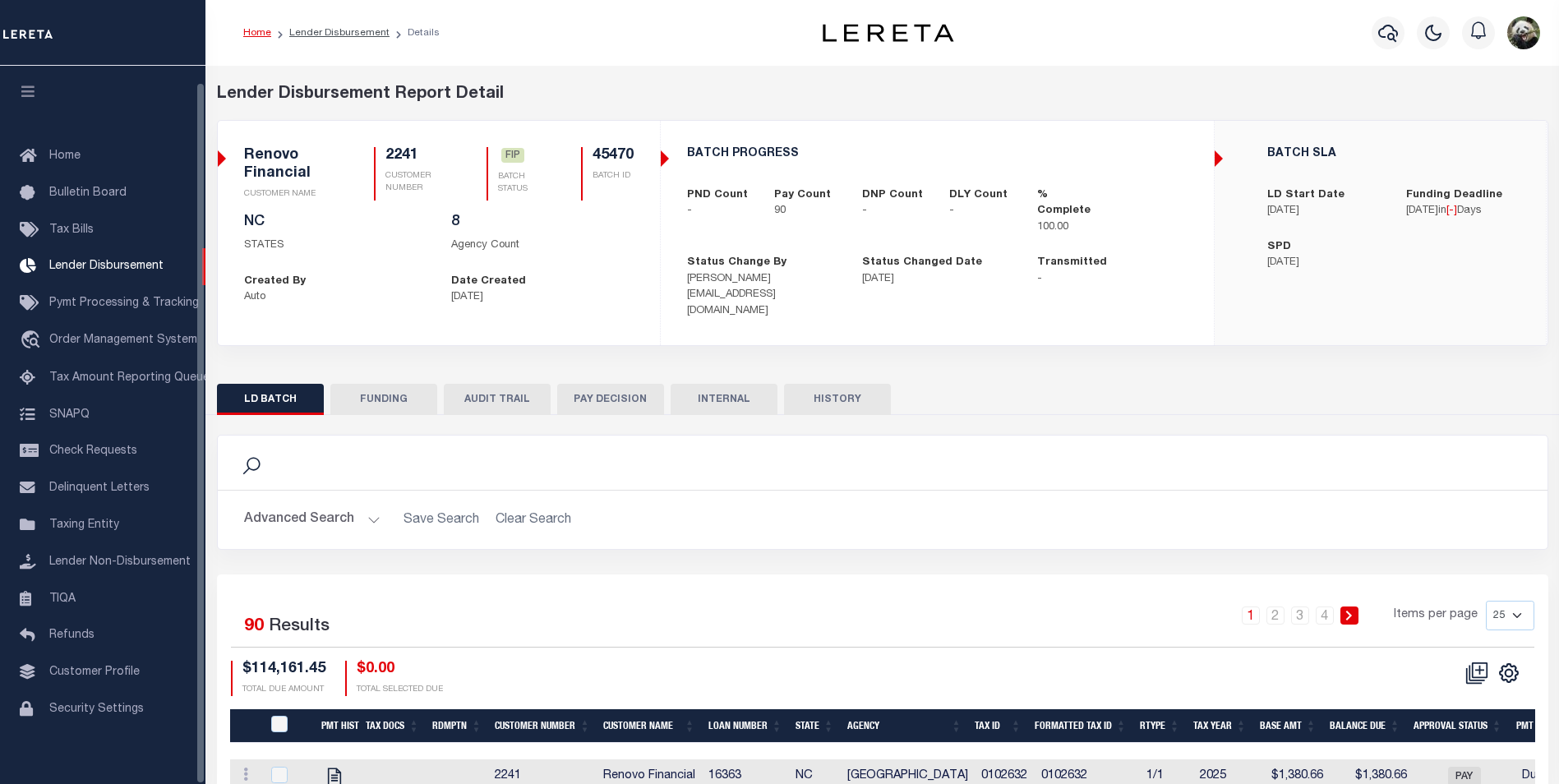
scroll to position [17, 0]
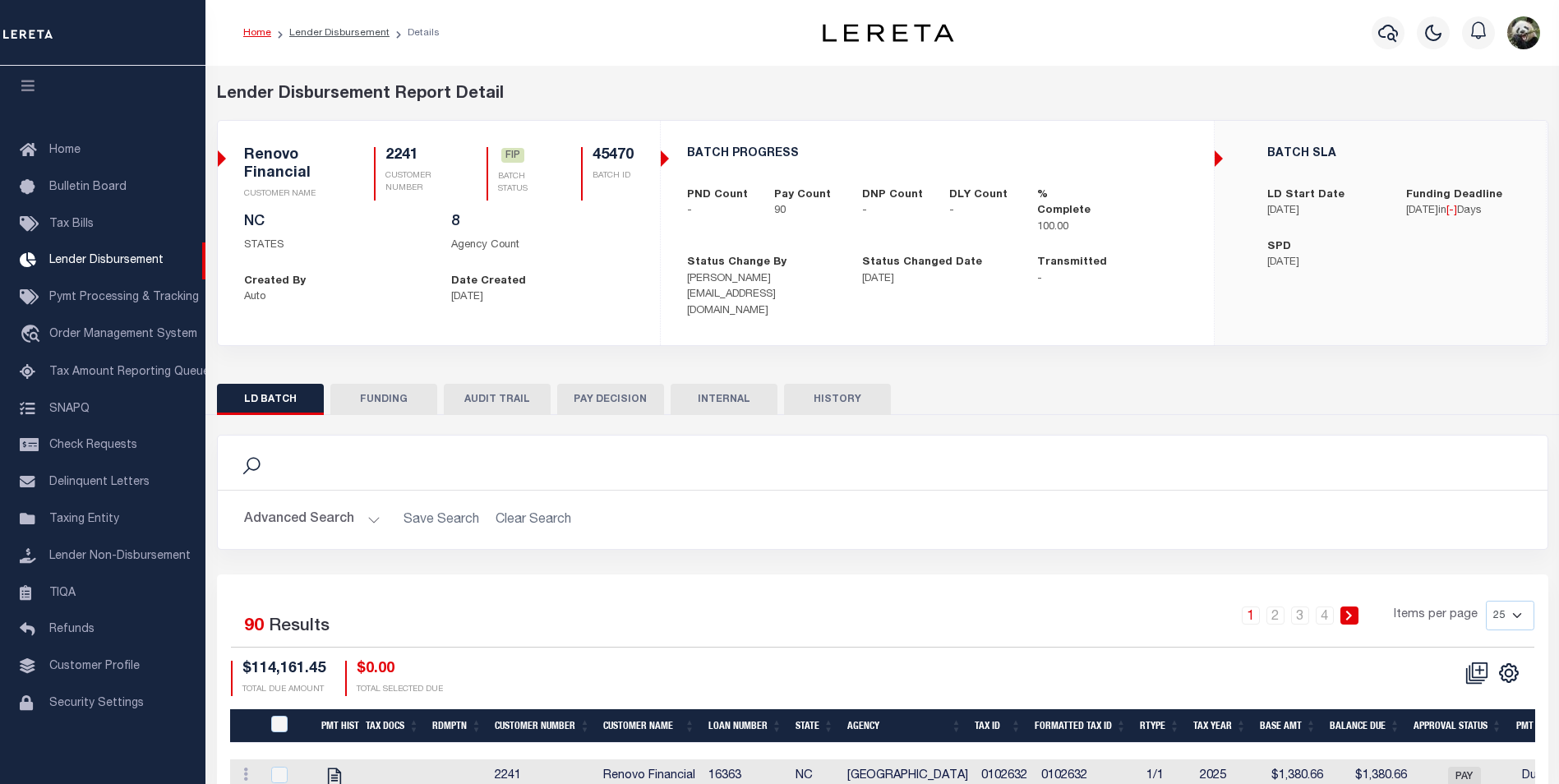
click at [397, 386] on button "FUNDING" at bounding box center [384, 399] width 107 height 31
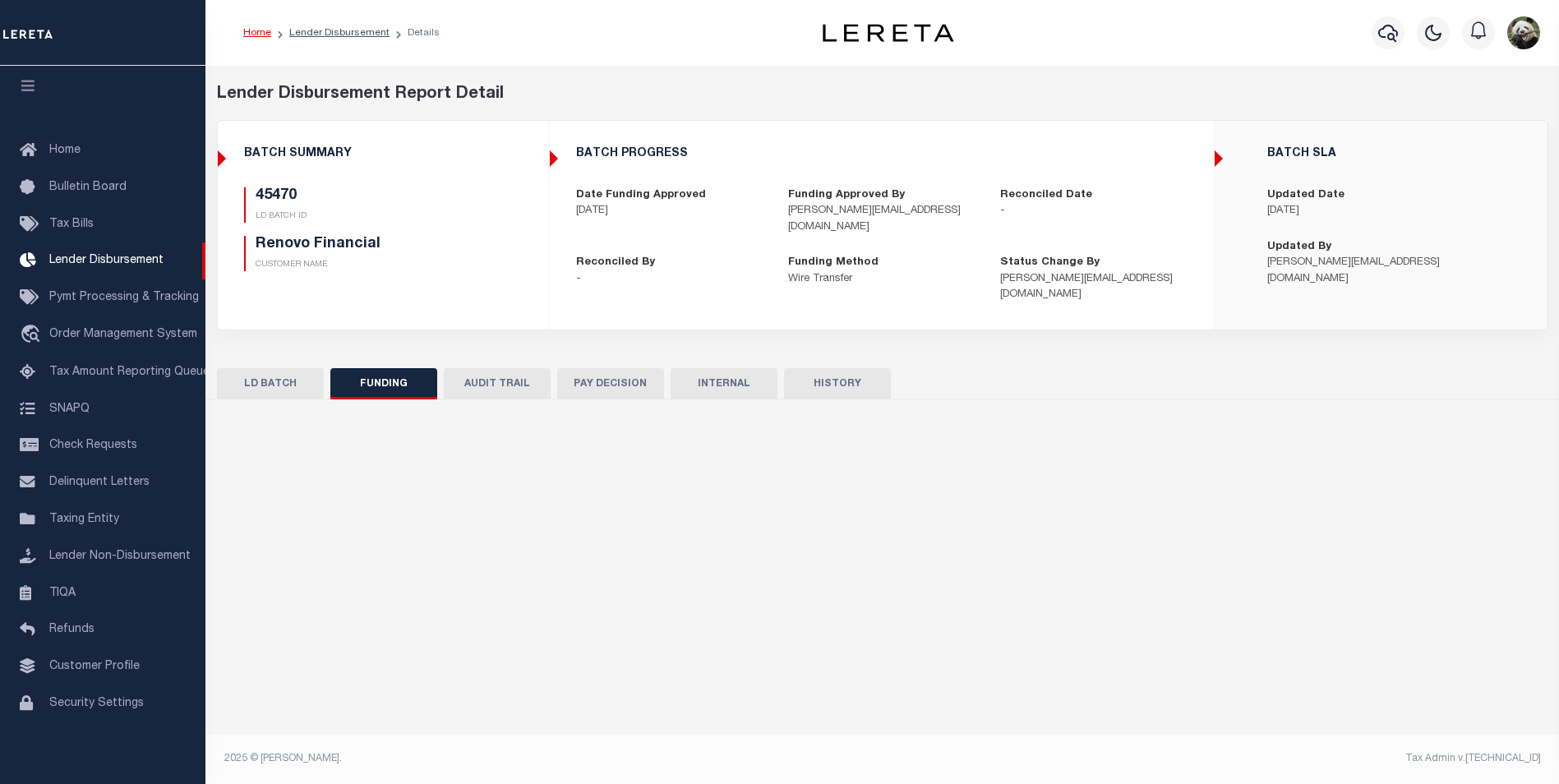
type input "$114,161.45"
type input "$0"
type input "[DATE]"
select select "100"
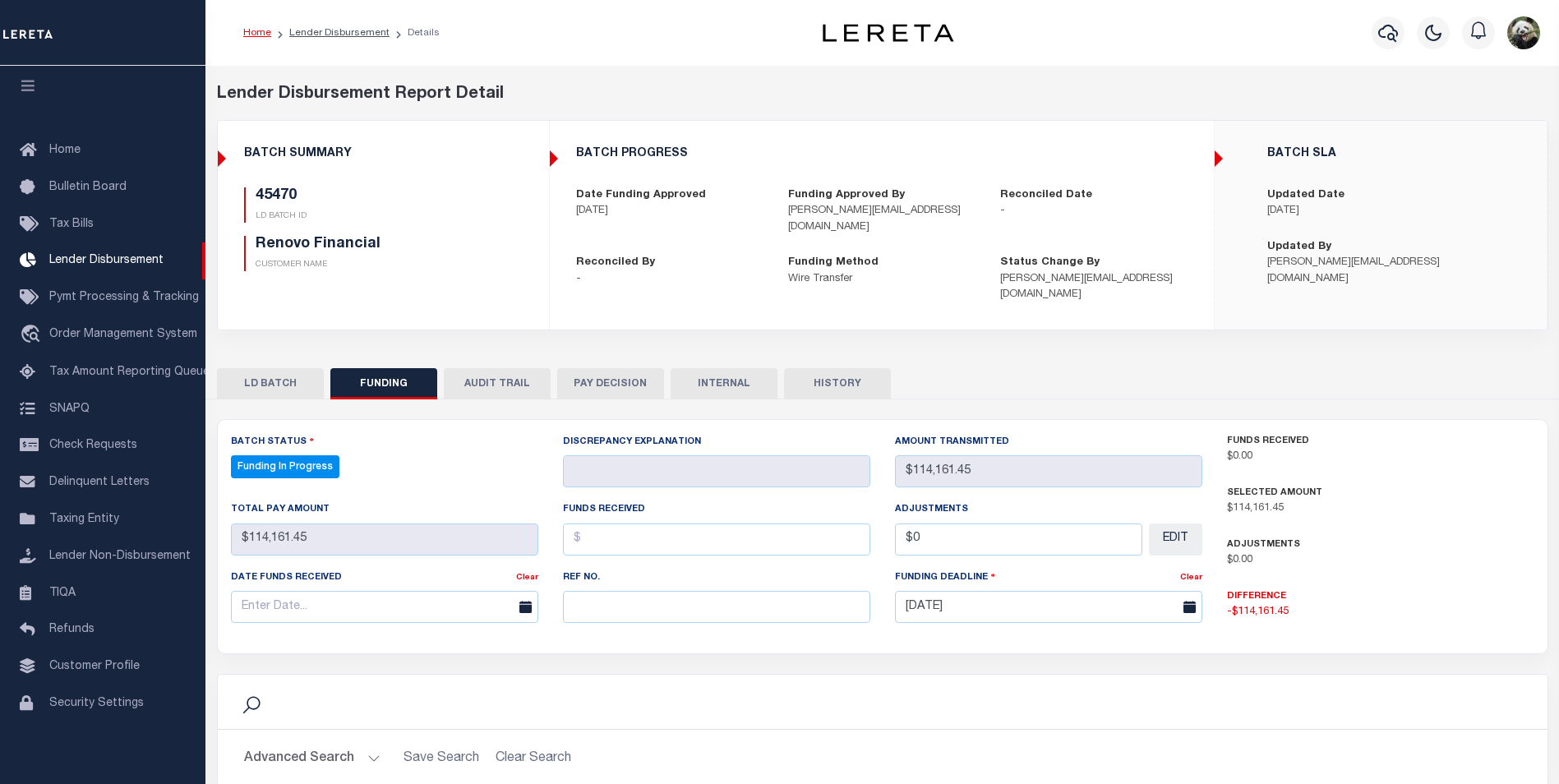
select select "100"
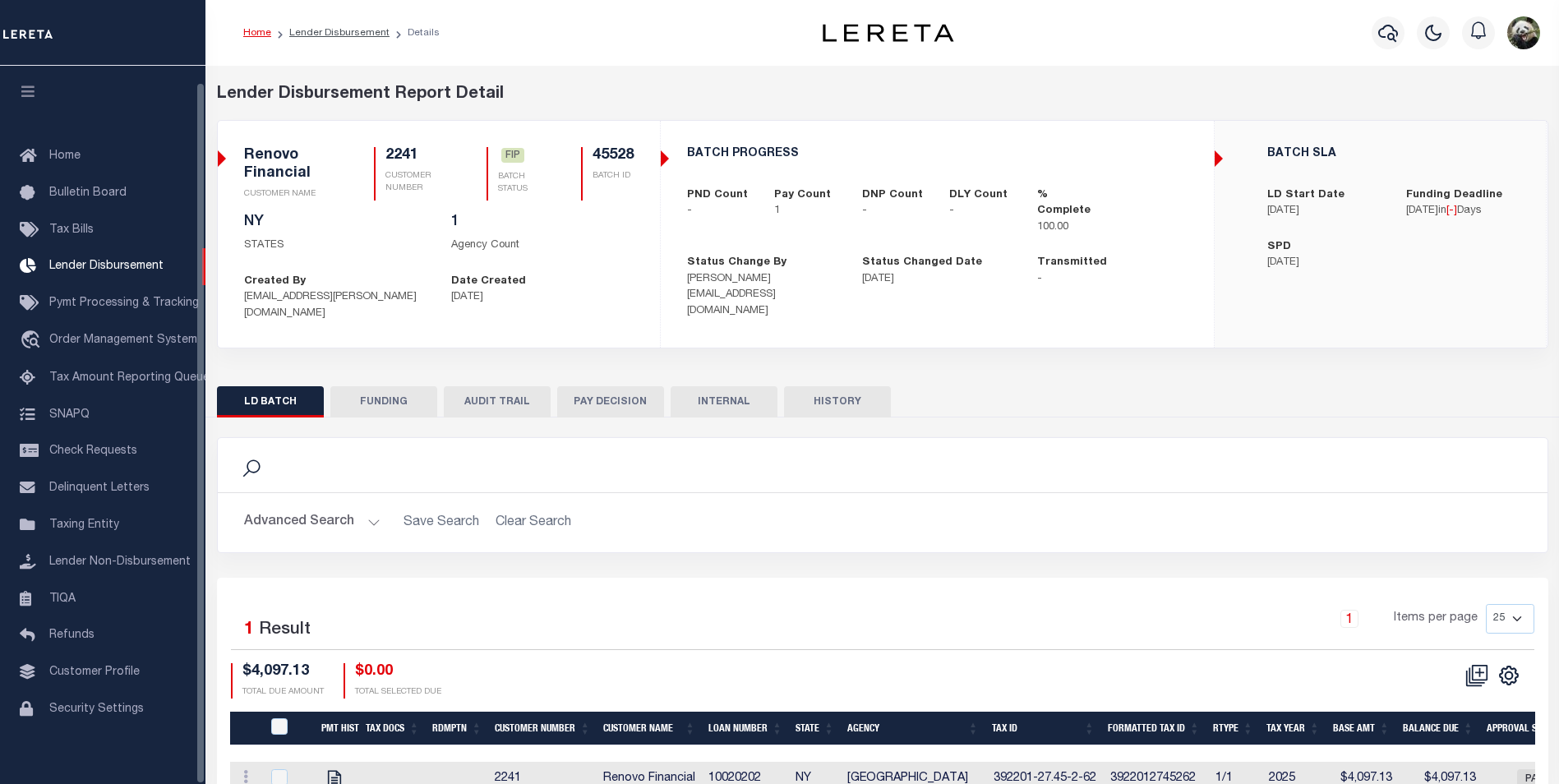
scroll to position [17, 0]
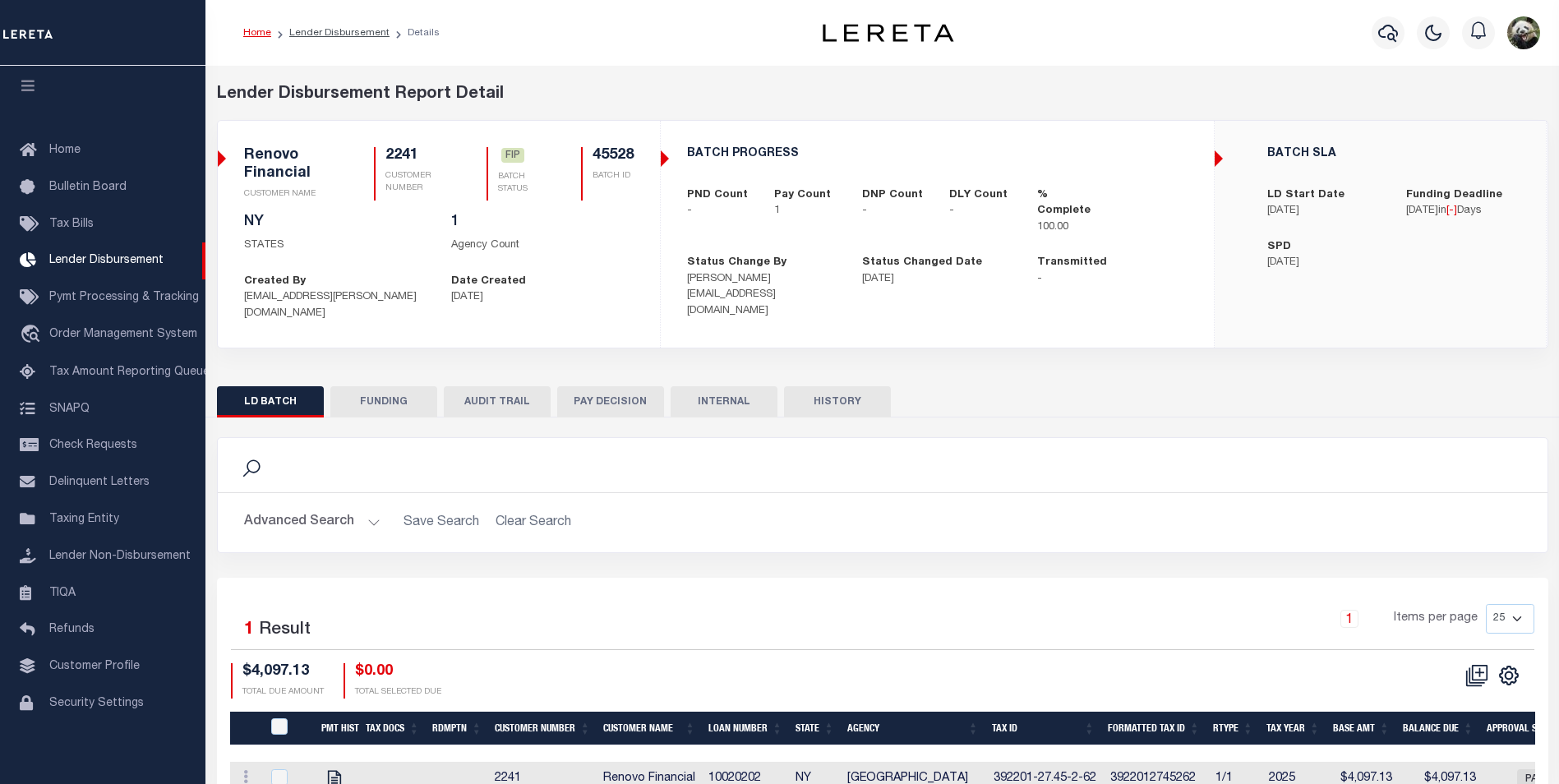
click at [385, 386] on button "FUNDING" at bounding box center [384, 401] width 107 height 31
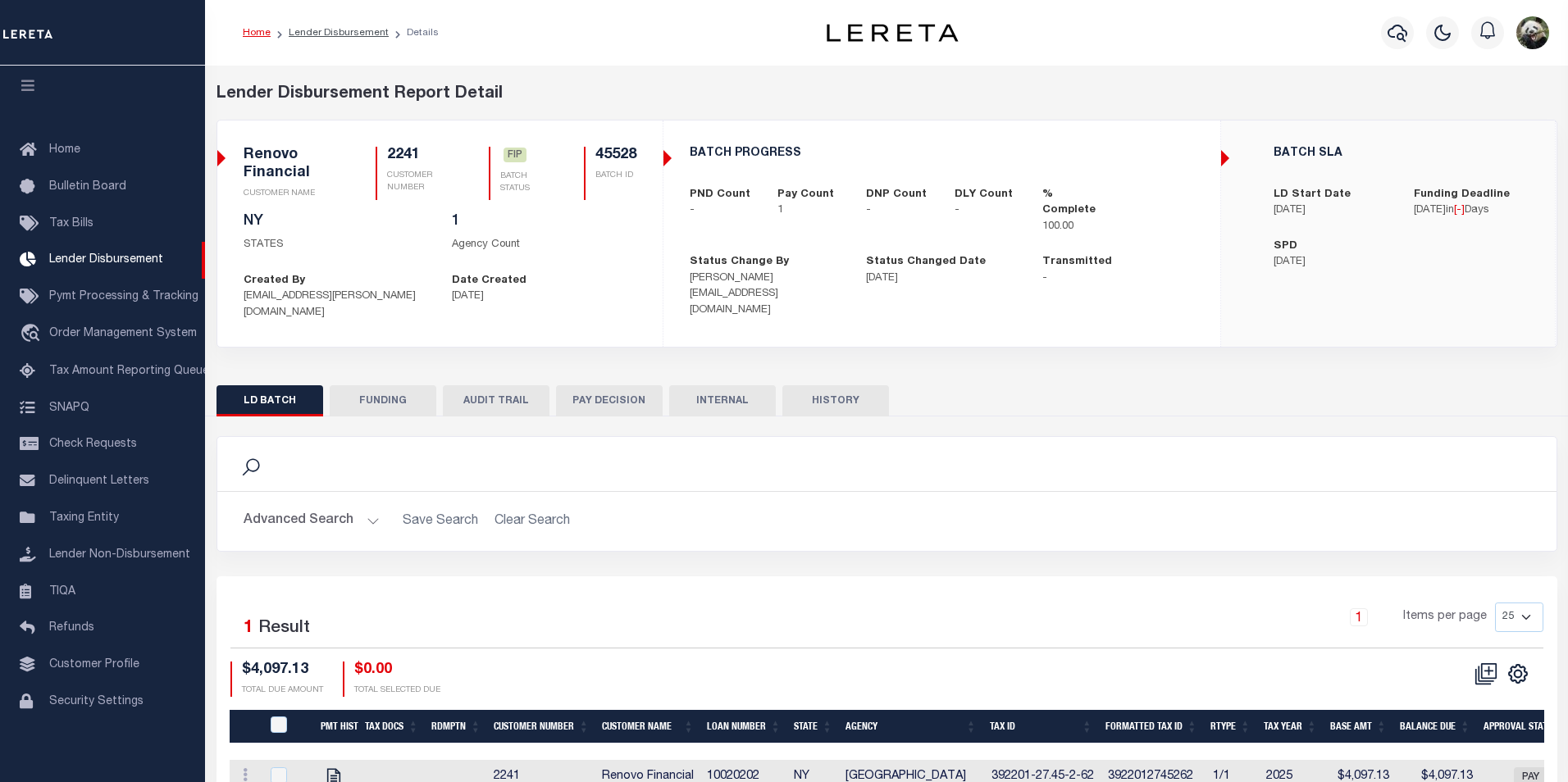
type input "$4,097.13"
type input "$0"
type input "[DATE]"
select select "100"
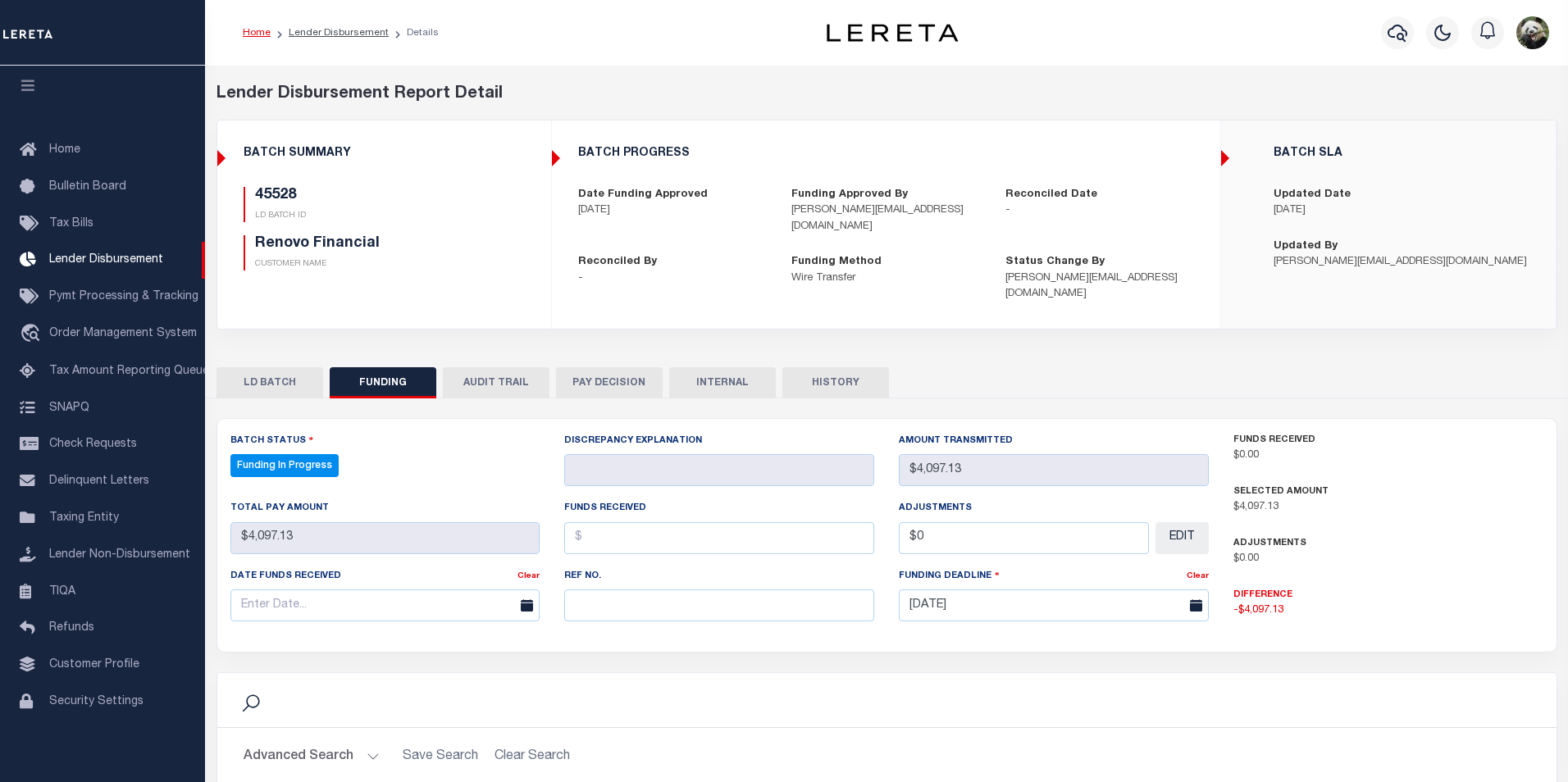
select select "100"
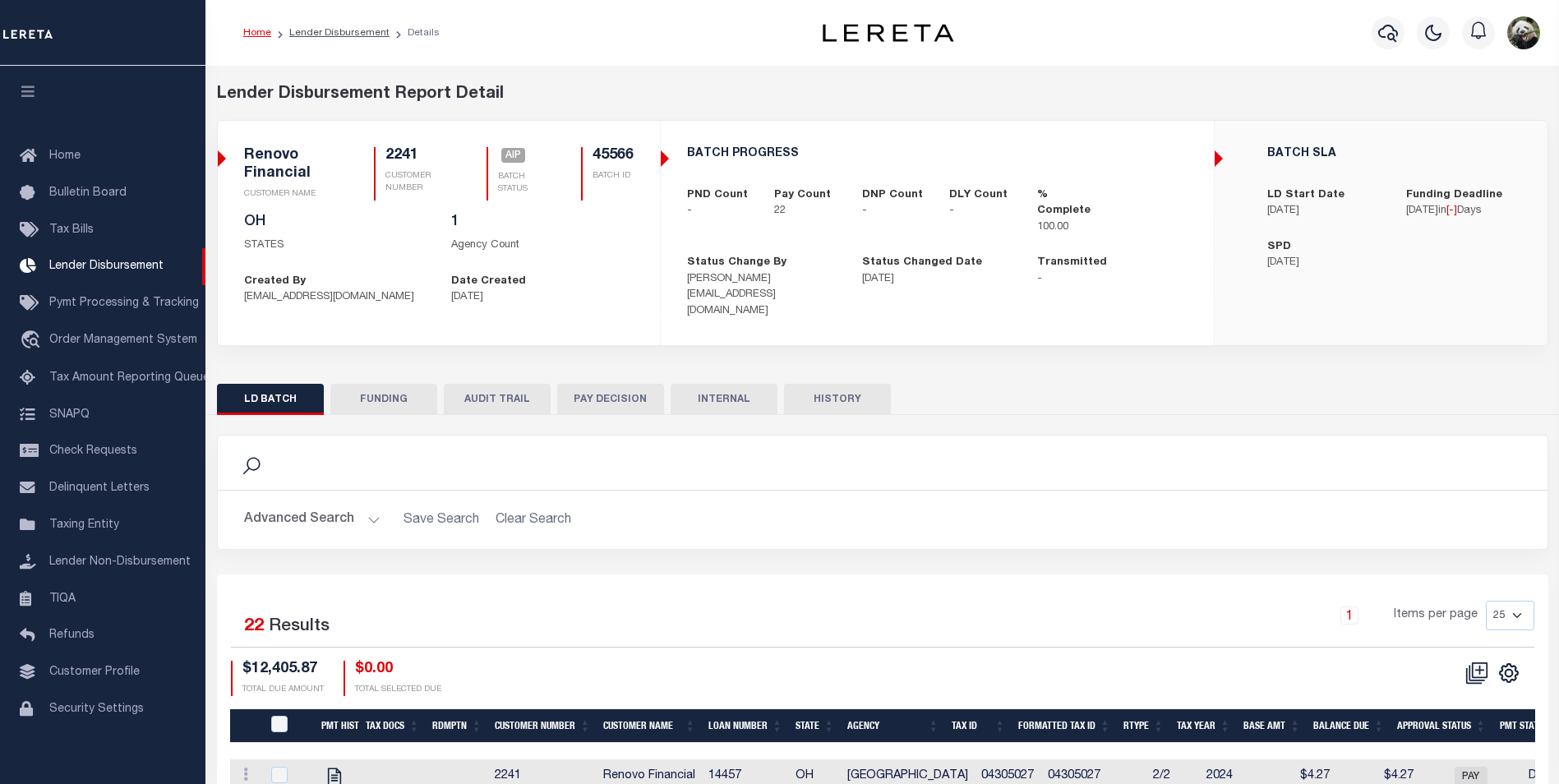
scroll to position [17, 0]
drag, startPoint x: 394, startPoint y: 386, endPoint x: 1111, endPoint y: 424, distance: 718.0
click at [393, 386] on button "FUNDING" at bounding box center [384, 399] width 107 height 31
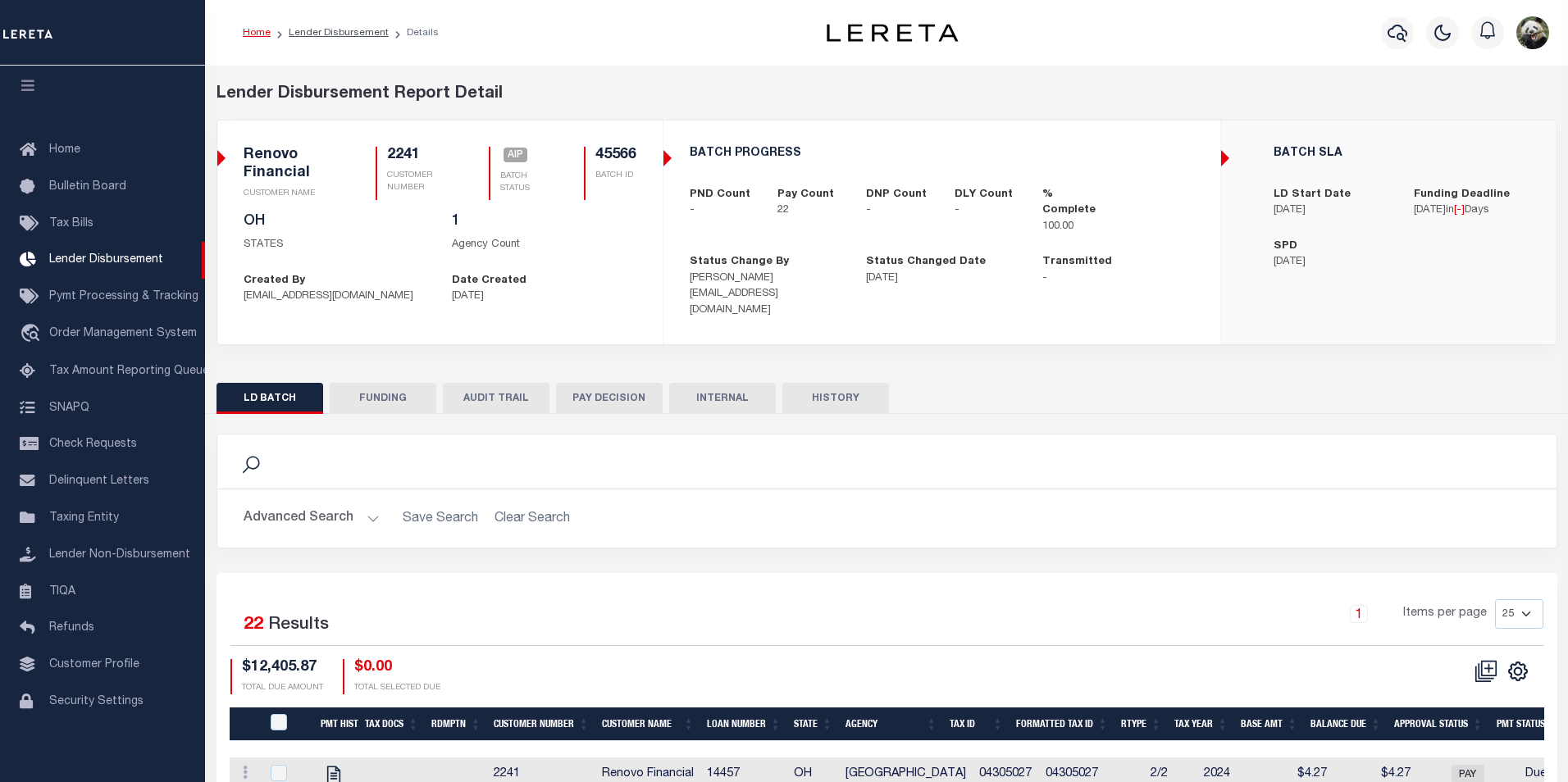
type input "x"
type input "$0"
type input "$12,405.87"
type input "$0"
type input "[DATE]"
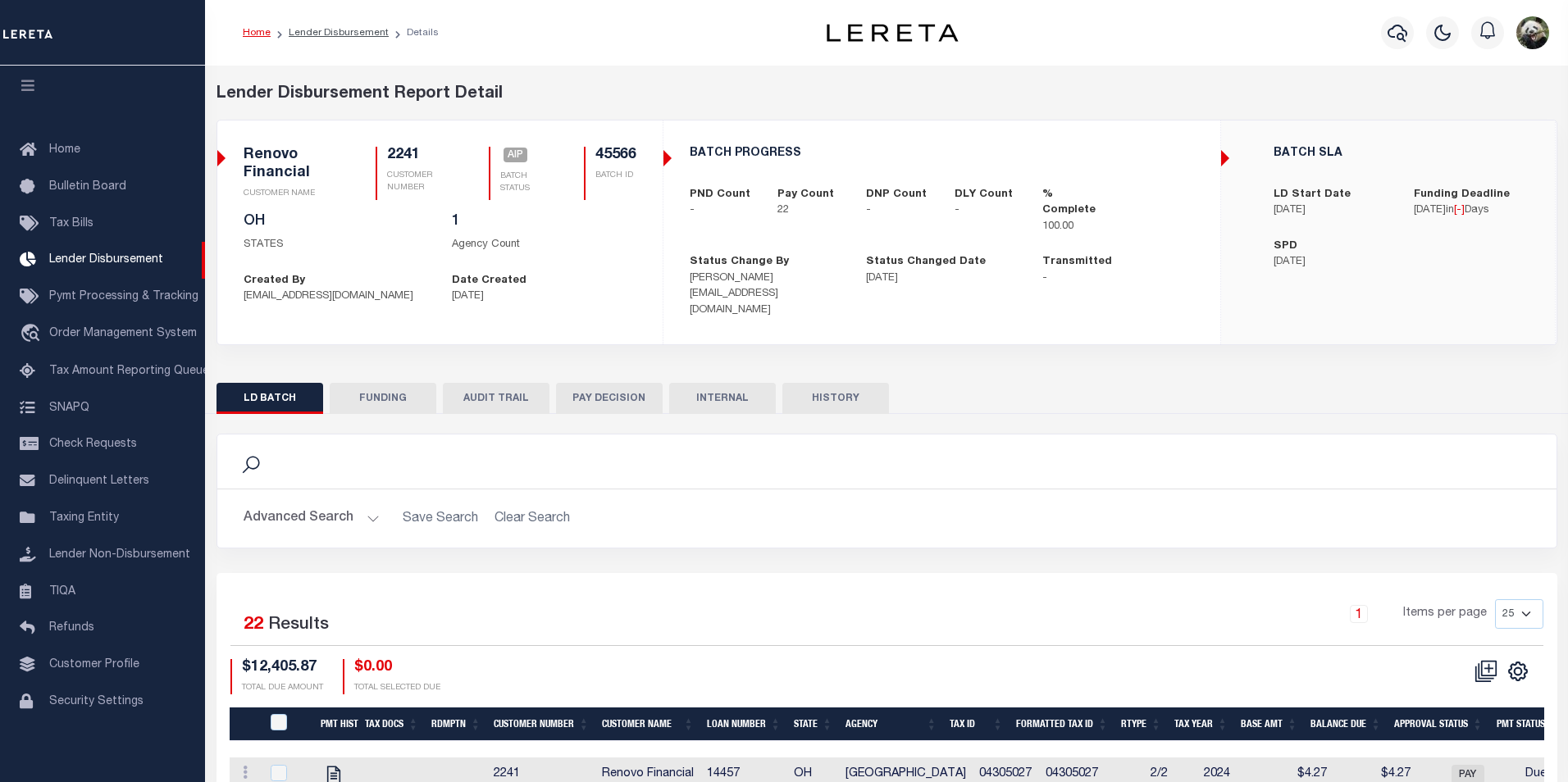
select select "100"
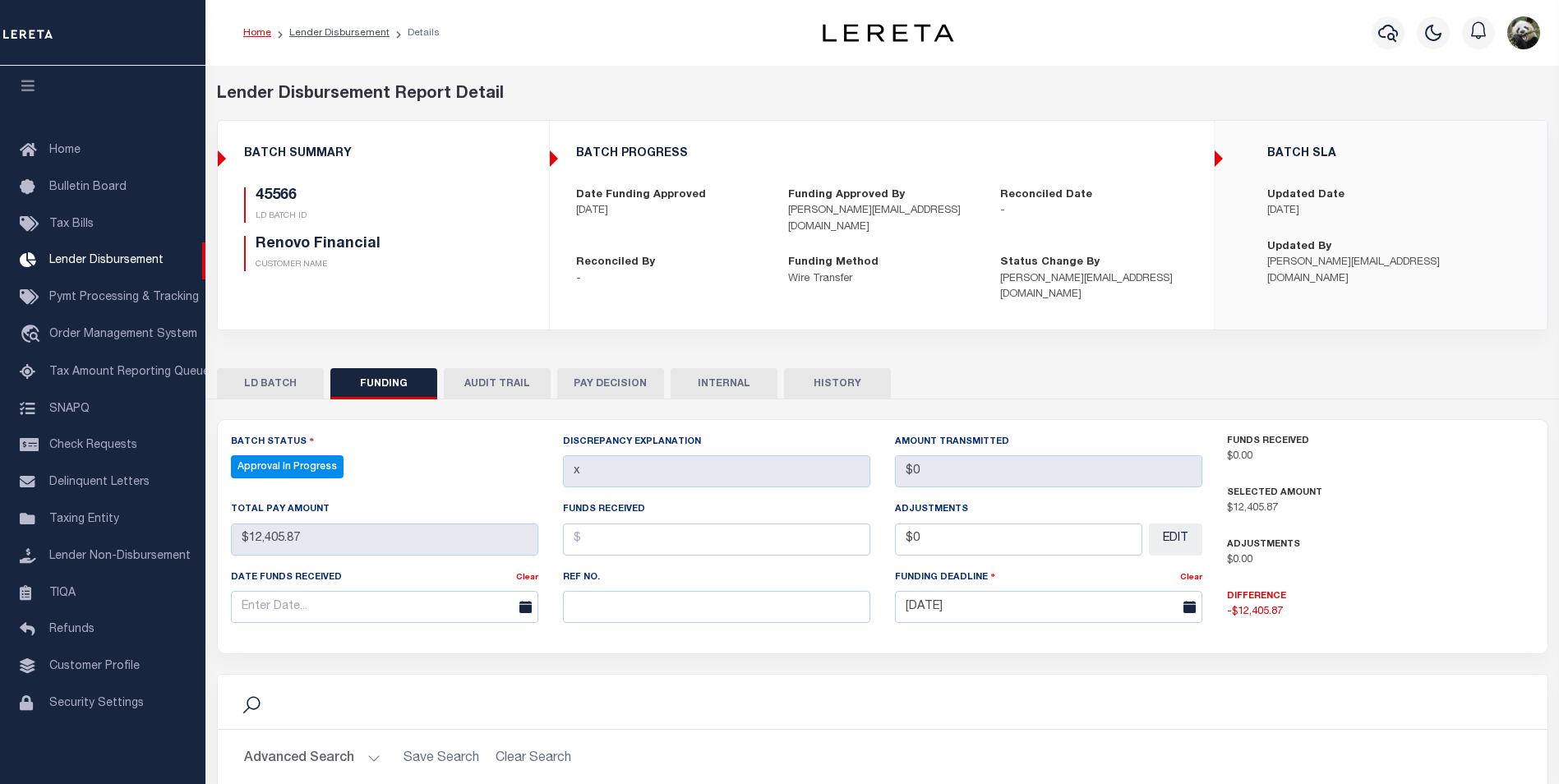
select select "100"
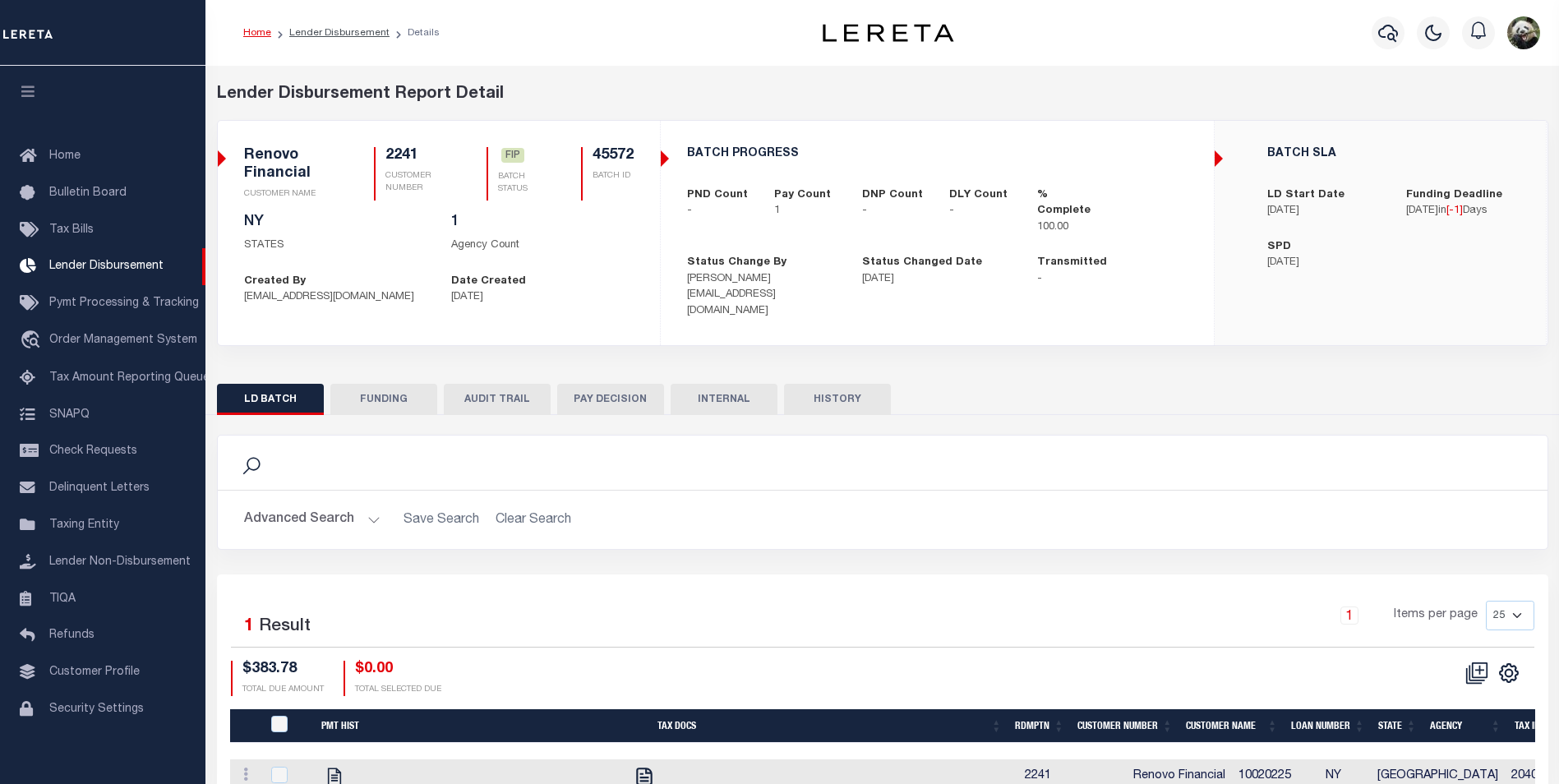
scroll to position [17, 0]
click at [391, 396] on button "FUNDING" at bounding box center [384, 399] width 107 height 31
type input "$383.78"
type input "$0"
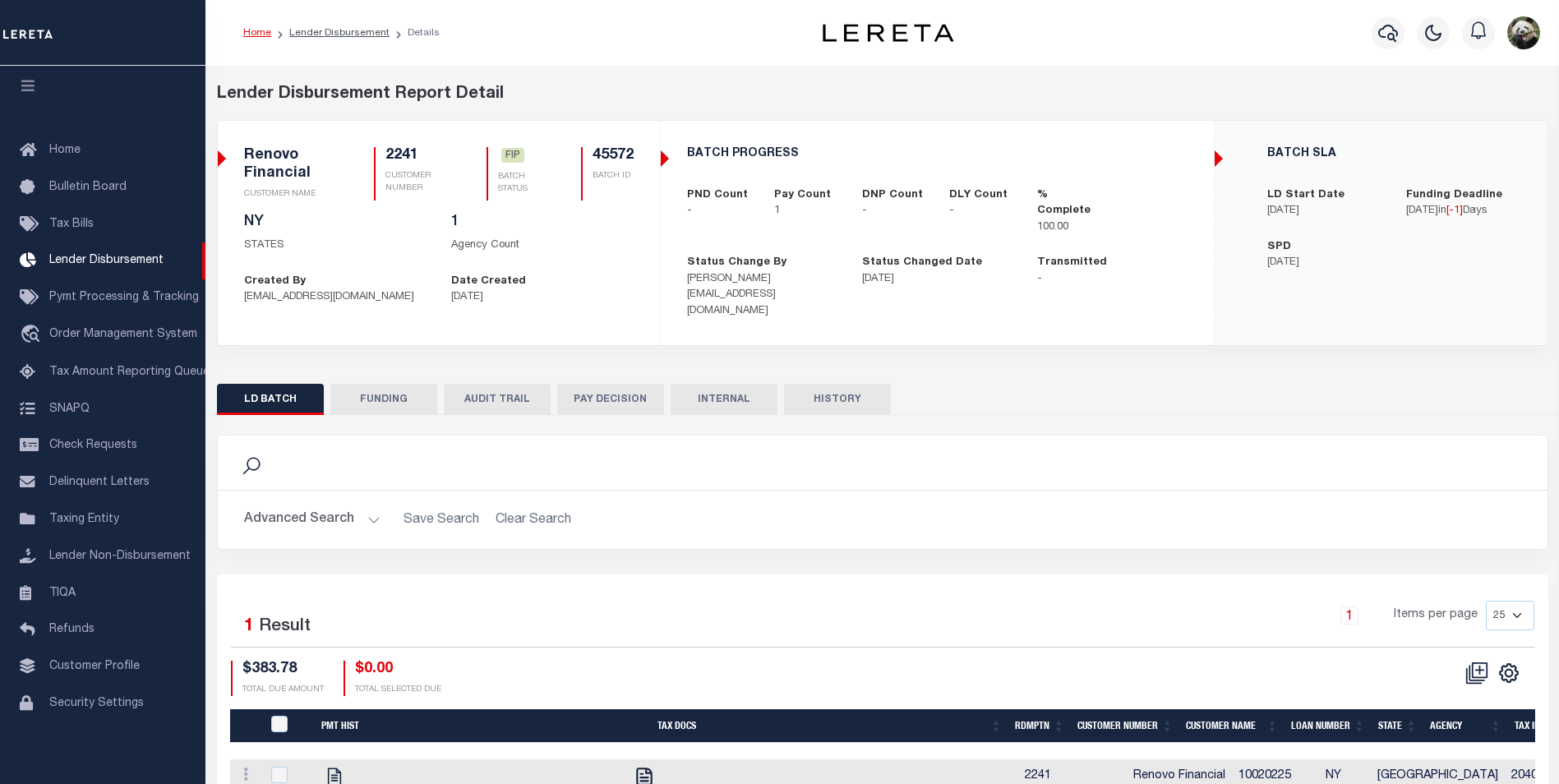
type input "[DATE]"
select select "100"
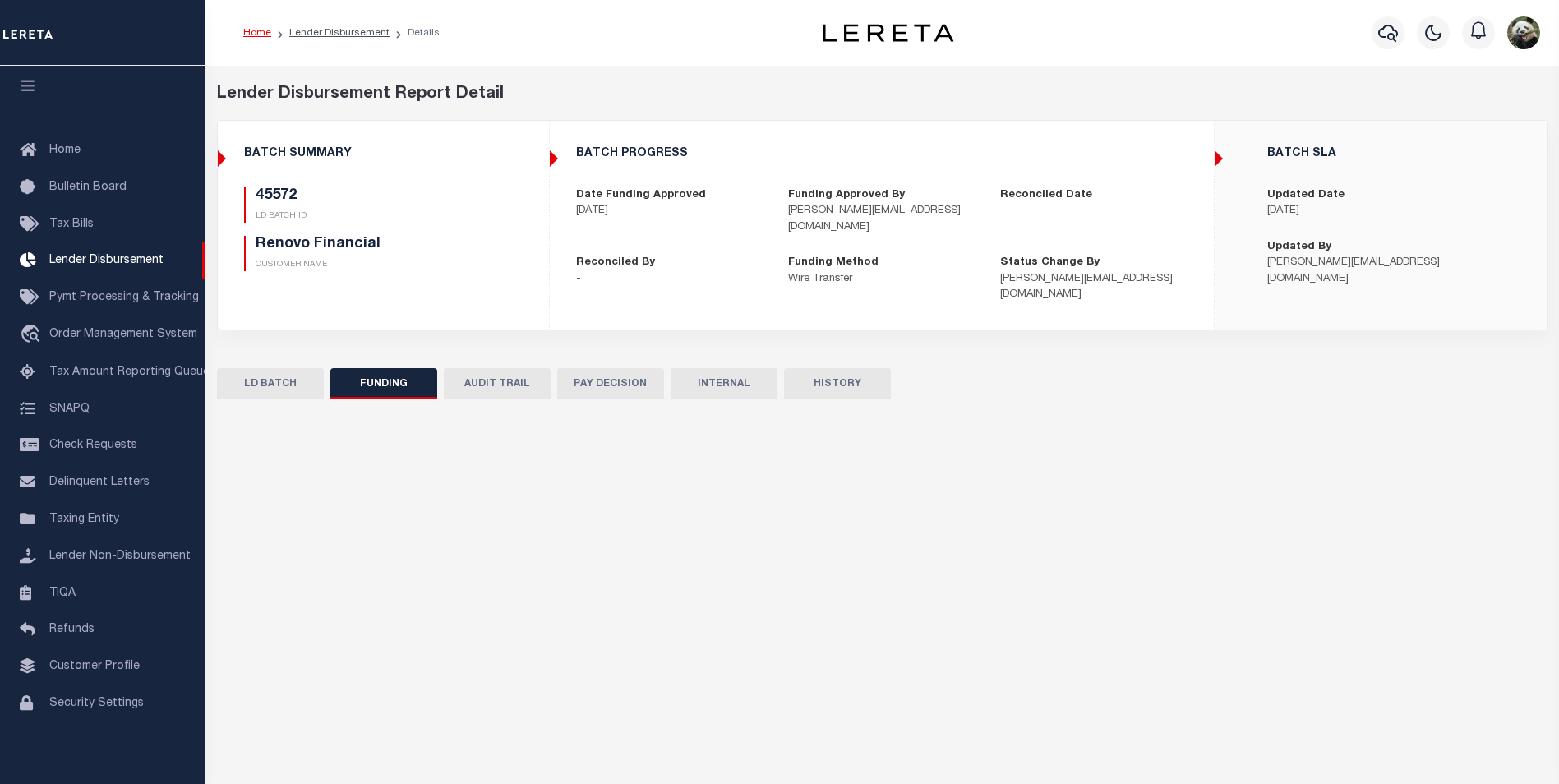
select select "100"
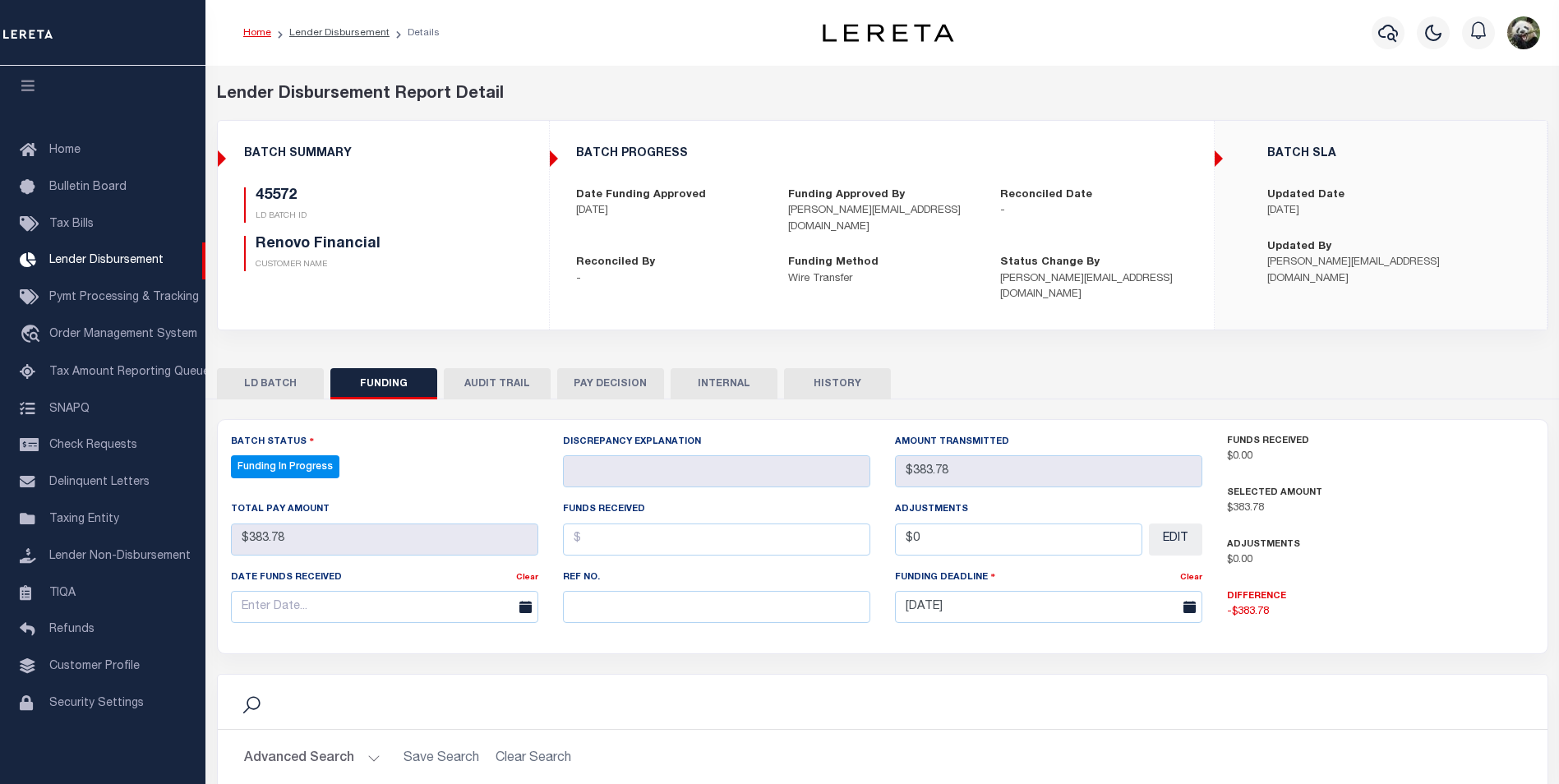
click at [1349, 105] on div "Lender Disbursement Report Detail" at bounding box center [883, 95] width 1331 height 25
